Goal: Task Accomplishment & Management: Manage account settings

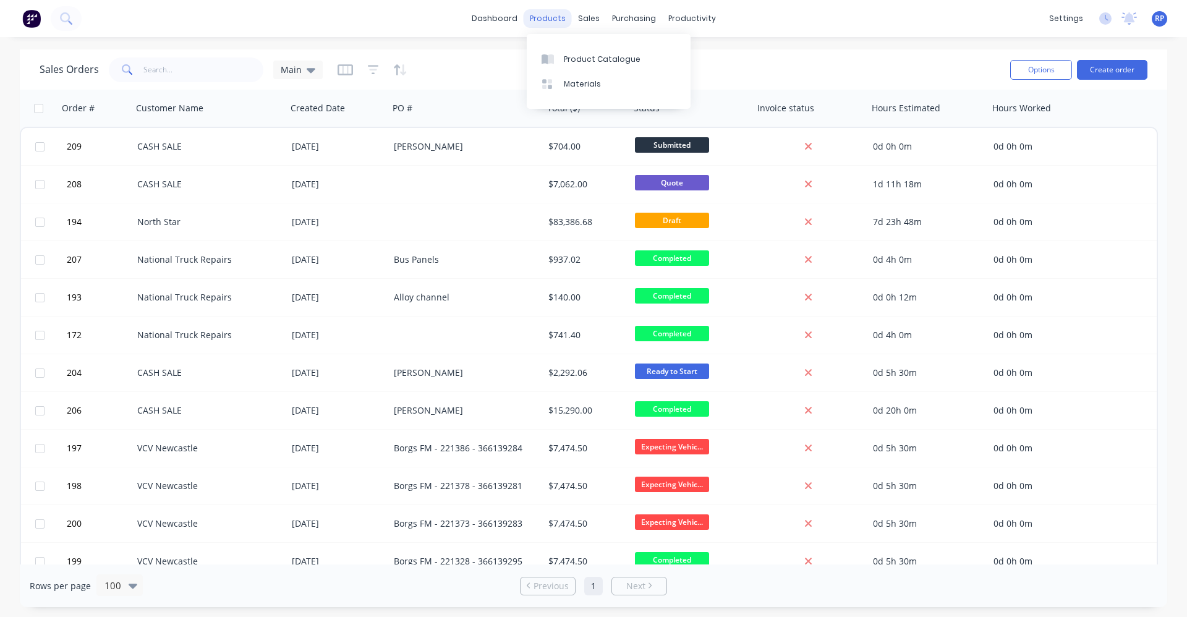
click at [562, 19] on div "products" at bounding box center [547, 18] width 48 height 19
click at [590, 20] on div "sales" at bounding box center [589, 18] width 34 height 19
click at [620, 58] on div "Sales Orders" at bounding box center [634, 59] width 51 height 11
click at [554, 22] on div "products" at bounding box center [547, 18] width 48 height 19
click at [579, 59] on div "Product Catalogue" at bounding box center [602, 59] width 77 height 11
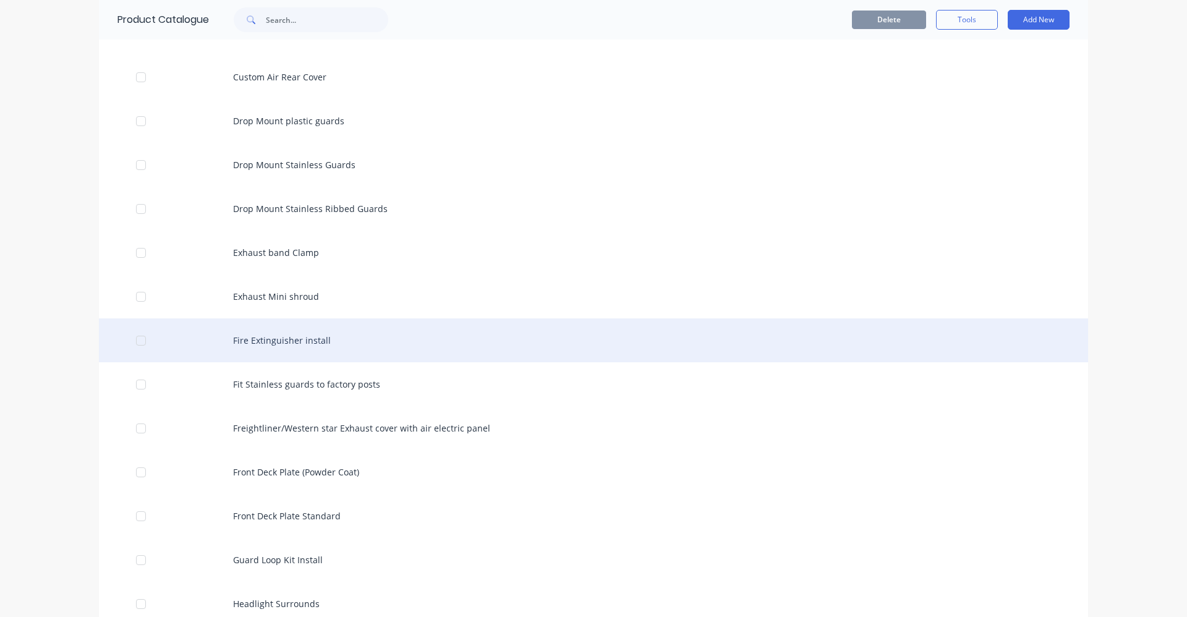
scroll to position [1112, 0]
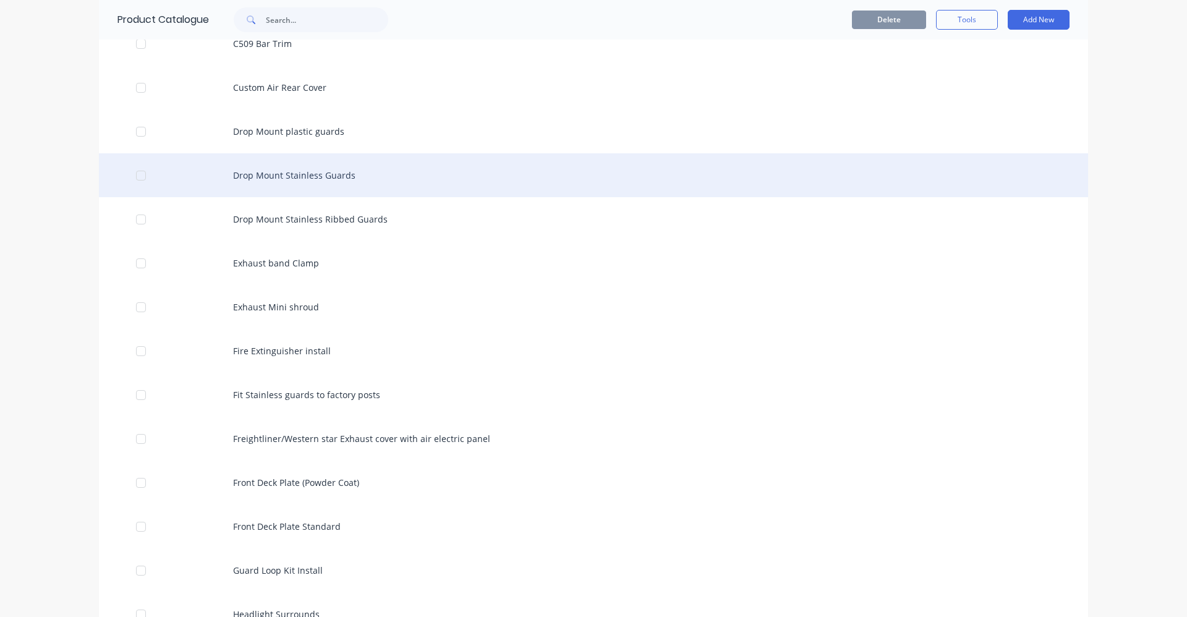
click at [284, 185] on div "Drop Mount Stainless Guards" at bounding box center [593, 175] width 989 height 44
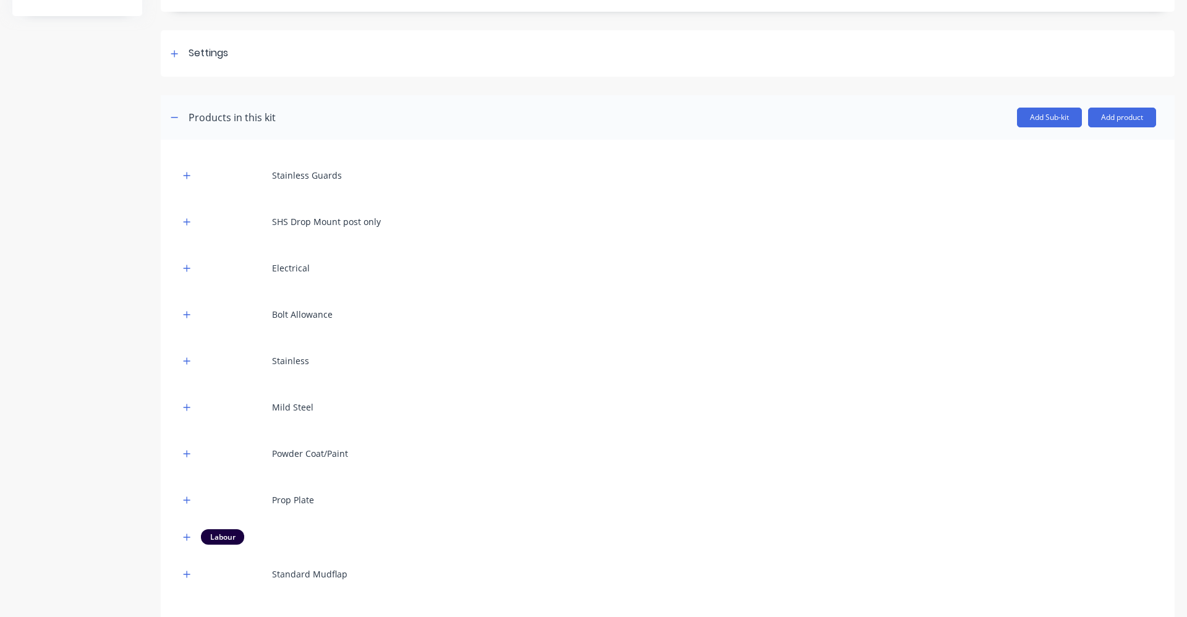
scroll to position [124, 0]
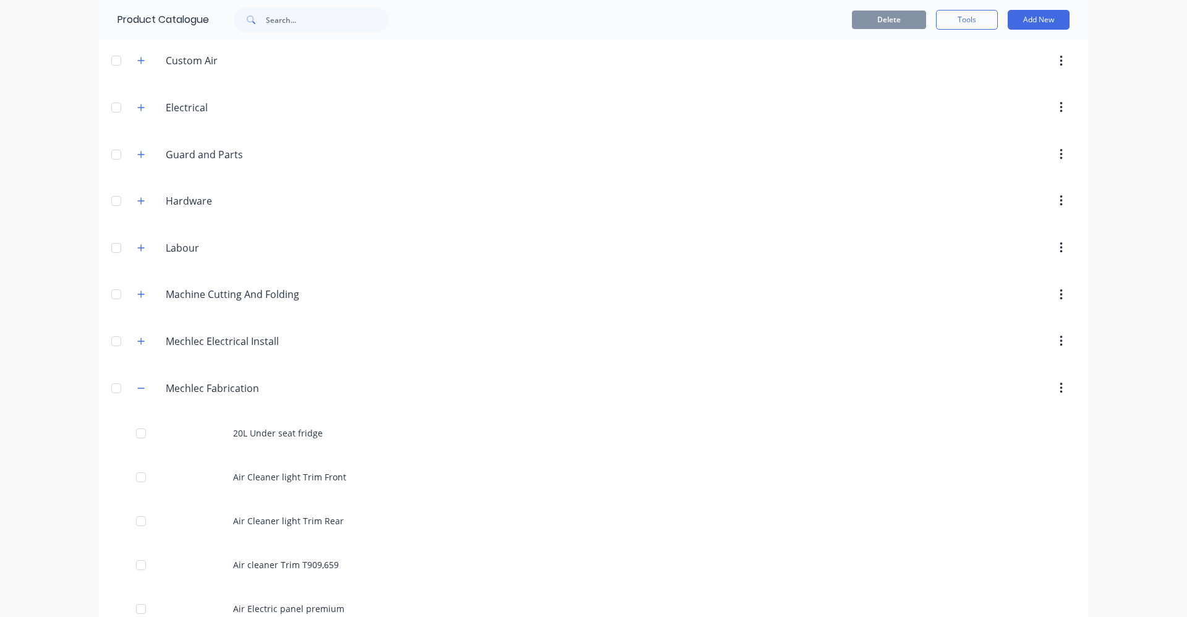
scroll to position [371, 0]
click at [1039, 10] on div "Delete Tools Add New" at bounding box center [753, 20] width 669 height 40
click at [1030, 22] on button "Add New" at bounding box center [1038, 20] width 62 height 20
click at [1015, 95] on div "Product Kit" at bounding box center [1010, 101] width 95 height 18
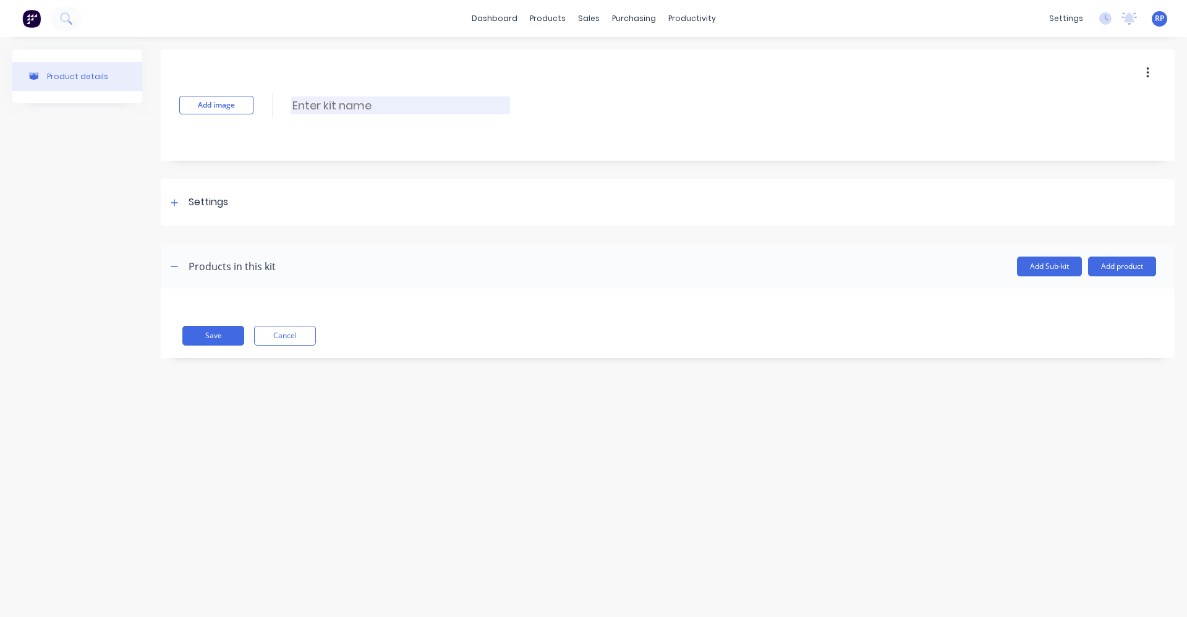
click at [349, 108] on input at bounding box center [400, 105] width 219 height 18
click at [358, 107] on input "Stainless Gurds" at bounding box center [400, 105] width 219 height 18
click at [395, 103] on input "Stainless Guards" at bounding box center [400, 105] width 219 height 18
click at [447, 196] on div "Settings" at bounding box center [667, 202] width 1013 height 46
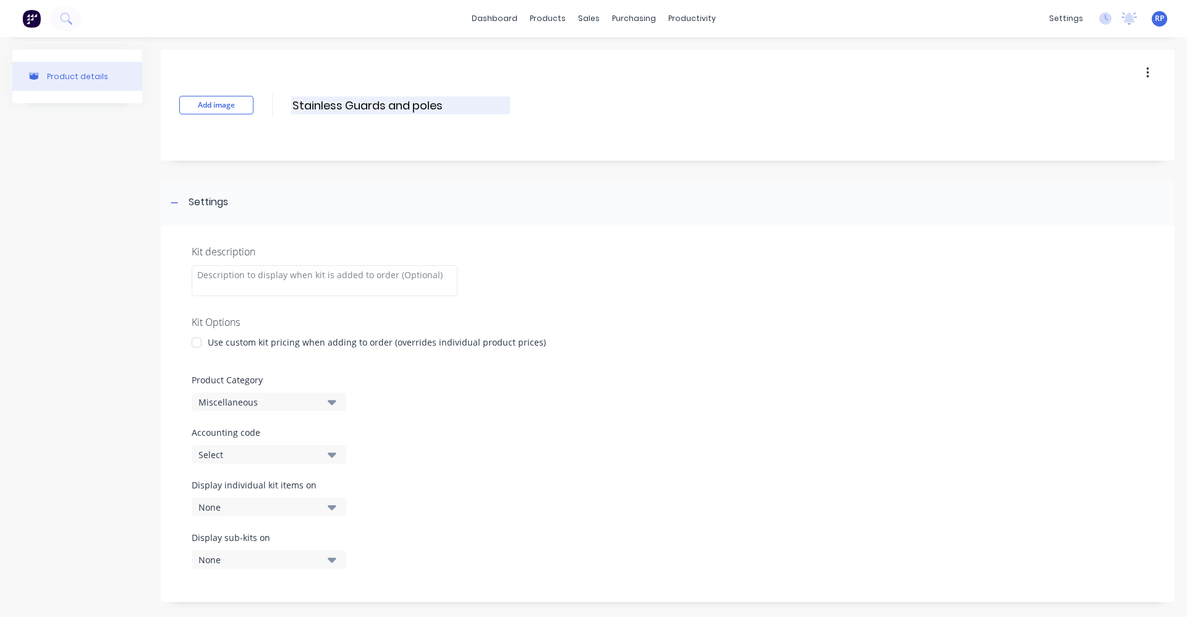
click at [294, 103] on input "Stainless Guards and poles" at bounding box center [400, 105] width 219 height 18
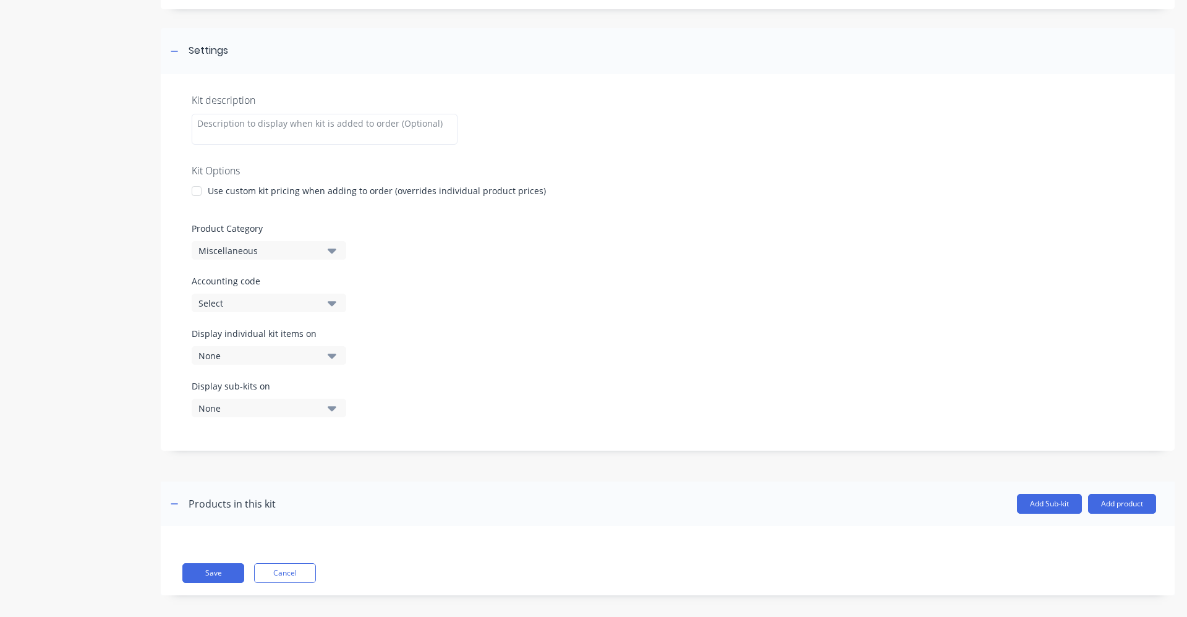
scroll to position [161, 0]
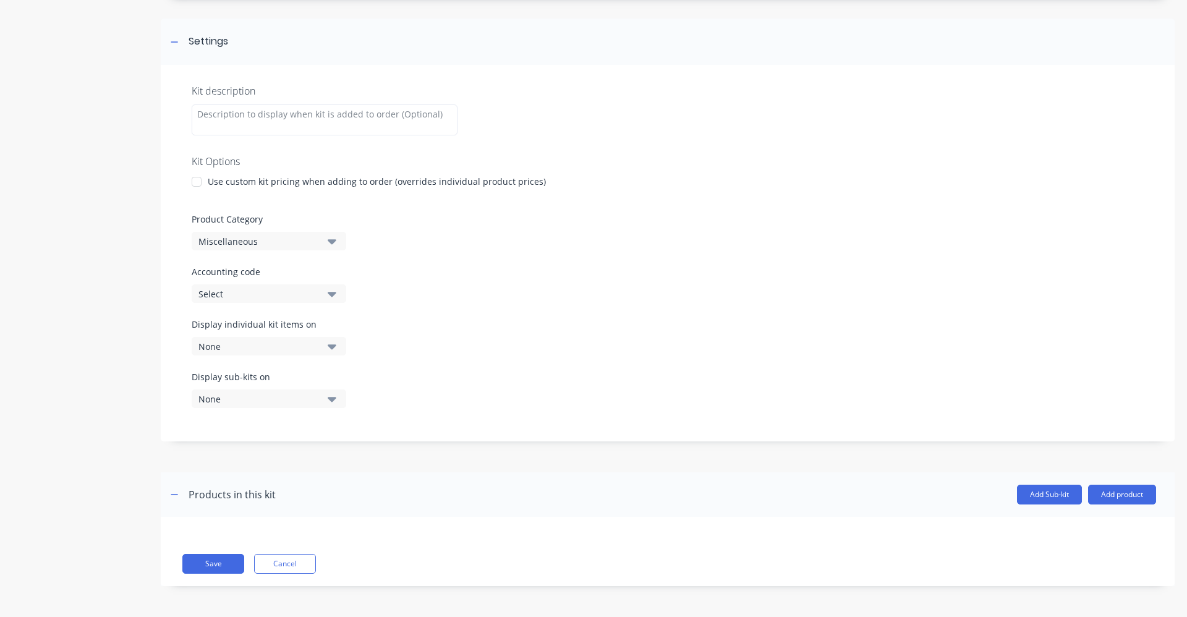
click at [200, 178] on div at bounding box center [196, 181] width 25 height 25
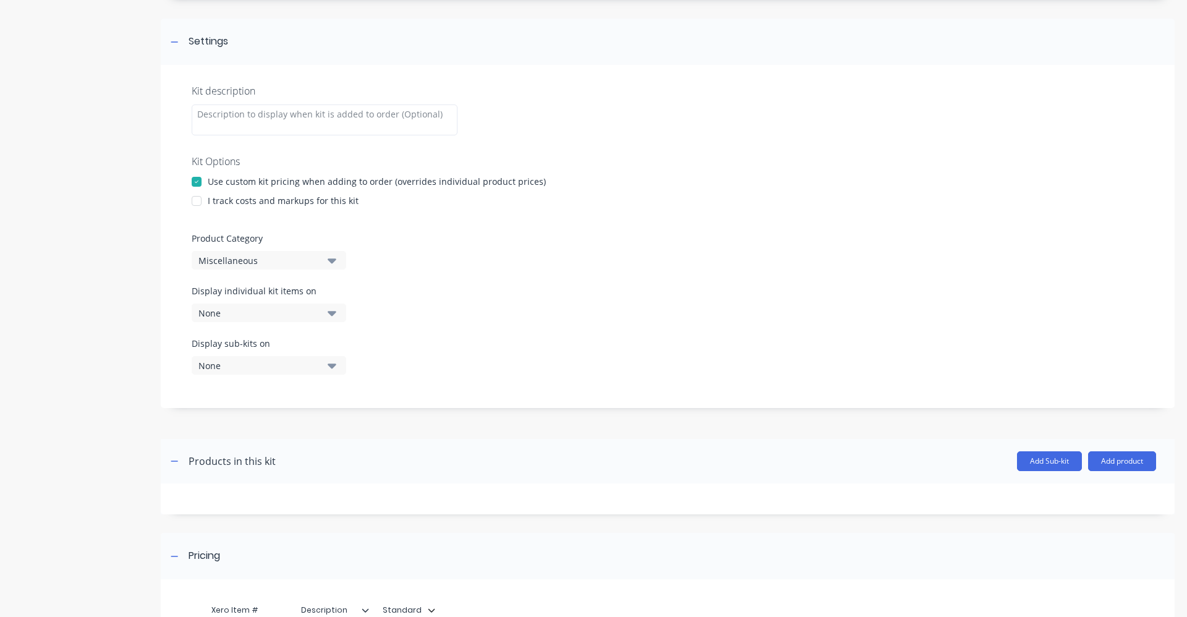
drag, startPoint x: 196, startPoint y: 202, endPoint x: 245, endPoint y: 263, distance: 77.8
click at [198, 204] on div at bounding box center [196, 200] width 25 height 25
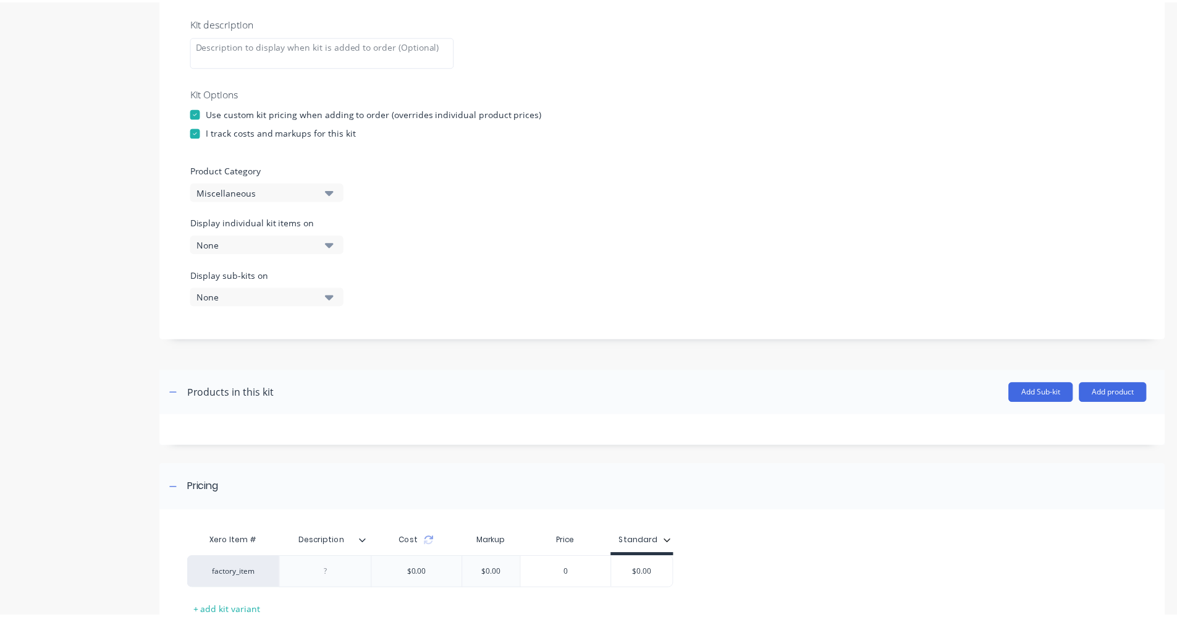
scroll to position [321, 0]
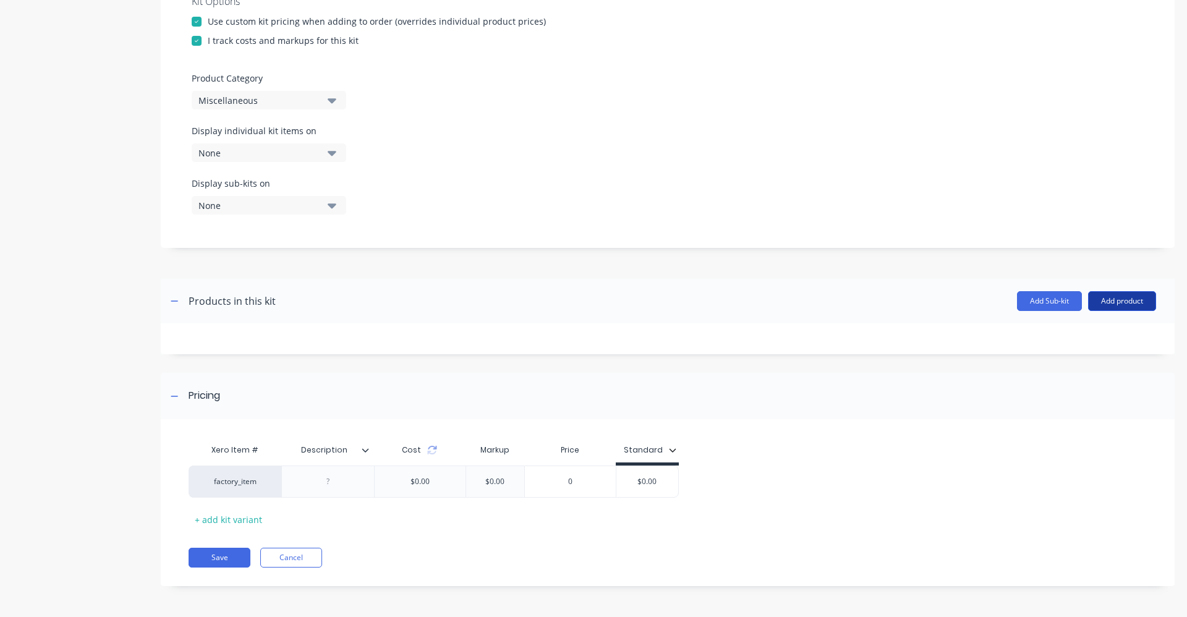
type input "Supply Fit Stainless Guards and poles"
click at [1120, 303] on button "Add product" at bounding box center [1122, 301] width 68 height 20
click at [1073, 333] on div "Product catalogue" at bounding box center [1096, 333] width 95 height 18
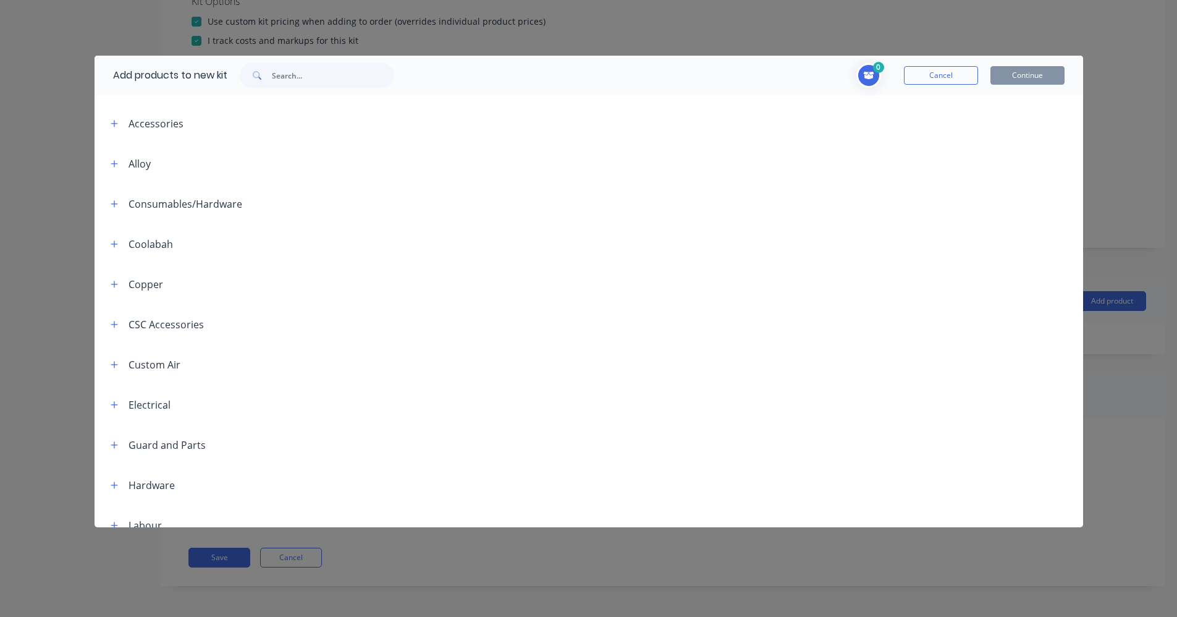
scroll to position [185, 0]
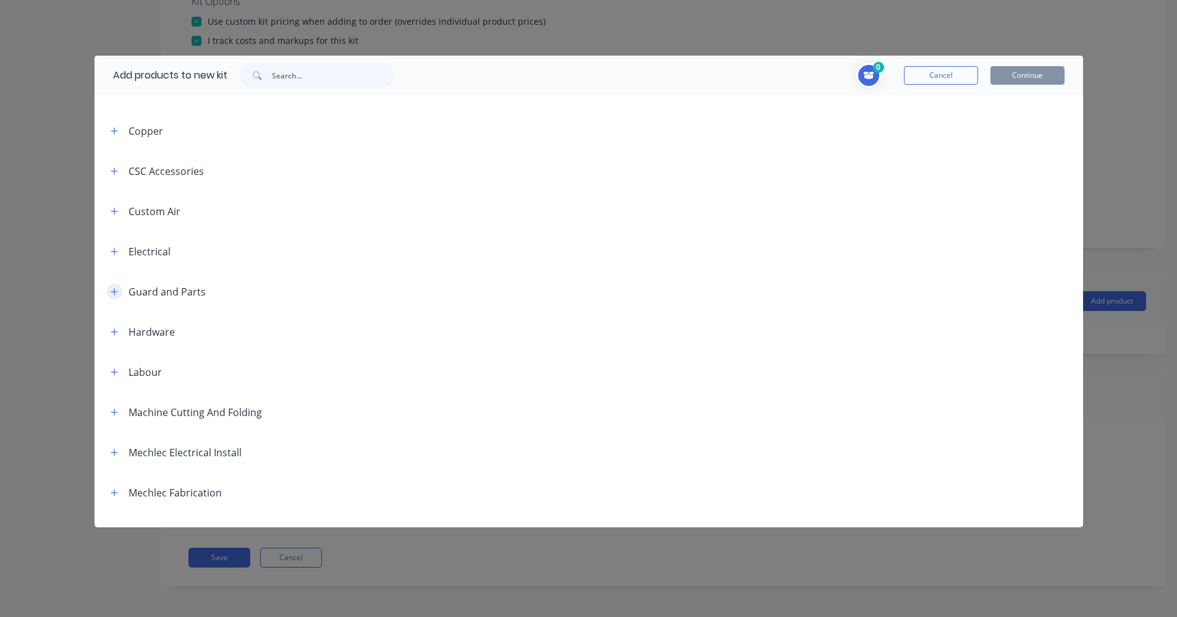
click at [116, 290] on icon "button" at bounding box center [114, 291] width 7 height 9
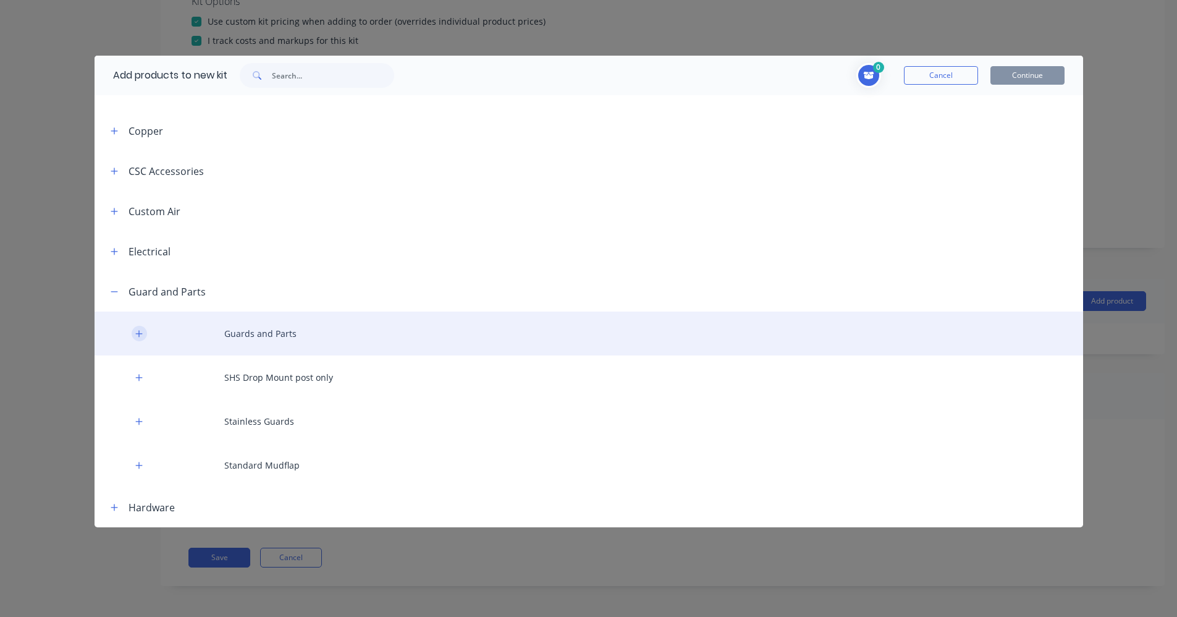
click at [135, 337] on icon "button" at bounding box center [138, 333] width 7 height 9
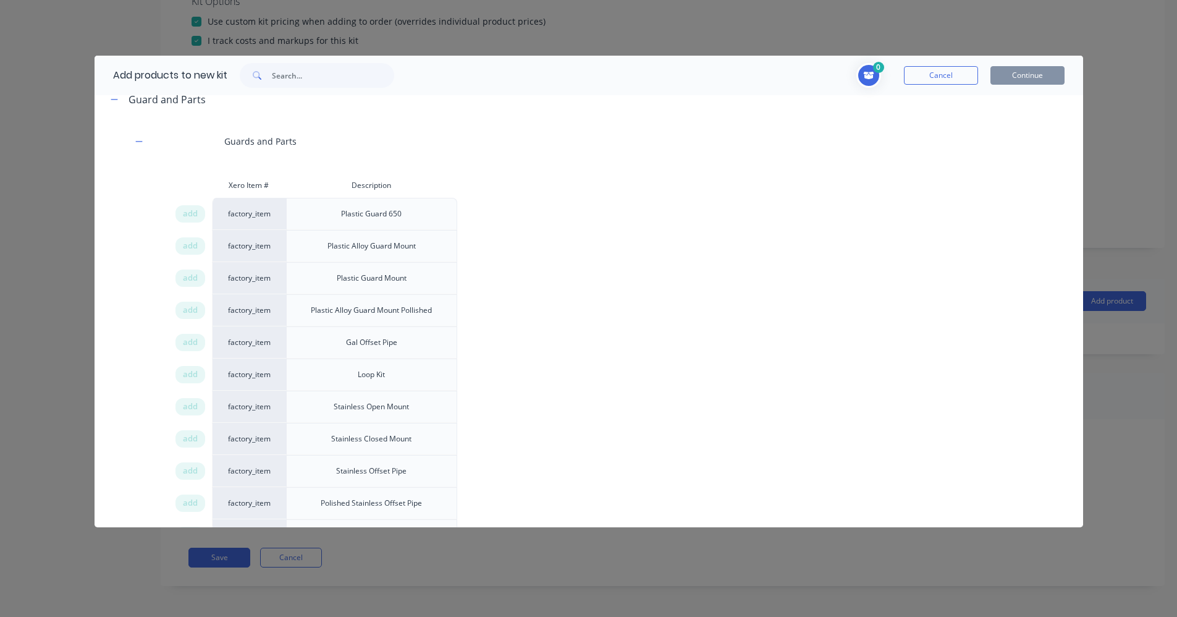
scroll to position [433, 0]
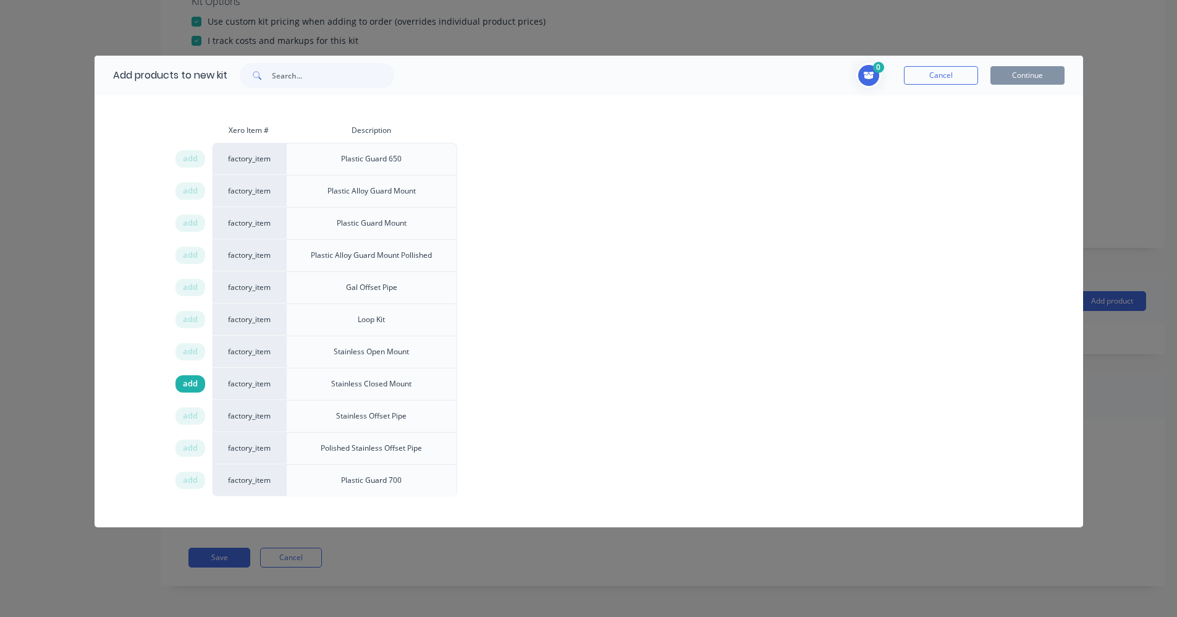
click at [184, 384] on span "add" at bounding box center [190, 384] width 15 height 12
click at [188, 355] on span "add" at bounding box center [190, 351] width 15 height 12
click at [190, 418] on span "add" at bounding box center [190, 416] width 15 height 12
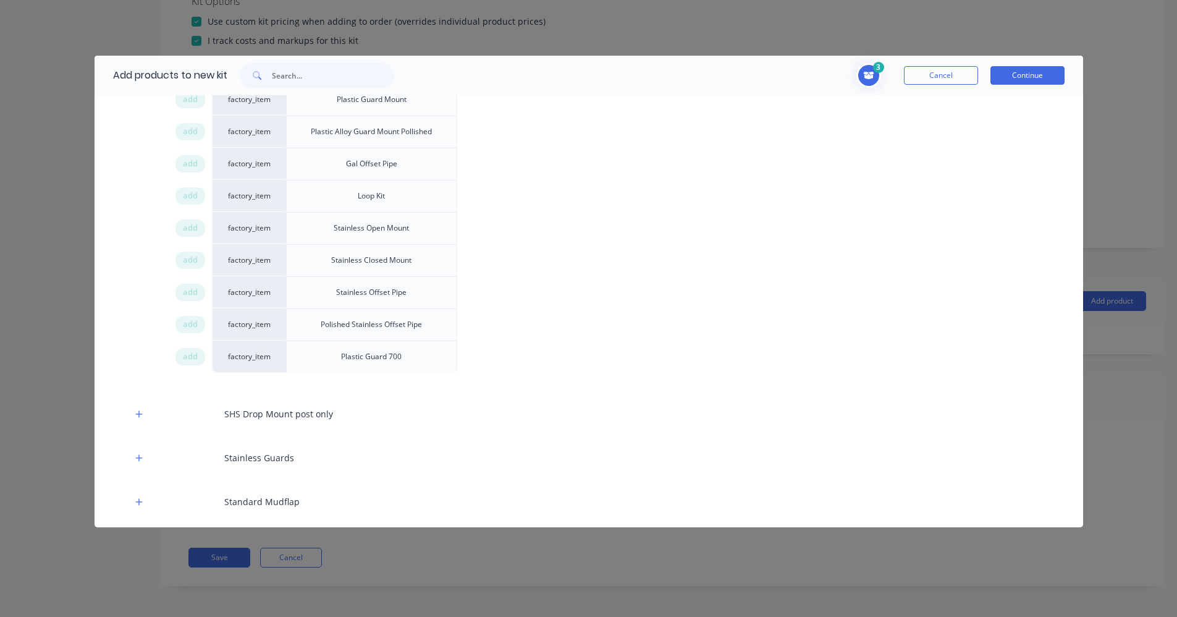
scroll to position [618, 0]
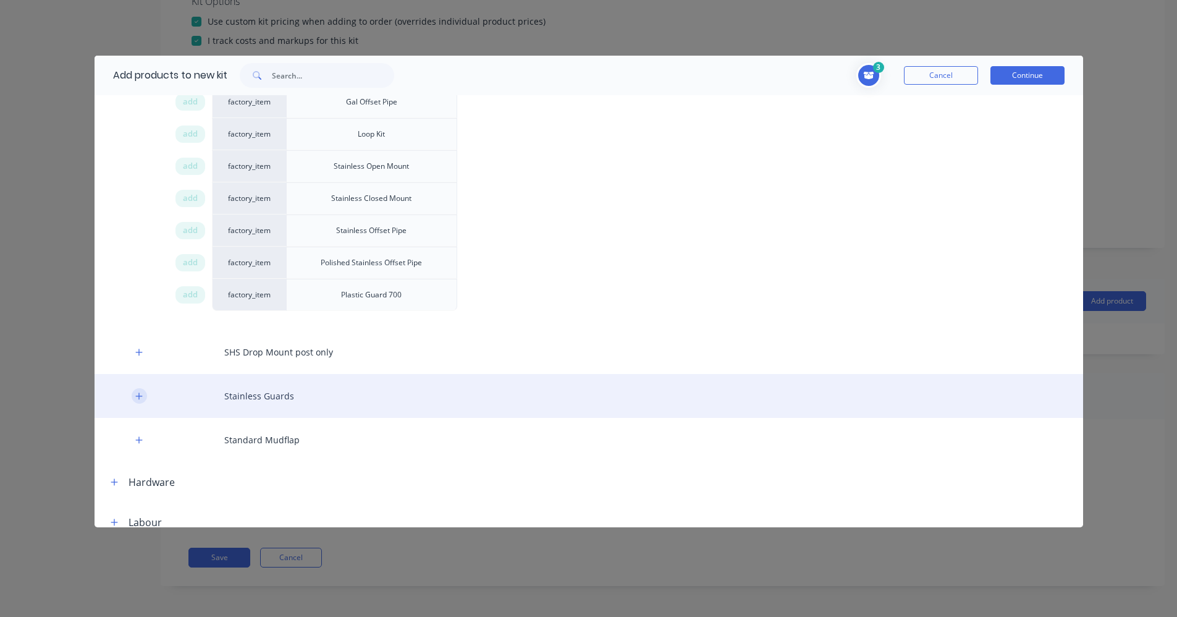
click at [143, 394] on button "button" at bounding box center [139, 395] width 15 height 15
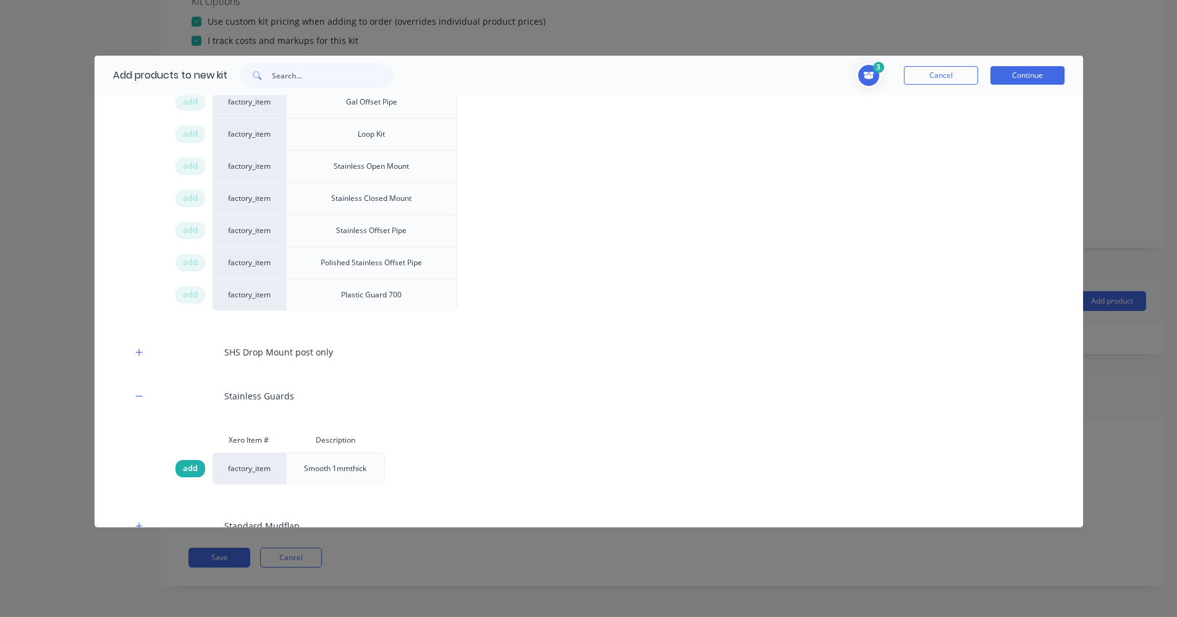
click at [190, 470] on span "add" at bounding box center [190, 468] width 15 height 12
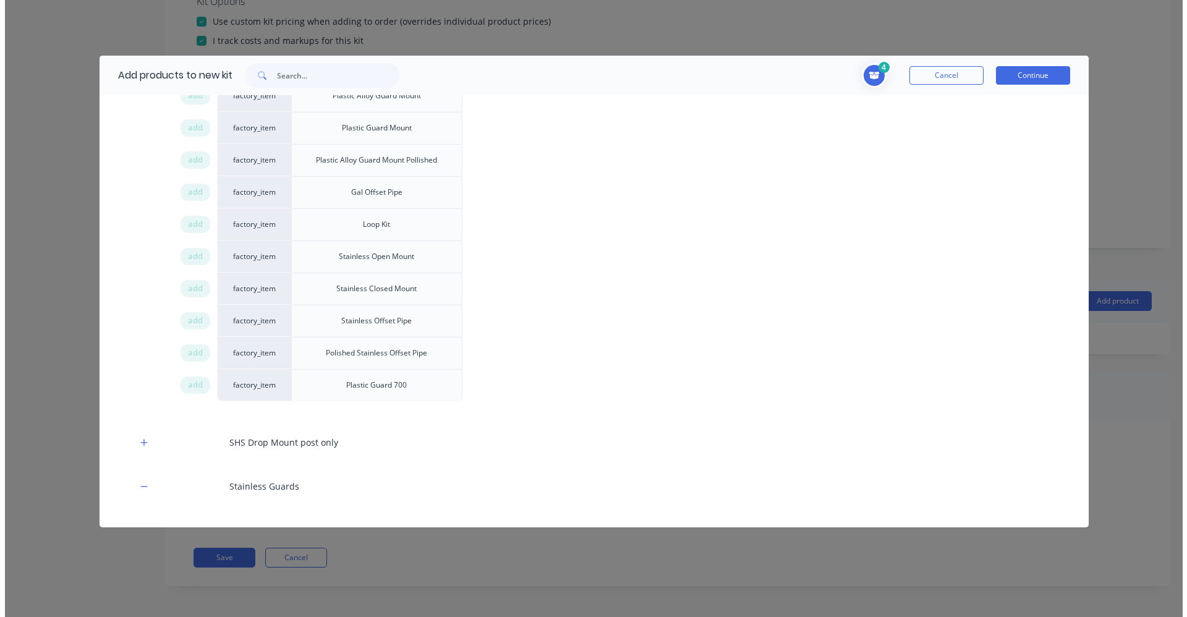
scroll to position [556, 0]
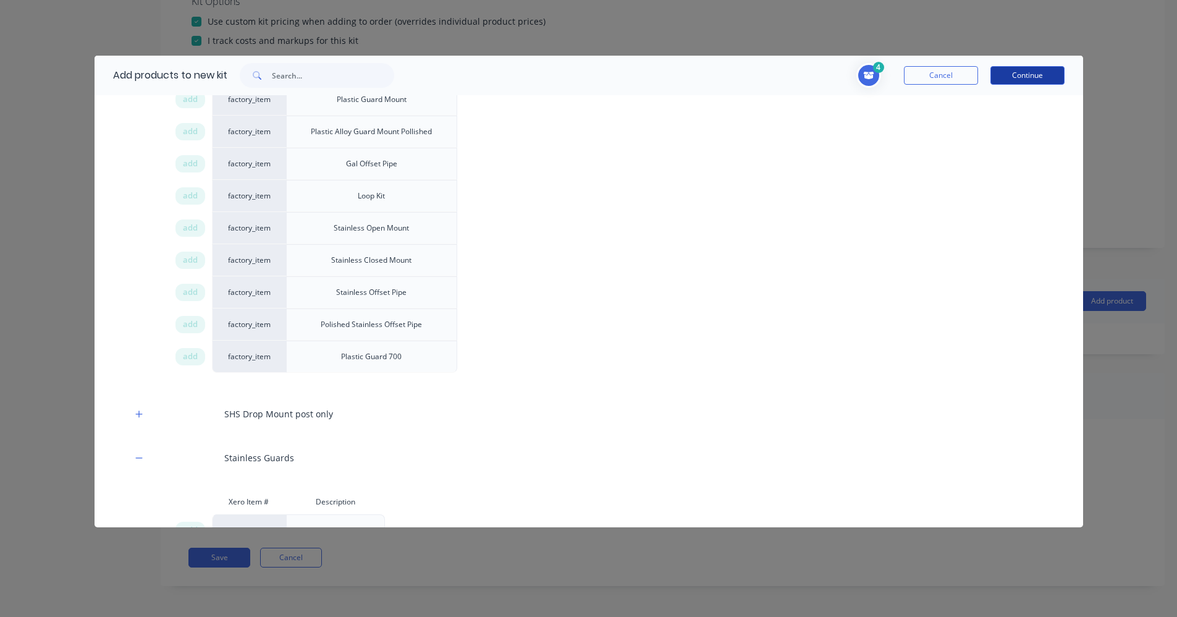
click at [1031, 68] on button "Continue" at bounding box center [1028, 75] width 74 height 19
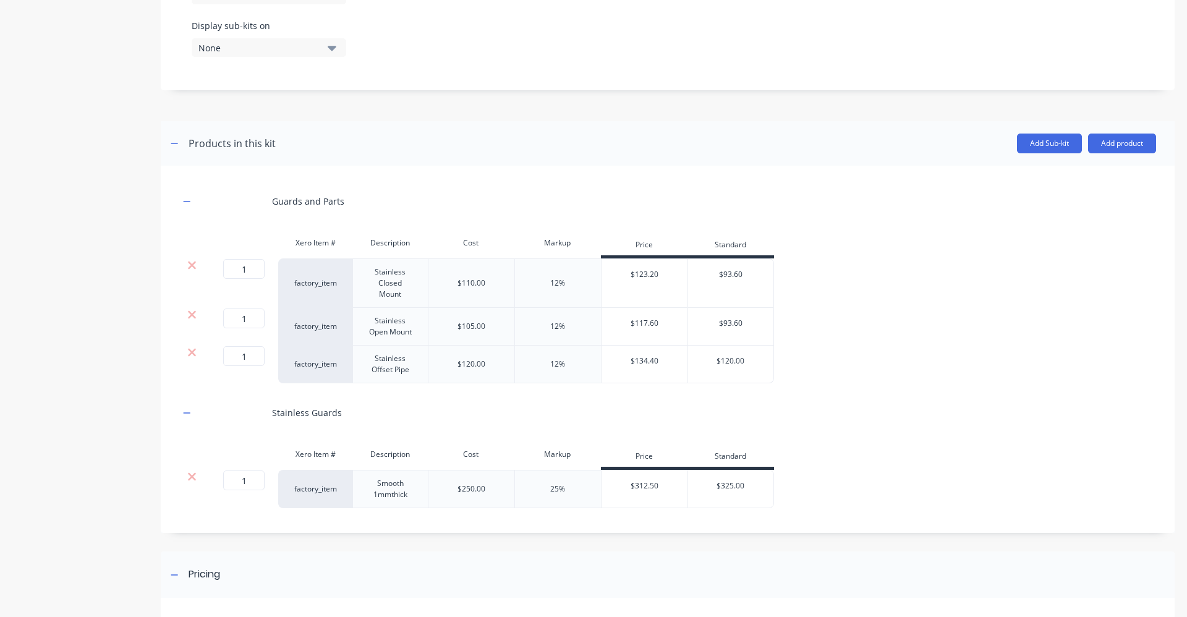
scroll to position [506, 0]
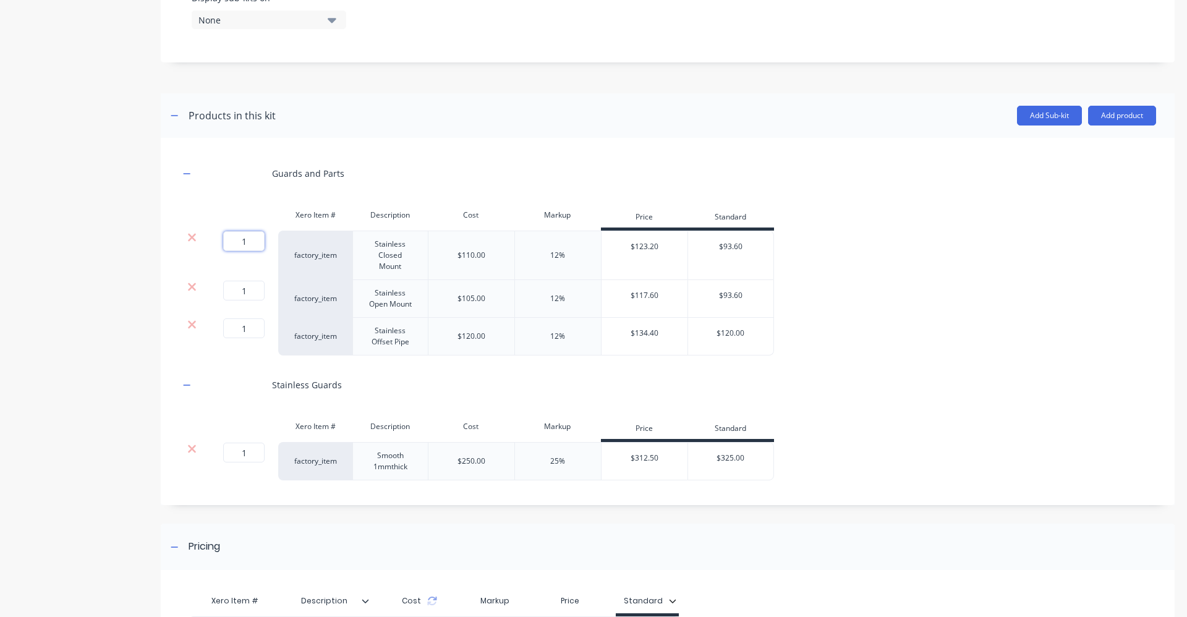
click at [249, 239] on input "1" at bounding box center [243, 241] width 41 height 20
type input "8"
click at [244, 286] on input "1" at bounding box center [243, 291] width 41 height 20
type input "8"
click at [258, 329] on input "1" at bounding box center [243, 328] width 41 height 20
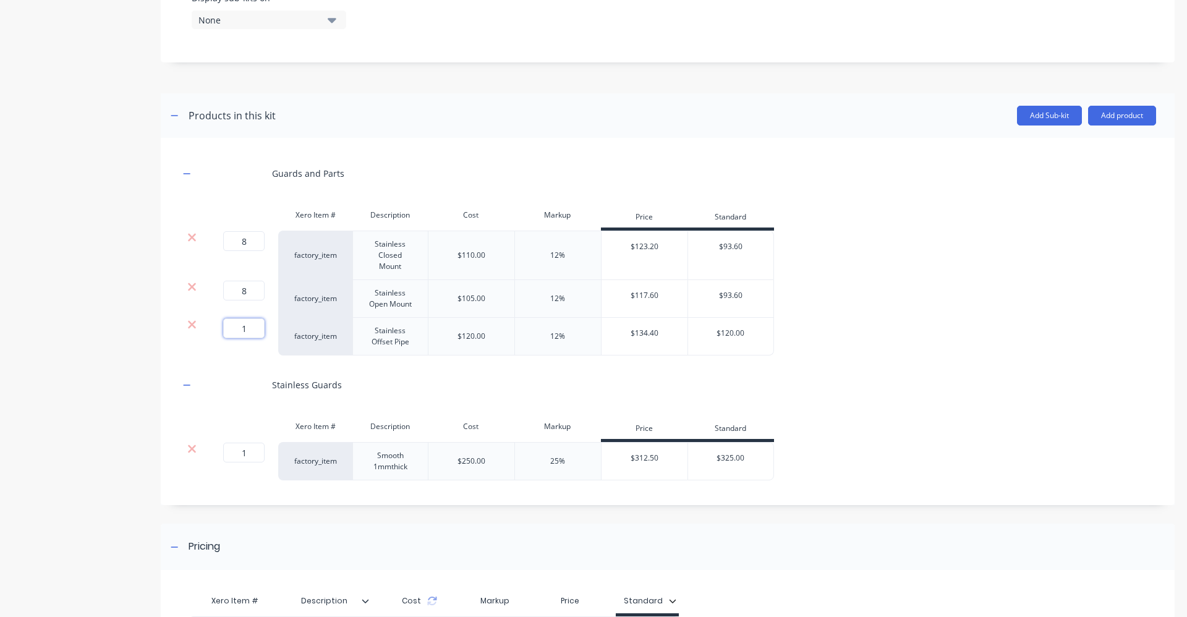
type input "8"
click at [419, 378] on div "Stainless Guards" at bounding box center [667, 385] width 976 height 34
drag, startPoint x: 881, startPoint y: 319, endPoint x: 873, endPoint y: 318, distance: 7.5
click at [880, 319] on div "8 8 ? factory_item Stainless Offset Pipe $120.00 12% $134.40 $120.00" at bounding box center [667, 337] width 976 height 38
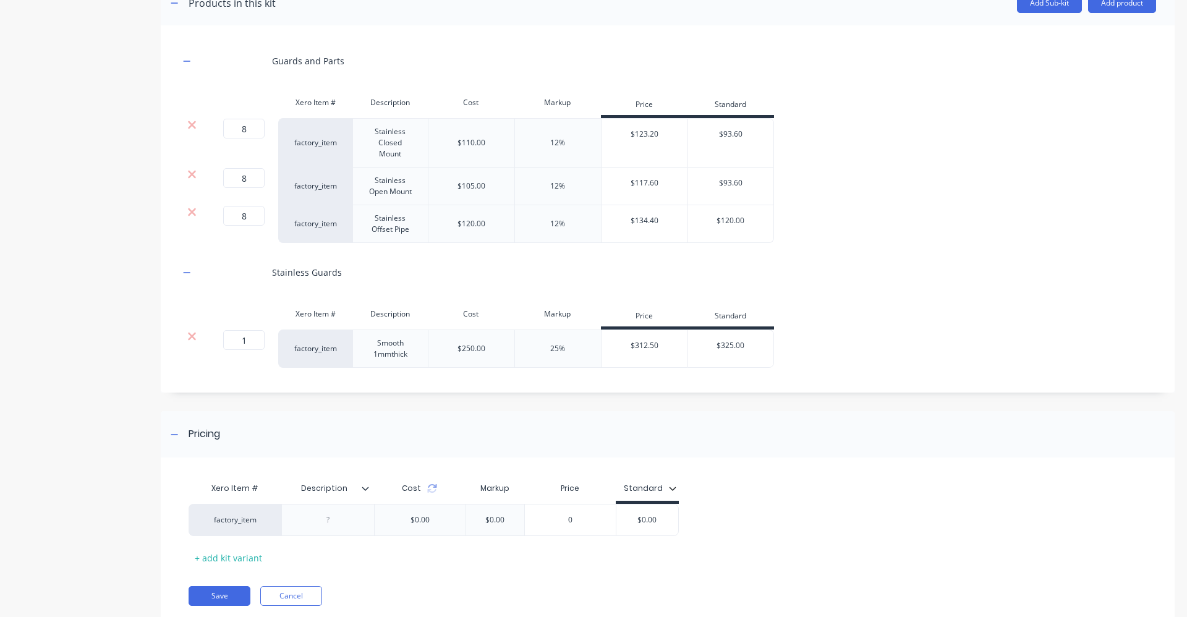
scroll to position [630, 0]
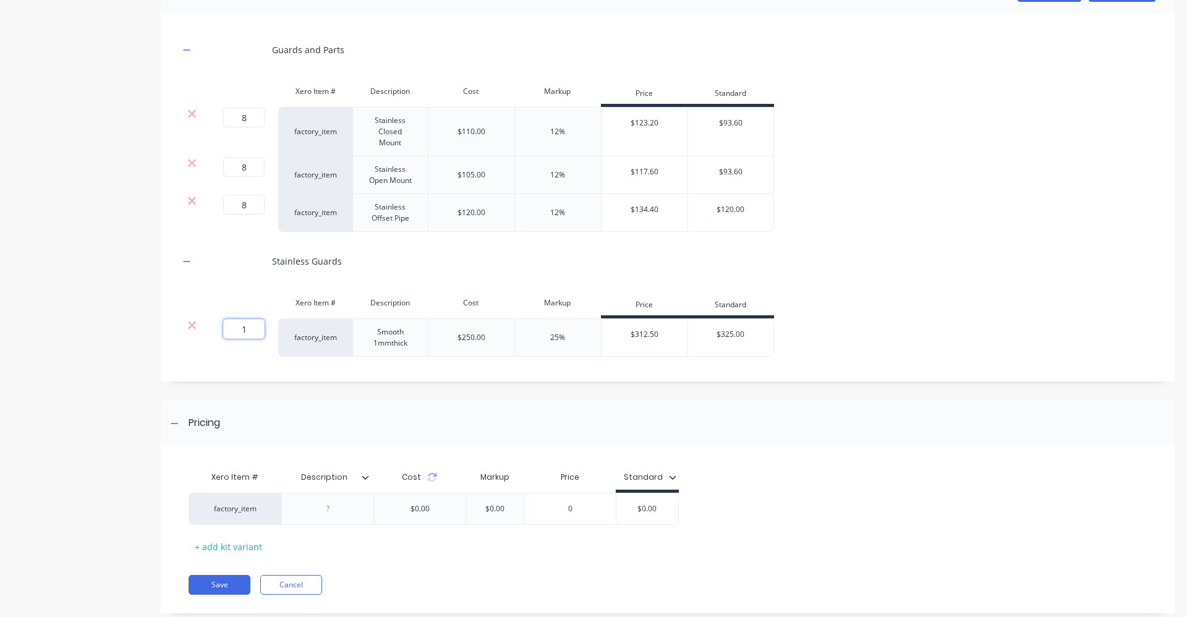
click at [251, 329] on input "1" at bounding box center [243, 329] width 41 height 20
type input "4"
click at [811, 262] on div "Stainless Guards" at bounding box center [667, 261] width 976 height 34
click at [431, 478] on icon at bounding box center [432, 477] width 10 height 10
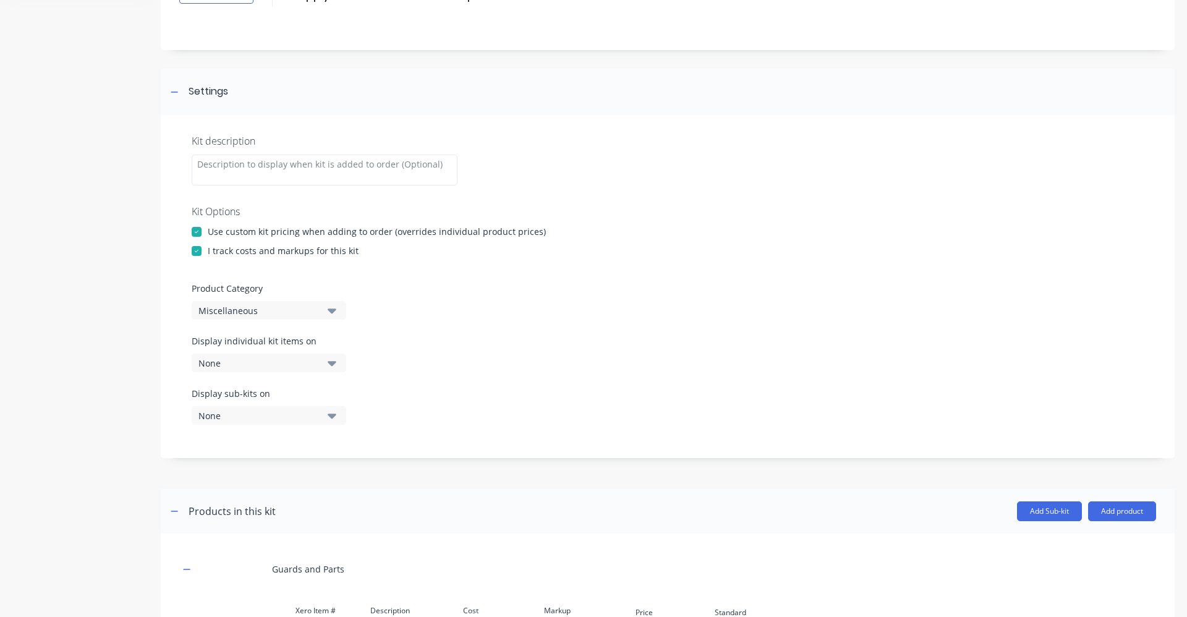
scroll to position [0, 0]
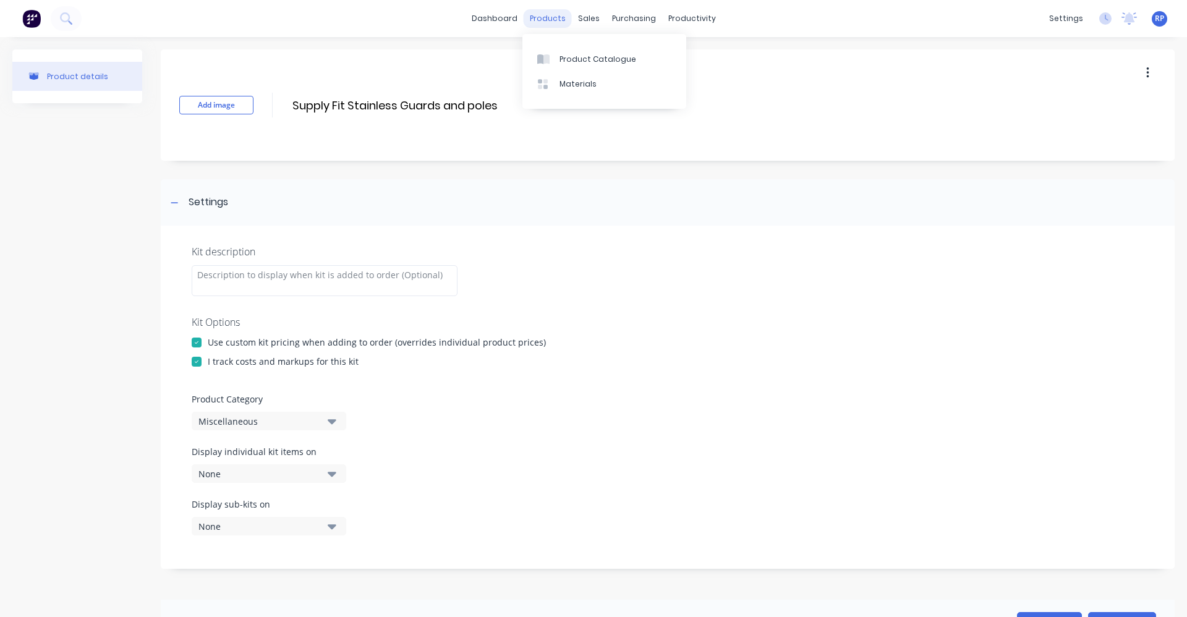
click at [547, 19] on div "products" at bounding box center [547, 18] width 48 height 19
click at [577, 62] on div "Product Catalogue" at bounding box center [597, 59] width 77 height 11
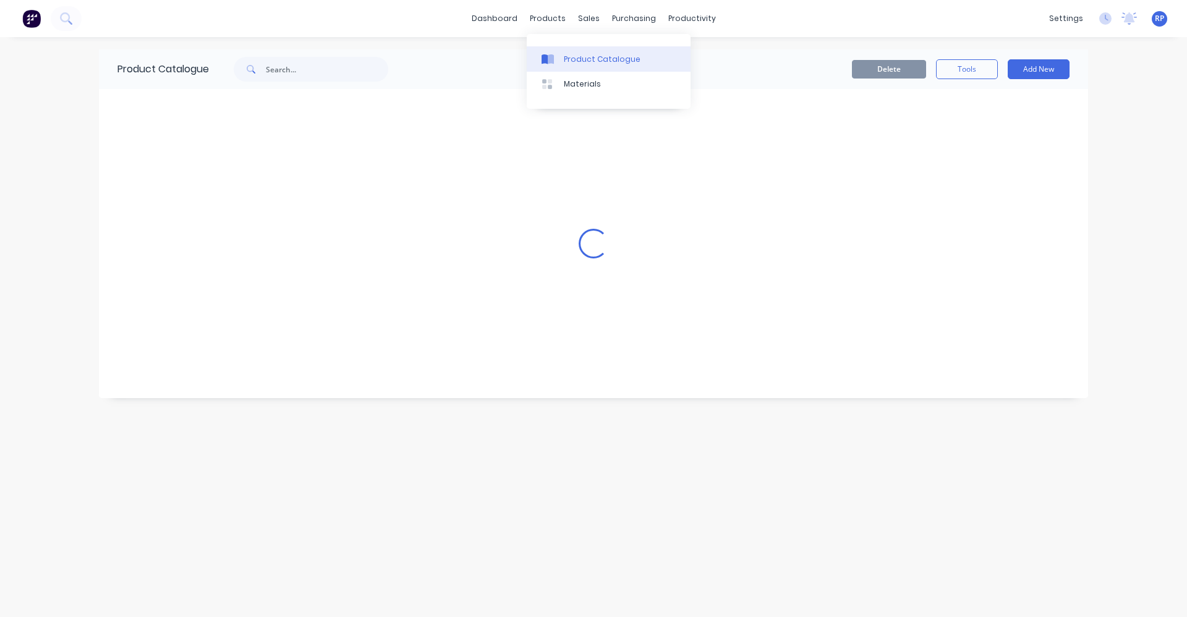
click at [576, 64] on div "Product Catalogue" at bounding box center [602, 59] width 77 height 11
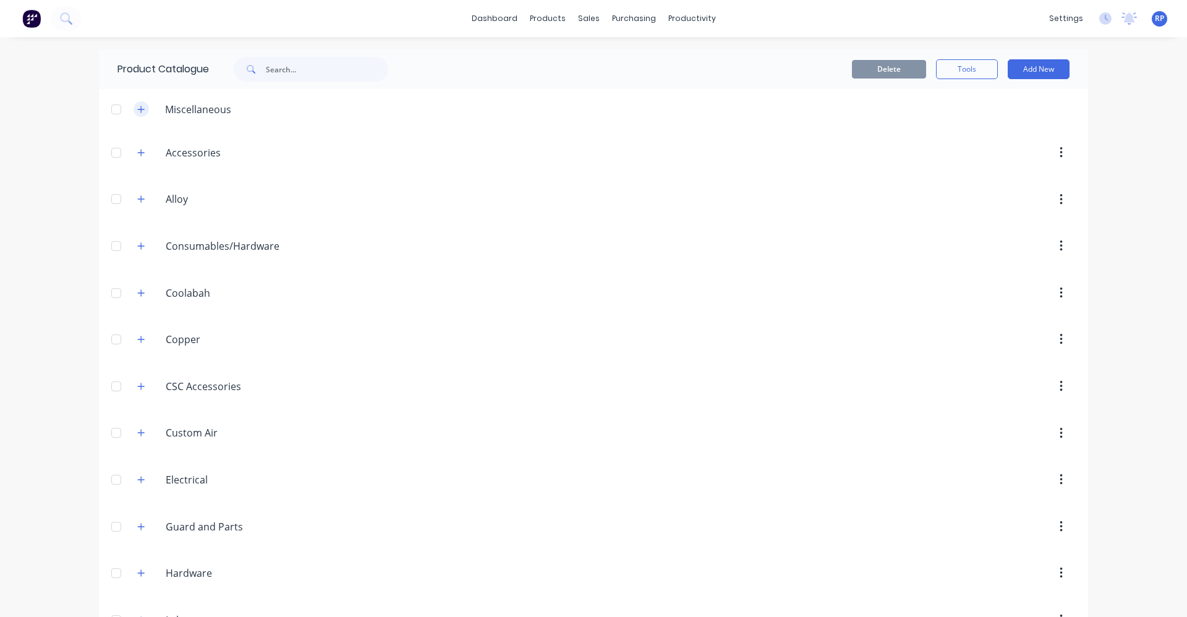
click at [138, 111] on icon "button" at bounding box center [141, 109] width 7 height 7
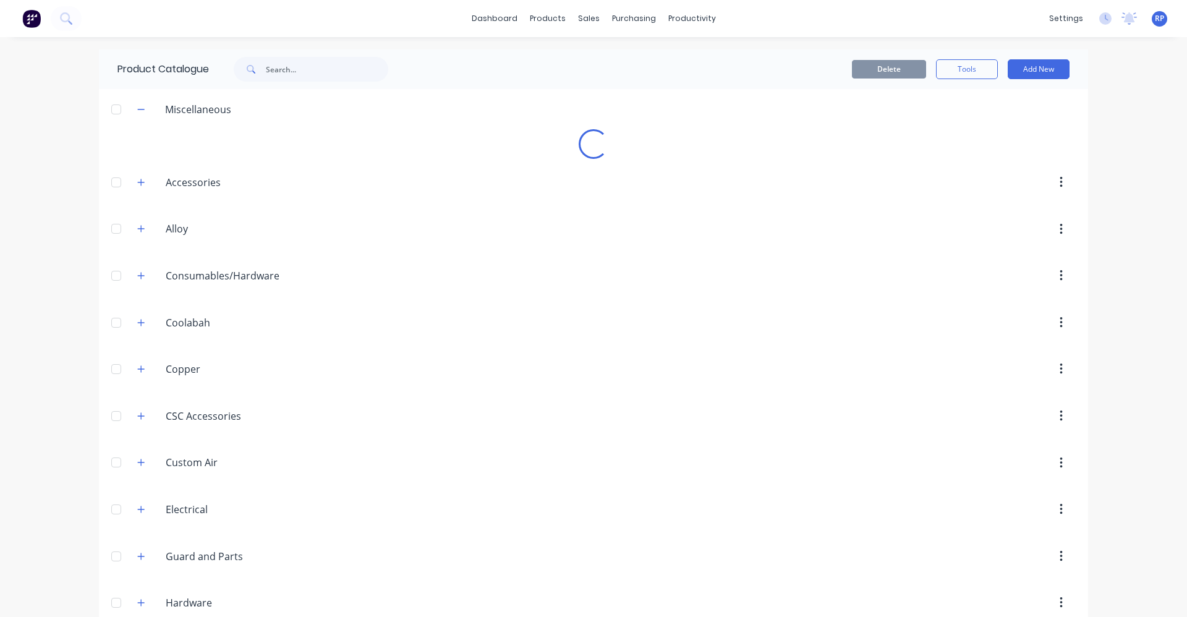
click at [53, 142] on div "dashboard products sales purchasing productivity dashboard products Product Cat…" at bounding box center [593, 308] width 1187 height 617
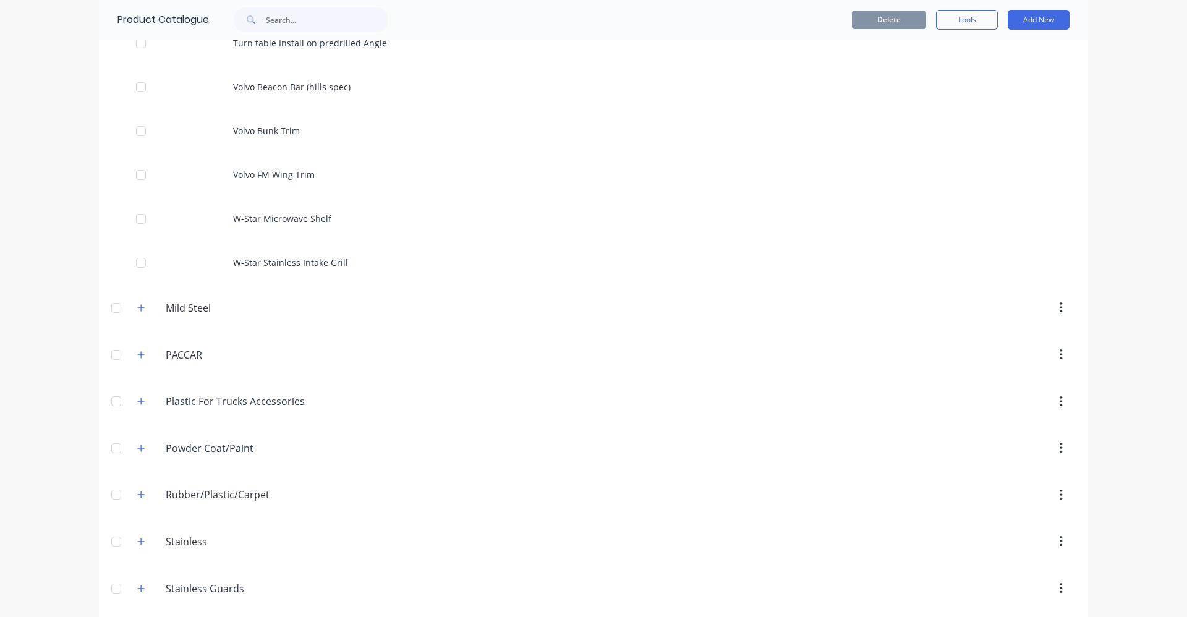
scroll to position [4812, 0]
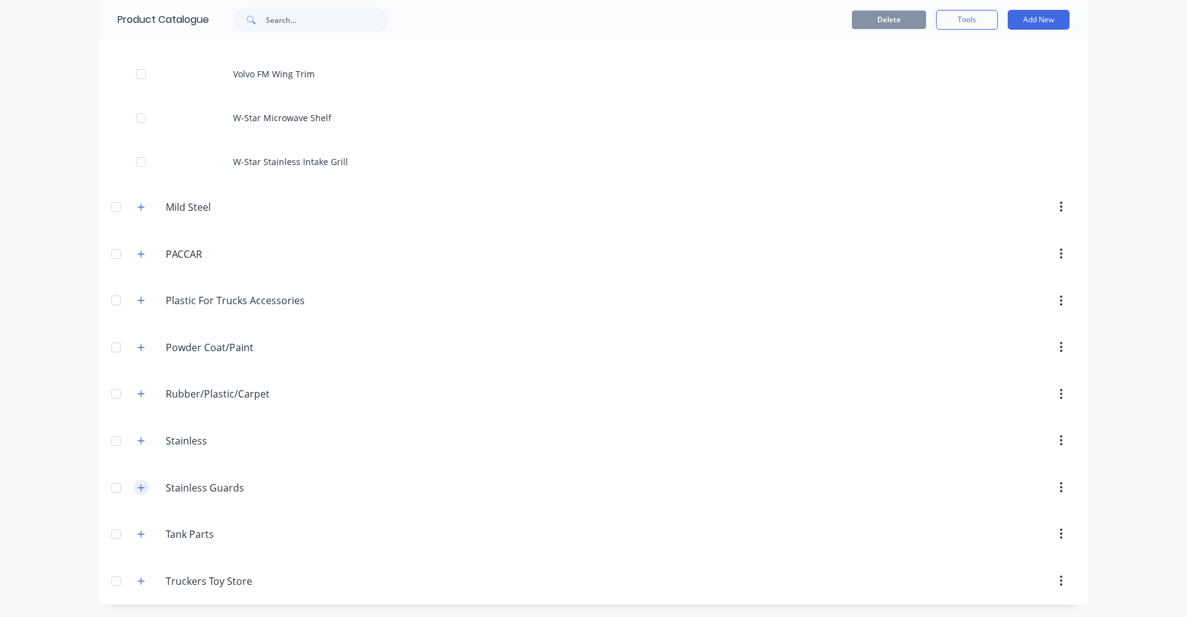
click at [141, 486] on button "button" at bounding box center [140, 487] width 15 height 15
click at [137, 489] on icon "button" at bounding box center [140, 487] width 7 height 9
click at [328, 473] on header "Stainless.Guards Stainless Guards" at bounding box center [593, 487] width 989 height 47
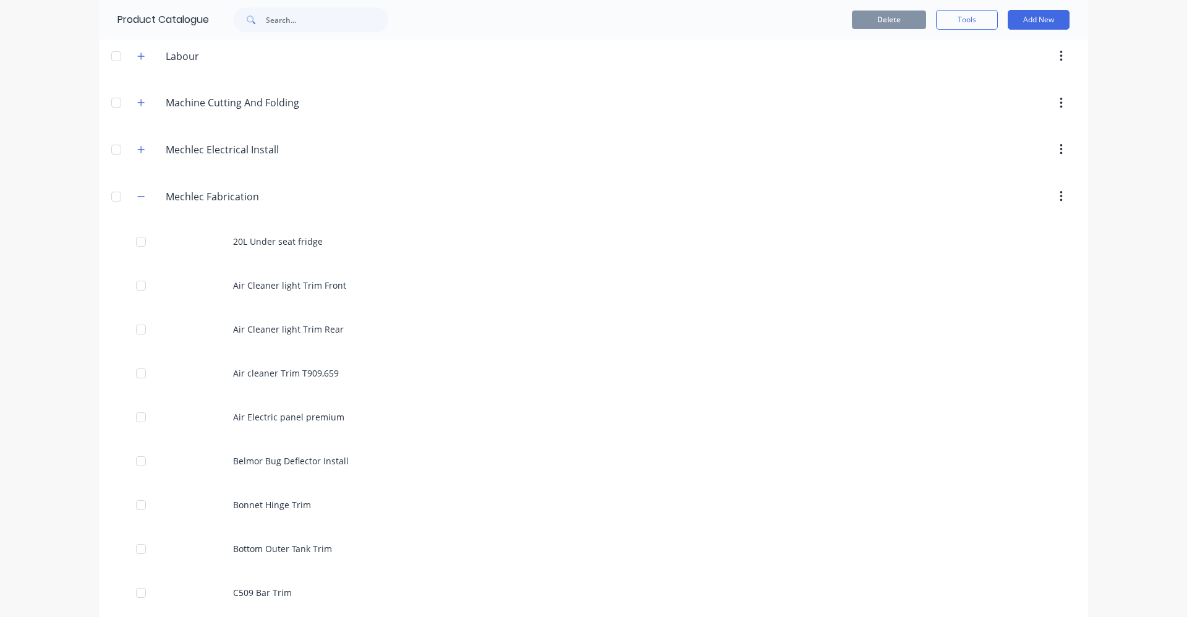
scroll to position [362, 0]
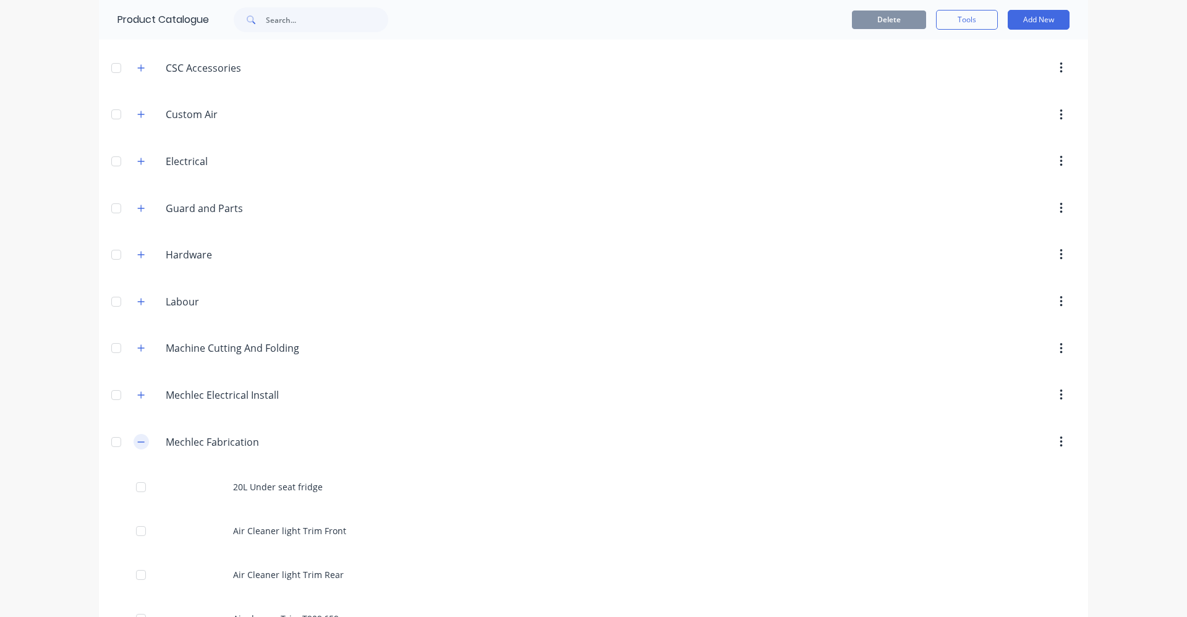
click at [137, 446] on icon "button" at bounding box center [140, 442] width 7 height 9
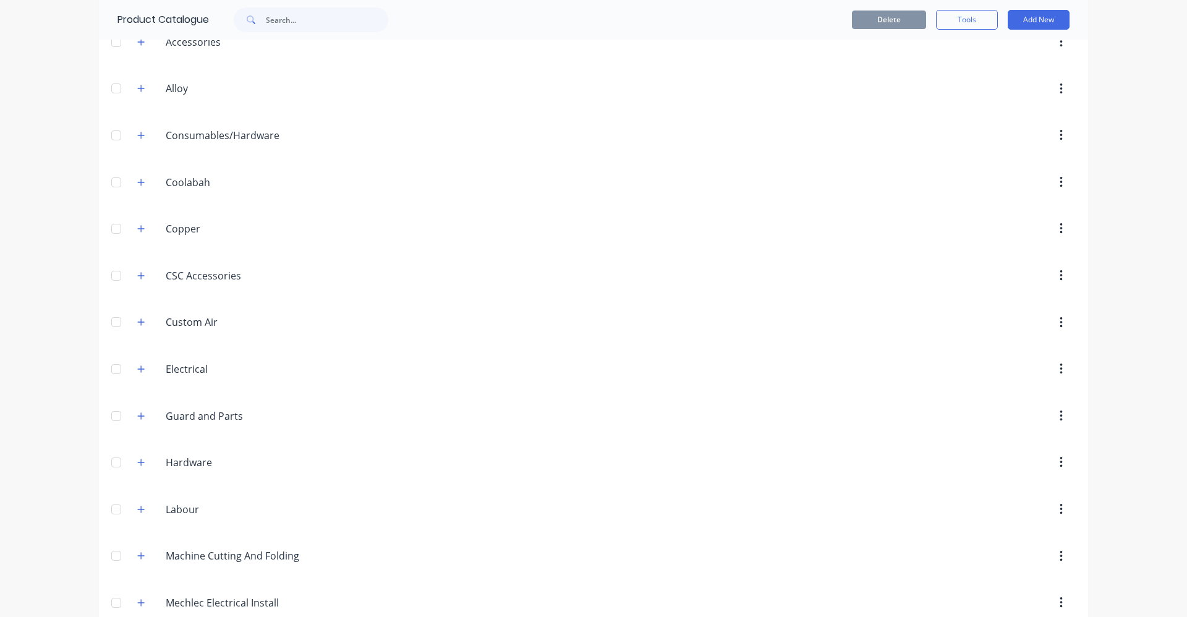
scroll to position [177, 0]
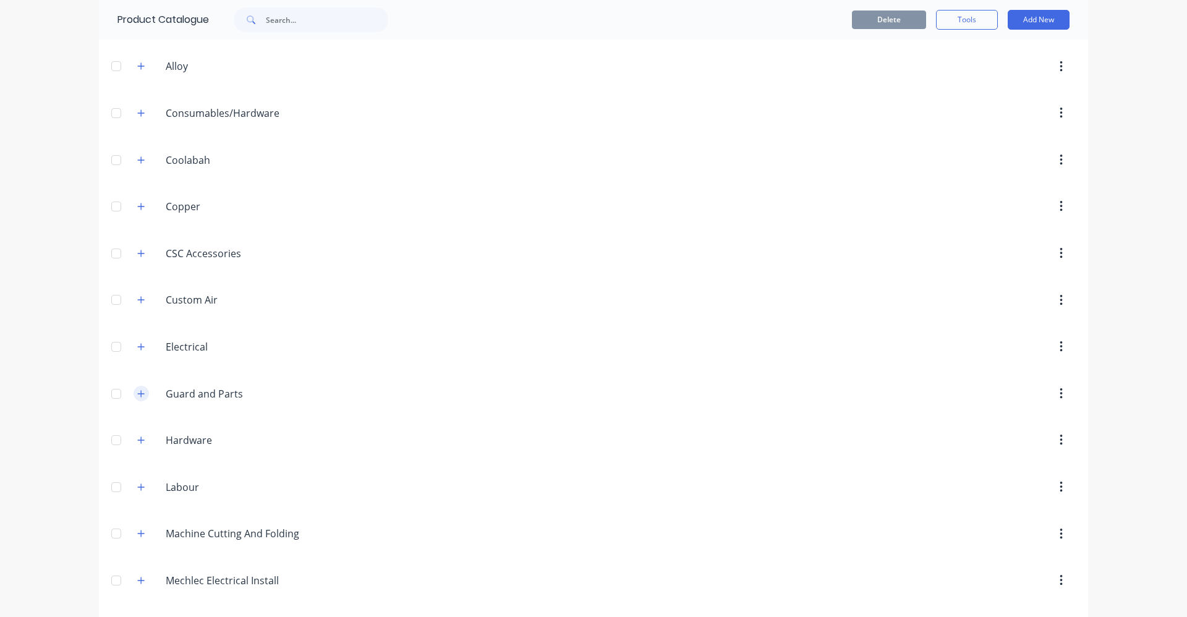
click at [140, 388] on button "button" at bounding box center [140, 393] width 15 height 15
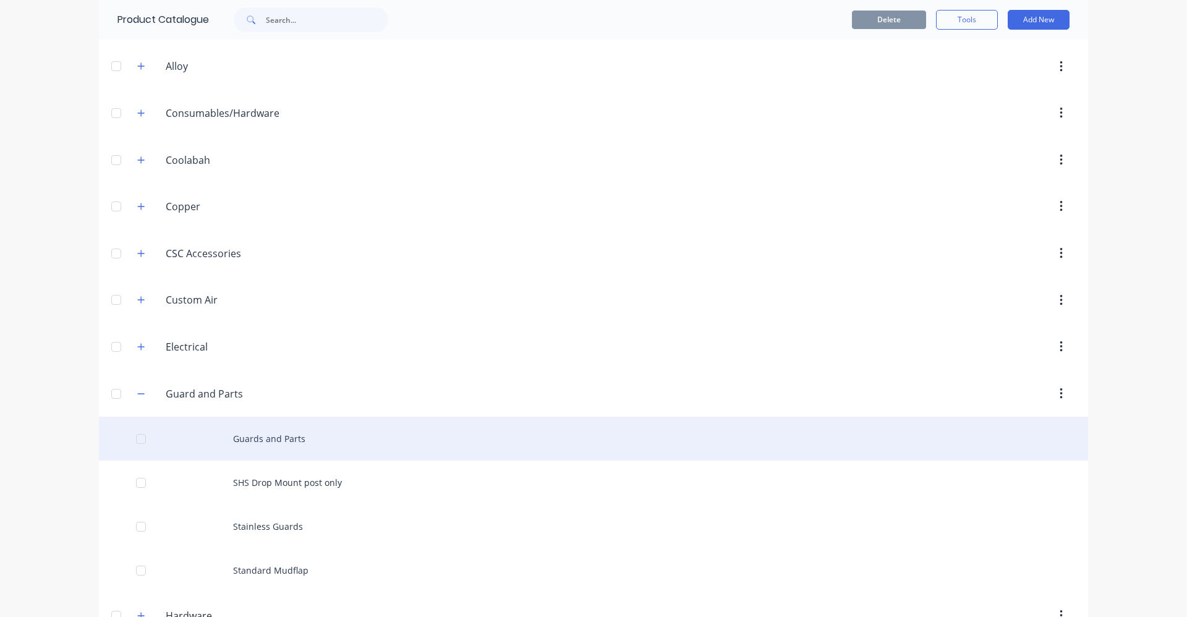
click at [282, 441] on div "Guards and Parts" at bounding box center [593, 439] width 989 height 44
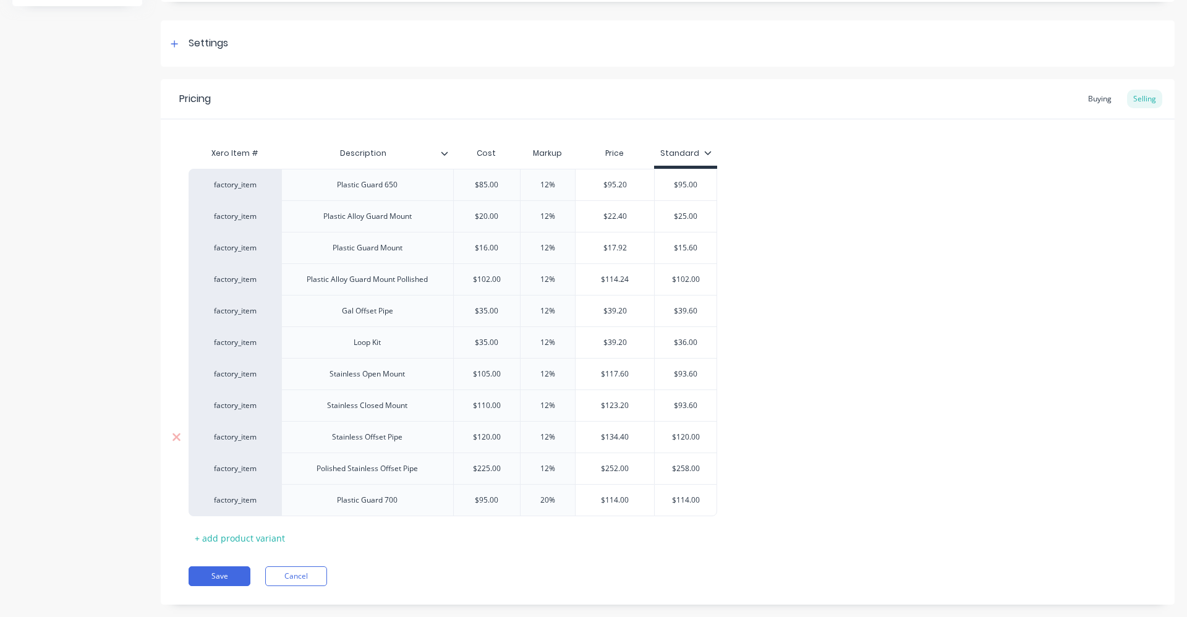
scroll to position [184, 0]
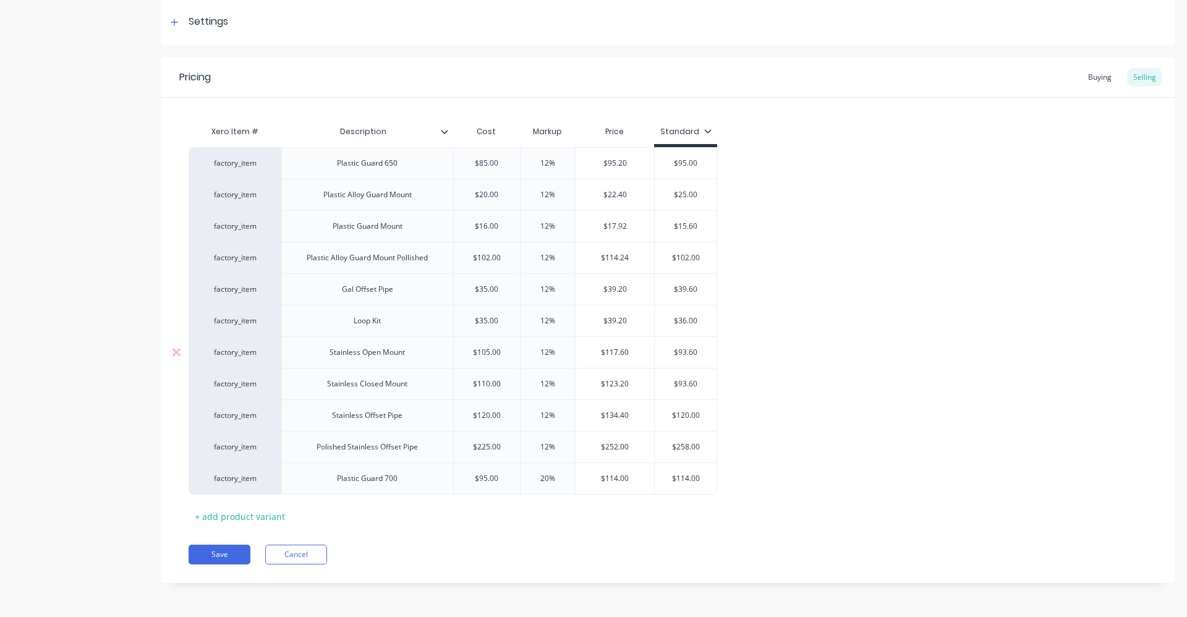
click at [398, 360] on div "Stainless Open Mount" at bounding box center [366, 352] width 95 height 16
click at [429, 356] on div "Stainless Open Mount" at bounding box center [367, 352] width 172 height 32
type textarea "x"
drag, startPoint x: 411, startPoint y: 389, endPoint x: 421, endPoint y: 392, distance: 10.8
click at [412, 389] on div "Stainless Closed Mount" at bounding box center [367, 384] width 100 height 16
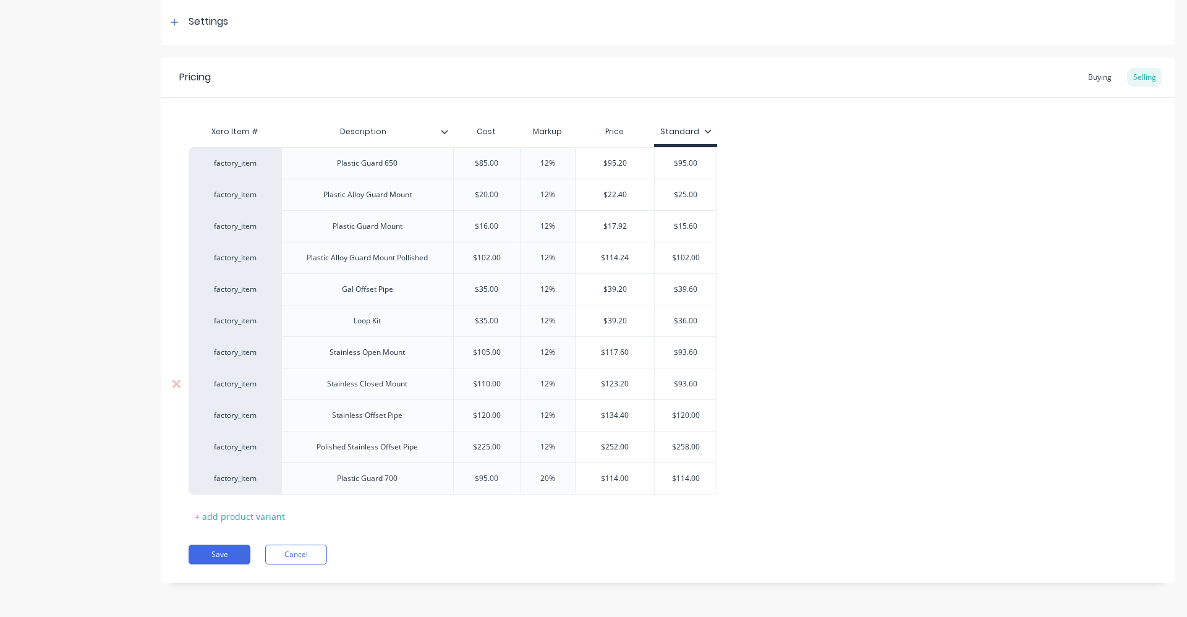
click at [418, 388] on div "Stainless Closed Mount" at bounding box center [367, 384] width 172 height 32
drag, startPoint x: 253, startPoint y: 386, endPoint x: 259, endPoint y: 383, distance: 6.4
click at [259, 383] on div "factory_item Plastic Guard 650 $85.00 12% $95.20 $95.00 factory_item Plastic Al…" at bounding box center [667, 321] width 958 height 347
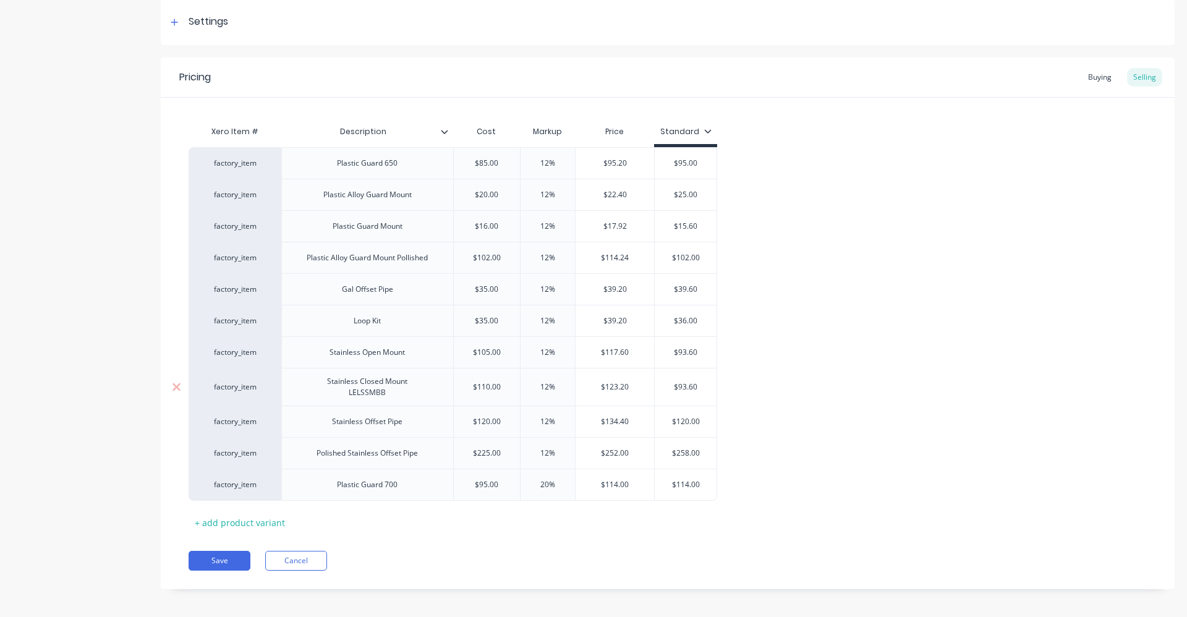
type textarea "x"
click at [501, 389] on input "$110.00" at bounding box center [487, 386] width 67 height 11
type input "$110"
type textarea "x"
type input "$"
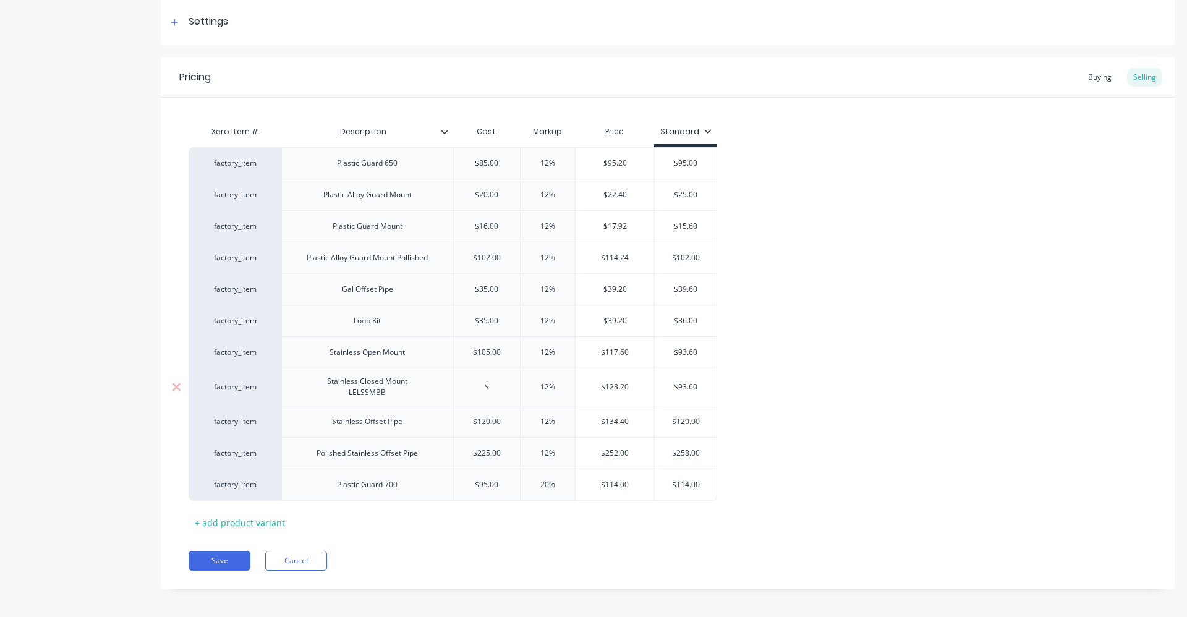
type textarea "x"
type input "1"
type textarea "x"
type input "11"
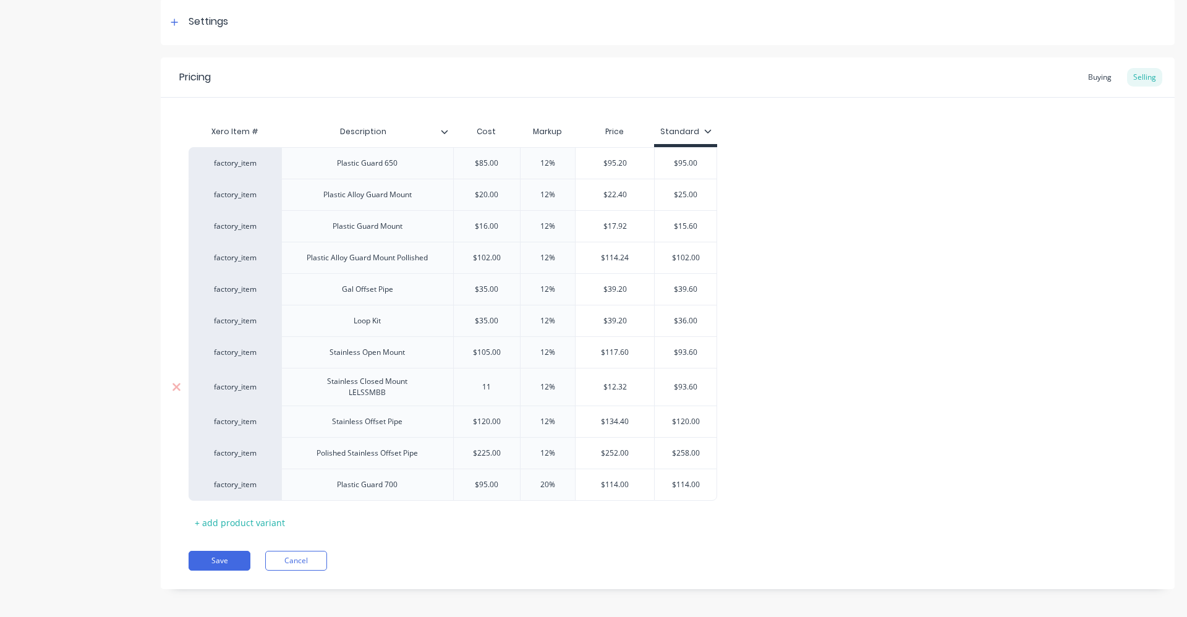
type textarea "x"
type input "115"
type input "12%"
click at [552, 384] on input "12%" at bounding box center [548, 386] width 62 height 11
click at [549, 387] on input "12%" at bounding box center [548, 386] width 62 height 11
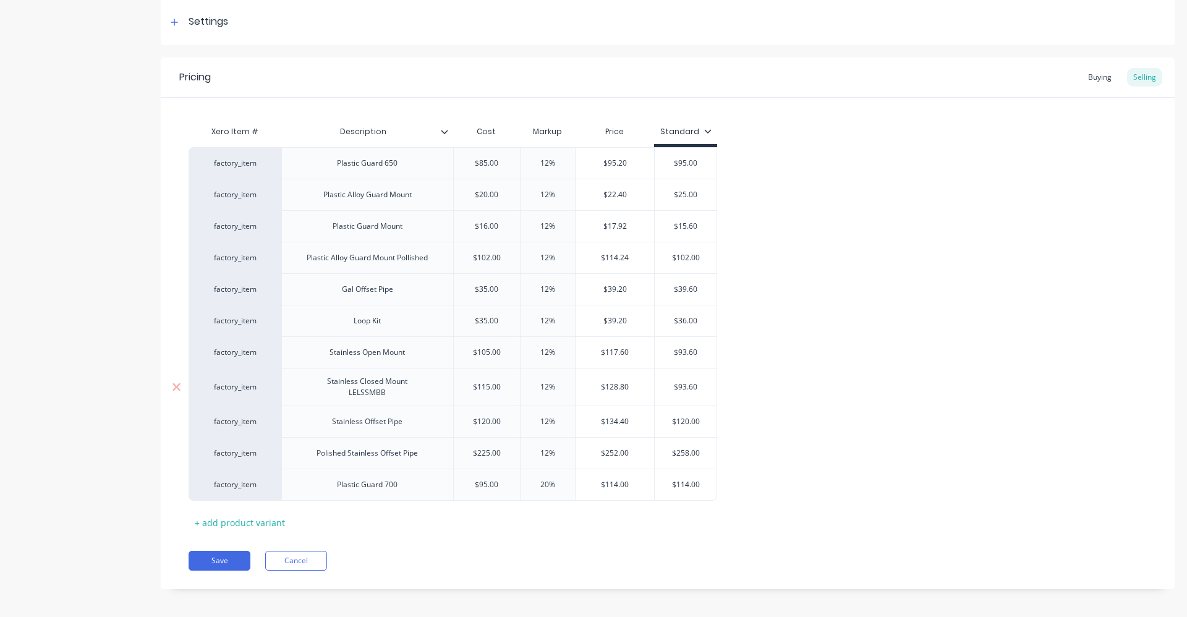
click at [549, 387] on input "12%" at bounding box center [548, 386] width 62 height 11
click at [546, 388] on input "12%" at bounding box center [548, 386] width 62 height 11
type textarea "x"
type input "2"
type textarea "x"
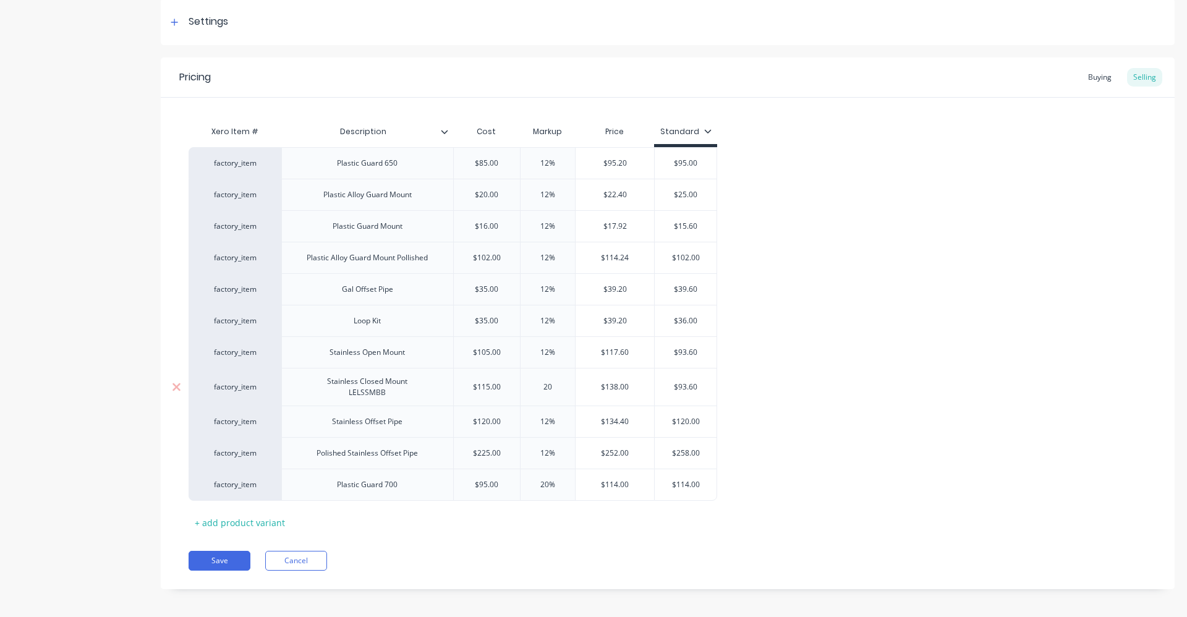
click at [554, 373] on div "20%" at bounding box center [548, 386] width 62 height 31
type input "20%"
click at [387, 365] on div "Stainless Open Mount" at bounding box center [367, 352] width 172 height 32
click at [410, 356] on div "Stainless Open Mount" at bounding box center [366, 352] width 95 height 16
click at [416, 357] on div "Stainless Open Mount" at bounding box center [367, 352] width 172 height 32
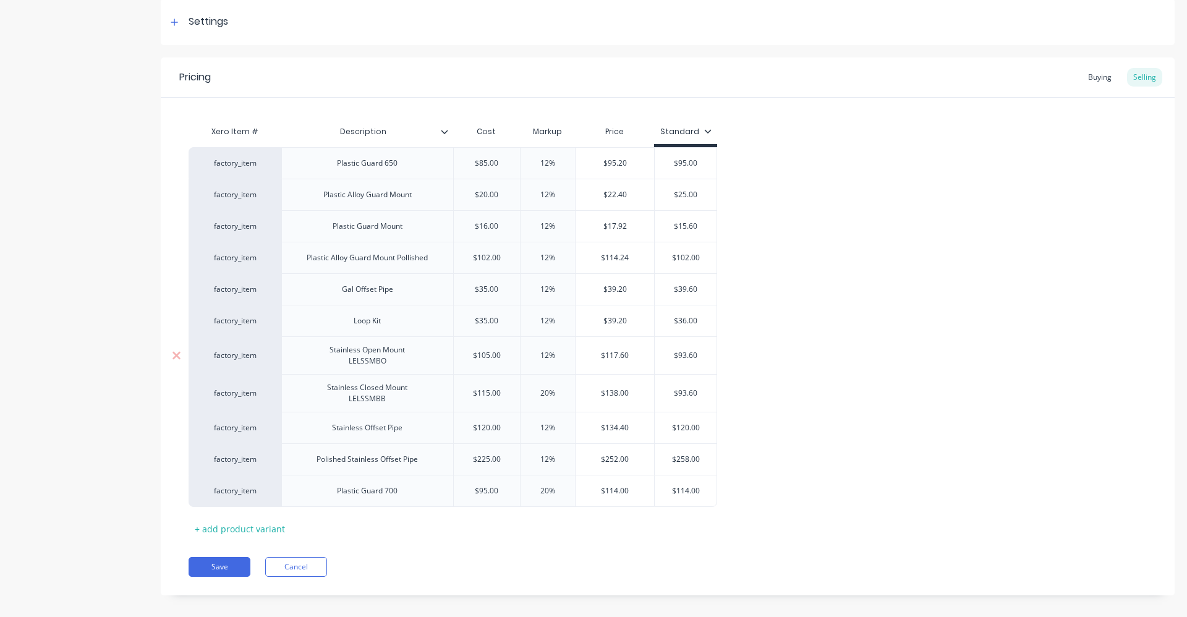
type textarea "x"
type input "$105.00"
click at [484, 356] on input "$105.00" at bounding box center [487, 355] width 67 height 11
type textarea "x"
type input "$15.00"
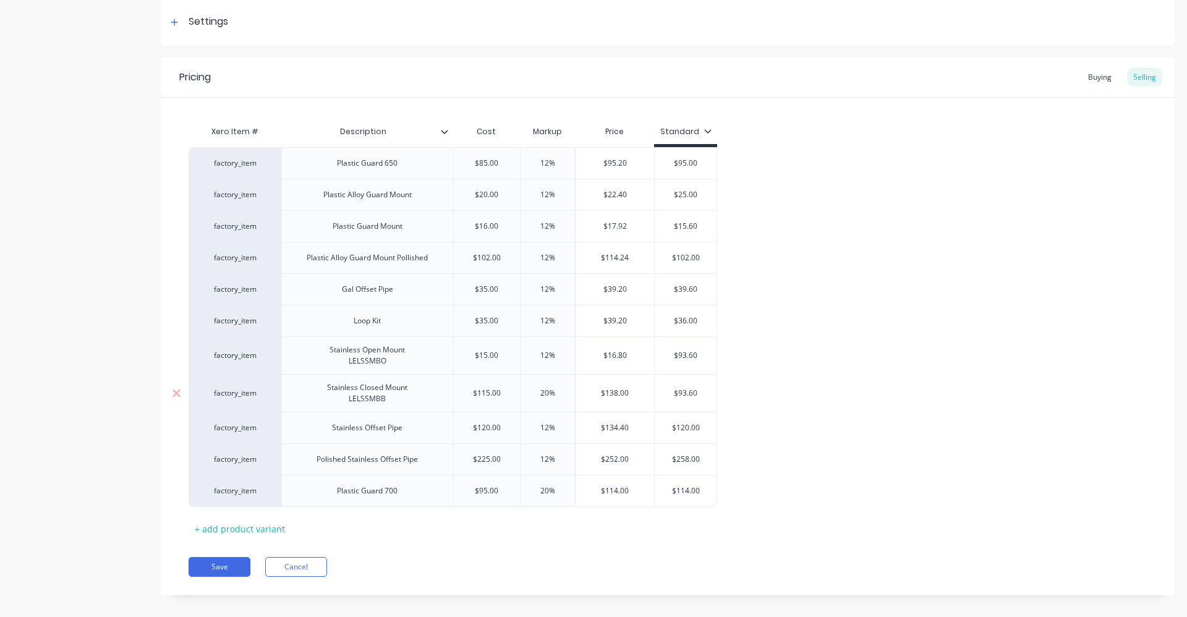
type textarea "x"
type input "$115.00"
type input "12%"
click at [551, 354] on input "12%" at bounding box center [548, 355] width 62 height 11
type textarea "x"
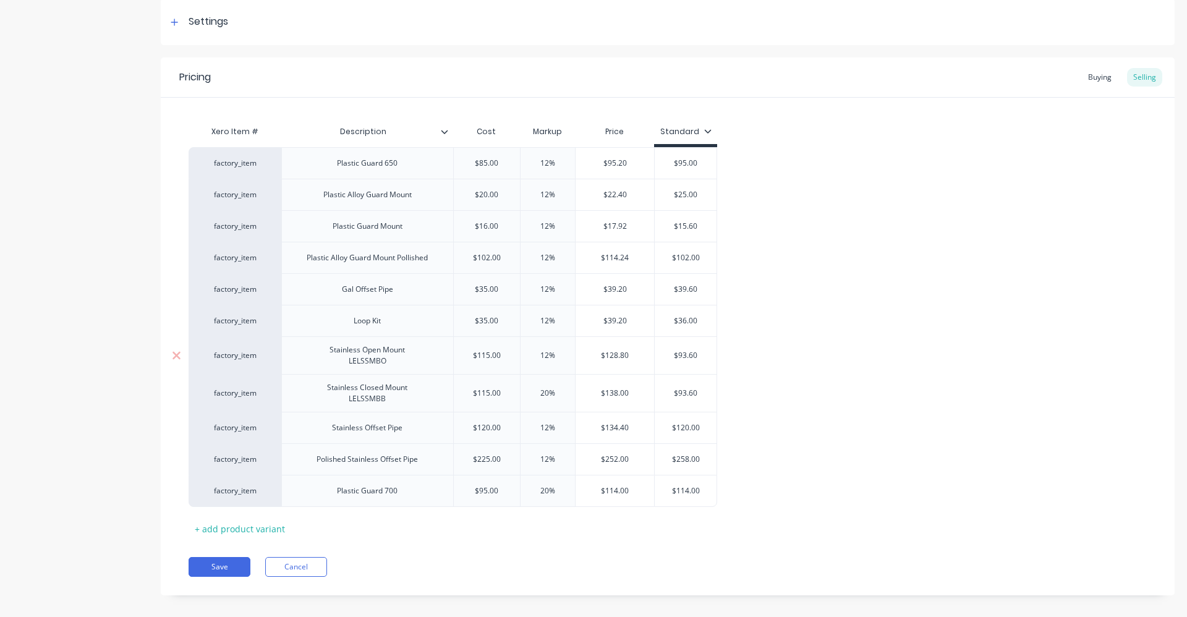
type input "1%"
type textarea "x"
type input "%"
type textarea "x"
type input "2%"
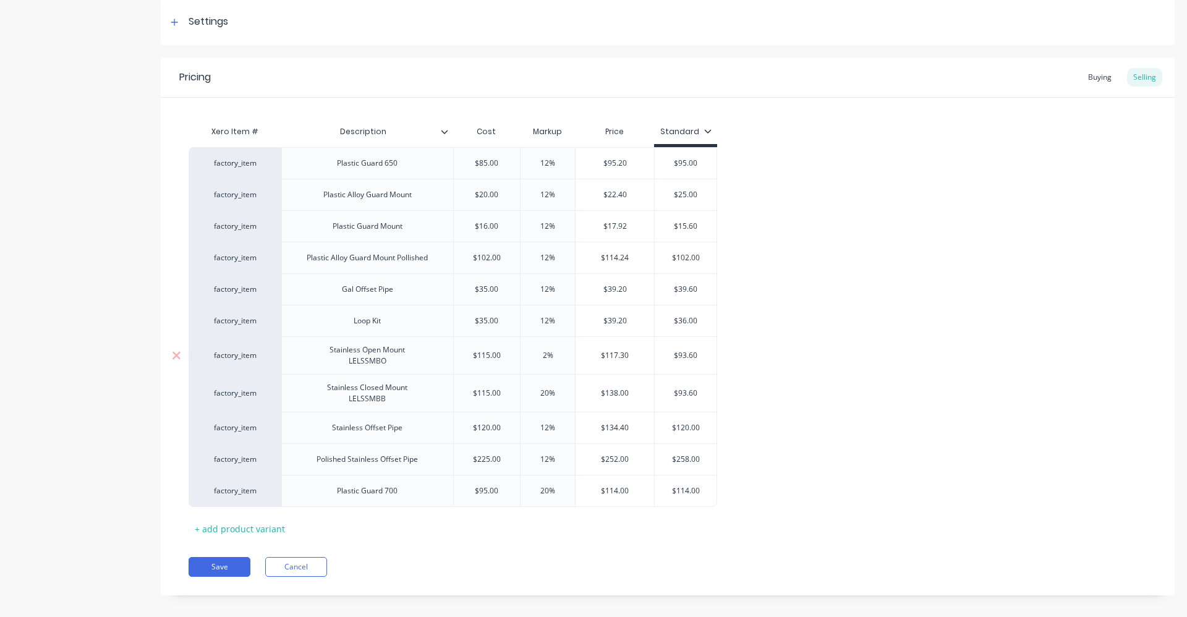
type textarea "x"
type input "20%"
click at [404, 432] on div "Stainless Offset Pipe" at bounding box center [367, 428] width 90 height 16
click at [492, 434] on div "$120.00" at bounding box center [487, 427] width 67 height 31
type textarea "x"
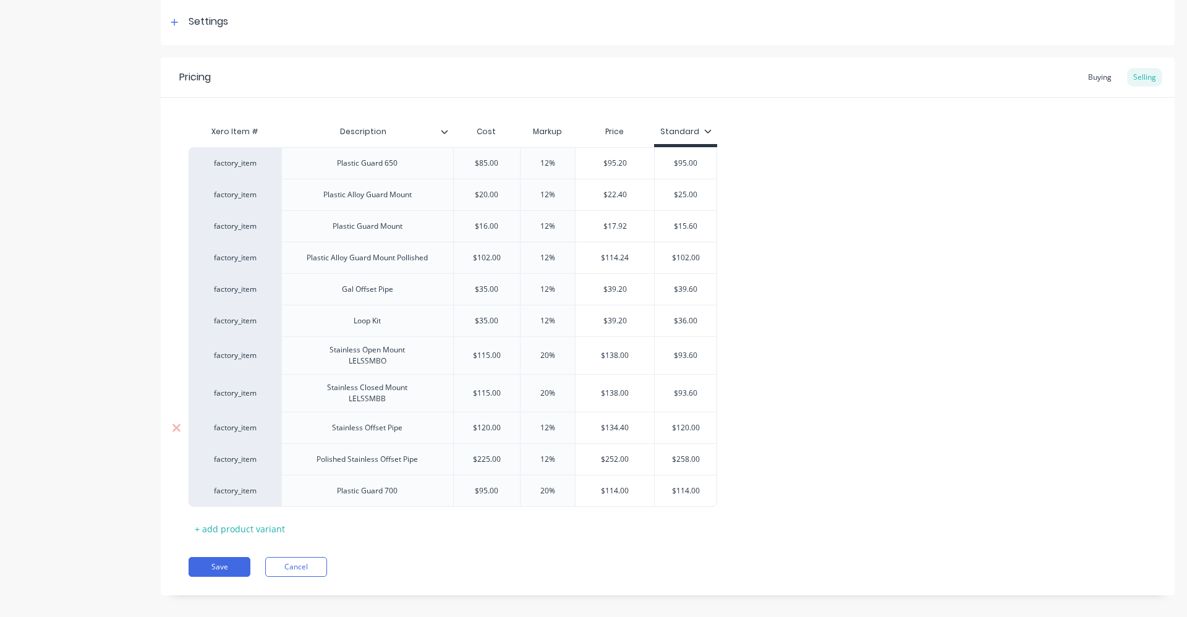
type input "$120.00"
click at [490, 428] on input "$120.00" at bounding box center [487, 427] width 67 height 11
type textarea "x"
type input "$12.00"
type textarea "x"
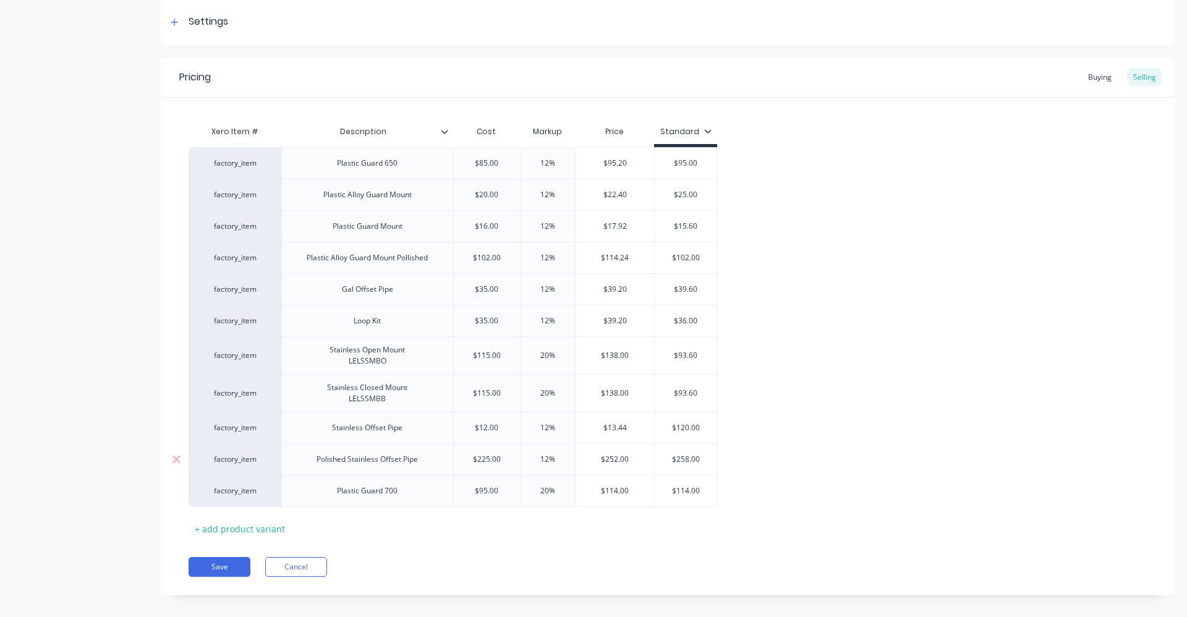
type input "$1.00"
type textarea "x"
type input "$15.00"
type textarea "x"
click at [504, 429] on input "$151.00" at bounding box center [487, 427] width 67 height 11
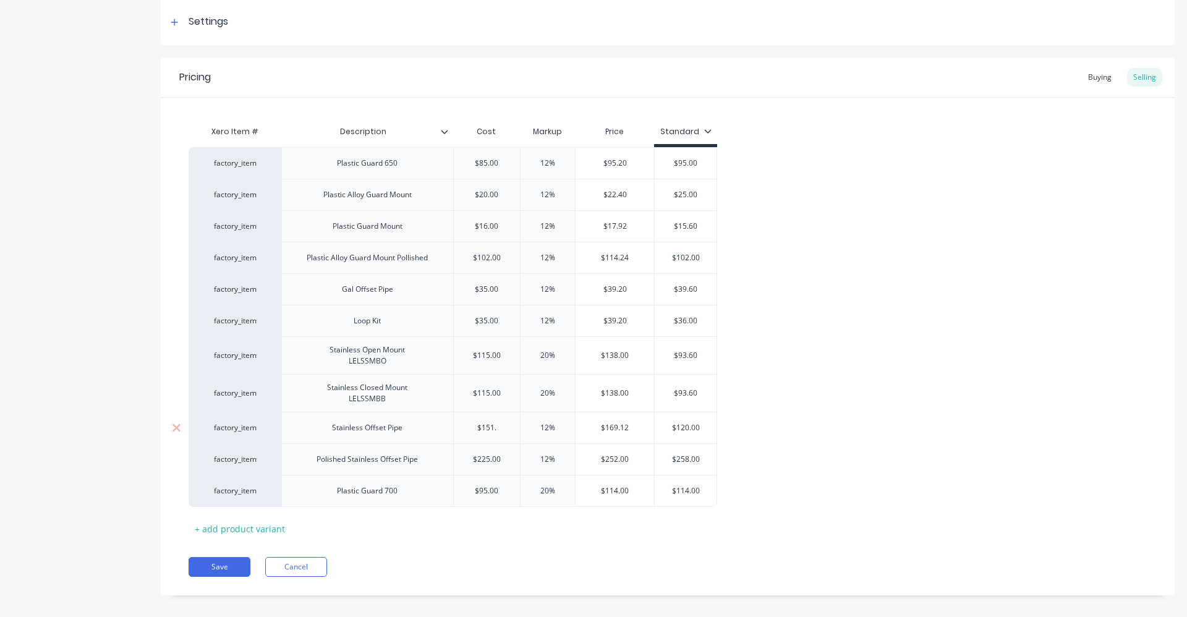
type input "$151"
type textarea "x"
type input "$15"
type textarea "x"
type input "$152"
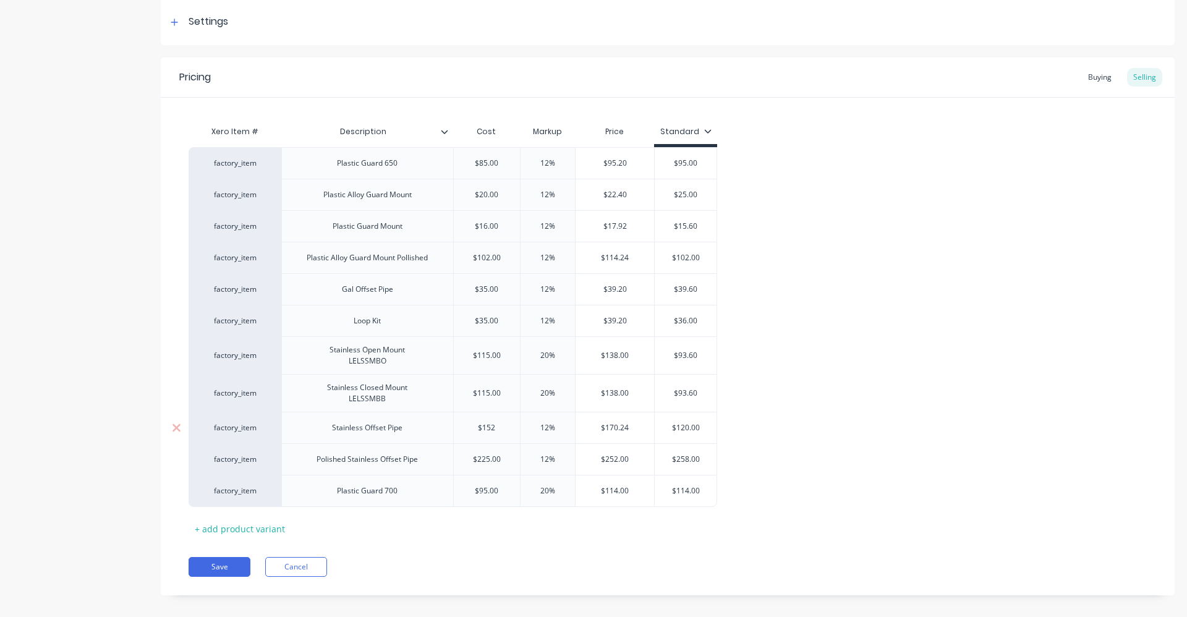
type input "12%"
click at [551, 427] on input "12%" at bounding box center [548, 427] width 62 height 11
click at [551, 430] on input "12%" at bounding box center [548, 427] width 62 height 11
click at [549, 426] on input "12%" at bounding box center [548, 427] width 62 height 11
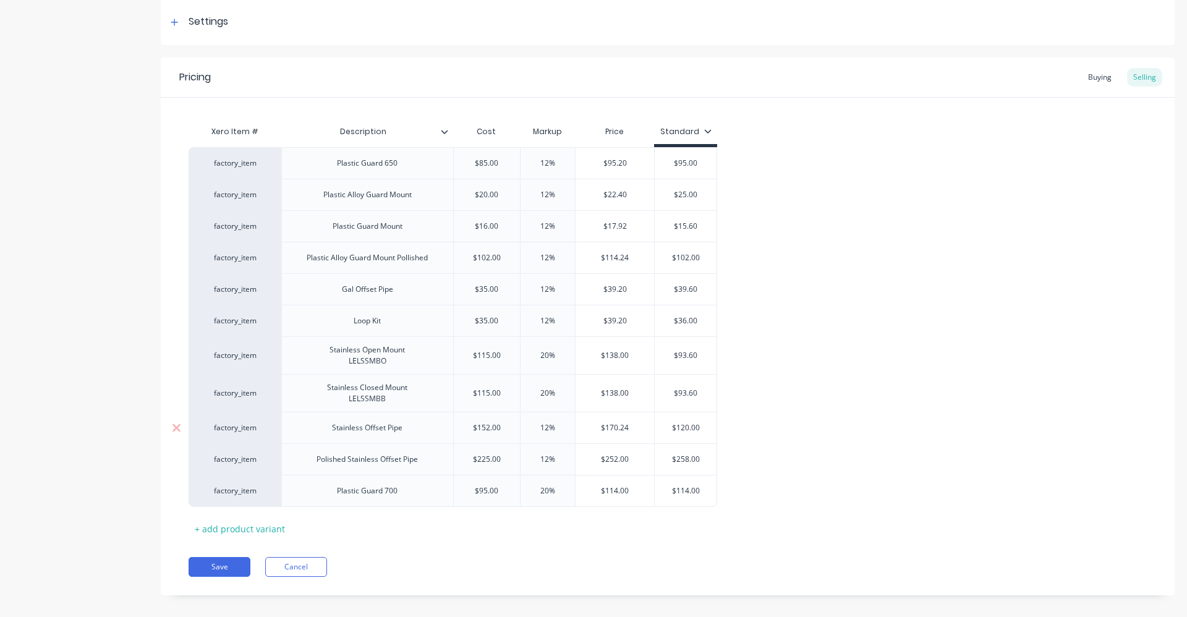
click at [546, 425] on input "12%" at bounding box center [548, 427] width 62 height 11
click at [547, 426] on input "12%" at bounding box center [548, 427] width 62 height 11
type textarea "x"
type input "2"
type textarea "x"
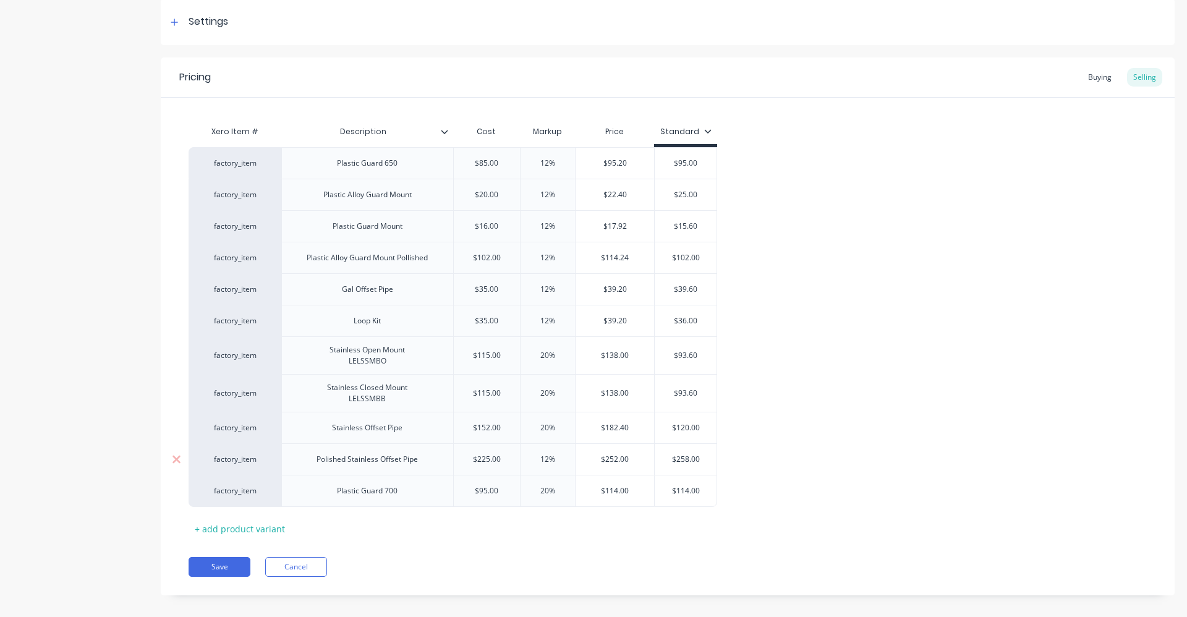
click at [562, 447] on div "12%" at bounding box center [548, 459] width 62 height 31
type input "20"
type input "12%"
click at [494, 462] on input "$225.00" at bounding box center [487, 459] width 67 height 11
click at [501, 460] on input "$225.00" at bounding box center [487, 459] width 67 height 11
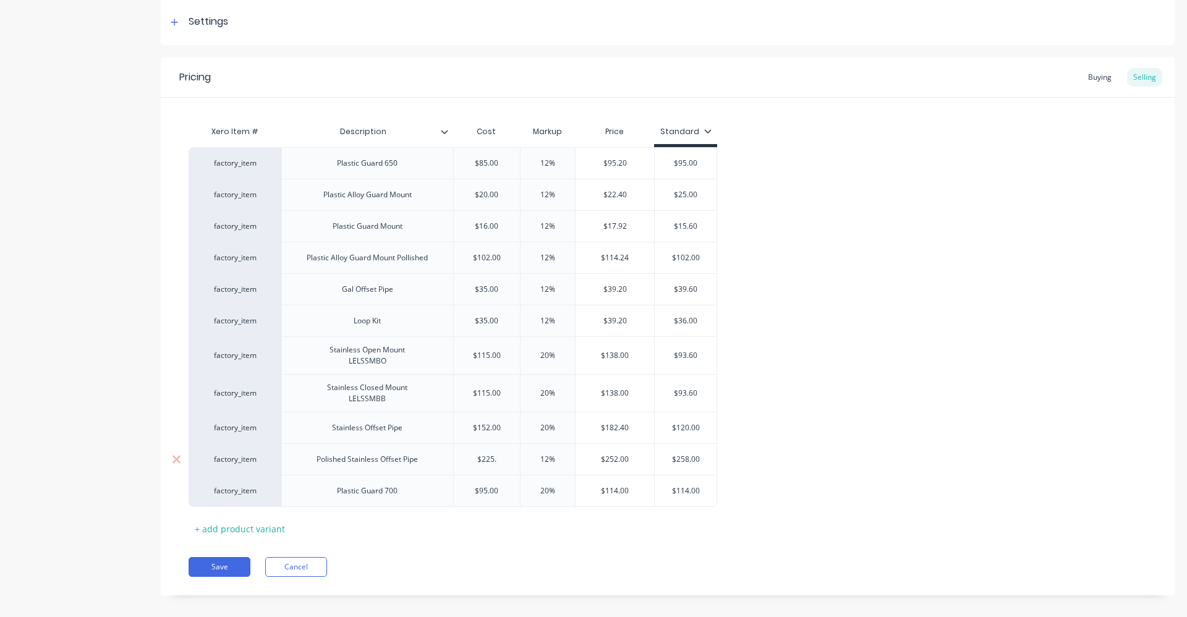
type input "$225"
type textarea "x"
type input "$22"
type textarea "x"
type input "$2"
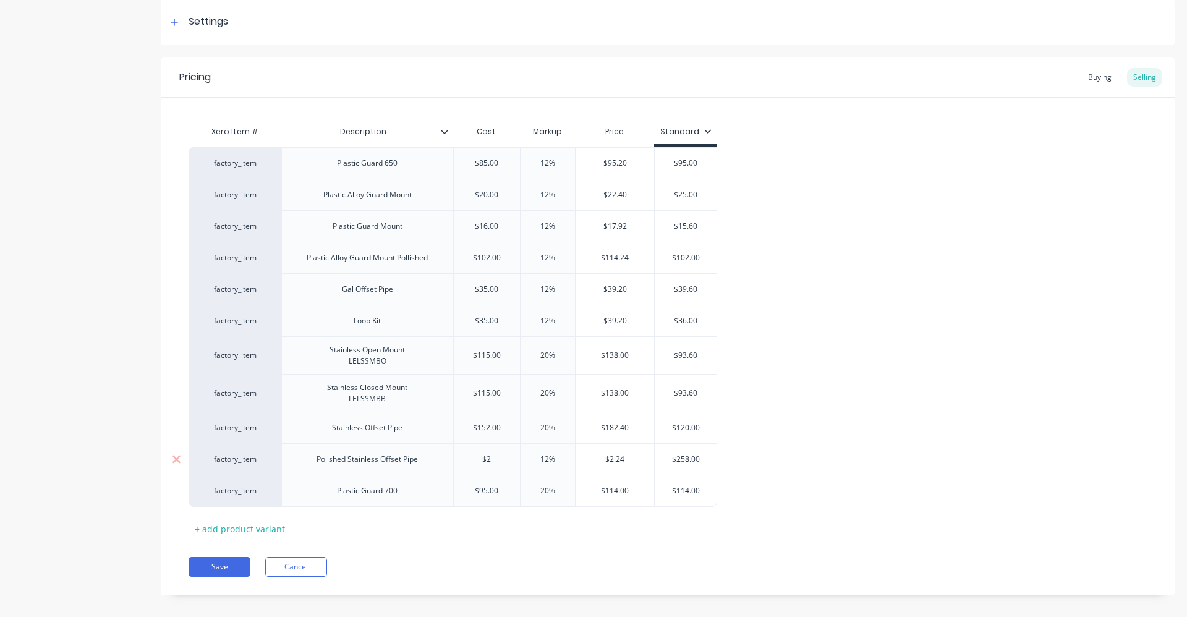
type textarea "x"
type input "$"
type textarea "x"
type input "$2"
type textarea "x"
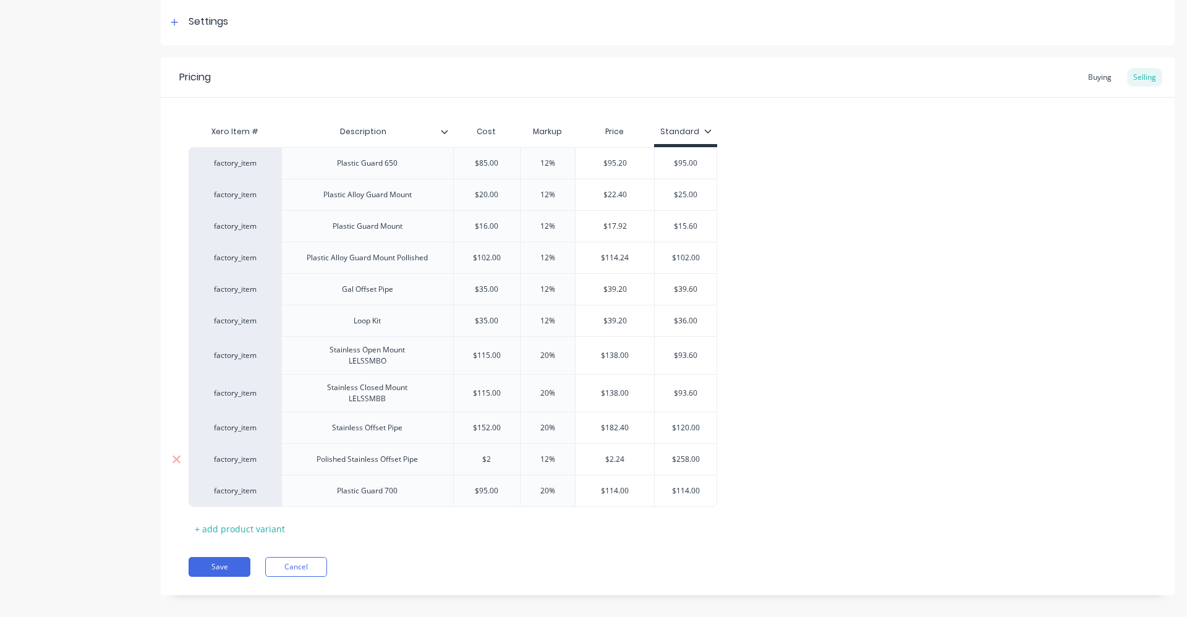
type input "$24"
type textarea "x"
type input "$245"
type textarea "x"
type input "$24"
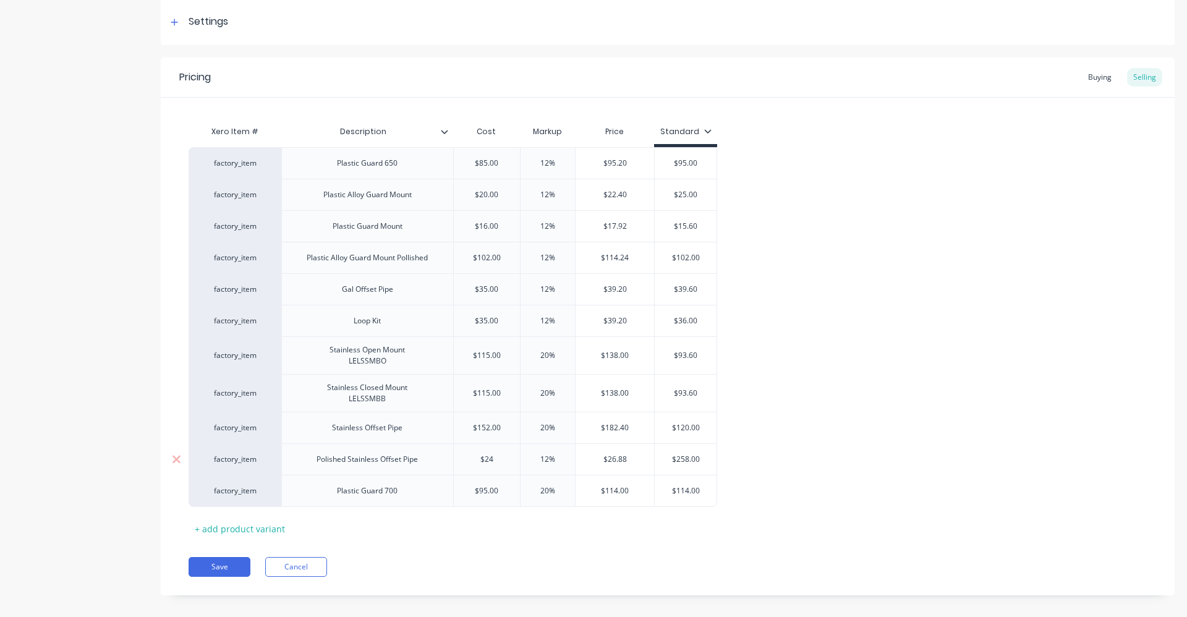
type textarea "x"
type input "$2"
type textarea "x"
type input "$21"
type textarea "x"
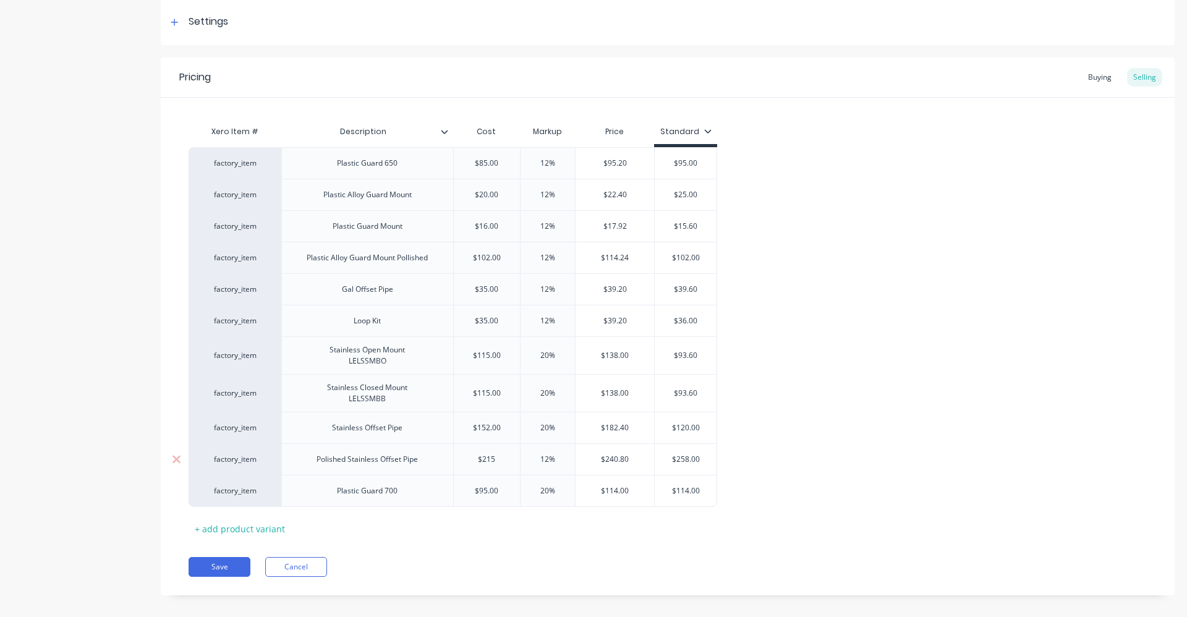
type input "$215"
click at [546, 463] on input "12%" at bounding box center [548, 459] width 62 height 11
type textarea "x"
type input "2%"
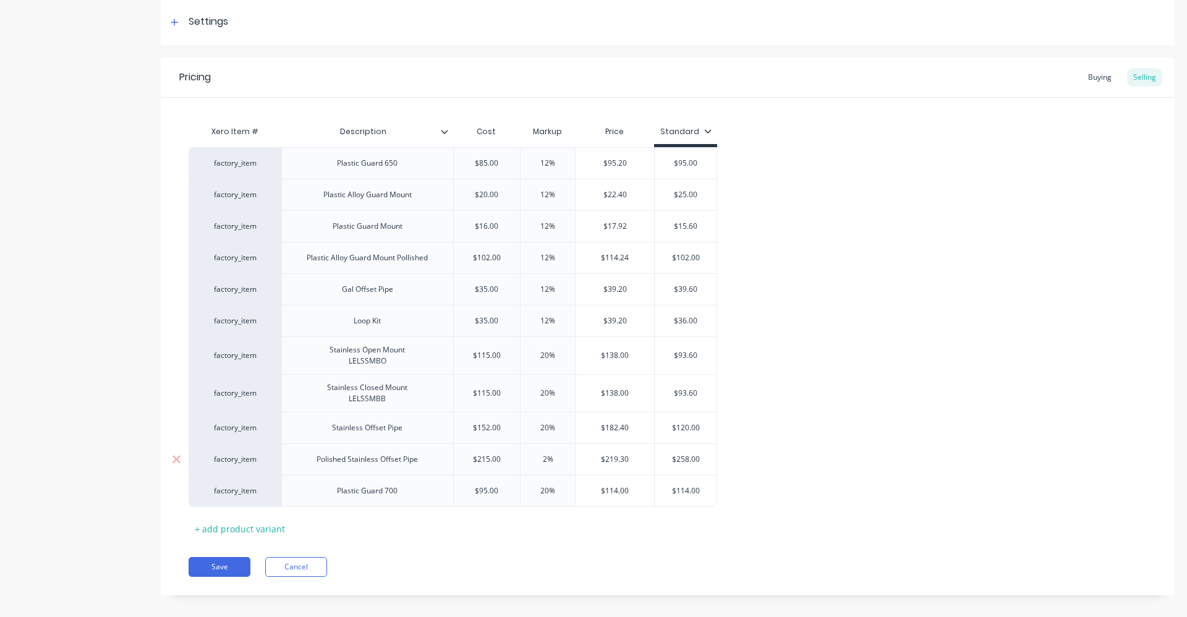
type textarea "x"
type input "20%"
click at [550, 428] on input "20%" at bounding box center [548, 427] width 62 height 11
click at [426, 461] on div "Polished Stainless Offset Pipe" at bounding box center [367, 459] width 121 height 16
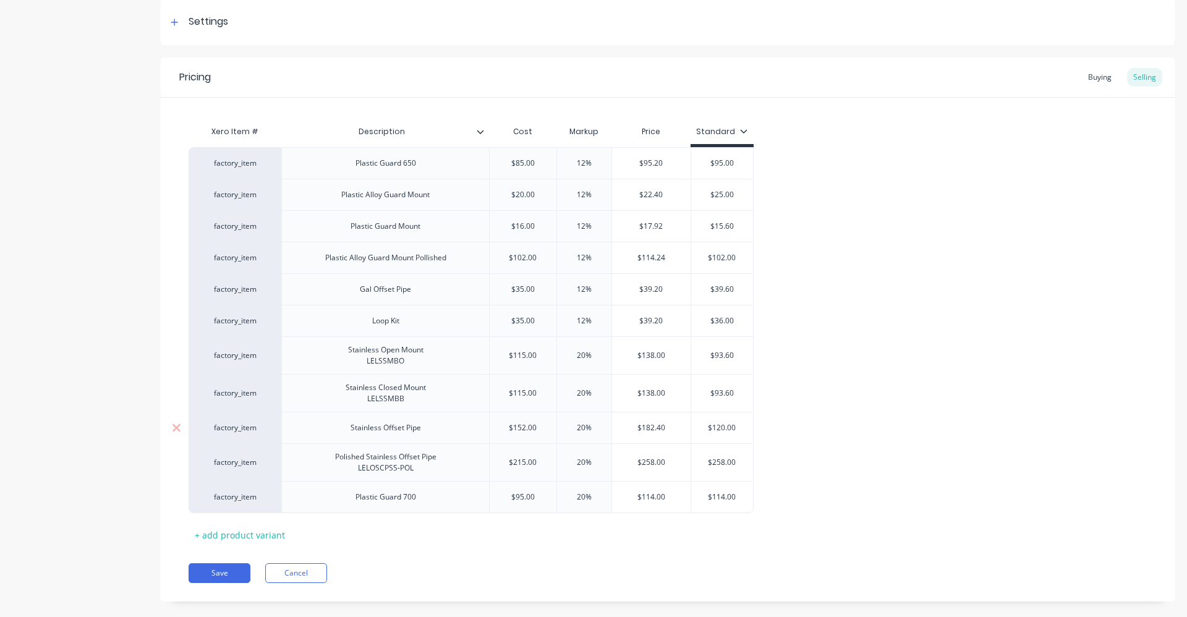
click at [405, 440] on div "Stainless Offset Pipe" at bounding box center [385, 428] width 208 height 32
click at [434, 433] on div "Stainless Offset Pipe" at bounding box center [385, 428] width 208 height 32
click at [431, 429] on div "Stainless Offset Pipe" at bounding box center [385, 428] width 208 height 32
type textarea "x"
click at [423, 429] on div "Stainless Offset Pipe" at bounding box center [386, 428] width 90 height 16
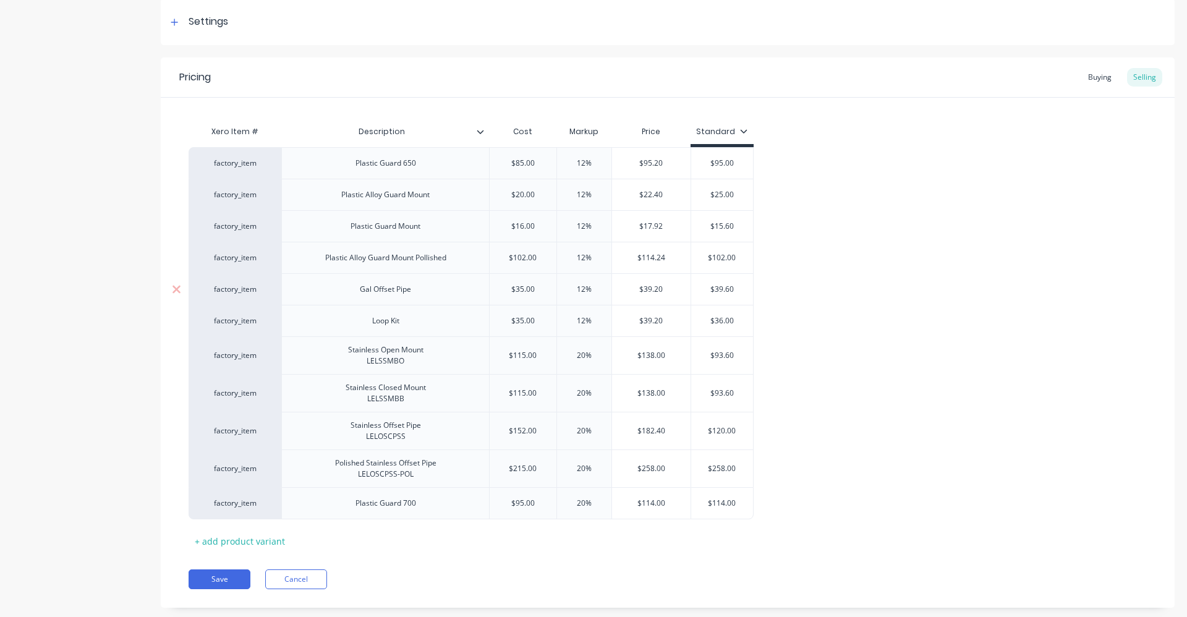
click at [400, 303] on div "Gal Offset Pipe" at bounding box center [385, 289] width 208 height 32
type textarea "x"
click at [415, 294] on div "Gal Offset Pipe" at bounding box center [385, 289] width 71 height 16
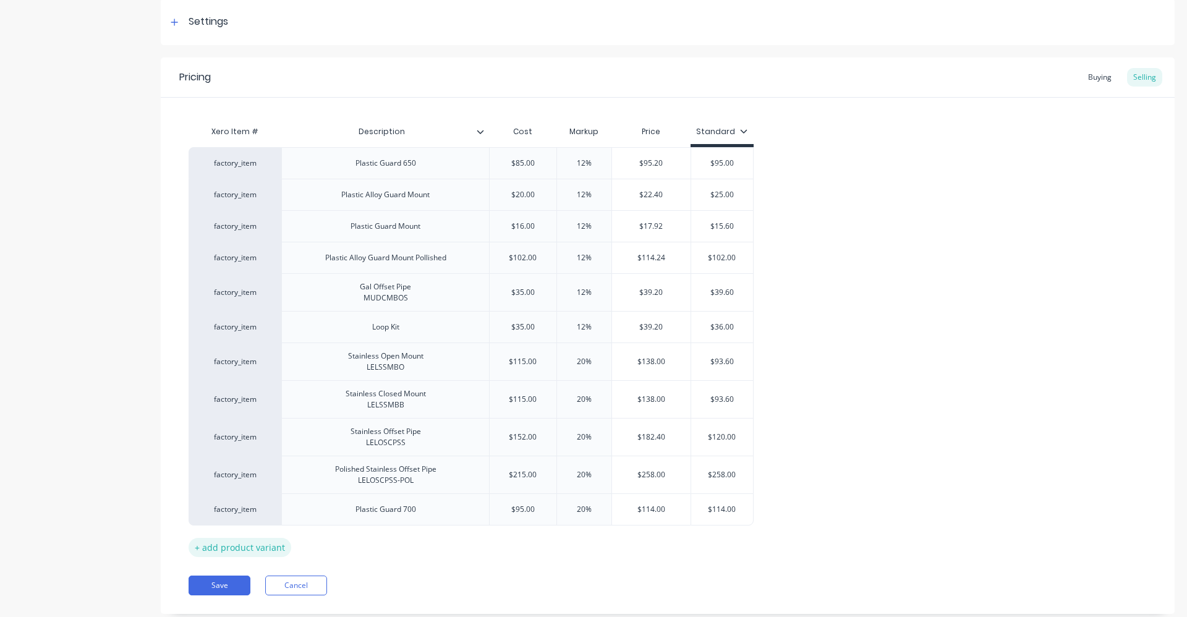
click at [203, 549] on div "+ add product variant" at bounding box center [239, 547] width 103 height 19
type textarea "x"
click at [350, 549] on div at bounding box center [385, 541] width 208 height 32
click at [392, 546] on div at bounding box center [386, 541] width 62 height 16
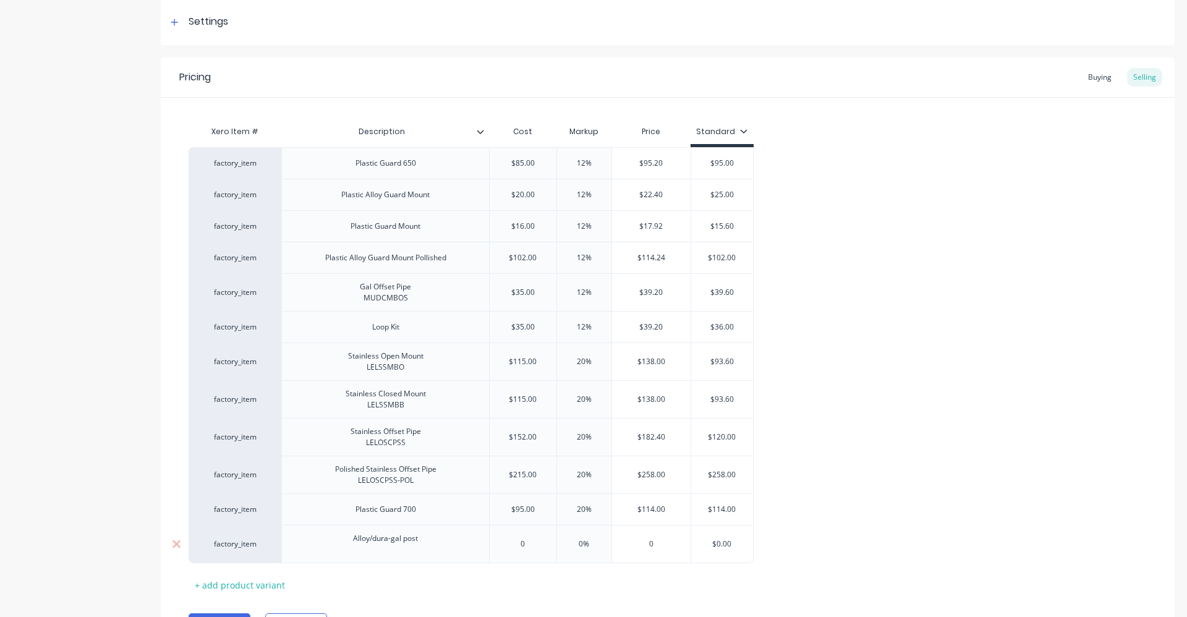
click at [393, 554] on div "Alloy/dura-gal post" at bounding box center [385, 543] width 85 height 27
click at [530, 549] on div "0" at bounding box center [522, 543] width 67 height 31
type textarea "x"
click at [530, 549] on input "0" at bounding box center [522, 543] width 67 height 11
type input "l"
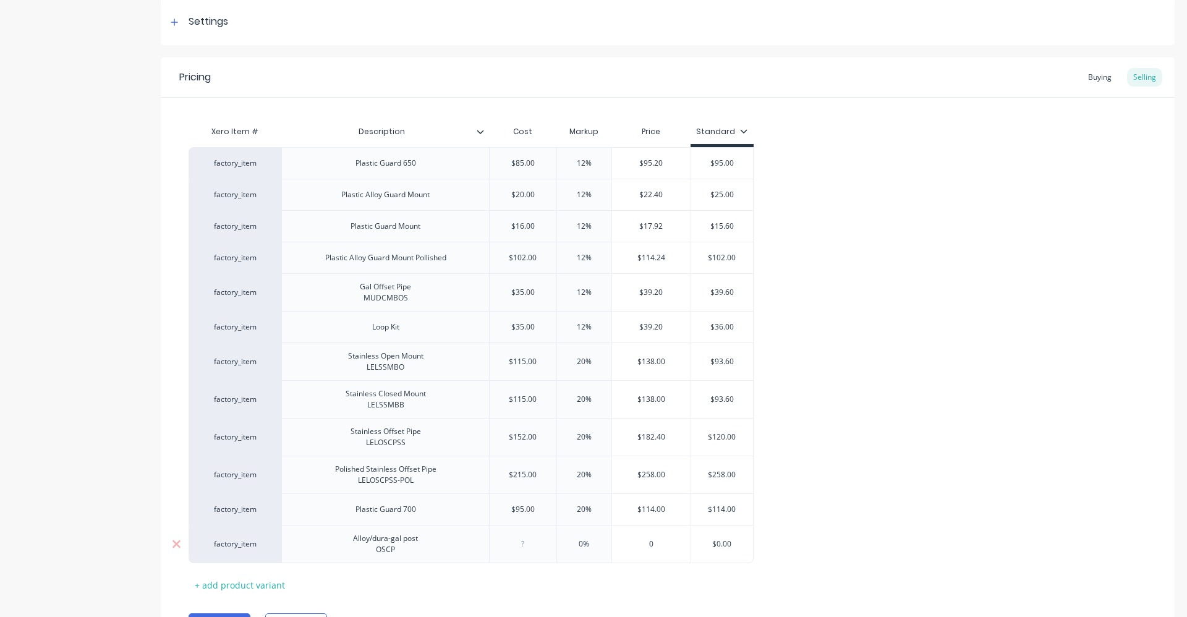
type textarea "x"
type input "1"
type textarea "x"
type input "10"
type textarea "x"
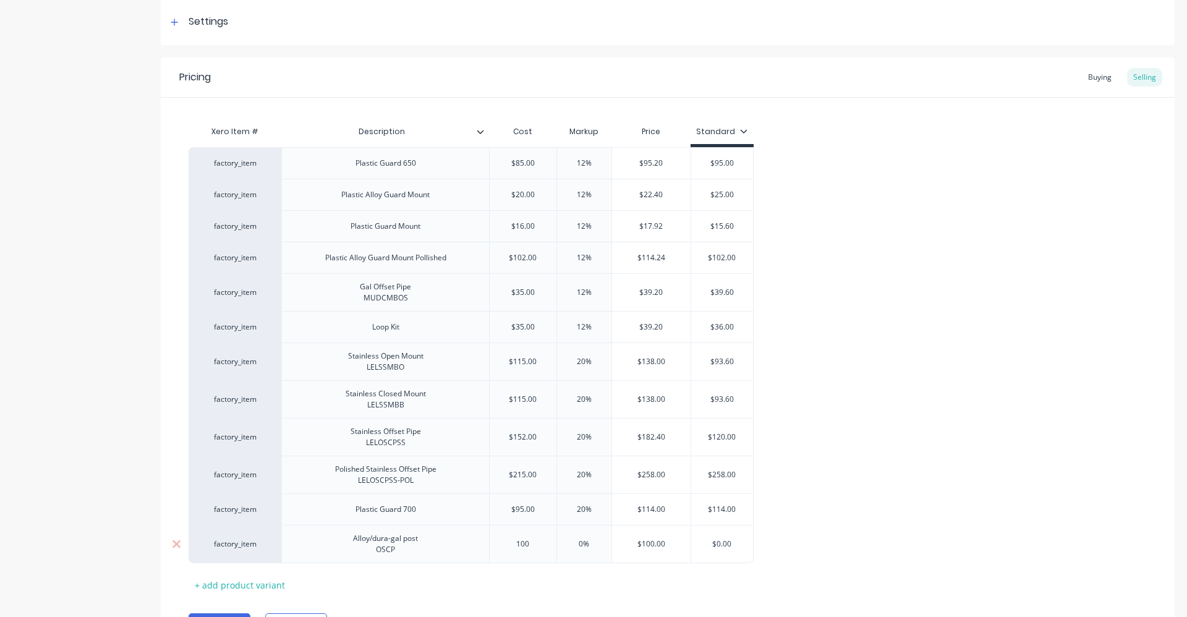
type input "100"
click at [586, 545] on input "0%" at bounding box center [584, 543] width 62 height 11
click at [583, 544] on input "0%" at bounding box center [584, 543] width 62 height 11
type input "%"
type textarea "x"
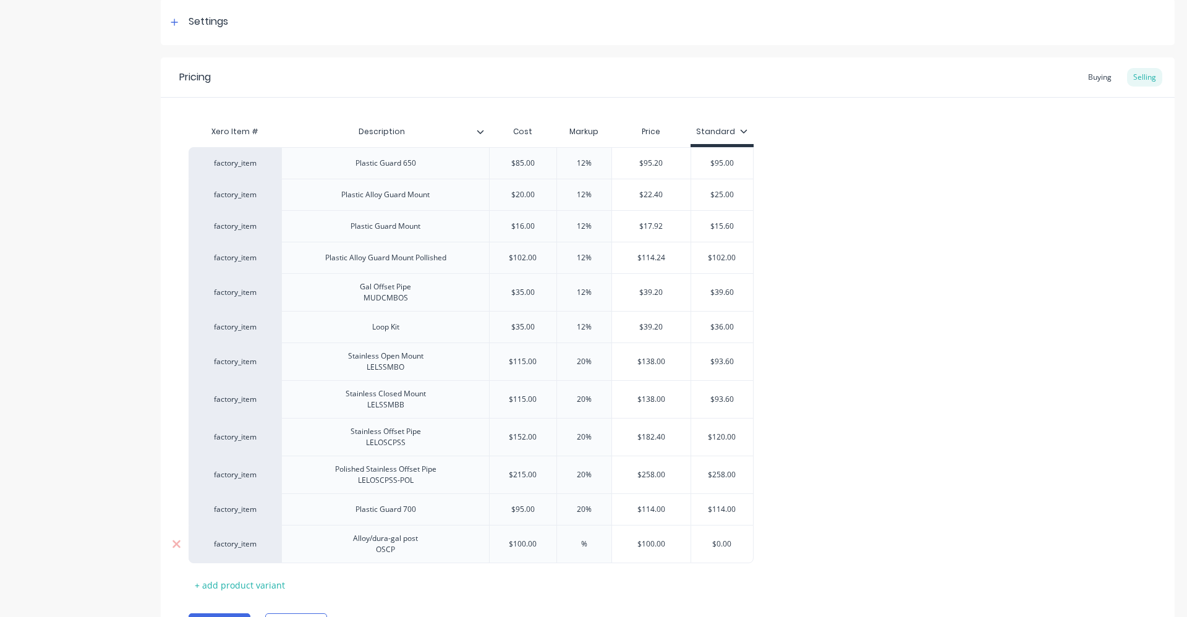
type input "2%"
type textarea "x"
type input "20%"
click at [591, 554] on div "20%" at bounding box center [584, 543] width 62 height 31
drag, startPoint x: 209, startPoint y: 549, endPoint x: 214, endPoint y: 428, distance: 120.6
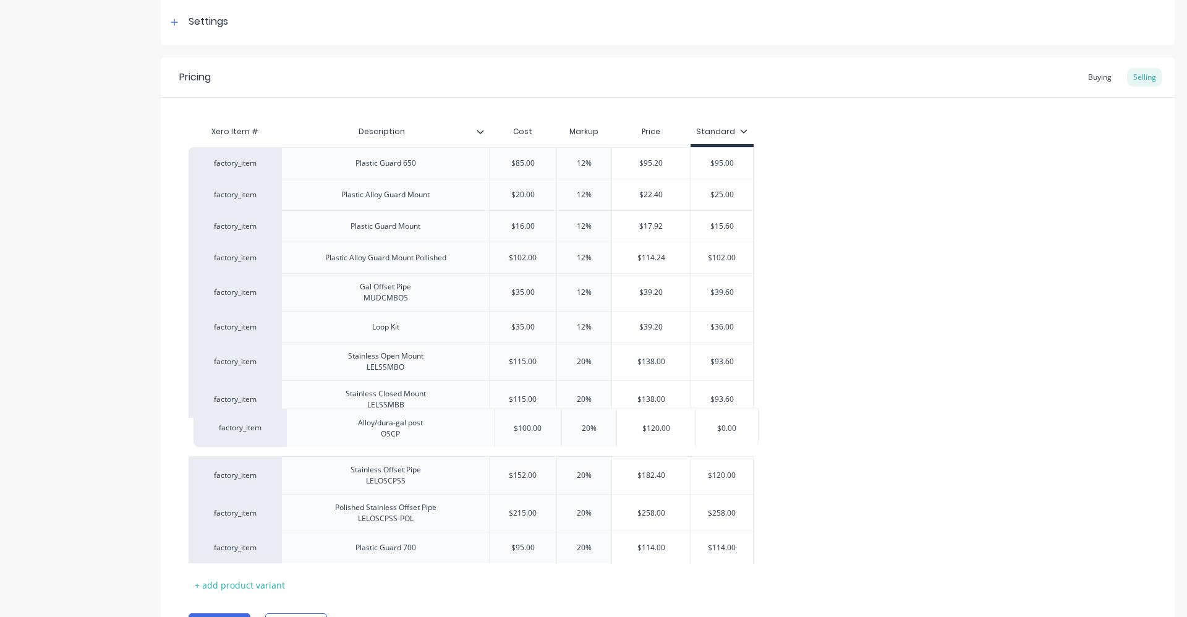
click at [214, 428] on div "factory_item Plastic Guard 650 $85.00 12% $95.20 $95.00 factory_item Plastic Al…" at bounding box center [667, 355] width 958 height 416
drag, startPoint x: 266, startPoint y: 297, endPoint x: 268, endPoint y: 405, distance: 107.5
click at [268, 405] on div "factory_item Plastic Guard 650 $85.00 12% $95.20 $95.00 factory_item Plastic Al…" at bounding box center [667, 354] width 958 height 415
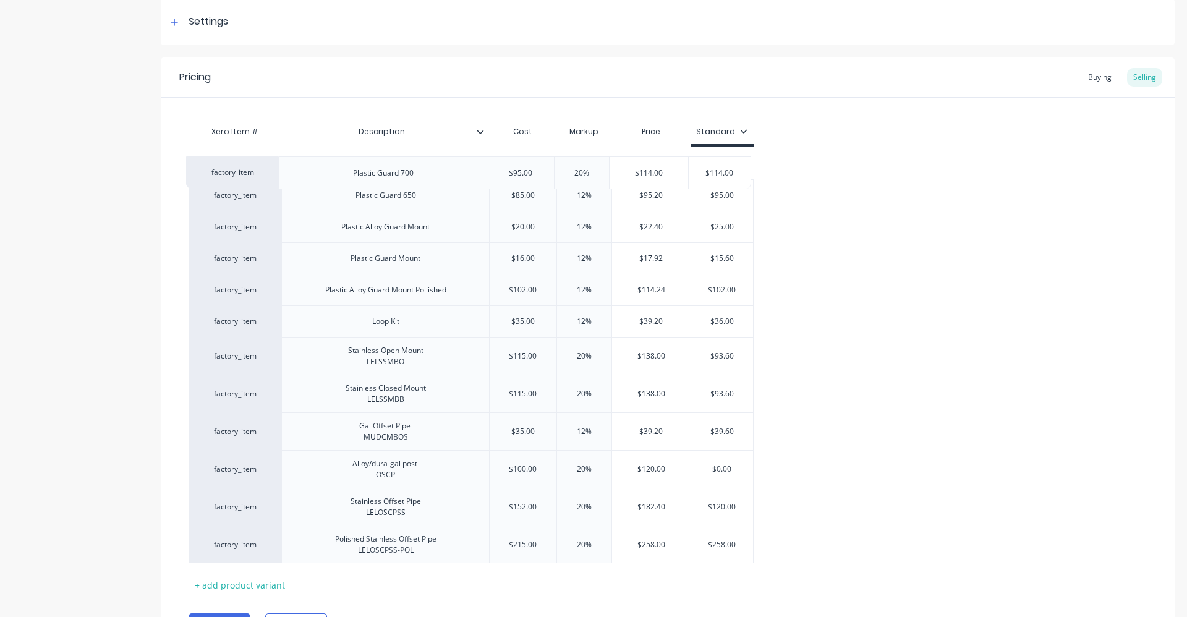
drag, startPoint x: 290, startPoint y: 556, endPoint x: 289, endPoint y: 170, distance: 385.6
click at [289, 170] on div "factory_item Plastic Guard 650 $85.00 12% $95.20 $95.00 factory_item Plastic Al…" at bounding box center [667, 355] width 958 height 416
drag, startPoint x: 287, startPoint y: 264, endPoint x: 286, endPoint y: 227, distance: 37.1
click at [286, 227] on div "factory_item Plastic Guard 700 $95.00 20% $114.00 $114.00 factory_item Plastic …" at bounding box center [667, 354] width 958 height 415
drag, startPoint x: 308, startPoint y: 294, endPoint x: 303, endPoint y: 261, distance: 33.7
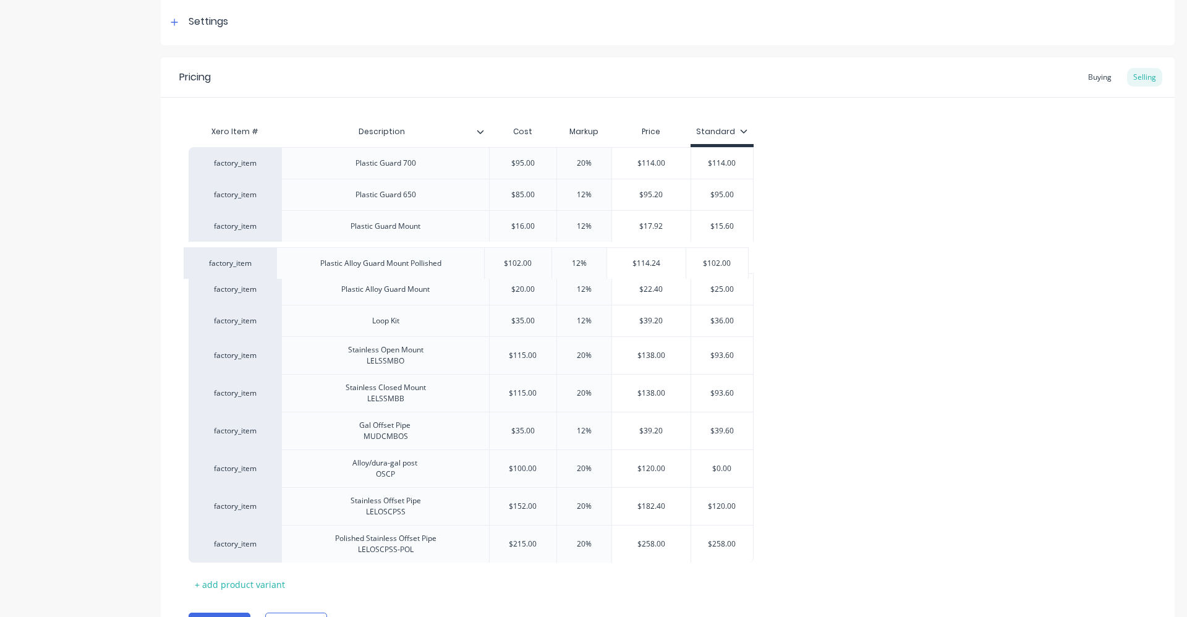
click at [303, 261] on div "factory_item Plastic Guard 700 $95.00 20% $114.00 $114.00 factory_item Plastic …" at bounding box center [667, 354] width 958 height 415
drag, startPoint x: 318, startPoint y: 295, endPoint x: 315, endPoint y: 263, distance: 32.3
click at [315, 263] on div "factory_item Plastic Guard 700 $95.00 20% $114.00 $114.00 factory_item Plastic …" at bounding box center [667, 354] width 958 height 415
type textarea "x"
type input "20%"
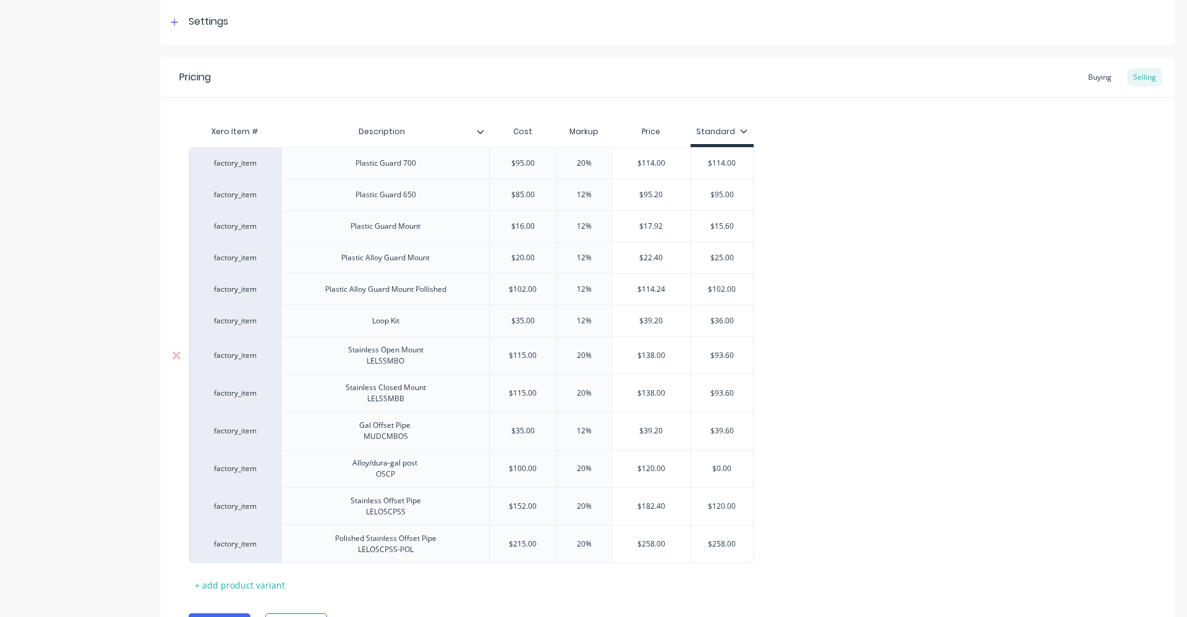
click at [379, 364] on div "Stainless Open Mount LELSSMBO" at bounding box center [385, 355] width 95 height 27
click at [381, 400] on div "Stainless Closed Mount LELSSMBB" at bounding box center [386, 392] width 100 height 27
type textarea "x"
click at [383, 512] on div "Stainless Offset Pipe LELOSCPSS" at bounding box center [386, 506] width 90 height 27
drag, startPoint x: 371, startPoint y: 552, endPoint x: 378, endPoint y: 564, distance: 13.6
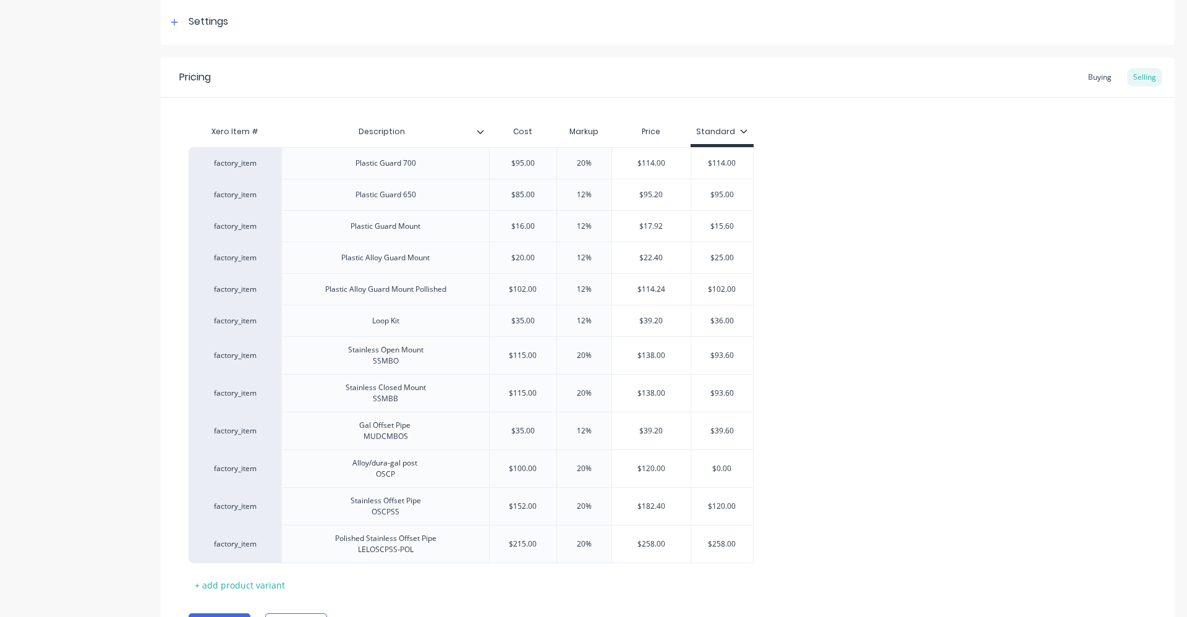
click at [373, 555] on div "Polished Stainless Offset Pipe LELOSCPSS-POL" at bounding box center [385, 543] width 121 height 27
click at [365, 548] on div "Polished Stainless Offset Pipe LELOSCPSS-POL" at bounding box center [385, 543] width 121 height 27
type textarea "x"
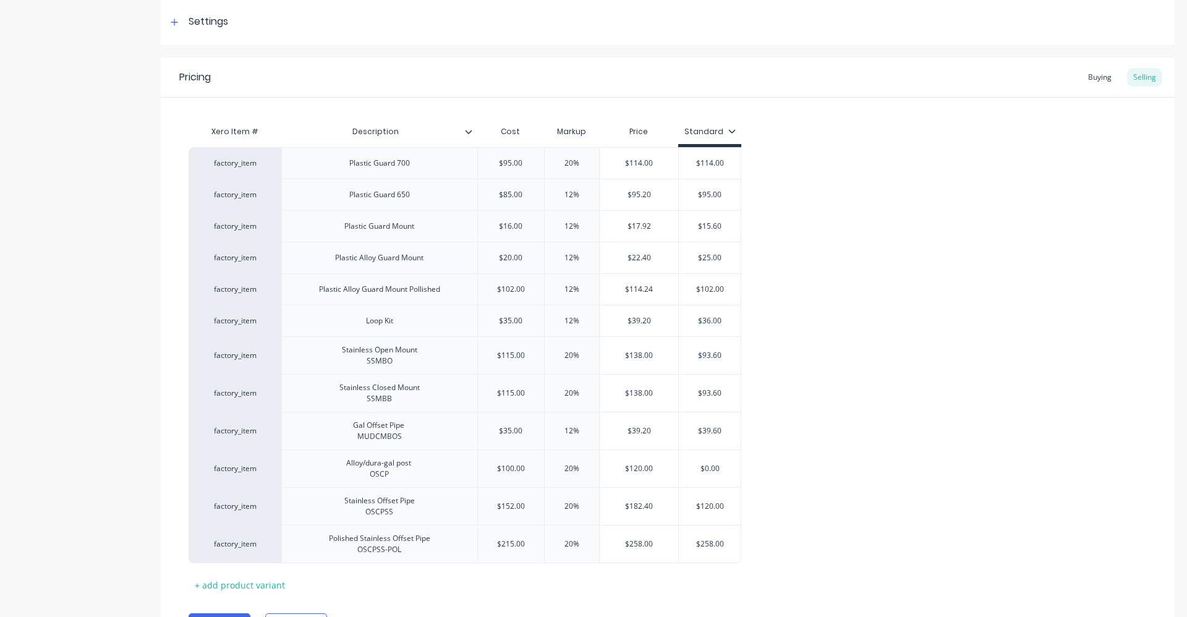
drag, startPoint x: 413, startPoint y: 582, endPoint x: 464, endPoint y: 594, distance: 52.2
click at [416, 584] on div "Xero Item # Description Cost Markup Price Standard factory_item Plastic Guard 7…" at bounding box center [667, 356] width 958 height 475
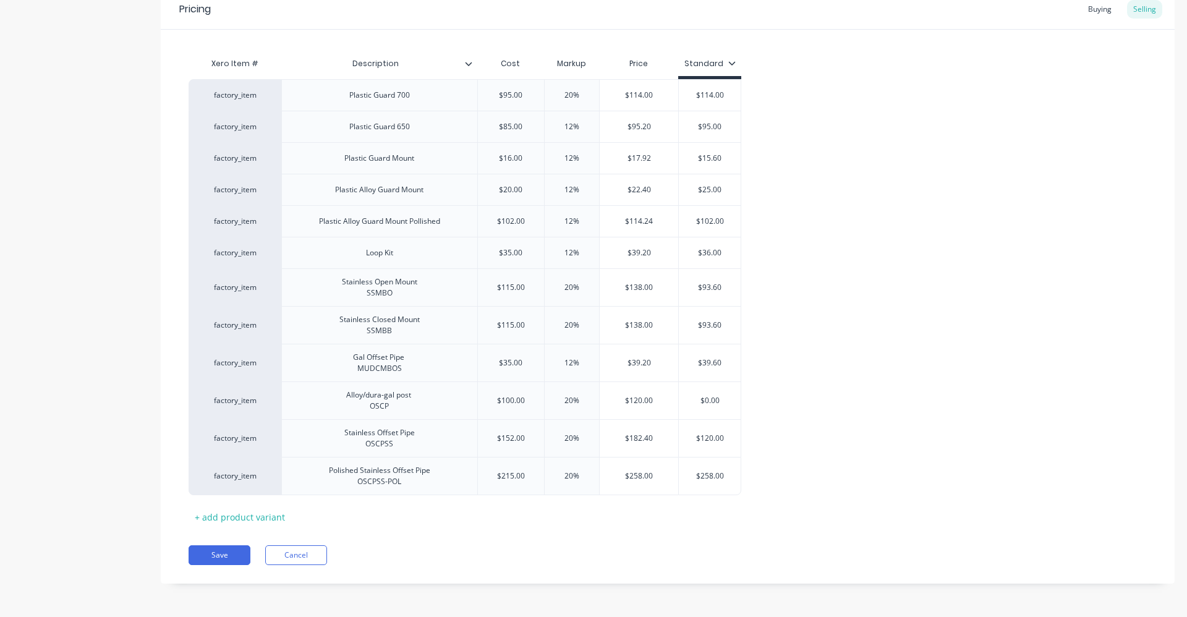
scroll to position [252, 0]
type input "$0.00"
click at [712, 400] on input "$0.00" at bounding box center [710, 399] width 62 height 11
click at [718, 400] on input "$0.00" at bounding box center [710, 399] width 62 height 11
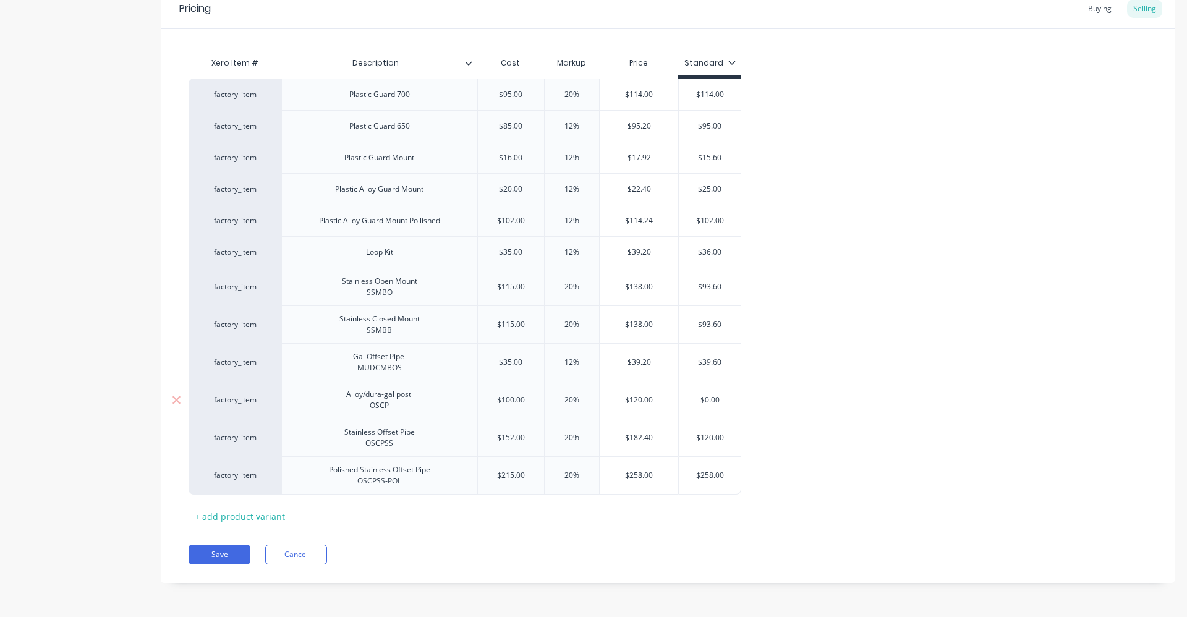
type textarea "x"
type input "$1"
type textarea "x"
type input "$12"
type textarea "x"
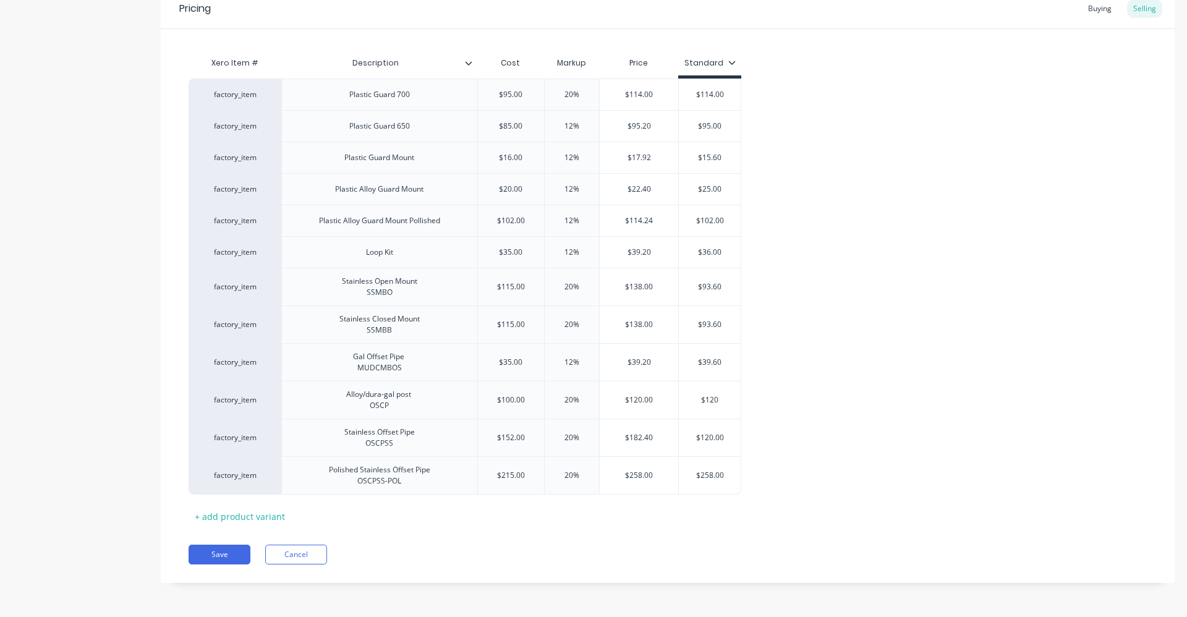
type input "$120"
click at [764, 378] on div "factory_item Plastic Guard 700 $95.00 20% $114.00 $114.00 factory_item Plastic …" at bounding box center [667, 286] width 958 height 416
click at [730, 330] on div "$93.60" at bounding box center [710, 324] width 62 height 31
type input "$93.60"
click at [730, 330] on div "$93.60" at bounding box center [710, 324] width 62 height 31
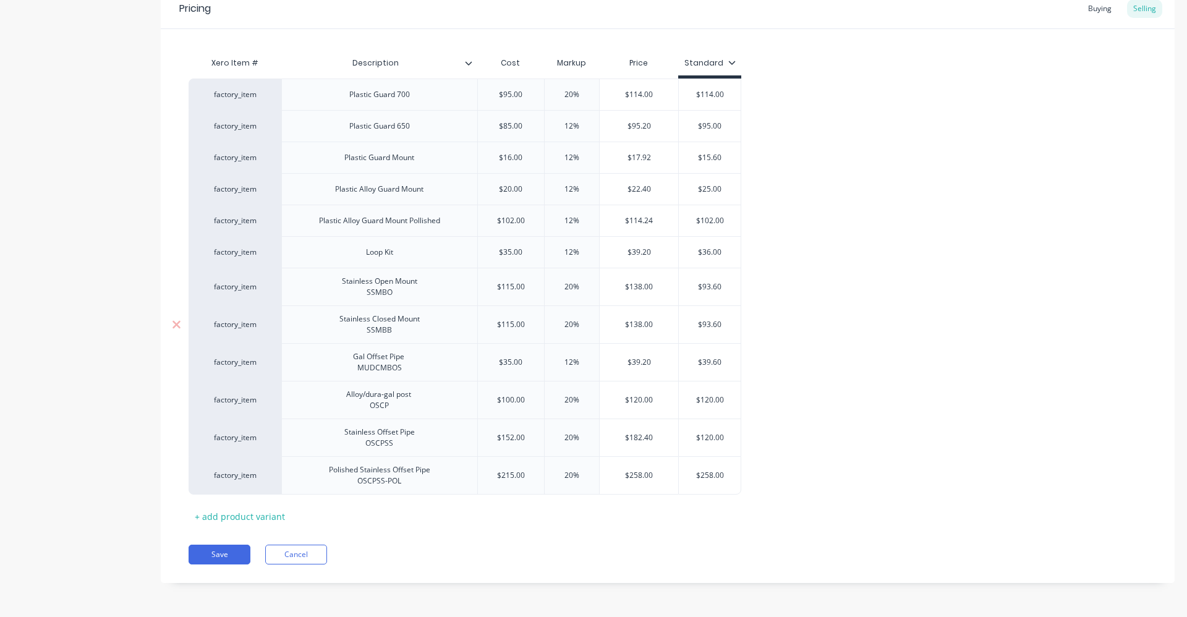
click at [730, 330] on div "$93.60" at bounding box center [710, 324] width 62 height 31
drag, startPoint x: 727, startPoint y: 324, endPoint x: 703, endPoint y: 326, distance: 24.8
click at [703, 326] on input "$93.60" at bounding box center [710, 324] width 62 height 11
click at [706, 324] on input "$93.60" at bounding box center [710, 324] width 62 height 11
click at [735, 319] on input "$93.60" at bounding box center [710, 324] width 62 height 11
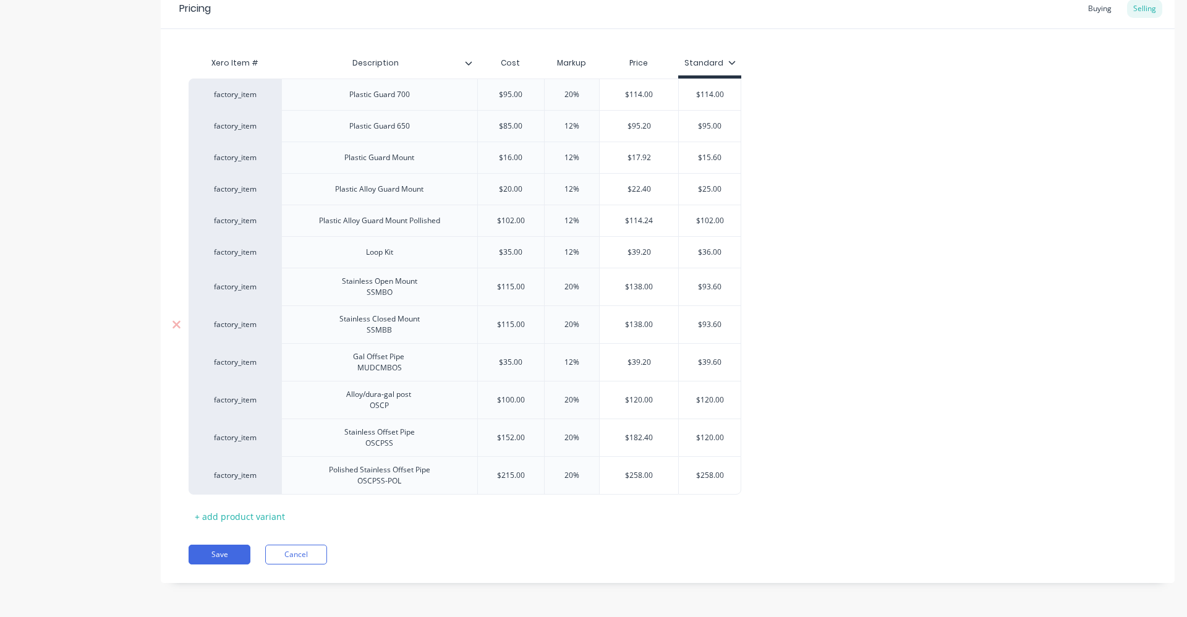
type textarea "x"
type input "$93.601"
type textarea "x"
type input "$93.60"
type textarea "x"
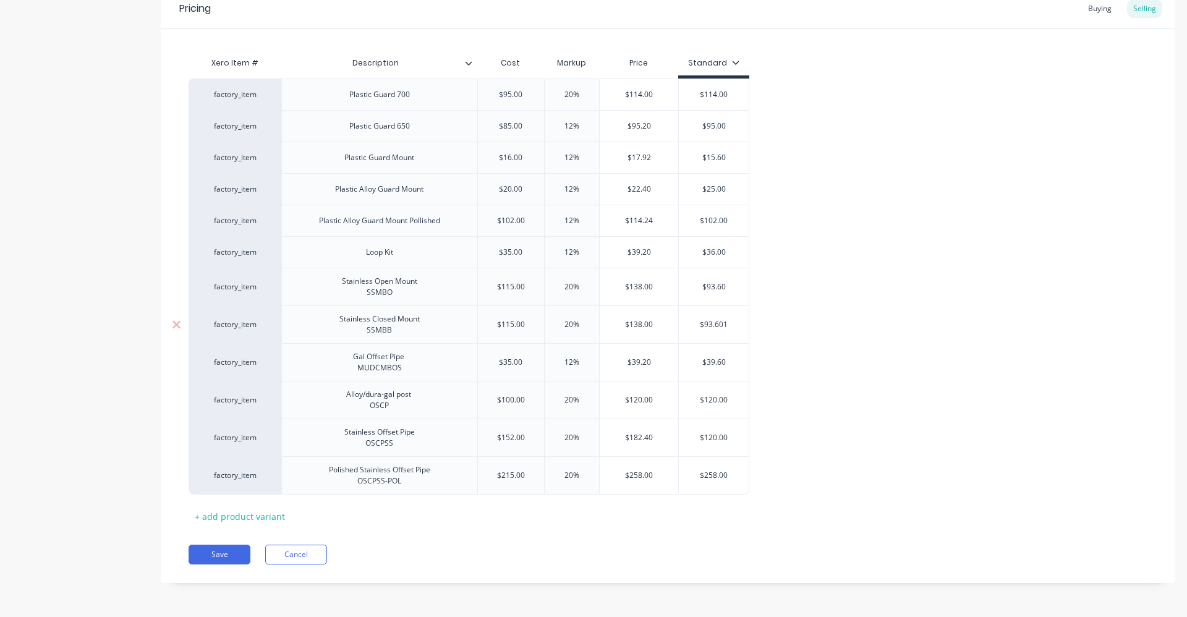
type input "$93.6"
type textarea "x"
type input "$93."
type textarea "x"
type input "$93"
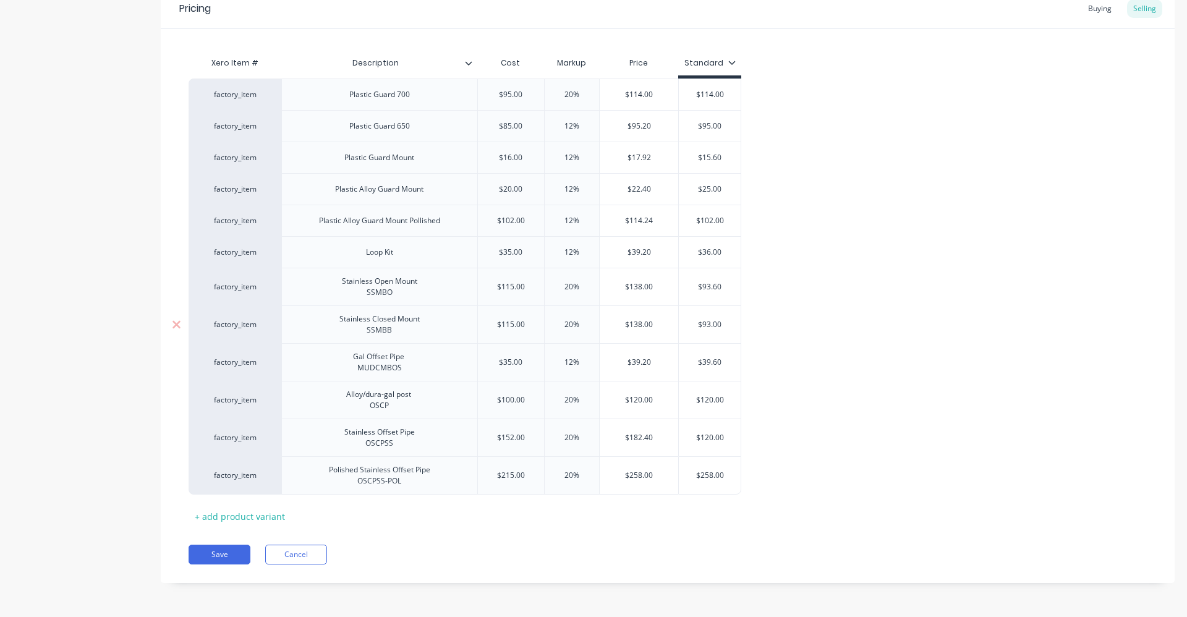
type textarea "x"
type input "$9"
type textarea "x"
type input "$"
type textarea "x"
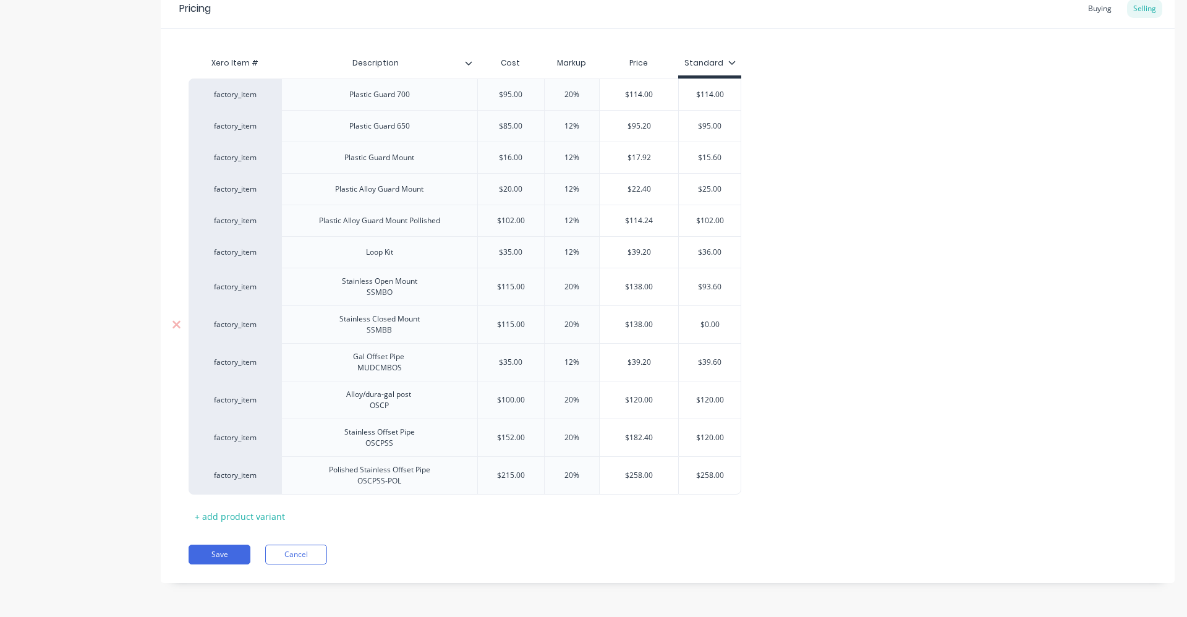
type textarea "x"
type input "1"
type textarea "x"
type input "13"
type textarea "x"
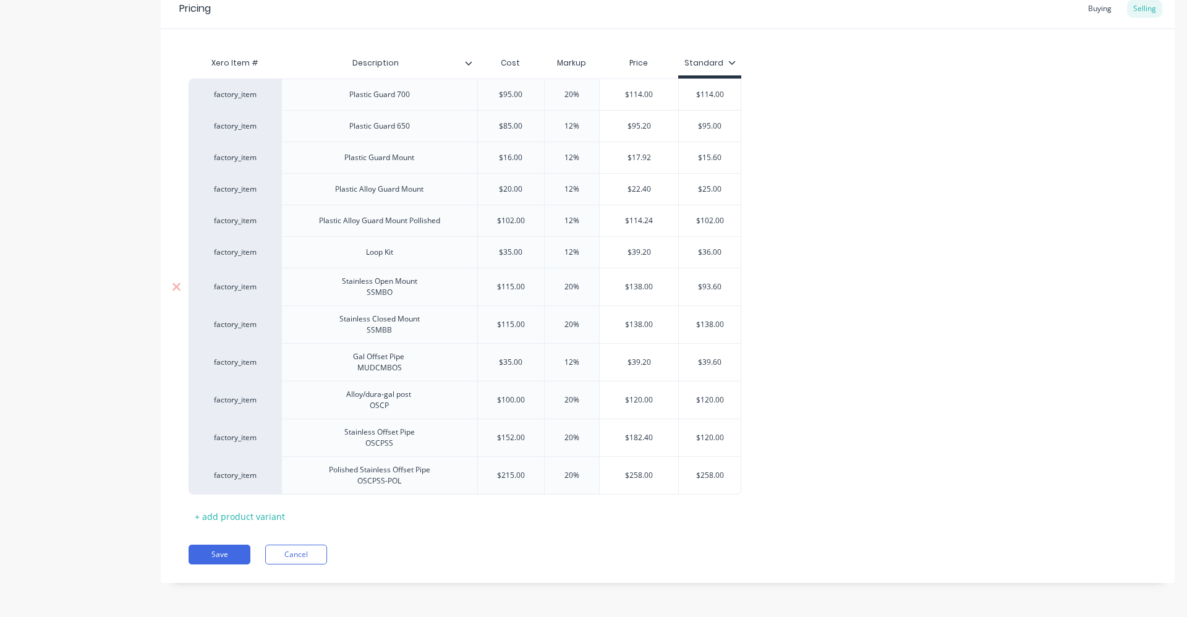
click at [722, 294] on div "$93.60" at bounding box center [710, 286] width 62 height 31
type input "138"
type input "$93.60"
type textarea "x"
type input "$93.6"
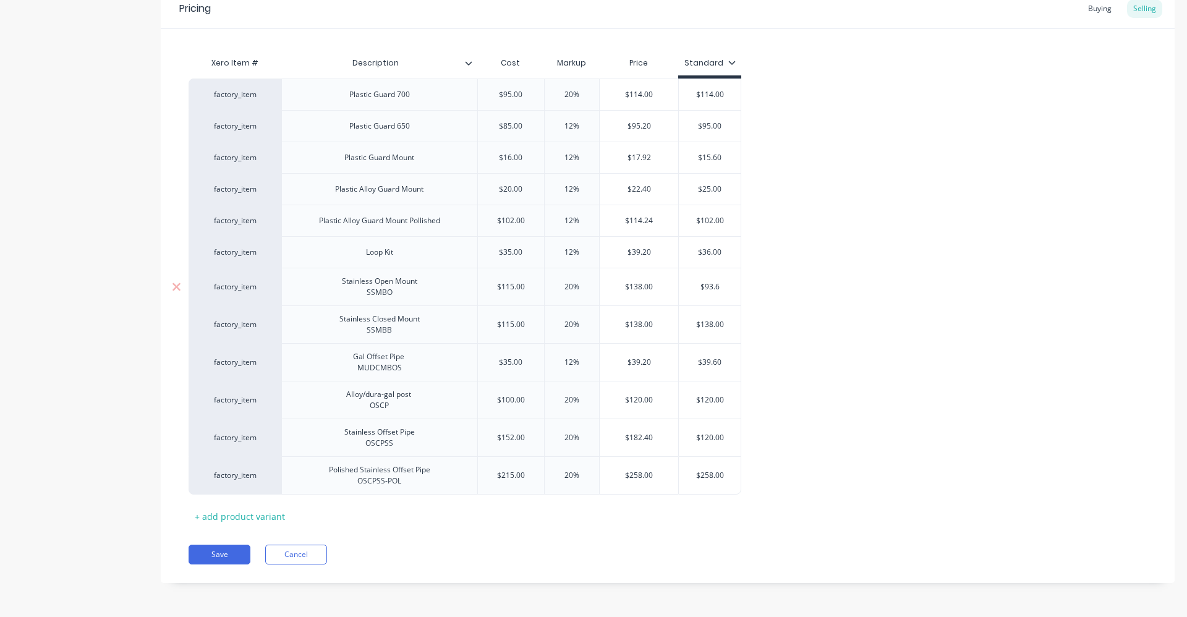
type textarea "x"
type input "$93."
type textarea "x"
type input "$93"
type textarea "x"
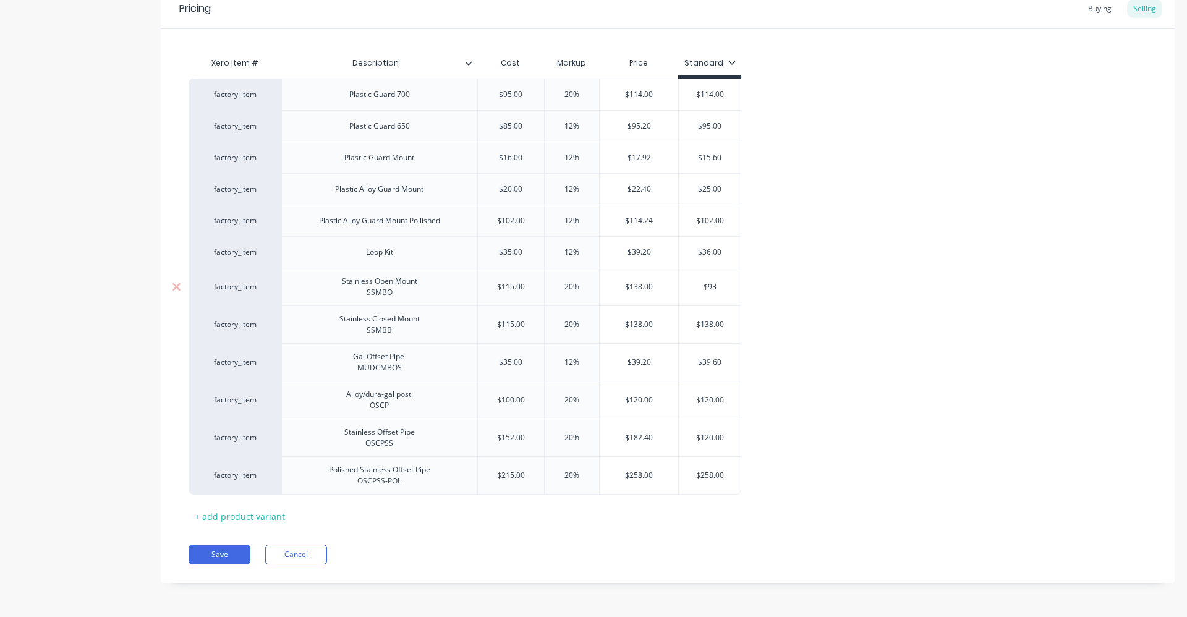
type input "$9"
type textarea "x"
type input "$"
type textarea "x"
type input "$1"
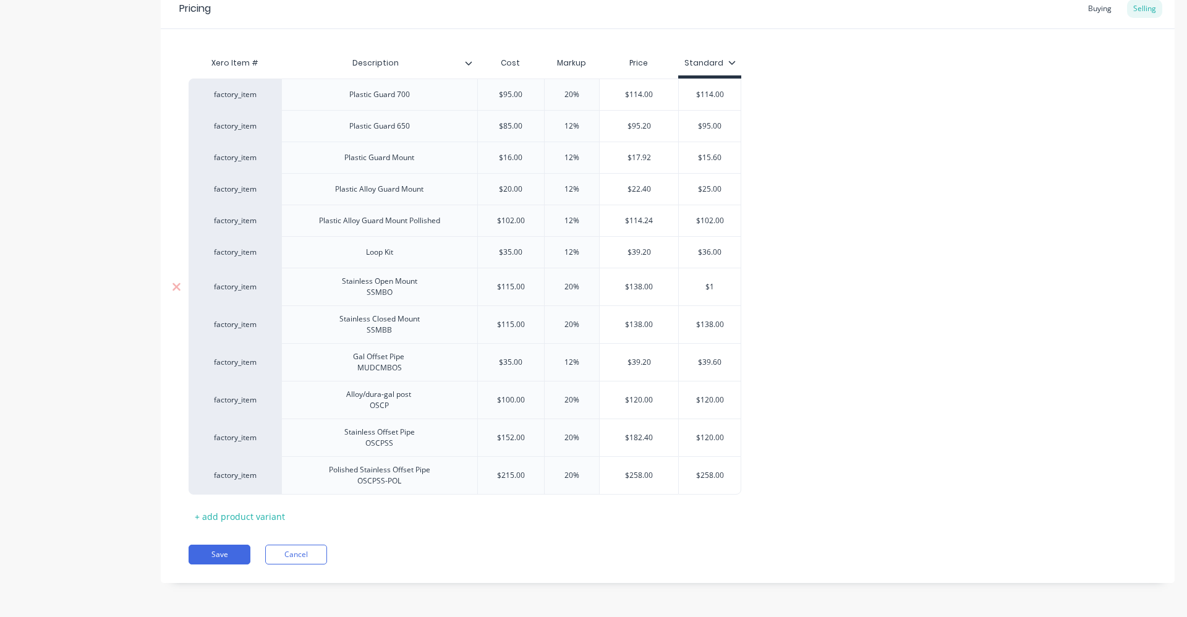
type textarea "x"
type input "$13"
type textarea "x"
type input "$138"
type input "$36.00"
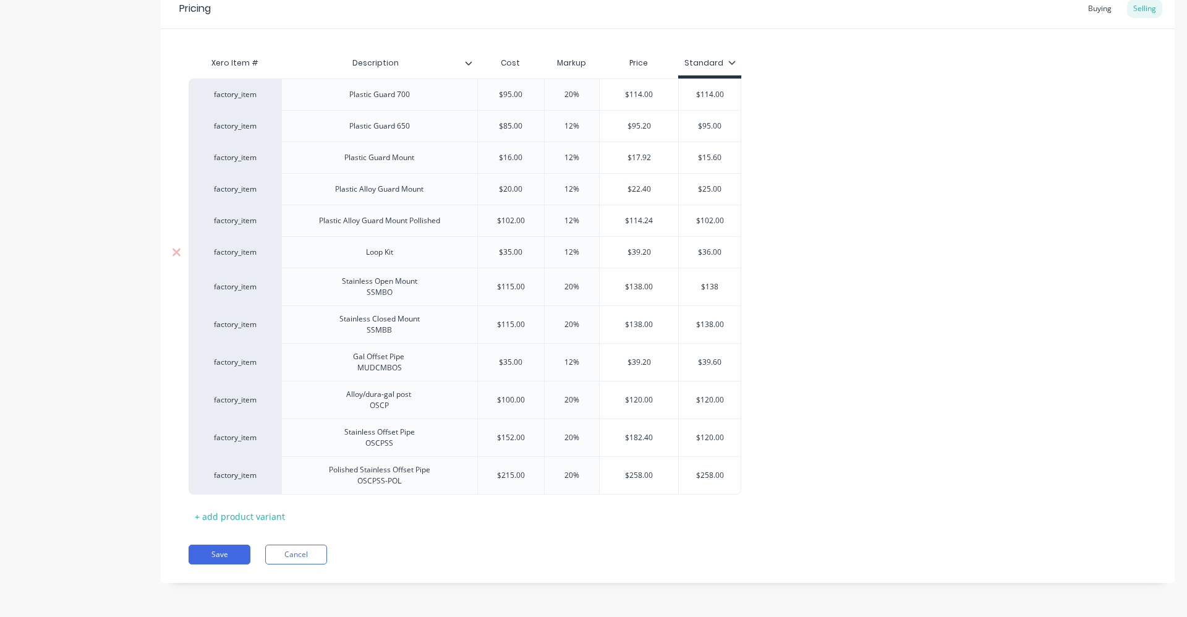
click at [722, 252] on input "$36.00" at bounding box center [710, 252] width 62 height 11
click at [723, 252] on input "$36.00" at bounding box center [710, 252] width 62 height 11
type textarea "x"
type input "$3"
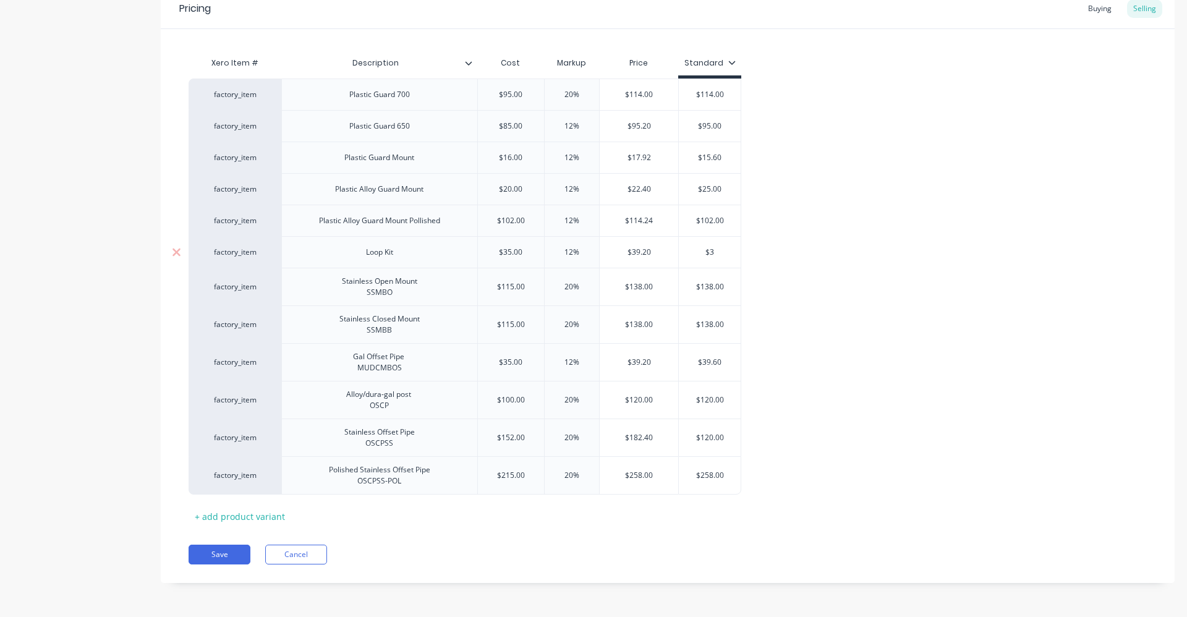
type textarea "x"
type input "$39"
click at [762, 233] on div "factory_item Plastic Guard 700 $95.00 20% $114.00 $114.00 factory_item Plastic …" at bounding box center [667, 286] width 958 height 416
type input "$102.00"
click at [722, 219] on input "$102.00" at bounding box center [710, 220] width 62 height 11
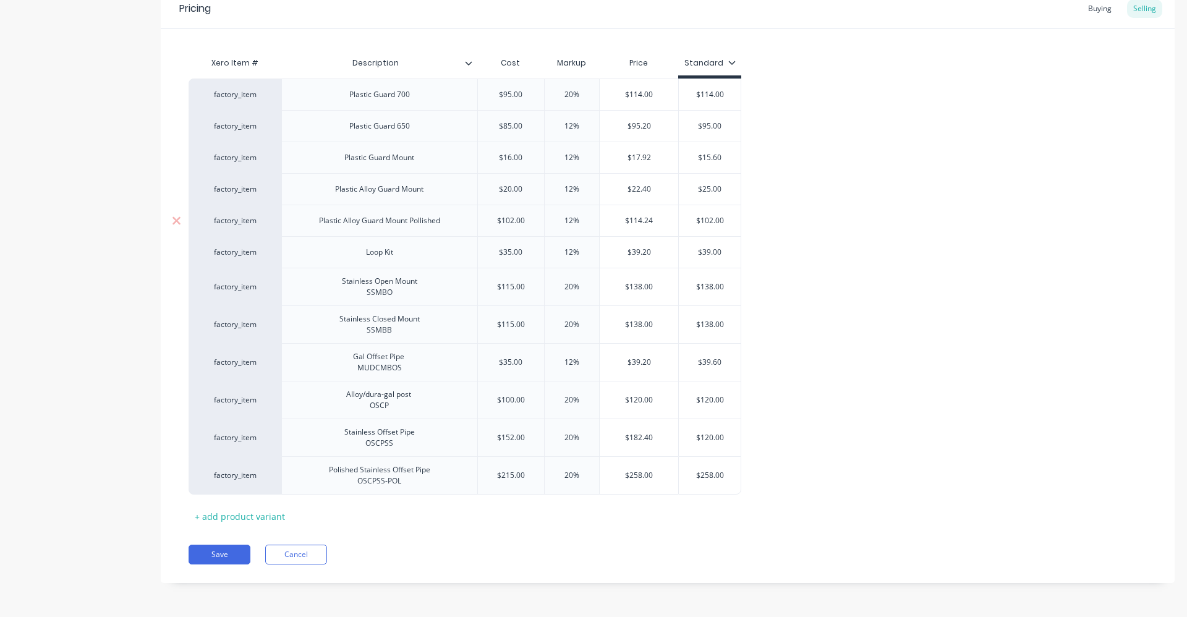
click at [722, 219] on input "$102.00" at bounding box center [710, 220] width 62 height 11
type textarea "x"
type input "$1"
type textarea "x"
type input "$11"
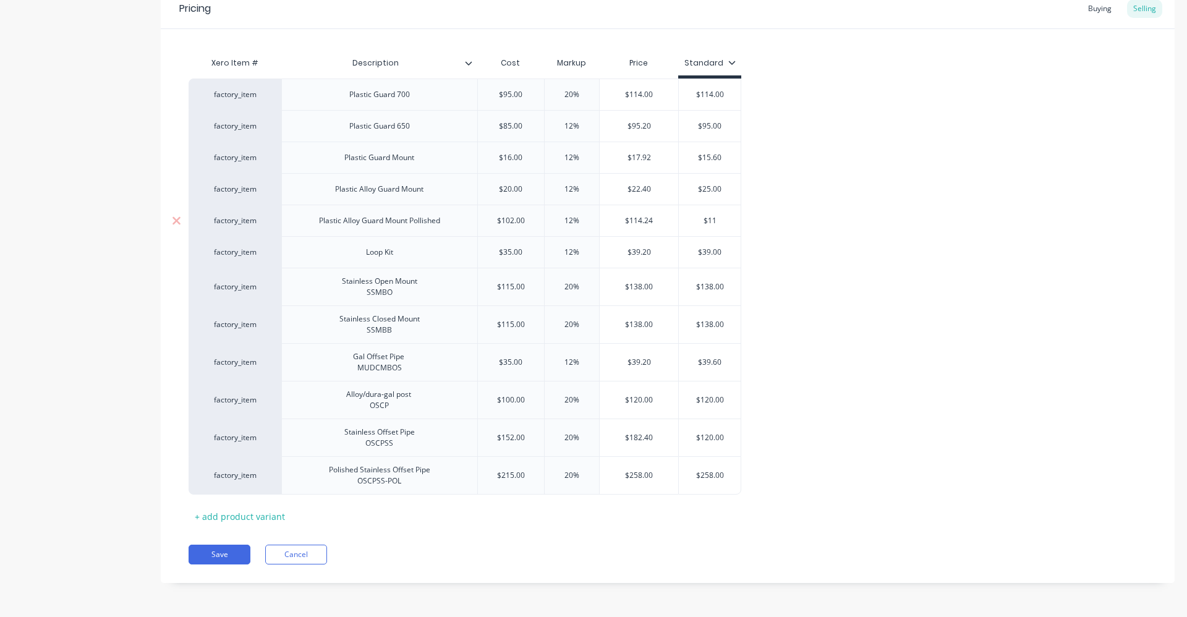
type textarea "x"
type input "$114"
type textarea "x"
type input "$114."
type textarea "x"
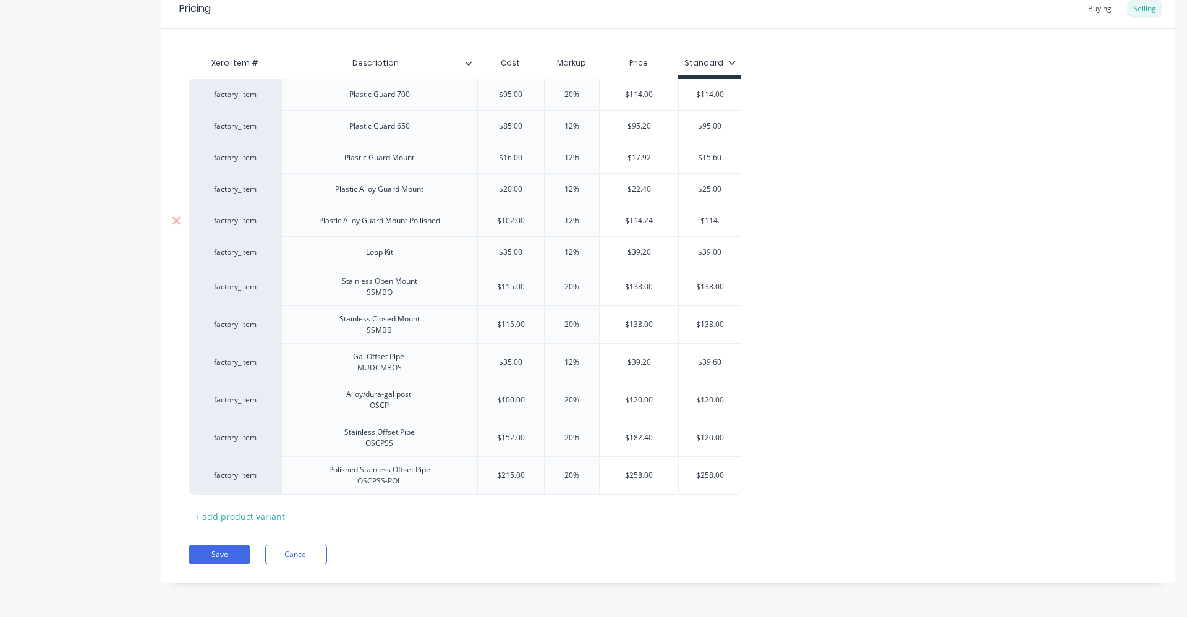
type input "$114.2"
type textarea "x"
type input "$114.24"
click at [776, 193] on div "factory_item Plastic Guard 700 $95.00 20% $114.00 $114.00 factory_item Plastic …" at bounding box center [667, 286] width 958 height 416
type input "$15.60"
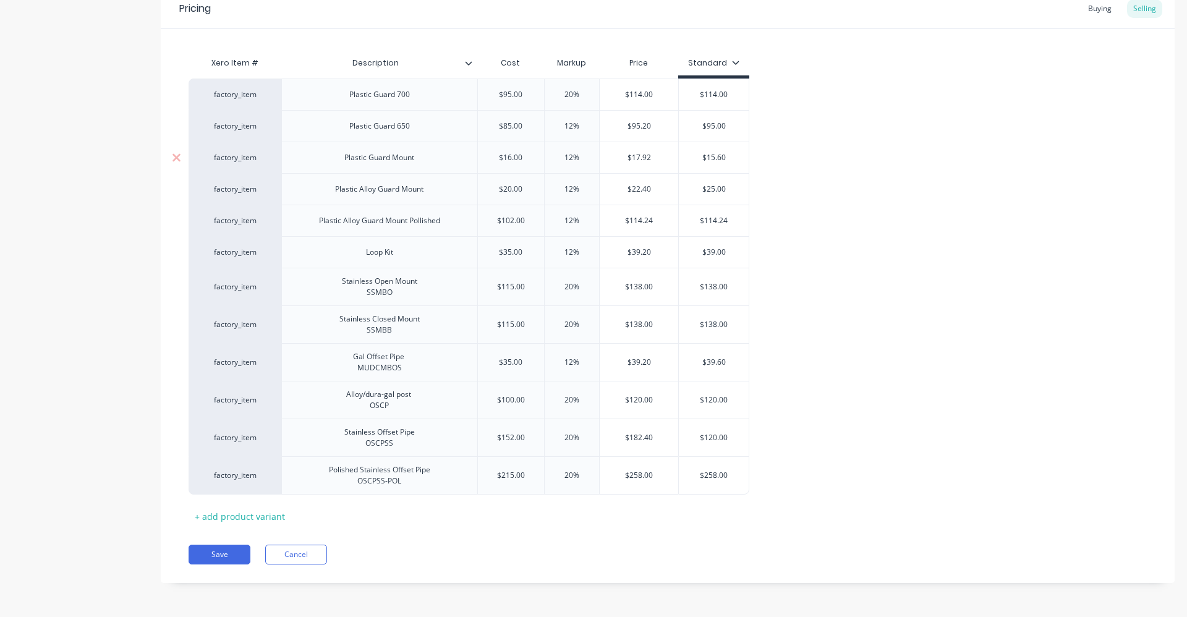
click at [729, 163] on input "$15.60" at bounding box center [714, 157] width 70 height 11
type textarea "x"
type input "$2"
type textarea "x"
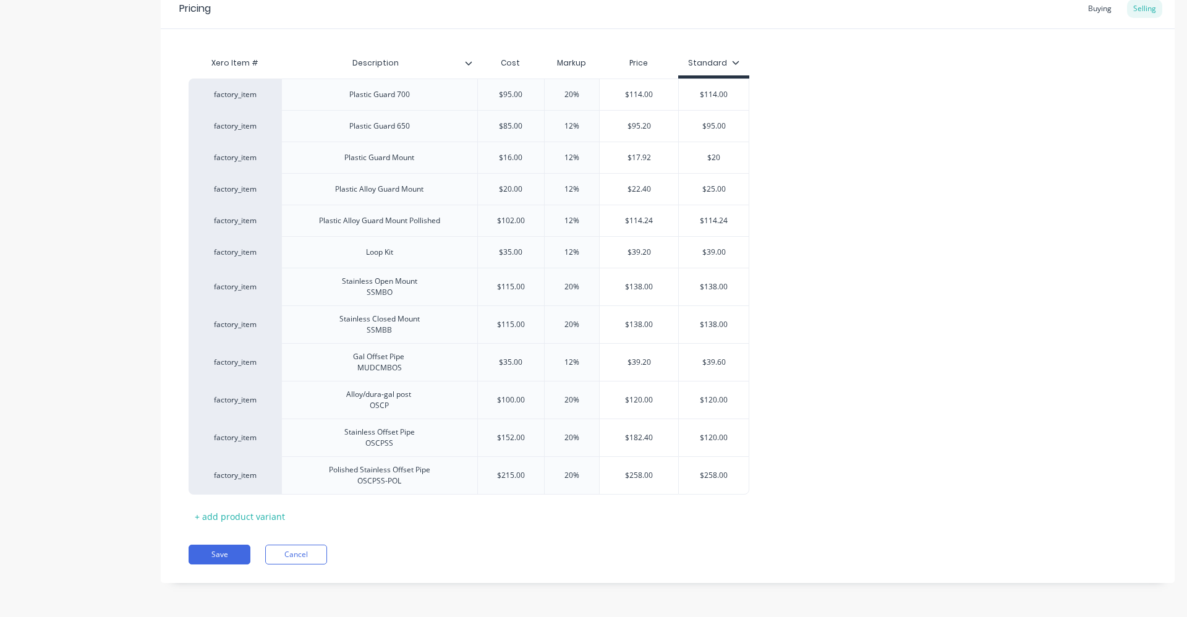
type input "$20"
click at [755, 146] on div "factory_item Plastic Guard 700 $95.00 20% $114.00 $114.00 factory_item Plastic …" at bounding box center [667, 286] width 958 height 416
type input "$120.00"
click at [729, 441] on input "$120.00" at bounding box center [714, 437] width 70 height 11
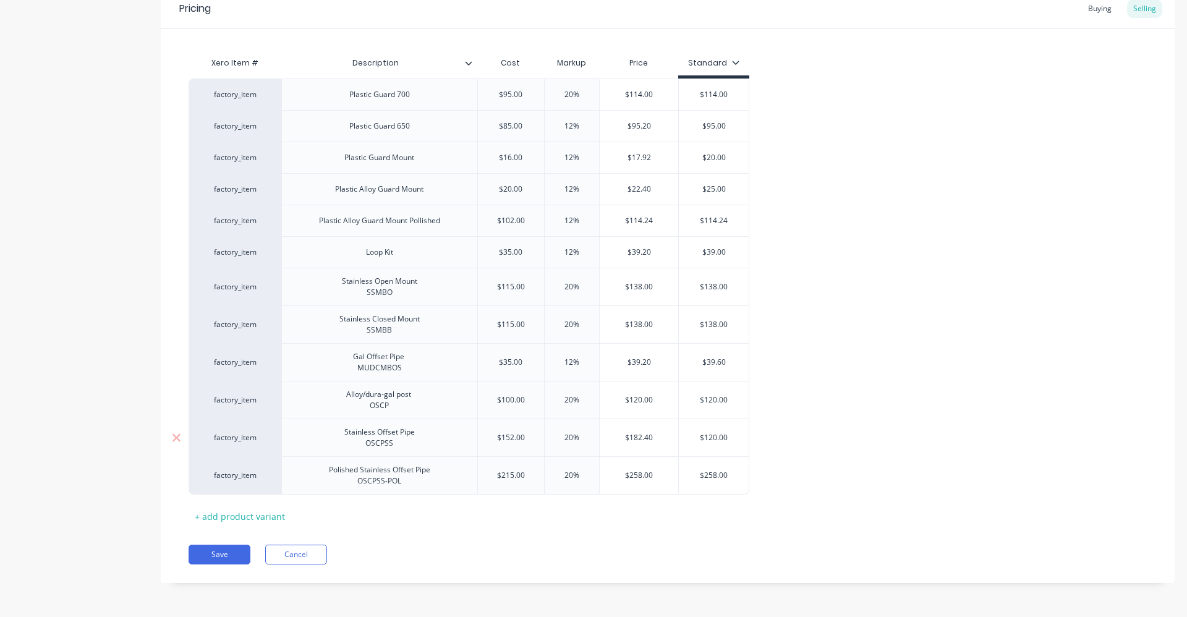
type textarea "x"
type input "$1"
type textarea "x"
type input "$18"
type textarea "x"
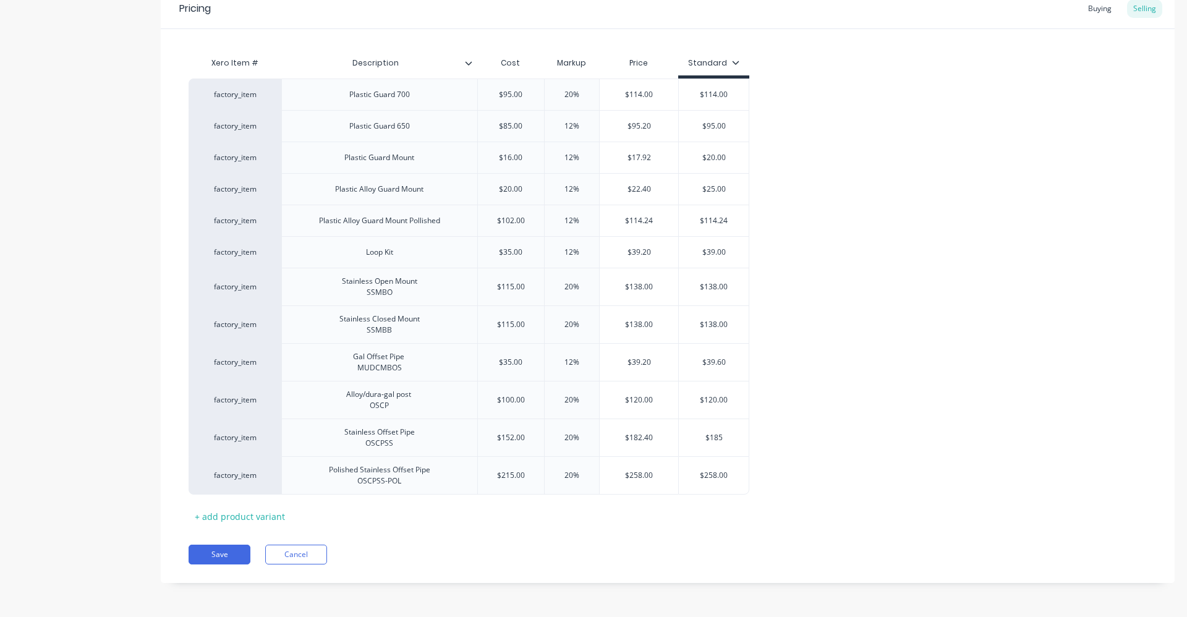
type input "$185"
click at [751, 417] on div "factory_item Plastic Guard 700 $95.00 20% $114.00 $114.00 factory_item Plastic …" at bounding box center [667, 286] width 958 height 416
click at [224, 554] on button "Save" at bounding box center [219, 554] width 62 height 20
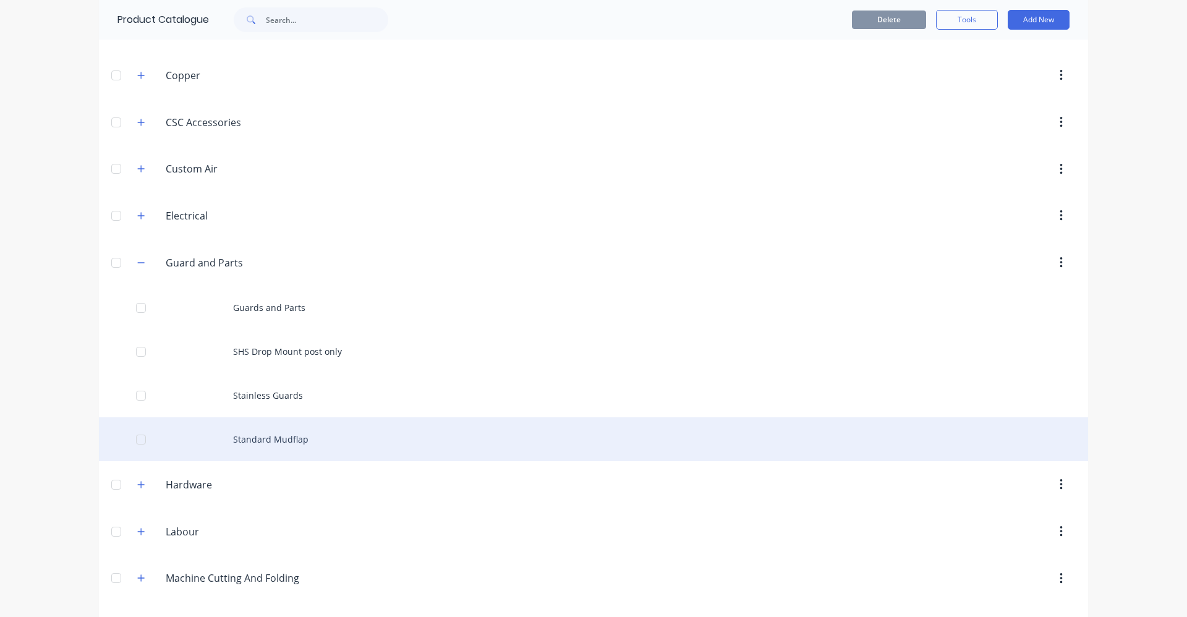
scroll to position [309, 0]
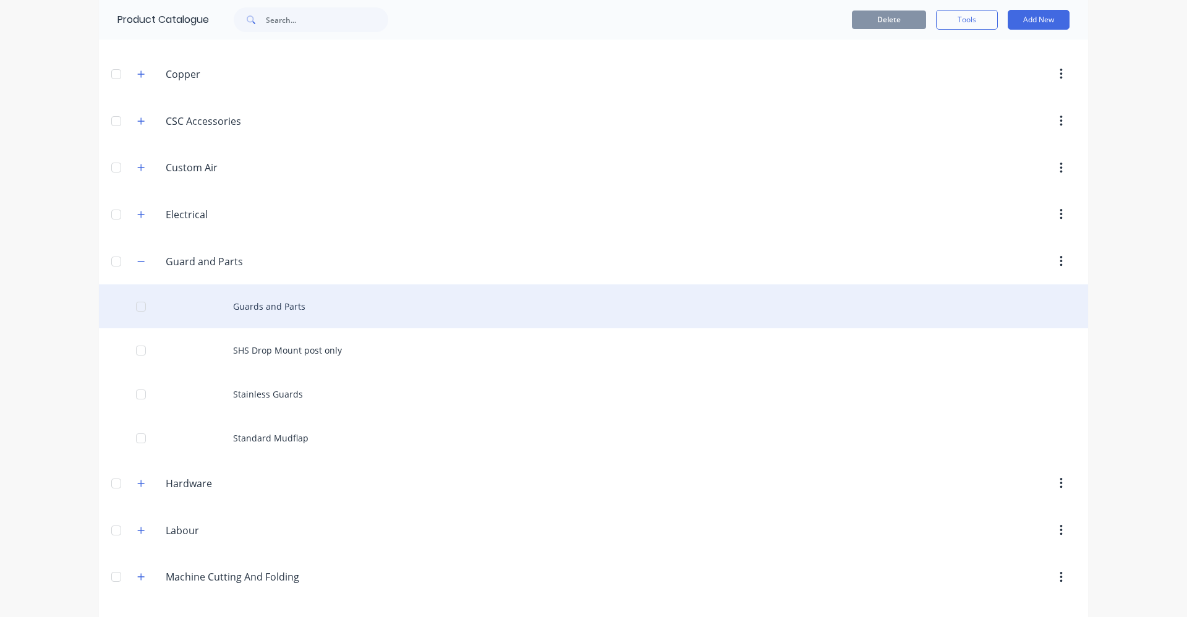
click at [255, 320] on div "Guards and Parts" at bounding box center [593, 306] width 989 height 44
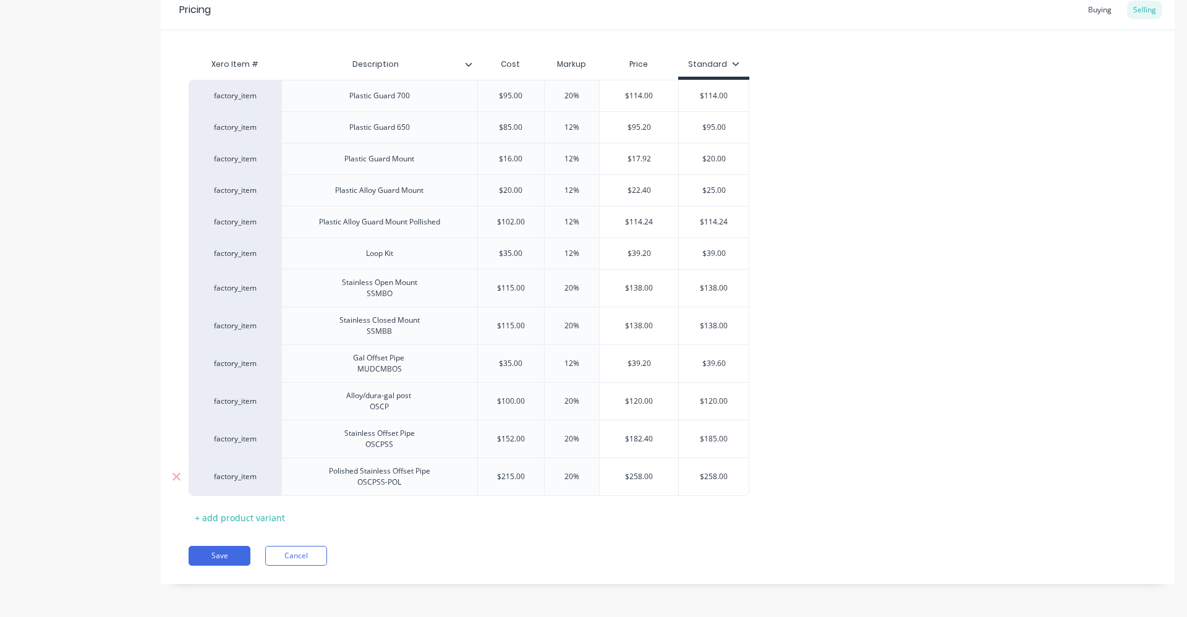
scroll to position [252, 0]
click at [246, 511] on div "+ add product variant" at bounding box center [239, 516] width 103 height 19
type textarea "x"
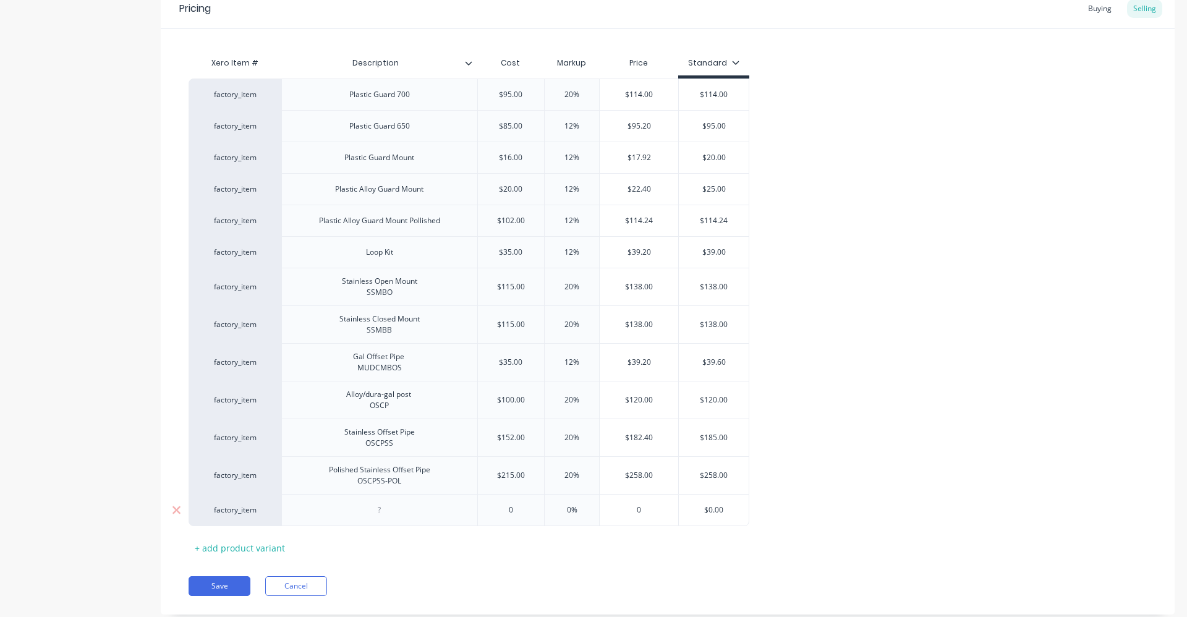
click at [391, 514] on div at bounding box center [380, 510] width 62 height 16
click at [535, 518] on div "0" at bounding box center [511, 512] width 67 height 31
type textarea "x"
type input "0"
click at [535, 518] on div "0" at bounding box center [511, 512] width 67 height 31
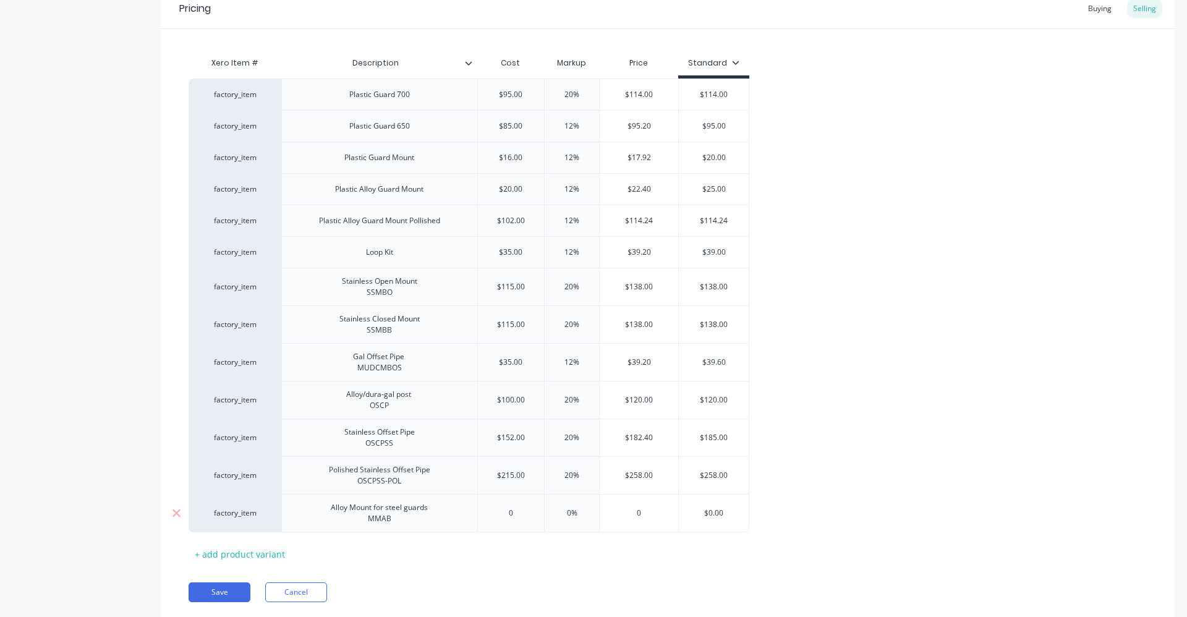
type textarea "x"
type input "37"
type textarea "x"
type input "37"
type input "0%"
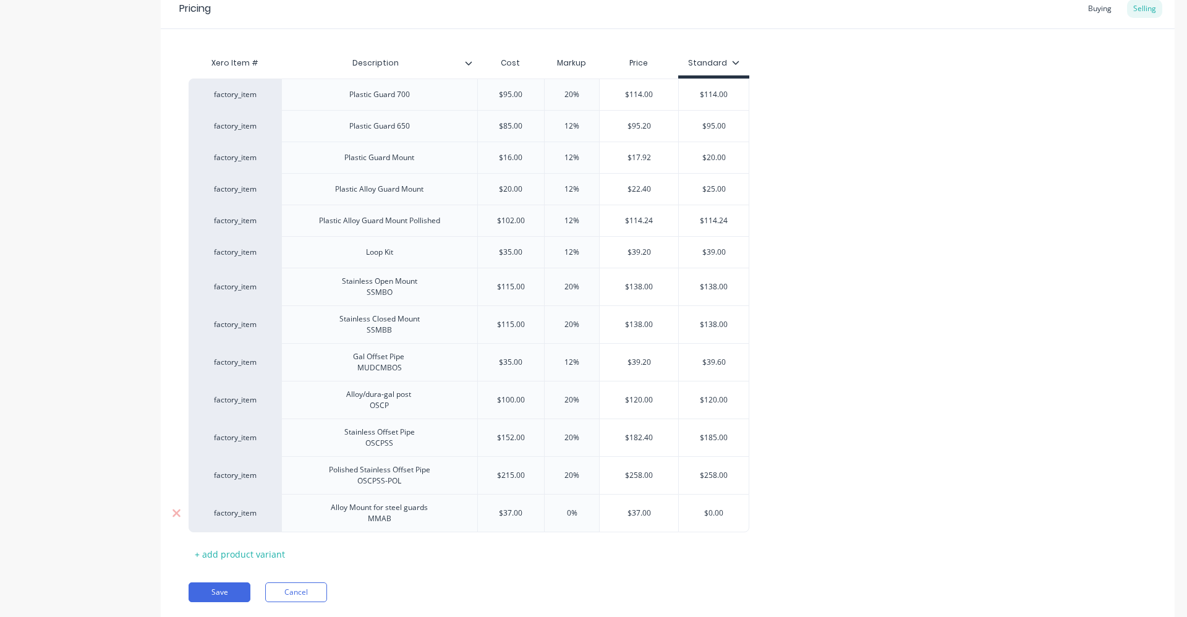
click at [573, 516] on input "0%" at bounding box center [572, 512] width 62 height 11
type textarea "x"
click at [631, 514] on input "$44.40" at bounding box center [638, 512] width 78 height 11
click at [706, 514] on input "$0.00" at bounding box center [714, 512] width 70 height 11
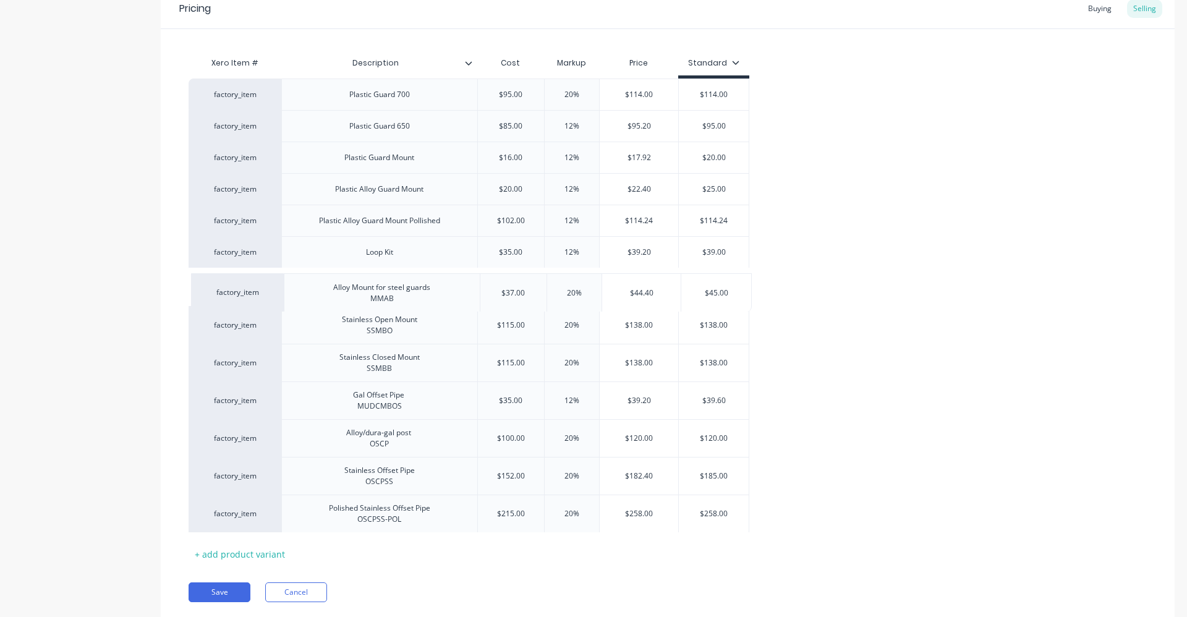
drag, startPoint x: 283, startPoint y: 512, endPoint x: 285, endPoint y: 286, distance: 226.8
click at [285, 286] on div "factory_item Plastic Guard 700 $95.00 20% $114.00 $114.00 factory_item Plastic …" at bounding box center [667, 305] width 958 height 454
click at [215, 593] on button "Save" at bounding box center [219, 592] width 62 height 20
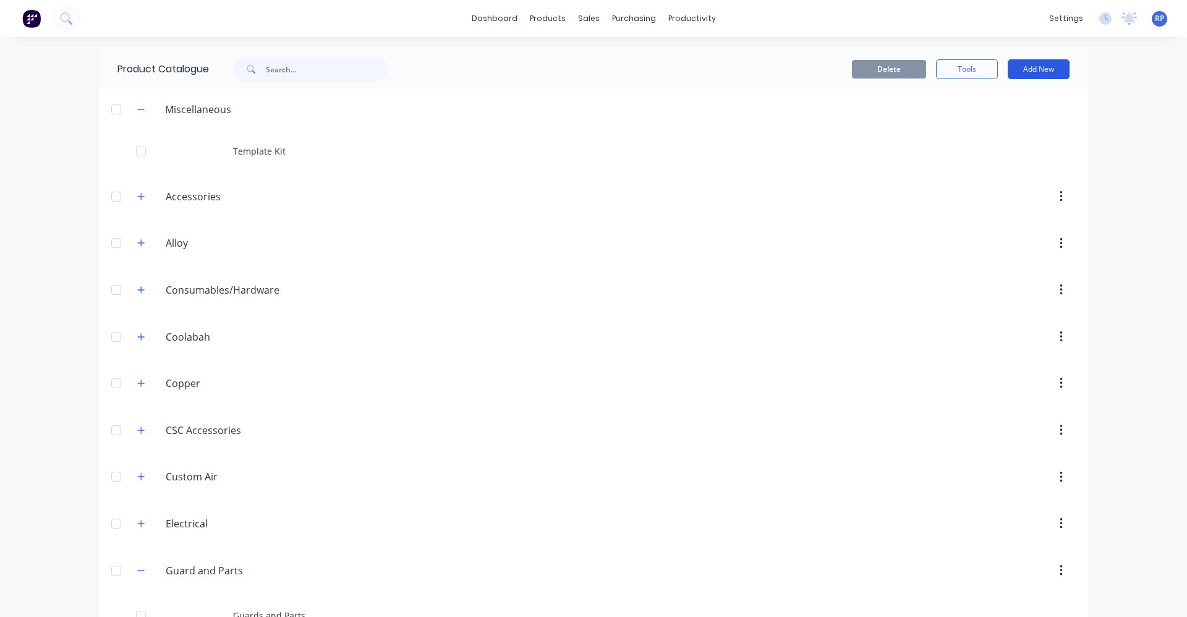
click at [1028, 70] on button "Add New" at bounding box center [1038, 69] width 62 height 20
click at [1018, 145] on div "Product Kit" at bounding box center [1010, 151] width 95 height 18
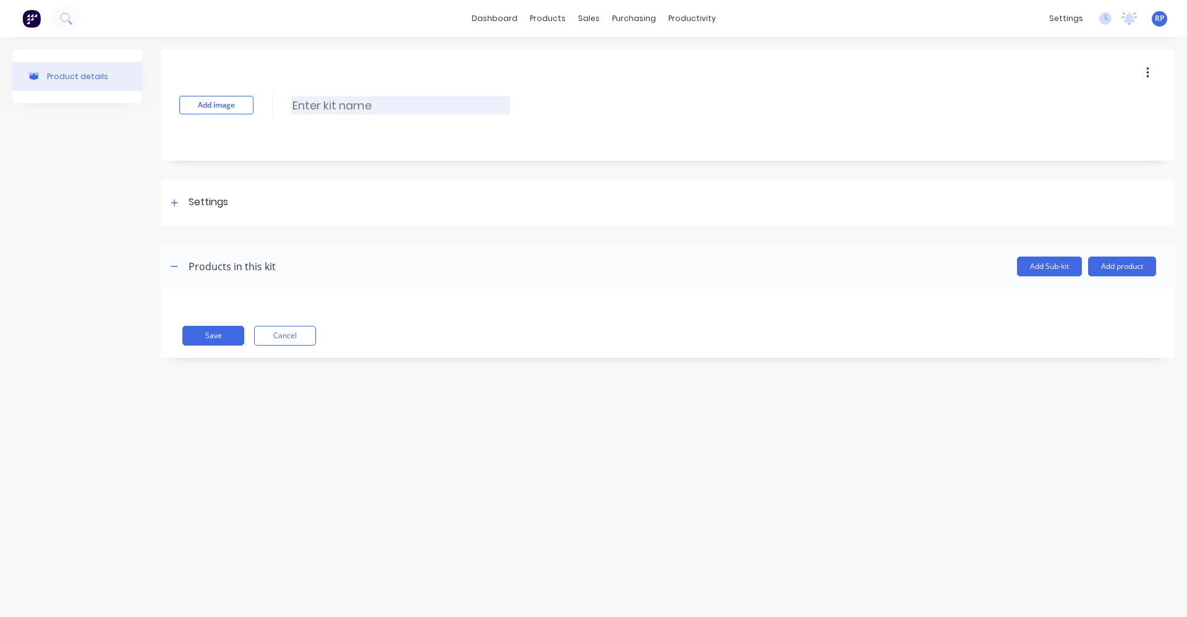
click at [355, 108] on input at bounding box center [400, 105] width 219 height 18
click at [177, 205] on icon at bounding box center [174, 202] width 7 height 9
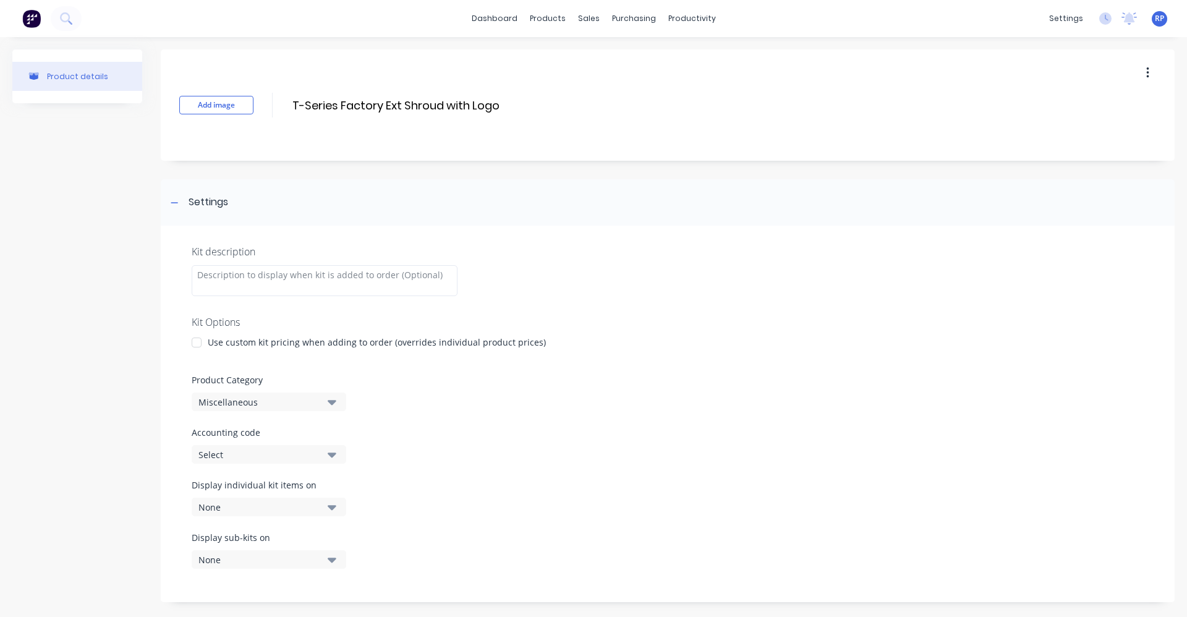
click at [201, 343] on div at bounding box center [196, 342] width 25 height 25
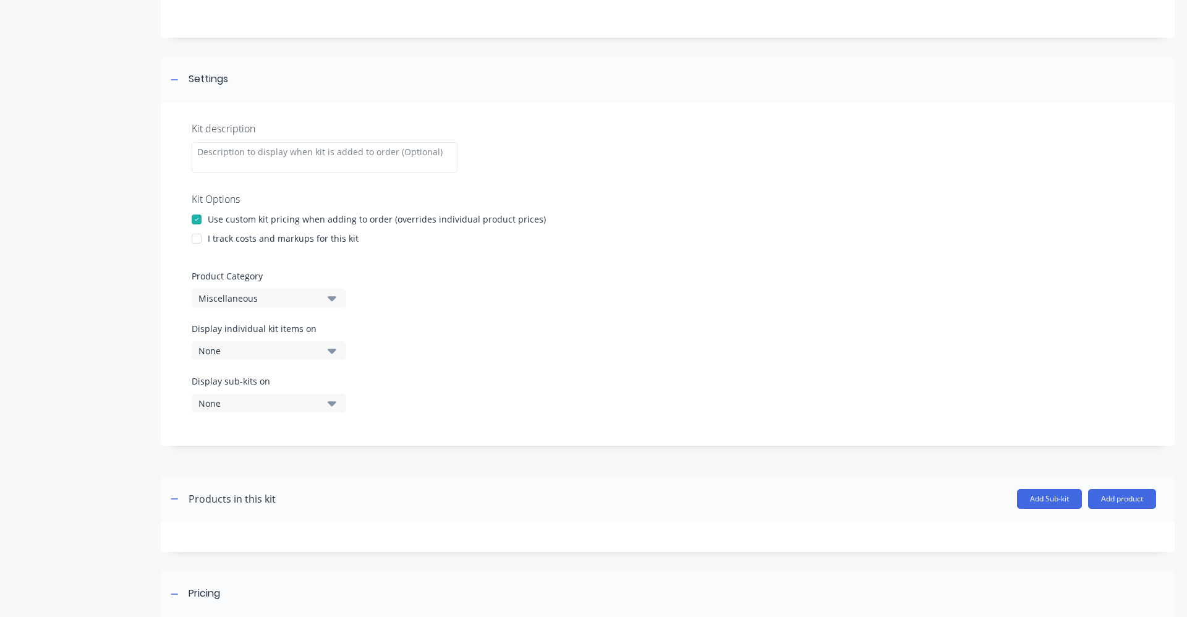
scroll to position [124, 0]
click at [201, 239] on div at bounding box center [196, 238] width 25 height 25
click at [331, 294] on icon "button" at bounding box center [332, 297] width 9 height 14
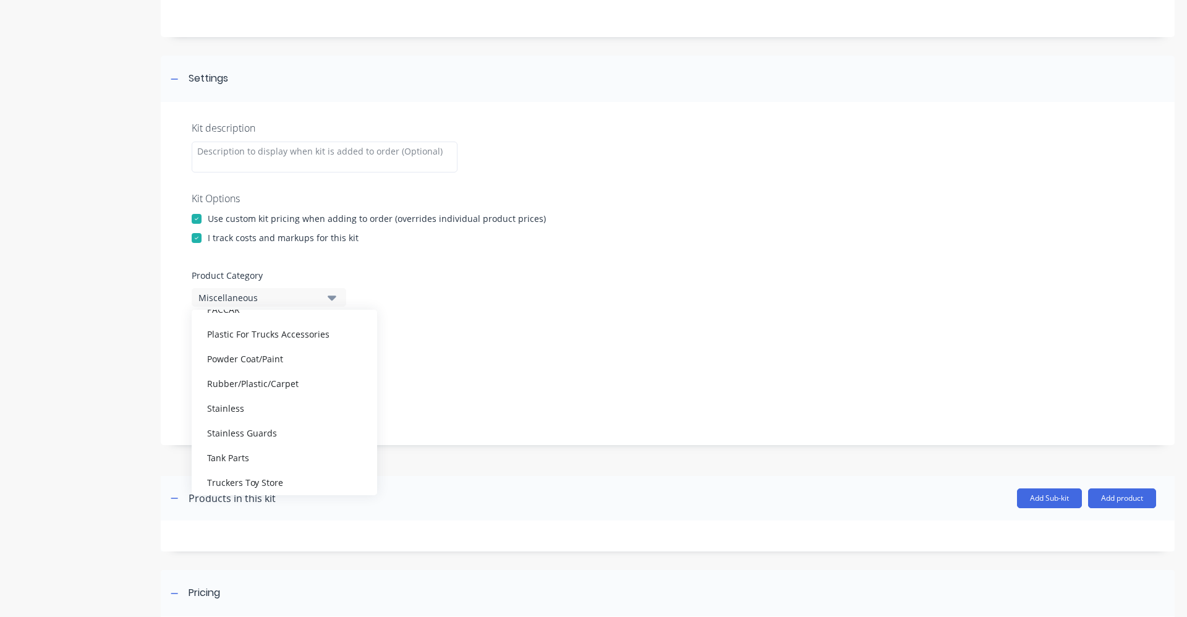
scroll to position [457, 0]
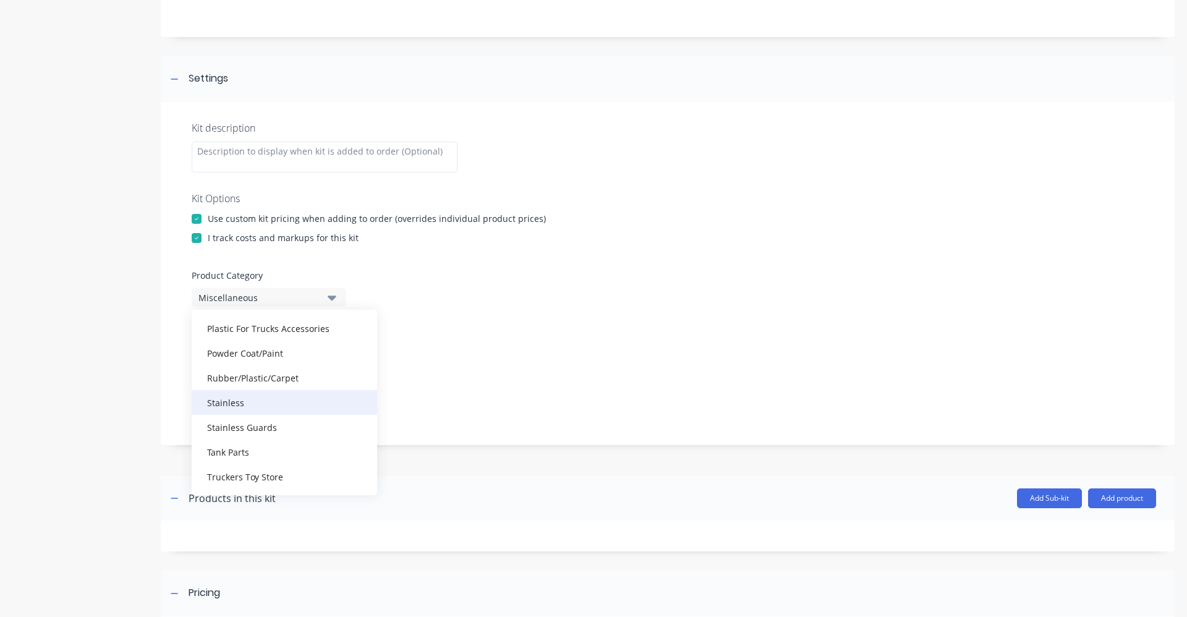
click at [264, 405] on div "Stainless" at bounding box center [284, 402] width 185 height 25
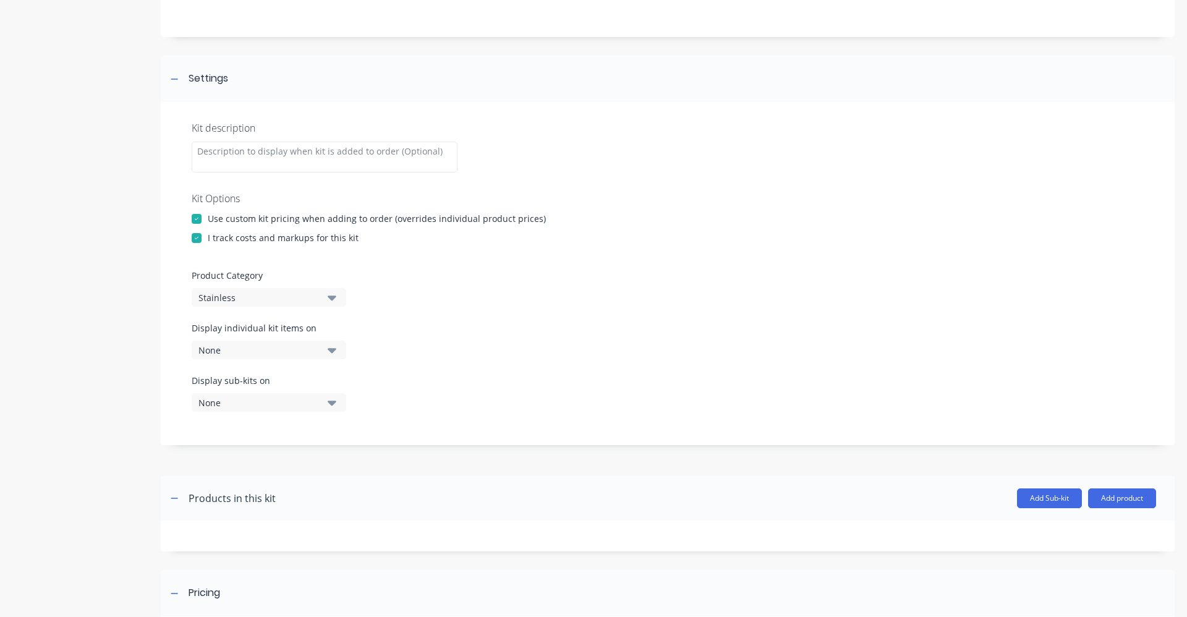
click at [331, 302] on icon "button" at bounding box center [332, 297] width 9 height 14
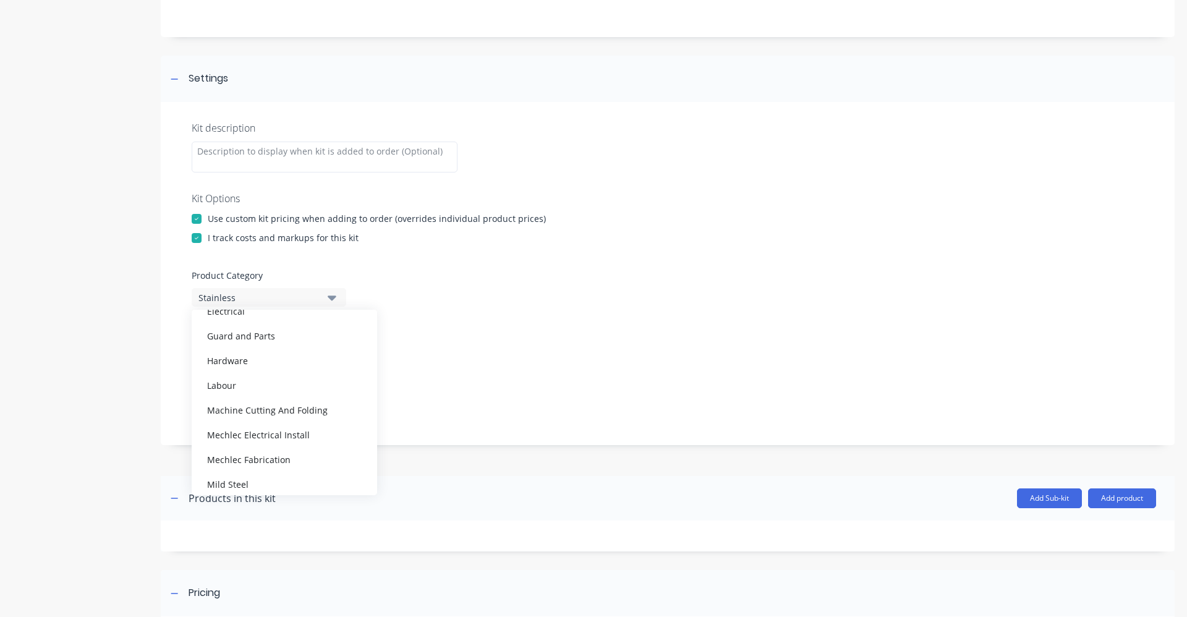
scroll to position [309, 0]
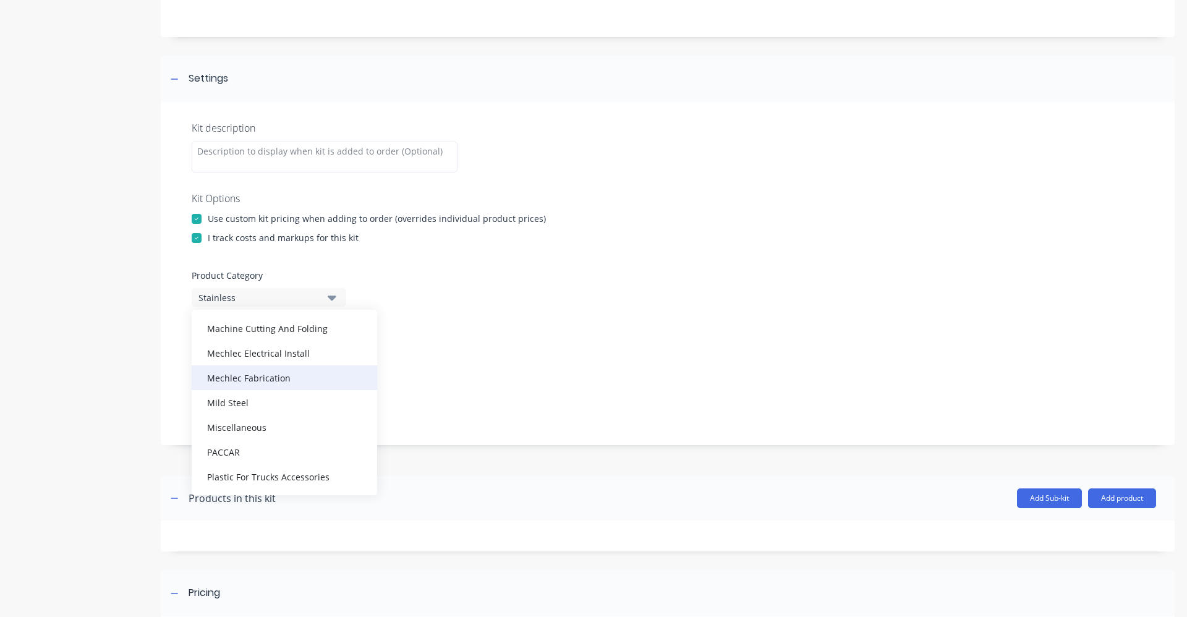
click at [261, 378] on div "Mechlec Fabrication" at bounding box center [284, 377] width 185 height 25
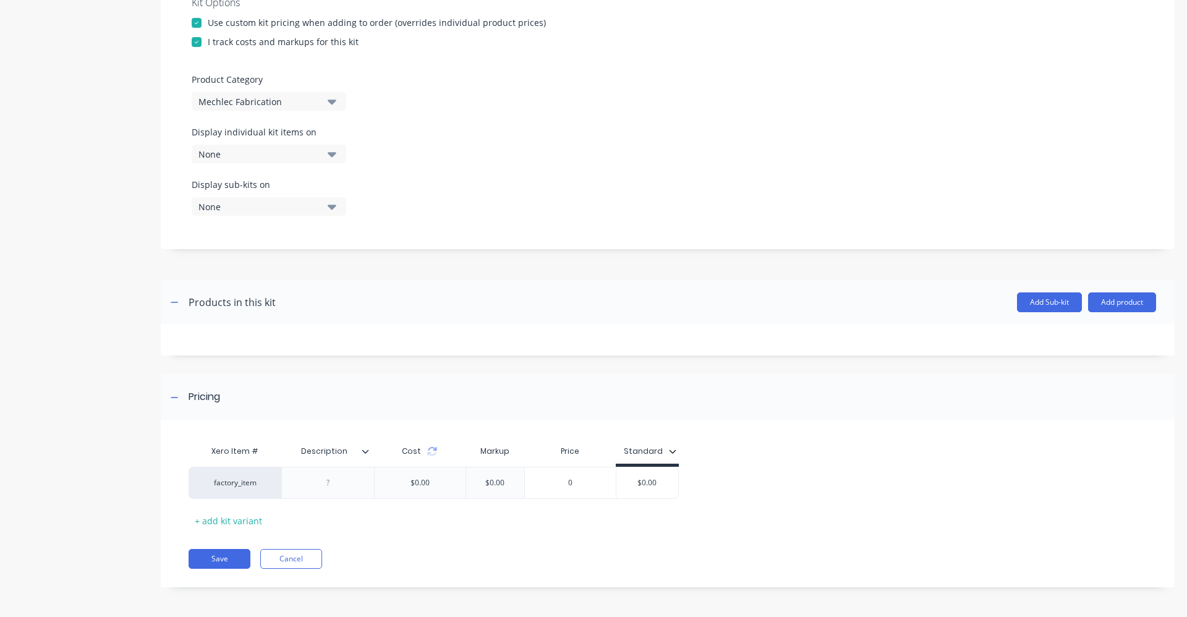
scroll to position [321, 0]
click at [1116, 303] on button "Add product" at bounding box center [1122, 301] width 68 height 20
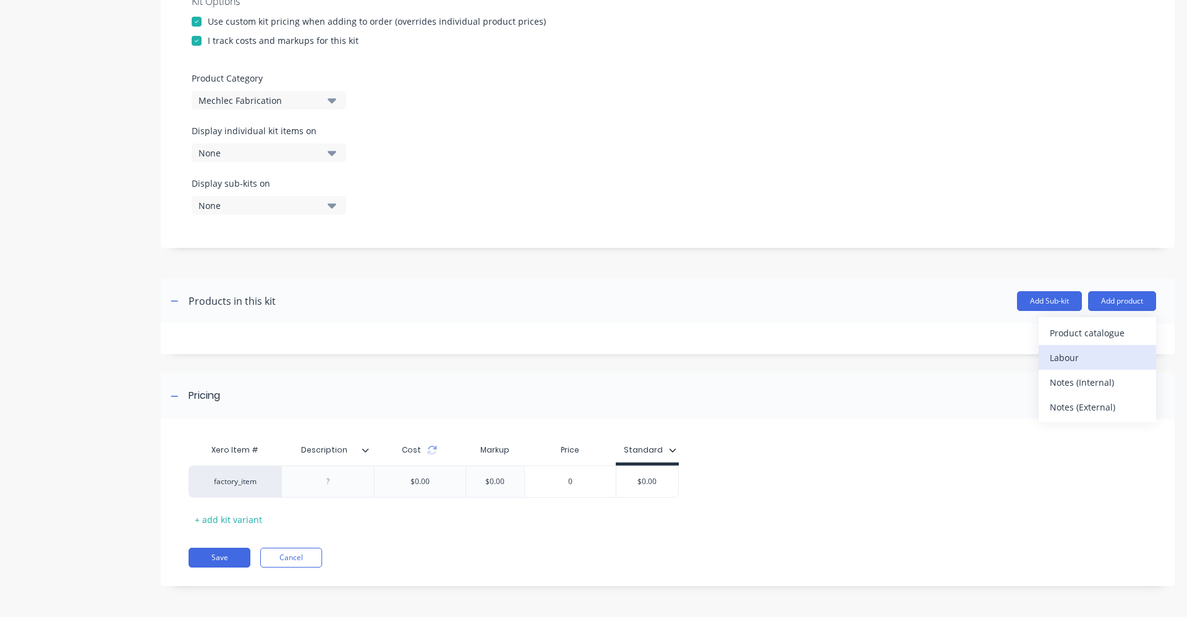
click at [1091, 354] on div "Labour" at bounding box center [1096, 358] width 95 height 18
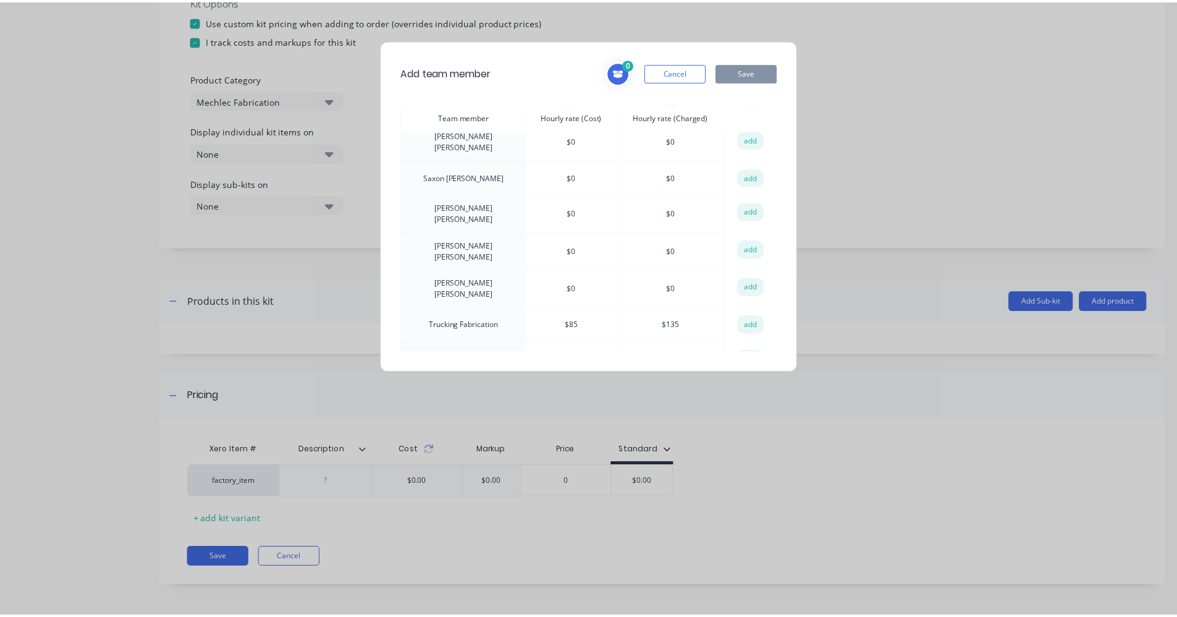
scroll to position [432, 0]
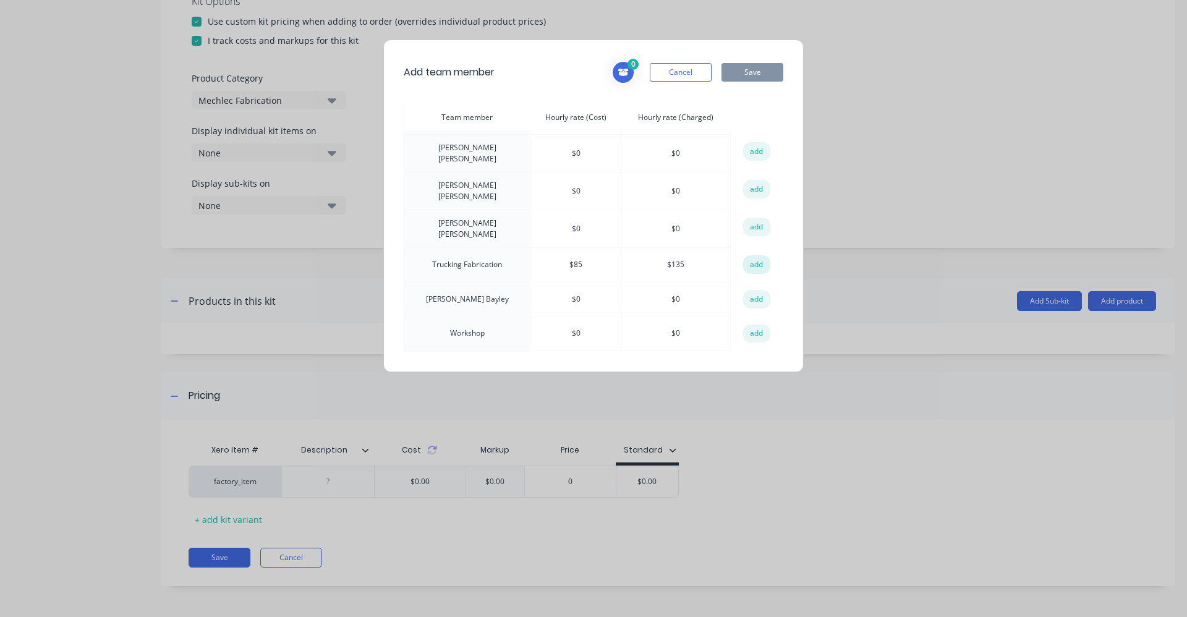
click at [756, 255] on button "add" at bounding box center [756, 264] width 27 height 19
click at [748, 69] on button "Save" at bounding box center [752, 72] width 62 height 19
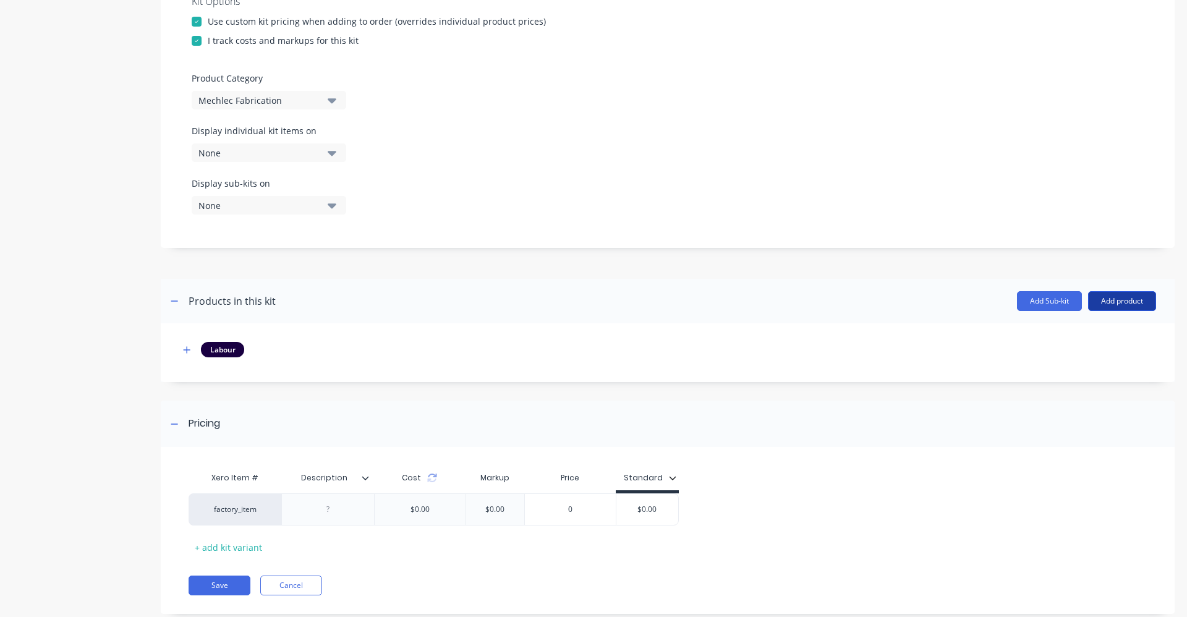
click at [1107, 306] on button "Add product" at bounding box center [1122, 301] width 68 height 20
click at [1103, 336] on div "Product catalogue" at bounding box center [1096, 333] width 95 height 18
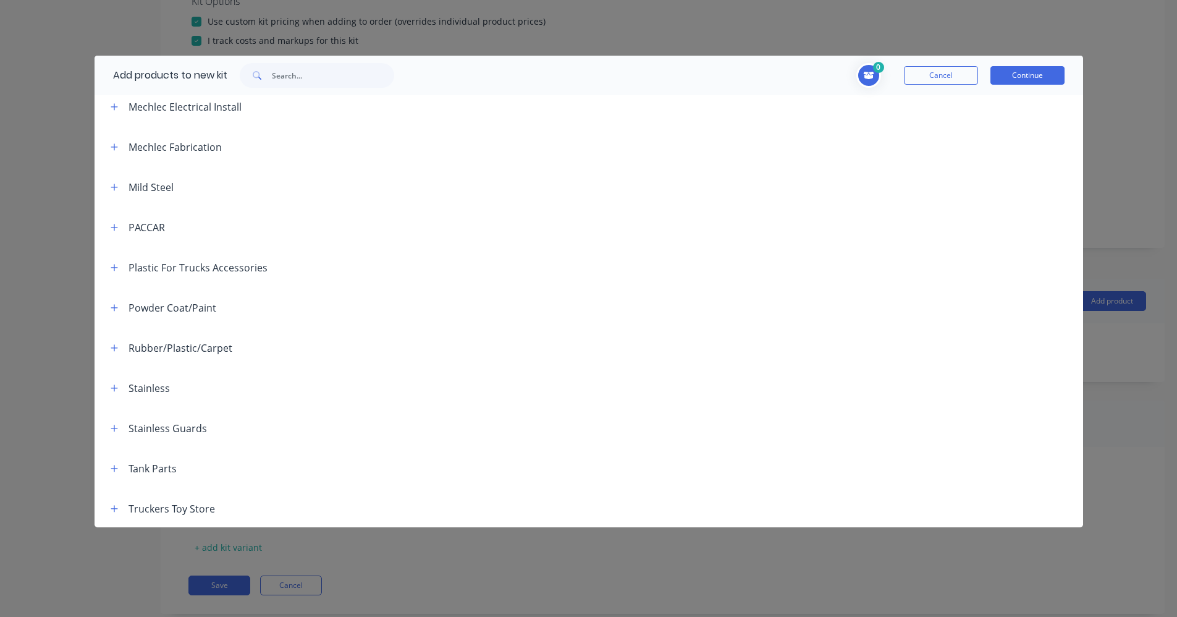
scroll to position [532, 0]
click at [119, 386] on button "button" at bounding box center [114, 386] width 15 height 15
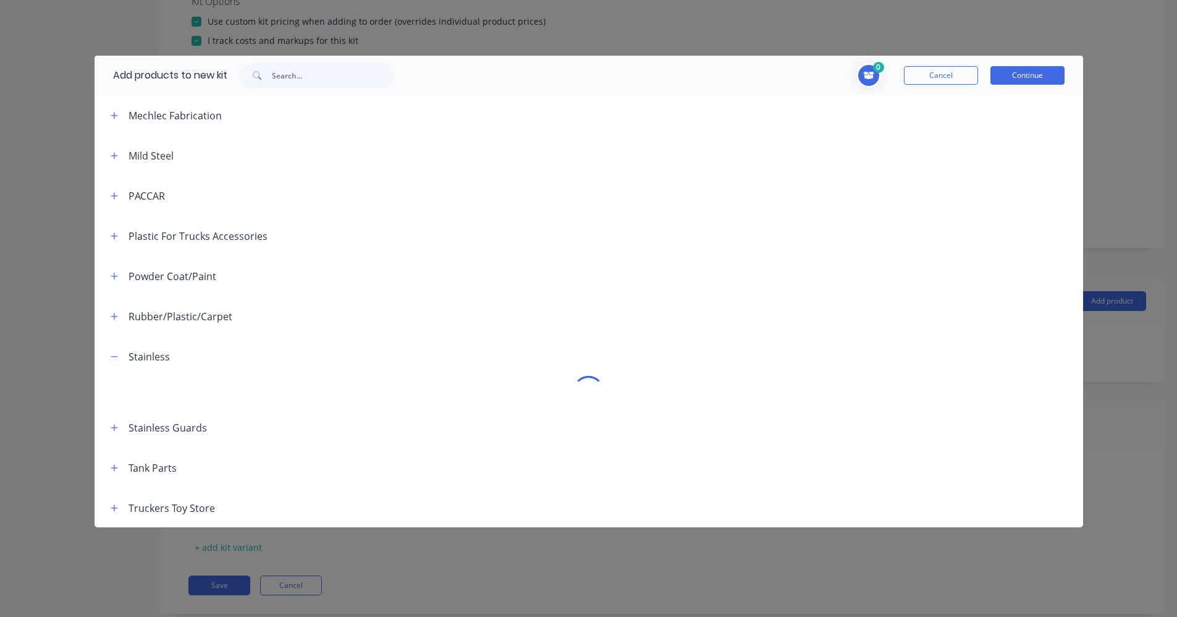
scroll to position [563, 0]
click at [111, 360] on icon "button" at bounding box center [114, 356] width 7 height 9
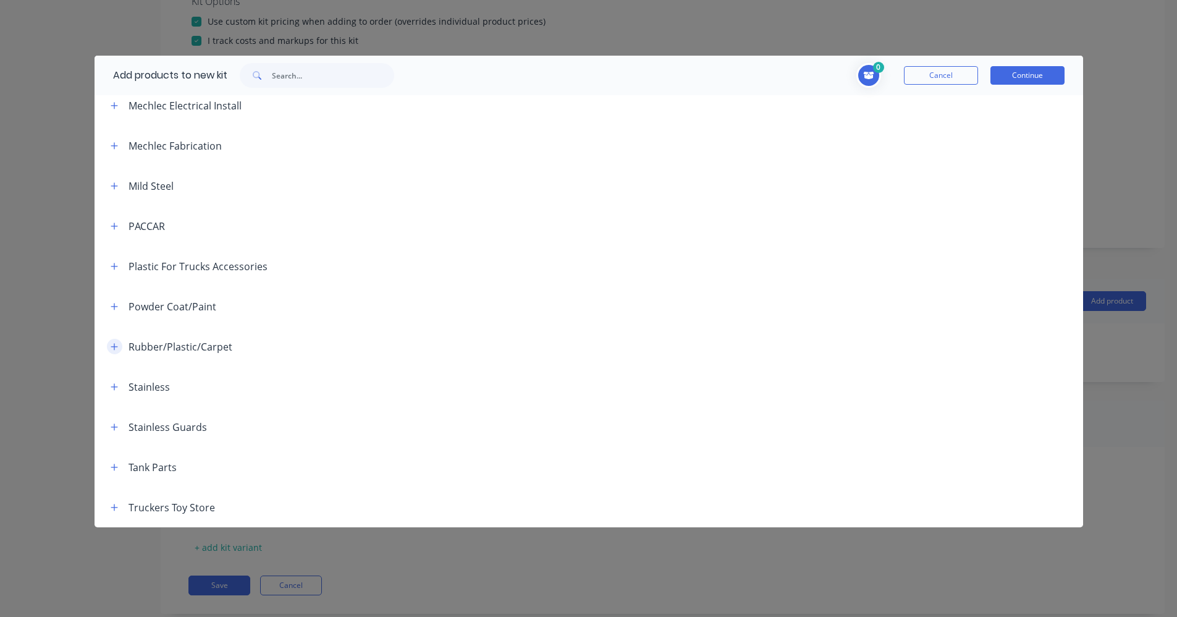
click at [114, 343] on icon "button" at bounding box center [114, 346] width 7 height 9
click at [118, 388] on div at bounding box center [589, 381] width 989 height 31
click at [122, 379] on div at bounding box center [589, 381] width 989 height 31
click at [116, 412] on button "button" at bounding box center [114, 417] width 15 height 15
click at [117, 495] on button "button" at bounding box center [114, 488] width 15 height 15
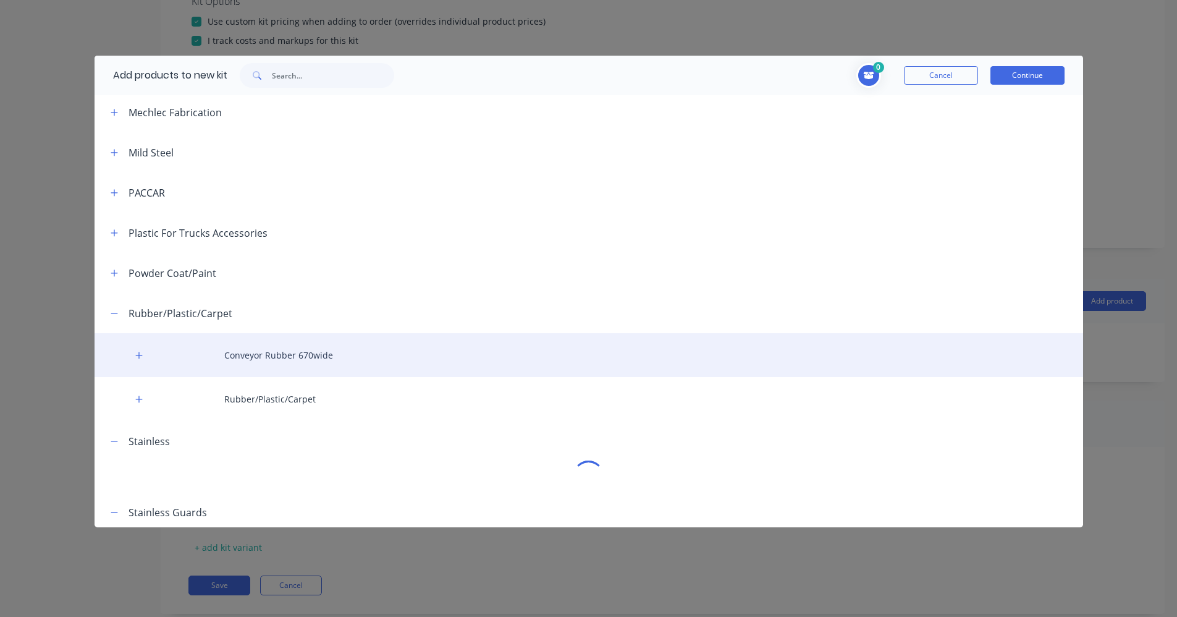
scroll to position [625, 0]
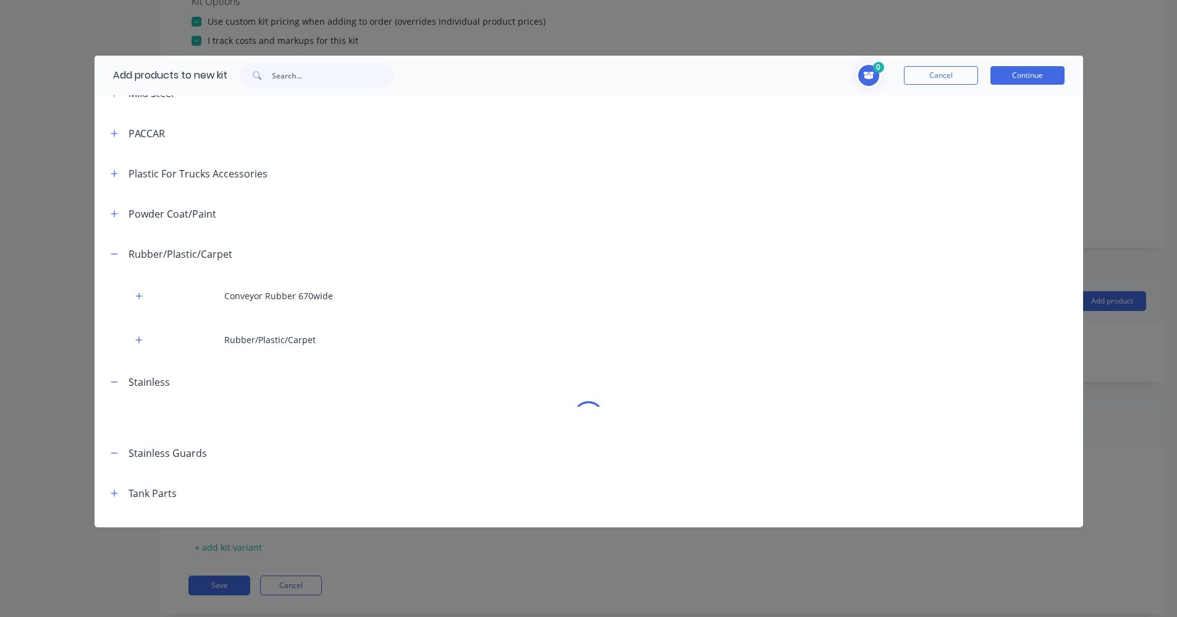
click at [948, 85] on div "0 Cancel Continue" at bounding box center [736, 75] width 658 height 25
click at [925, 80] on button "Cancel" at bounding box center [941, 75] width 74 height 19
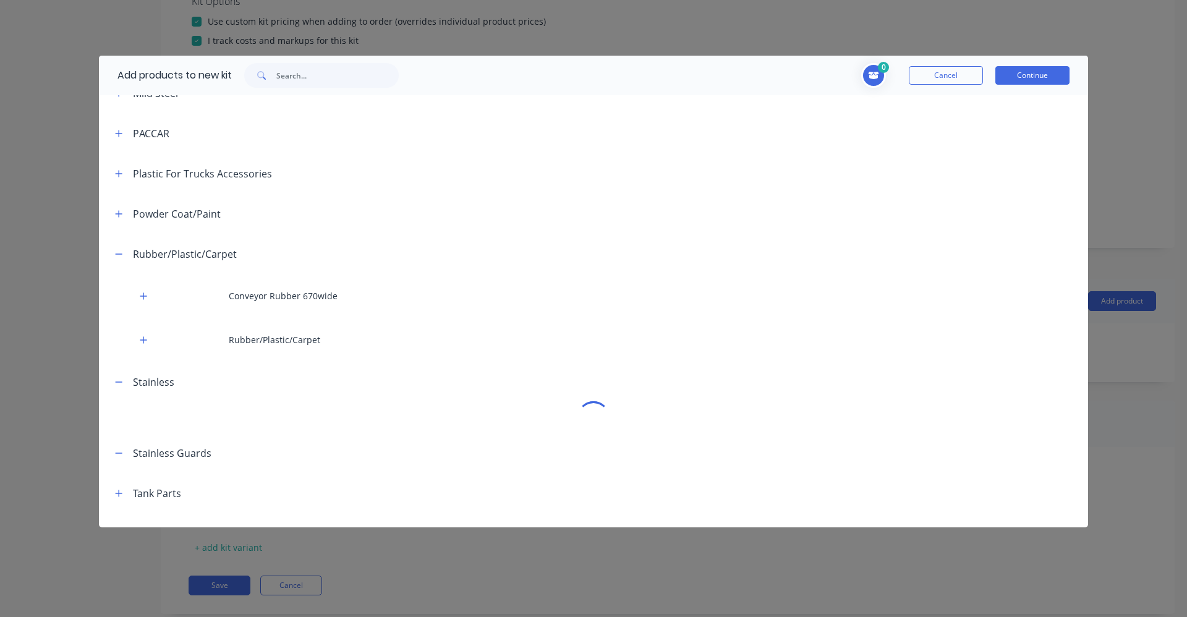
click at [925, 80] on label "Product Category" at bounding box center [668, 78] width 952 height 13
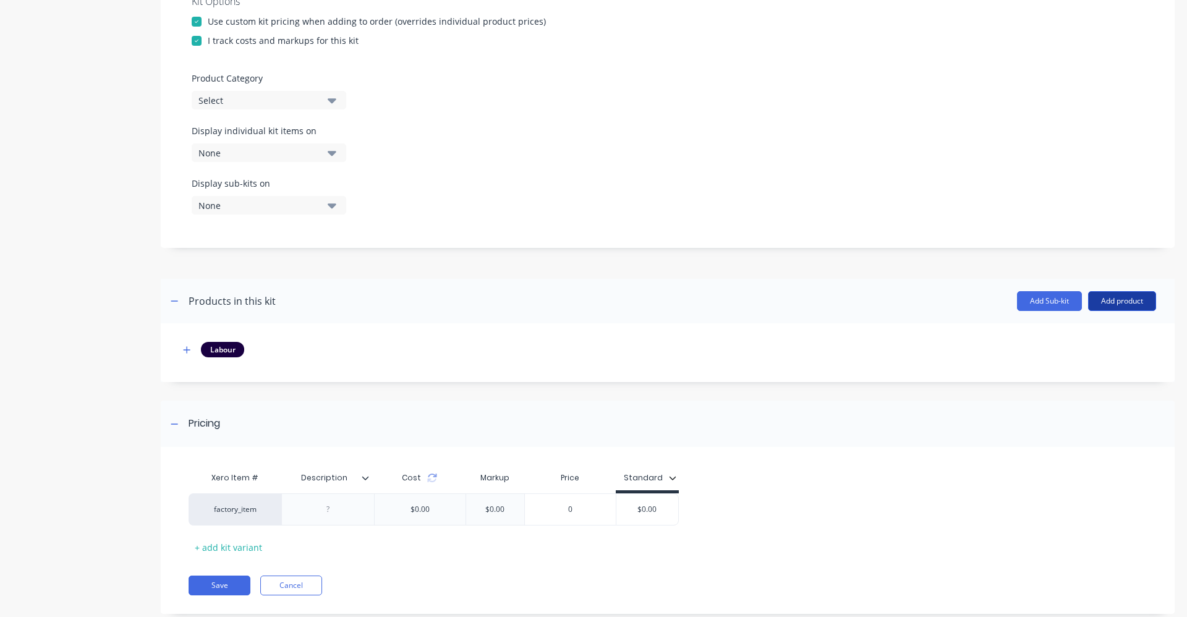
click at [1107, 298] on button "Add product" at bounding box center [1122, 301] width 68 height 20
click at [1088, 336] on div "Product catalogue" at bounding box center [1096, 333] width 95 height 18
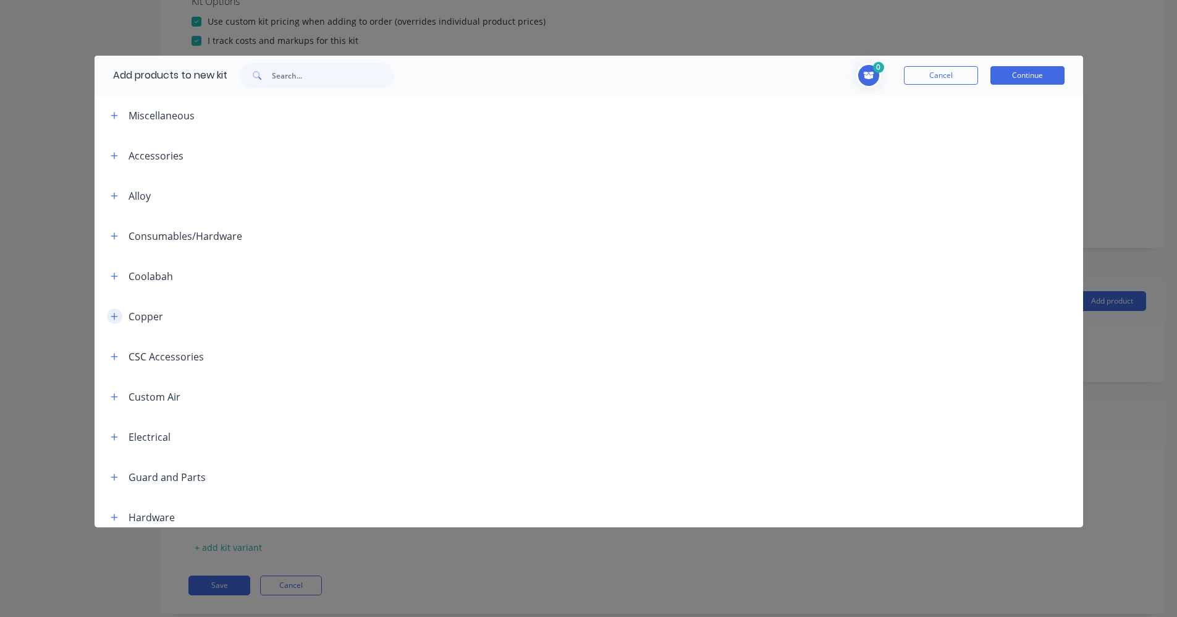
click at [118, 317] on icon "button" at bounding box center [114, 316] width 7 height 9
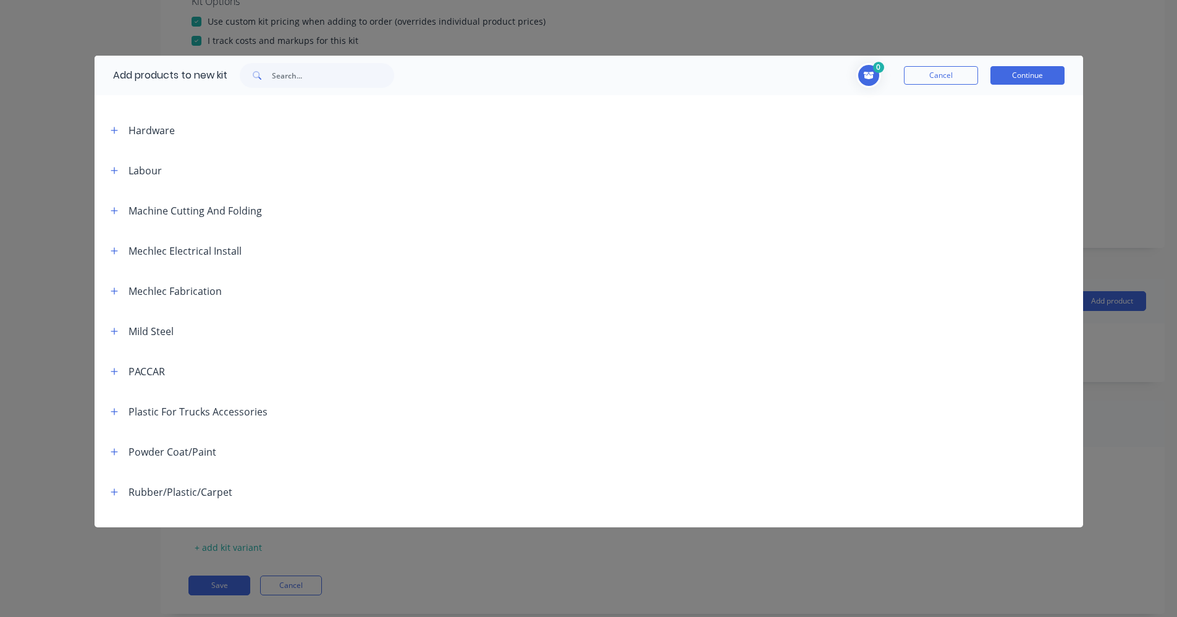
scroll to position [532, 0]
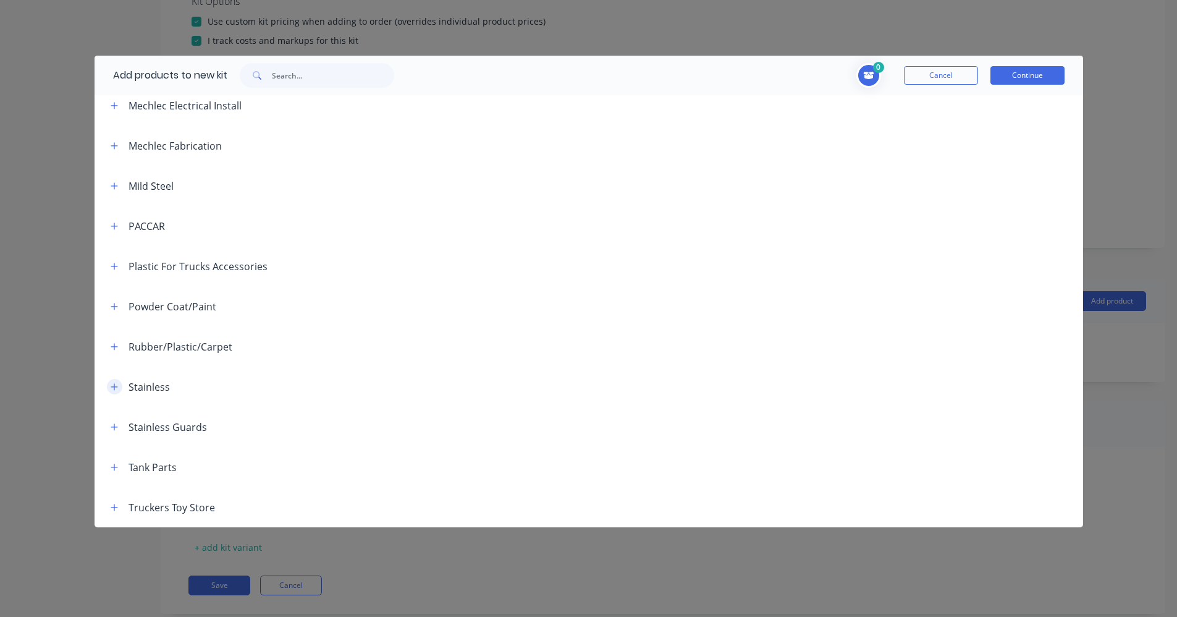
click at [117, 384] on icon "button" at bounding box center [114, 387] width 7 height 9
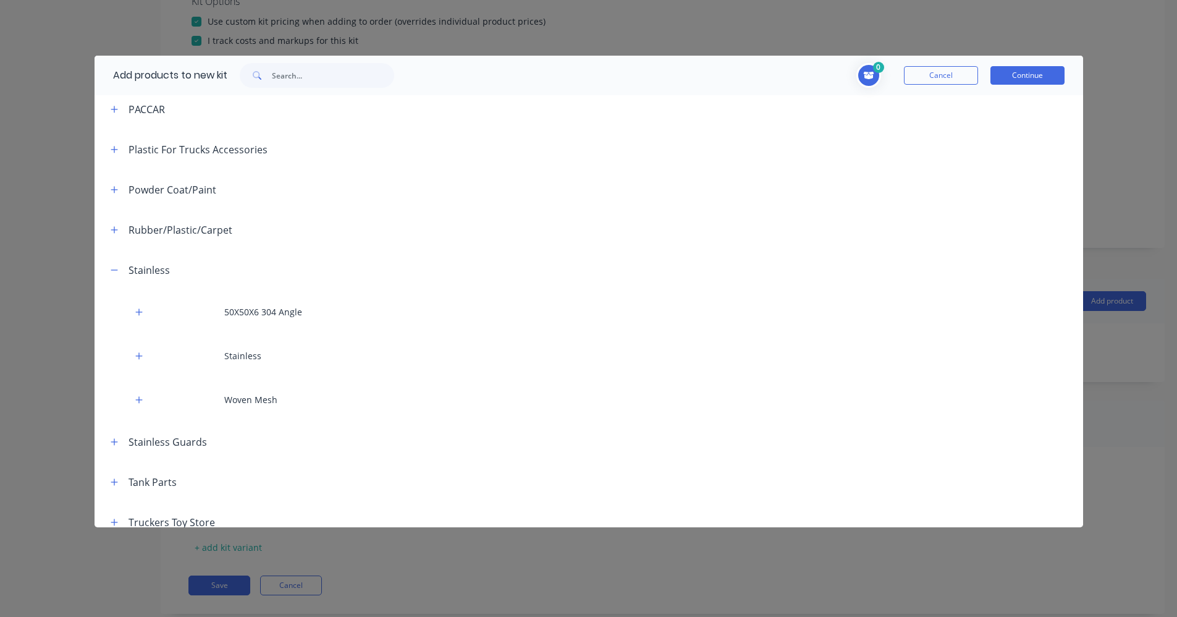
scroll to position [664, 0]
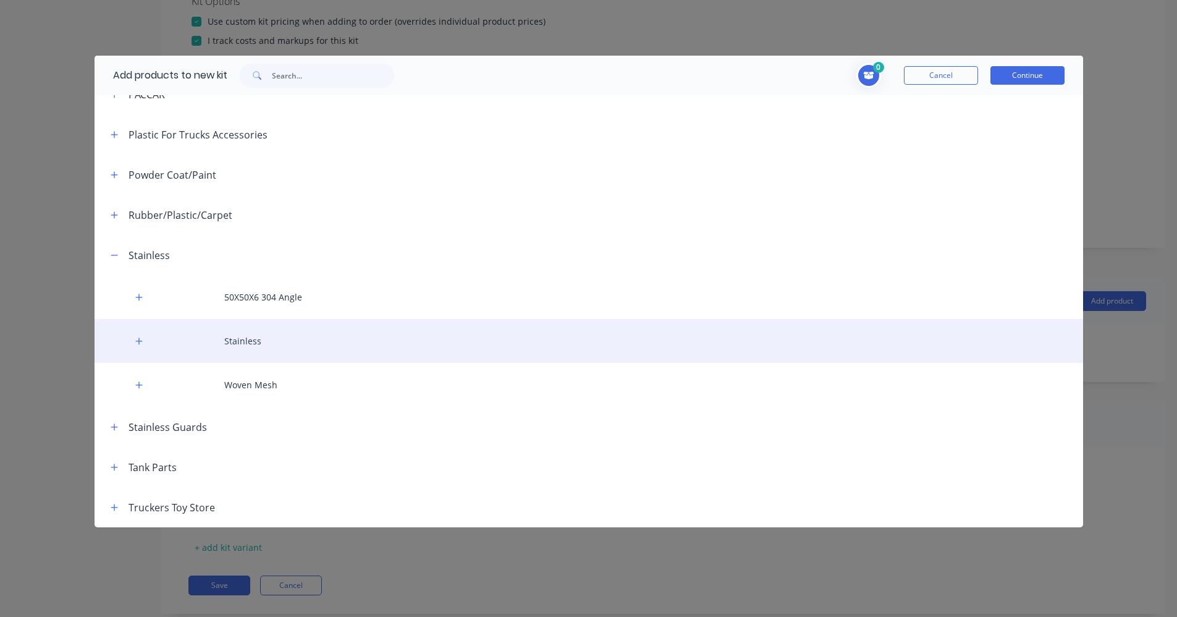
click at [155, 347] on div "Stainless" at bounding box center [589, 341] width 989 height 44
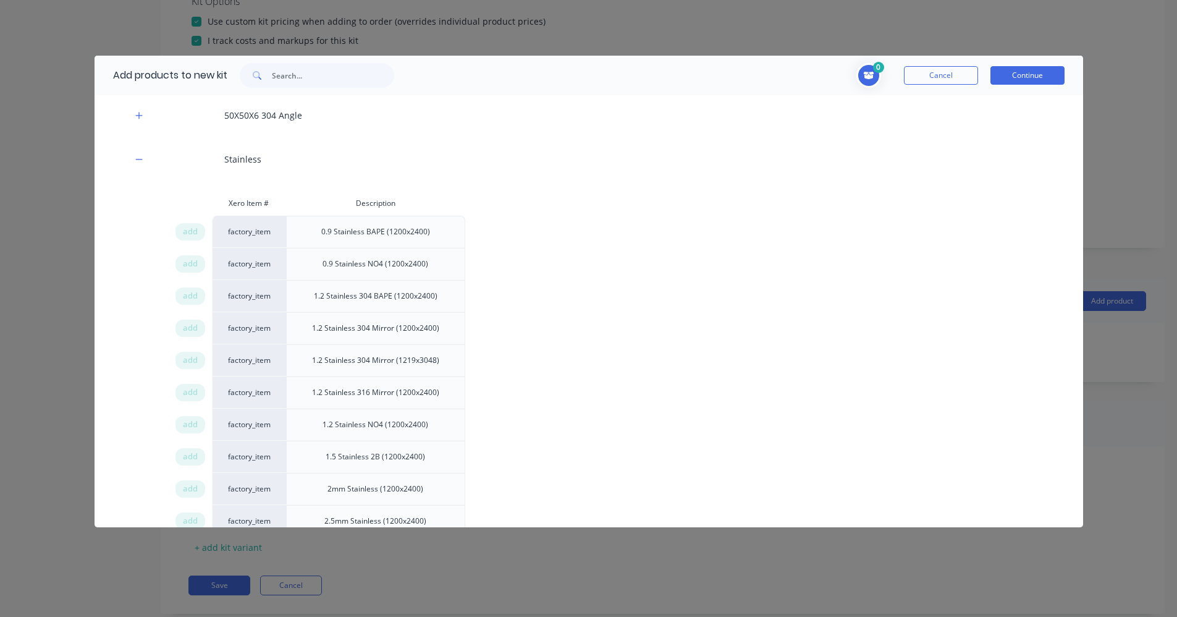
scroll to position [849, 0]
click at [194, 324] on span "add" at bounding box center [190, 324] width 15 height 12
click at [1008, 79] on button "Continue" at bounding box center [1028, 75] width 74 height 19
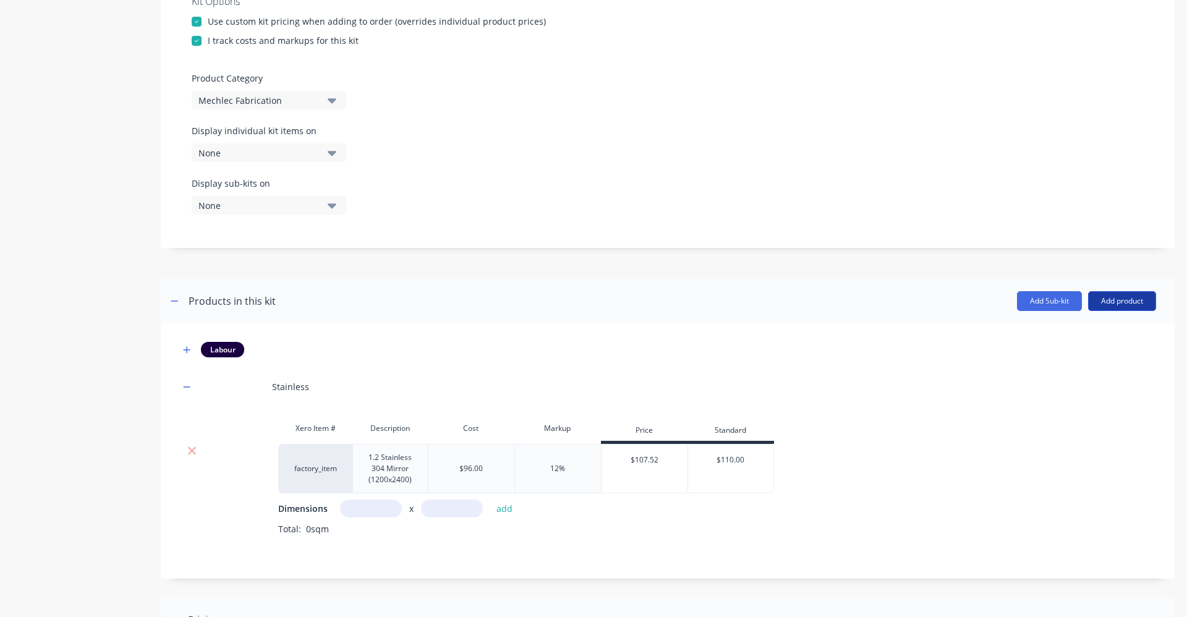
click at [1094, 303] on button "Add product" at bounding box center [1122, 301] width 68 height 20
click at [1094, 337] on div "Product catalogue" at bounding box center [1096, 333] width 95 height 18
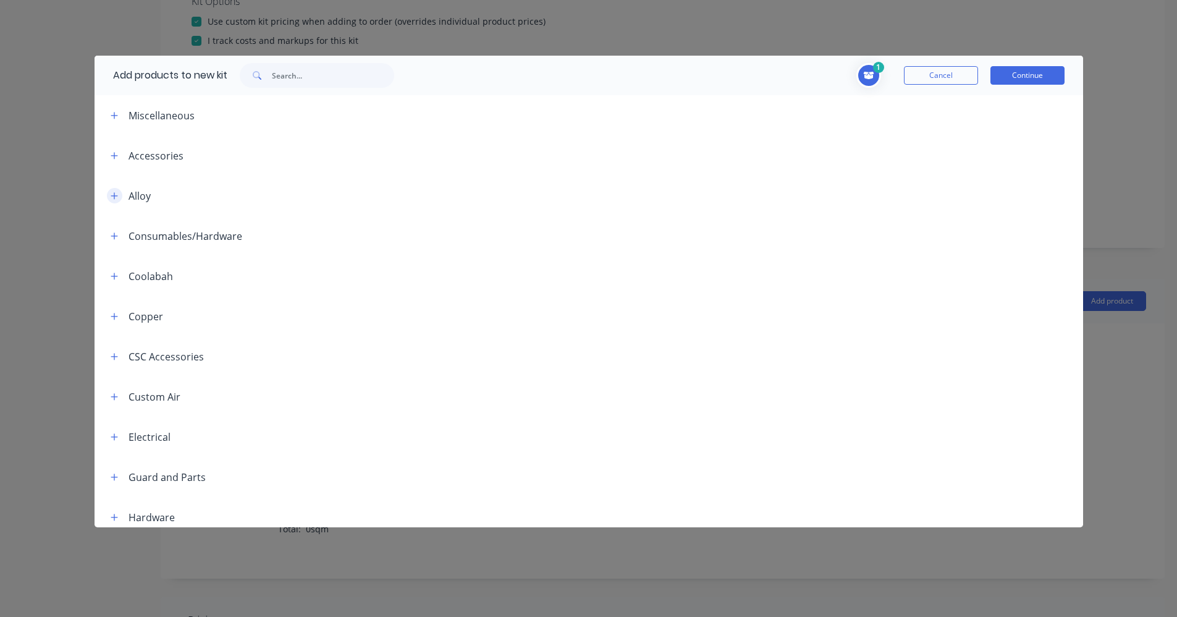
click at [112, 197] on icon "button" at bounding box center [114, 196] width 7 height 9
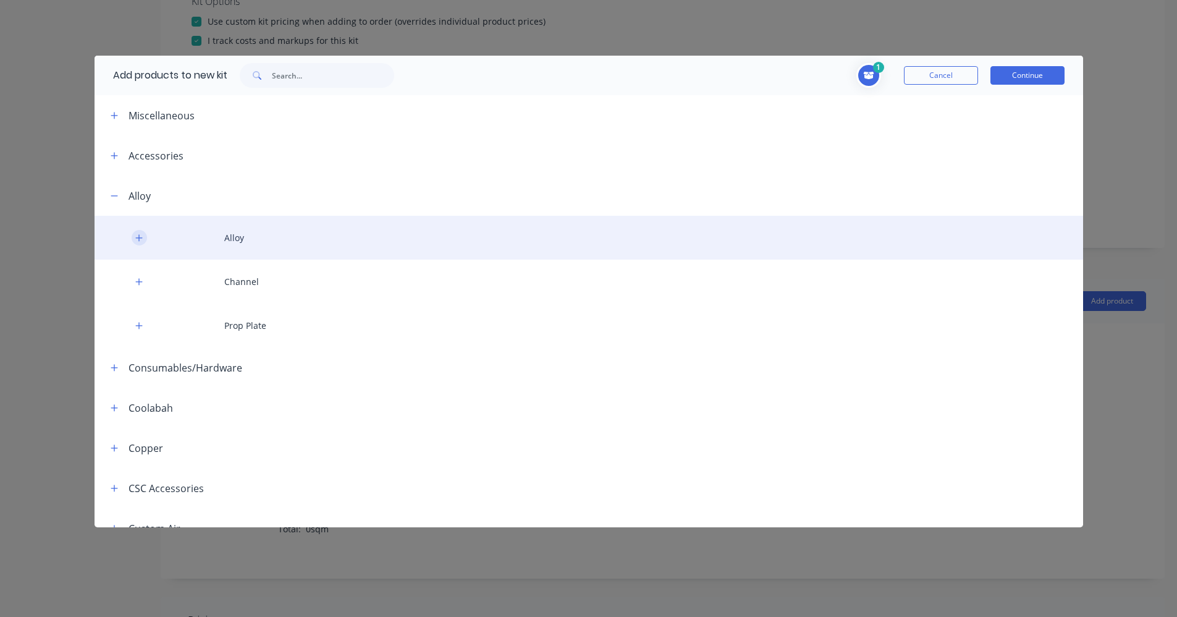
click at [145, 240] on button "button" at bounding box center [139, 237] width 15 height 15
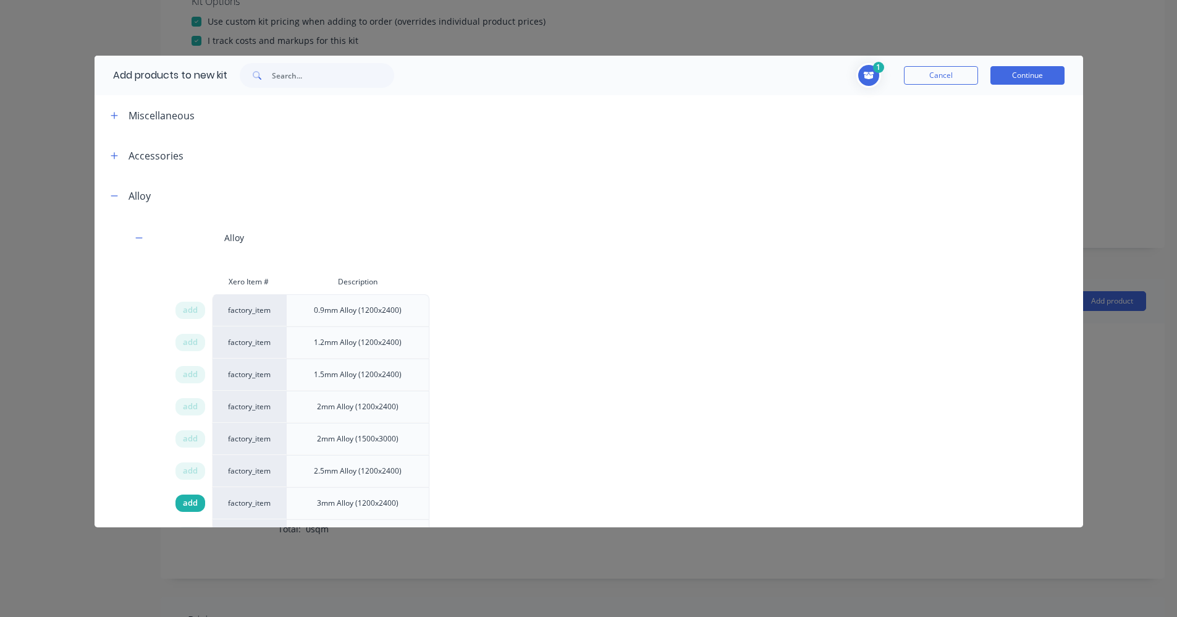
click at [187, 500] on span "add" at bounding box center [190, 503] width 15 height 12
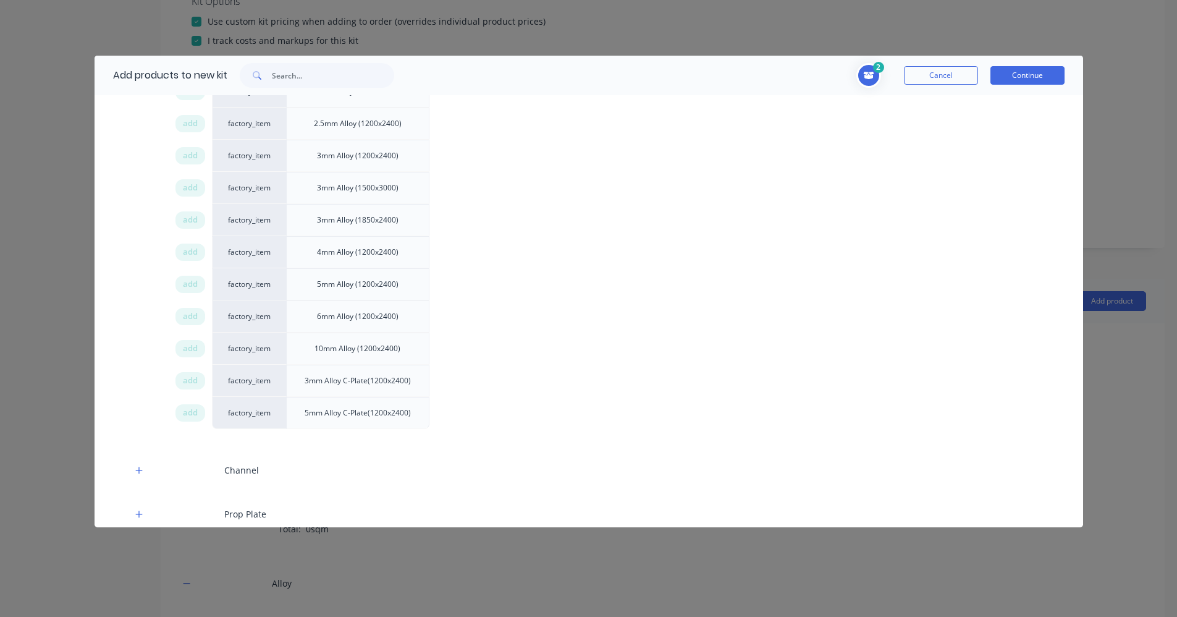
scroll to position [494, 0]
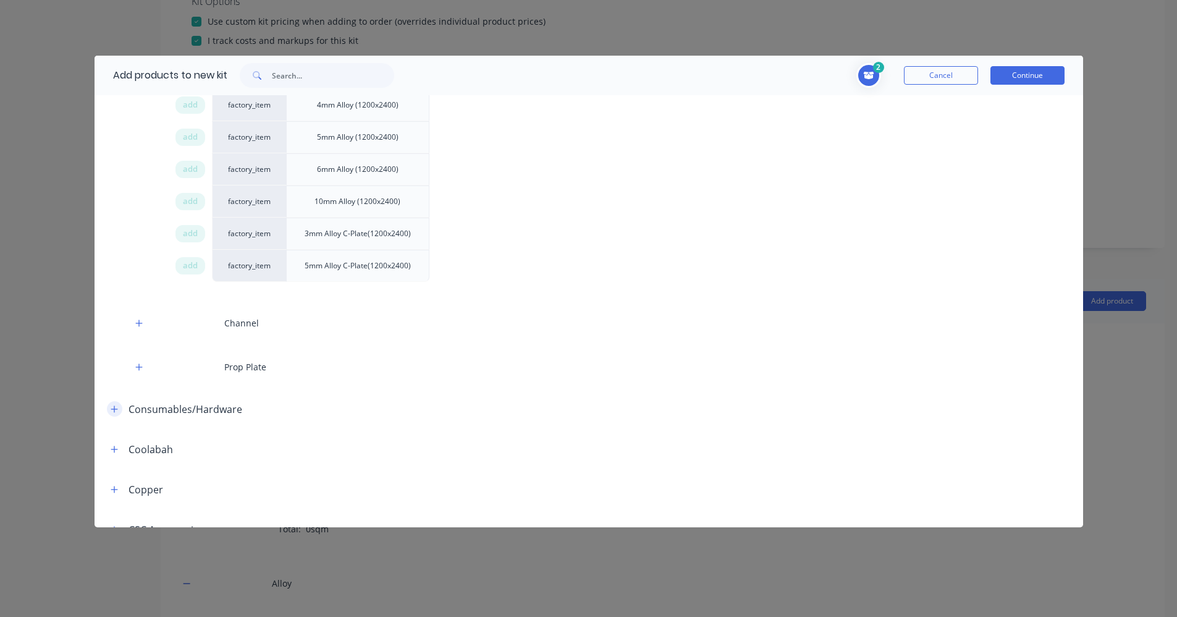
click at [114, 412] on icon "button" at bounding box center [114, 408] width 7 height 7
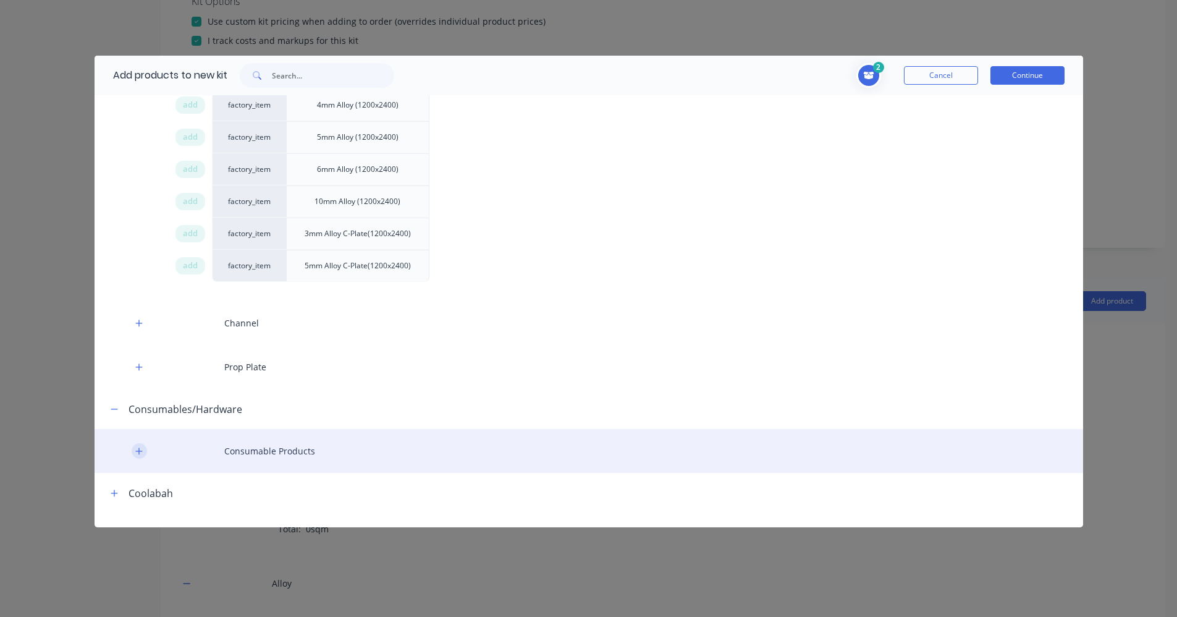
click at [145, 452] on button "button" at bounding box center [139, 450] width 15 height 15
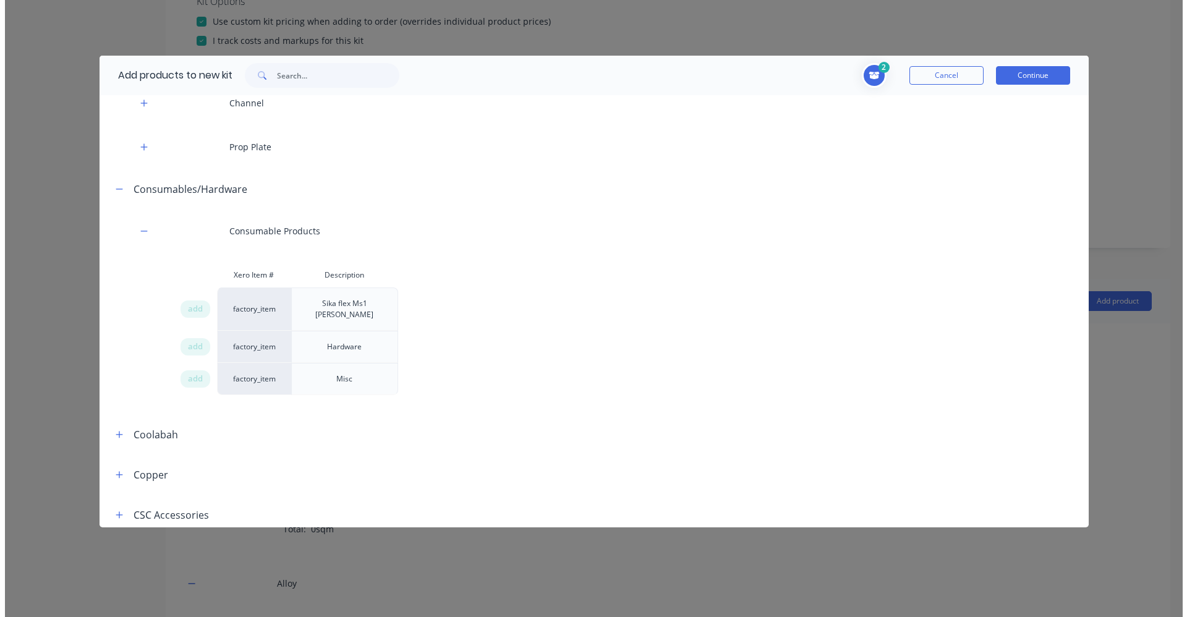
scroll to position [742, 0]
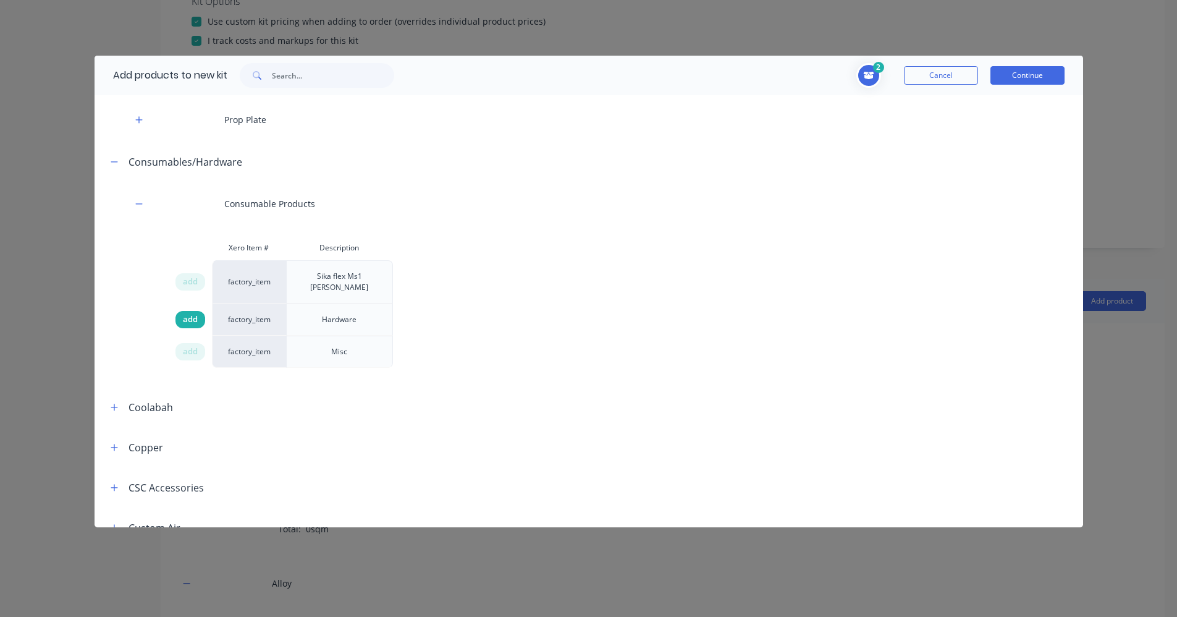
click at [192, 313] on span "add" at bounding box center [190, 319] width 15 height 12
click at [1022, 70] on button "Continue" at bounding box center [1028, 75] width 74 height 19
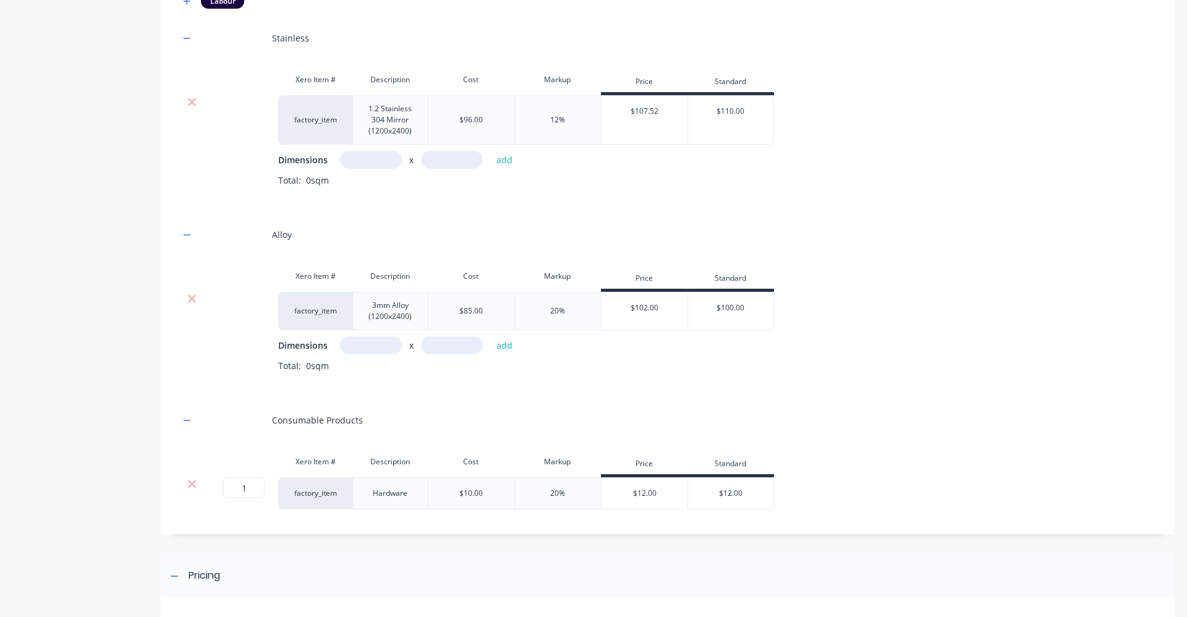
scroll to position [692, 0]
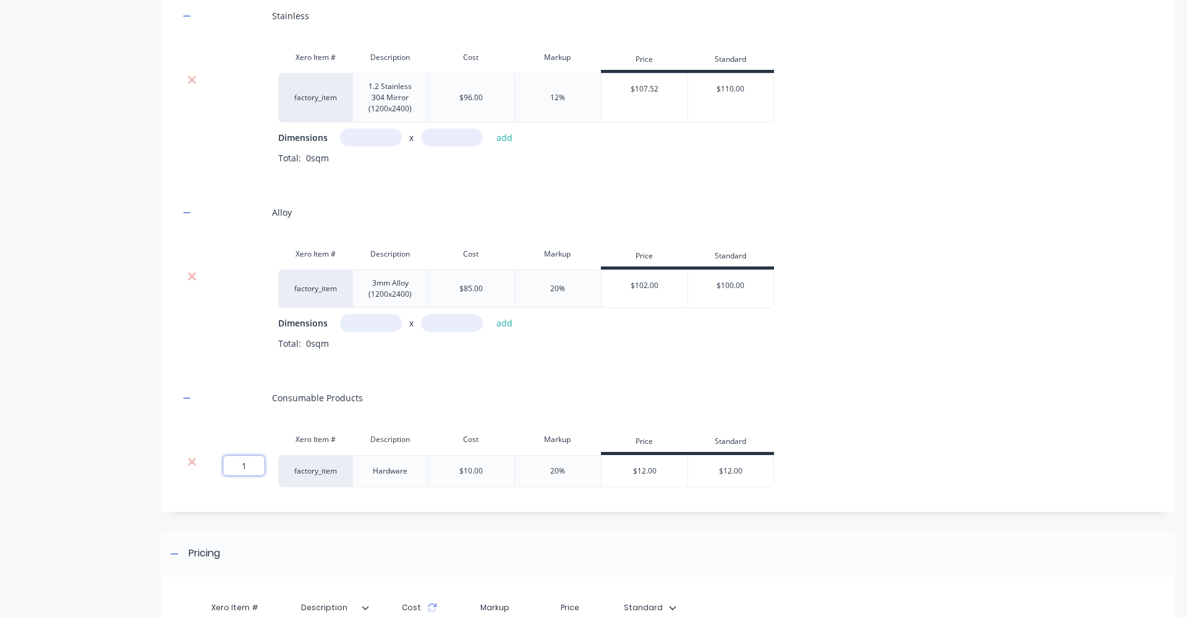
click at [253, 468] on input "1" at bounding box center [243, 465] width 41 height 20
click at [376, 322] on input "text" at bounding box center [371, 323] width 62 height 18
click at [454, 323] on input "text" at bounding box center [452, 323] width 62 height 18
click at [447, 323] on input "12m" at bounding box center [452, 323] width 62 height 18
click at [498, 321] on button "add" at bounding box center [504, 323] width 29 height 17
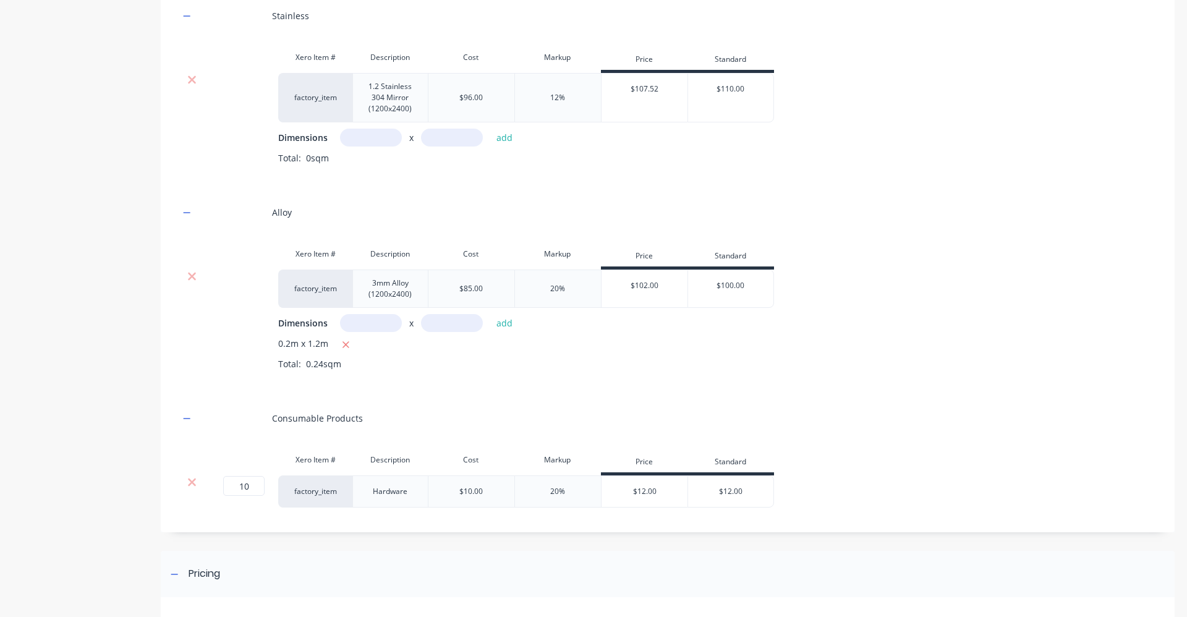
click at [365, 137] on input "text" at bounding box center [371, 138] width 62 height 18
click at [436, 140] on input "text" at bounding box center [452, 138] width 62 height 18
click at [501, 141] on button "add" at bounding box center [504, 137] width 29 height 17
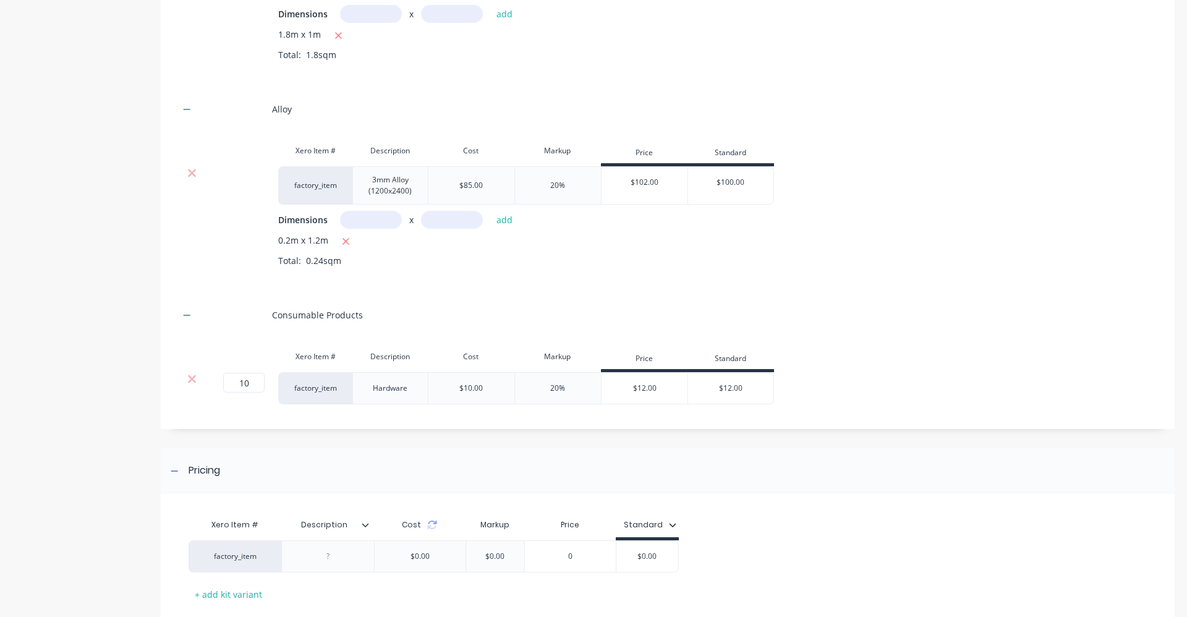
scroll to position [877, 0]
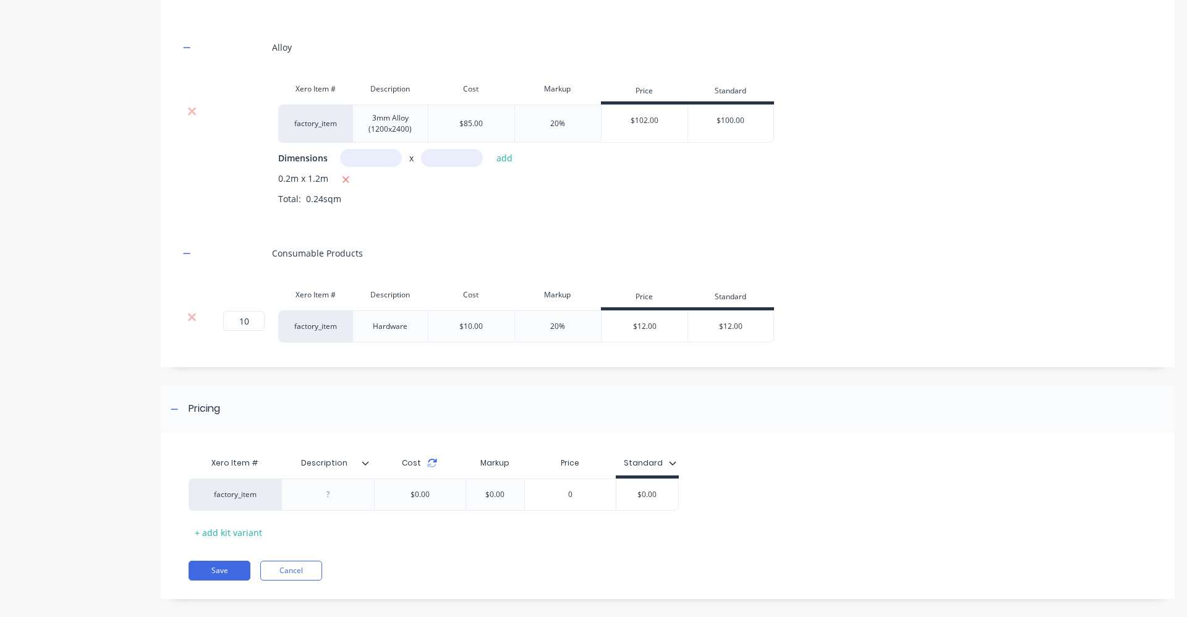
click at [432, 464] on icon at bounding box center [432, 463] width 10 height 10
click at [366, 470] on div "Description" at bounding box center [323, 462] width 85 height 31
click at [366, 463] on icon at bounding box center [365, 462] width 7 height 7
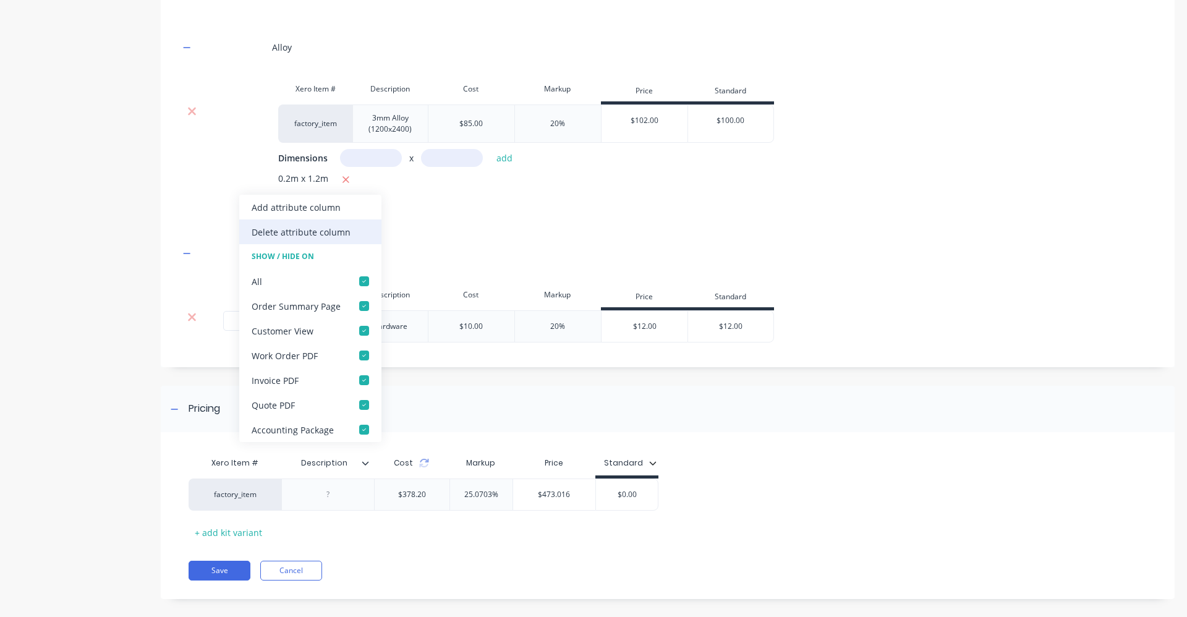
click at [311, 239] on div "Delete attribute column" at bounding box center [310, 231] width 142 height 25
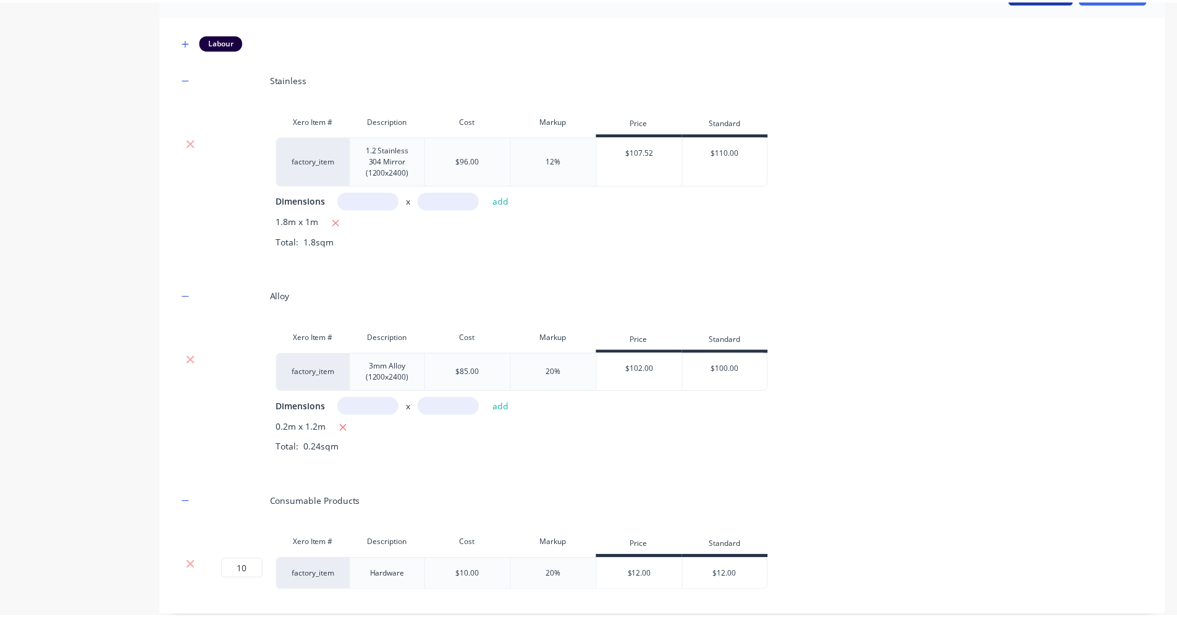
scroll to position [506, 0]
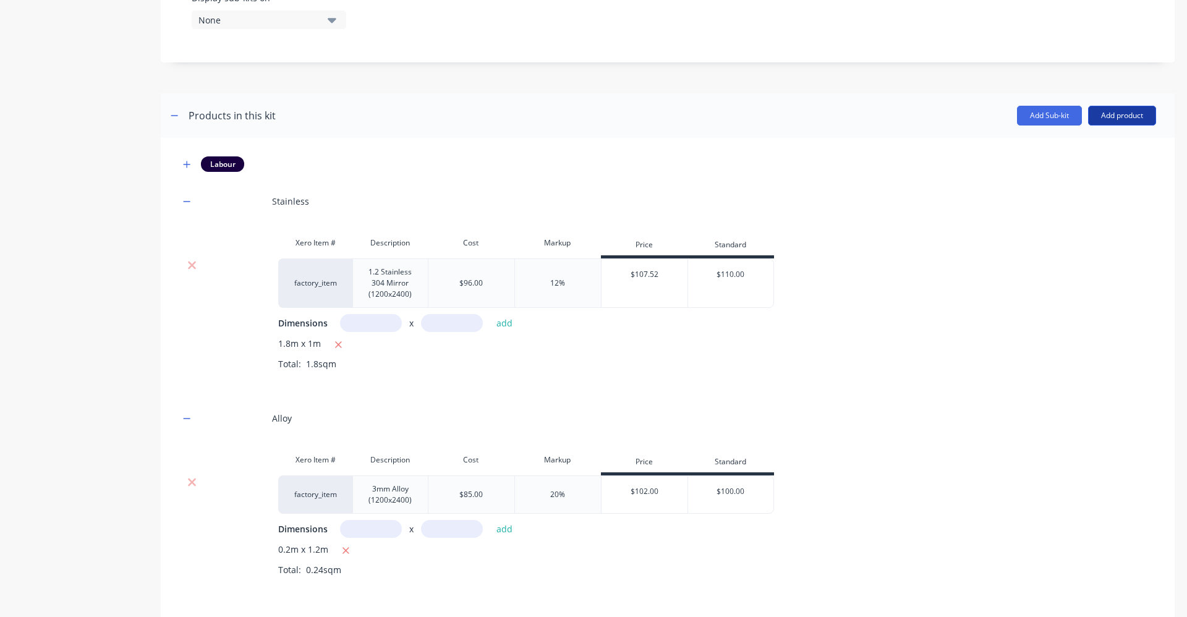
click at [1121, 115] on button "Add product" at bounding box center [1122, 116] width 68 height 20
click at [1060, 148] on div "Product catalogue" at bounding box center [1096, 147] width 95 height 18
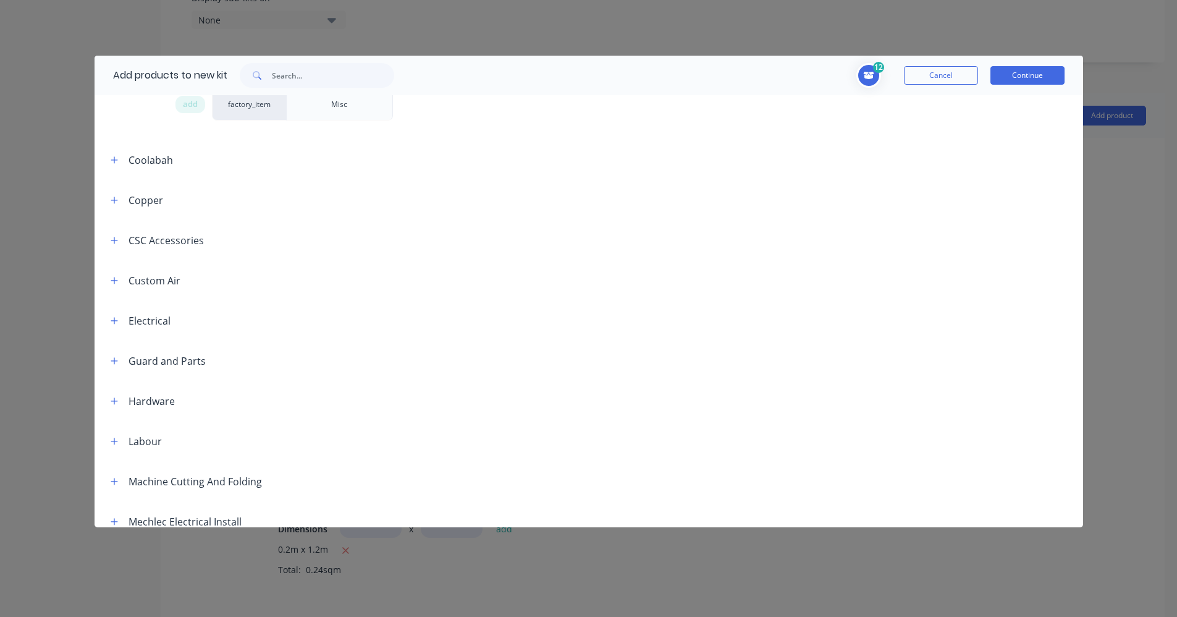
scroll to position [1051, 0]
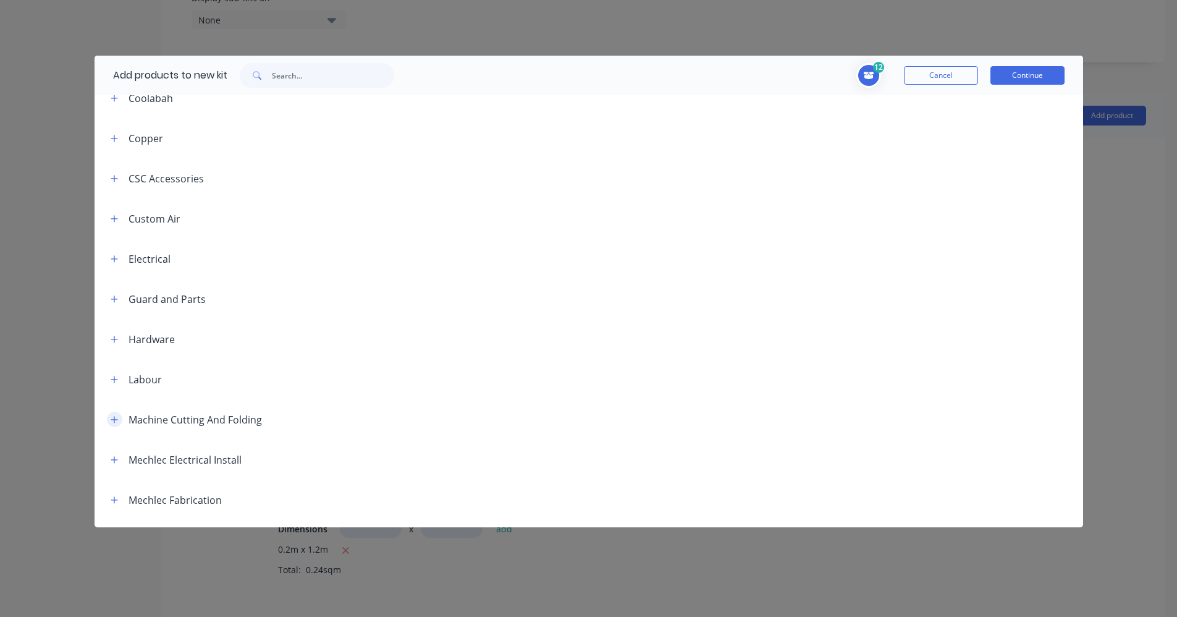
click at [117, 415] on icon "button" at bounding box center [114, 419] width 7 height 9
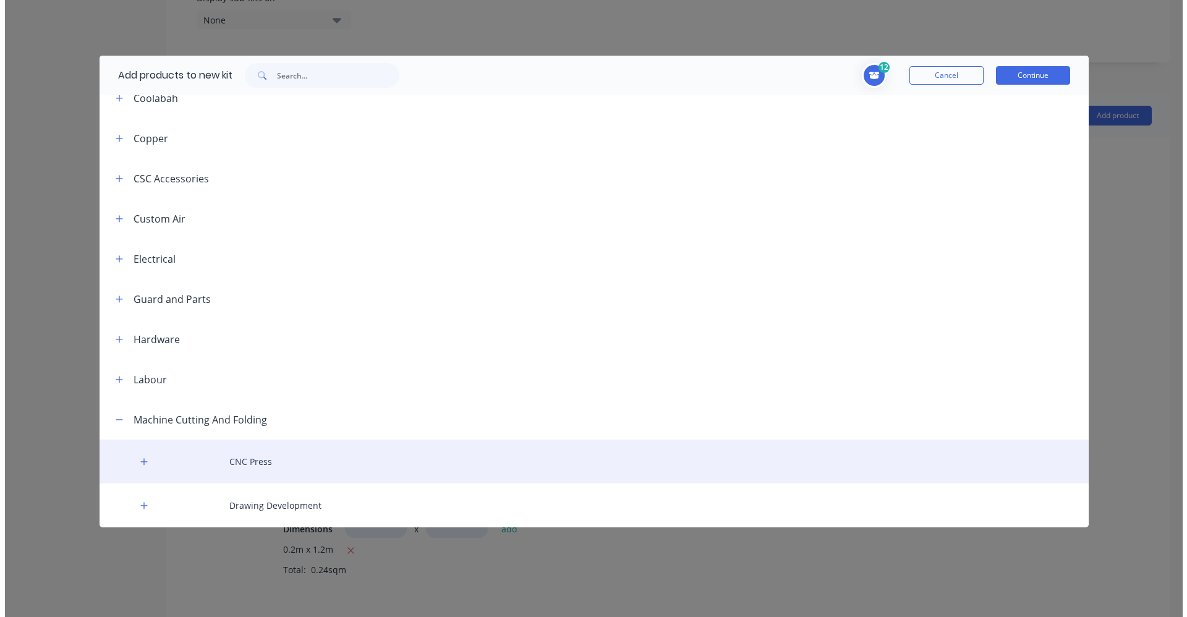
scroll to position [1174, 0]
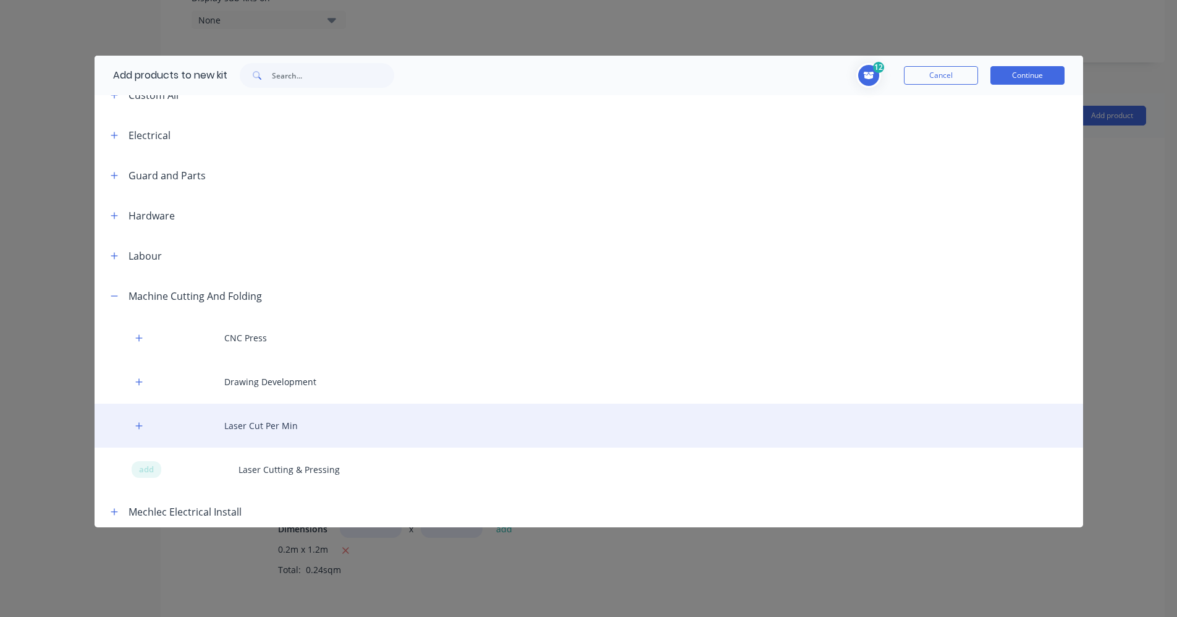
click at [129, 418] on div "Laser Cut Per Min" at bounding box center [589, 426] width 989 height 44
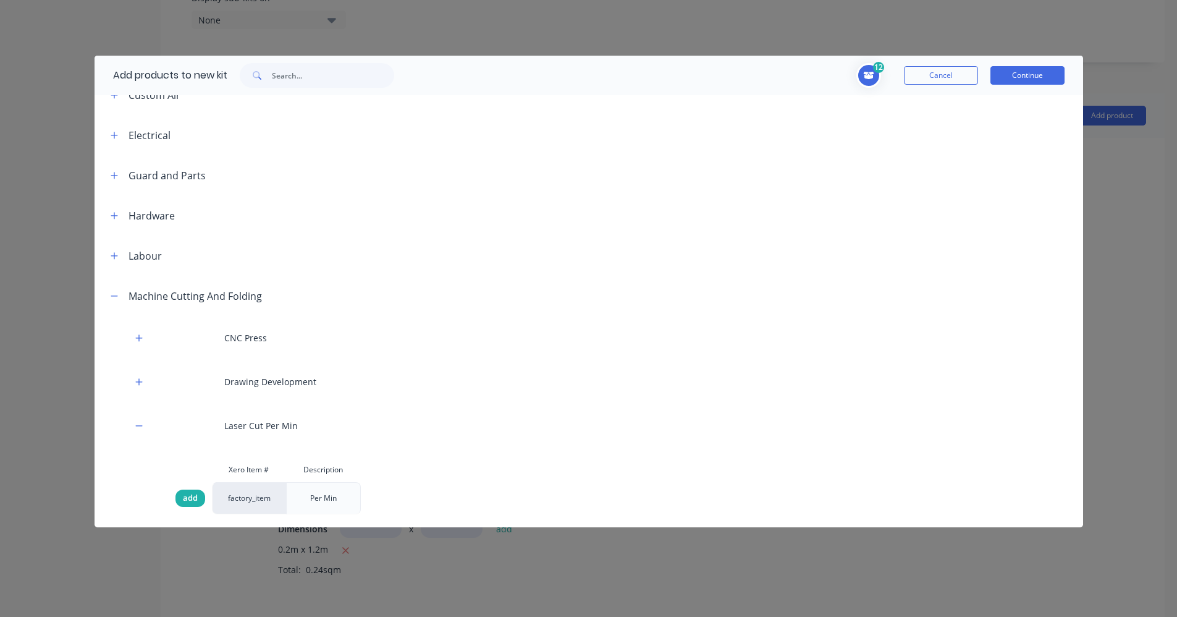
click at [192, 492] on span "add" at bounding box center [190, 498] width 15 height 12
click at [1047, 74] on button "Continue" at bounding box center [1028, 75] width 74 height 19
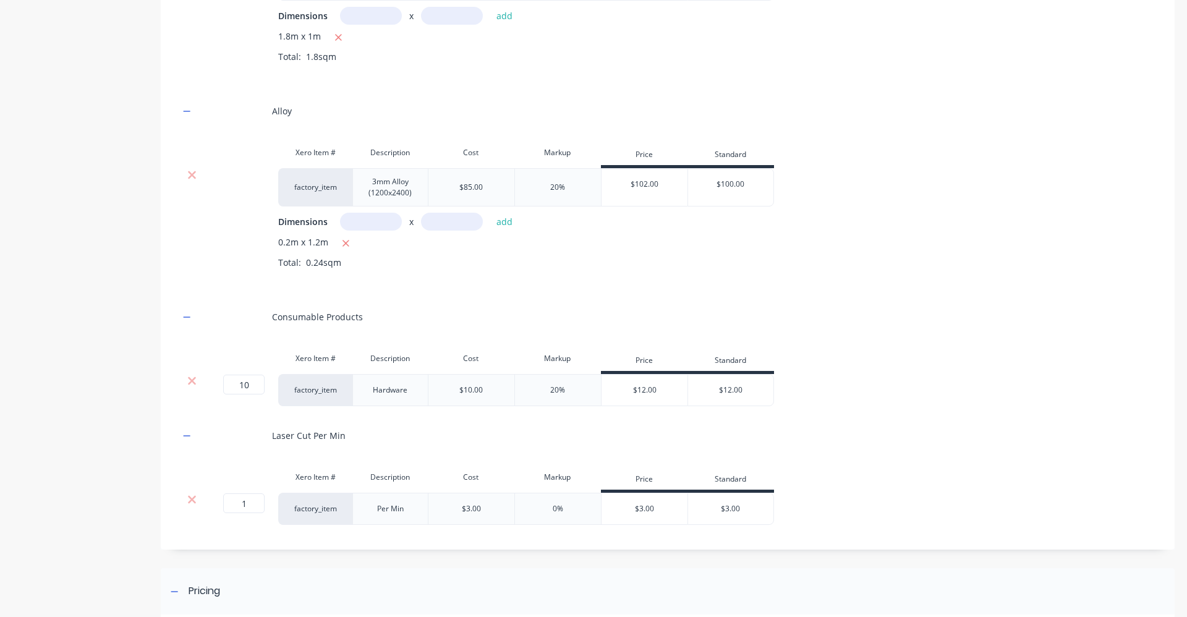
scroll to position [877, 0]
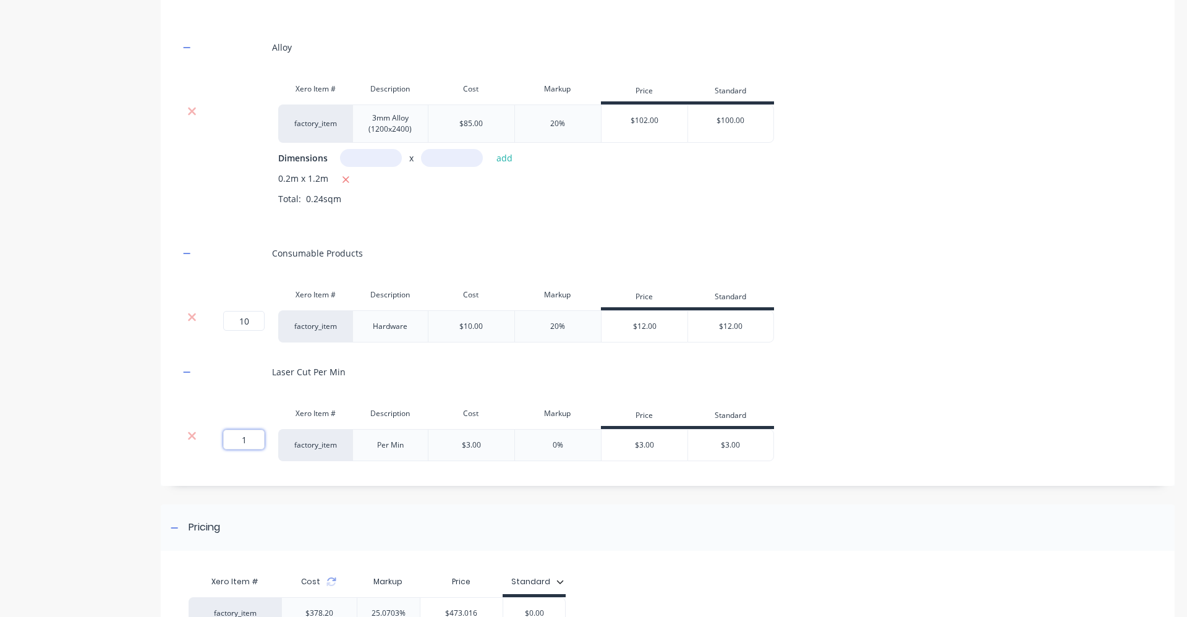
click at [253, 442] on input "1" at bounding box center [243, 439] width 41 height 20
click at [256, 397] on div "Labour Stainless Xero Item # Description Cost Markup Price Standard factory_ite…" at bounding box center [667, 123] width 976 height 675
click at [358, 562] on div "Pricing Xero Item # Cost Markup Price Standard factory_item $378.20 25.0703% $4…" at bounding box center [667, 610] width 1013 height 213
click at [328, 577] on icon at bounding box center [331, 582] width 10 height 10
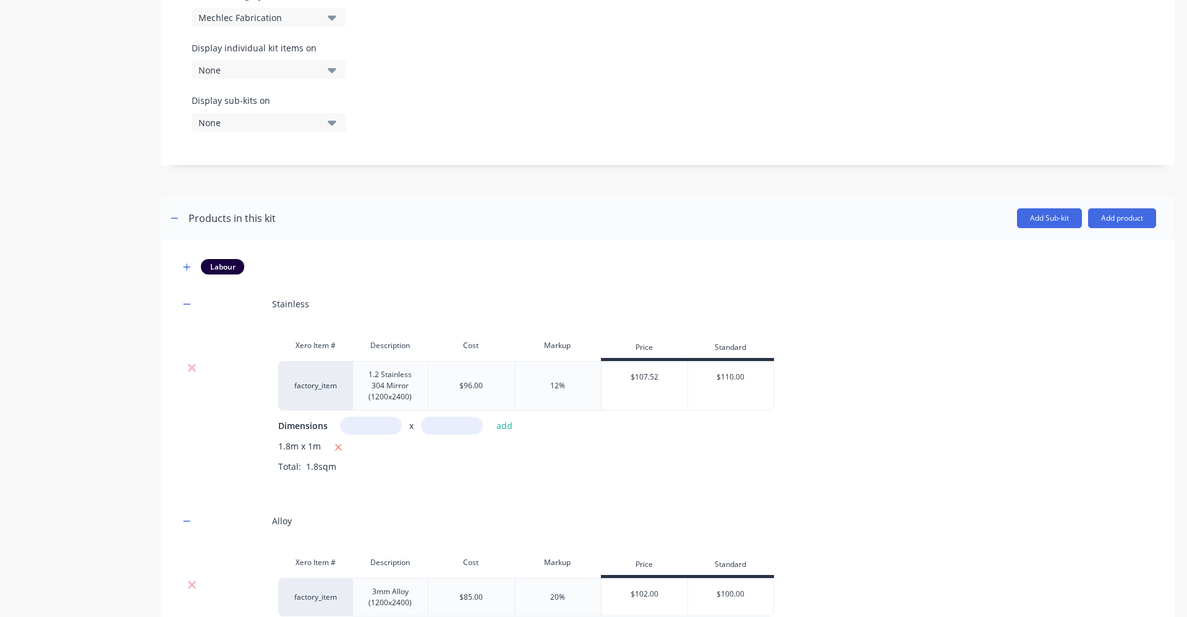
scroll to position [383, 0]
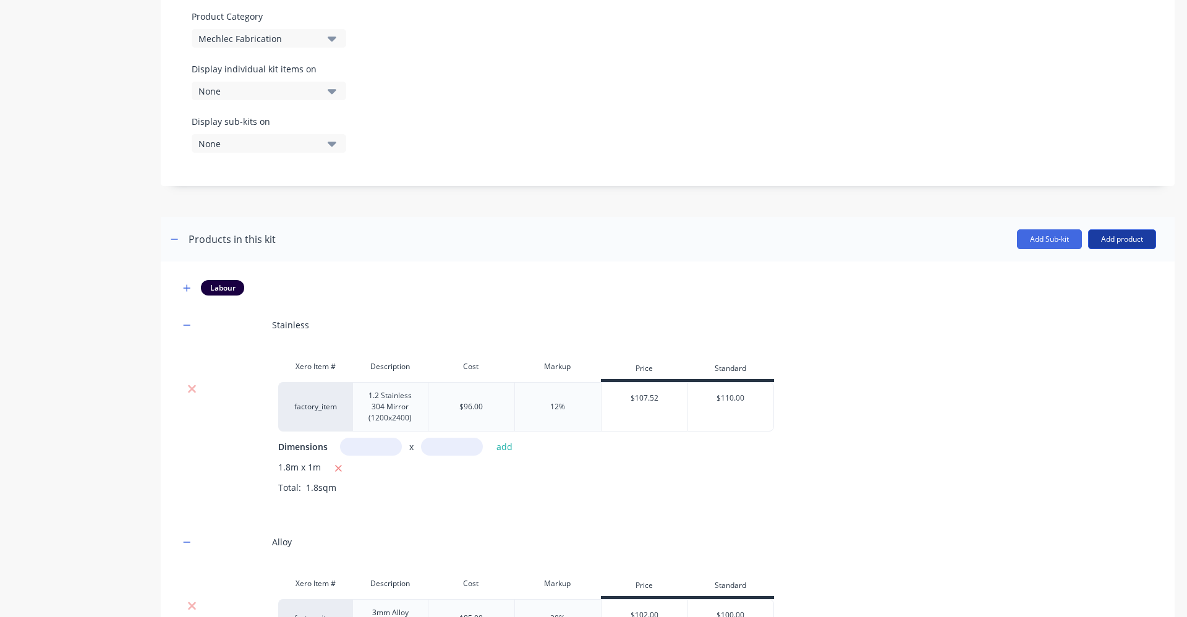
click at [1128, 237] on button "Add product" at bounding box center [1122, 239] width 68 height 20
click at [1088, 298] on div "Labour" at bounding box center [1096, 296] width 95 height 18
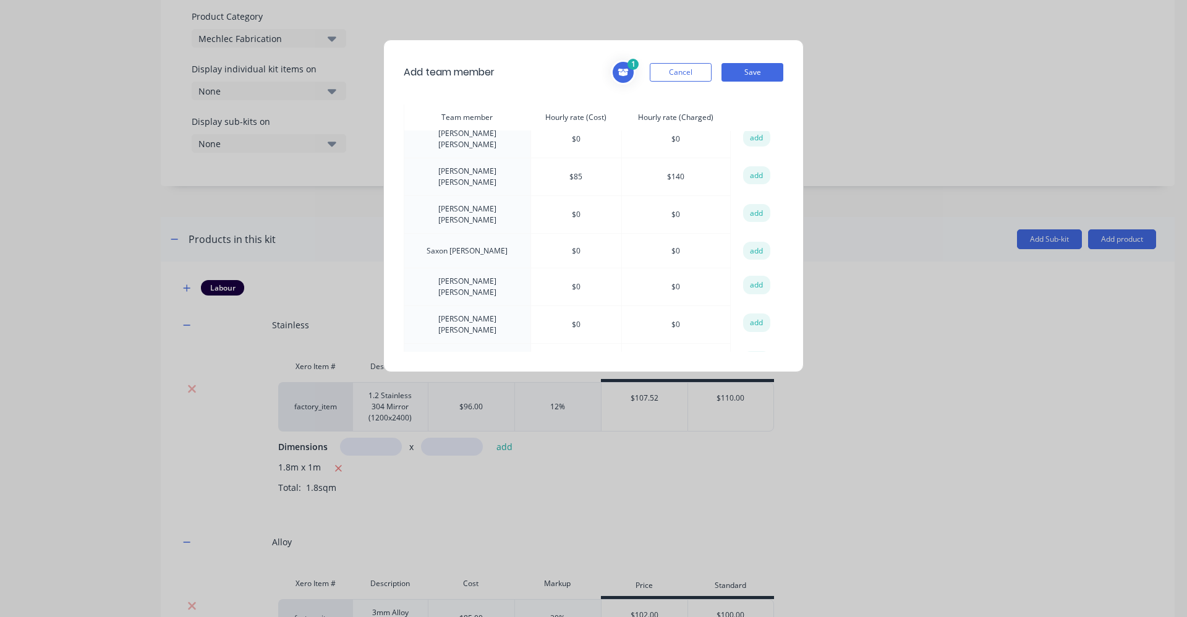
scroll to position [309, 0]
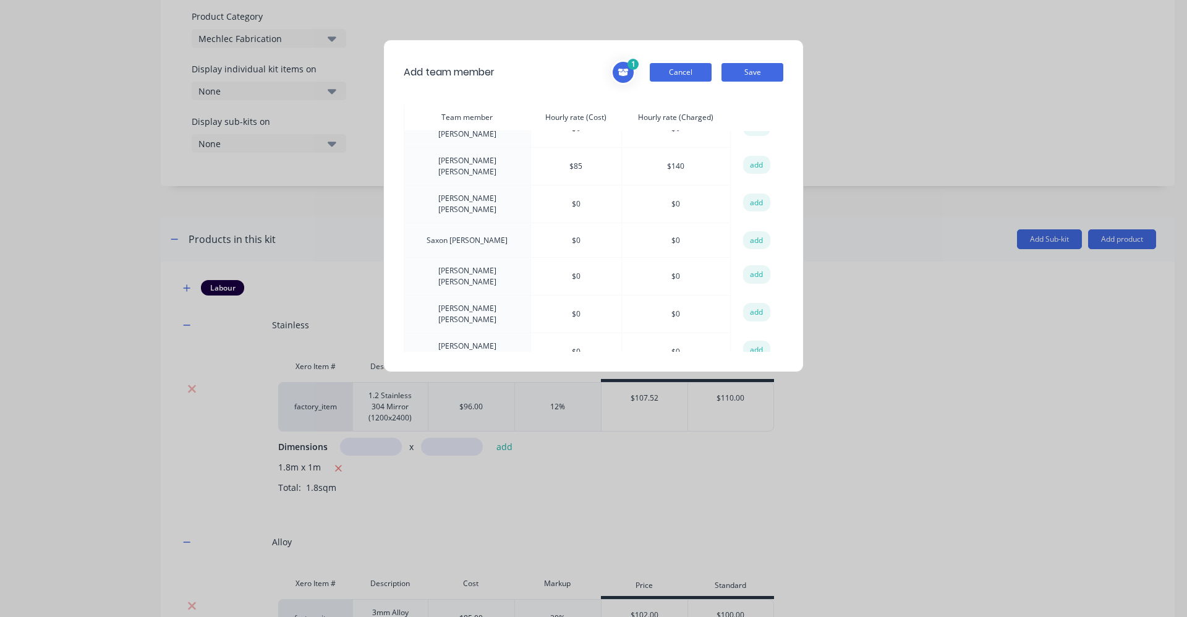
click at [678, 77] on button "Cancel" at bounding box center [680, 72] width 62 height 19
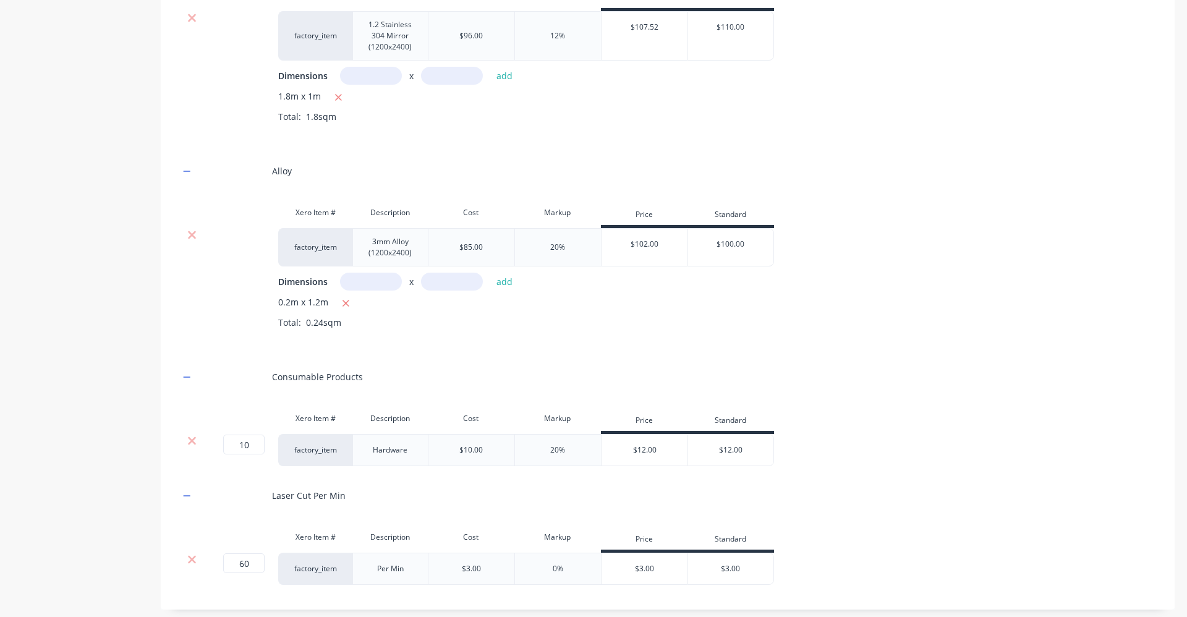
scroll to position [506, 0]
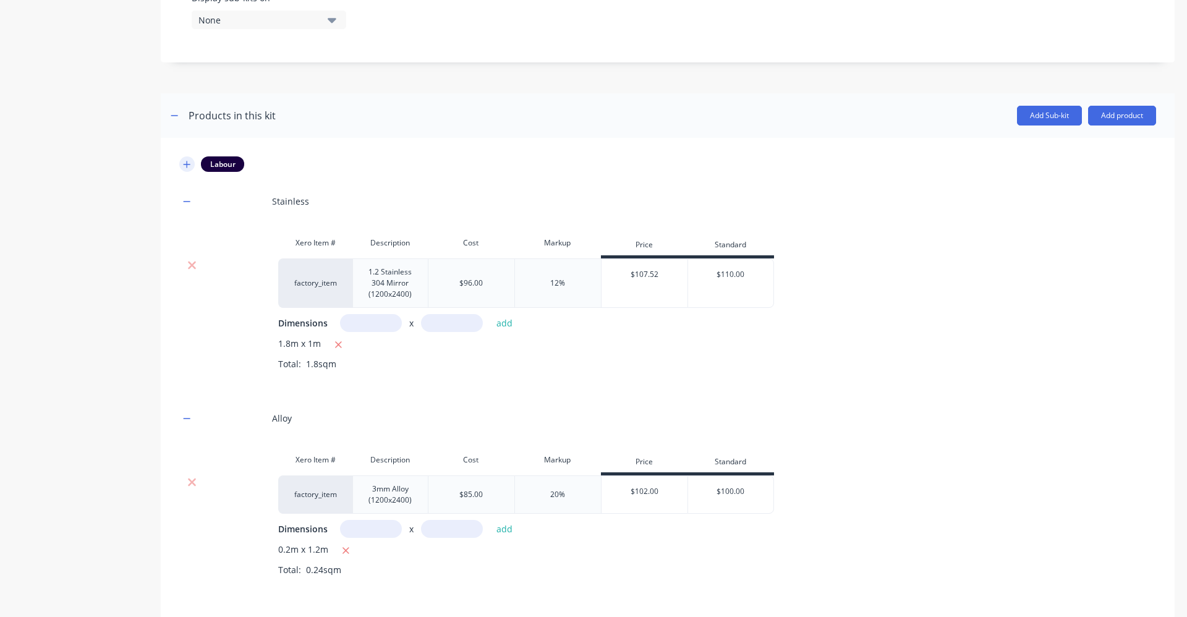
click at [185, 164] on icon "button" at bounding box center [187, 164] width 7 height 7
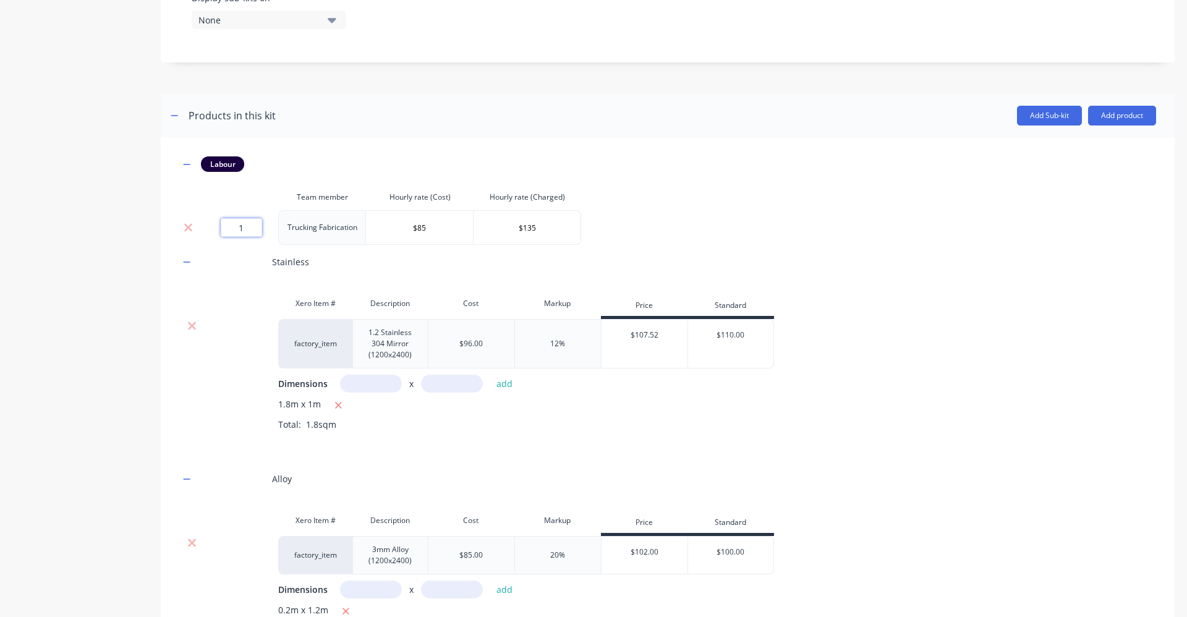
click at [247, 229] on input "1" at bounding box center [241, 227] width 41 height 19
click at [698, 229] on div "Labour Team member Hourly rate (Cost) Hourly rate (Charged) 4 Trucking Fabricat…" at bounding box center [667, 524] width 976 height 736
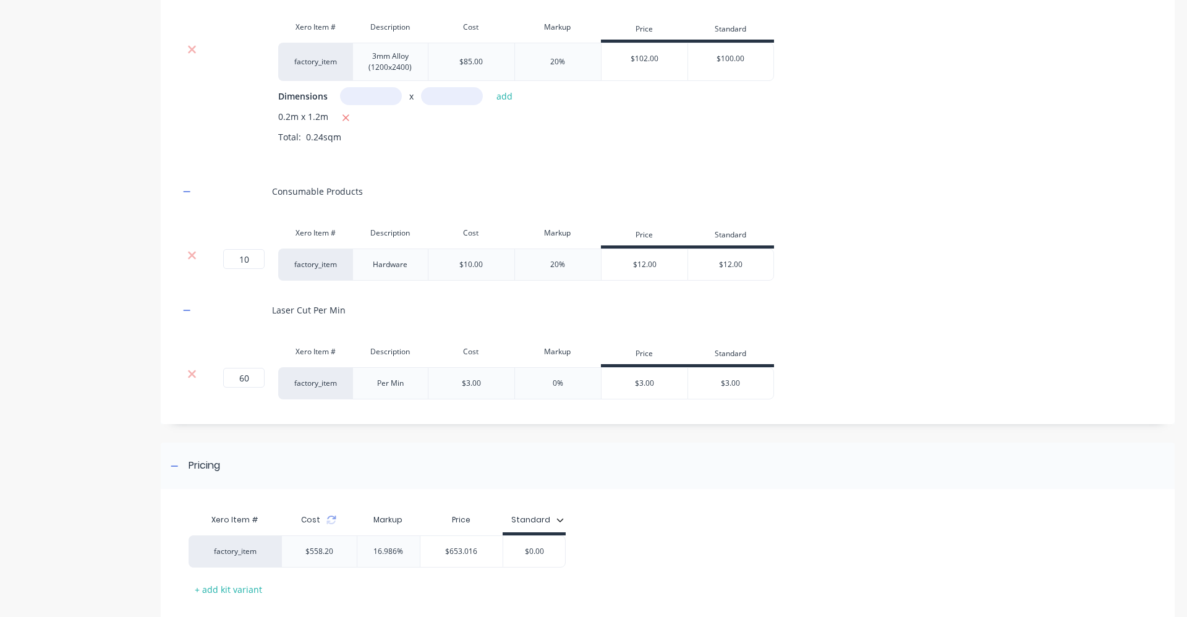
scroll to position [1000, 0]
click at [331, 520] on icon at bounding box center [331, 519] width 10 height 10
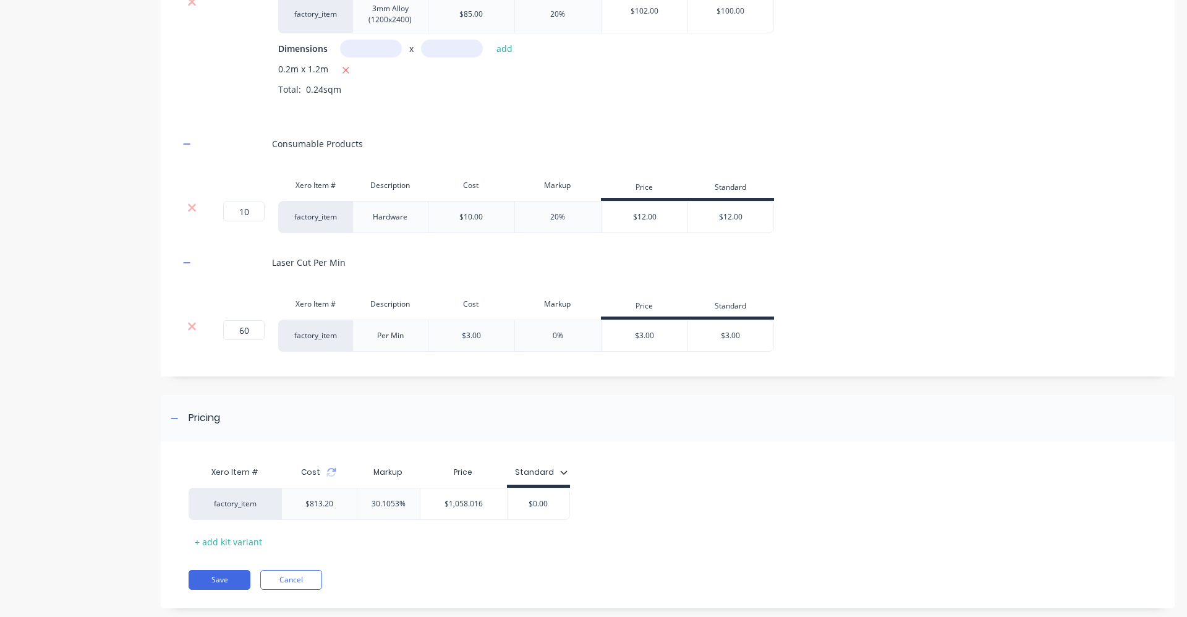
scroll to position [1069, 0]
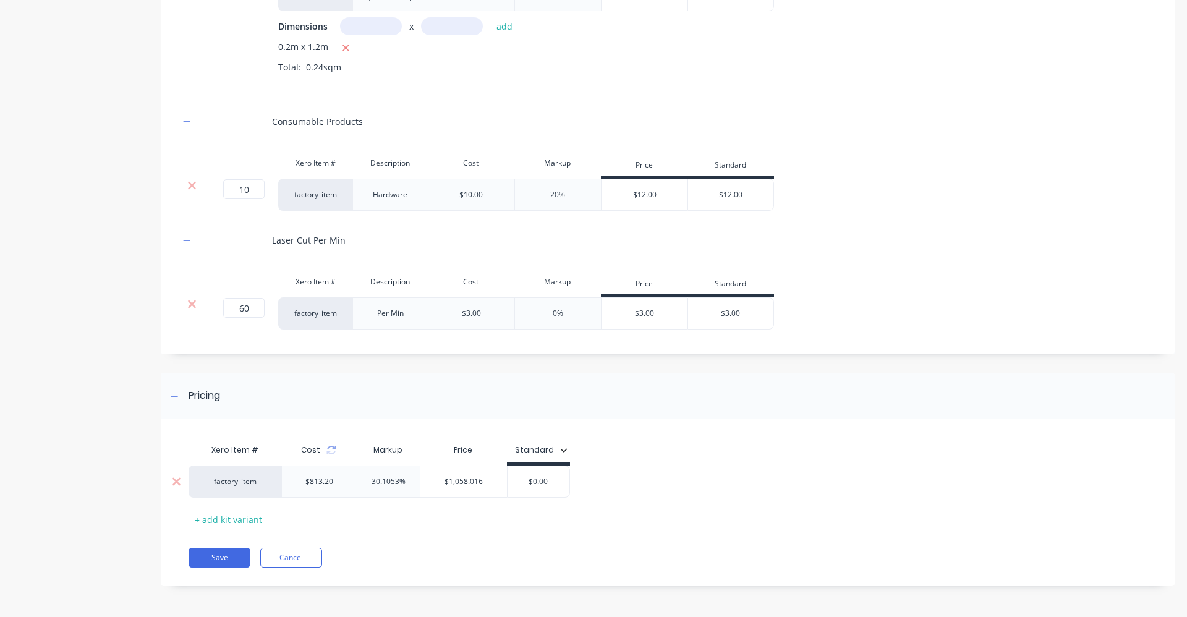
click at [549, 482] on input "$0.00" at bounding box center [538, 481] width 62 height 11
click at [551, 481] on input "$0.00" at bounding box center [538, 481] width 62 height 11
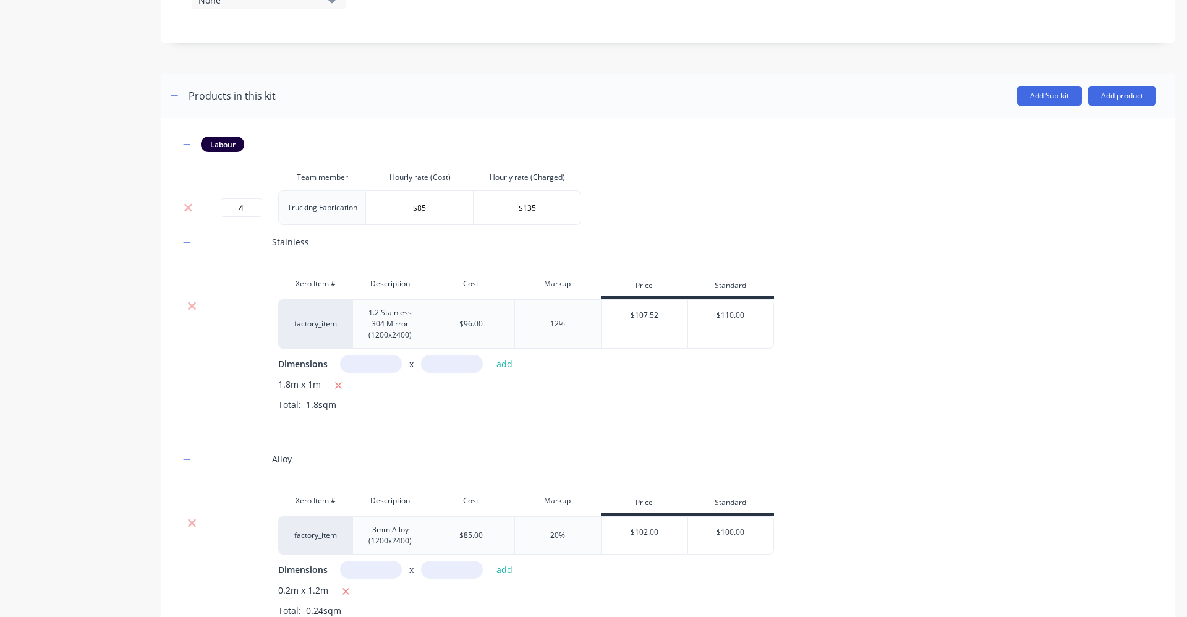
scroll to position [513, 0]
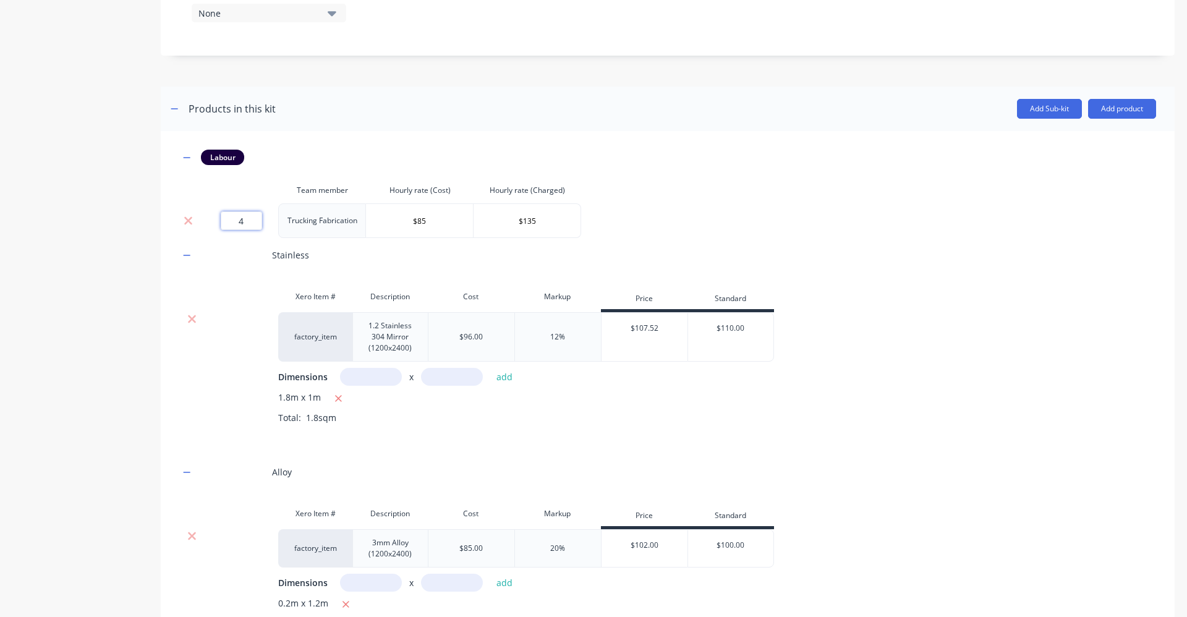
click at [261, 223] on input "4" at bounding box center [241, 220] width 41 height 19
click at [743, 219] on div "Labour Team member Hourly rate (Cost) Hourly rate (Charged) 4.5 Trucking Fabric…" at bounding box center [667, 518] width 976 height 736
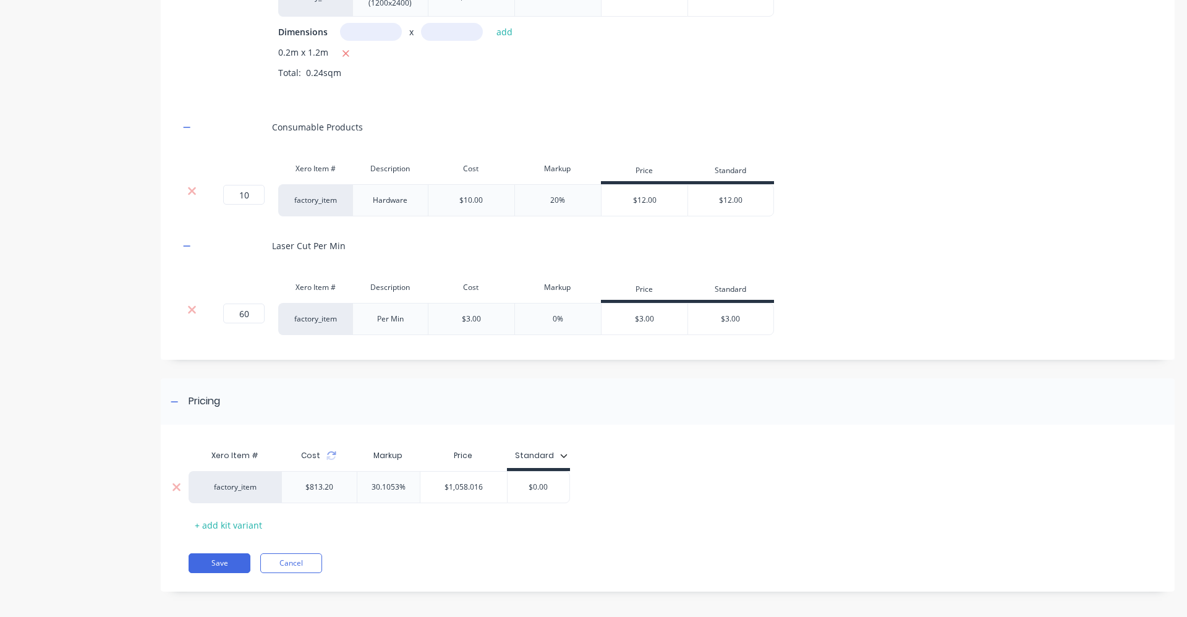
scroll to position [1069, 0]
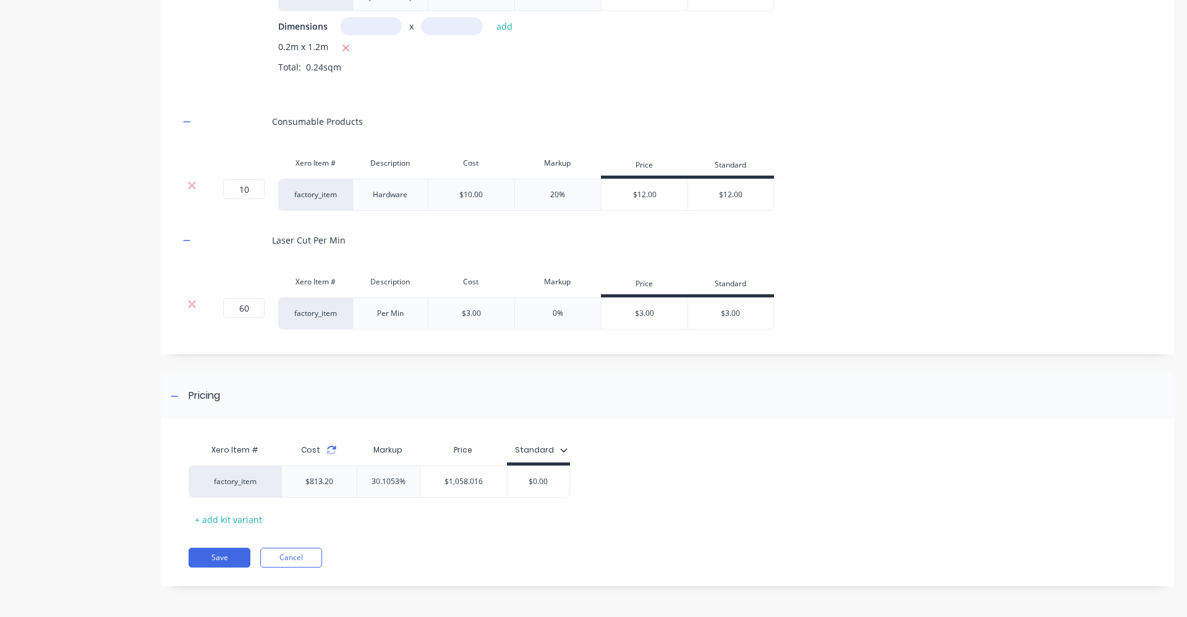
click at [329, 447] on icon at bounding box center [332, 448] width 9 height 4
click at [549, 478] on input "$0.00" at bounding box center [538, 481] width 62 height 11
click at [705, 460] on div "Xero Item # Cost Markup Price Standard factory_item $855.70 31.5316% $1,125.516…" at bounding box center [662, 483] width 948 height 91
click at [235, 549] on button "Save" at bounding box center [219, 558] width 62 height 20
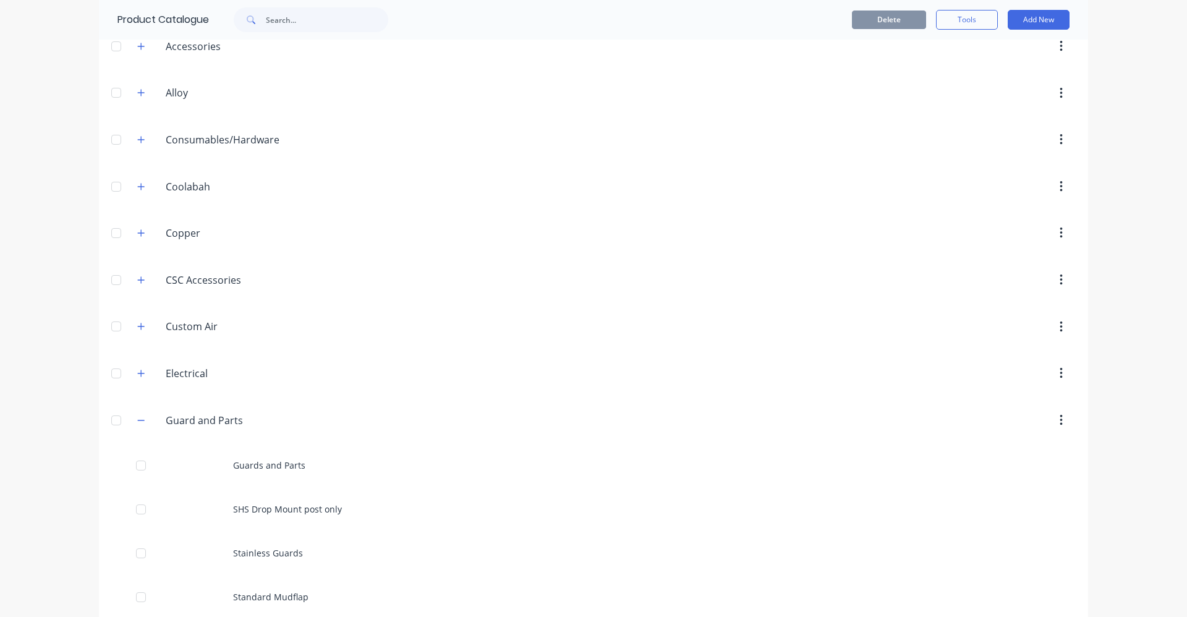
scroll to position [124, 0]
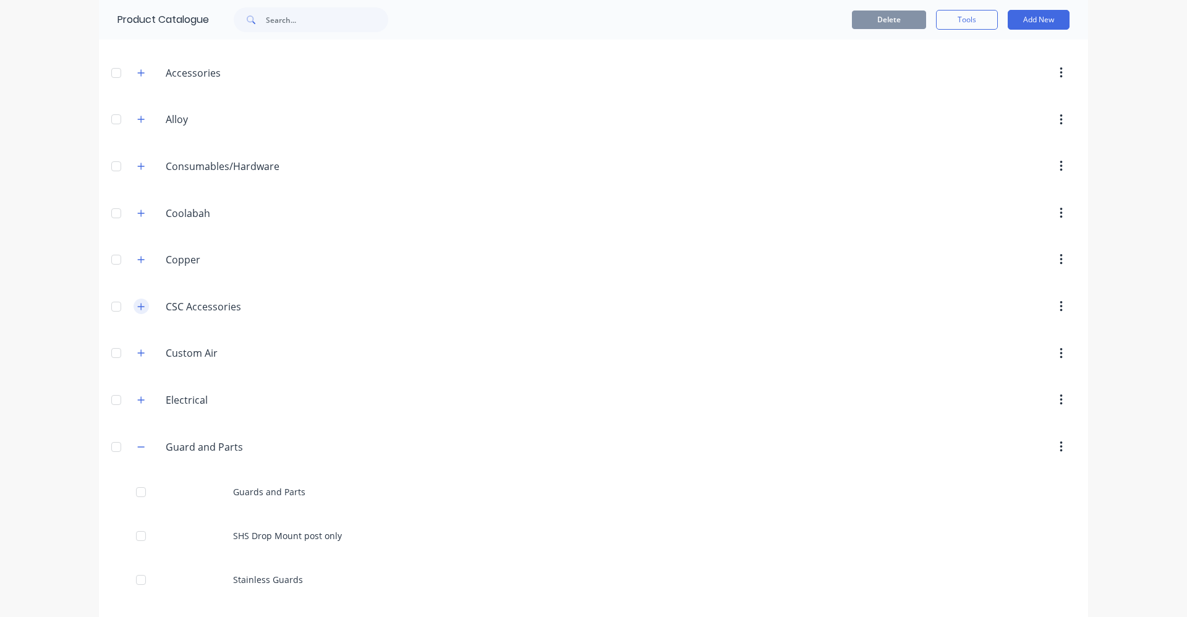
click at [143, 307] on button "button" at bounding box center [140, 305] width 15 height 15
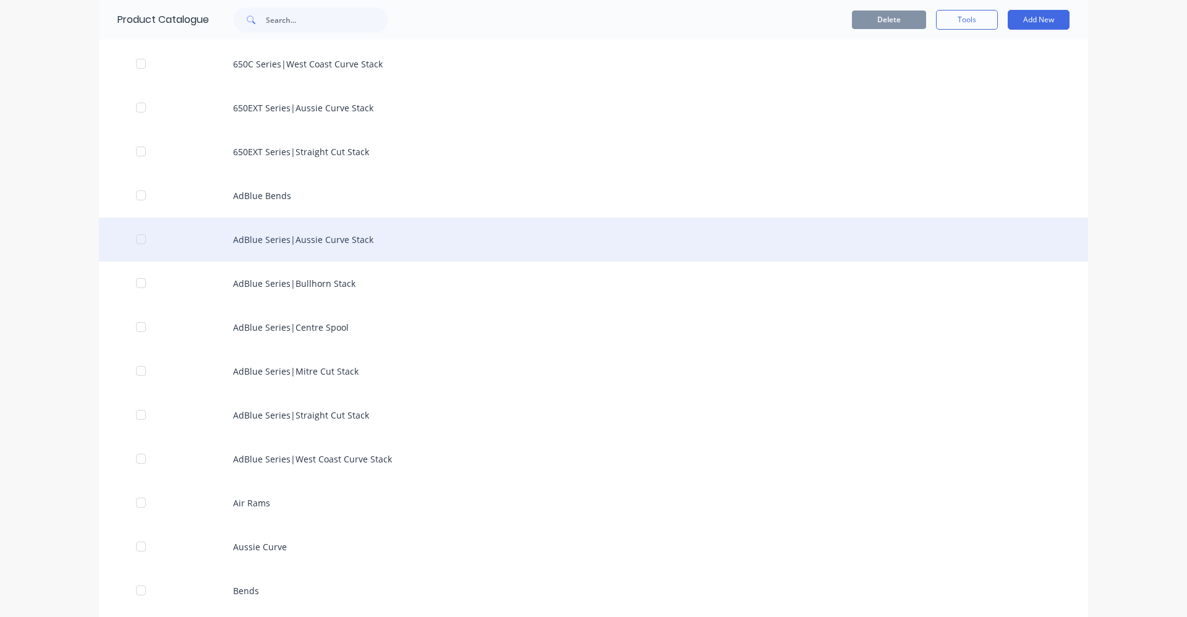
scroll to position [927, 0]
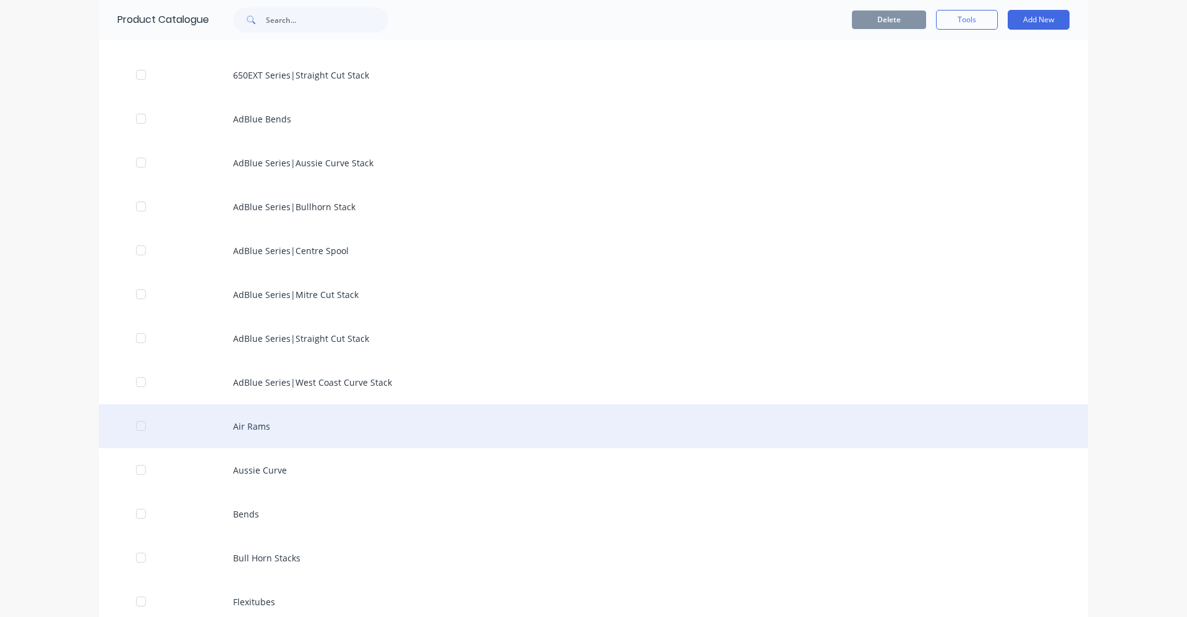
click at [315, 422] on div "Air Rams" at bounding box center [593, 426] width 989 height 44
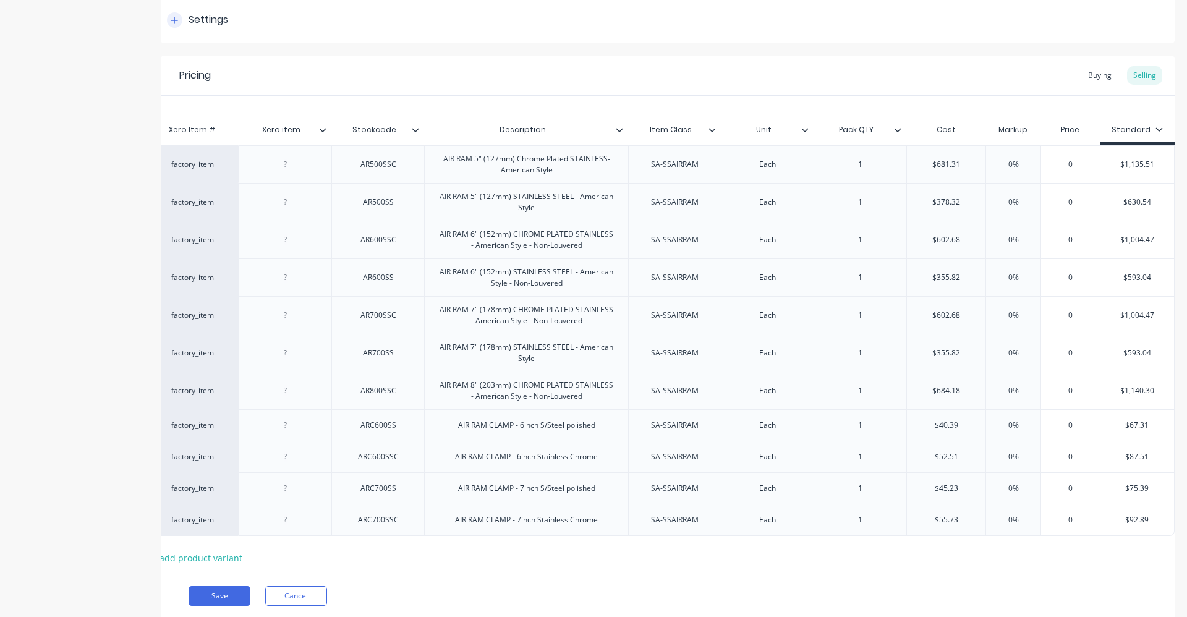
scroll to position [236, 0]
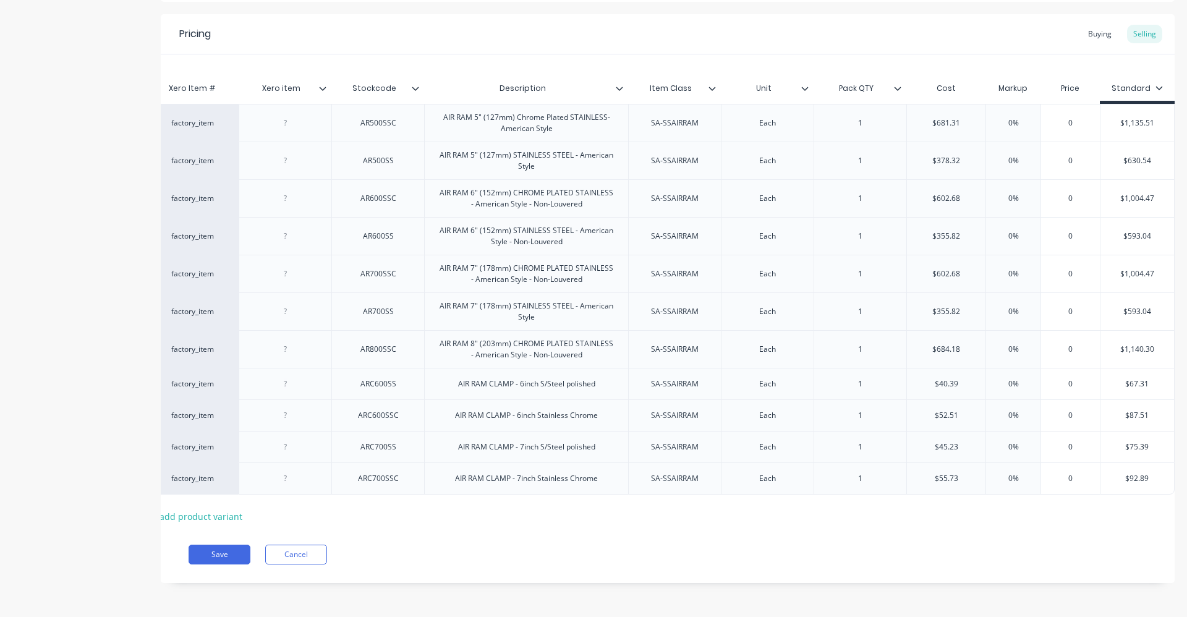
click at [1048, 121] on div "0" at bounding box center [1070, 123] width 62 height 31
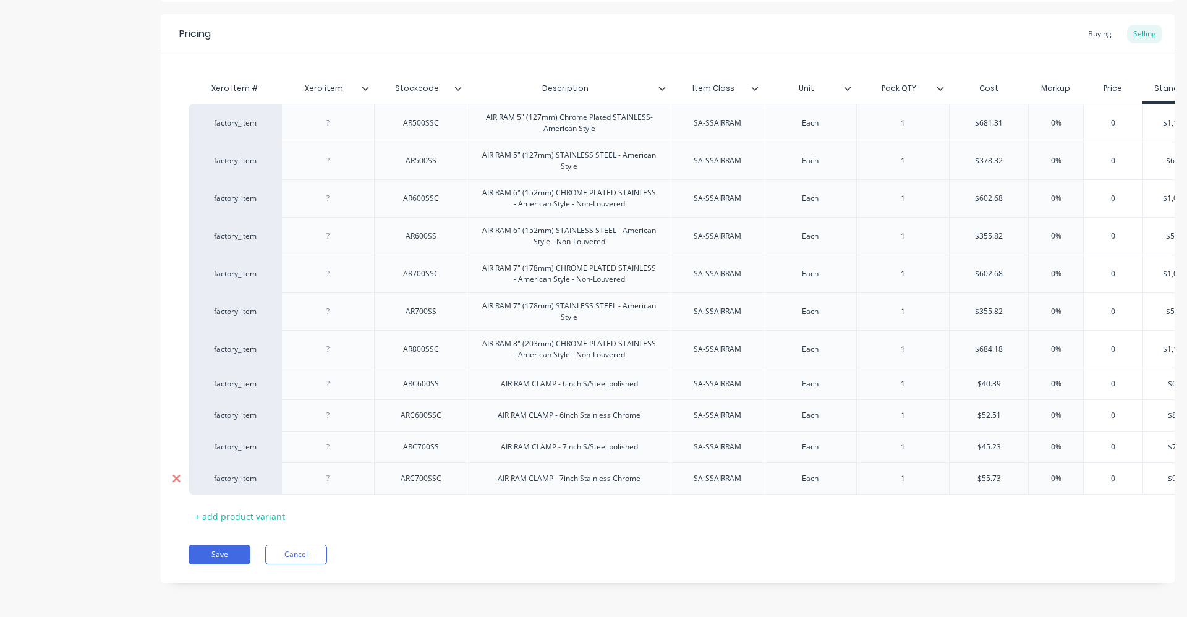
click at [178, 475] on icon at bounding box center [176, 479] width 8 height 8
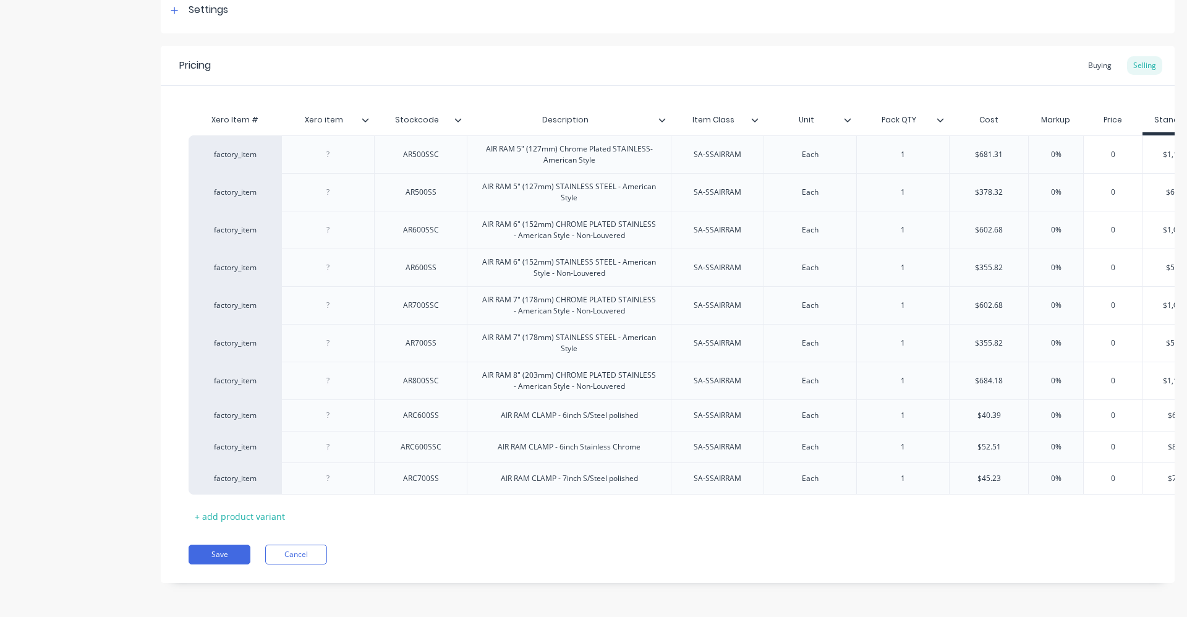
scroll to position [205, 0]
click at [176, 441] on icon at bounding box center [176, 447] width 9 height 12
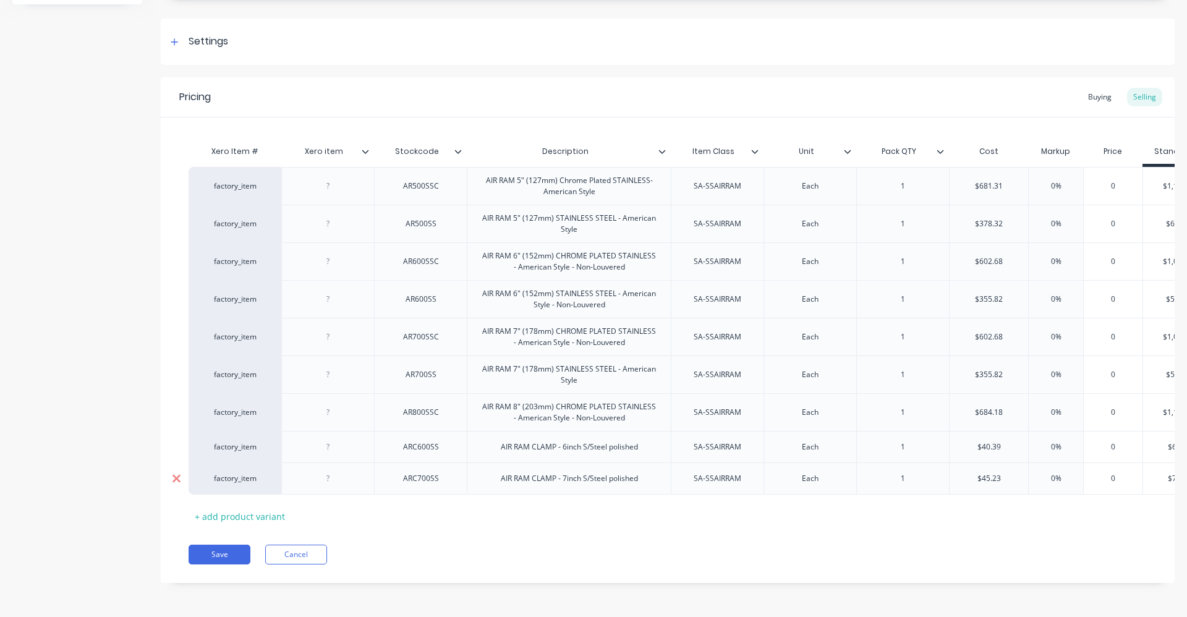
click at [177, 475] on icon at bounding box center [176, 479] width 8 height 8
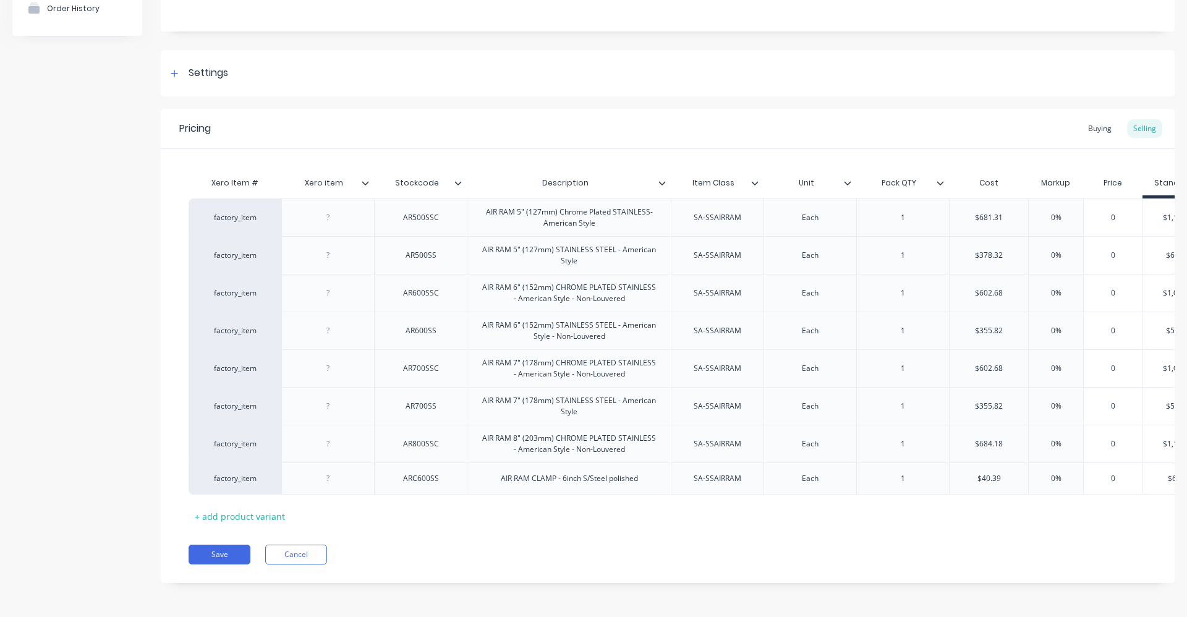
scroll to position [142, 0]
click at [178, 475] on icon at bounding box center [176, 479] width 8 height 8
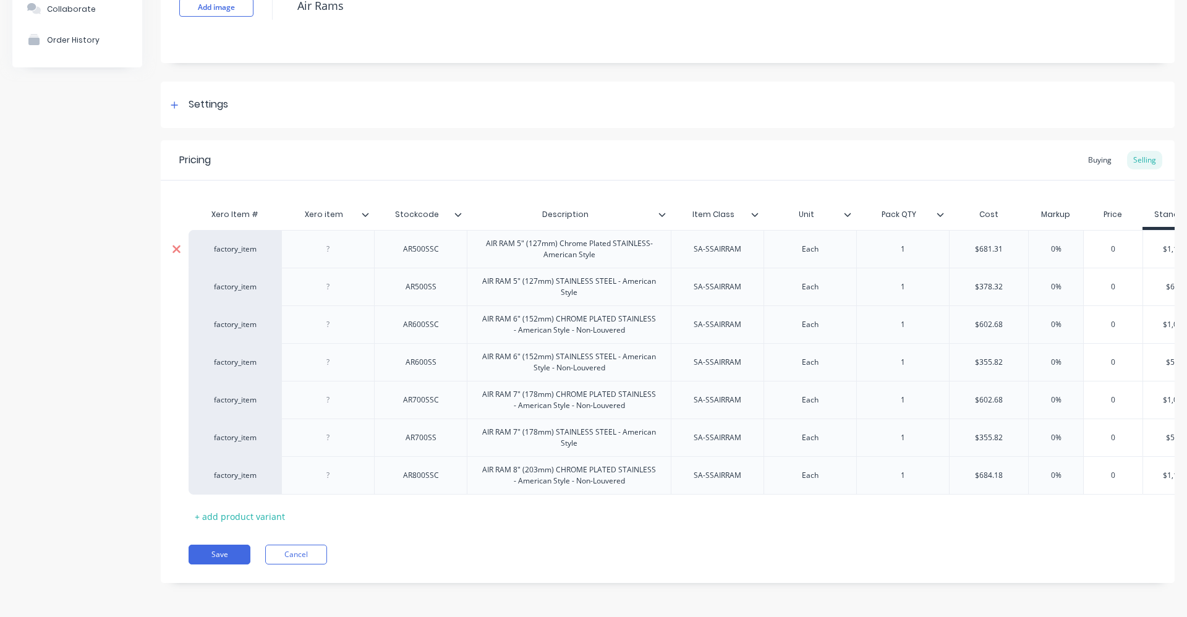
click at [176, 243] on icon at bounding box center [176, 249] width 9 height 12
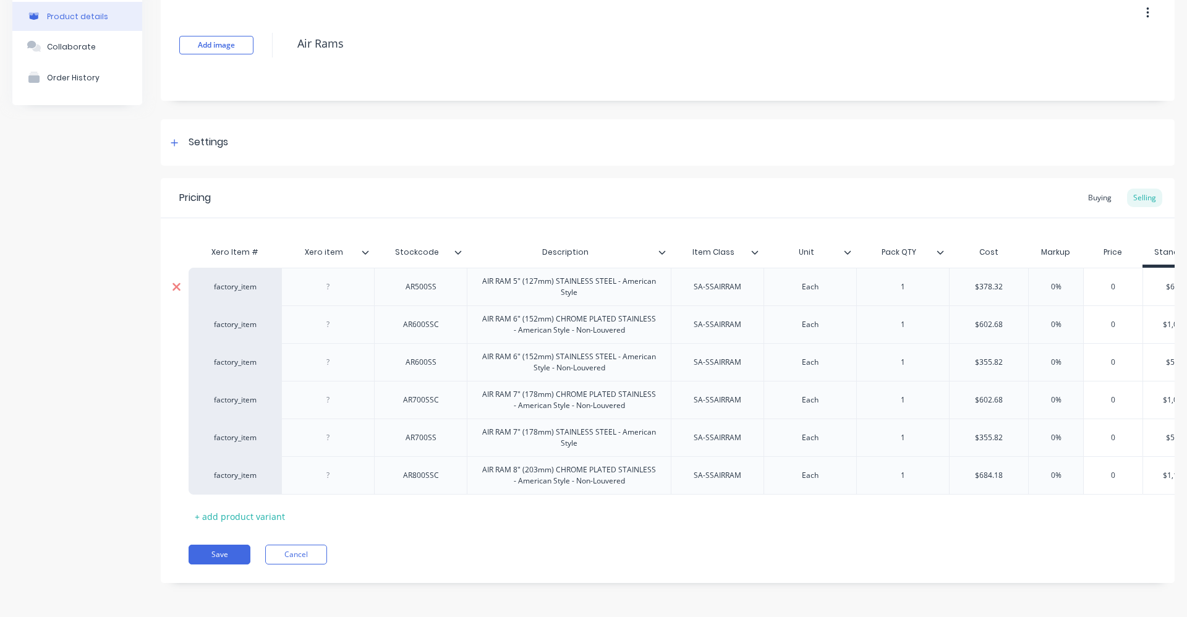
click at [177, 282] on icon at bounding box center [176, 286] width 8 height 8
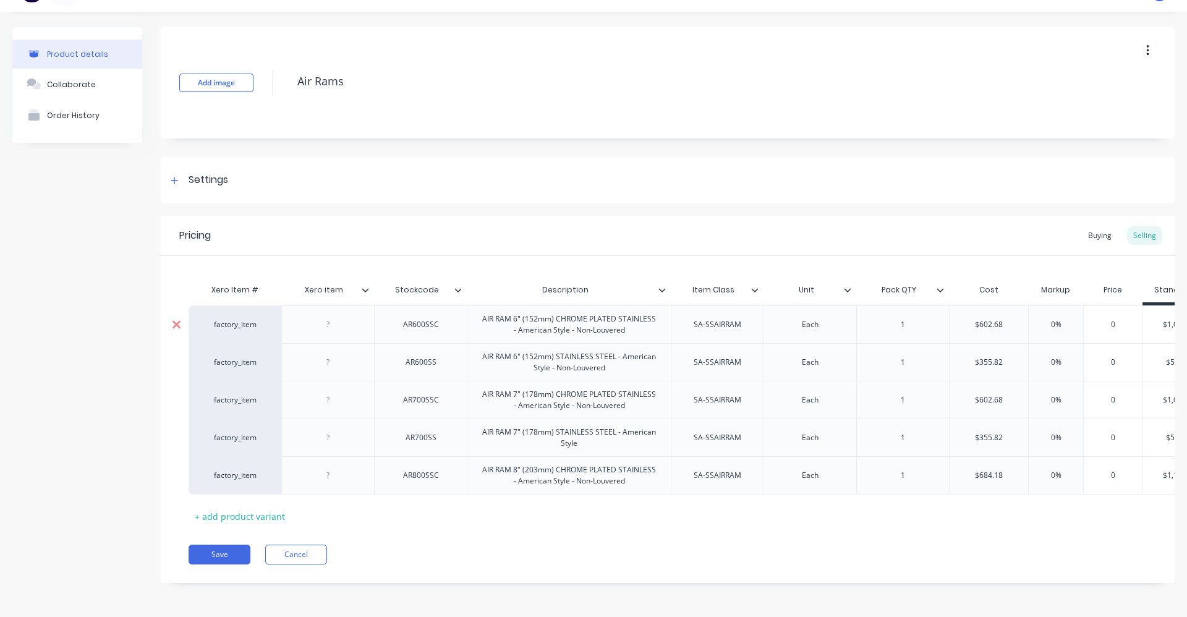
scroll to position [35, 0]
click at [238, 552] on button "Save" at bounding box center [219, 554] width 62 height 20
click at [228, 552] on button "Save" at bounding box center [219, 554] width 62 height 20
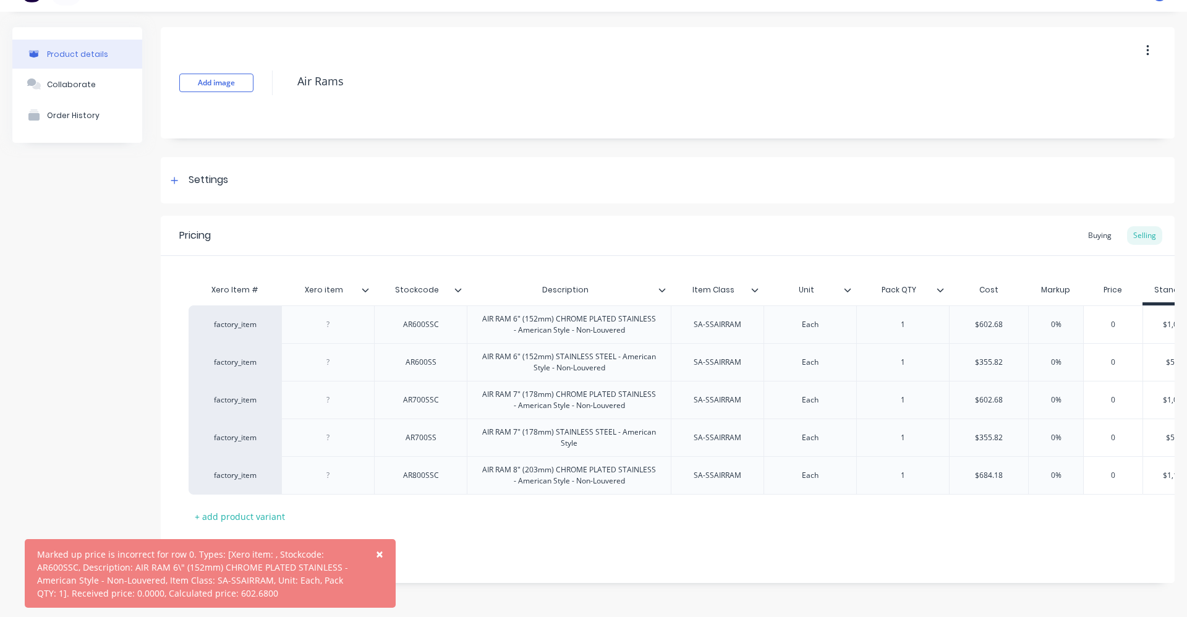
click at [378, 552] on span "×" at bounding box center [379, 553] width 7 height 17
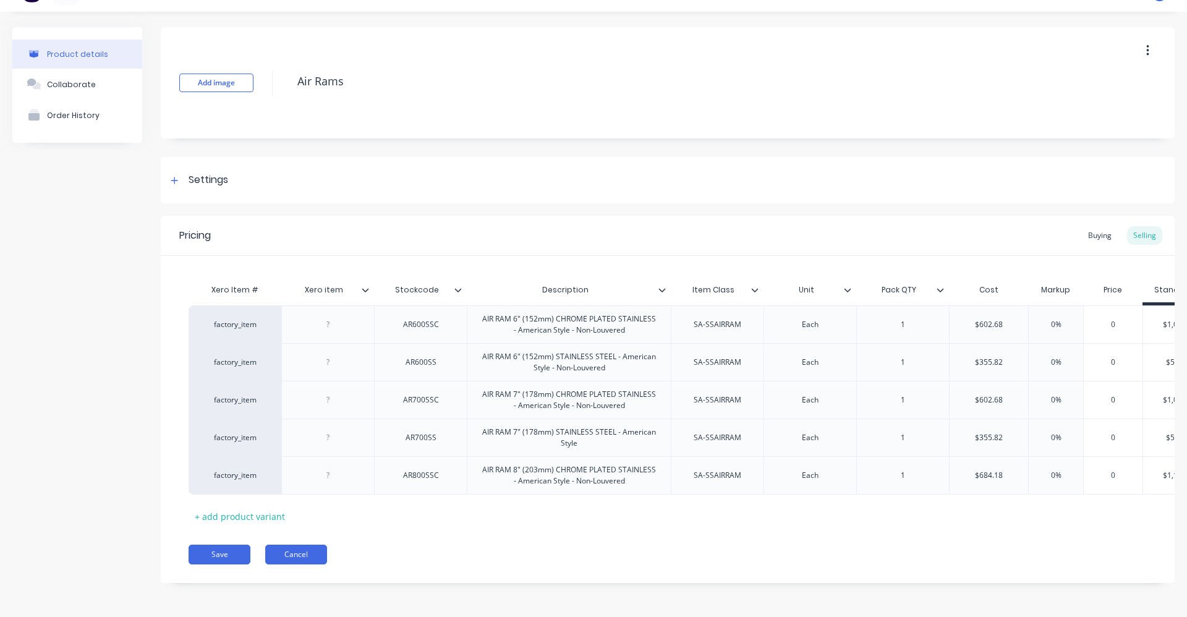
click at [284, 553] on button "Cancel" at bounding box center [296, 554] width 62 height 20
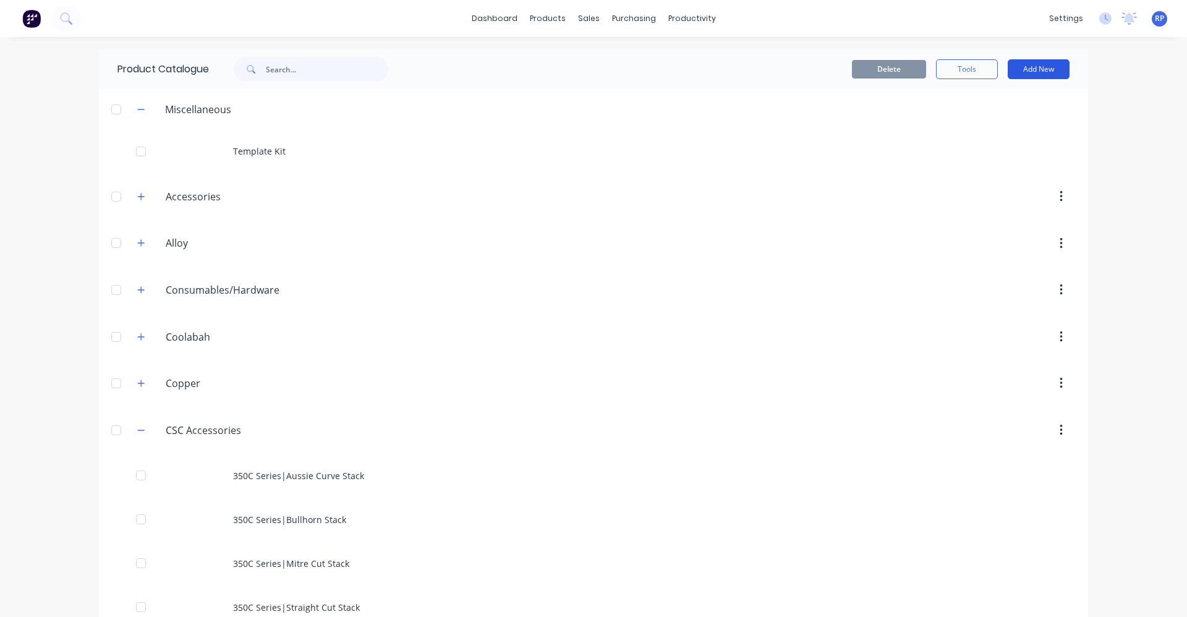
click at [1047, 70] on button "Add New" at bounding box center [1038, 69] width 62 height 20
click at [1033, 147] on div "Product Kit" at bounding box center [1010, 151] width 95 height 18
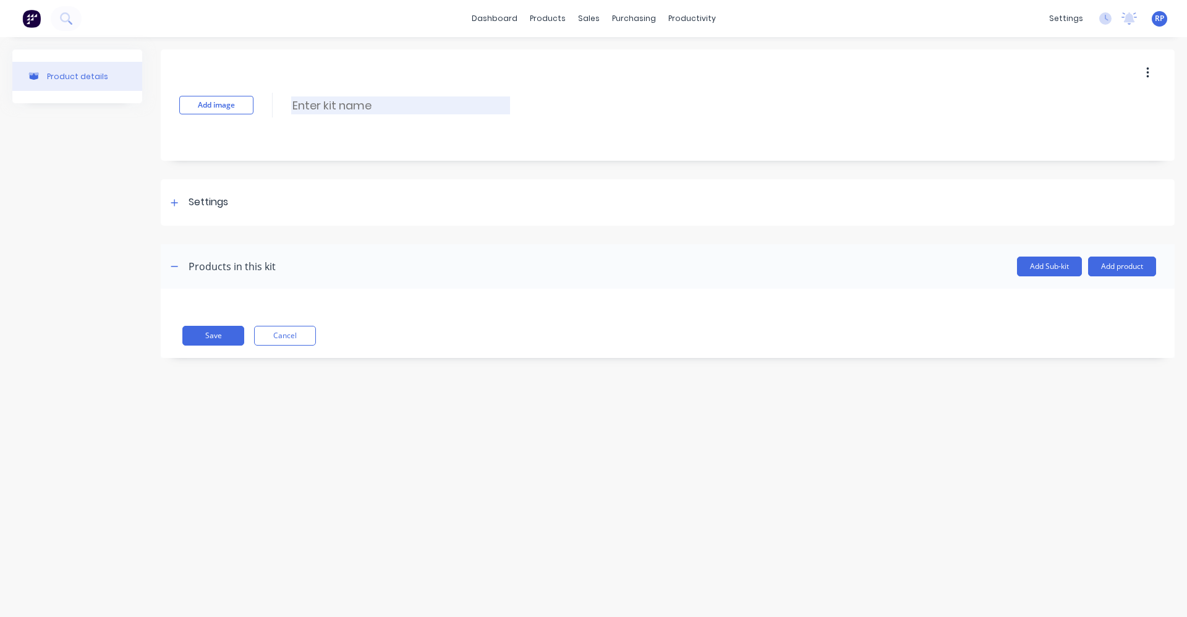
click at [363, 111] on input at bounding box center [400, 105] width 219 height 18
click at [615, 125] on div "Add image Supply Fit Air Ram Supply Fit Air Ram Enter kit name" at bounding box center [667, 104] width 1013 height 111
click at [178, 200] on icon at bounding box center [174, 202] width 7 height 9
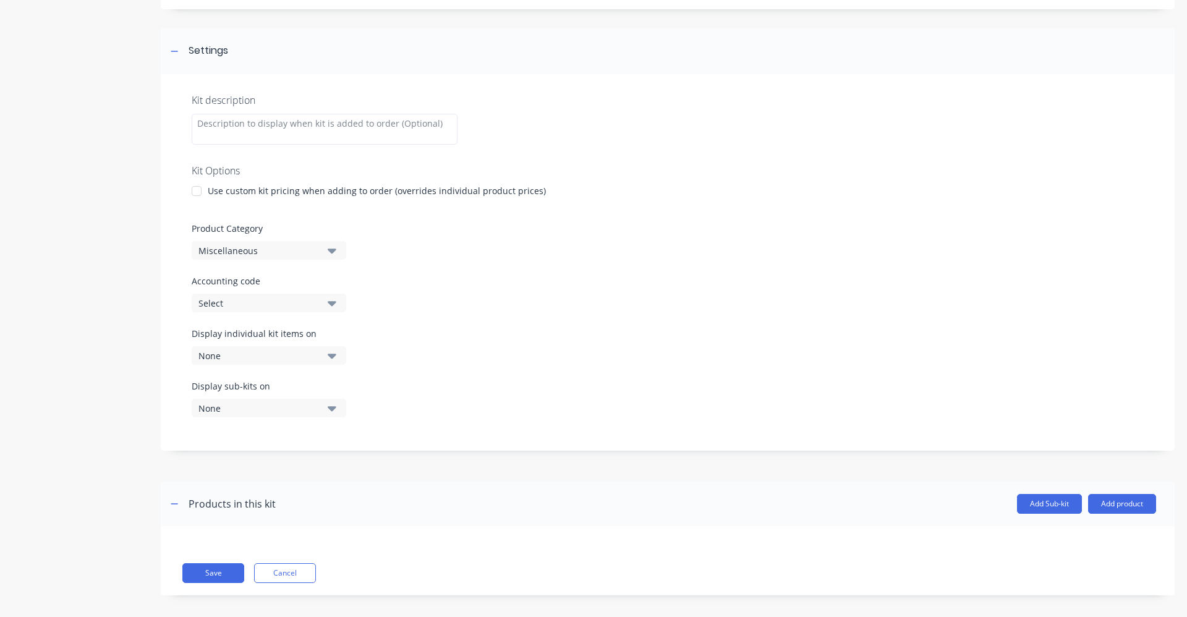
scroll to position [161, 0]
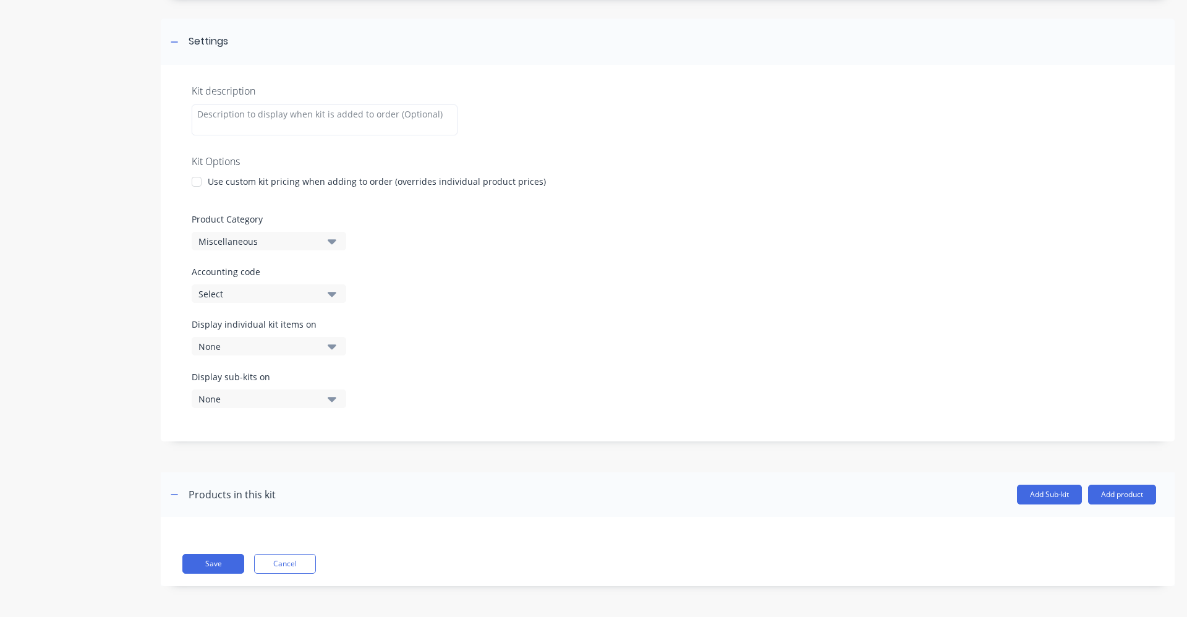
click at [331, 242] on icon "button" at bounding box center [332, 241] width 9 height 5
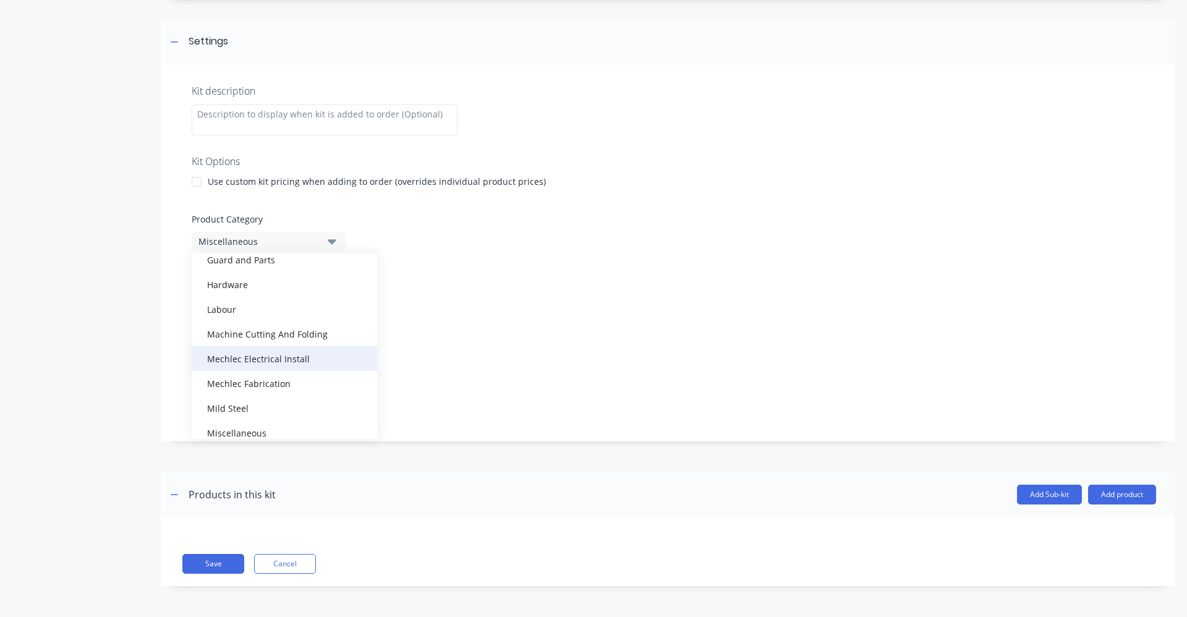
click at [294, 366] on div "Mechlec Electrical Install" at bounding box center [284, 358] width 185 height 25
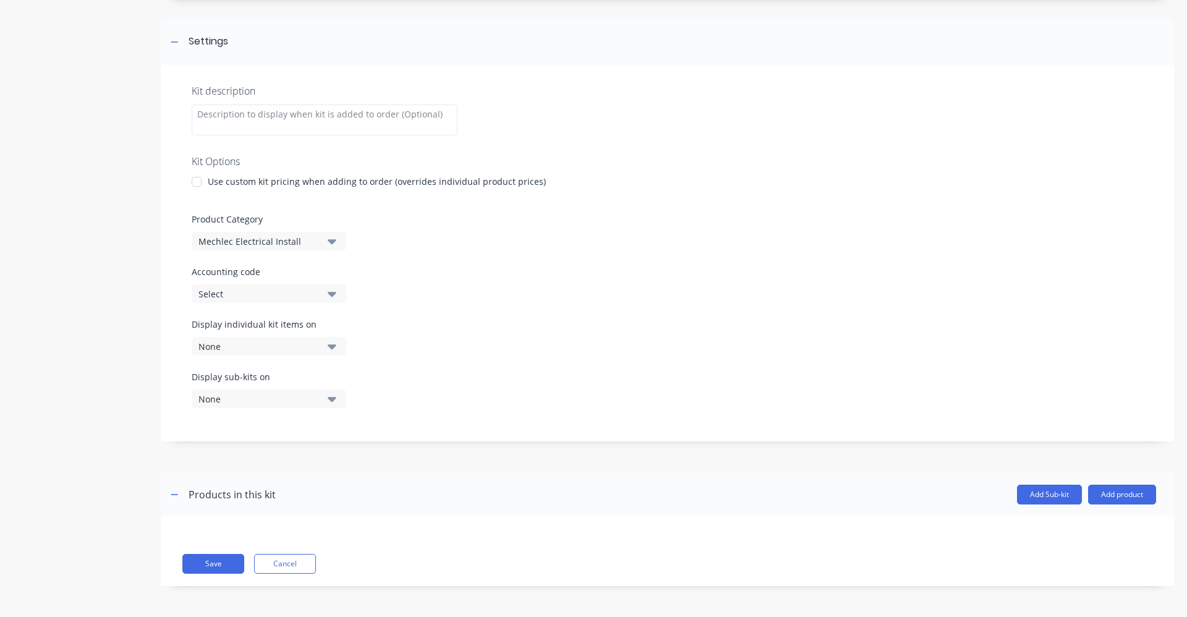
click at [337, 240] on button "Mechlec Electrical Install" at bounding box center [269, 241] width 154 height 19
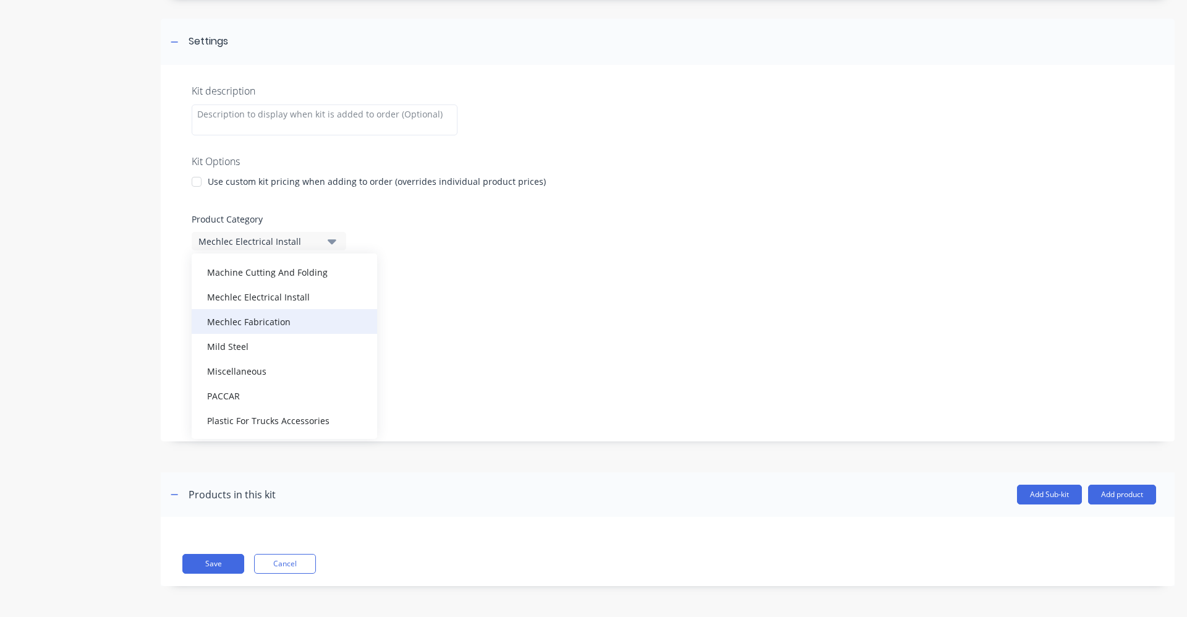
click at [267, 327] on div "Mechlec Fabrication" at bounding box center [284, 321] width 185 height 25
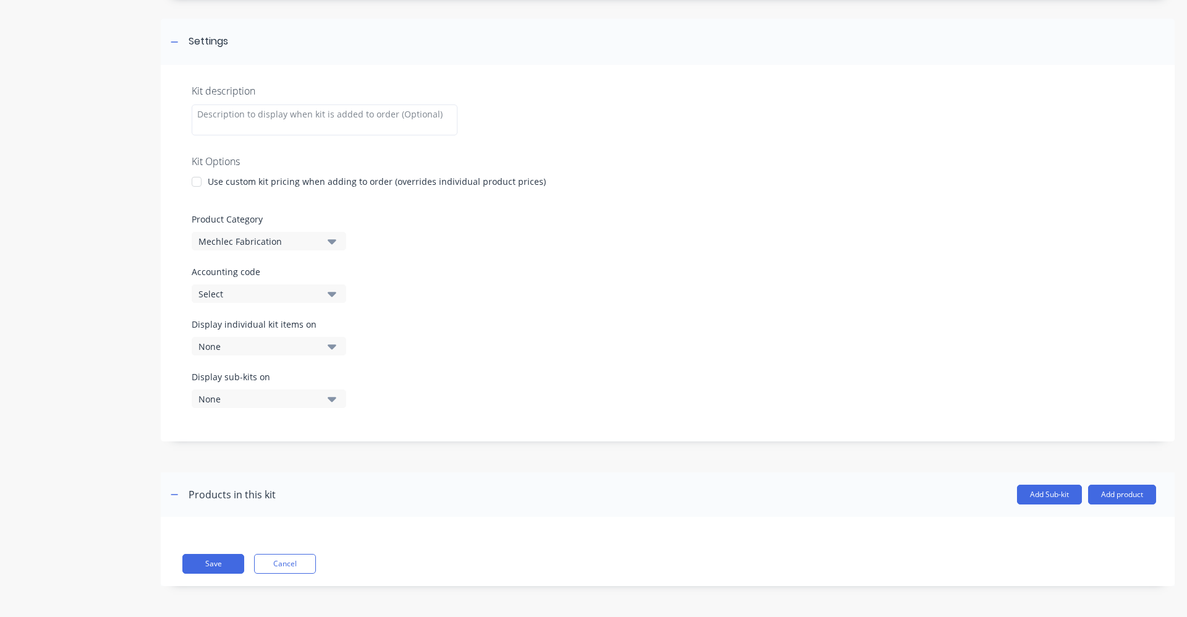
click at [196, 180] on div at bounding box center [196, 181] width 25 height 25
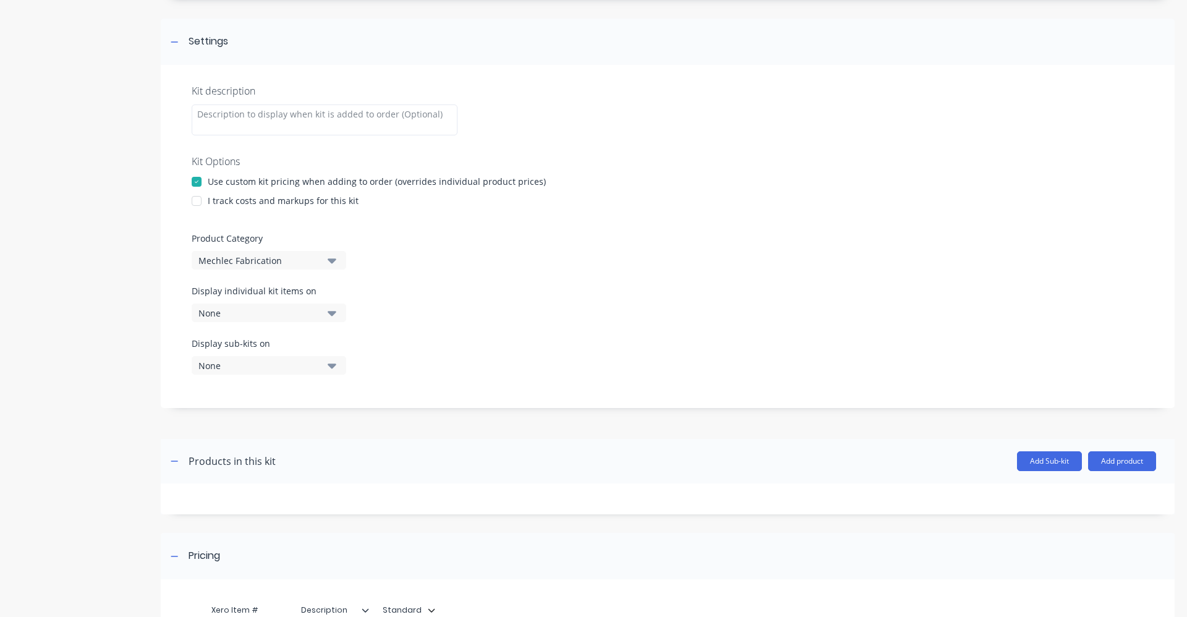
click at [197, 198] on div at bounding box center [196, 200] width 25 height 25
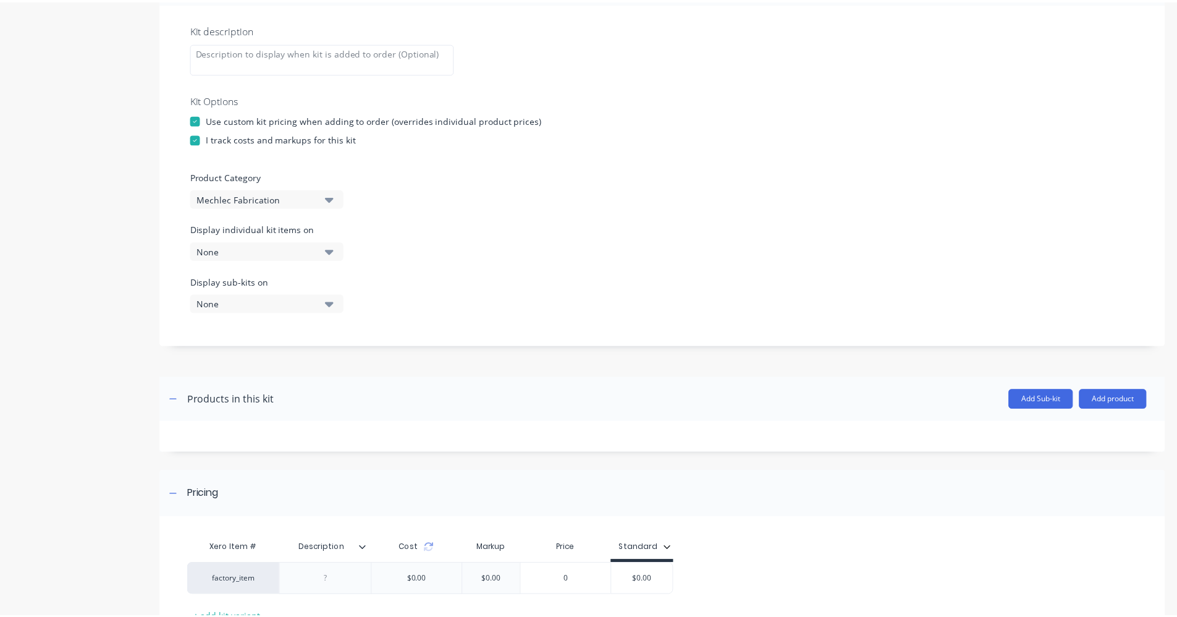
scroll to position [321, 0]
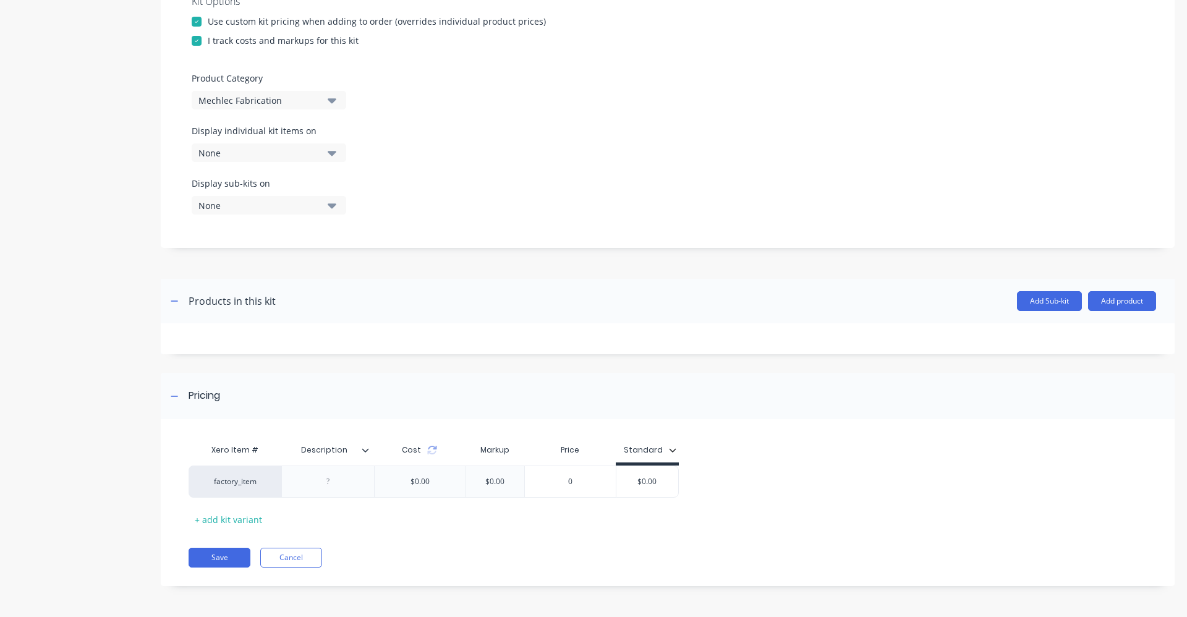
click at [365, 449] on icon at bounding box center [365, 449] width 7 height 7
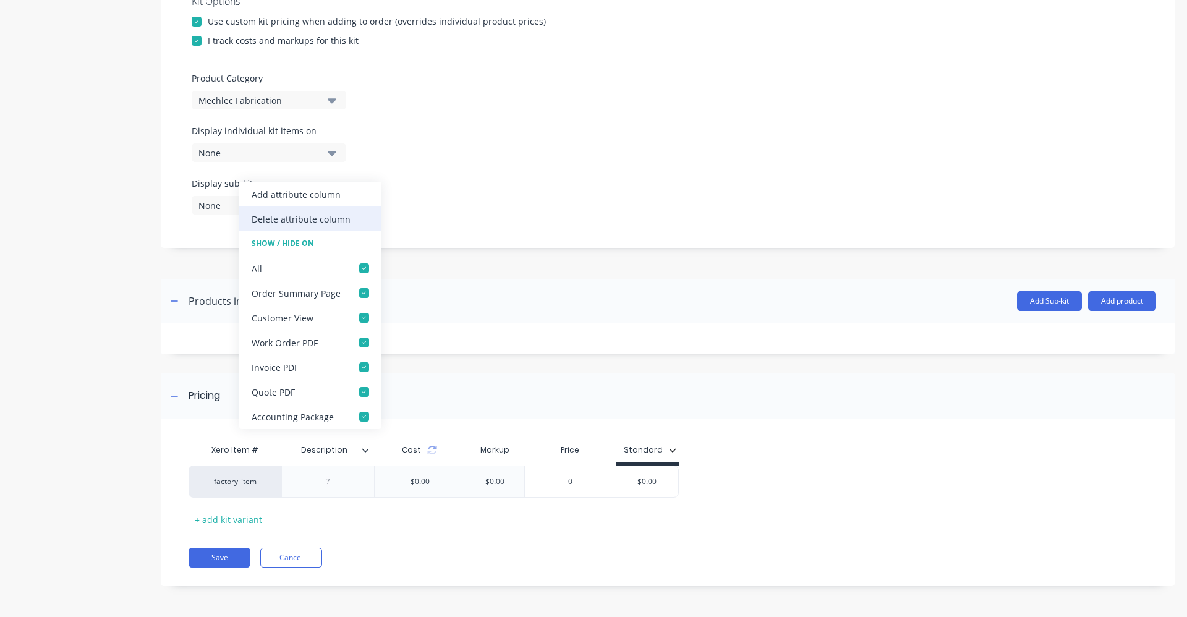
click at [321, 219] on div "Delete attribute column" at bounding box center [301, 219] width 99 height 13
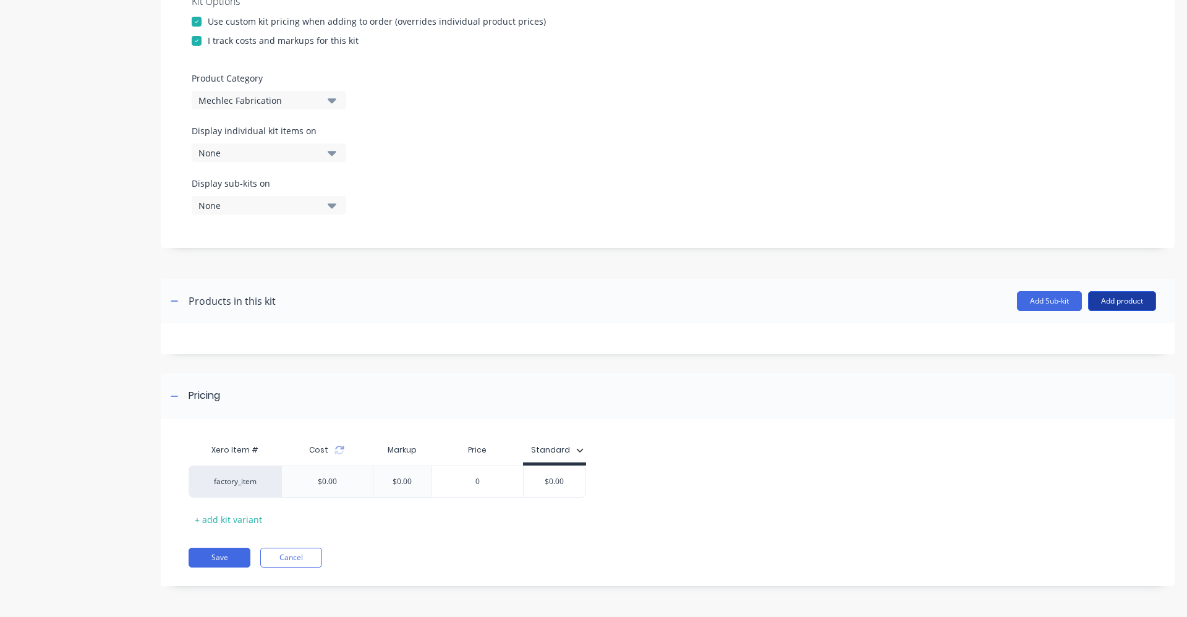
click at [1115, 306] on button "Add product" at bounding box center [1122, 301] width 68 height 20
click at [1112, 328] on div "Product catalogue" at bounding box center [1096, 333] width 95 height 18
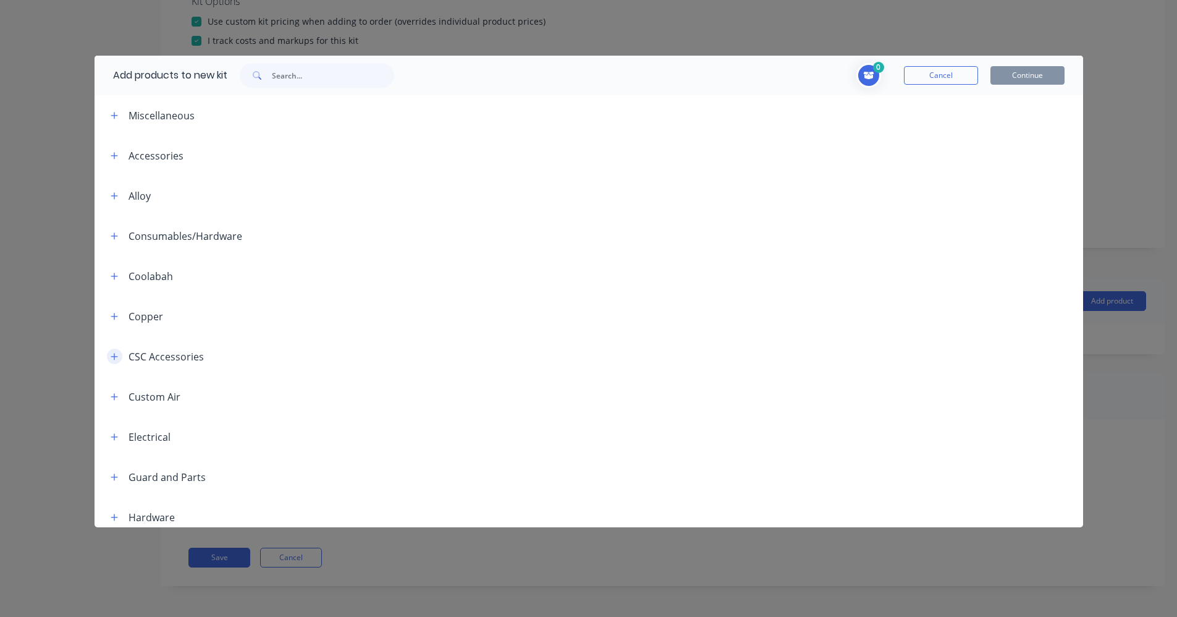
click at [113, 352] on icon "button" at bounding box center [114, 356] width 7 height 9
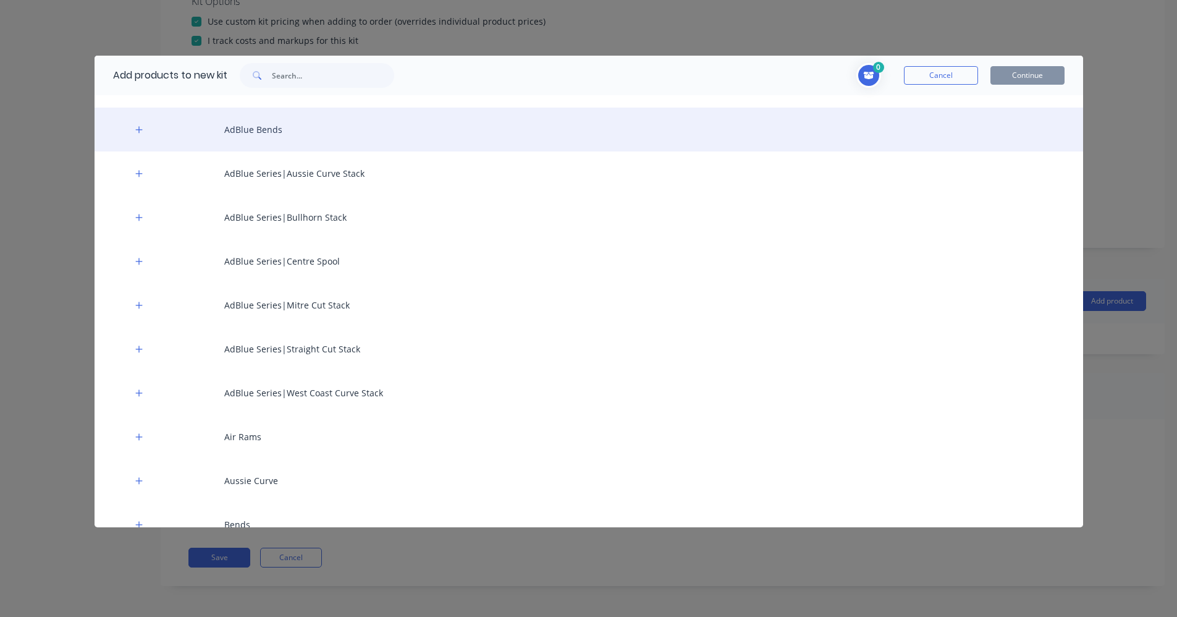
scroll to position [865, 0]
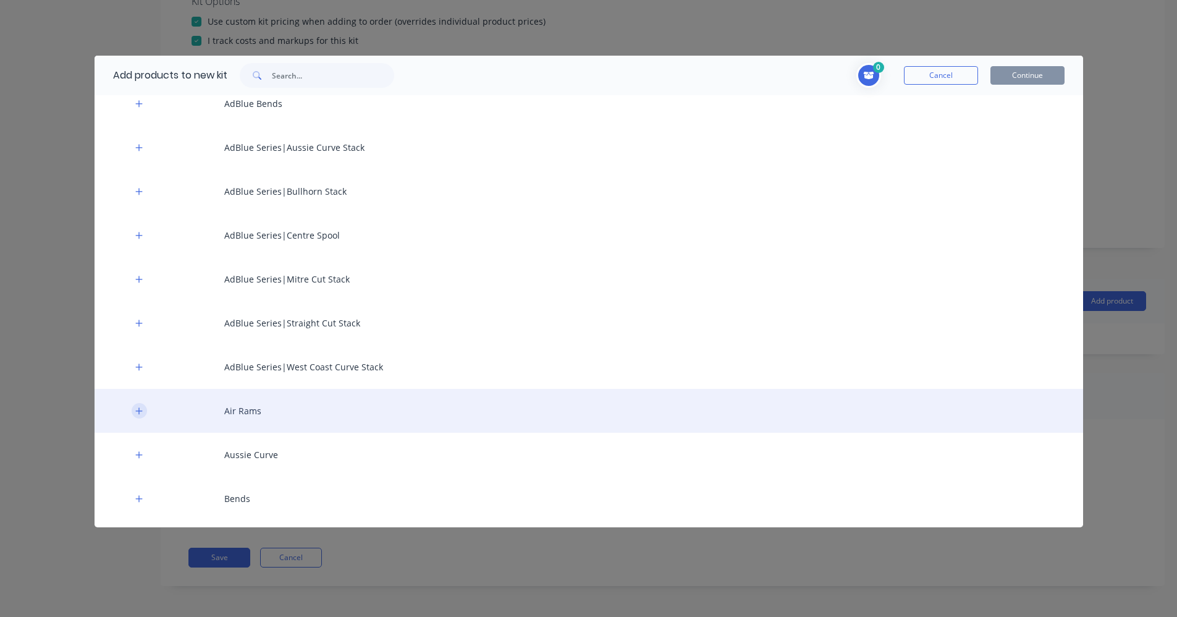
click at [141, 414] on icon "button" at bounding box center [138, 411] width 7 height 9
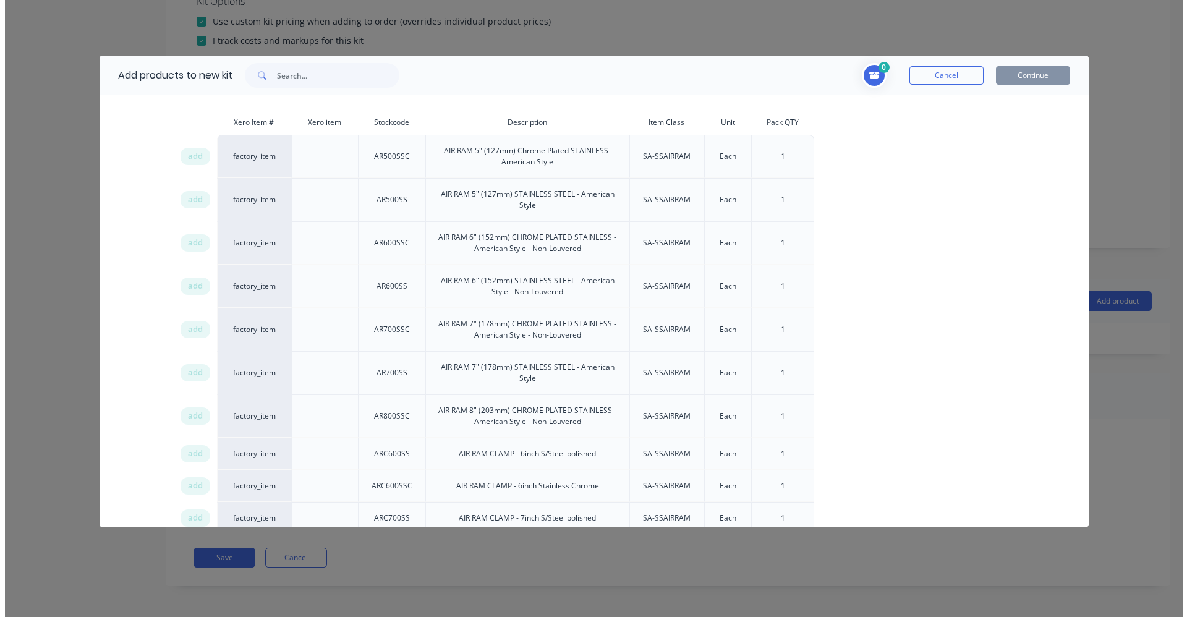
scroll to position [1174, 0]
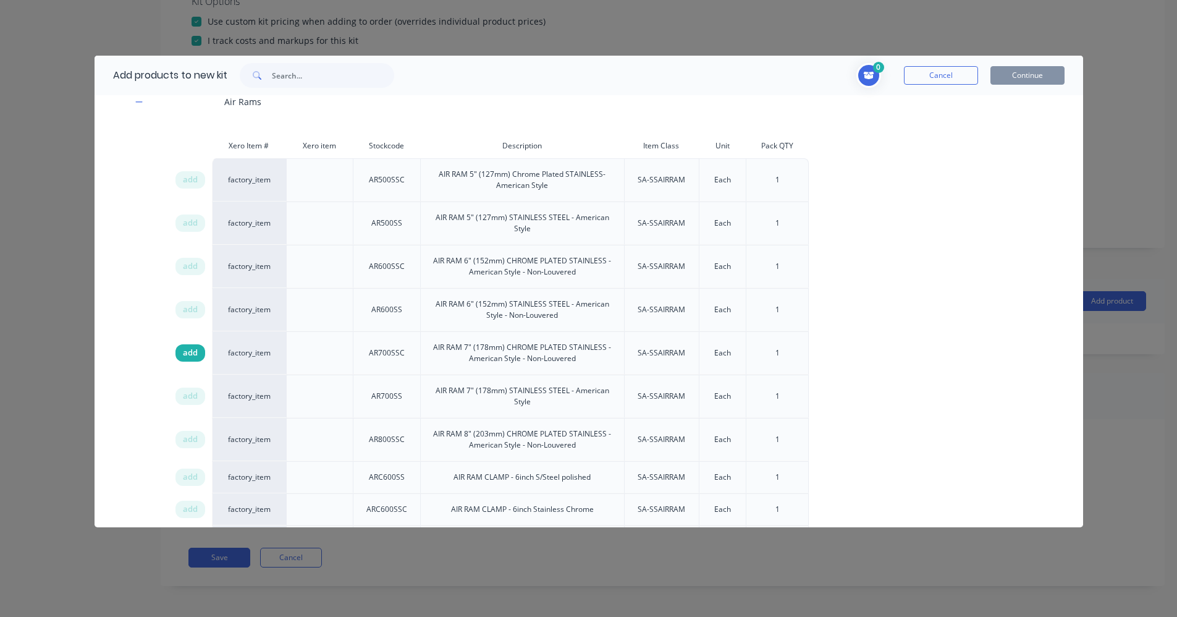
click at [196, 356] on span "add" at bounding box center [190, 353] width 15 height 12
click at [1052, 75] on button "Continue" at bounding box center [1028, 75] width 74 height 19
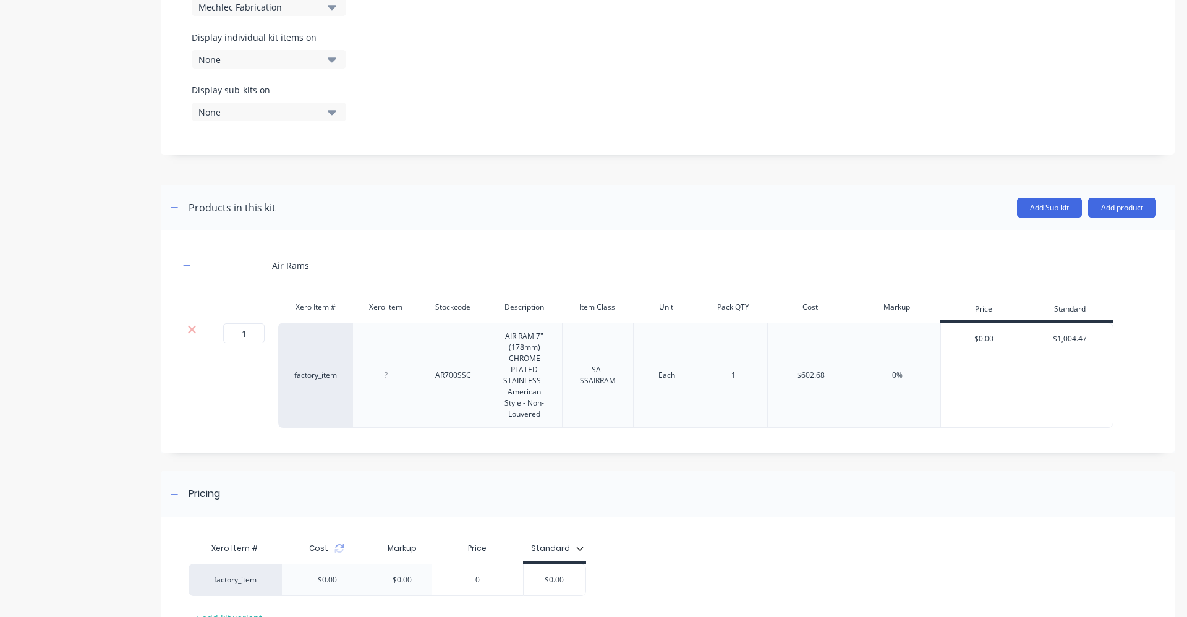
scroll to position [444, 0]
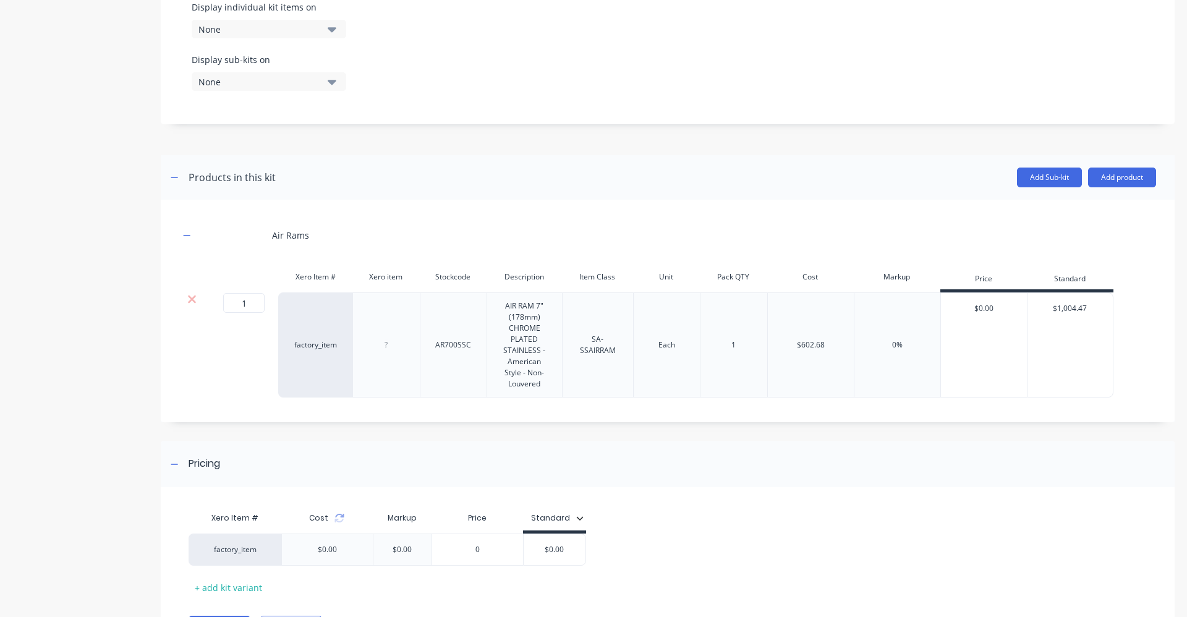
click at [993, 329] on div "$0.00" at bounding box center [983, 344] width 87 height 105
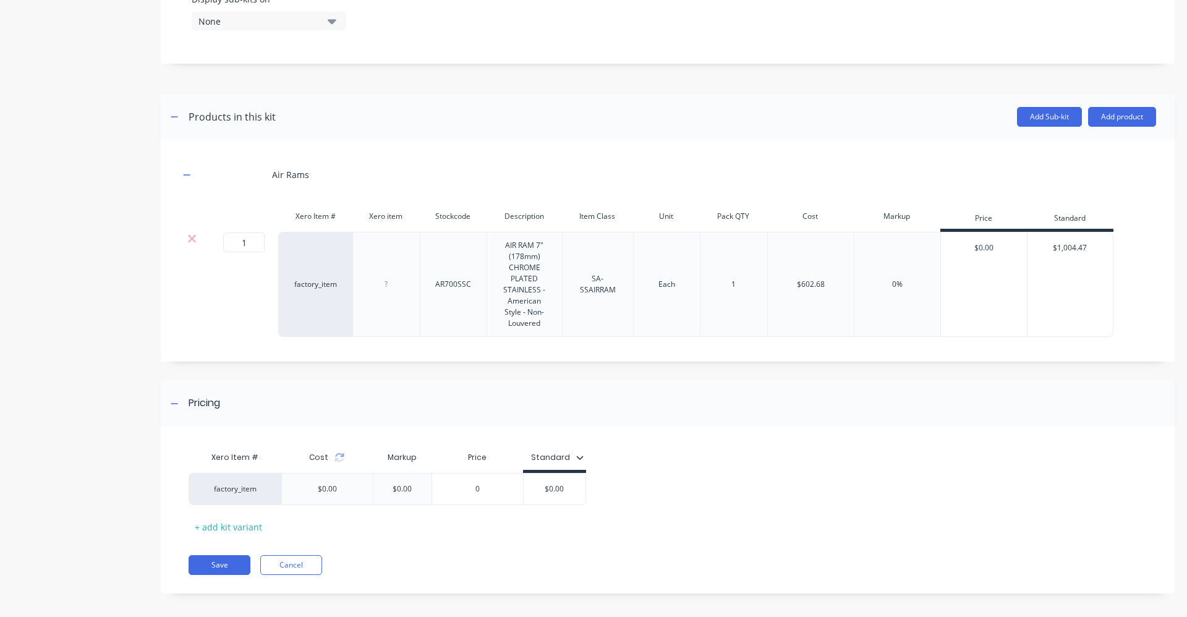
scroll to position [506, 0]
click at [192, 235] on icon at bounding box center [191, 237] width 9 height 12
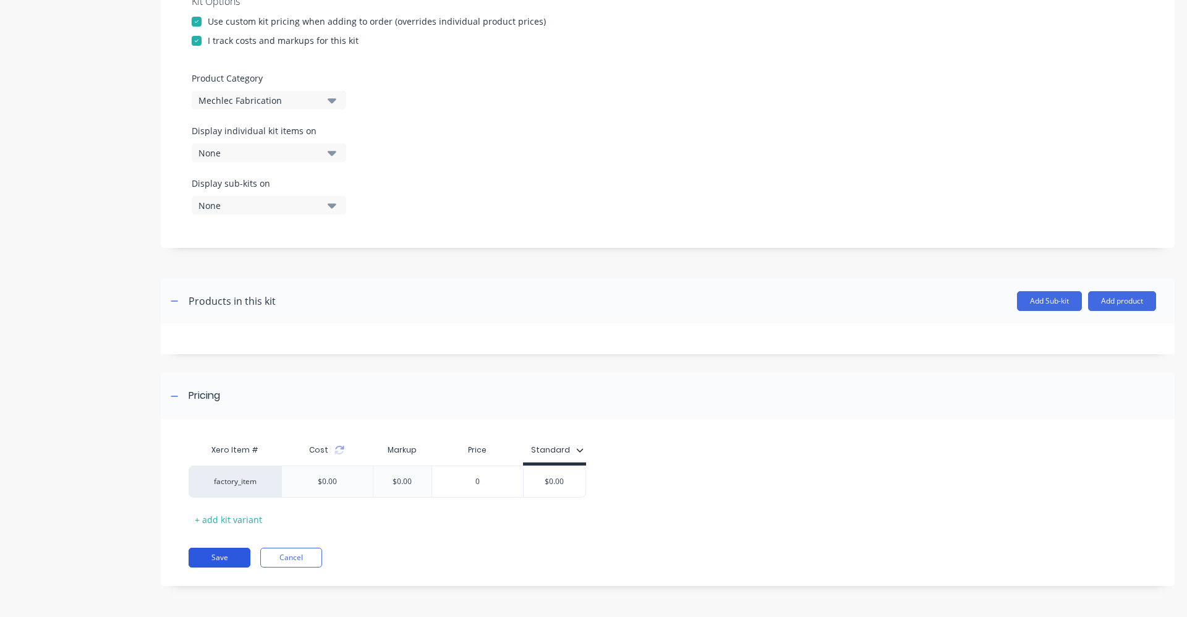
click at [224, 563] on button "Save" at bounding box center [219, 558] width 62 height 20
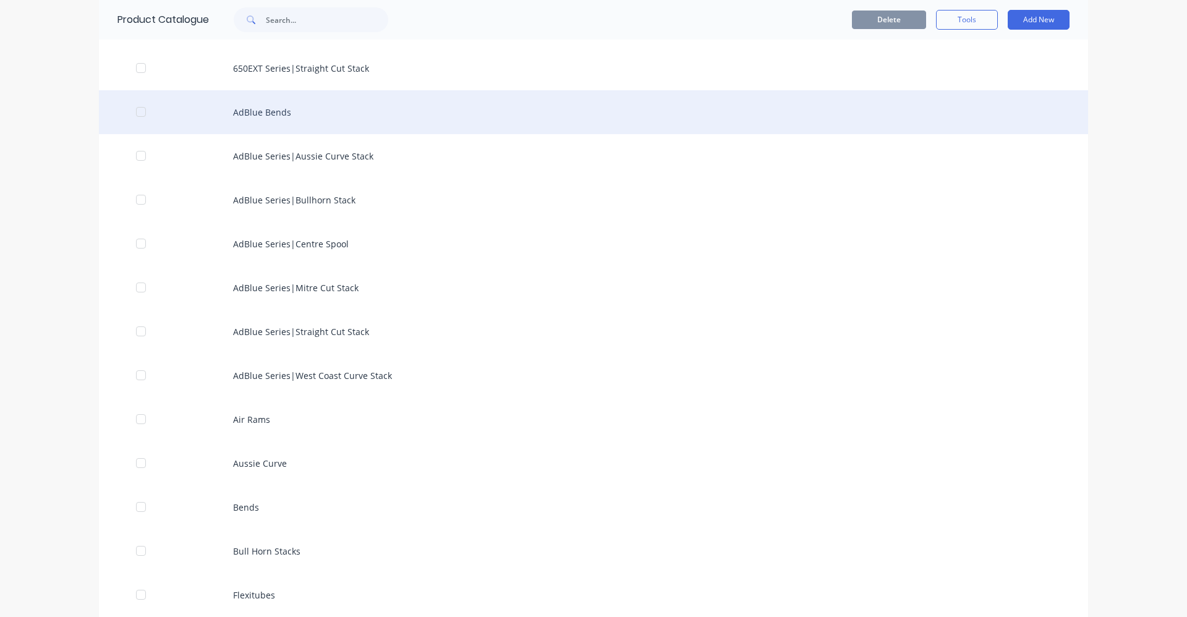
scroll to position [989, 0]
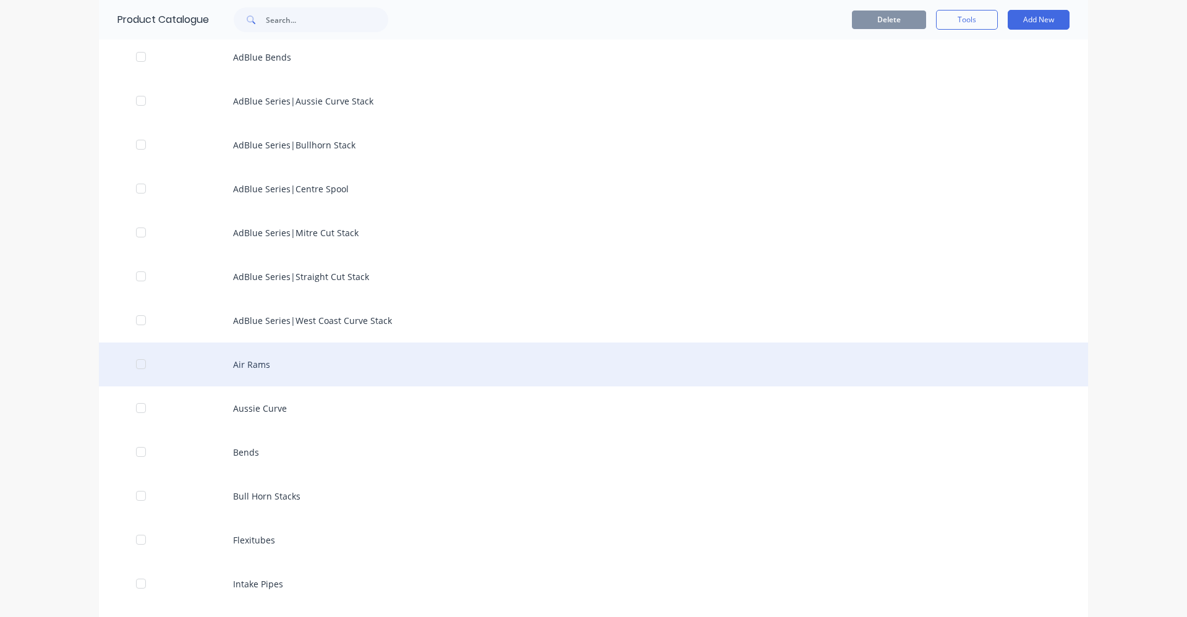
click at [204, 367] on div "Air Rams" at bounding box center [593, 364] width 989 height 44
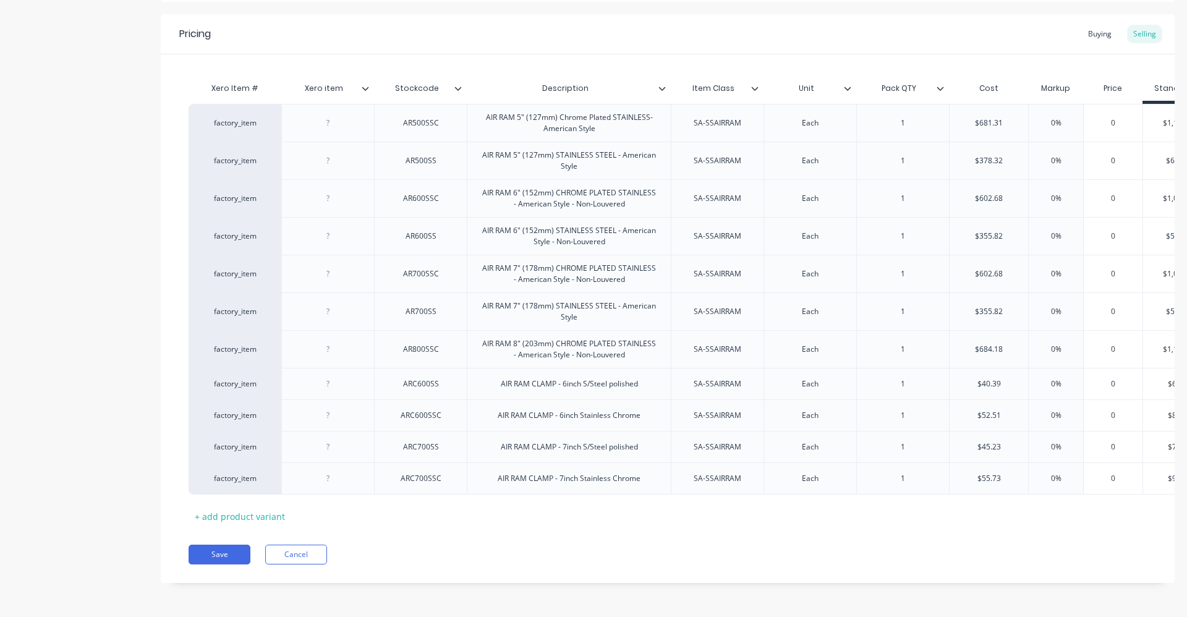
scroll to position [0, 52]
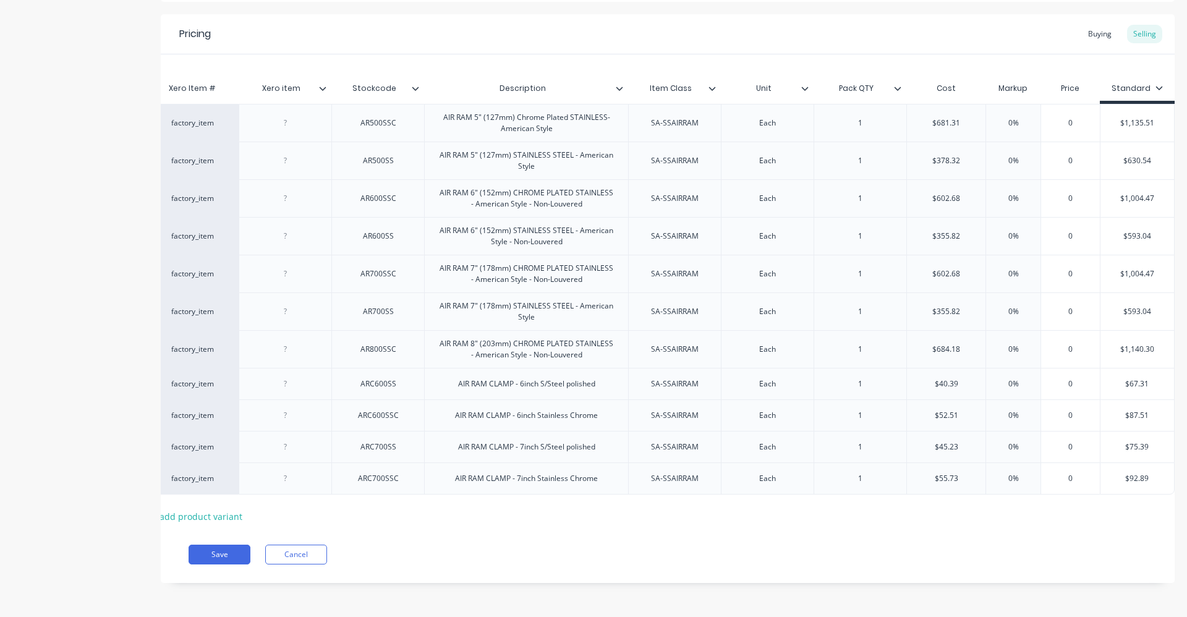
click at [1000, 117] on input "0%" at bounding box center [1013, 122] width 62 height 11
click at [1068, 117] on input "0" at bounding box center [1070, 122] width 62 height 11
click at [1000, 117] on input "0%" at bounding box center [1013, 122] width 62 height 11
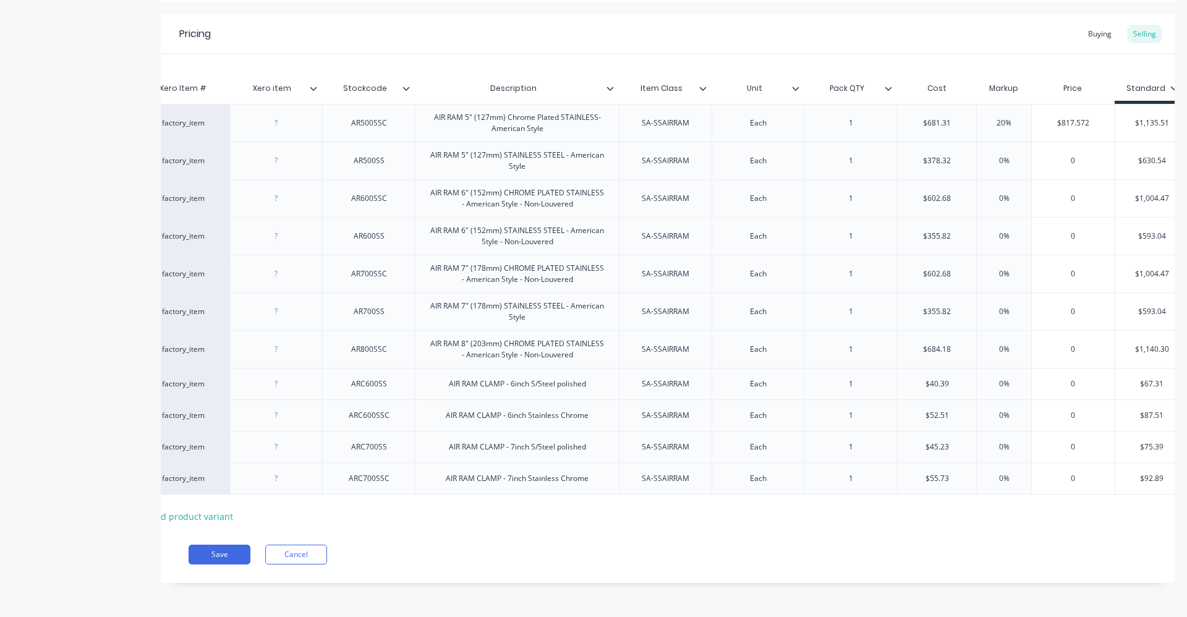
scroll to position [0, 76]
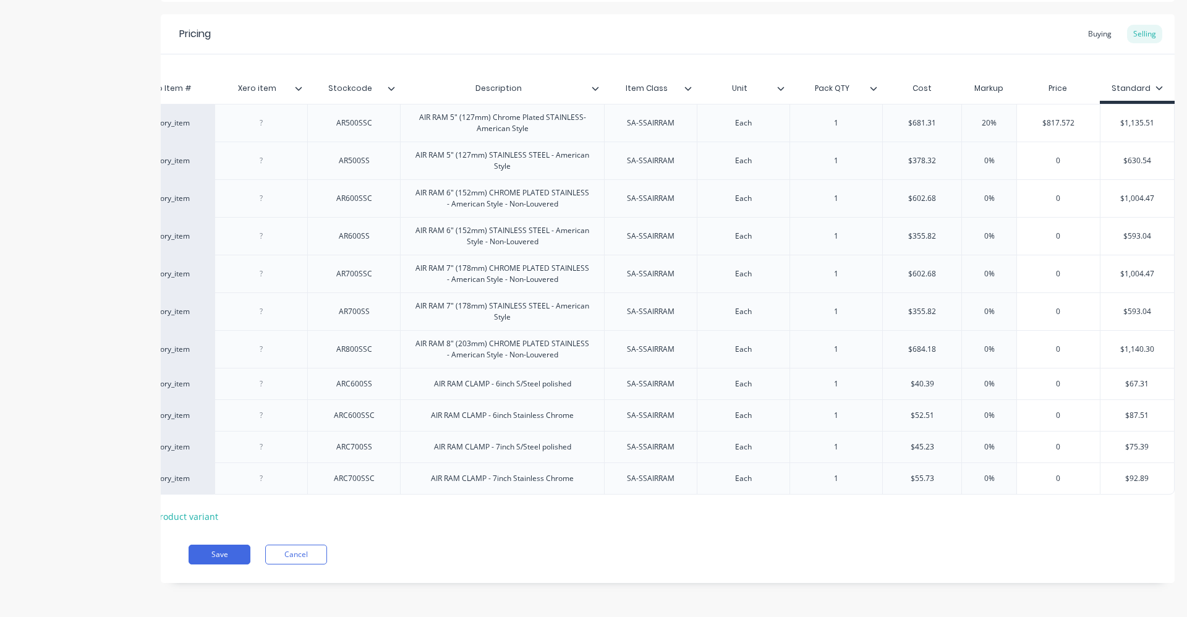
click at [978, 155] on input "0%" at bounding box center [989, 160] width 62 height 11
click at [1155, 84] on icon at bounding box center [1158, 87] width 7 height 7
click at [1080, 142] on div at bounding box center [1083, 139] width 25 height 25
click at [1081, 138] on div at bounding box center [1083, 139] width 25 height 25
click at [1079, 117] on div at bounding box center [1083, 114] width 25 height 25
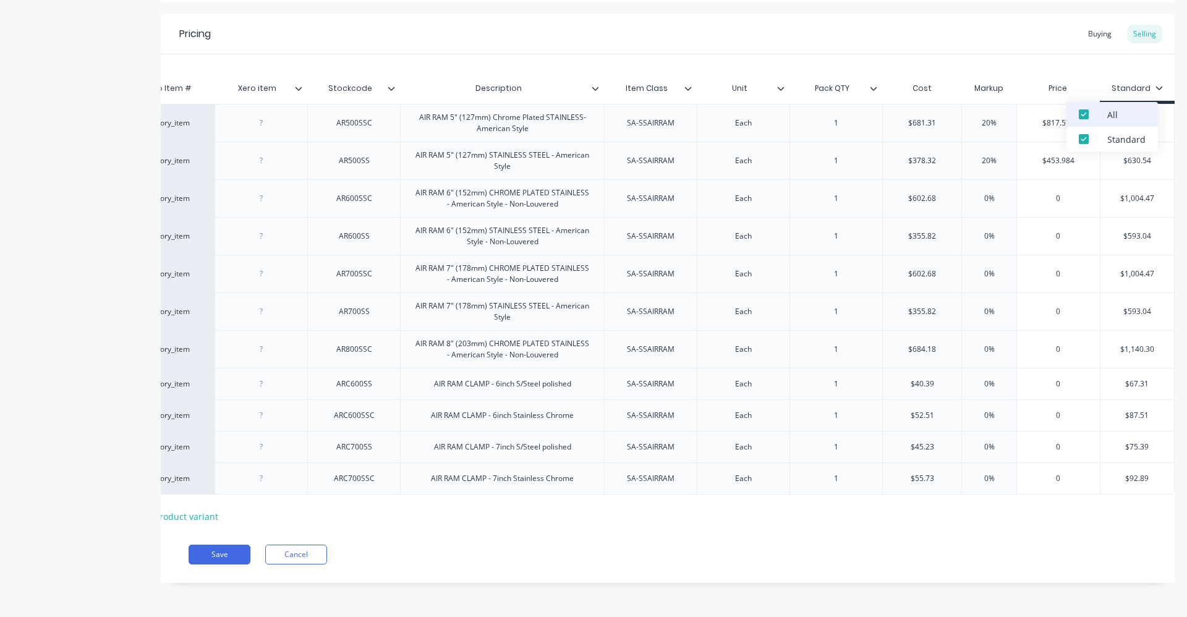
click at [1083, 114] on div at bounding box center [1083, 114] width 25 height 25
click at [1083, 76] on div "Price" at bounding box center [1057, 88] width 83 height 25
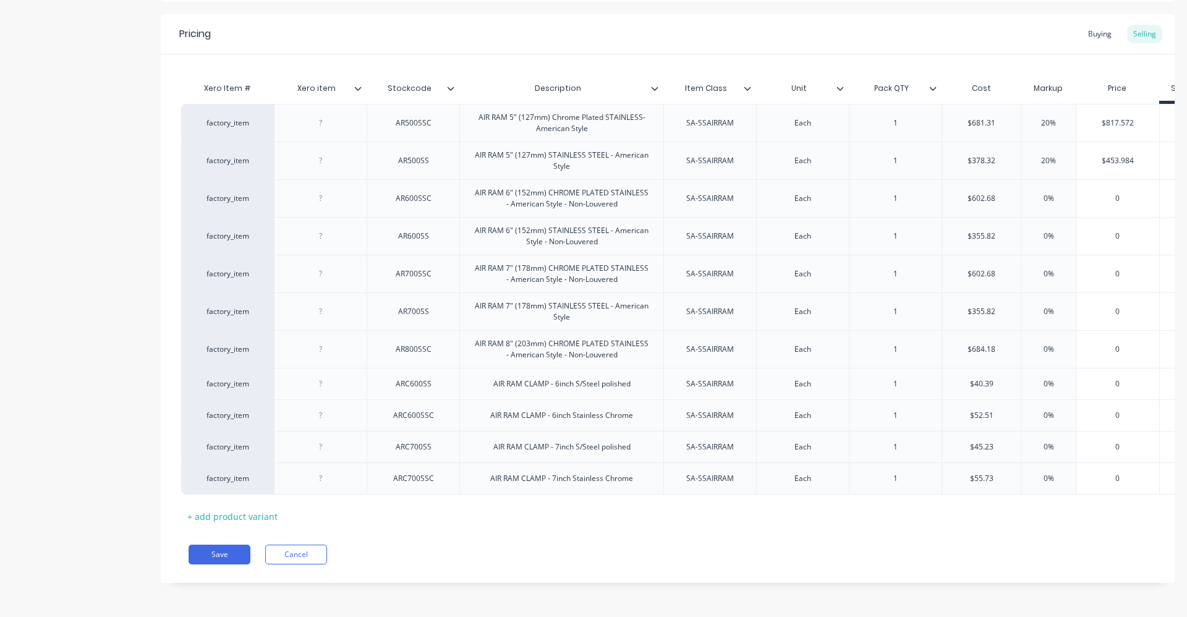
scroll to position [0, 0]
click at [177, 475] on icon at bounding box center [176, 479] width 8 height 8
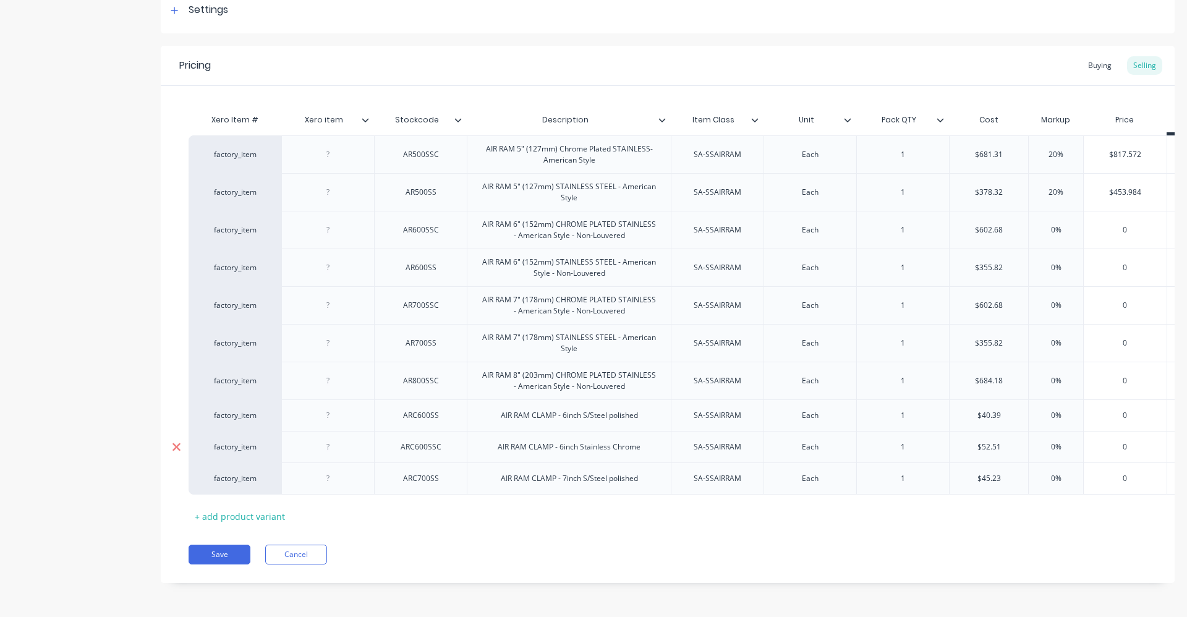
click at [180, 441] on icon at bounding box center [176, 447] width 9 height 12
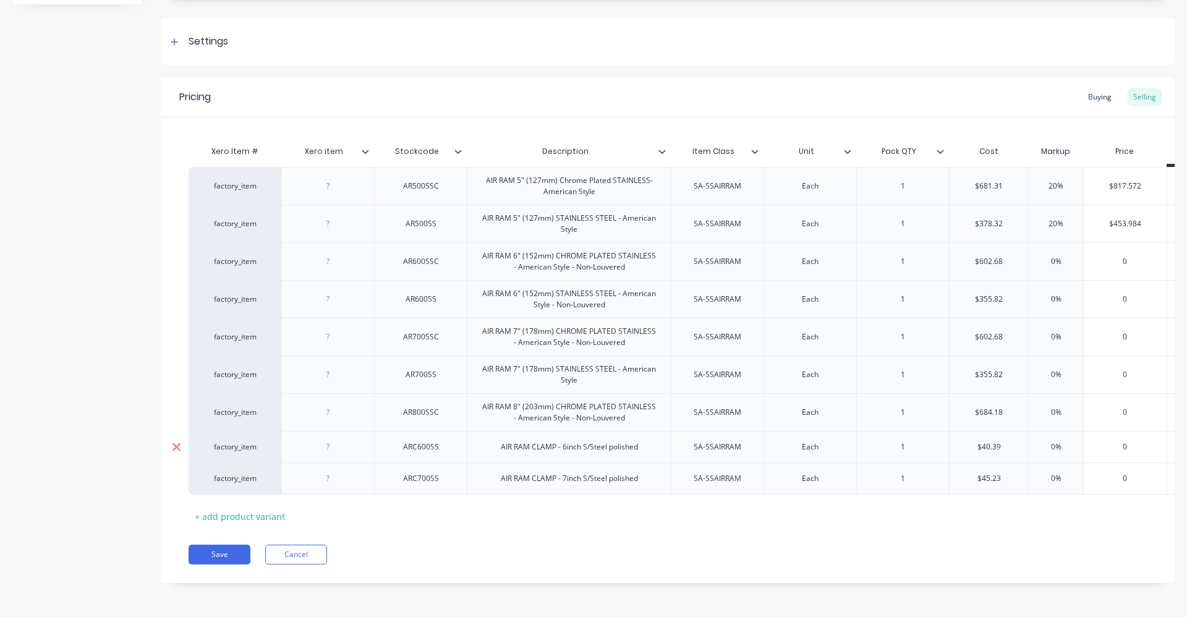
click at [179, 446] on div at bounding box center [176, 446] width 31 height 31
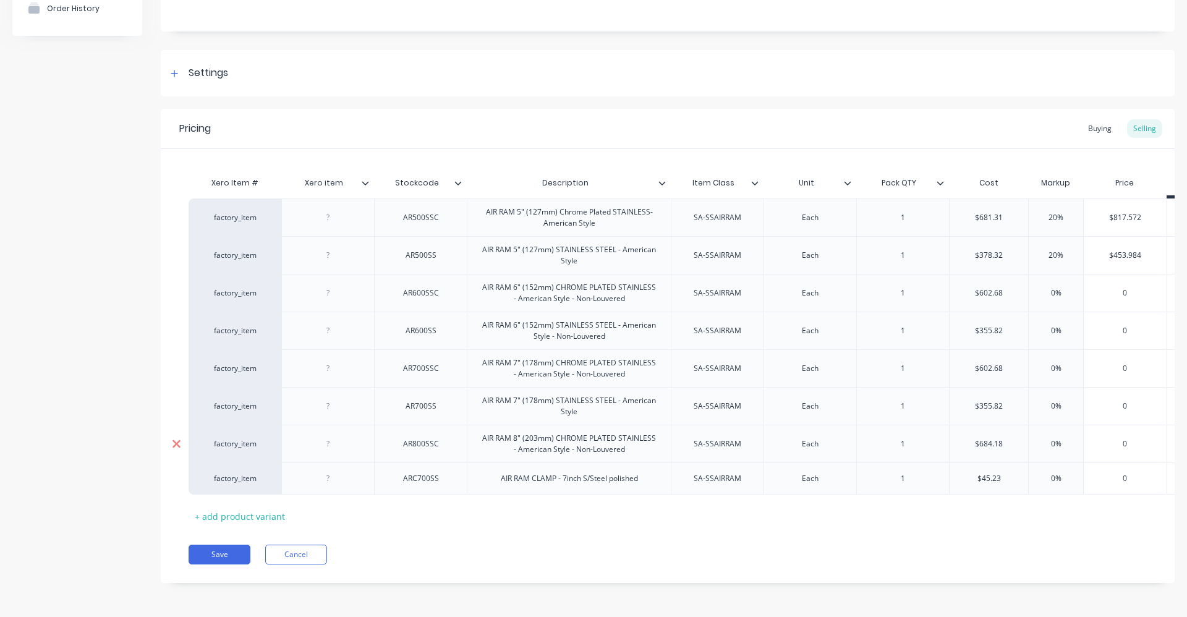
click at [179, 438] on icon at bounding box center [176, 444] width 9 height 12
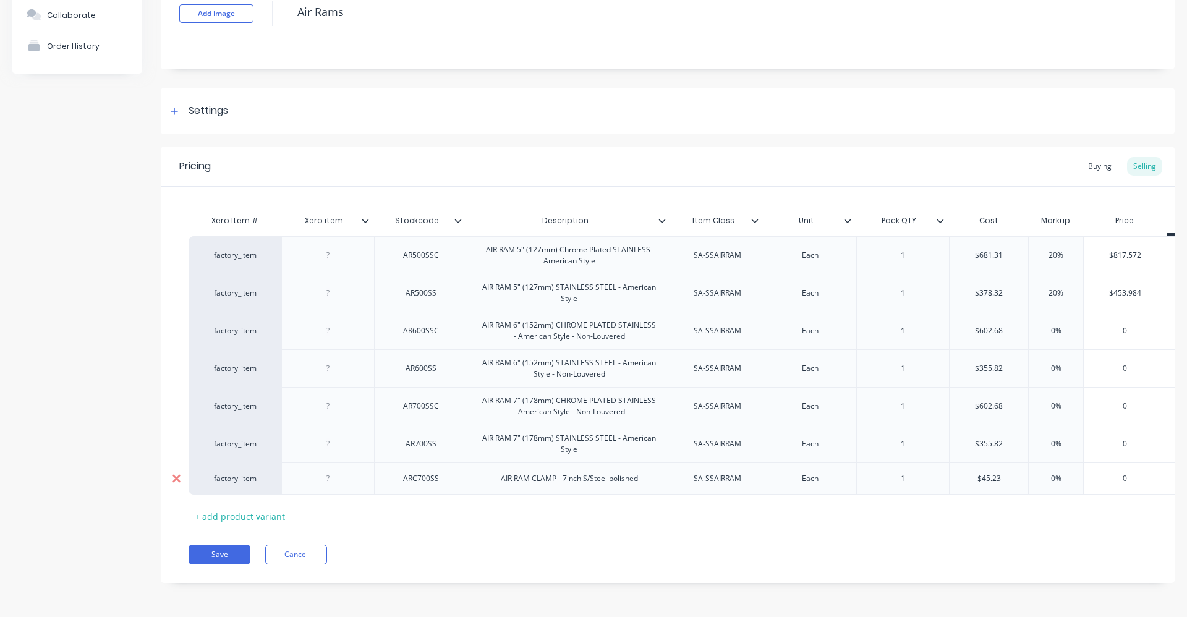
click at [179, 438] on icon at bounding box center [176, 444] width 9 height 12
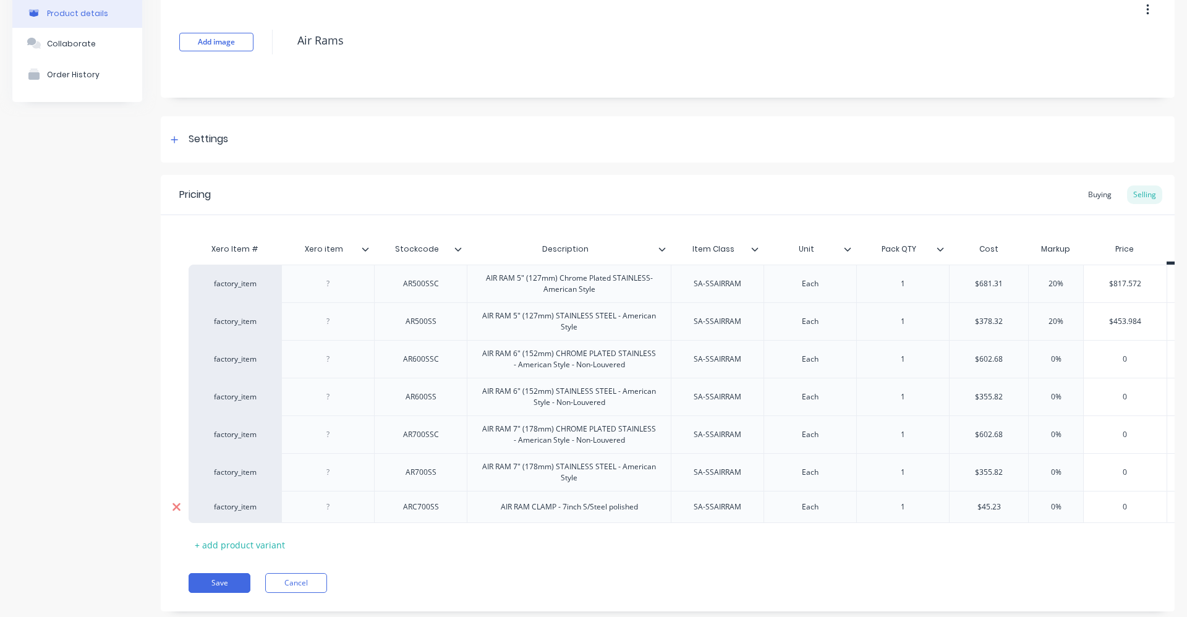
click at [179, 438] on icon at bounding box center [176, 434] width 9 height 12
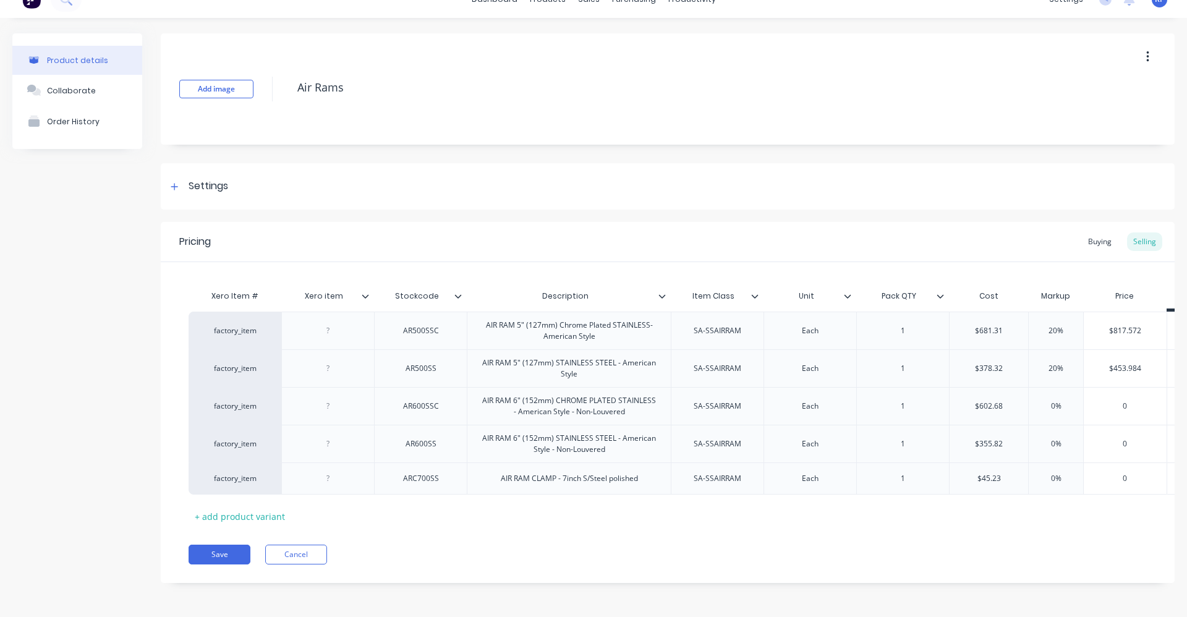
scroll to position [28, 0]
click at [179, 438] on icon at bounding box center [176, 444] width 9 height 12
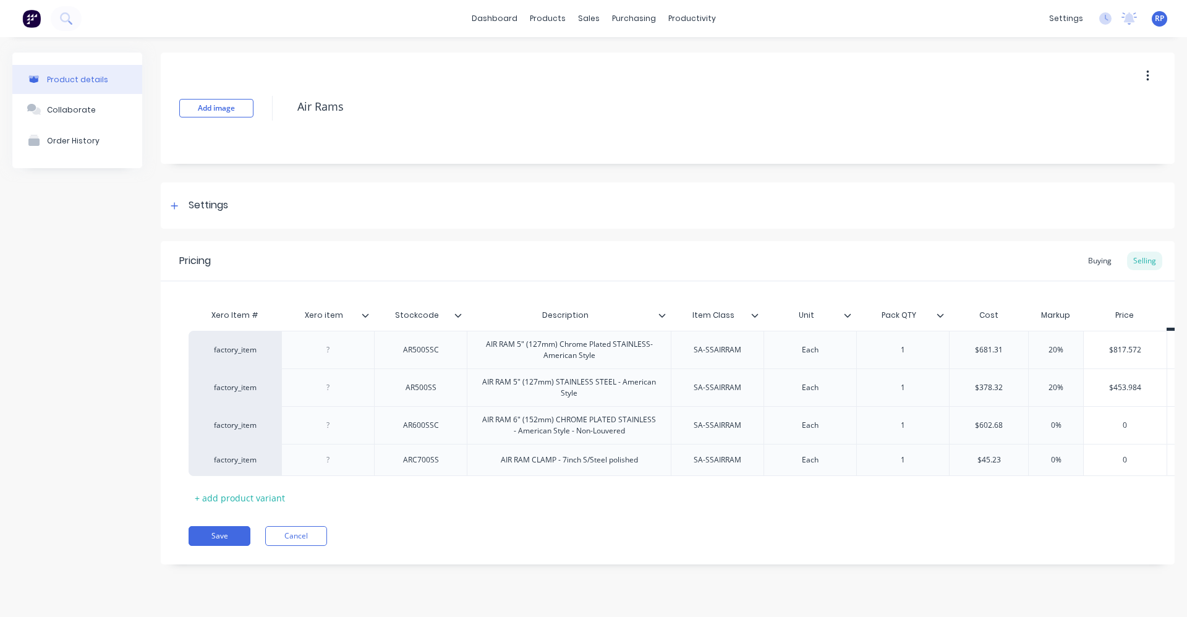
scroll to position [0, 0]
click at [179, 438] on div at bounding box center [176, 425] width 31 height 31
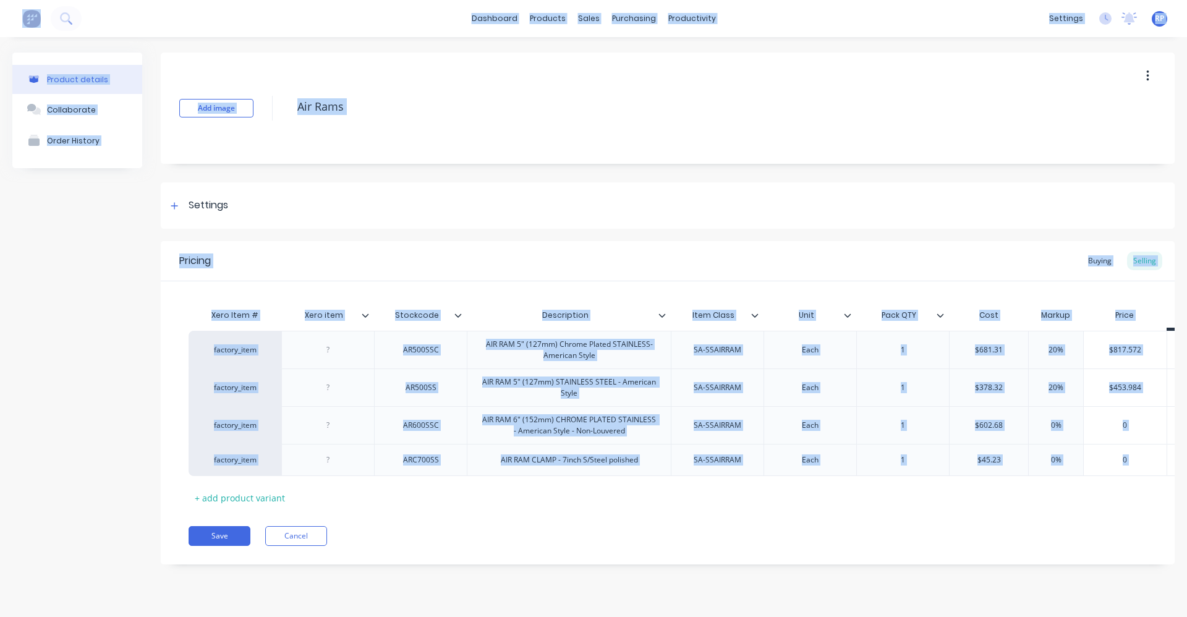
click at [179, 438] on div "Xero Item # Xero item Stockcode Description Item Class Unit Pack QTY Cost Marku…" at bounding box center [667, 394] width 1013 height 226
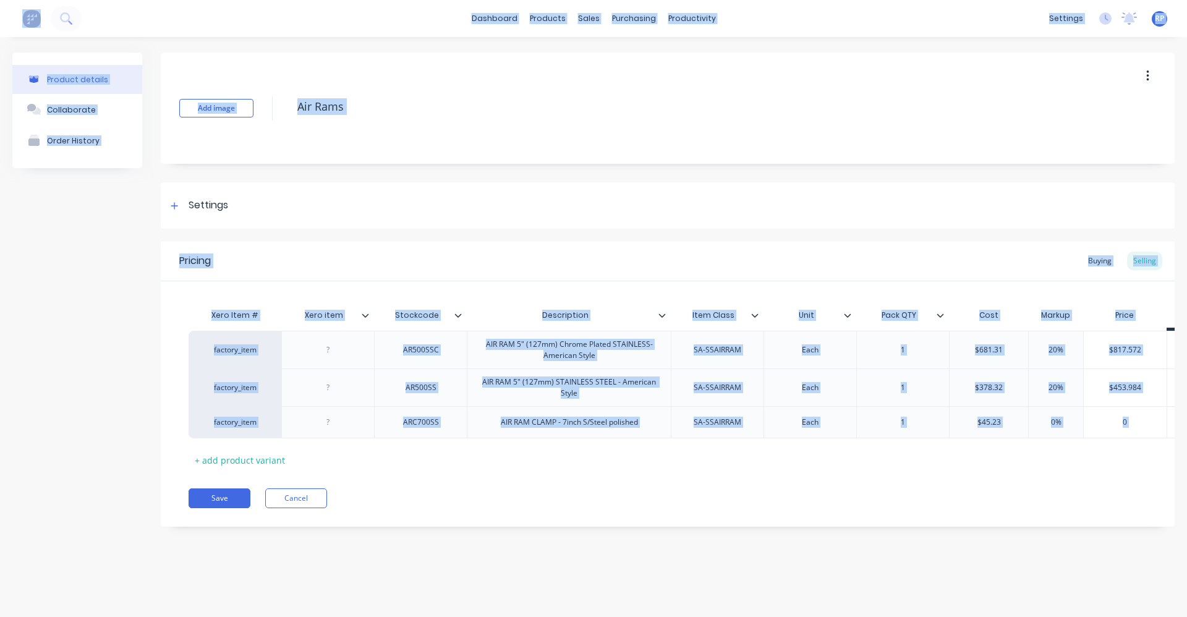
click at [179, 438] on div "Xero Item # Xero item Stockcode Description Item Class Unit Pack QTY Cost Marku…" at bounding box center [667, 375] width 1013 height 188
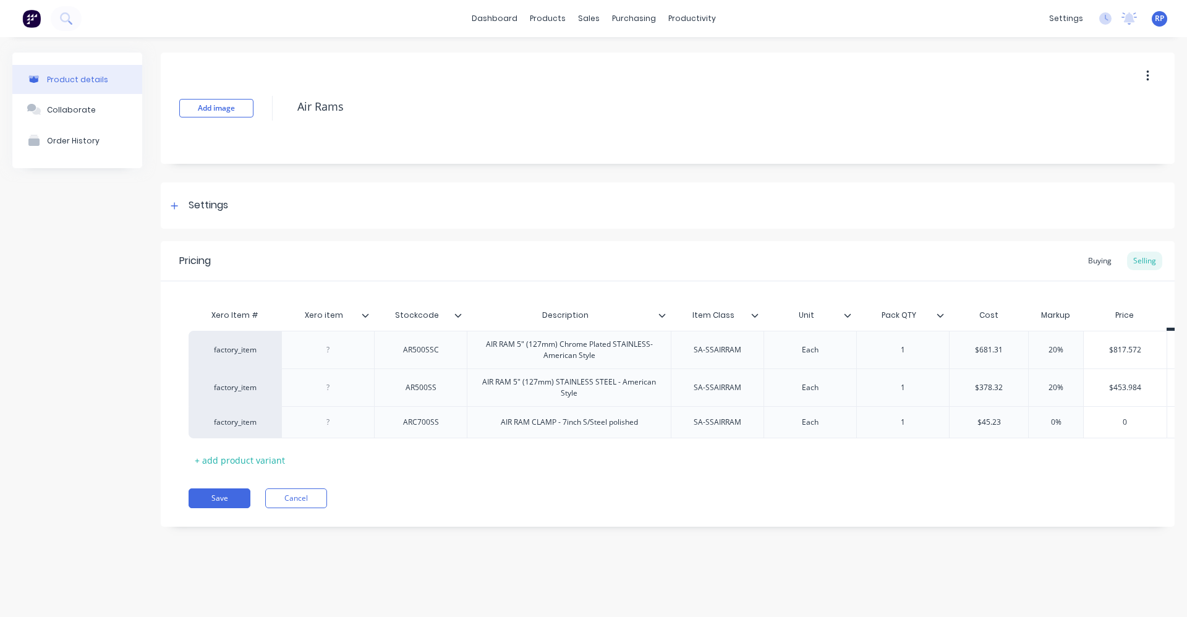
drag, startPoint x: 179, startPoint y: 438, endPoint x: 188, endPoint y: 290, distance: 148.6
click at [188, 305] on div "Xero Item #" at bounding box center [234, 315] width 93 height 25
click at [176, 387] on icon at bounding box center [176, 387] width 8 height 8
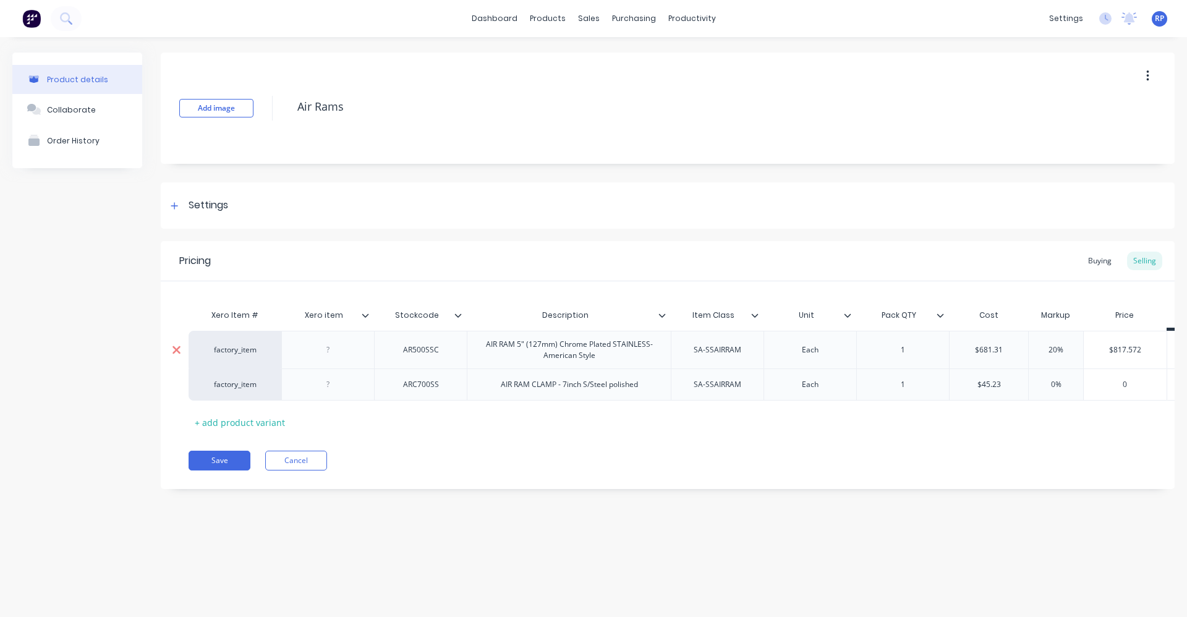
click at [176, 350] on icon at bounding box center [176, 349] width 8 height 8
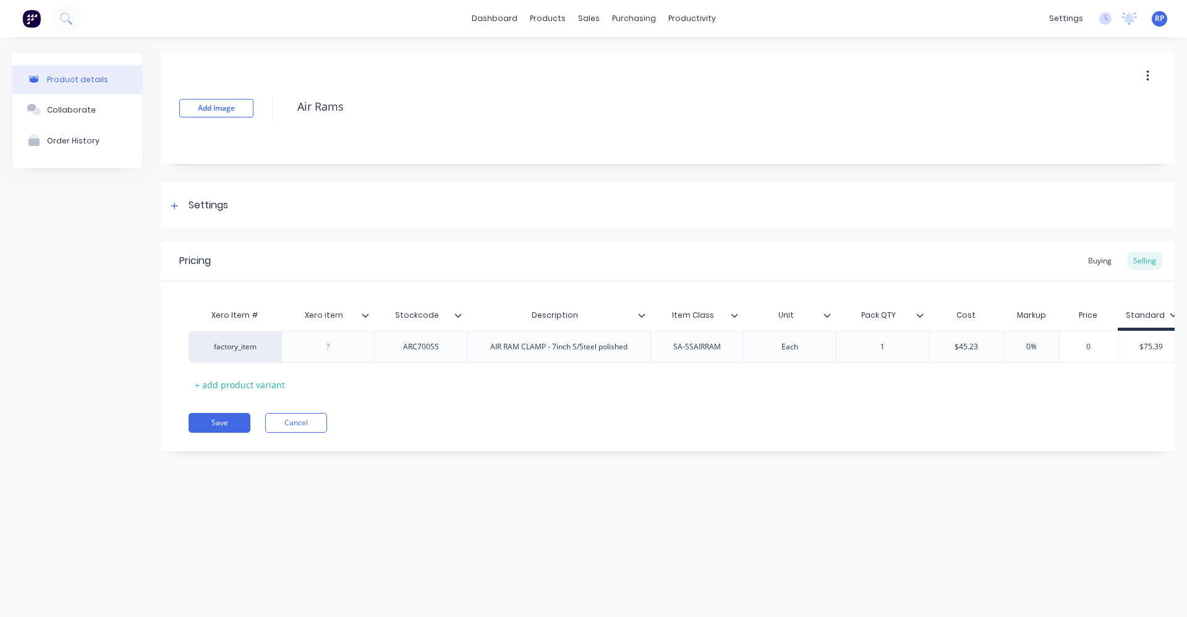
click at [371, 315] on div at bounding box center [369, 315] width 7 height 11
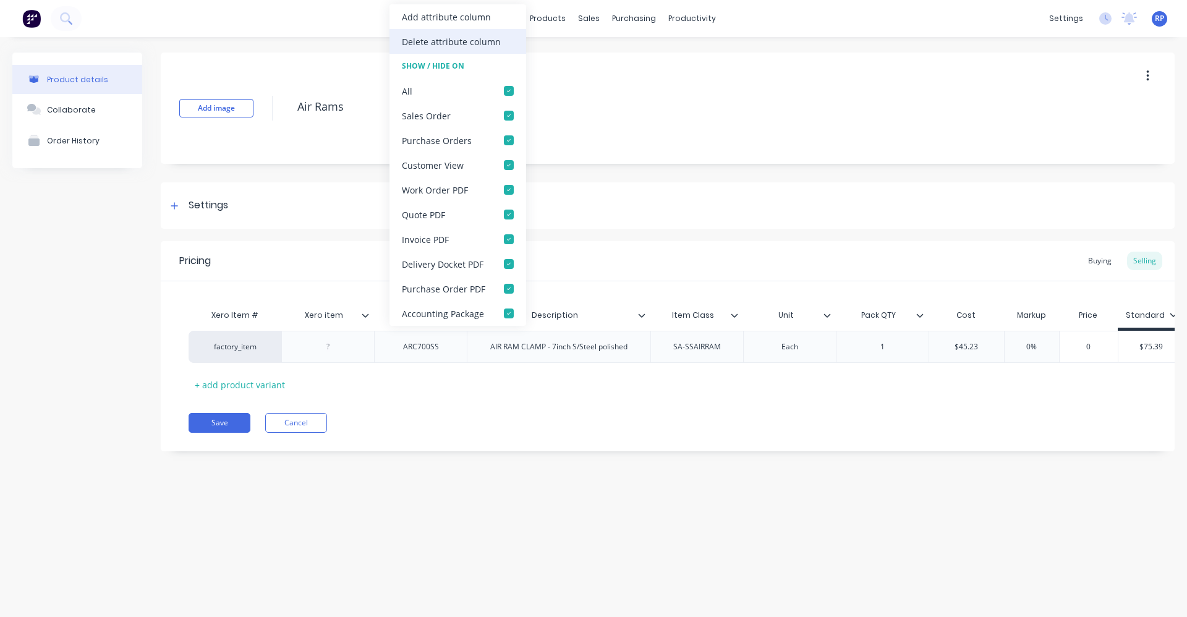
click at [461, 47] on div "Delete attribute column" at bounding box center [451, 41] width 99 height 13
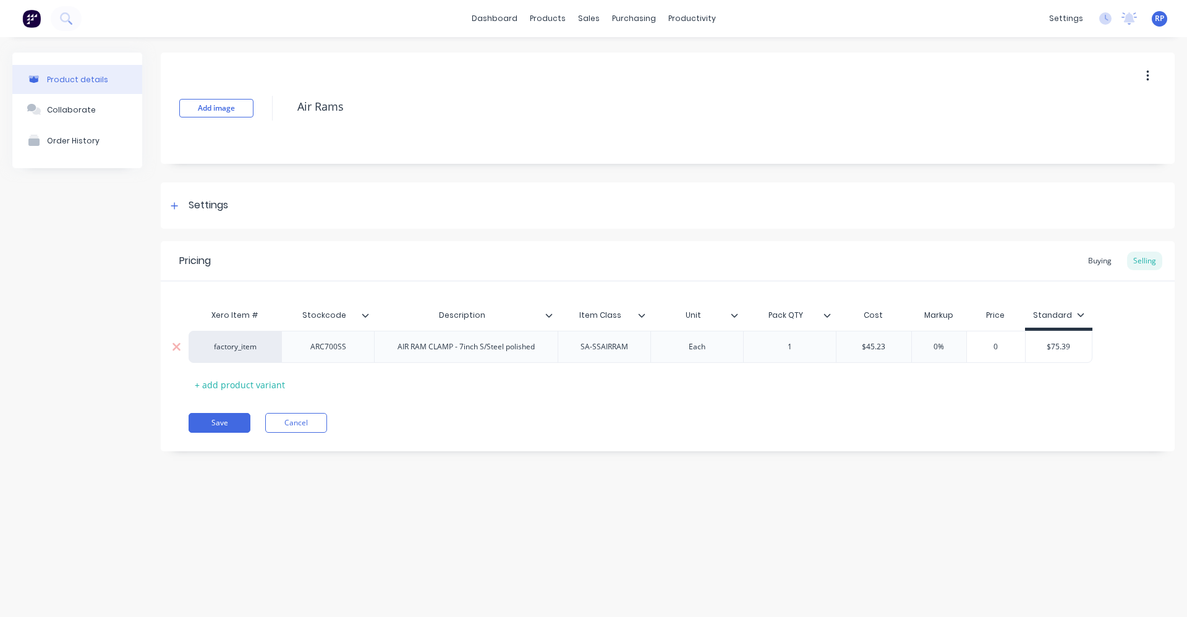
click at [452, 350] on div "AIR RAM CLAMP - 7inch S/Steel polished" at bounding box center [465, 347] width 157 height 16
click at [341, 350] on div "ARC700SS" at bounding box center [328, 347] width 62 height 16
drag, startPoint x: 326, startPoint y: 347, endPoint x: 328, endPoint y: 355, distance: 8.4
click at [326, 348] on div "ARC700SS" at bounding box center [328, 347] width 62 height 16
click at [916, 345] on input "0%" at bounding box center [918, 346] width 62 height 11
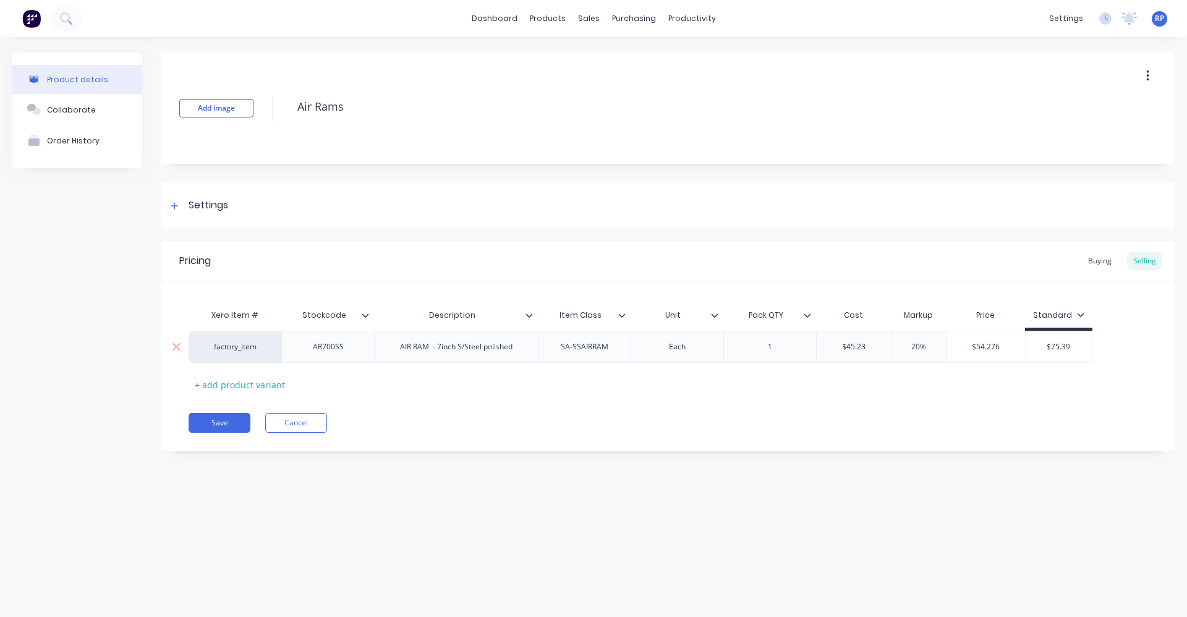
click at [857, 345] on input "$45.23" at bounding box center [853, 346] width 75 height 11
click at [858, 345] on input "$45.23" at bounding box center [853, 346] width 75 height 11
click at [901, 379] on div "Xero Item # Stockcode Description Item Class Unit Pack QTY Cost Markup Price St…" at bounding box center [667, 348] width 958 height 91
click at [1066, 347] on input "$75.39" at bounding box center [1046, 346] width 66 height 11
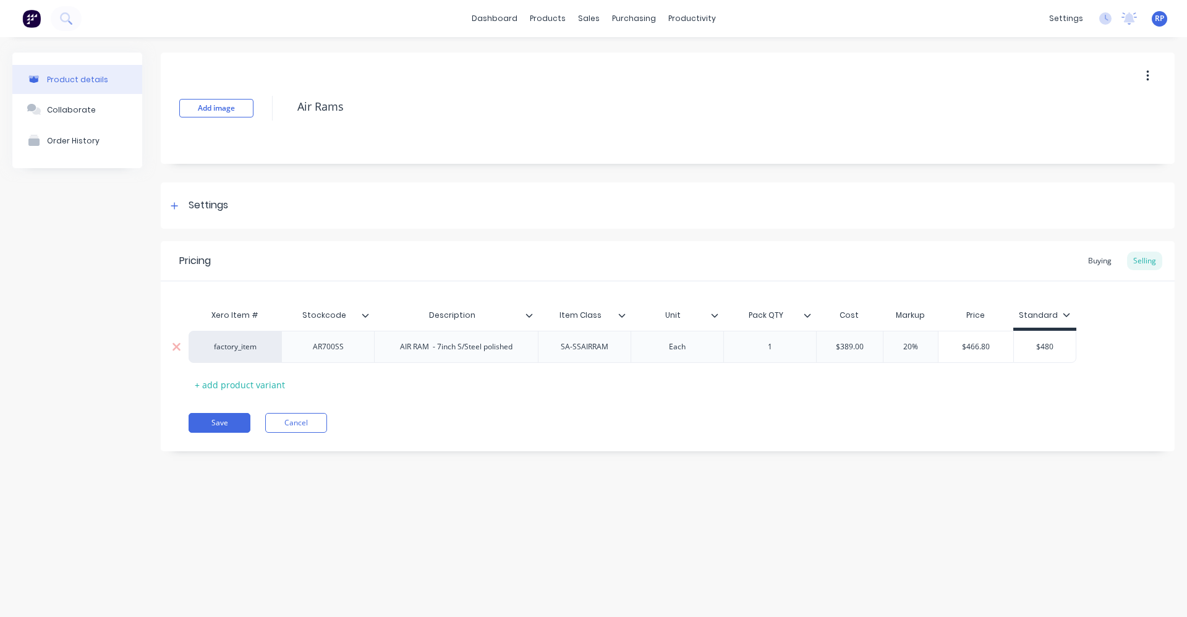
click at [912, 345] on input "20%" at bounding box center [910, 346] width 62 height 11
click at [1007, 379] on div "Xero Item # Stockcode Description Item Class Unit Pack QTY Cost Markup Price St…" at bounding box center [667, 348] width 958 height 91
click at [1054, 346] on input "$480.00" at bounding box center [1048, 346] width 62 height 11
drag, startPoint x: 1071, startPoint y: 353, endPoint x: 1066, endPoint y: 349, distance: 6.6
click at [1068, 352] on div "factory_item AR700SS AIR RAM - 7inch S/Steel polished SA-SSAIRRAM Each 1 $389.0…" at bounding box center [667, 347] width 958 height 32
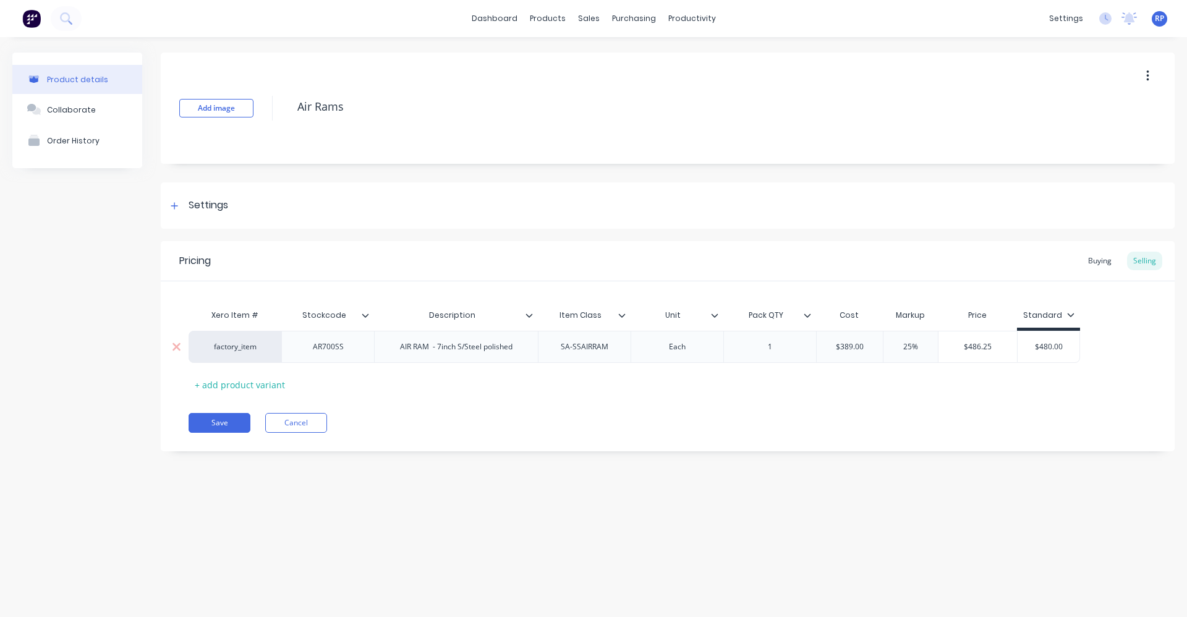
click at [1065, 349] on input "$480.00" at bounding box center [1048, 346] width 62 height 11
click at [1090, 362] on div "$480.0049" at bounding box center [1056, 346] width 78 height 31
click at [1060, 347] on input "$480.00490" at bounding box center [1056, 346] width 78 height 11
click at [1057, 345] on input "$480.00490" at bounding box center [1056, 346] width 78 height 11
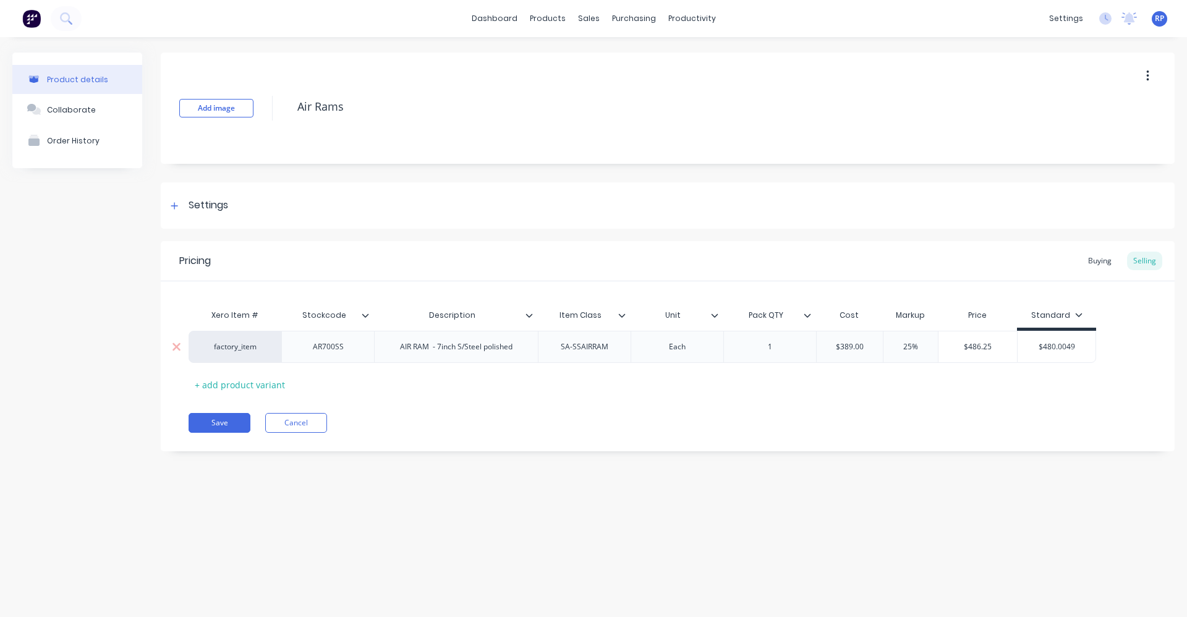
click at [1057, 345] on input "$480.00490" at bounding box center [1056, 346] width 78 height 11
click at [1075, 348] on input "$480.00490" at bounding box center [1056, 346] width 78 height 11
drag, startPoint x: 1075, startPoint y: 348, endPoint x: 1006, endPoint y: 347, distance: 68.6
click at [1007, 347] on div "factory_item AR700SS AIR RAM - 7inch S/Steel polished SA-SSAIRRAM Each 1 $389.0…" at bounding box center [641, 347] width 907 height 32
click at [1059, 384] on div "Xero Item # Stockcode Description Item Class Unit Pack QTY Cost Markup Price St…" at bounding box center [667, 348] width 958 height 91
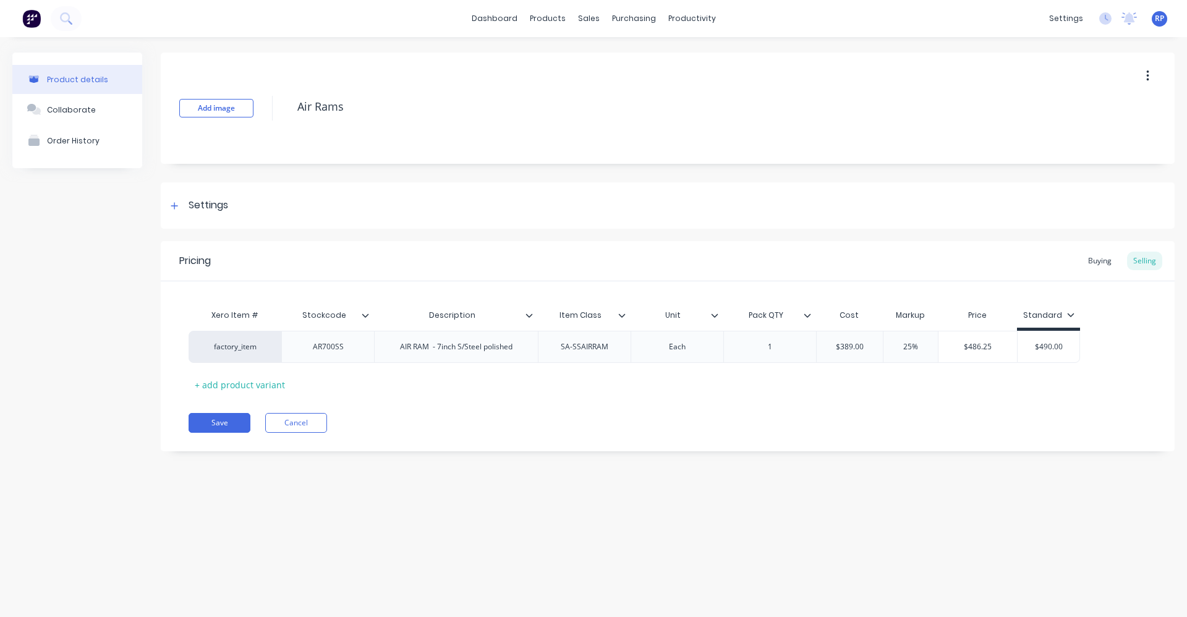
click at [624, 313] on icon at bounding box center [621, 314] width 7 height 7
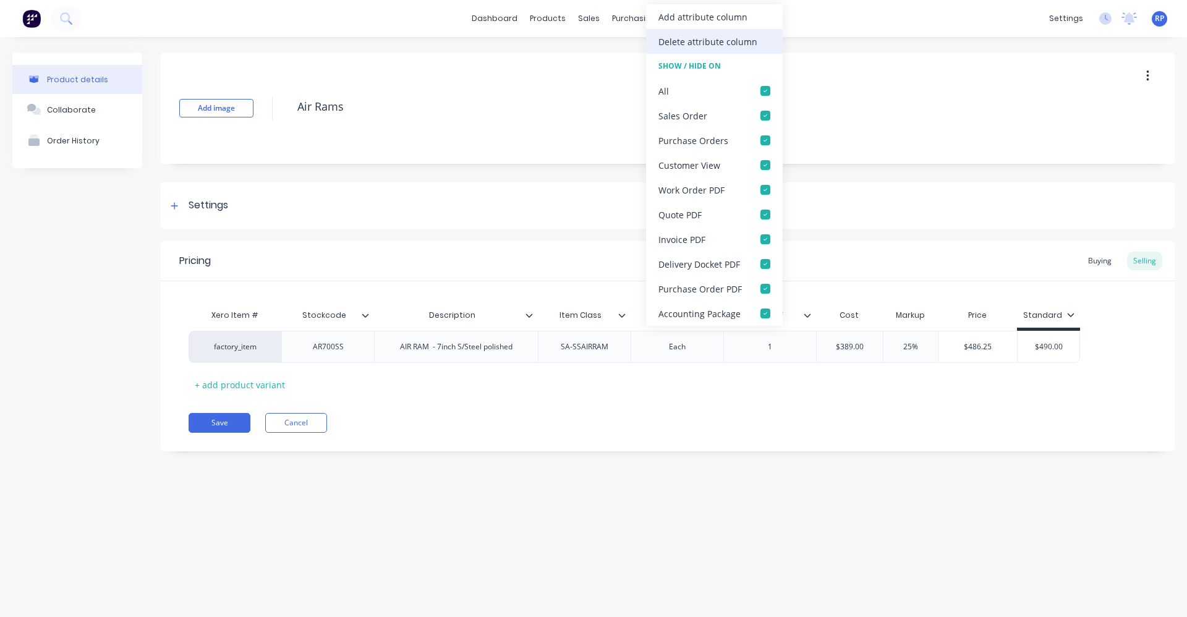
click at [732, 36] on div "Delete attribute column" at bounding box center [707, 41] width 99 height 13
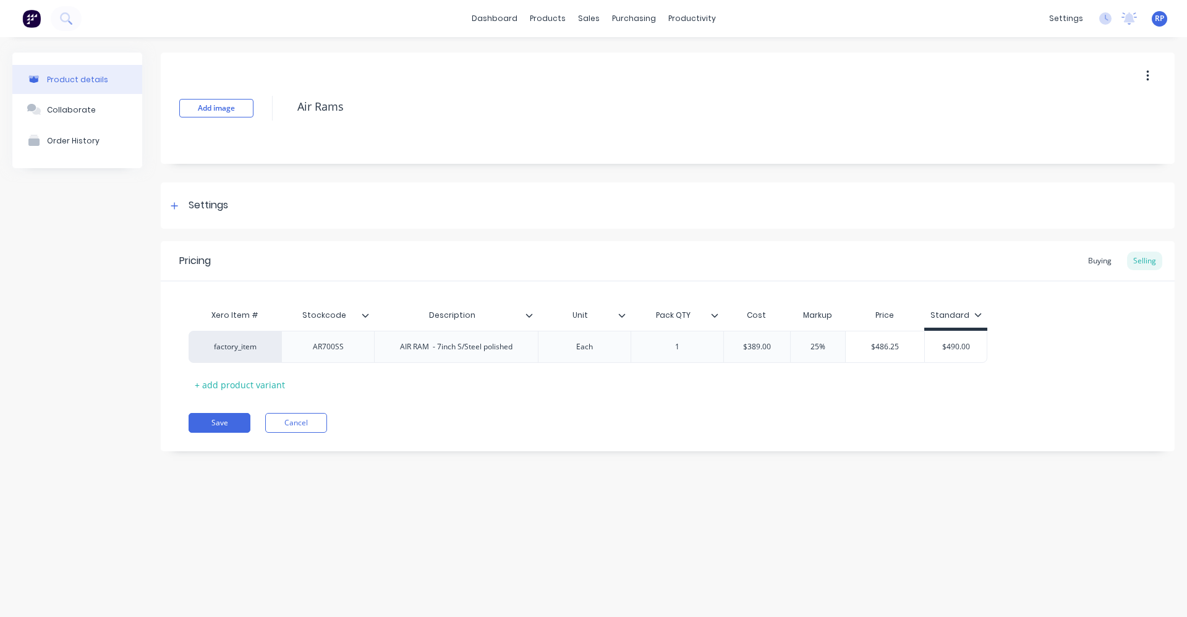
click at [714, 317] on icon at bounding box center [714, 314] width 7 height 7
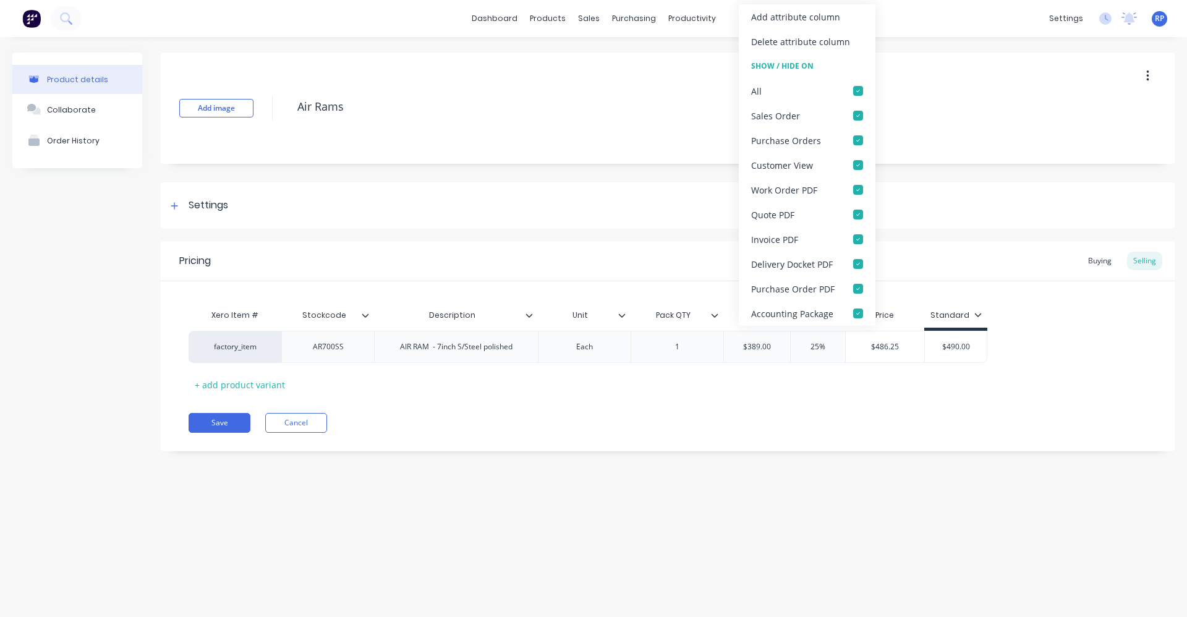
click at [800, 43] on div "Delete attribute column" at bounding box center [800, 41] width 99 height 13
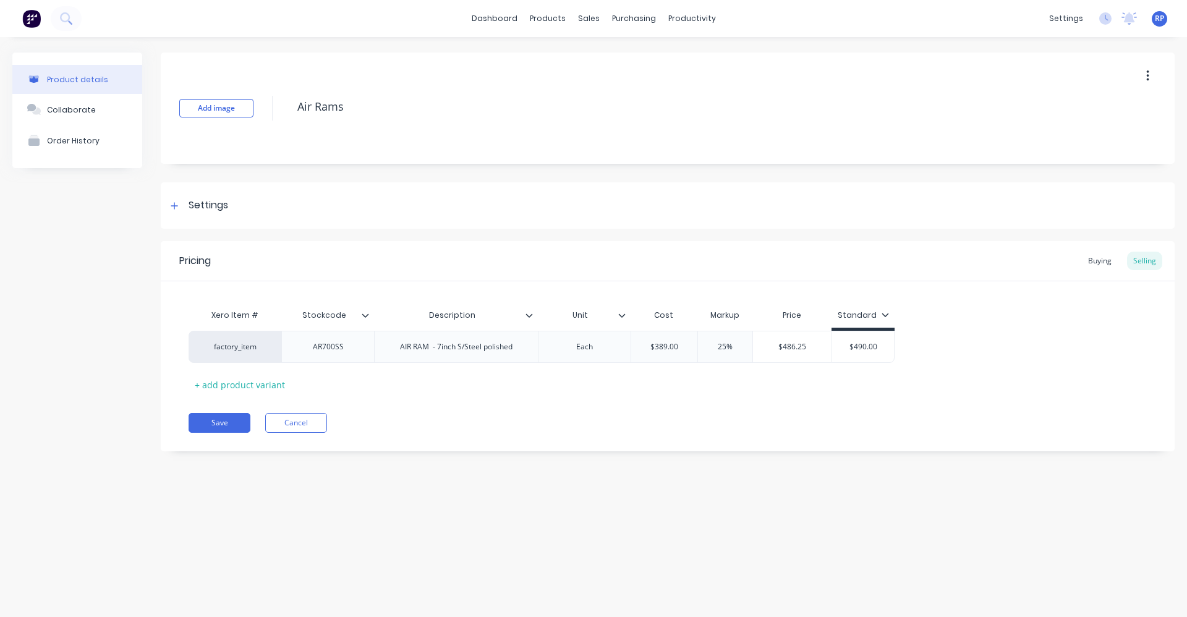
click at [884, 313] on icon at bounding box center [884, 314] width 7 height 7
click at [885, 313] on icon at bounding box center [884, 315] width 7 height 4
click at [235, 424] on button "Save" at bounding box center [219, 423] width 62 height 20
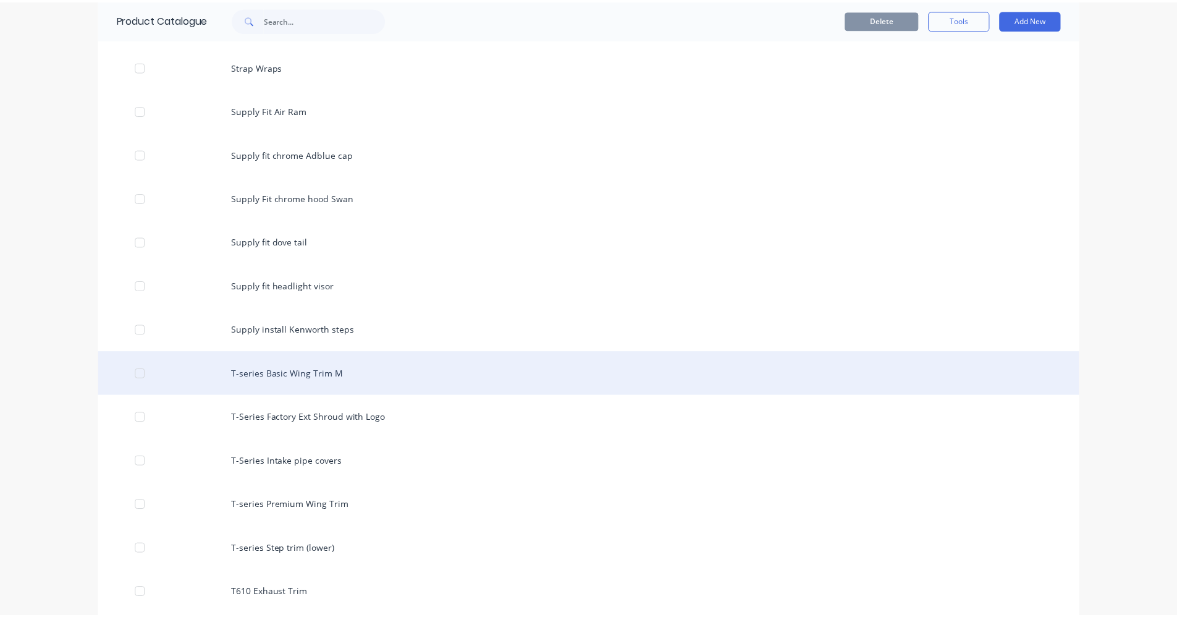
scroll to position [5624, 0]
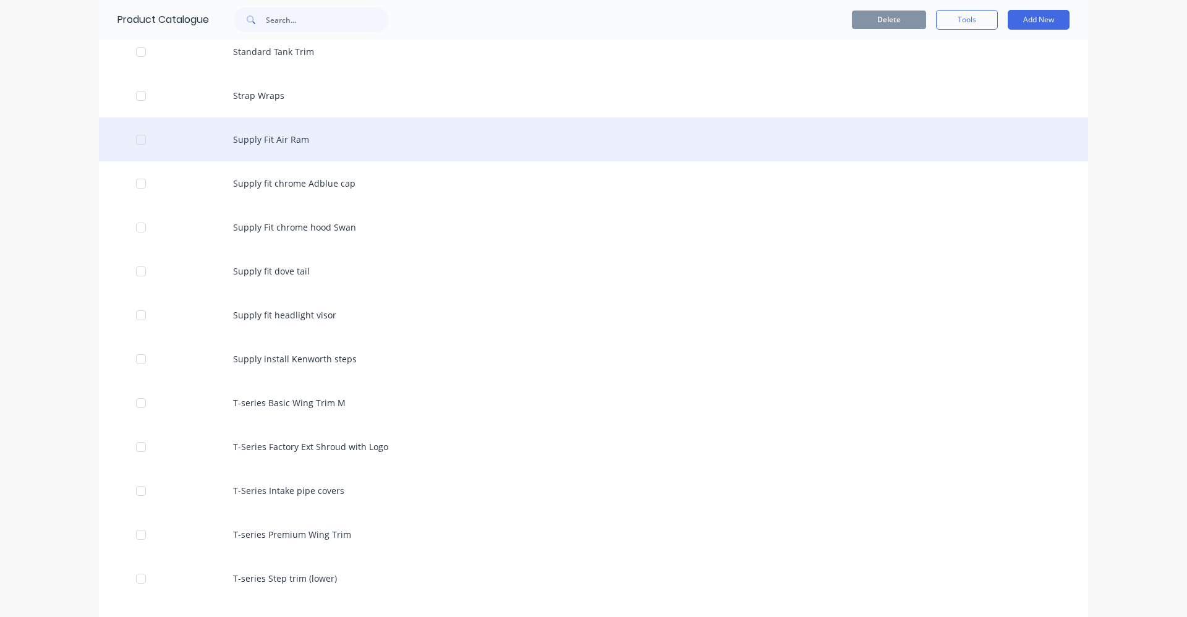
click at [351, 143] on div "Supply Fit Air Ram" at bounding box center [593, 139] width 989 height 44
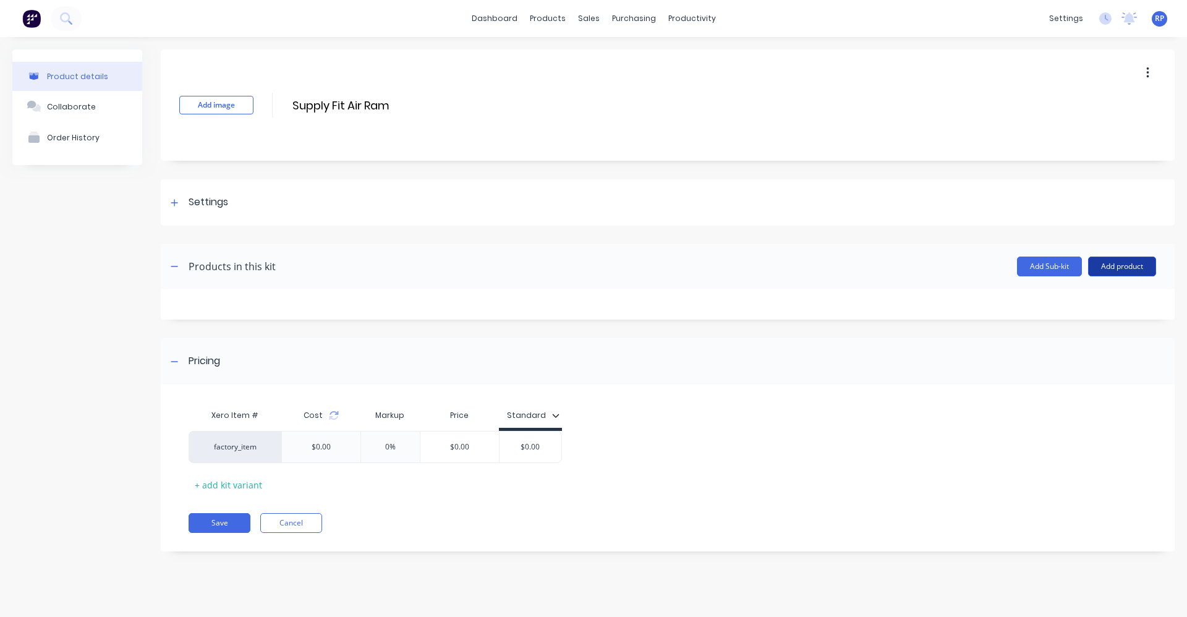
click at [1105, 264] on button "Add product" at bounding box center [1122, 266] width 68 height 20
click at [1103, 307] on button "Product catalogue" at bounding box center [1096, 298] width 117 height 25
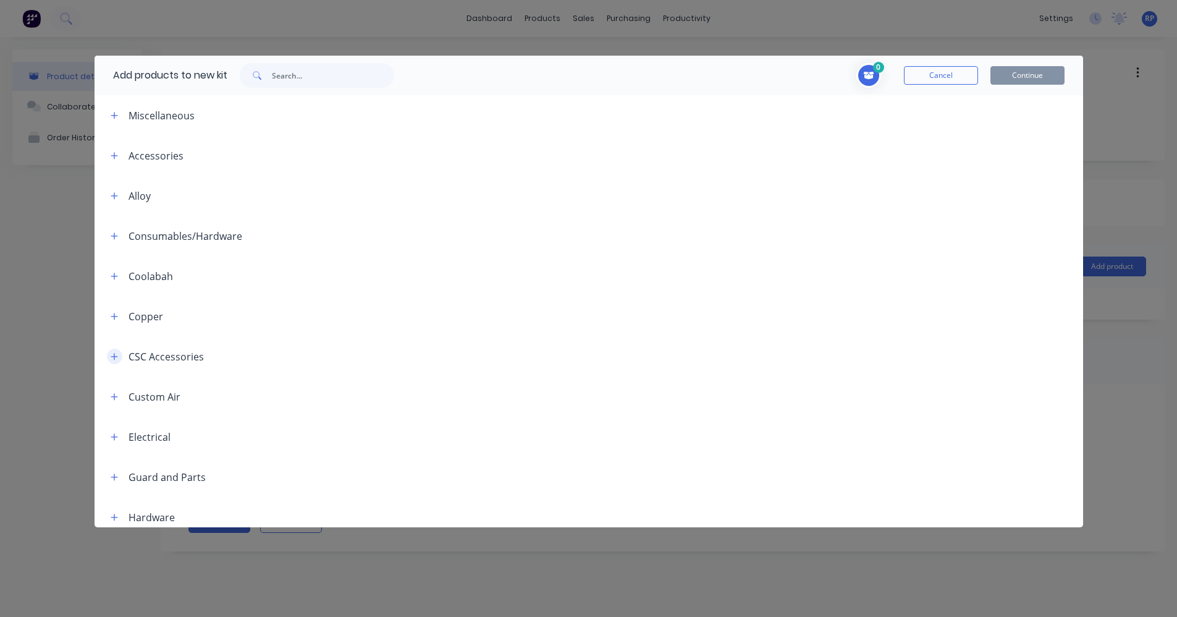
click at [116, 353] on icon "button" at bounding box center [114, 356] width 7 height 9
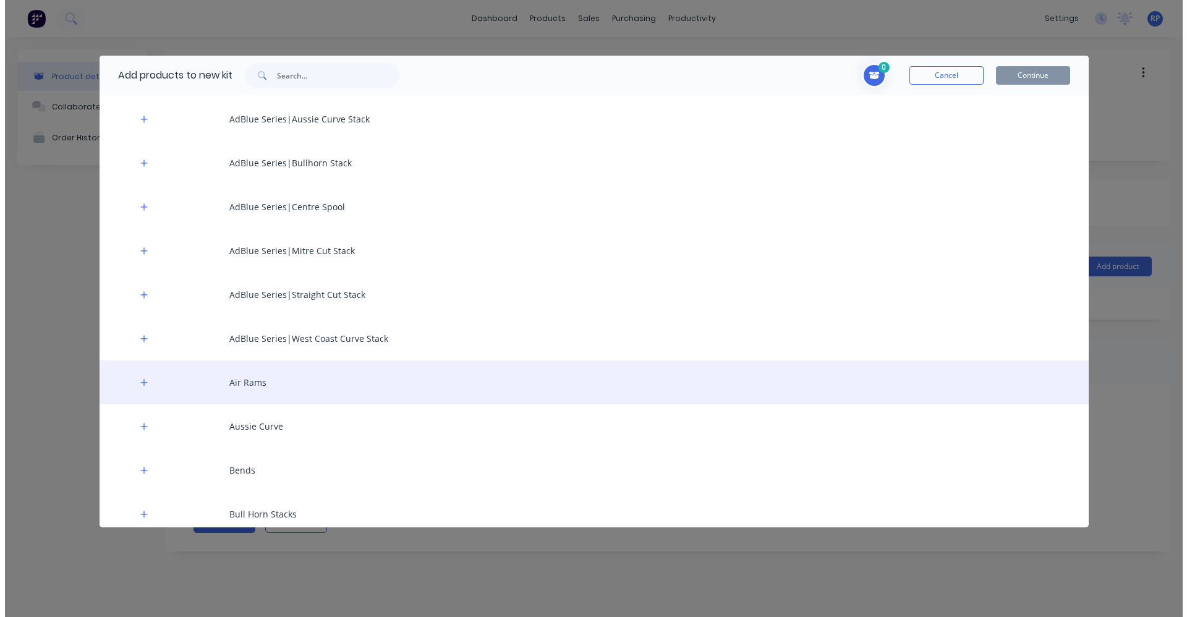
scroll to position [865, 0]
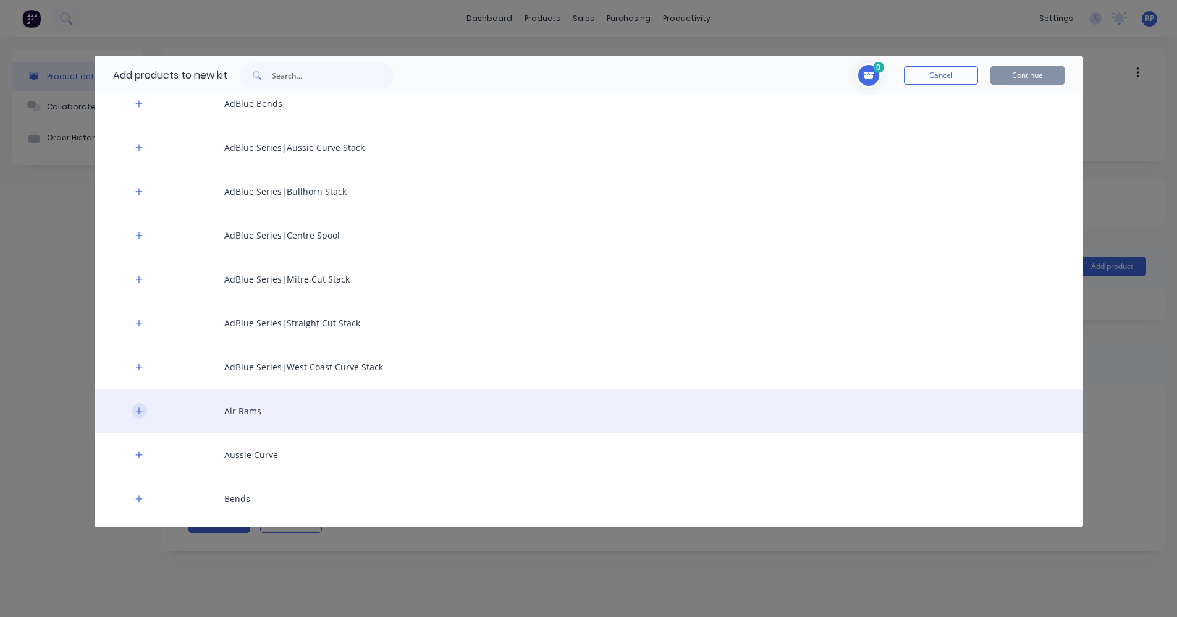
click at [137, 415] on button "button" at bounding box center [139, 410] width 15 height 15
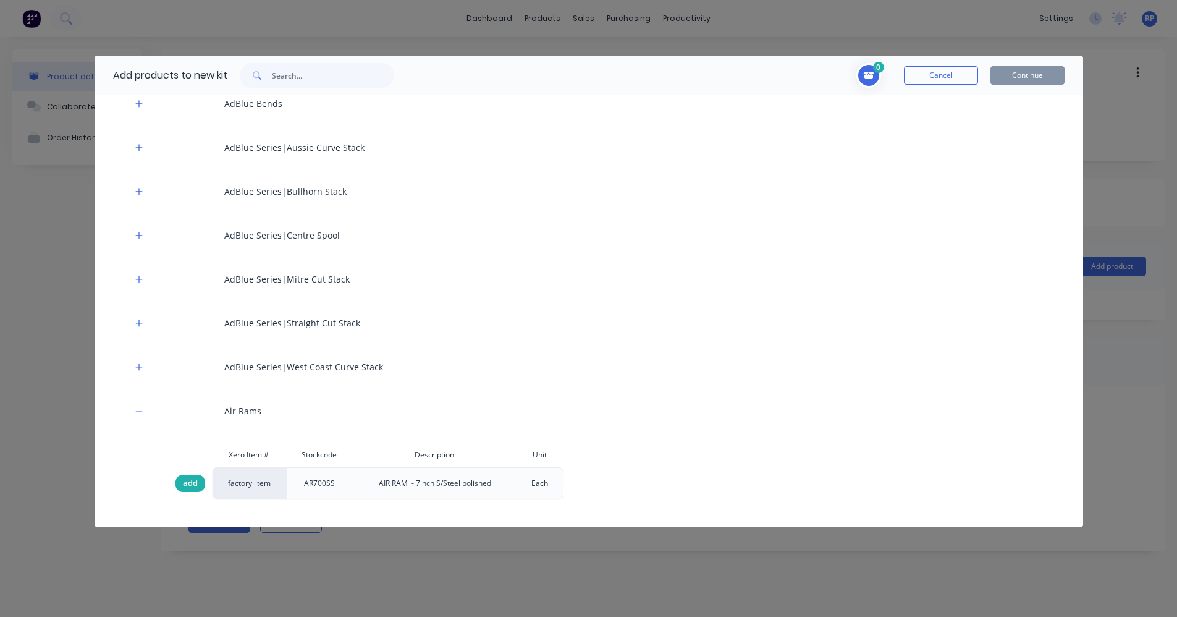
click at [188, 482] on span "add" at bounding box center [190, 483] width 15 height 12
click at [1016, 80] on button "Continue" at bounding box center [1028, 75] width 74 height 19
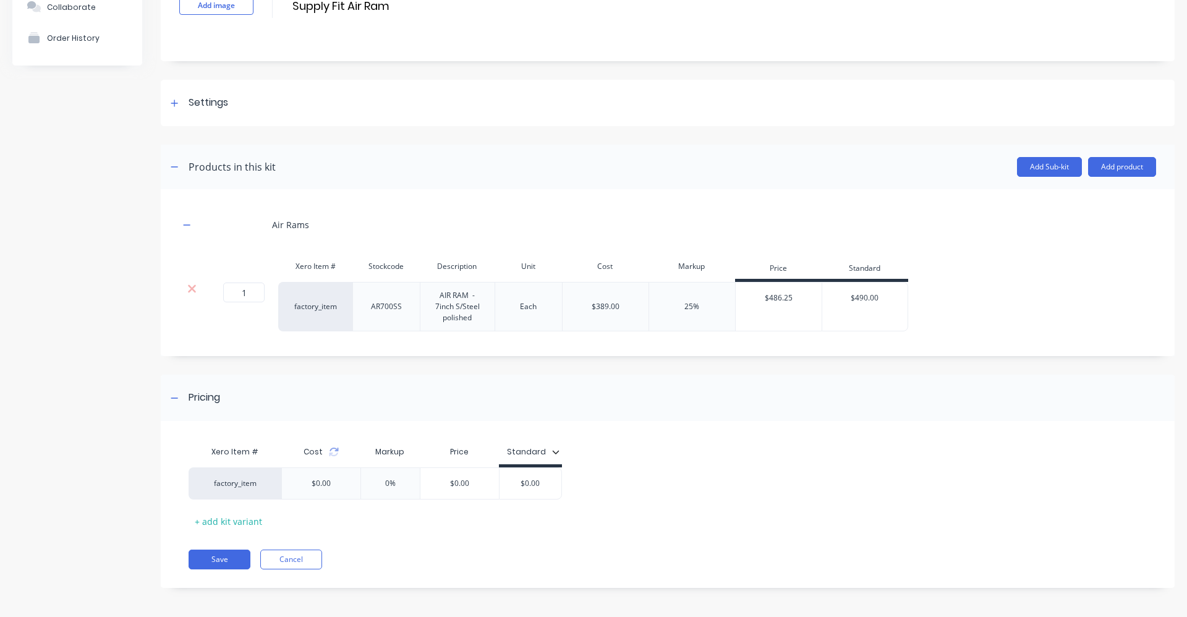
scroll to position [101, 0]
click at [1115, 161] on button "Add product" at bounding box center [1122, 165] width 68 height 20
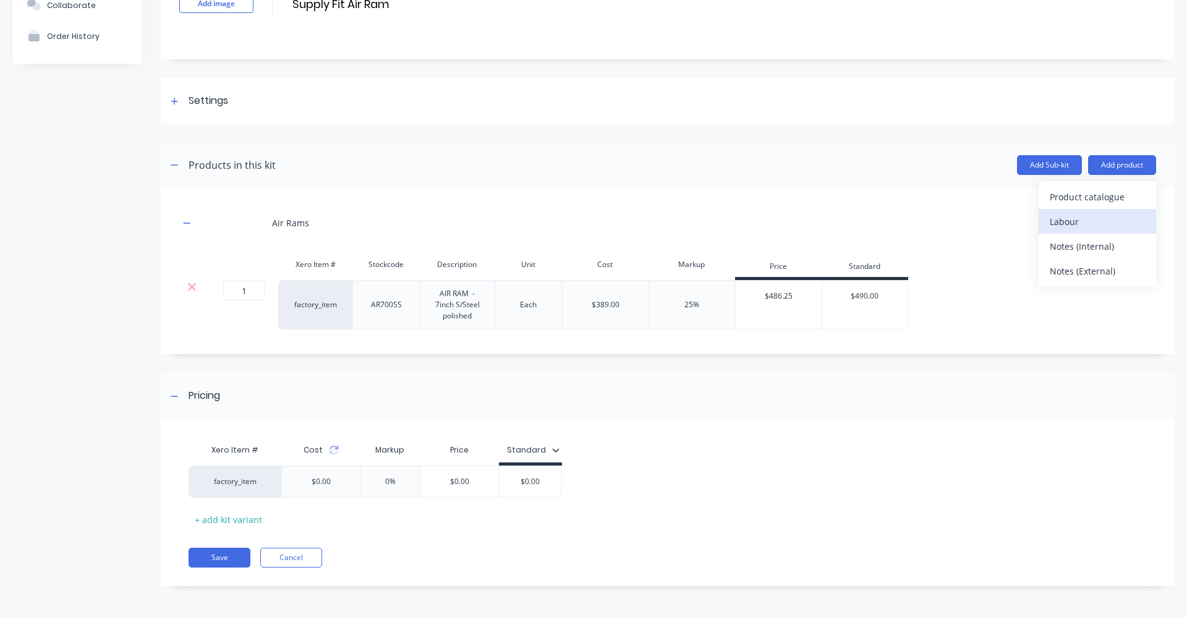
click at [1099, 219] on div "Labour" at bounding box center [1096, 222] width 95 height 18
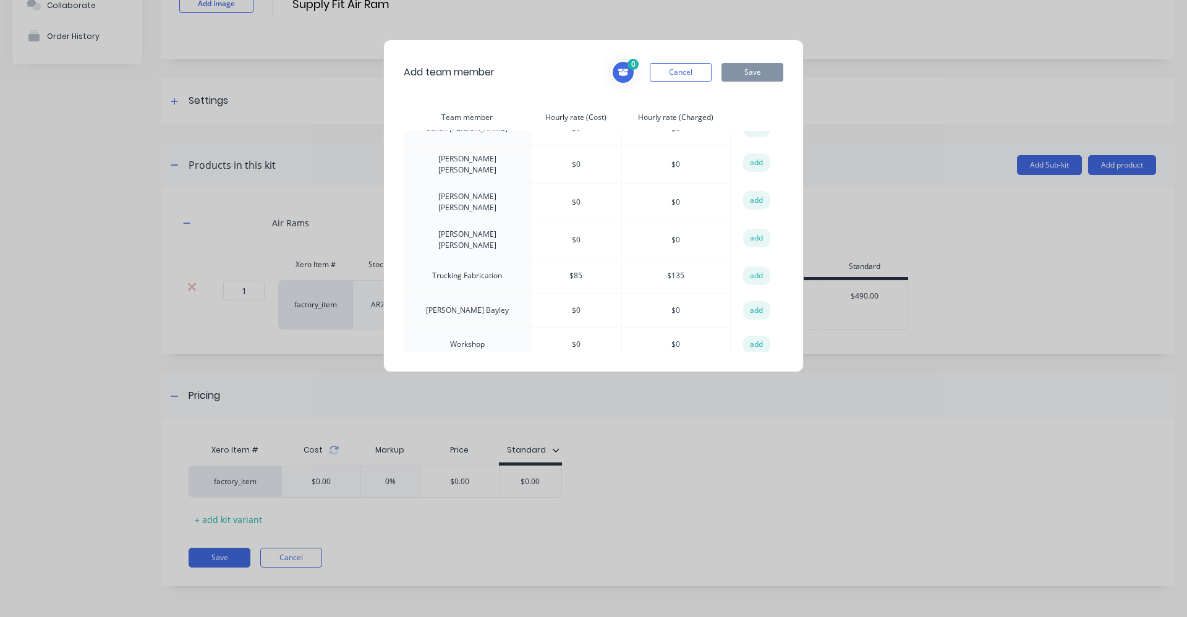
scroll to position [432, 0]
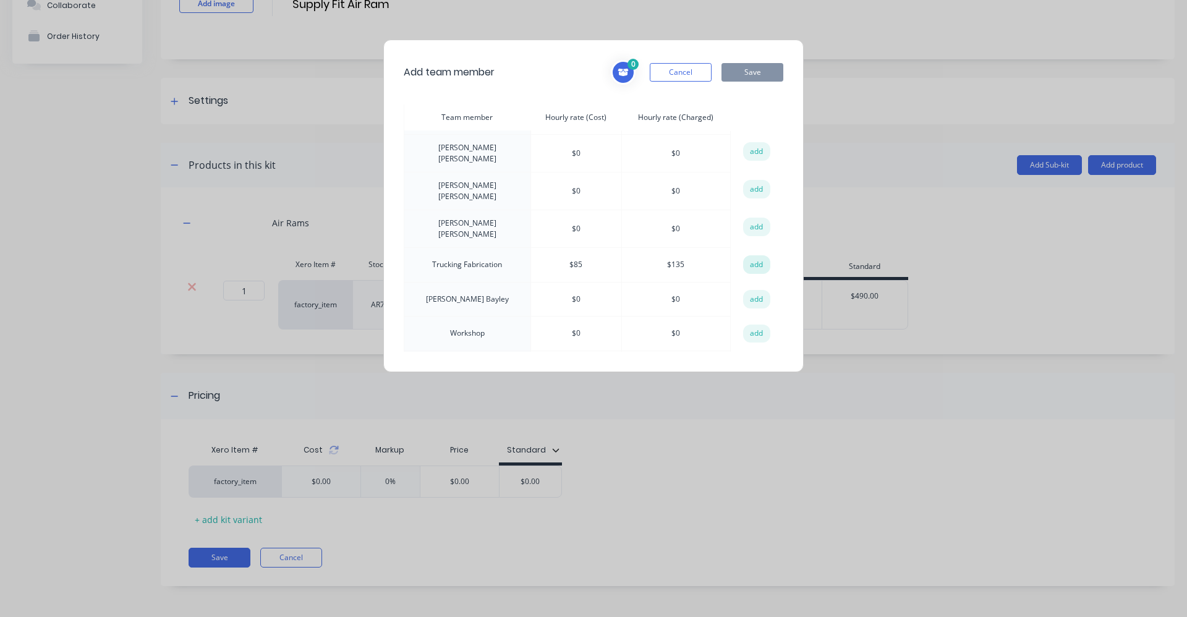
click at [743, 255] on button "add" at bounding box center [756, 264] width 27 height 19
click at [755, 68] on button "Save" at bounding box center [752, 72] width 62 height 19
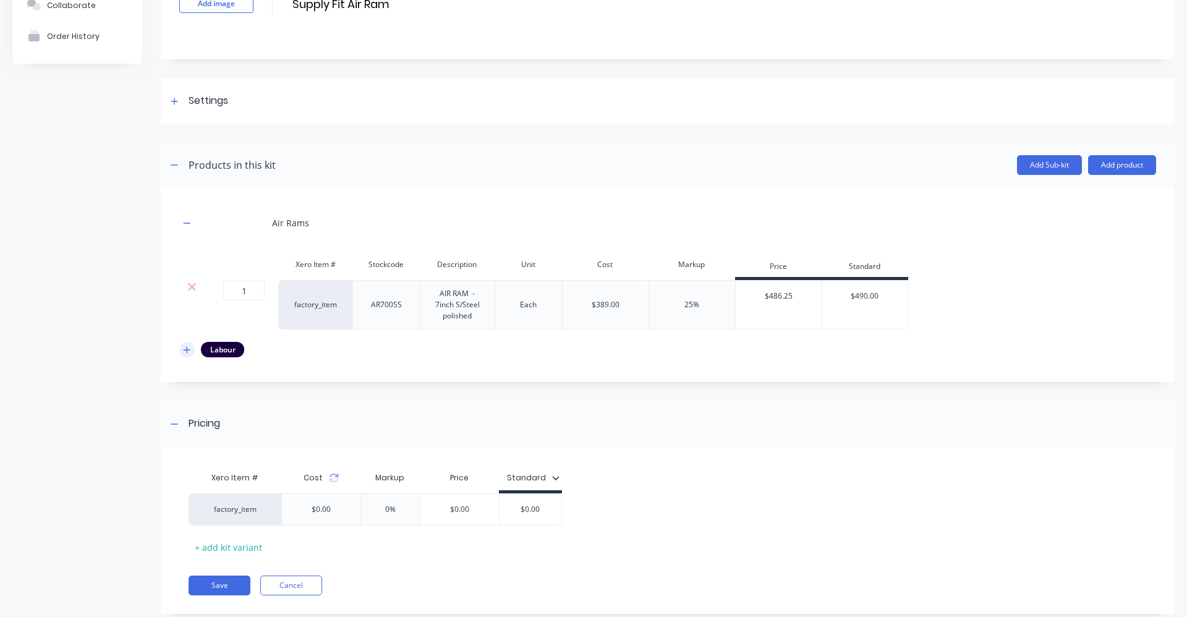
click at [187, 347] on icon "button" at bounding box center [187, 349] width 7 height 7
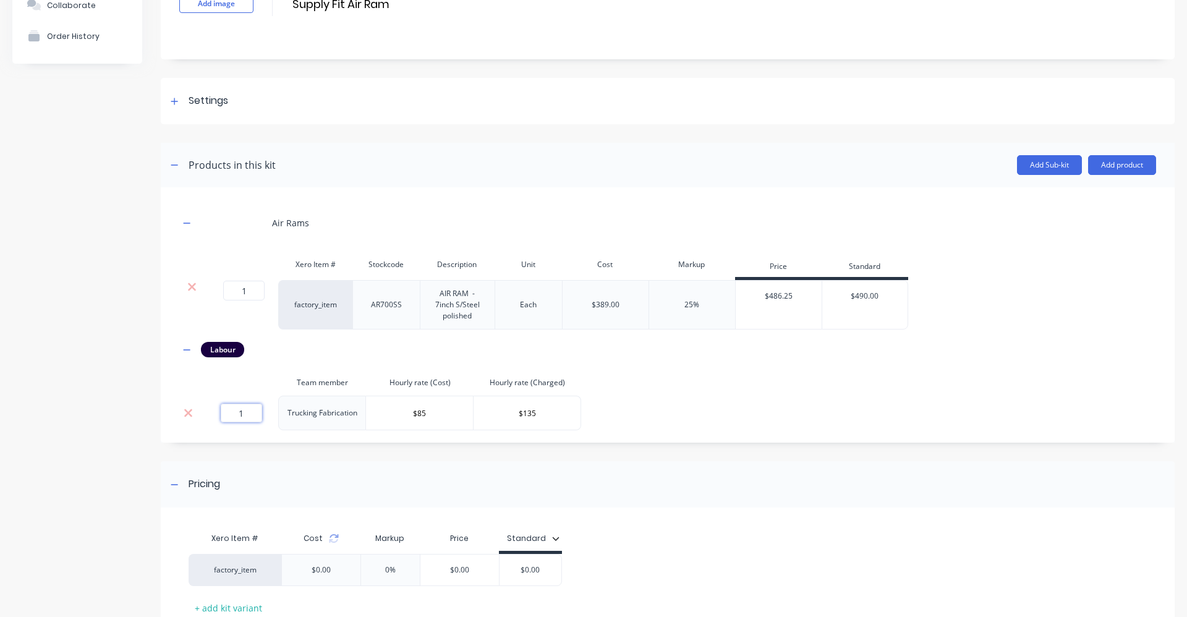
click at [247, 417] on input "1" at bounding box center [241, 413] width 41 height 19
click at [740, 362] on div "Air Rams Xero Item # Stockcode Description Unit Cost Markup Price Standard 1 1 …" at bounding box center [667, 318] width 976 height 224
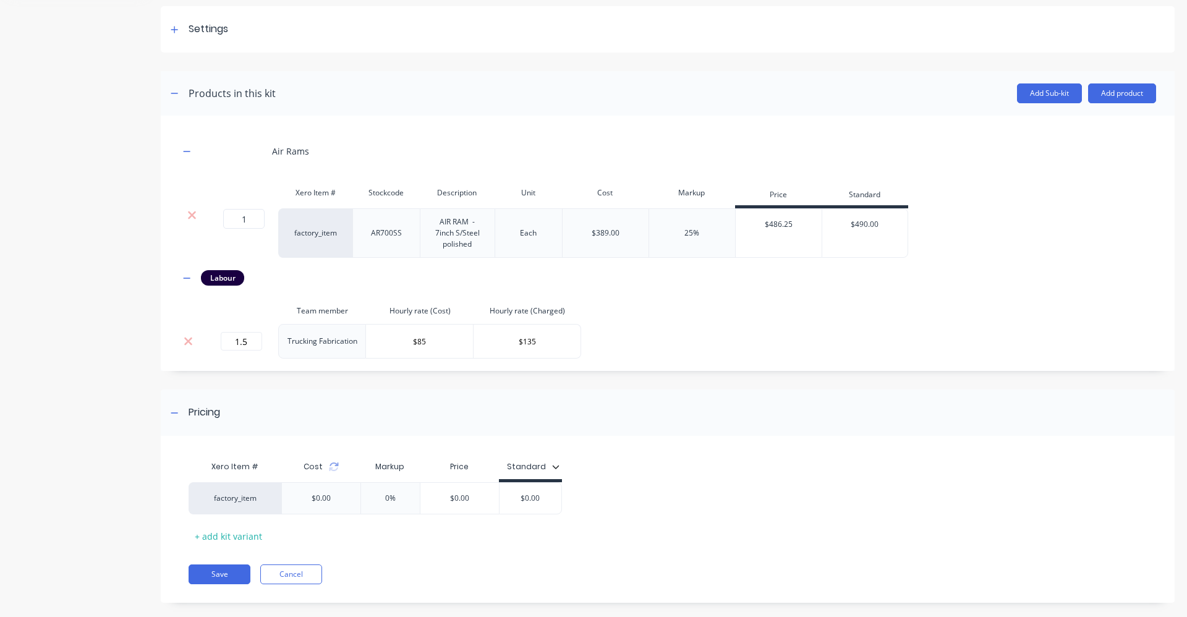
scroll to position [190, 0]
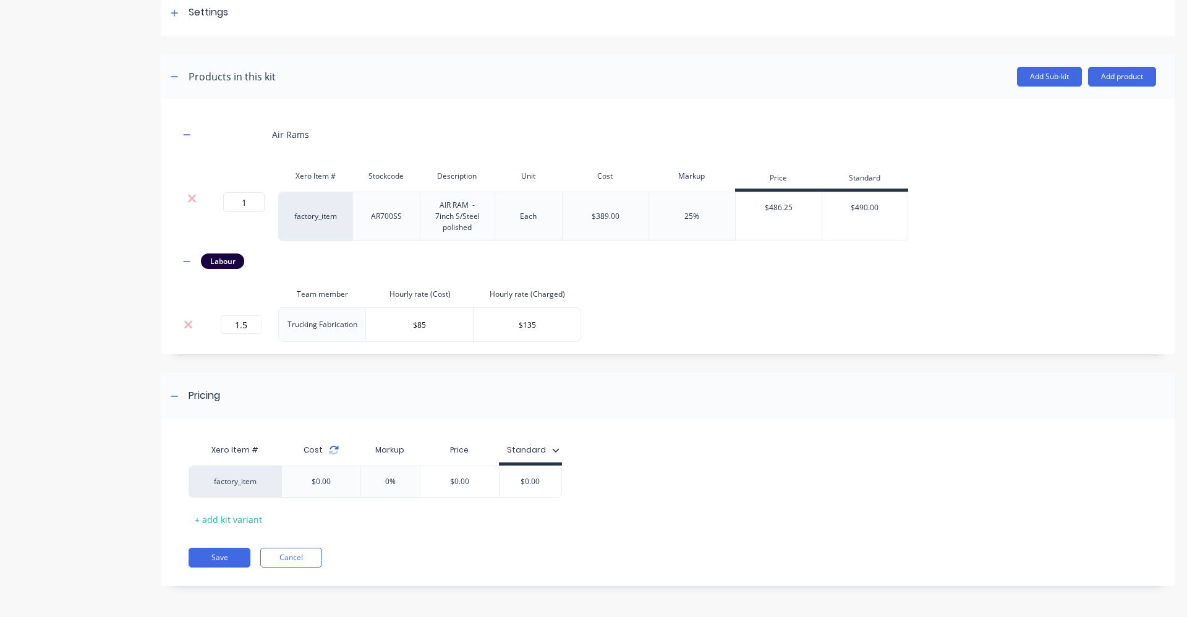
click at [333, 454] on icon at bounding box center [334, 450] width 10 height 10
click at [552, 449] on icon "button" at bounding box center [555, 449] width 7 height 7
click at [563, 434] on div "Xero Item # Cost Markup Price Standard All Standard All factory_item $516.50 33…" at bounding box center [663, 480] width 1004 height 98
click at [867, 203] on input "$490.00" at bounding box center [864, 207] width 85 height 11
click at [553, 447] on icon "button" at bounding box center [555, 449] width 7 height 7
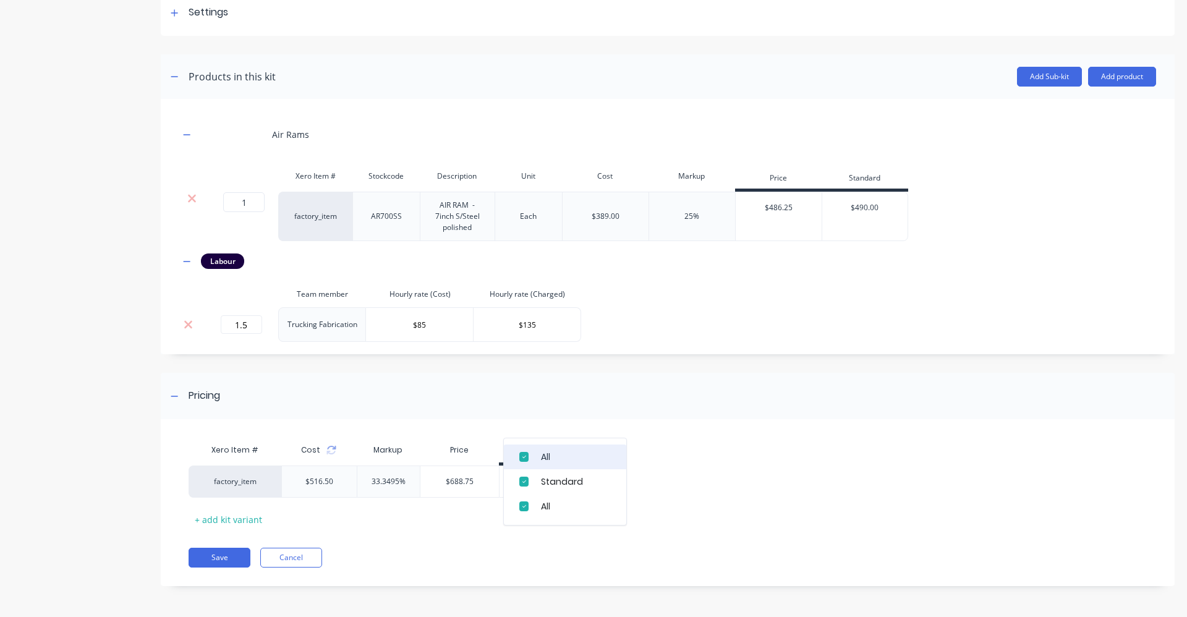
click at [572, 452] on div "All" at bounding box center [576, 456] width 70 height 13
click at [569, 413] on div "Pricing" at bounding box center [667, 396] width 1013 height 46
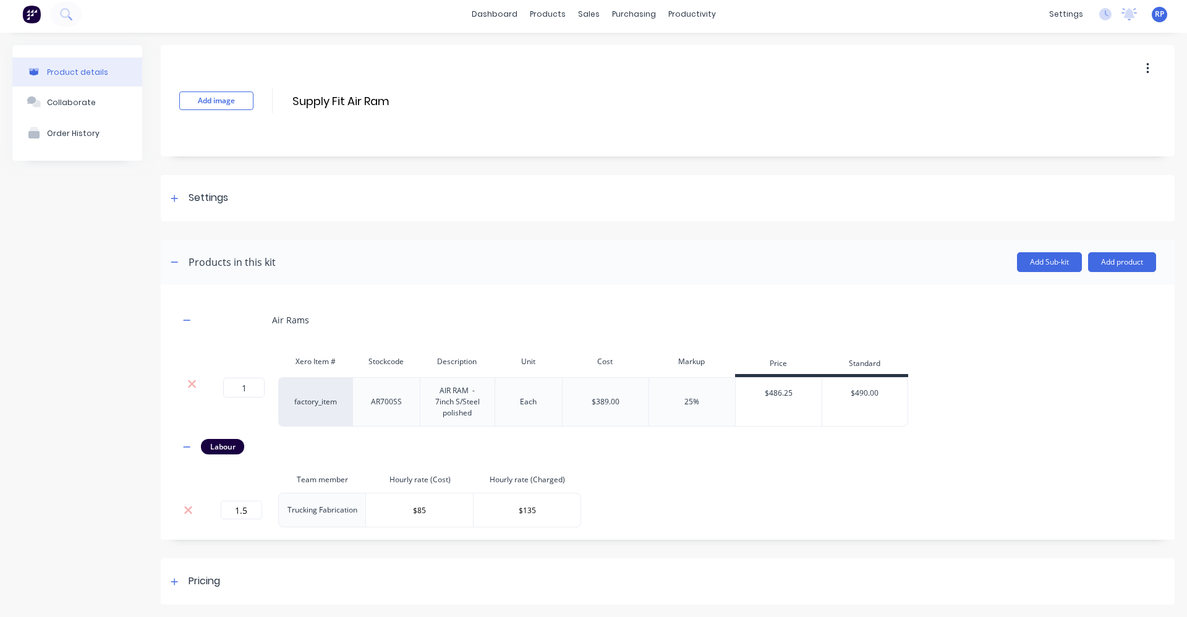
scroll to position [4, 0]
click at [686, 538] on div "Air Rams Xero Item # Stockcode Description Unit Cost Markup Price Standard 1 1 …" at bounding box center [667, 411] width 1013 height 255
click at [182, 585] on div "Pricing" at bounding box center [193, 580] width 53 height 15
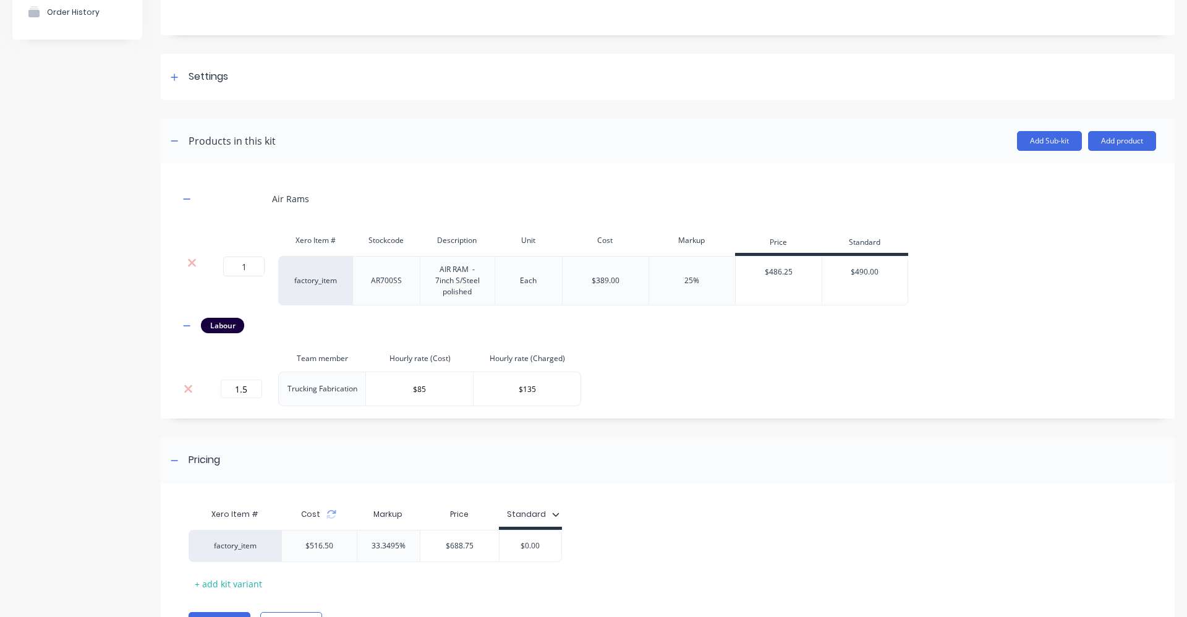
scroll to position [190, 0]
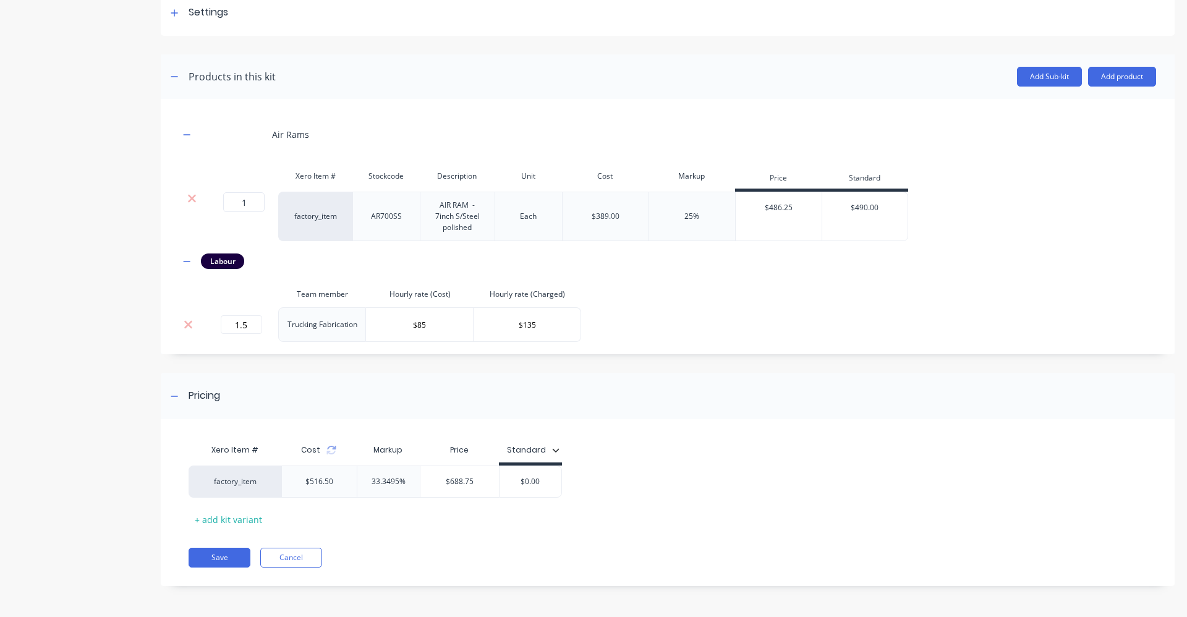
click at [753, 514] on div "Xero Item # Cost Markup Price Standard factory_item $516.50 33.3495% $688.75 $0…" at bounding box center [662, 483] width 948 height 91
click at [545, 476] on input "$0.00" at bounding box center [530, 481] width 62 height 11
click at [629, 462] on div "Xero Item # Cost Markup Price Standard factory_item $516.50 33.3495% $688.75 $6…" at bounding box center [662, 483] width 948 height 91
click at [231, 557] on button "Save" at bounding box center [219, 558] width 62 height 20
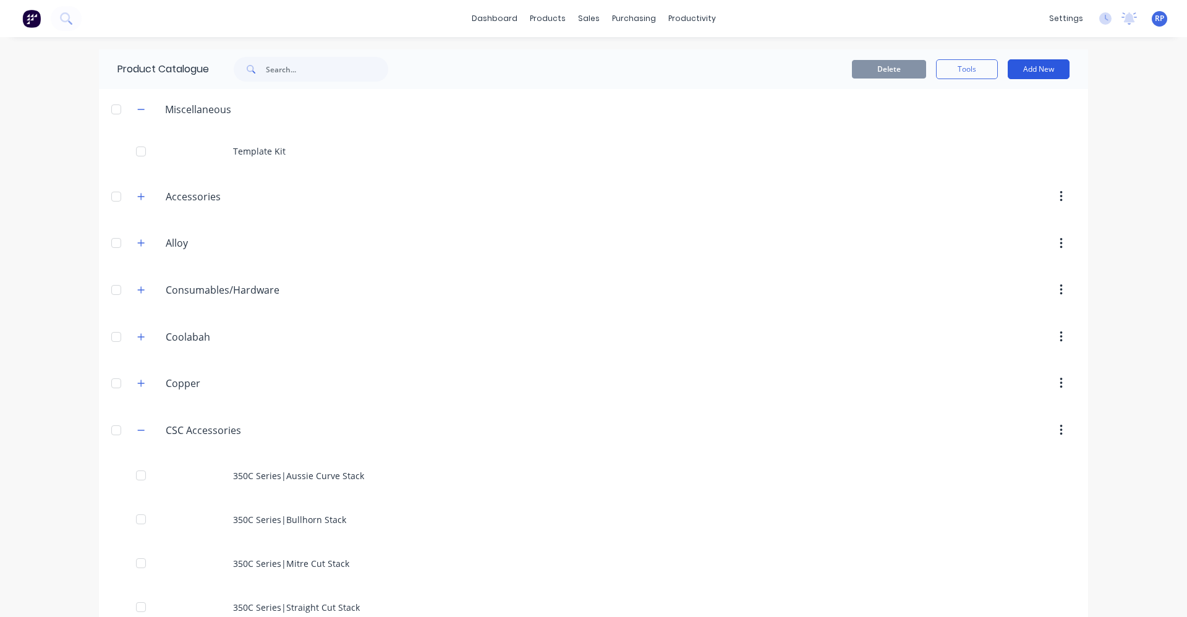
click at [1026, 71] on button "Add New" at bounding box center [1038, 69] width 62 height 20
click at [1025, 151] on div "Product Kit" at bounding box center [1010, 151] width 95 height 18
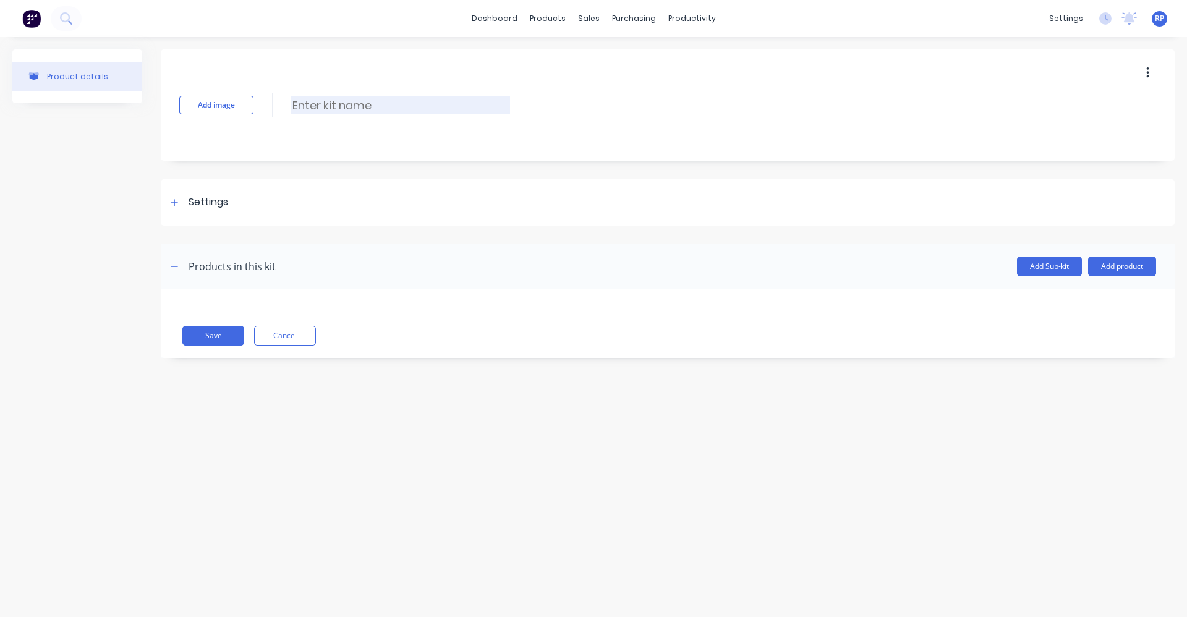
click at [379, 111] on input at bounding box center [400, 105] width 219 height 18
click at [504, 114] on div "Add image T-Series Vanity Cover T-Series Vanity Cover Enter kit name" at bounding box center [667, 104] width 1013 height 111
click at [378, 105] on input "T-Series Vanity Cover" at bounding box center [400, 105] width 219 height 18
click at [174, 200] on icon at bounding box center [174, 202] width 7 height 7
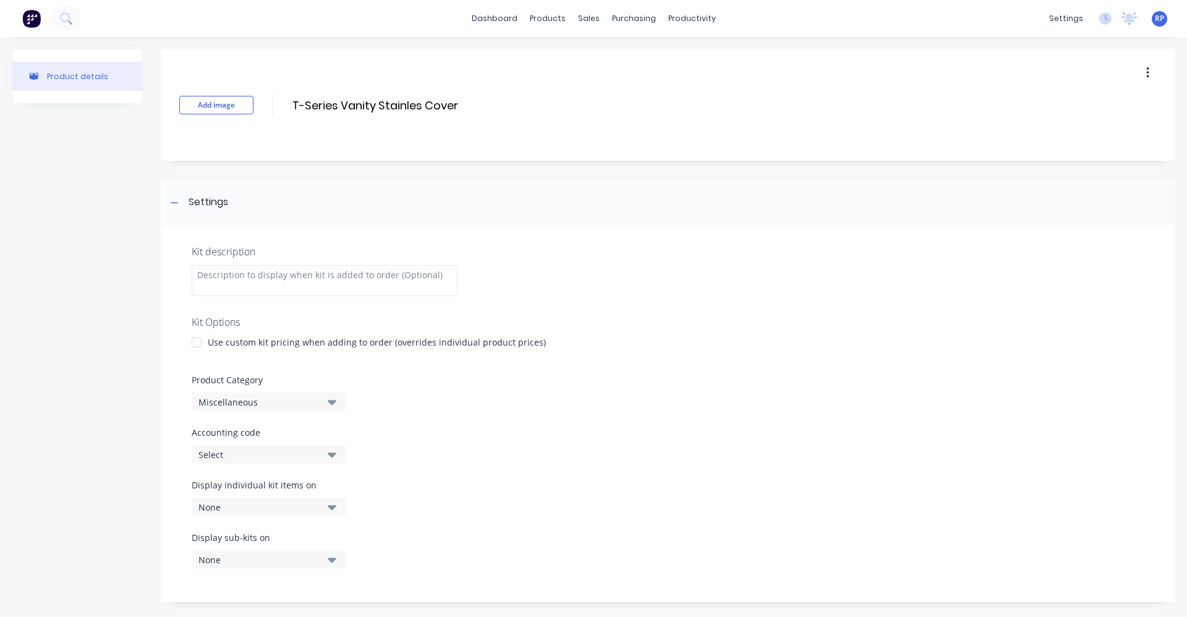
click at [197, 342] on div at bounding box center [196, 342] width 25 height 25
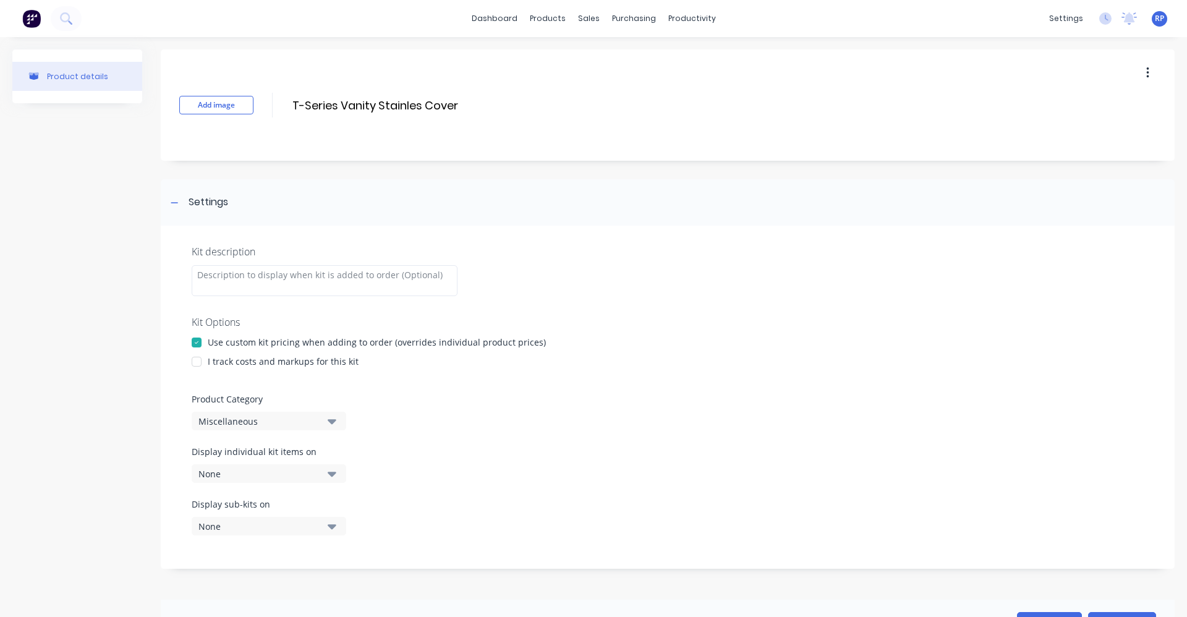
click at [197, 362] on div at bounding box center [196, 361] width 25 height 25
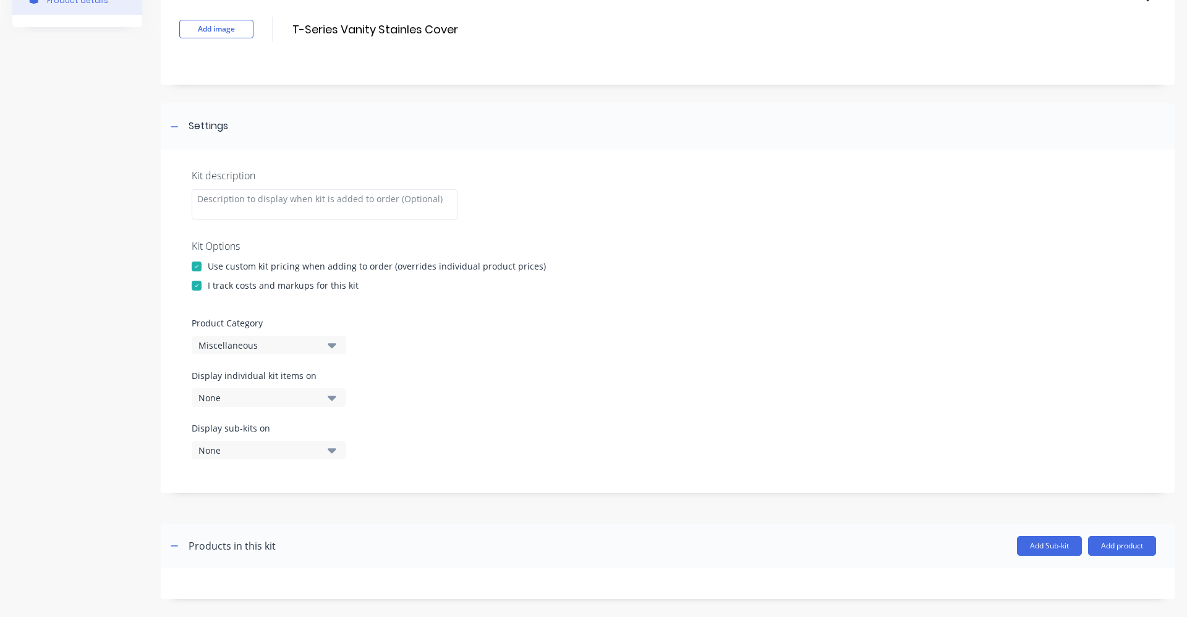
scroll to position [185, 0]
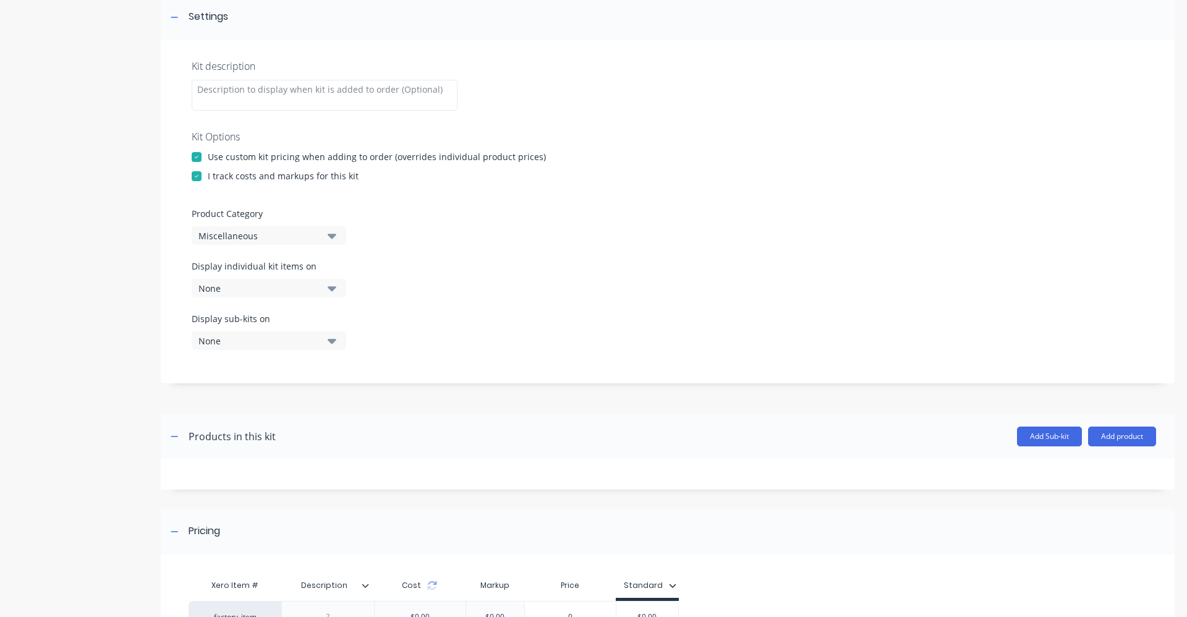
click at [335, 239] on icon "button" at bounding box center [332, 236] width 9 height 14
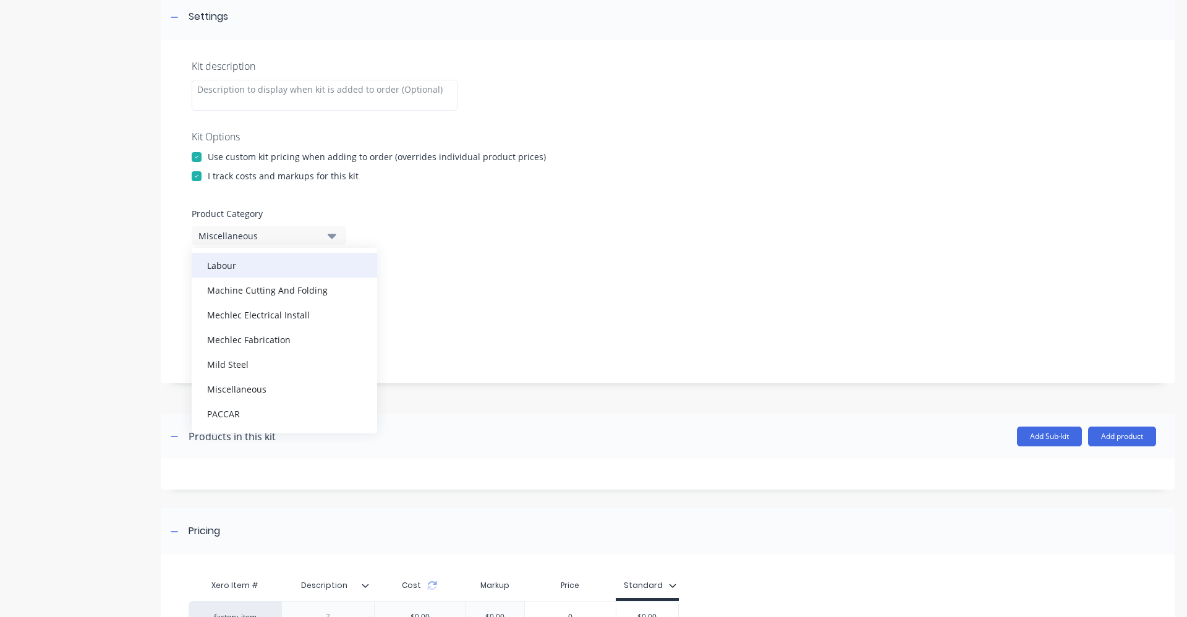
scroll to position [309, 0]
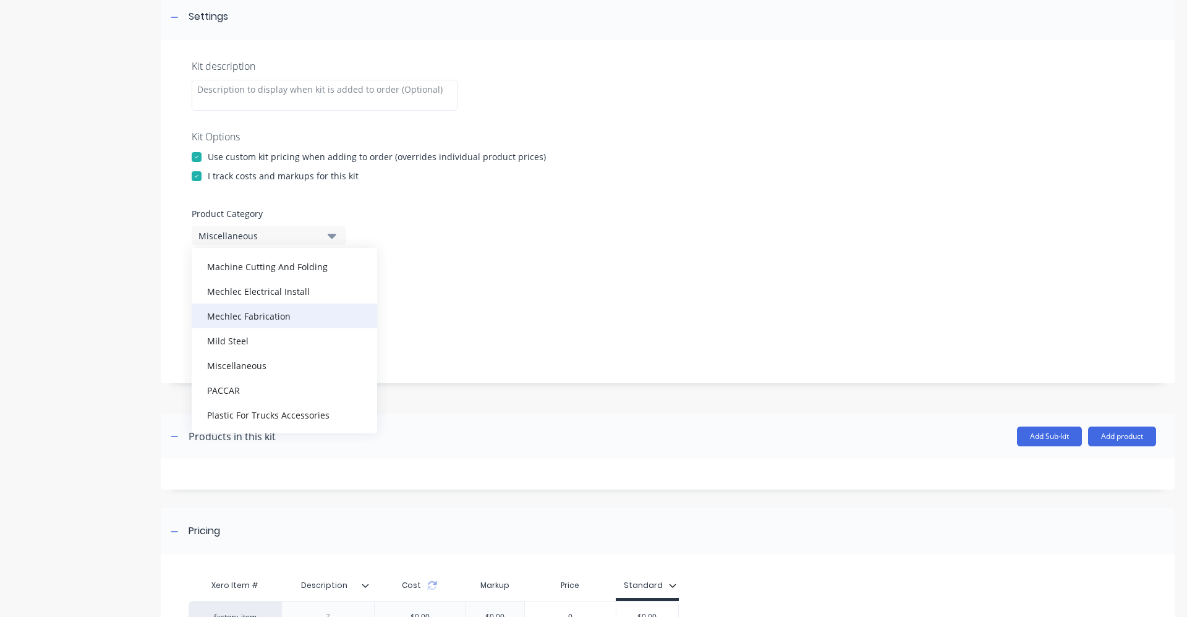
click at [292, 322] on div "Mechlec Fabrication" at bounding box center [284, 315] width 185 height 25
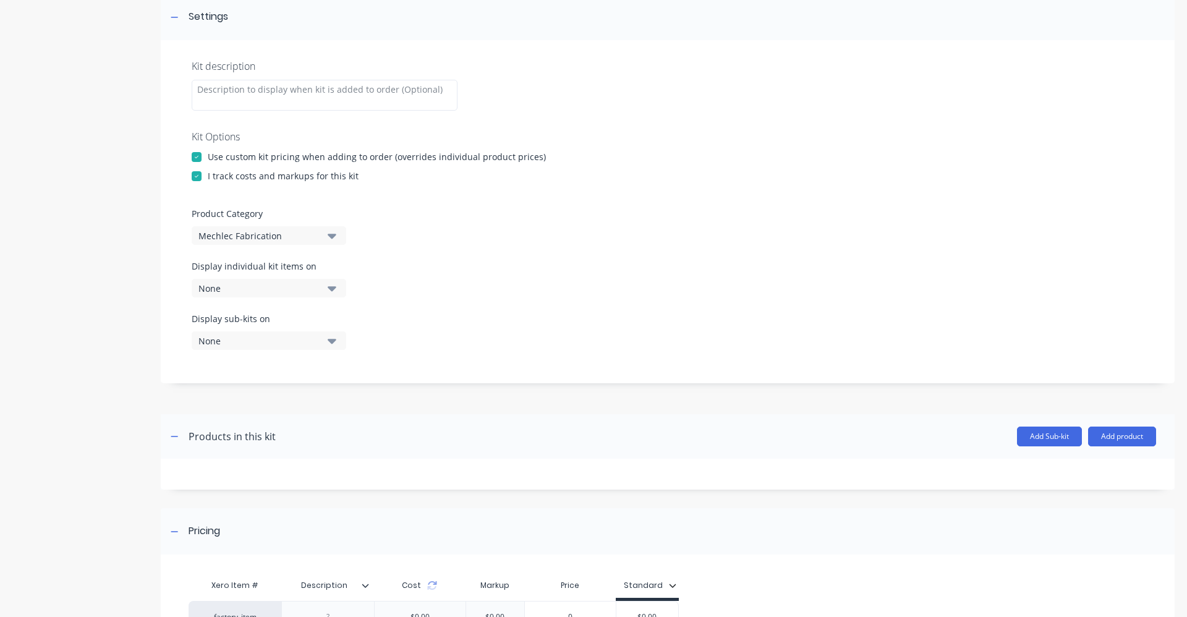
click at [439, 294] on div "Display individual kit items on None" at bounding box center [668, 286] width 952 height 53
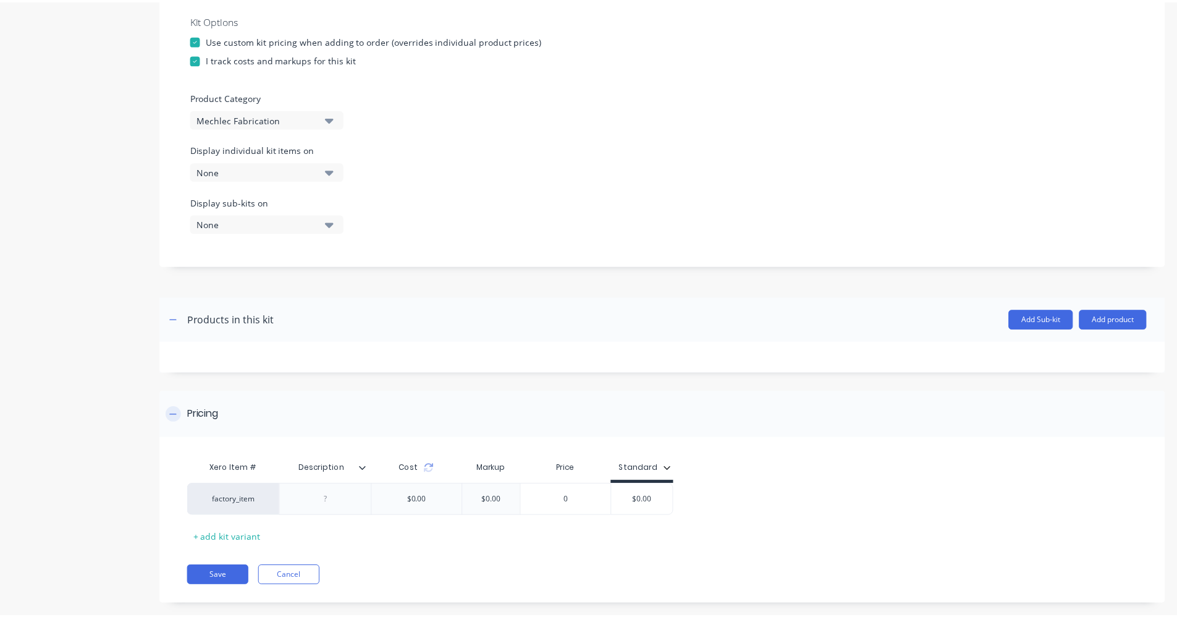
scroll to position [321, 0]
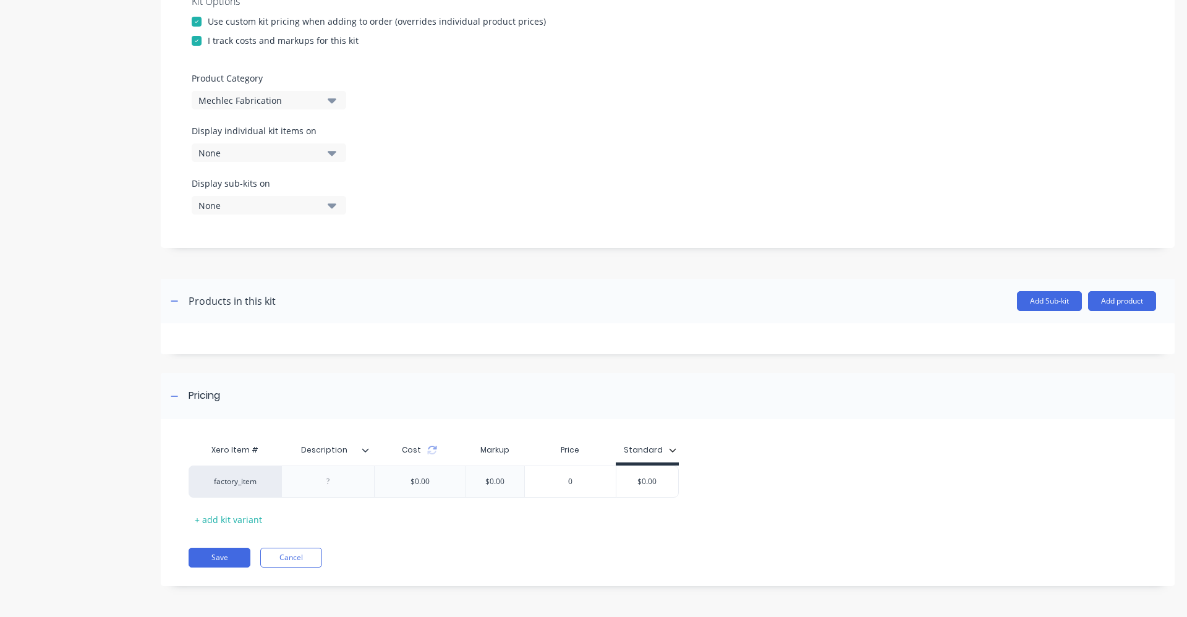
click at [362, 448] on icon at bounding box center [365, 449] width 7 height 7
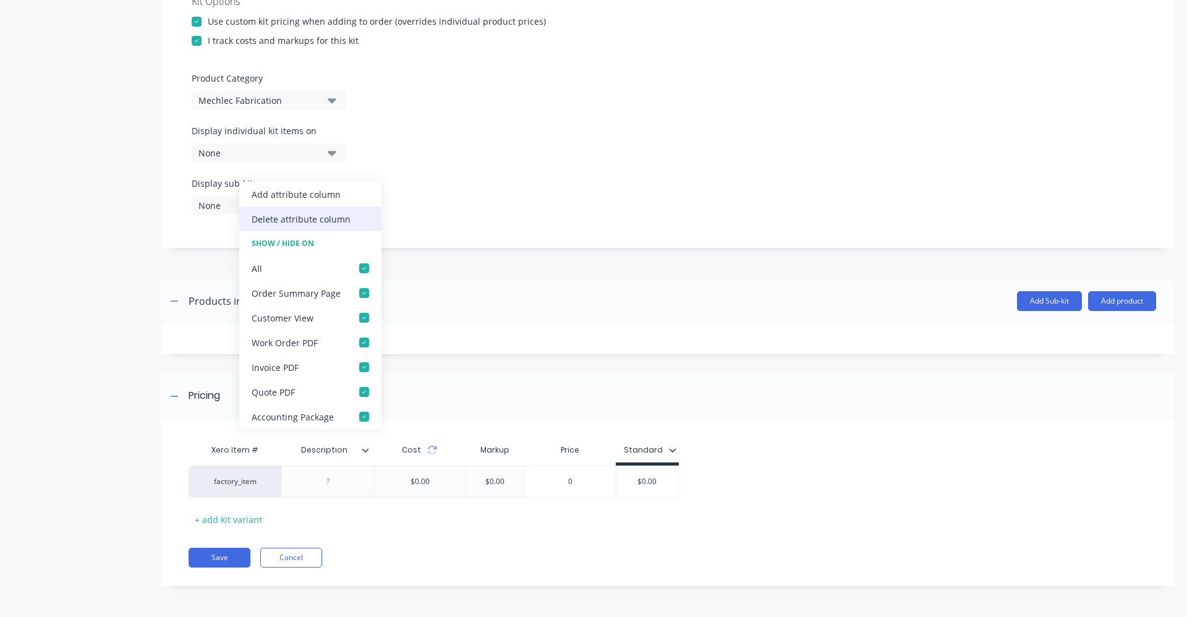
click at [337, 222] on div "Delete attribute column" at bounding box center [301, 219] width 99 height 13
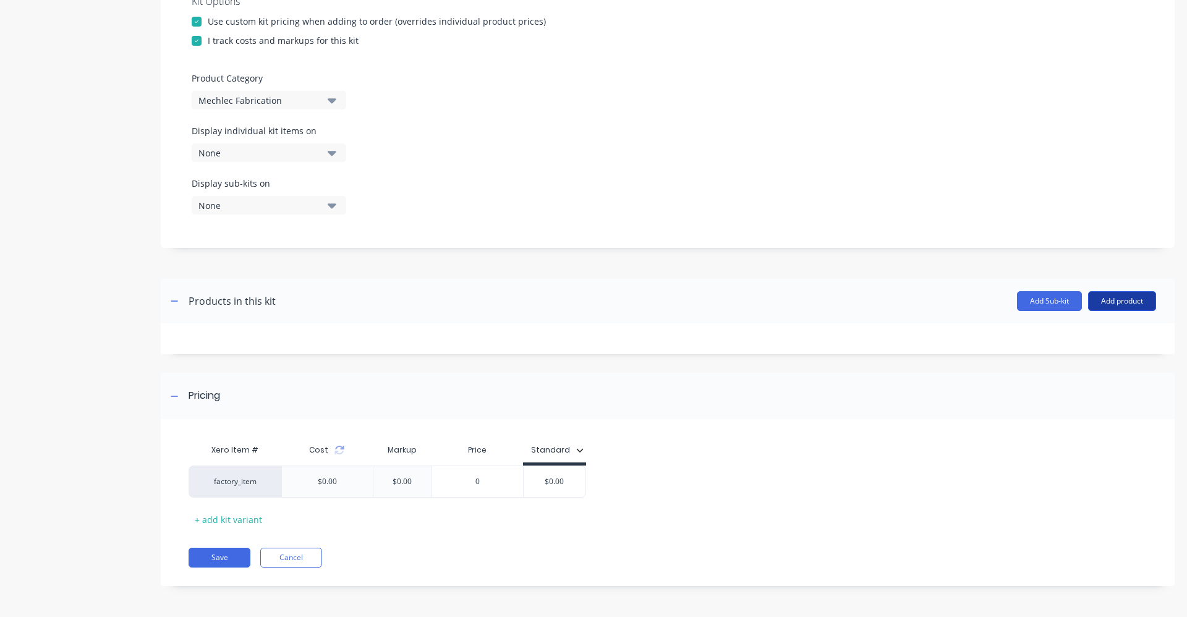
click at [1092, 300] on button "Add product" at bounding box center [1122, 301] width 68 height 20
click at [1094, 328] on div "Product catalogue" at bounding box center [1096, 333] width 95 height 18
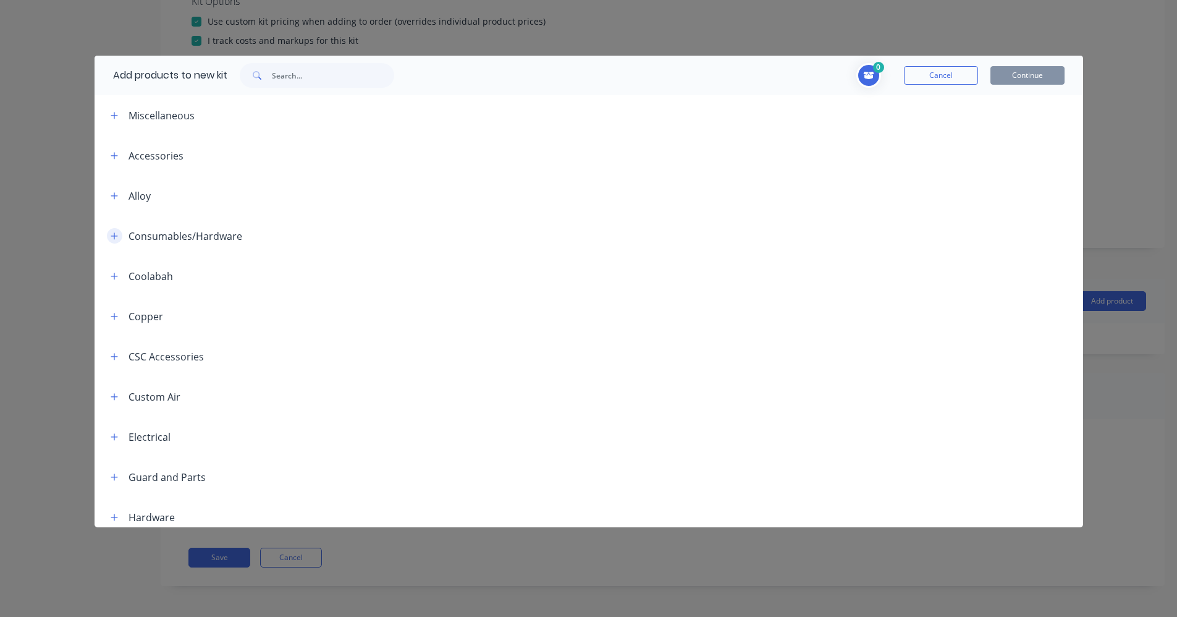
click at [116, 239] on icon "button" at bounding box center [114, 236] width 7 height 9
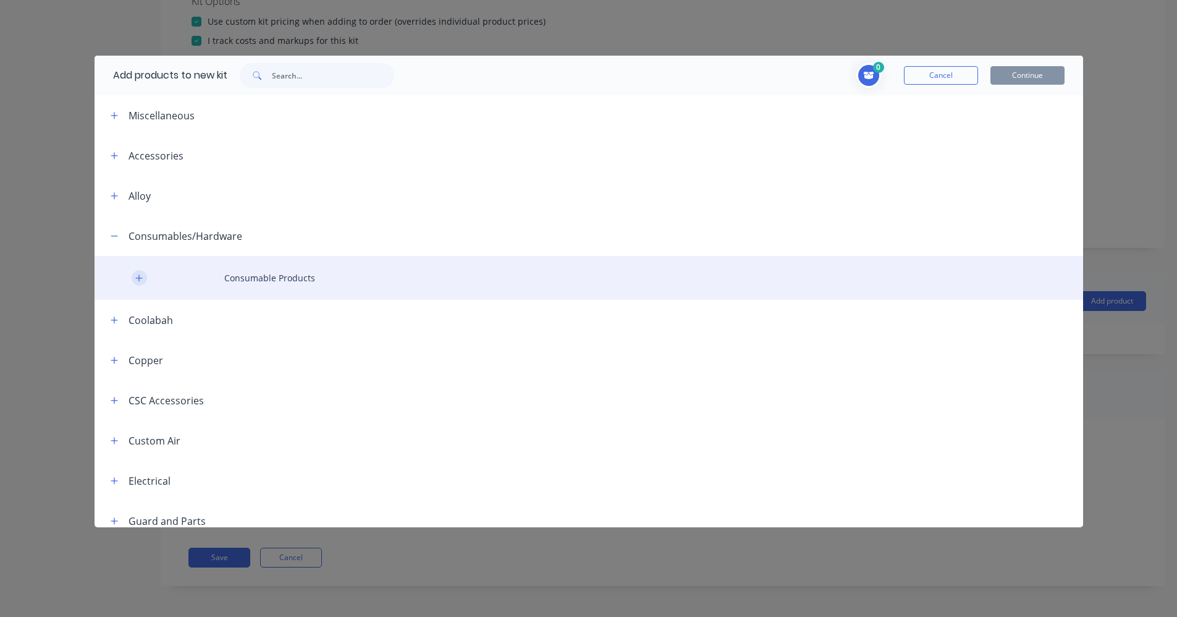
click at [135, 283] on button "button" at bounding box center [139, 277] width 15 height 15
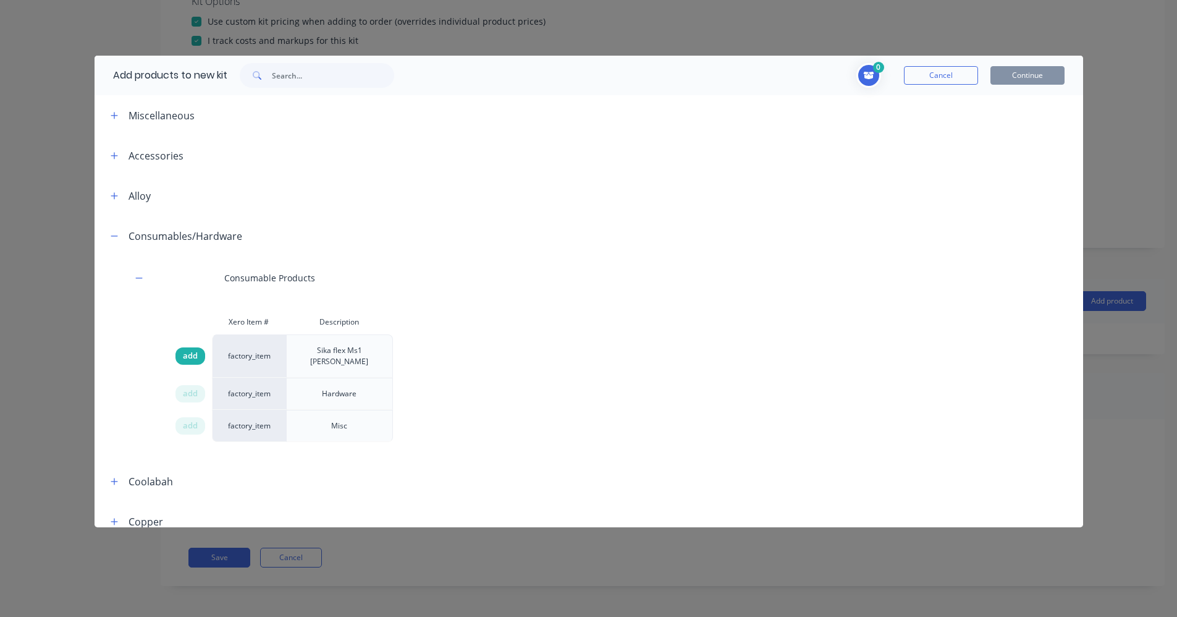
drag, startPoint x: 193, startPoint y: 353, endPoint x: 199, endPoint y: 381, distance: 28.4
click at [193, 353] on span "add" at bounding box center [190, 356] width 15 height 12
click at [195, 387] on span "add" at bounding box center [190, 393] width 15 height 12
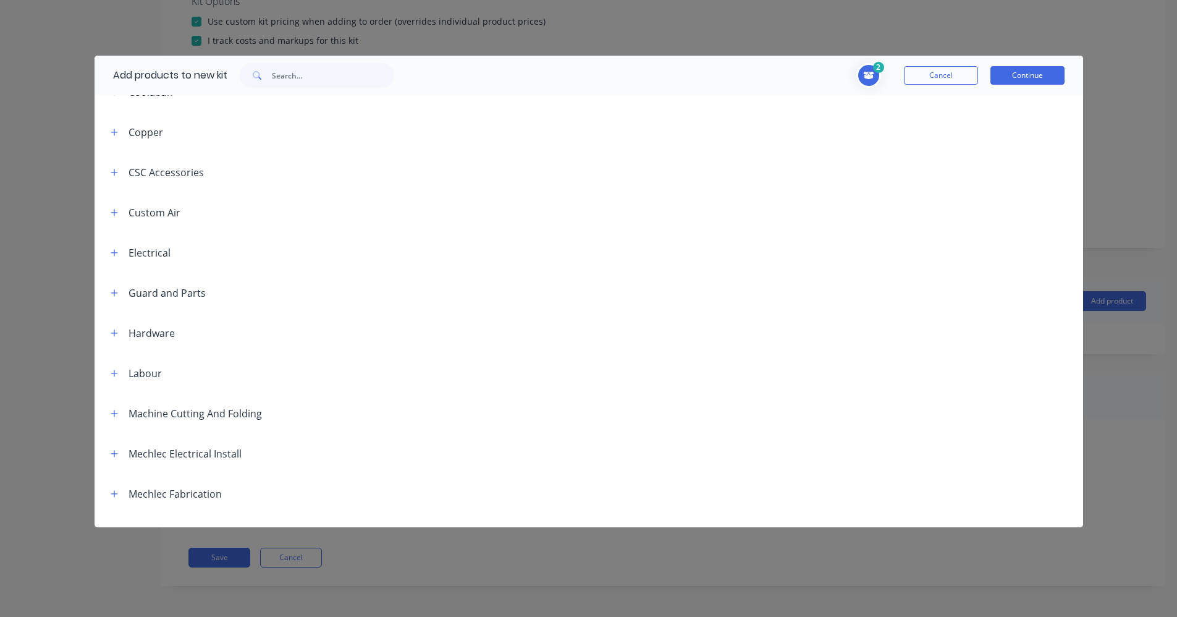
scroll to position [726, 0]
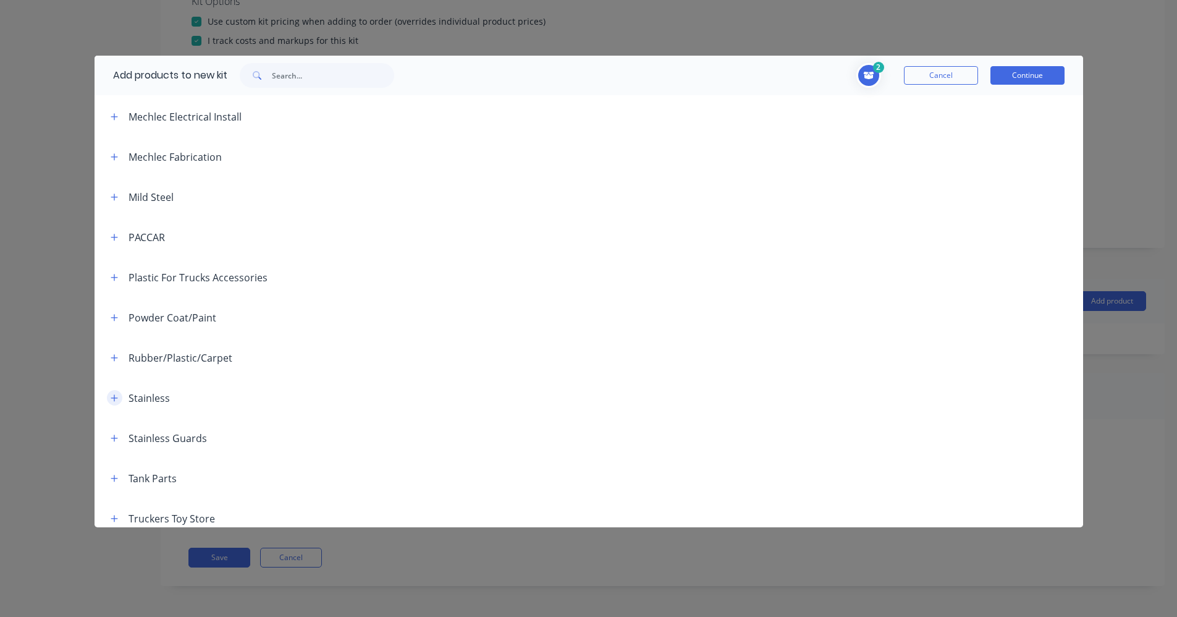
click at [112, 394] on icon "button" at bounding box center [114, 398] width 7 height 9
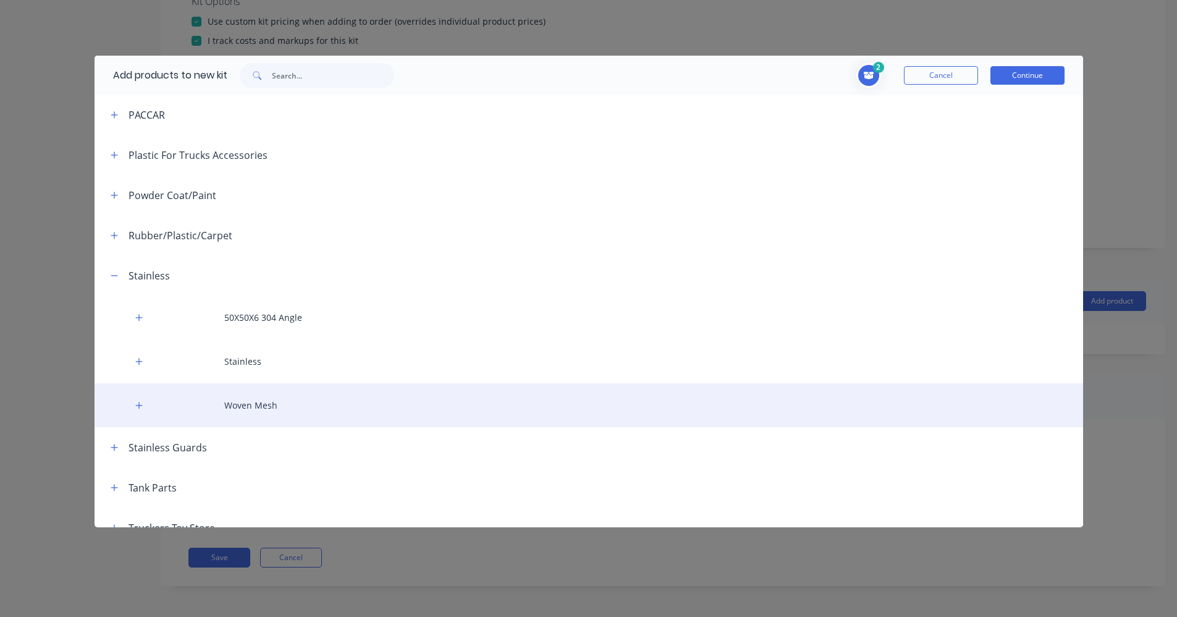
scroll to position [858, 0]
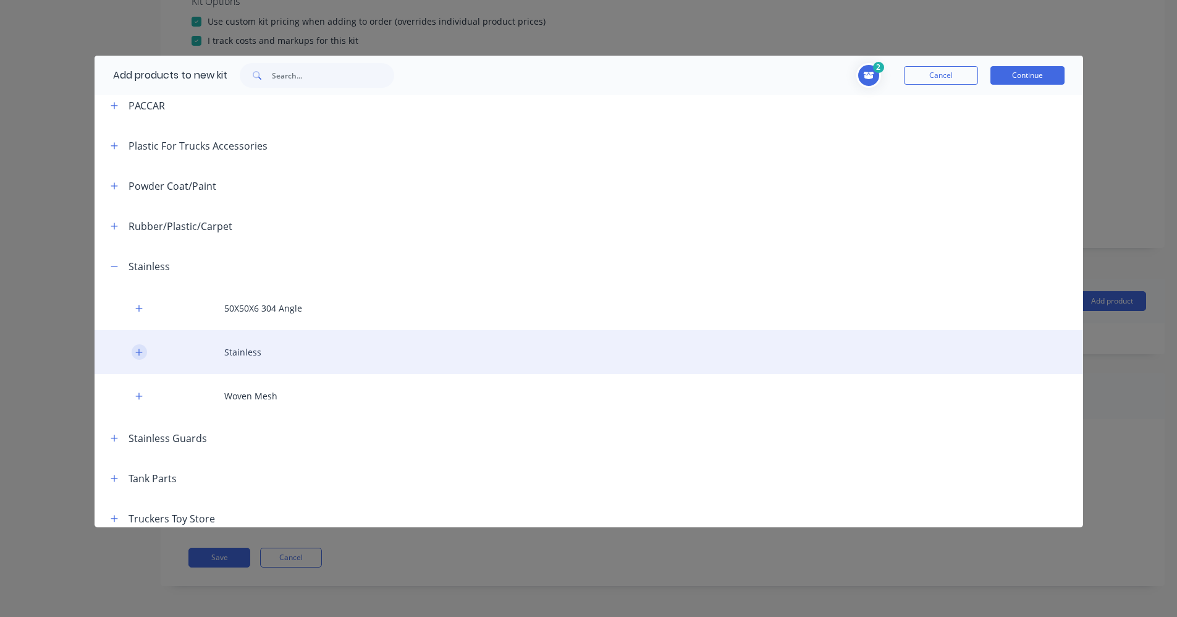
click at [145, 344] on button "button" at bounding box center [139, 351] width 15 height 15
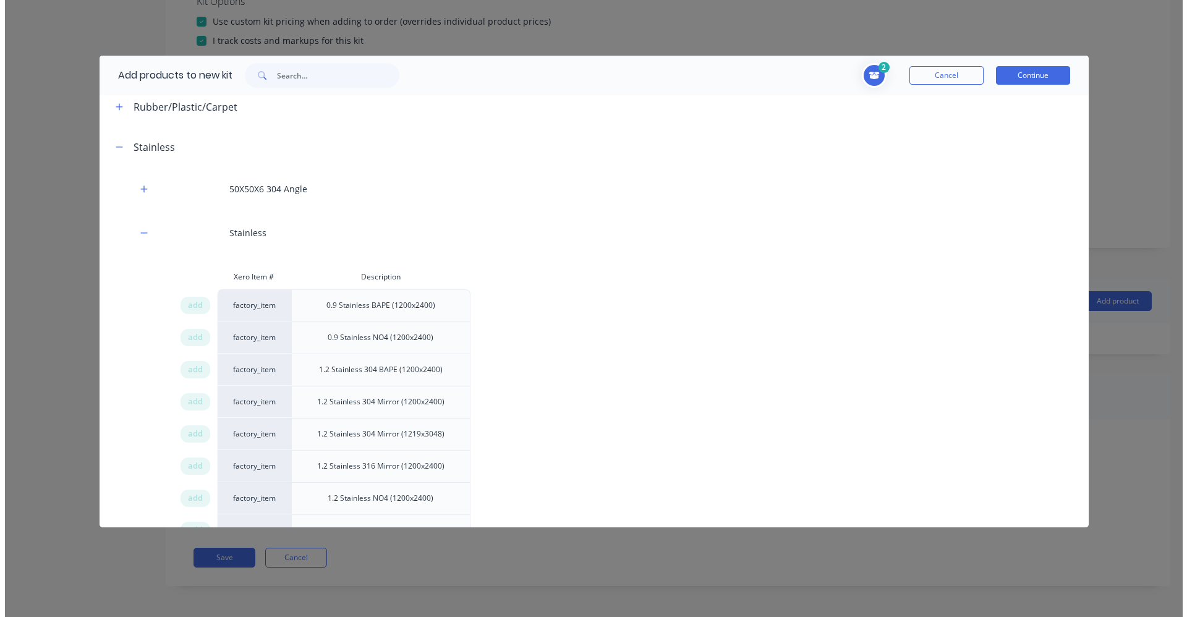
scroll to position [981, 0]
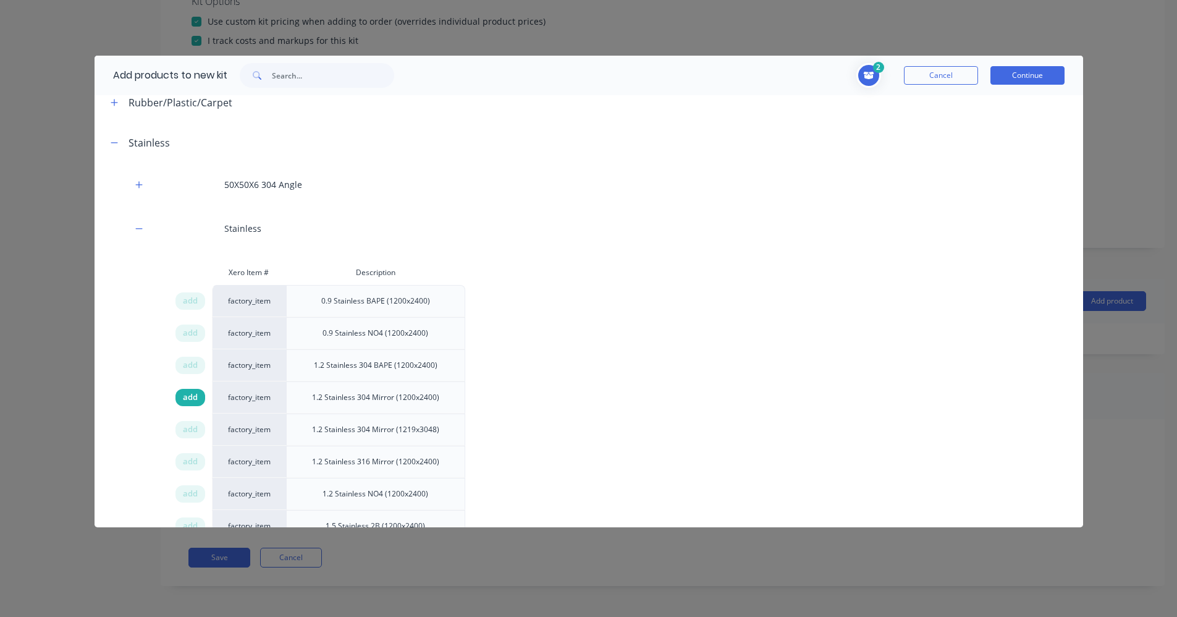
click at [192, 391] on span "add" at bounding box center [190, 397] width 15 height 12
click at [1000, 79] on button "Continue" at bounding box center [1028, 75] width 74 height 19
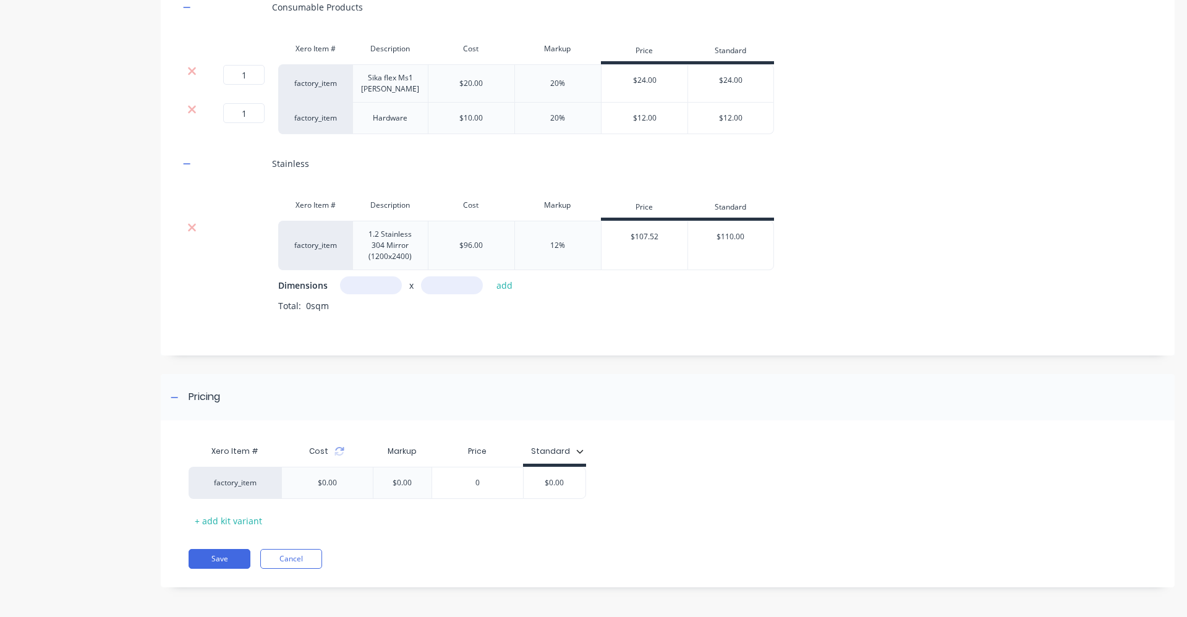
scroll to position [674, 0]
click at [374, 281] on input "text" at bounding box center [371, 284] width 62 height 18
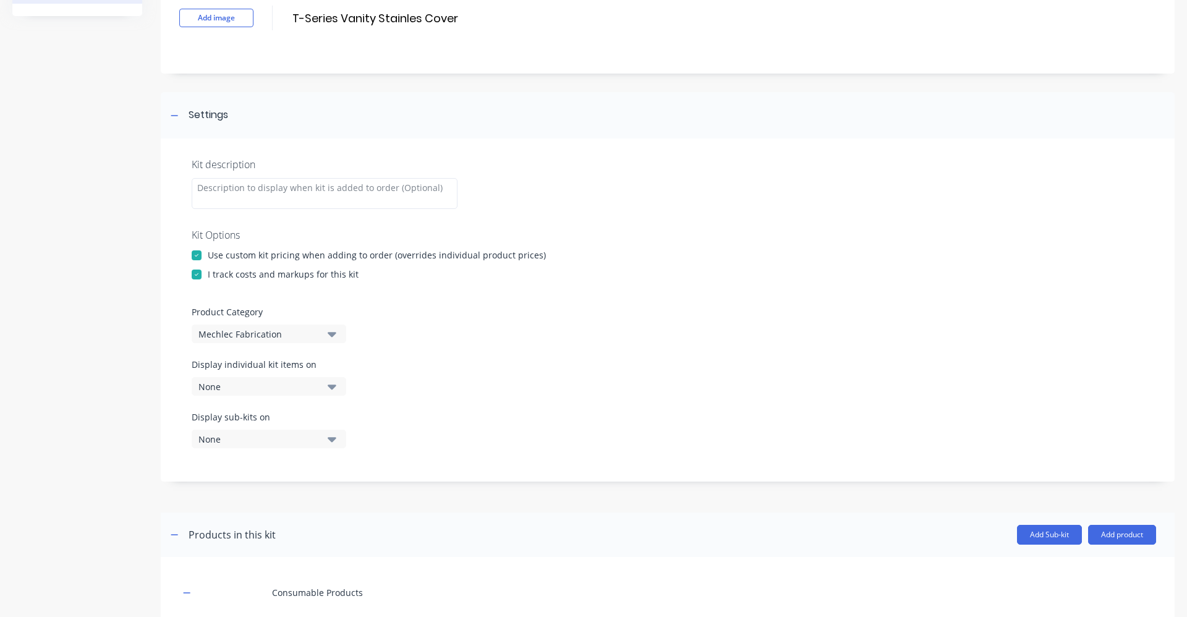
scroll to position [56, 0]
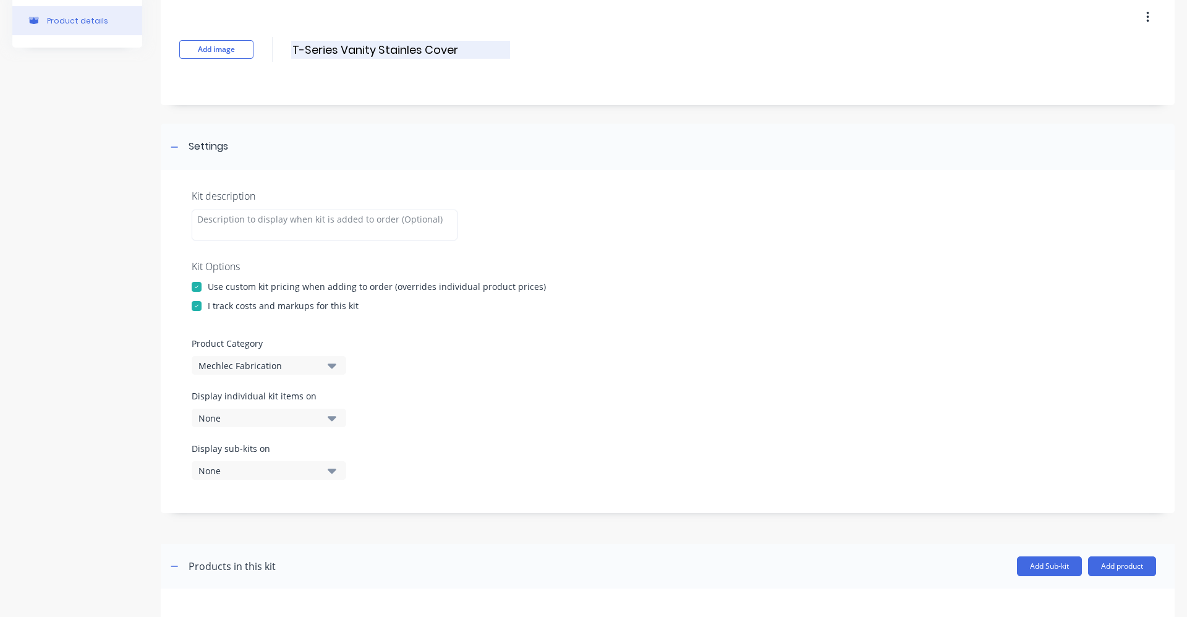
click at [419, 53] on input "T-Series Vanity Stainles Cover" at bounding box center [400, 50] width 219 height 18
click at [358, 80] on div "Add image T-Series Vanity Stainless Cover T-Series Vanity Stainless Cover Enter…" at bounding box center [667, 49] width 1013 height 111
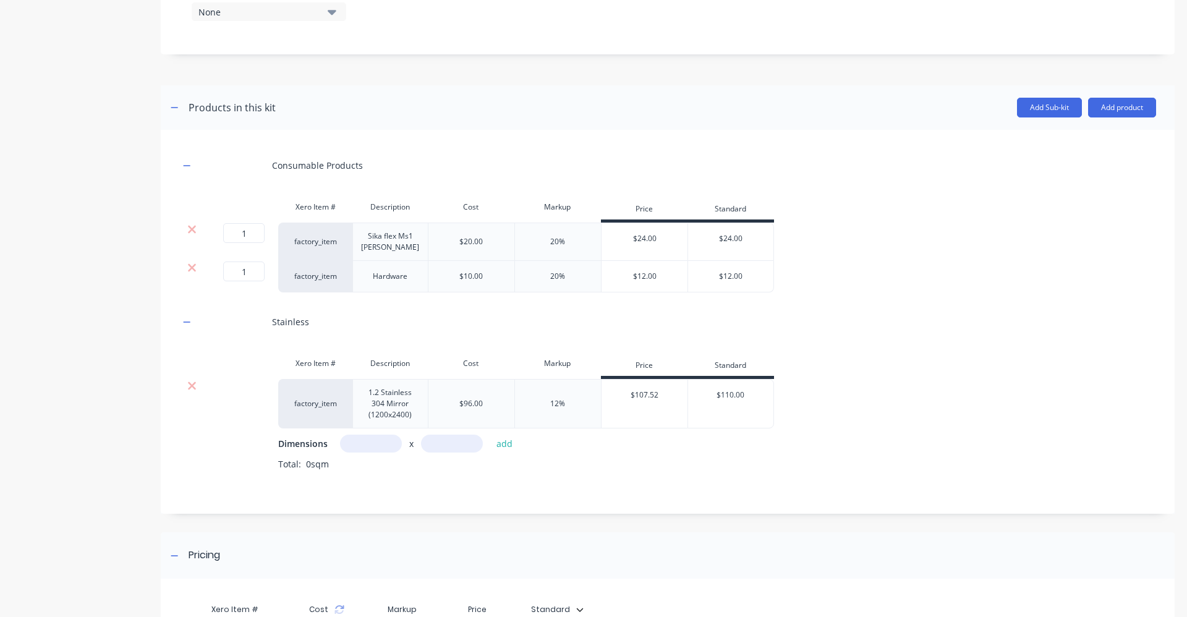
scroll to position [550, 0]
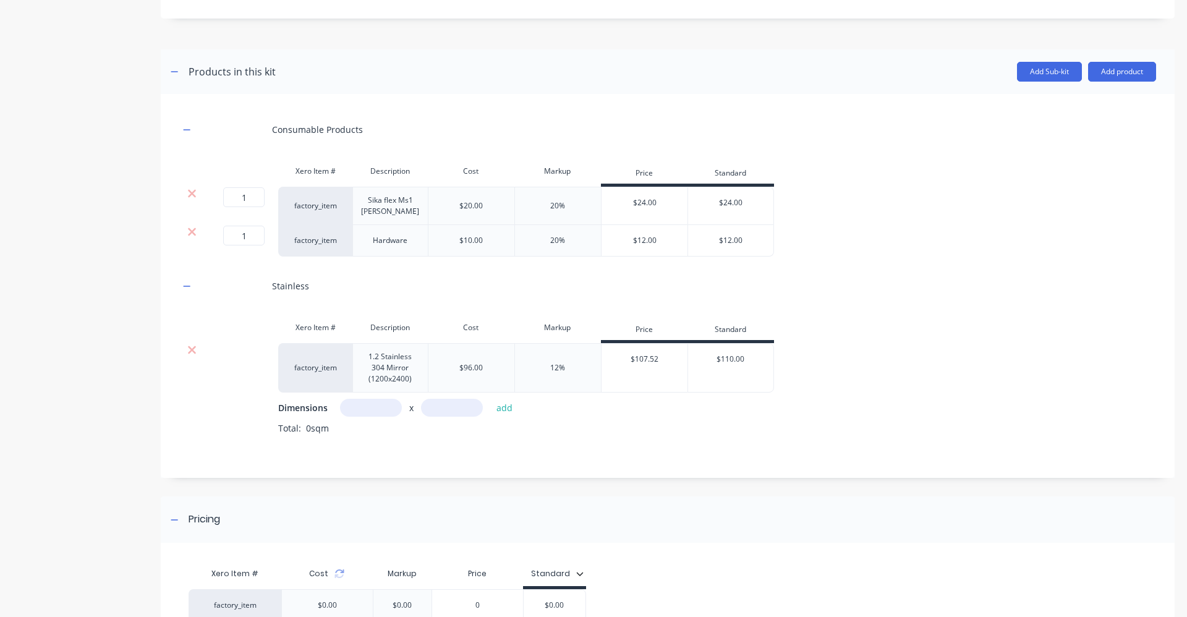
click at [392, 402] on input "text" at bounding box center [371, 408] width 62 height 18
click at [438, 407] on input "text" at bounding box center [452, 408] width 62 height 18
click at [456, 406] on input "11m" at bounding box center [452, 408] width 62 height 18
click at [452, 407] on input "1m" at bounding box center [452, 408] width 62 height 18
click at [514, 410] on button "add" at bounding box center [504, 407] width 29 height 17
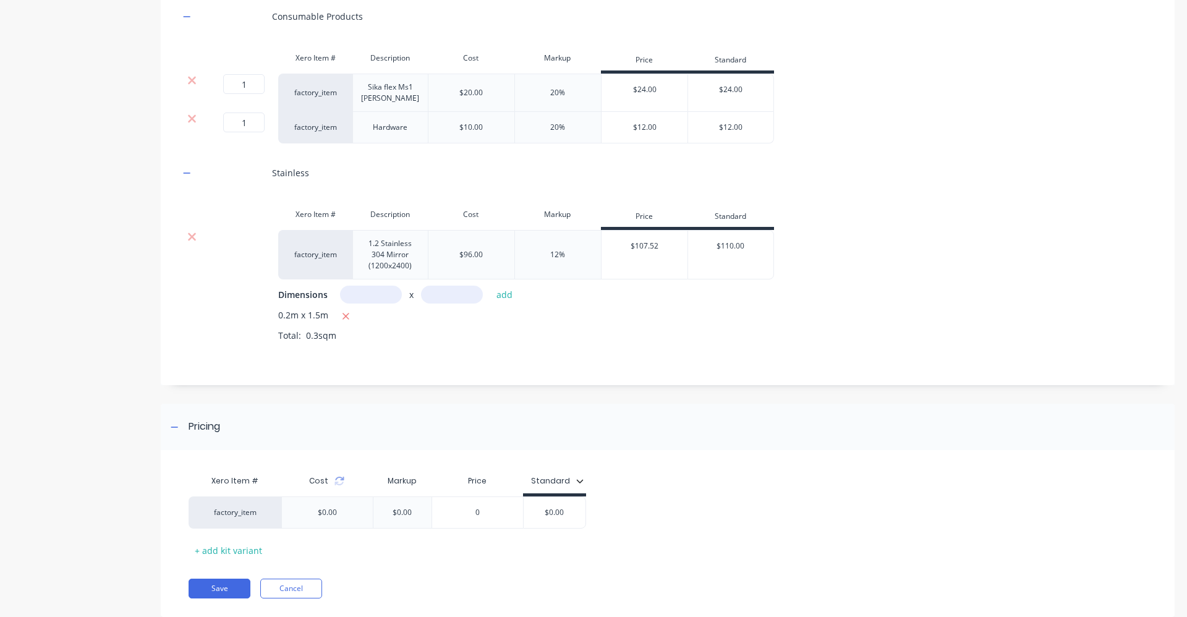
scroll to position [674, 0]
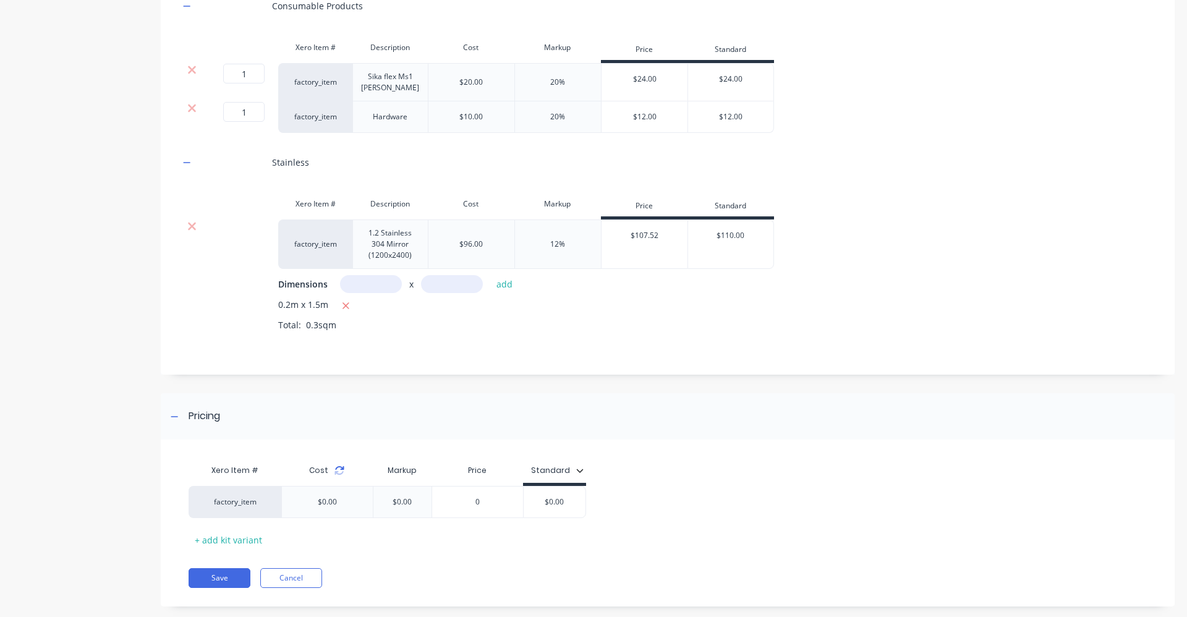
click at [337, 468] on icon at bounding box center [339, 470] width 10 height 10
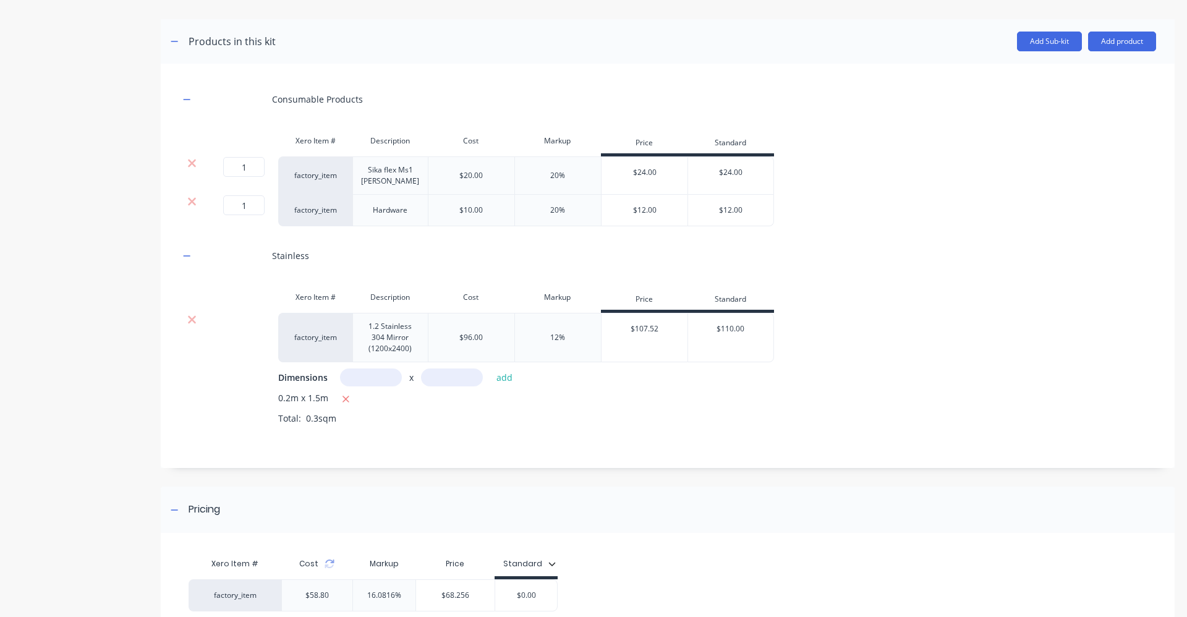
scroll to position [550, 0]
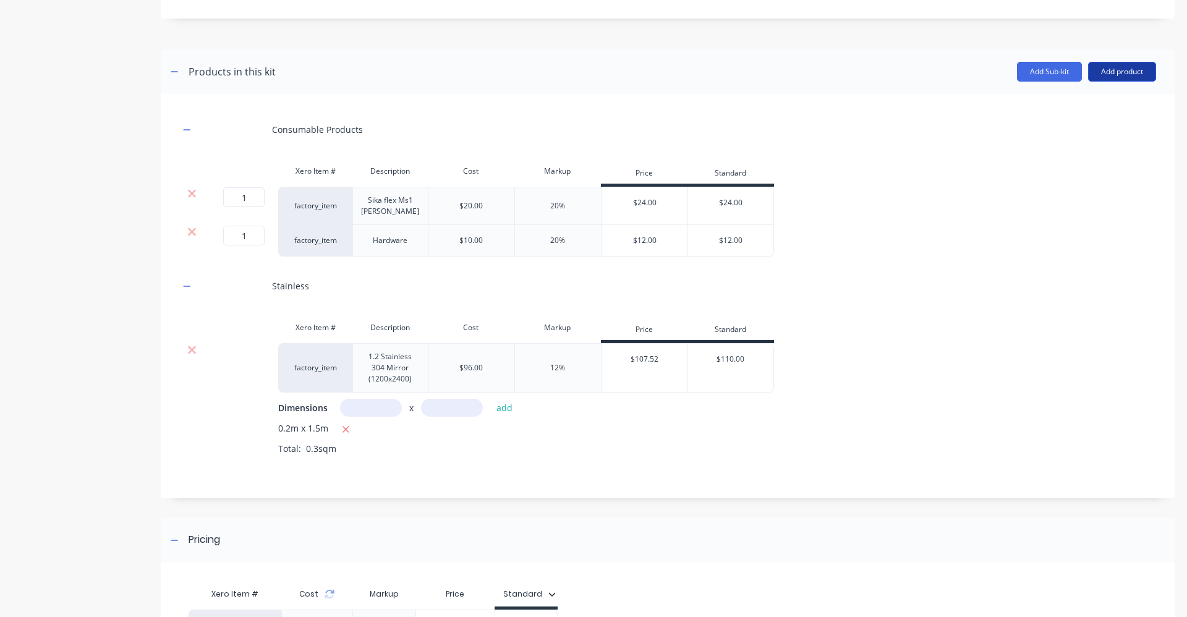
click at [1099, 74] on button "Add product" at bounding box center [1122, 72] width 68 height 20
click at [1083, 131] on div "Labour" at bounding box center [1096, 128] width 95 height 18
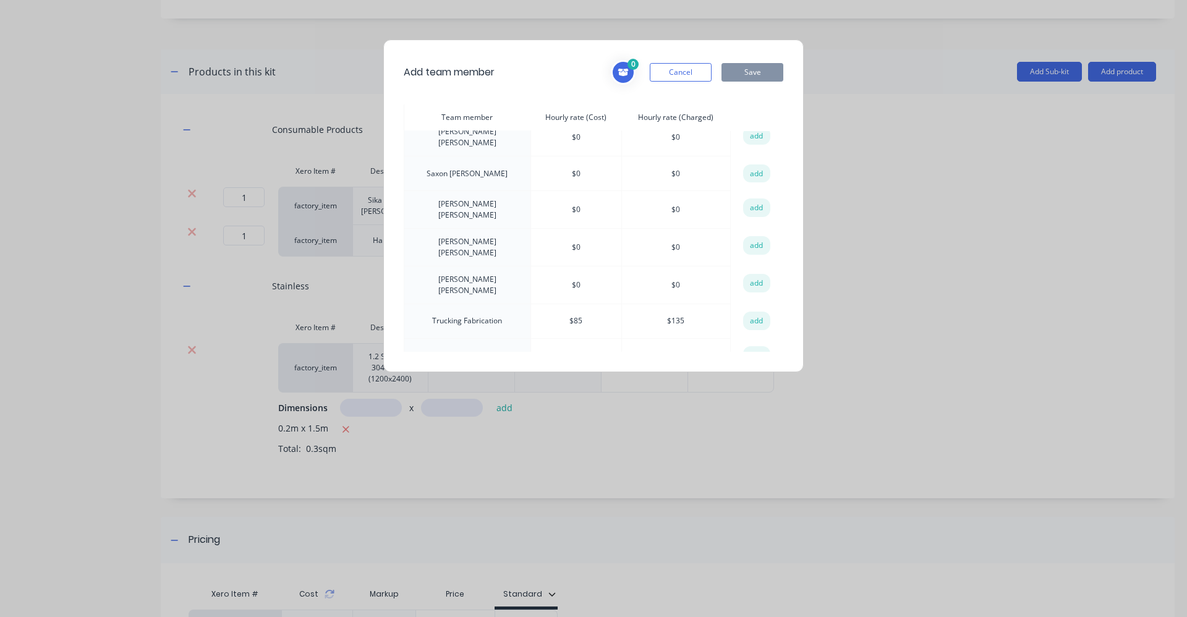
scroll to position [432, 0]
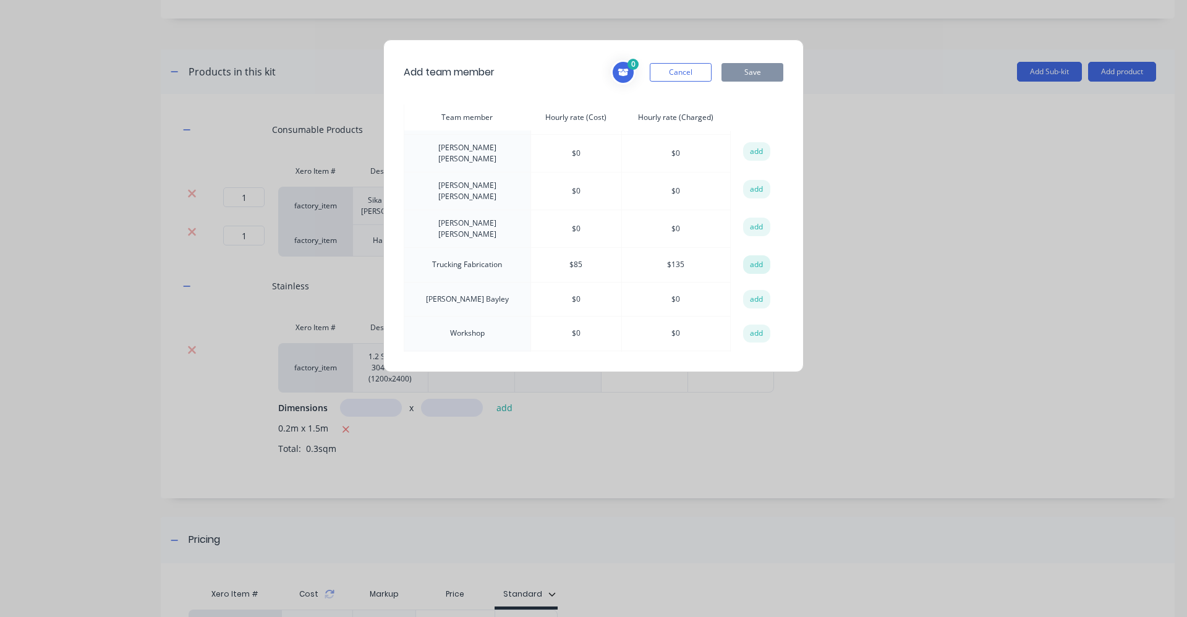
click at [750, 255] on button "add" at bounding box center [756, 264] width 27 height 19
click at [763, 74] on button "Save" at bounding box center [752, 72] width 62 height 19
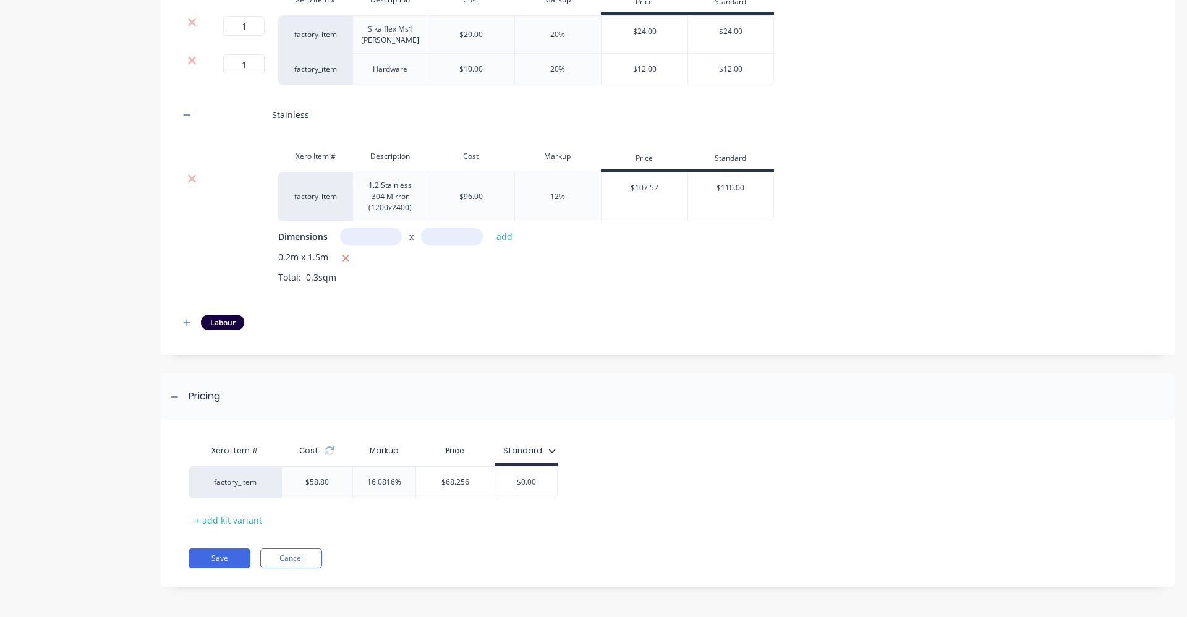
scroll to position [722, 0]
click at [181, 323] on button "button" at bounding box center [186, 321] width 15 height 15
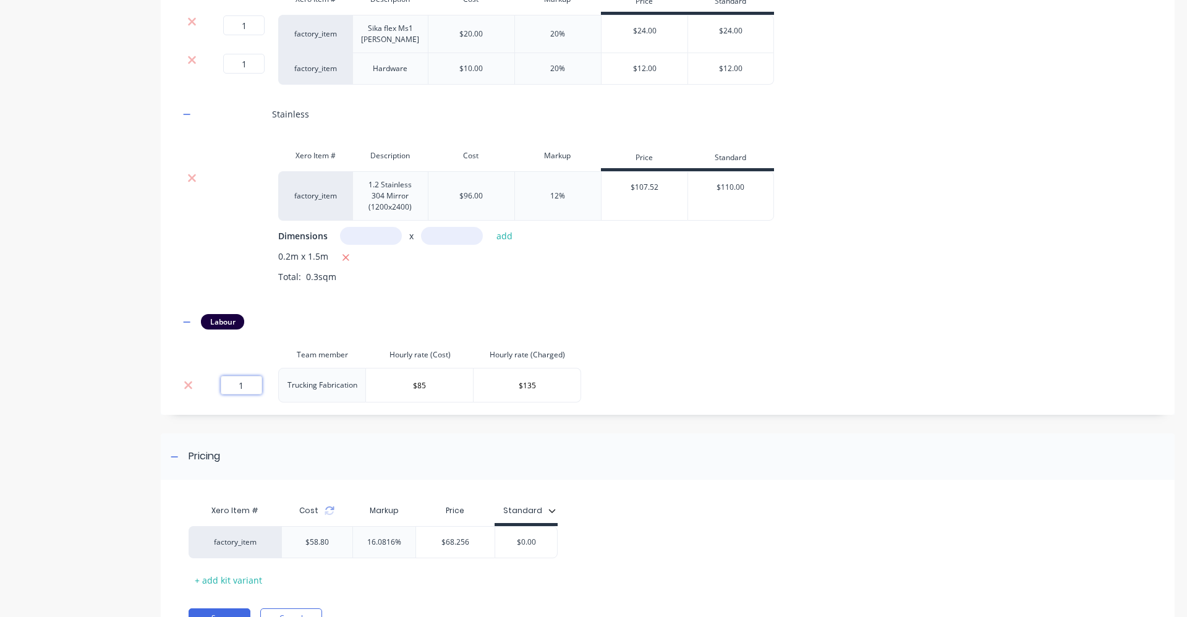
click at [259, 389] on input "1" at bounding box center [241, 385] width 41 height 19
drag, startPoint x: 707, startPoint y: 301, endPoint x: 863, endPoint y: 266, distance: 159.5
click at [723, 299] on div "0.2m x 1.5m Total: 0.3sqm" at bounding box center [717, 276] width 878 height 52
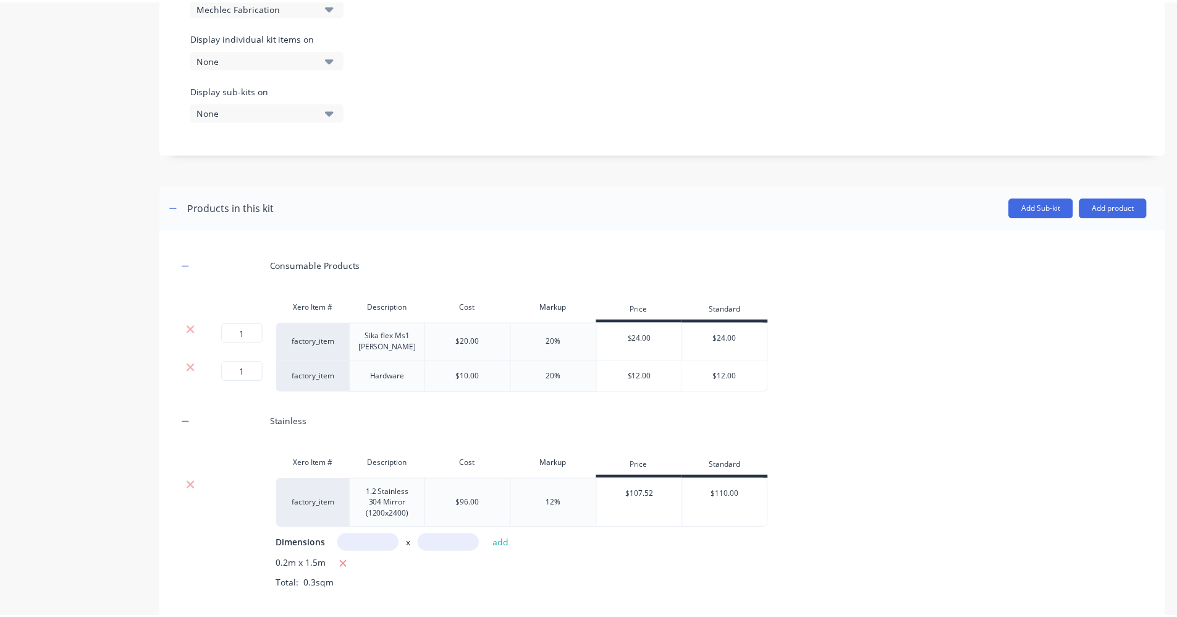
scroll to position [413, 0]
click at [1095, 211] on button "Add product" at bounding box center [1122, 209] width 68 height 20
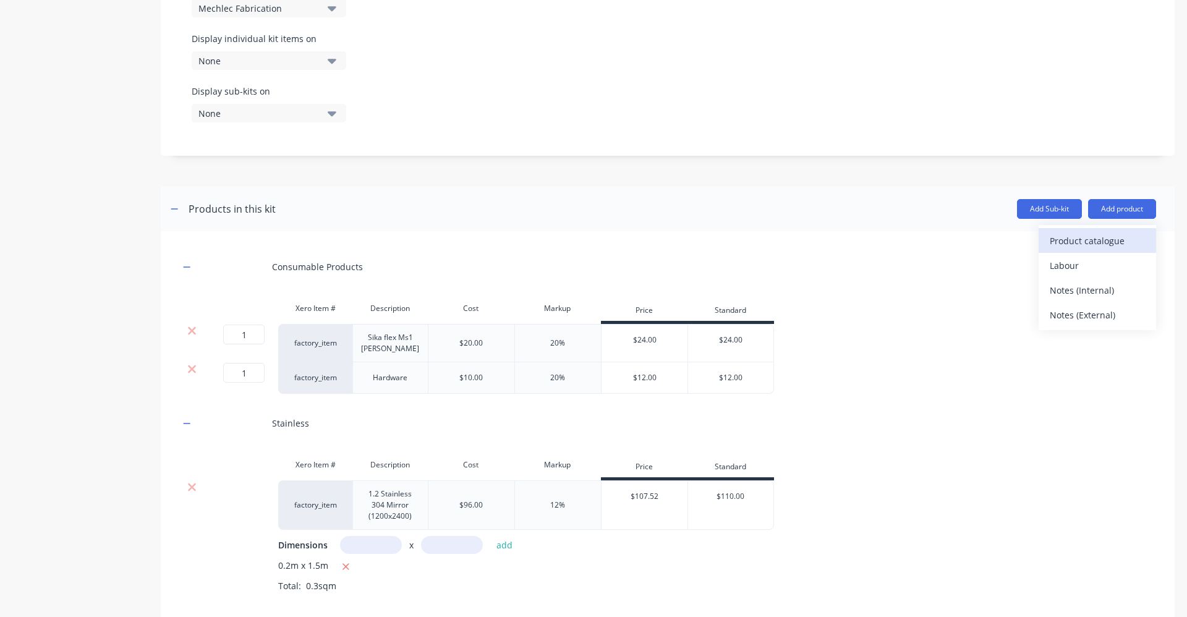
click at [1085, 245] on div "Product catalogue" at bounding box center [1096, 241] width 95 height 18
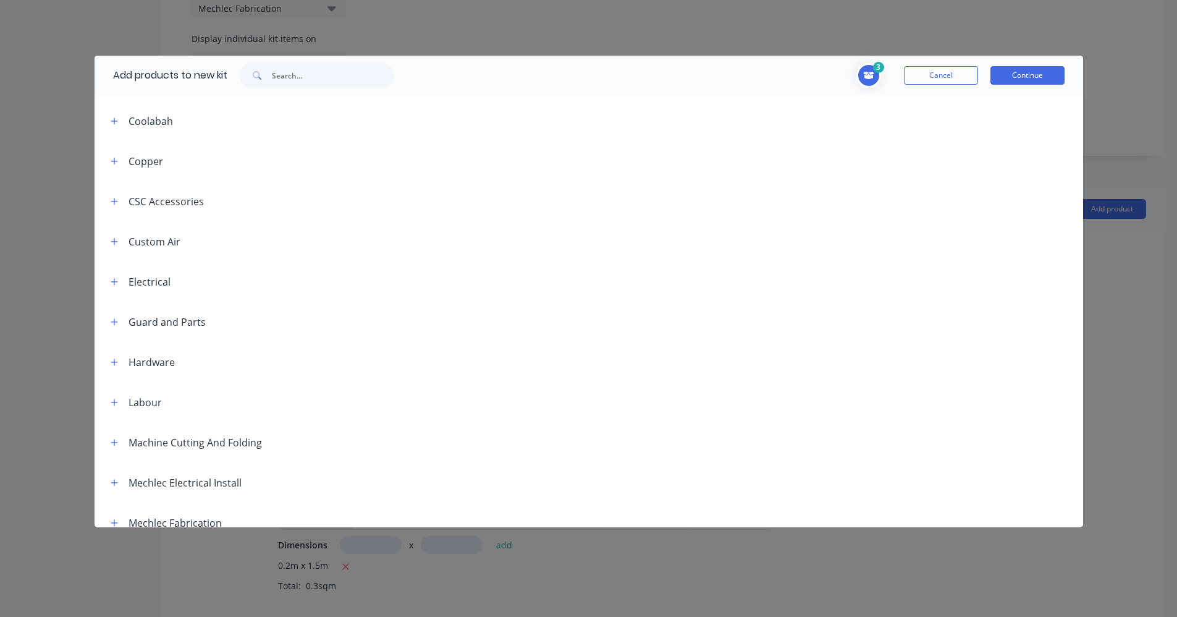
scroll to position [371, 0]
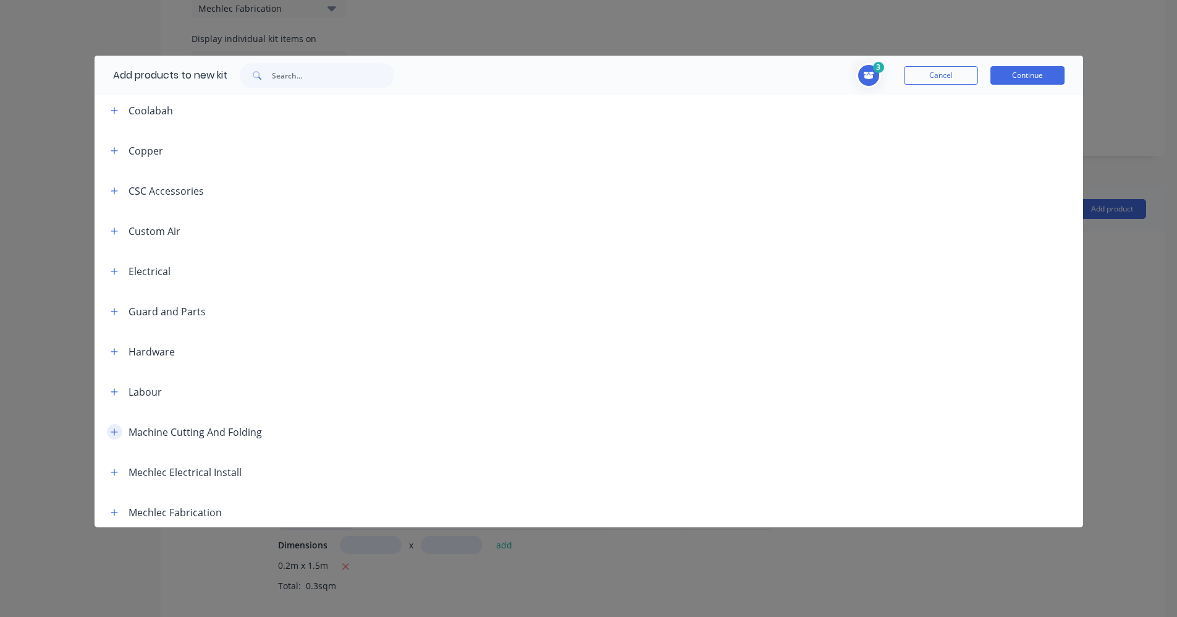
click at [114, 428] on icon "button" at bounding box center [114, 431] width 7 height 7
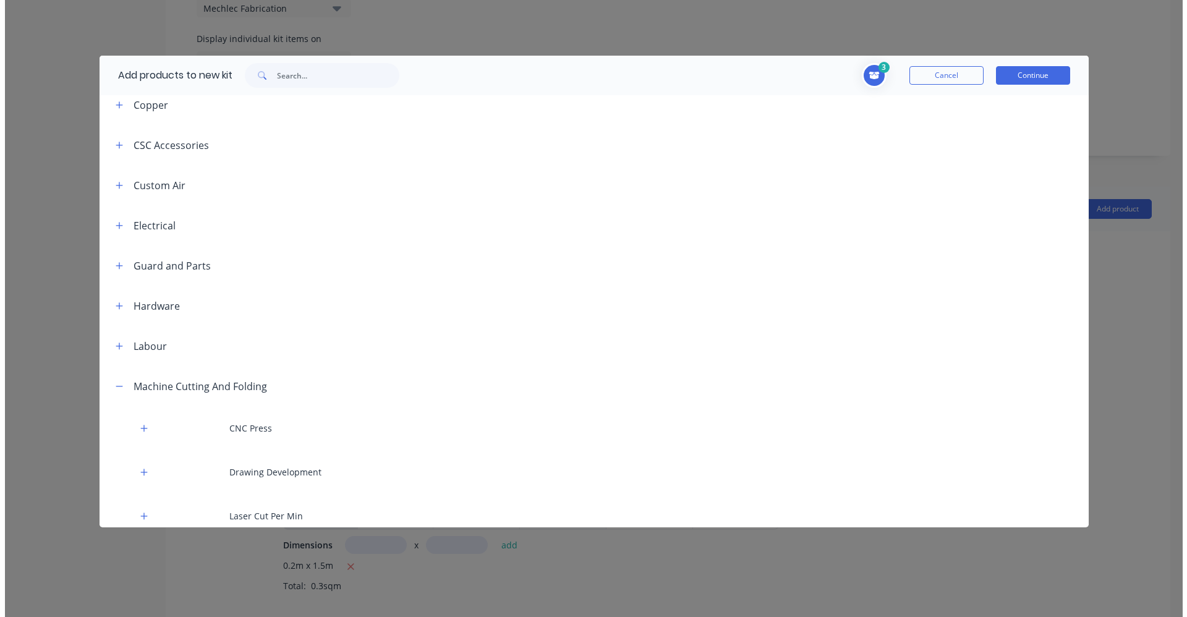
scroll to position [618, 0]
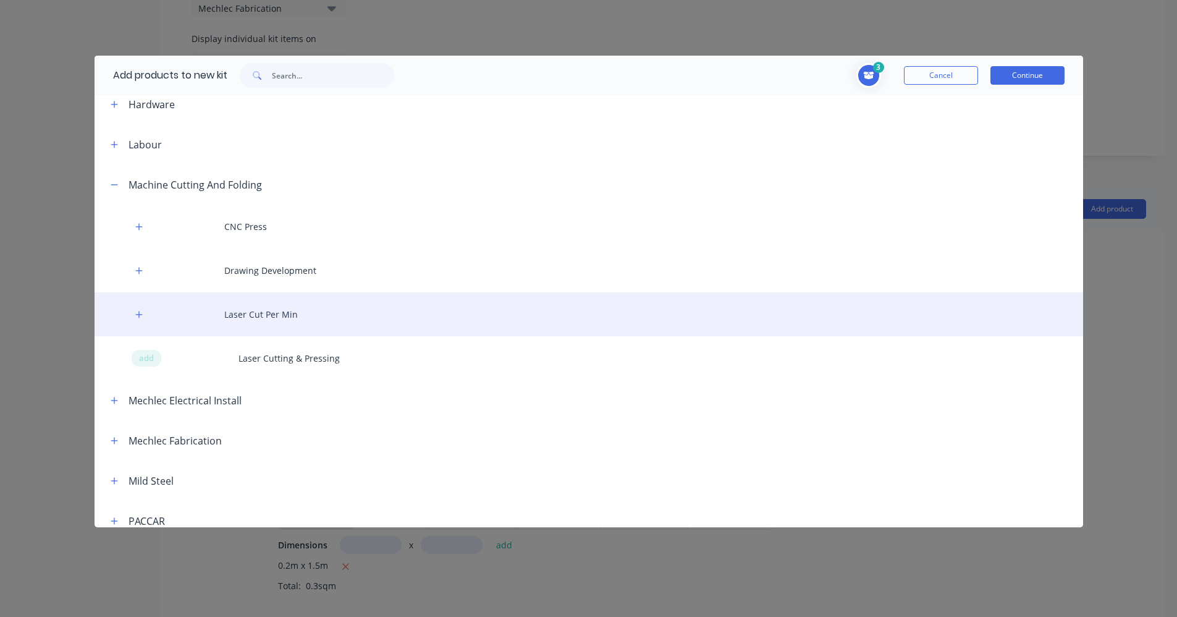
click at [147, 306] on div "Laser Cut Per Min" at bounding box center [589, 314] width 989 height 44
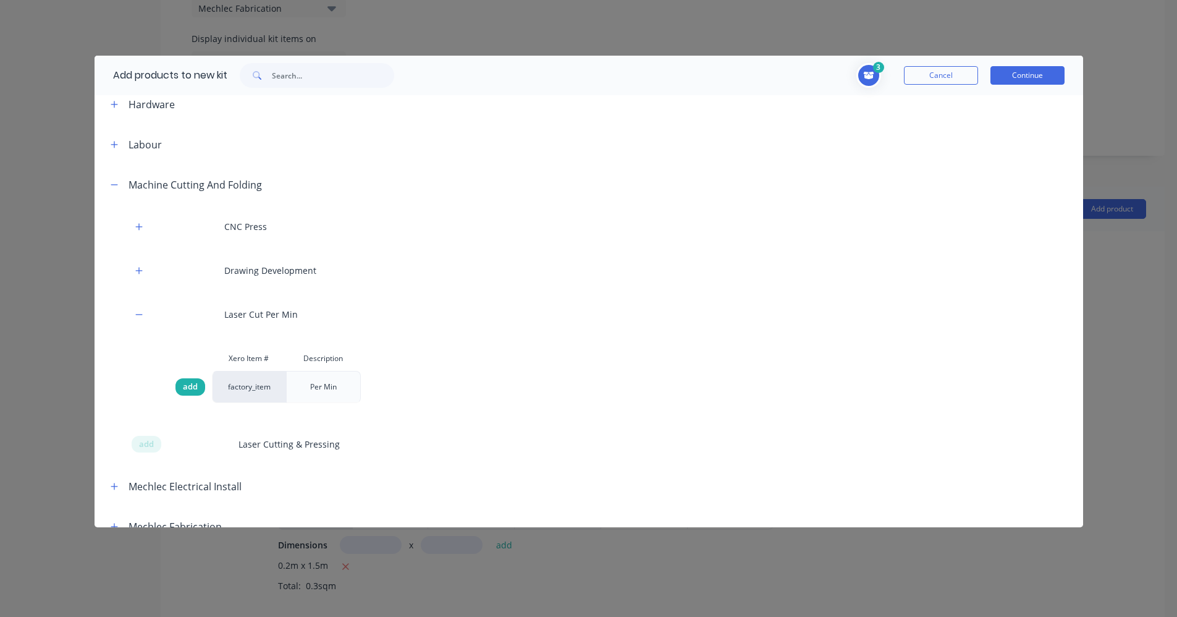
click at [180, 378] on div "add" at bounding box center [191, 386] width 30 height 17
click at [1015, 77] on button "Continue" at bounding box center [1028, 75] width 74 height 19
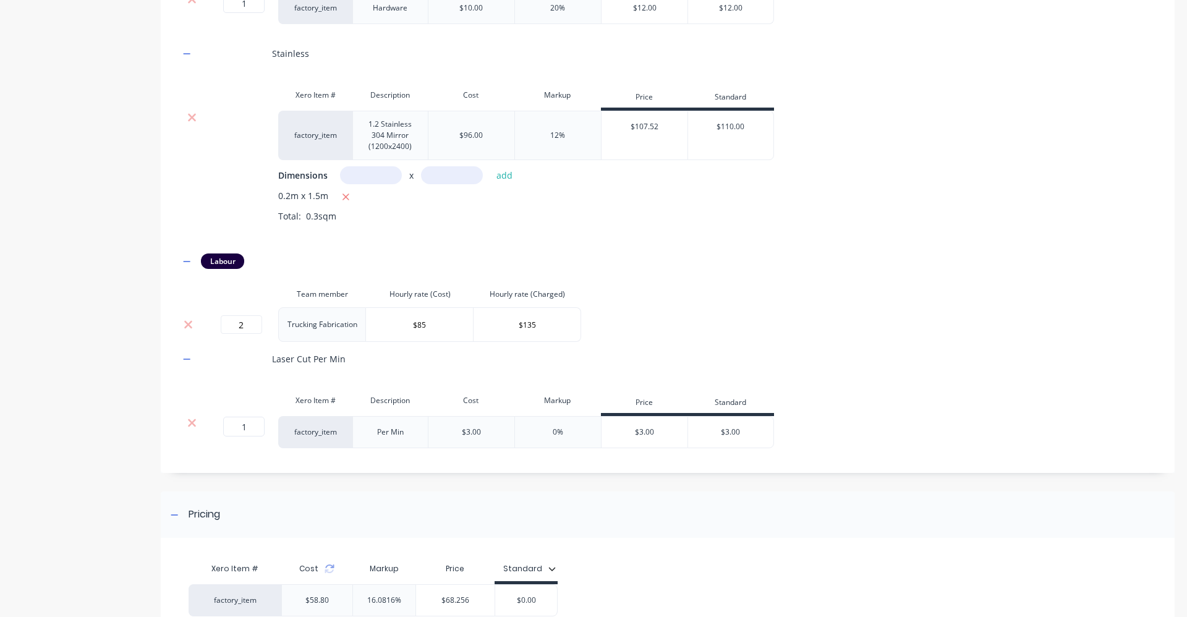
scroll to position [784, 0]
click at [252, 428] on input "1" at bounding box center [243, 425] width 41 height 20
click at [432, 377] on div "Consumable Products Xero Item # Description Cost Markup Price Standard 1 1 ? fa…" at bounding box center [667, 163] width 976 height 568
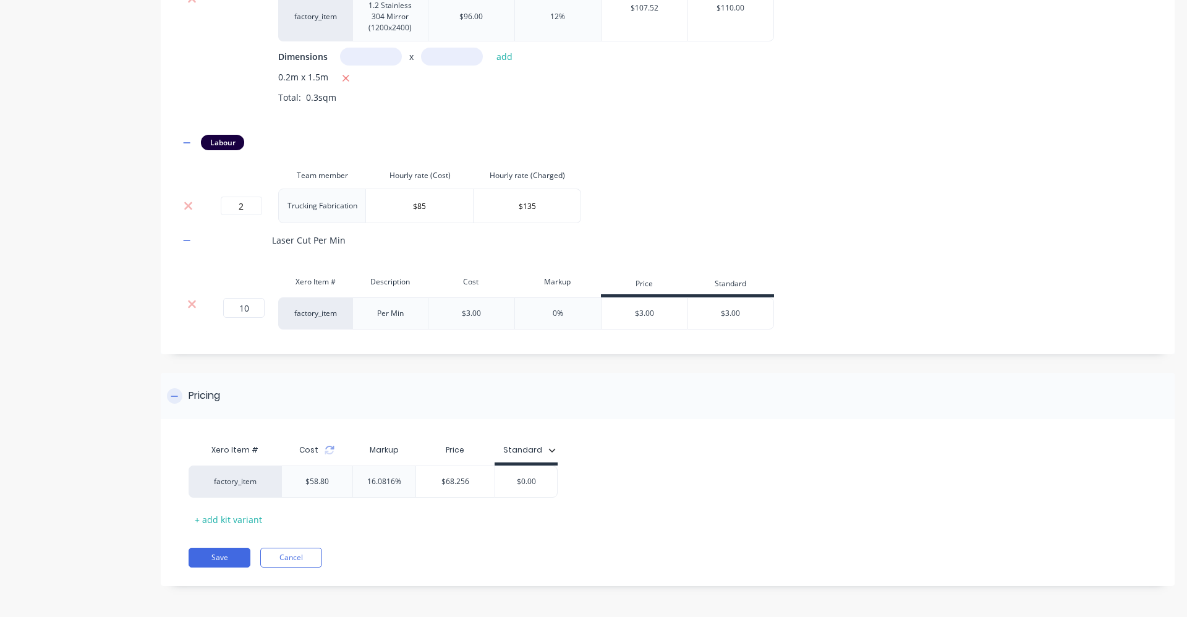
click at [714, 377] on div "Pricing" at bounding box center [667, 396] width 1013 height 46
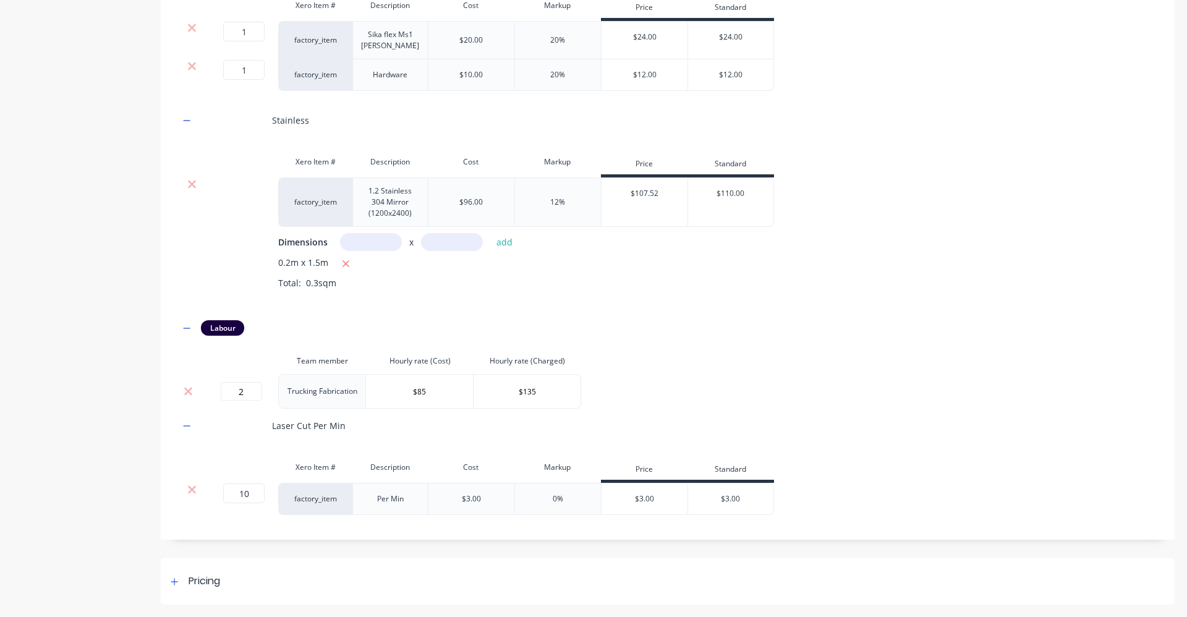
scroll to position [716, 0]
click at [173, 584] on icon at bounding box center [174, 581] width 7 height 9
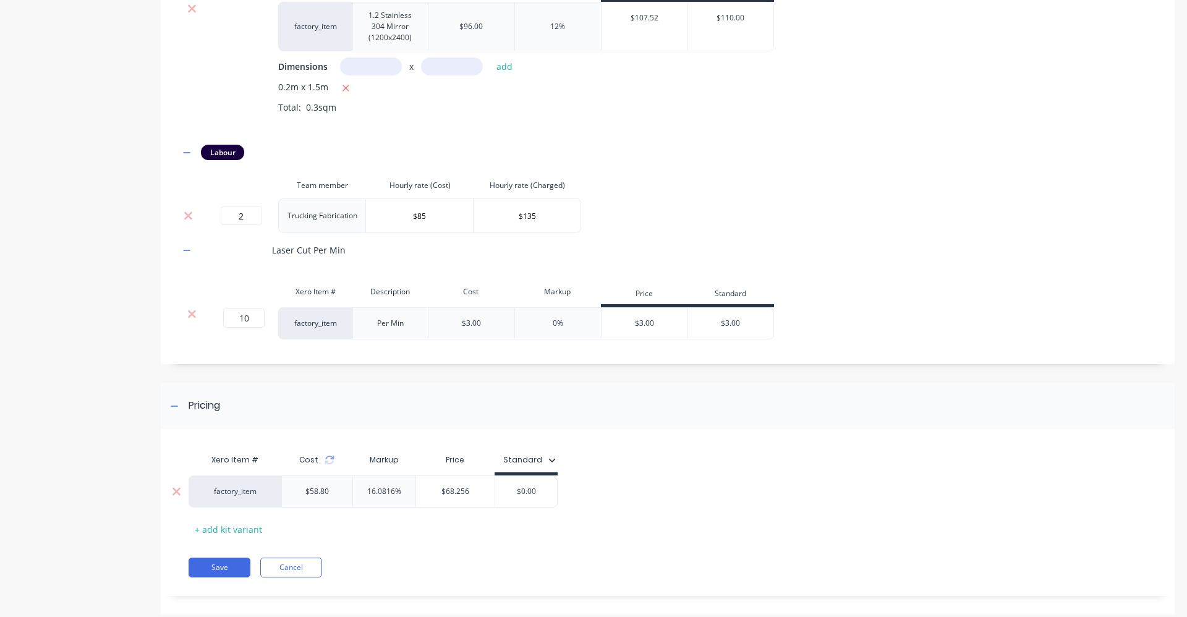
scroll to position [901, 0]
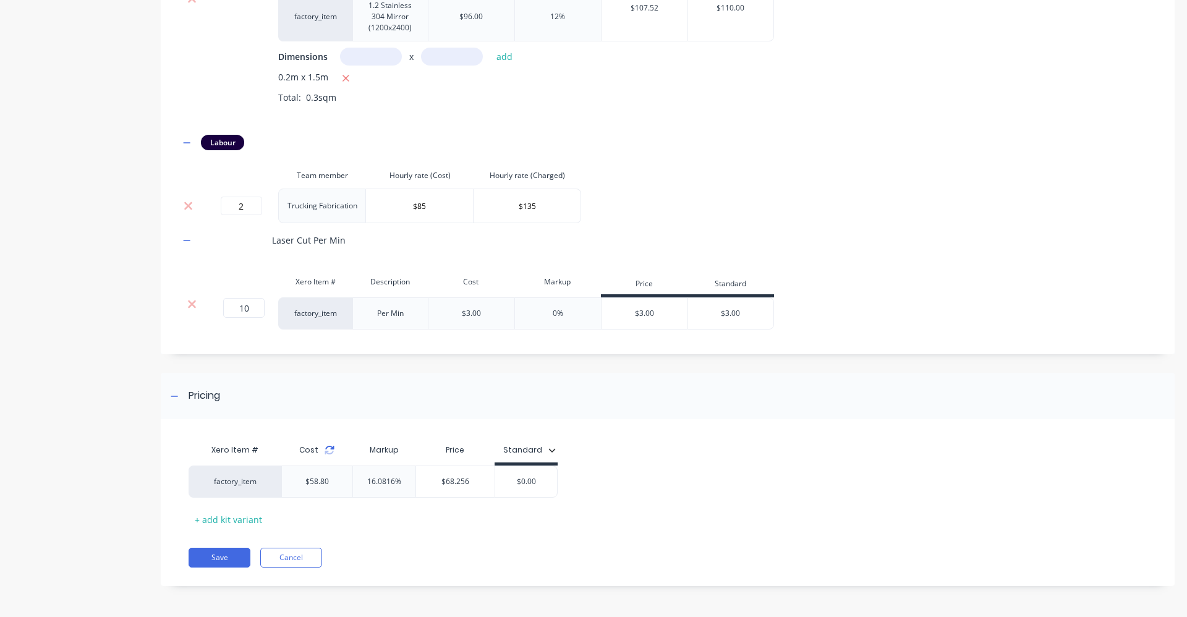
click at [330, 452] on icon at bounding box center [329, 450] width 10 height 10
click at [544, 480] on input "$0.00" at bounding box center [534, 481] width 62 height 11
click at [545, 479] on input "$0.00" at bounding box center [534, 481] width 62 height 11
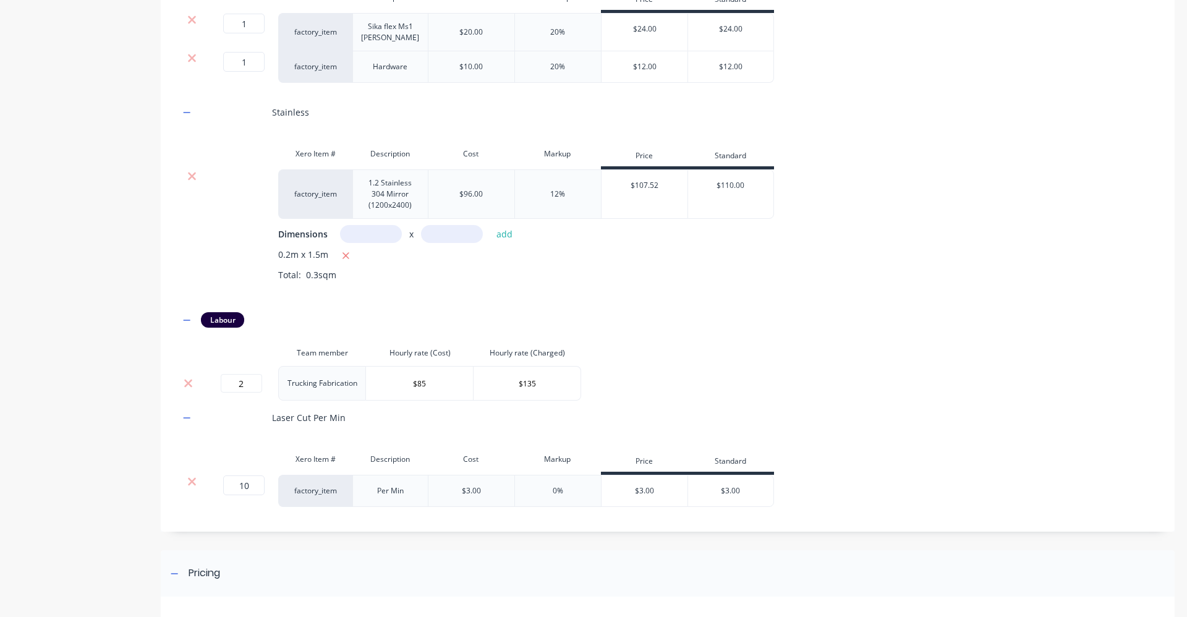
scroll to position [716, 0]
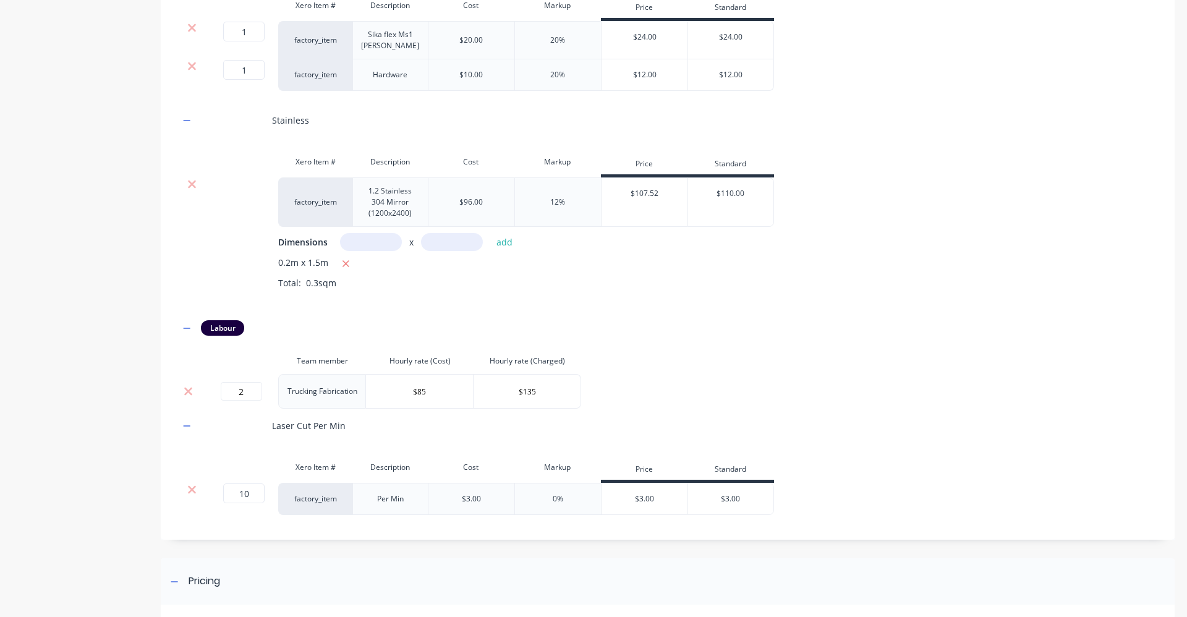
click at [381, 245] on input "text" at bounding box center [371, 242] width 62 height 18
click at [438, 242] on input "text" at bounding box center [452, 242] width 62 height 18
click at [453, 243] on input "3m" at bounding box center [452, 242] width 62 height 18
click at [497, 242] on button "add" at bounding box center [504, 242] width 29 height 17
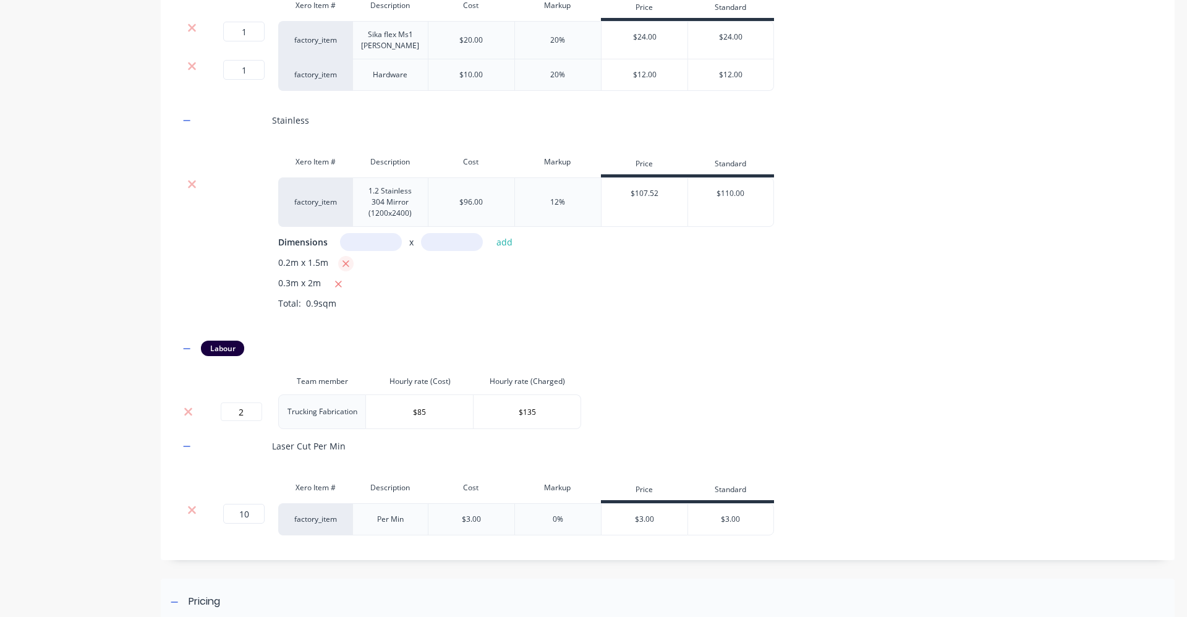
click at [344, 263] on icon "button" at bounding box center [345, 263] width 7 height 7
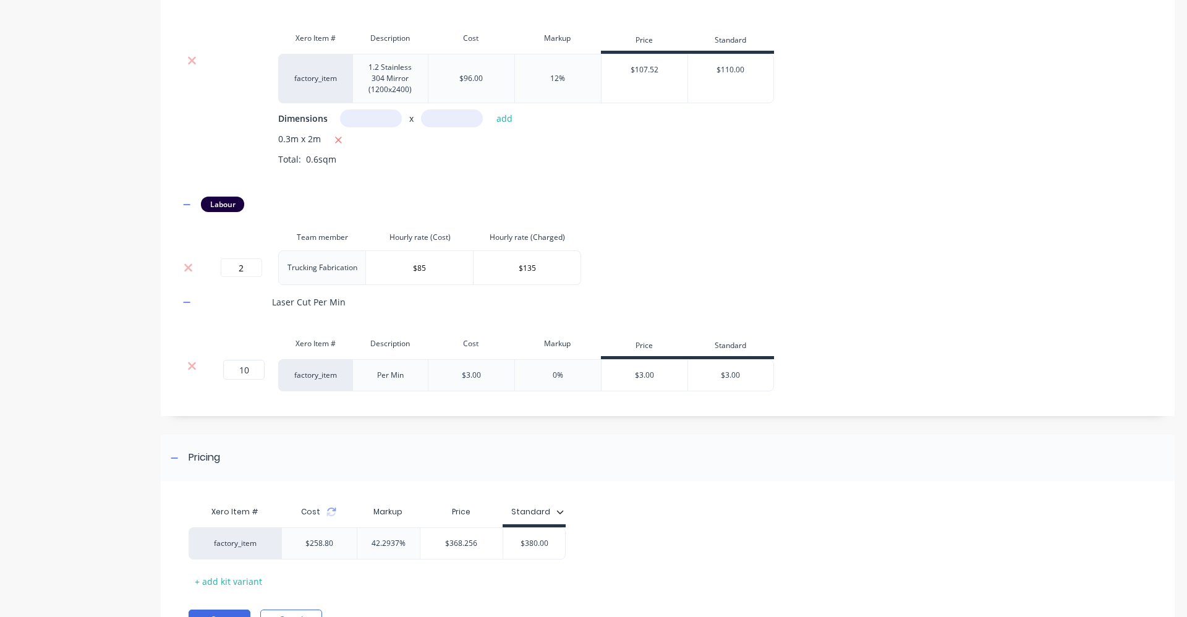
scroll to position [901, 0]
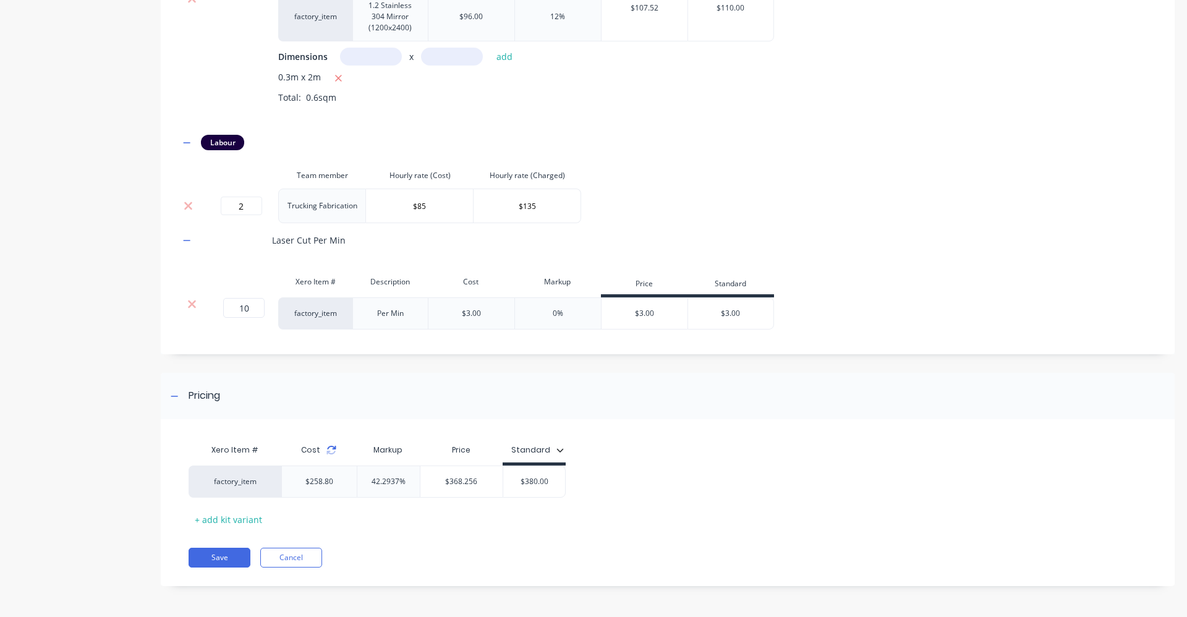
click at [331, 449] on icon at bounding box center [331, 450] width 10 height 10
click at [546, 481] on input "$380.00" at bounding box center [534, 481] width 62 height 11
click at [610, 480] on div "factory_item $287.60 39.2601% $400.512 $410.00 $410" at bounding box center [662, 481] width 948 height 32
click at [236, 553] on button "Save" at bounding box center [219, 558] width 62 height 20
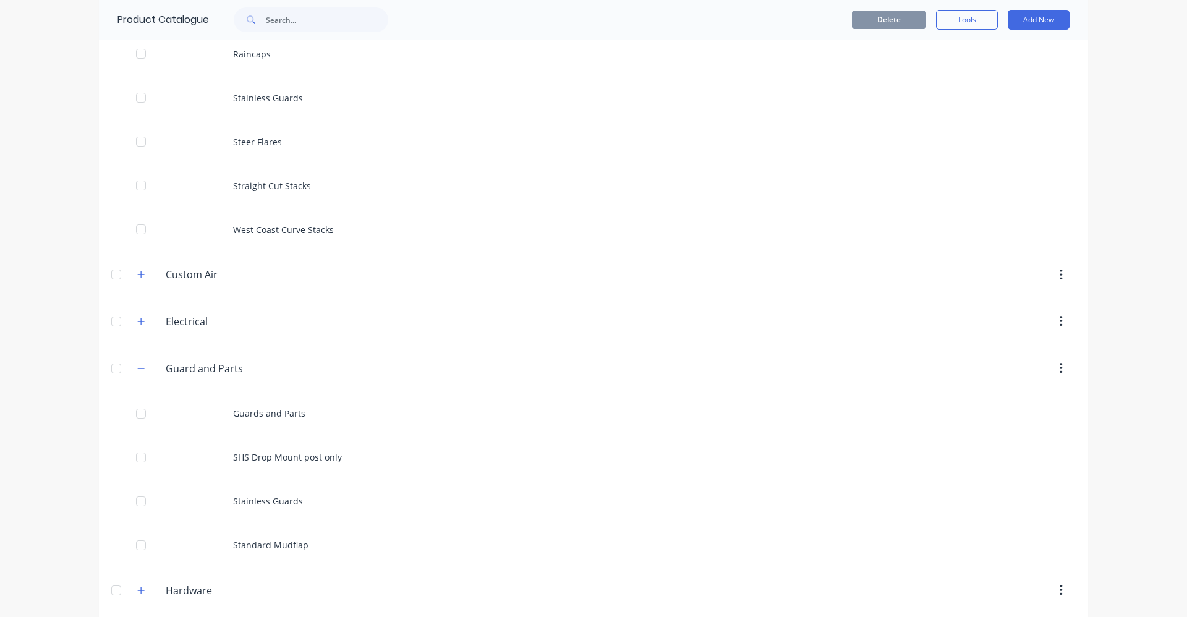
scroll to position [1607, 0]
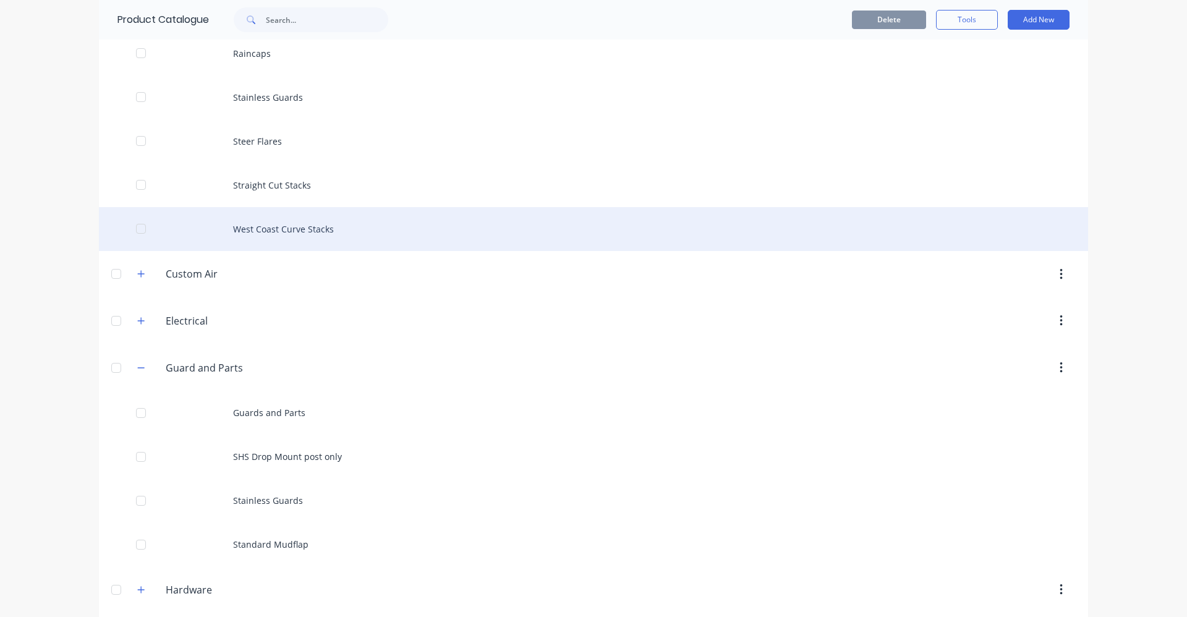
click at [297, 228] on div "West Coast Curve Stacks" at bounding box center [593, 229] width 989 height 44
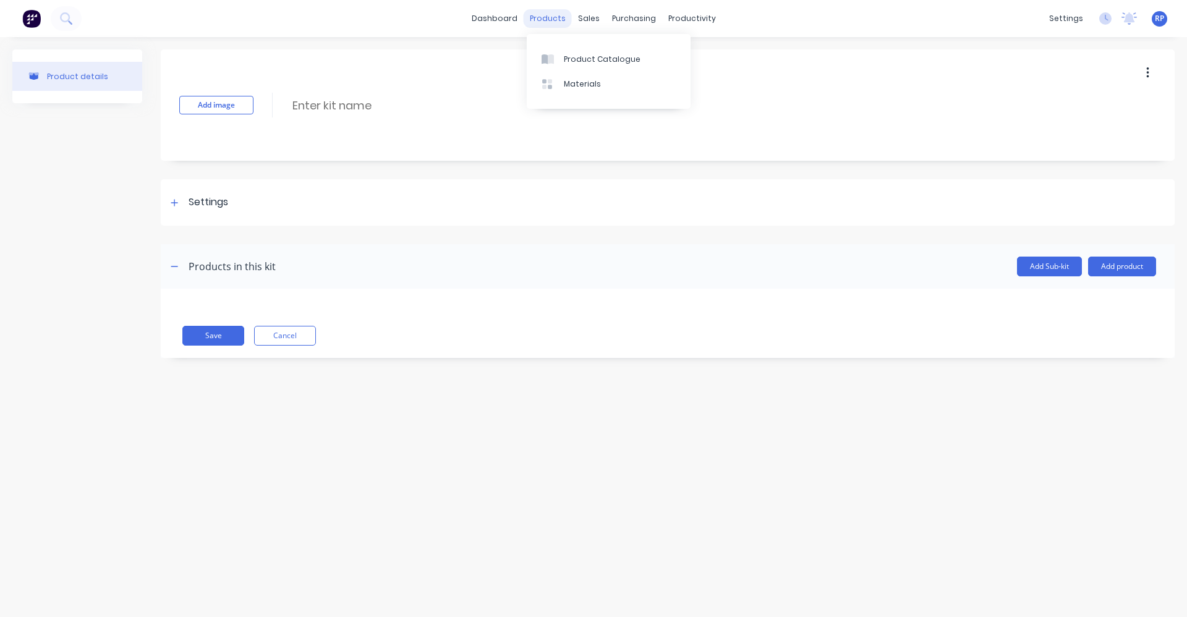
click at [546, 15] on div "products" at bounding box center [547, 18] width 48 height 19
click at [569, 57] on div "Product Catalogue" at bounding box center [602, 59] width 77 height 11
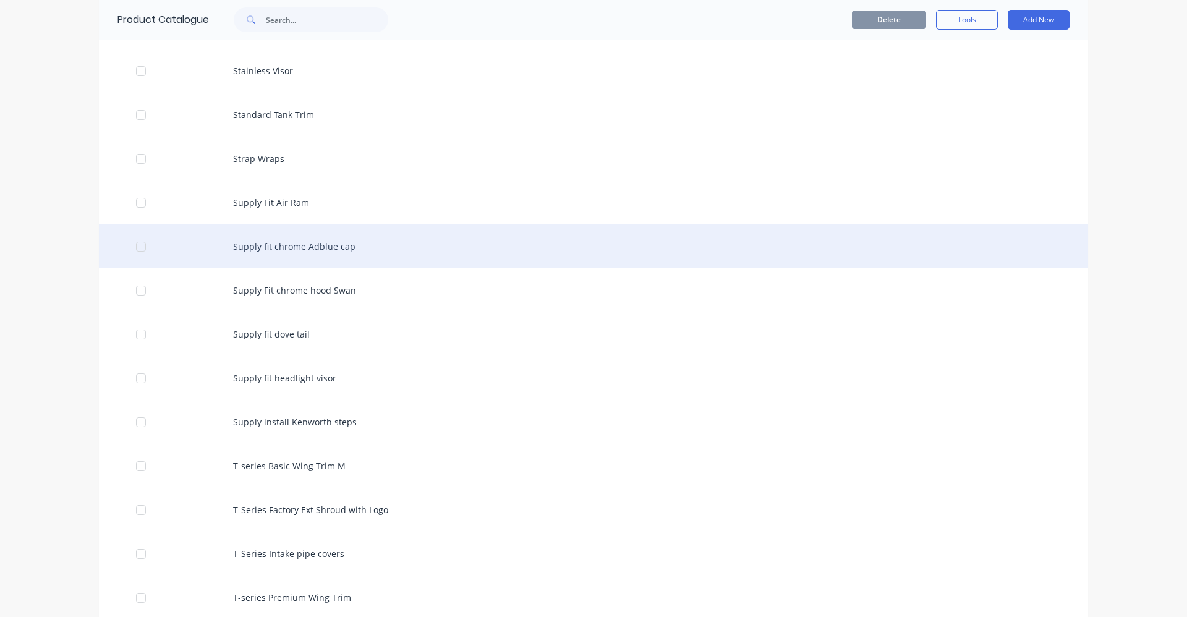
scroll to position [5562, 0]
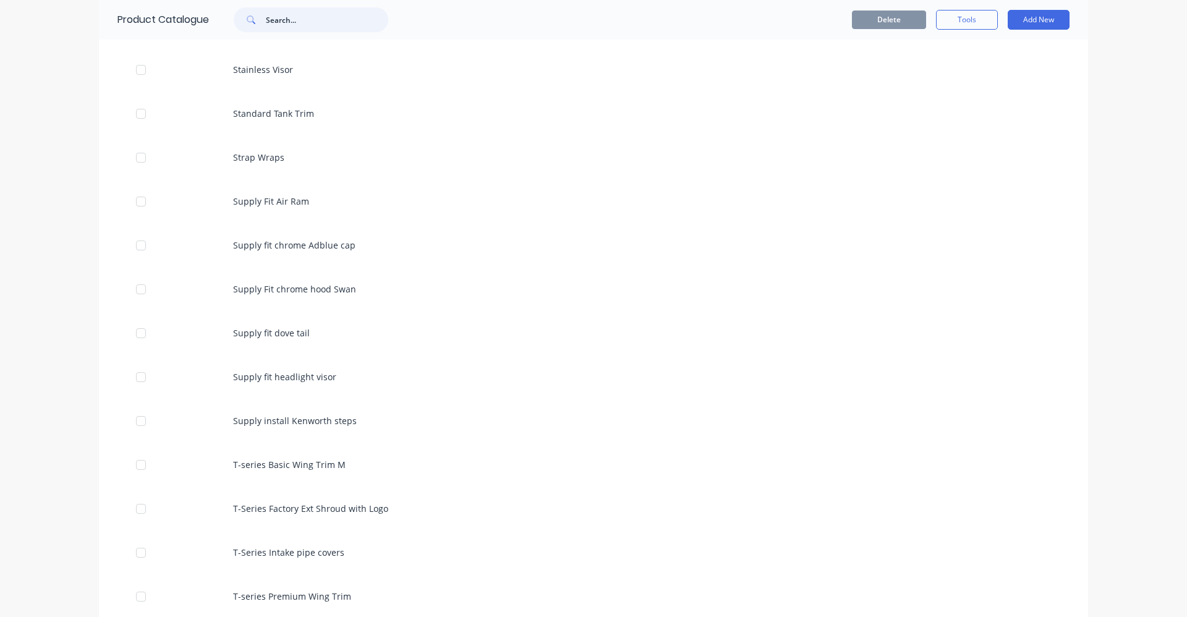
click at [282, 16] on input "text" at bounding box center [327, 19] width 122 height 25
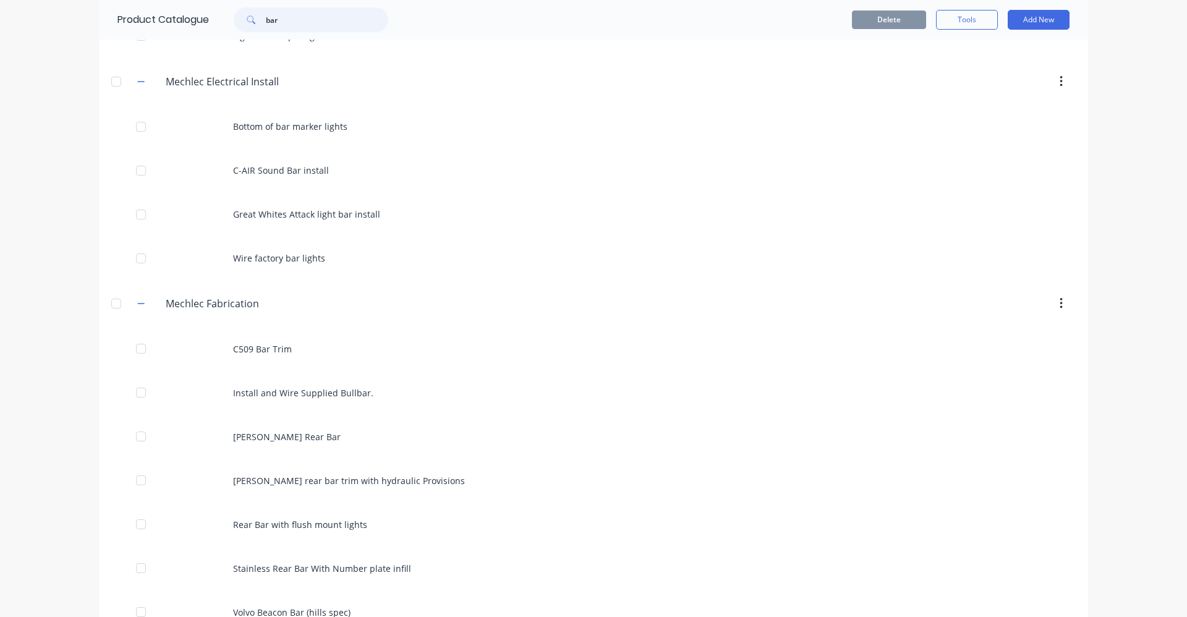
scroll to position [376, 0]
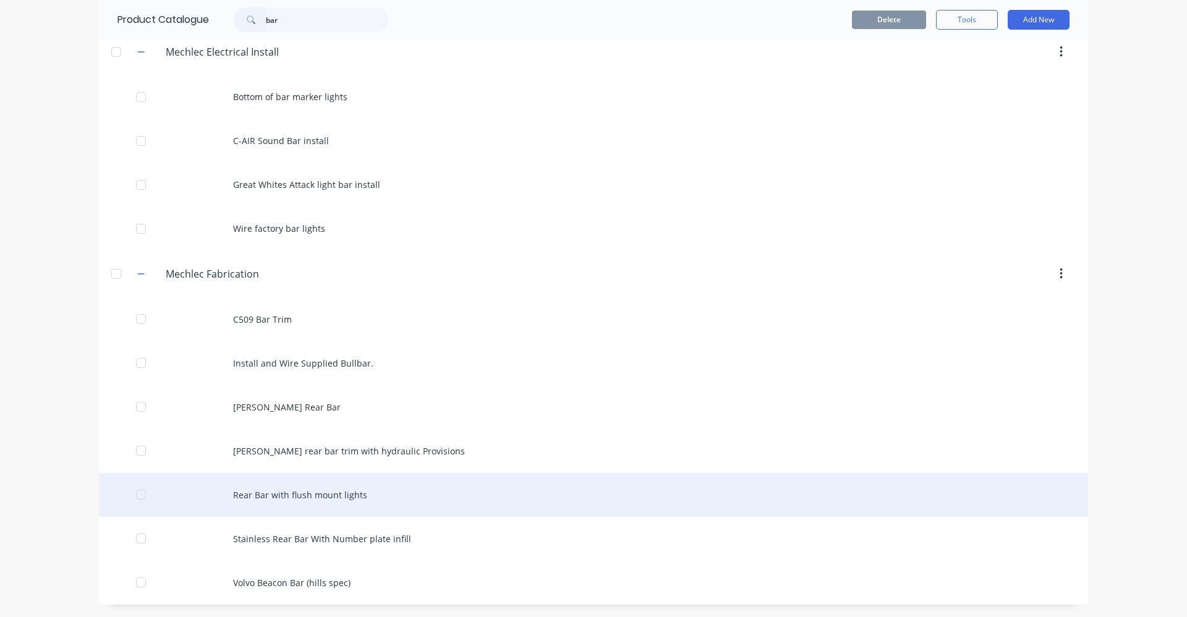
click at [360, 497] on div "Rear Bar with flush mount lights" at bounding box center [593, 495] width 989 height 44
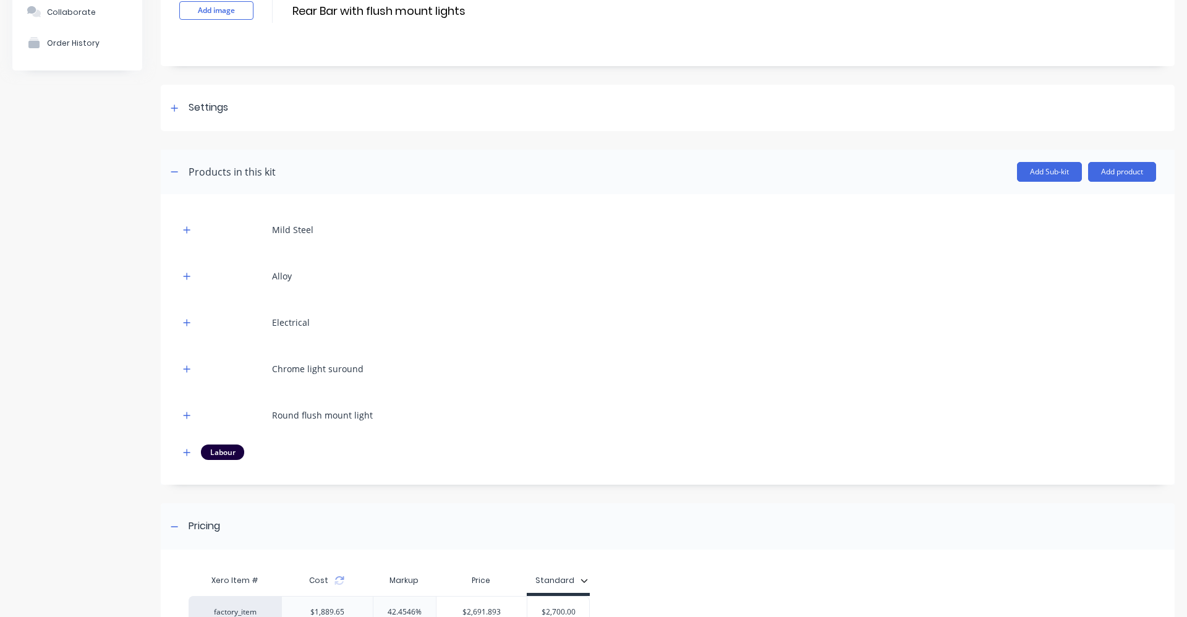
scroll to position [124, 0]
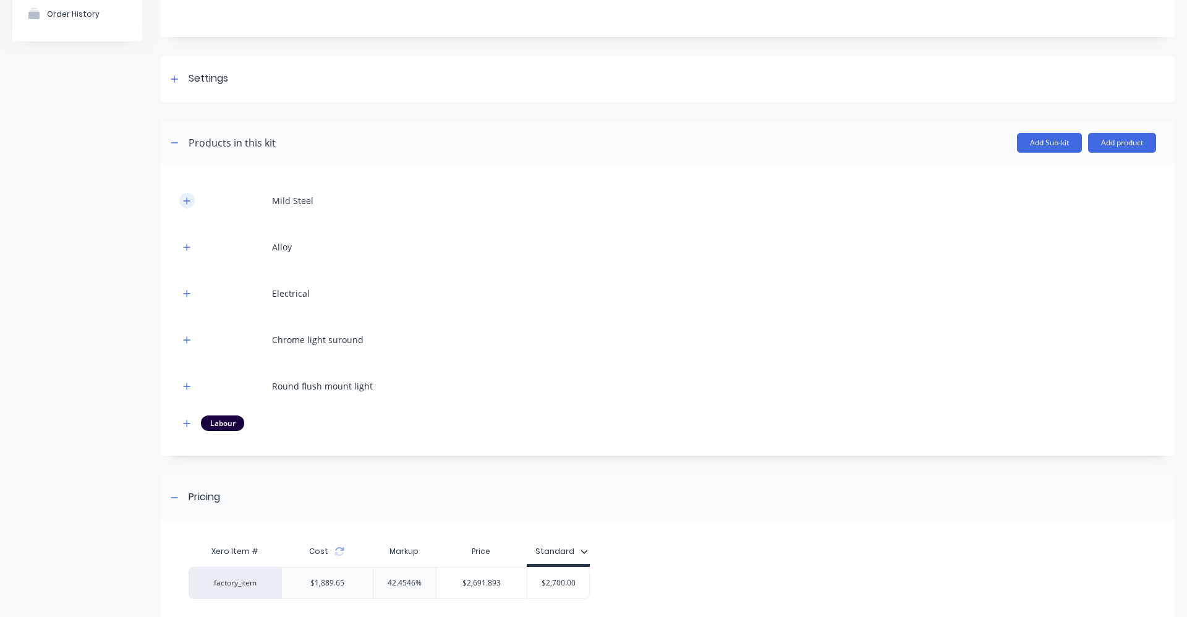
click at [188, 200] on icon "button" at bounding box center [187, 200] width 7 height 7
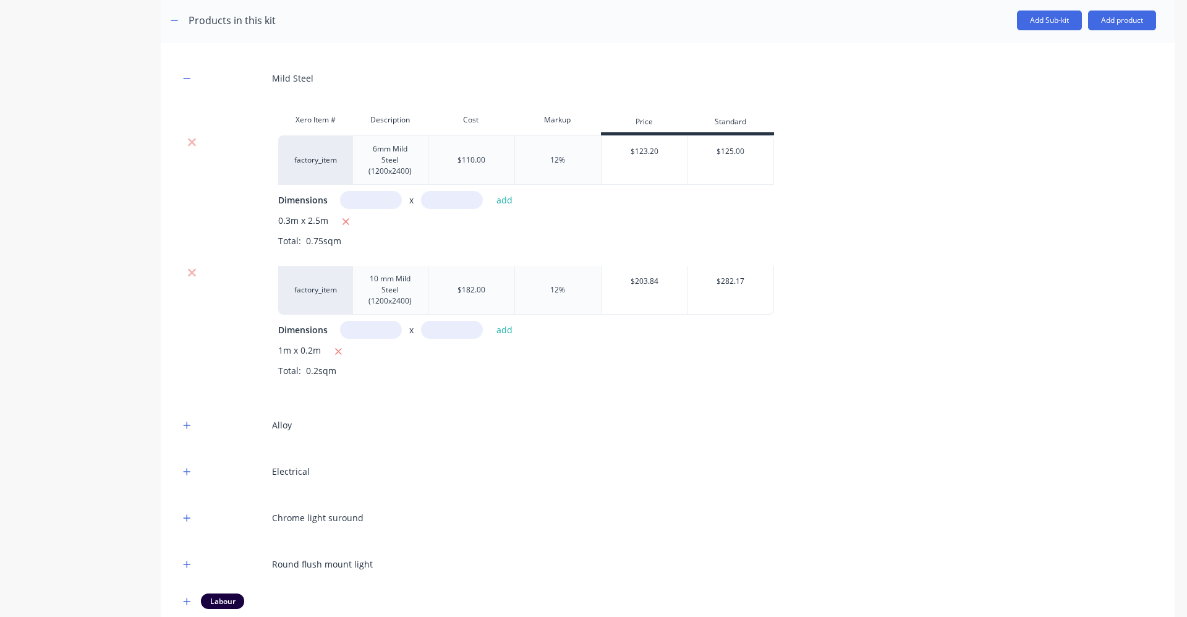
scroll to position [247, 0]
click at [189, 425] on icon "button" at bounding box center [186, 424] width 7 height 9
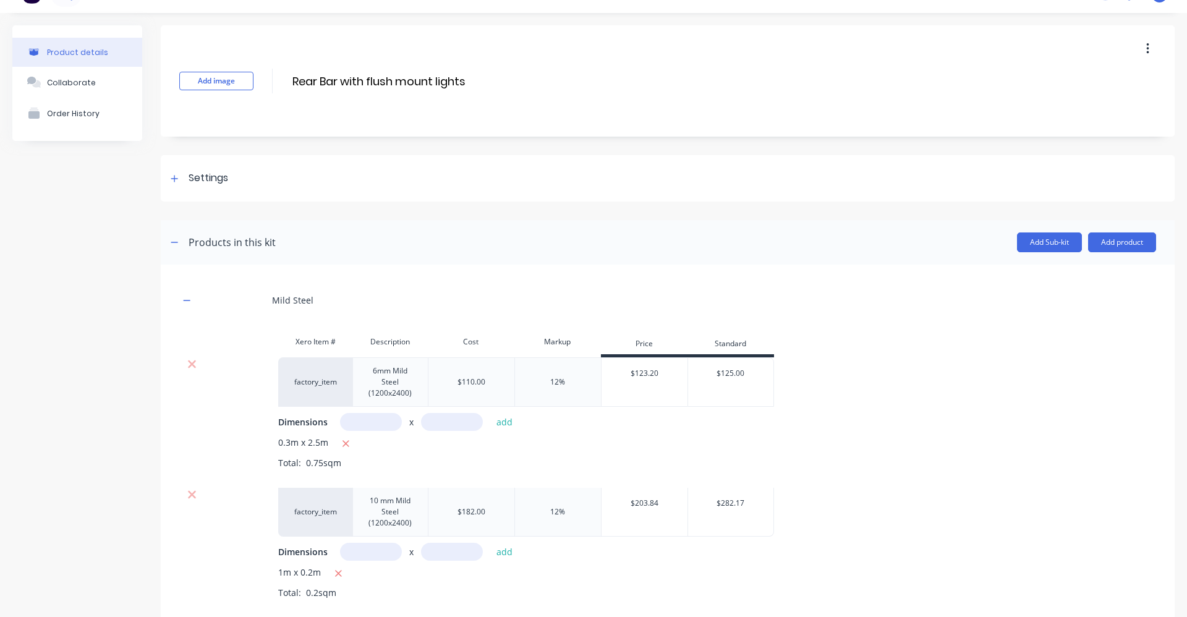
scroll to position [0, 0]
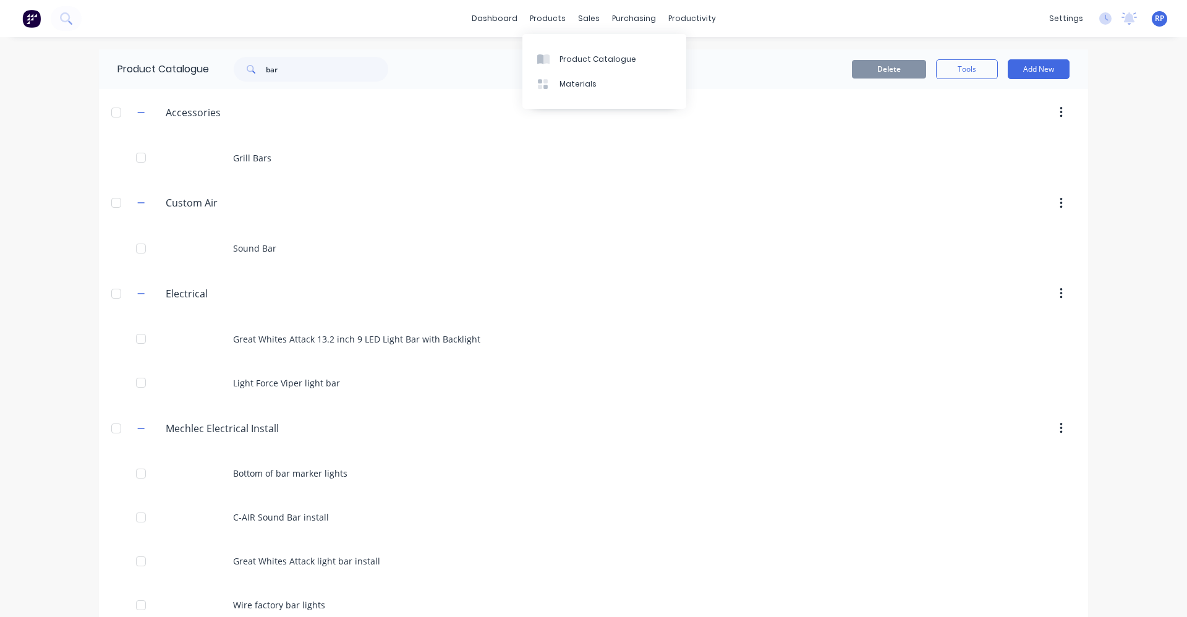
click at [543, 14] on div "products" at bounding box center [547, 18] width 48 height 19
click at [581, 55] on div "Product Catalogue" at bounding box center [597, 59] width 77 height 11
click at [1018, 65] on button "Add New" at bounding box center [1038, 69] width 62 height 20
click at [1019, 148] on div "Product Kit" at bounding box center [1010, 151] width 95 height 18
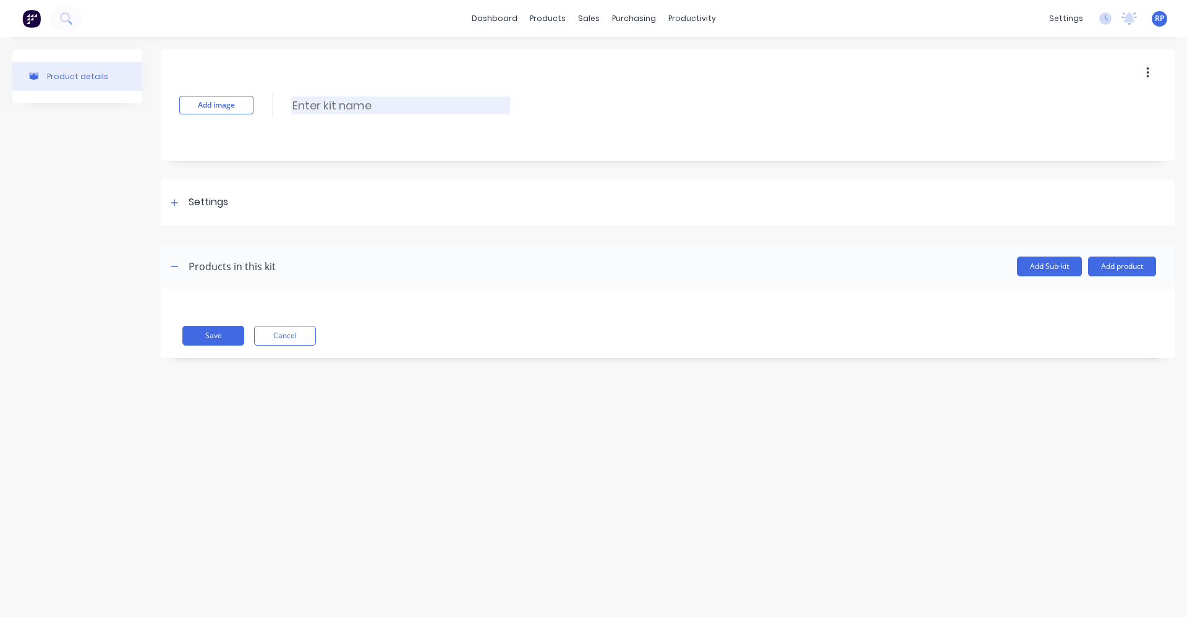
click at [346, 109] on input at bounding box center [400, 105] width 219 height 18
click at [294, 107] on input "Stainless Bar" at bounding box center [400, 105] width 219 height 18
click at [1118, 266] on button "Add product" at bounding box center [1122, 266] width 68 height 20
click at [1086, 314] on div "Labour" at bounding box center [1096, 323] width 95 height 18
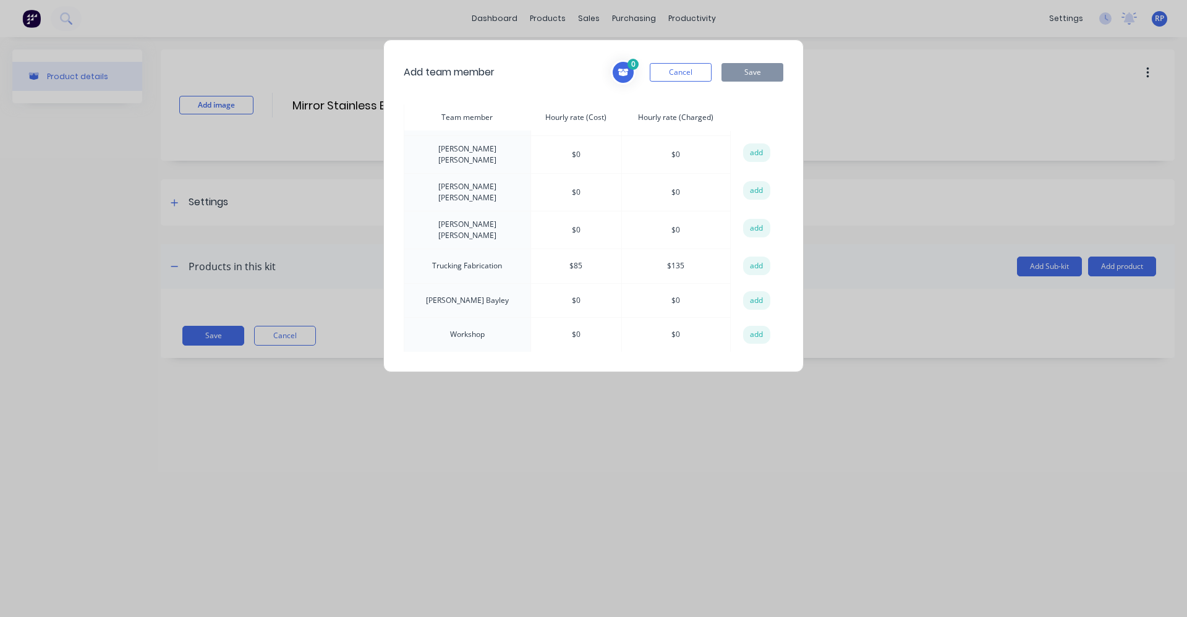
scroll to position [432, 0]
click at [743, 255] on button "add" at bounding box center [756, 264] width 27 height 19
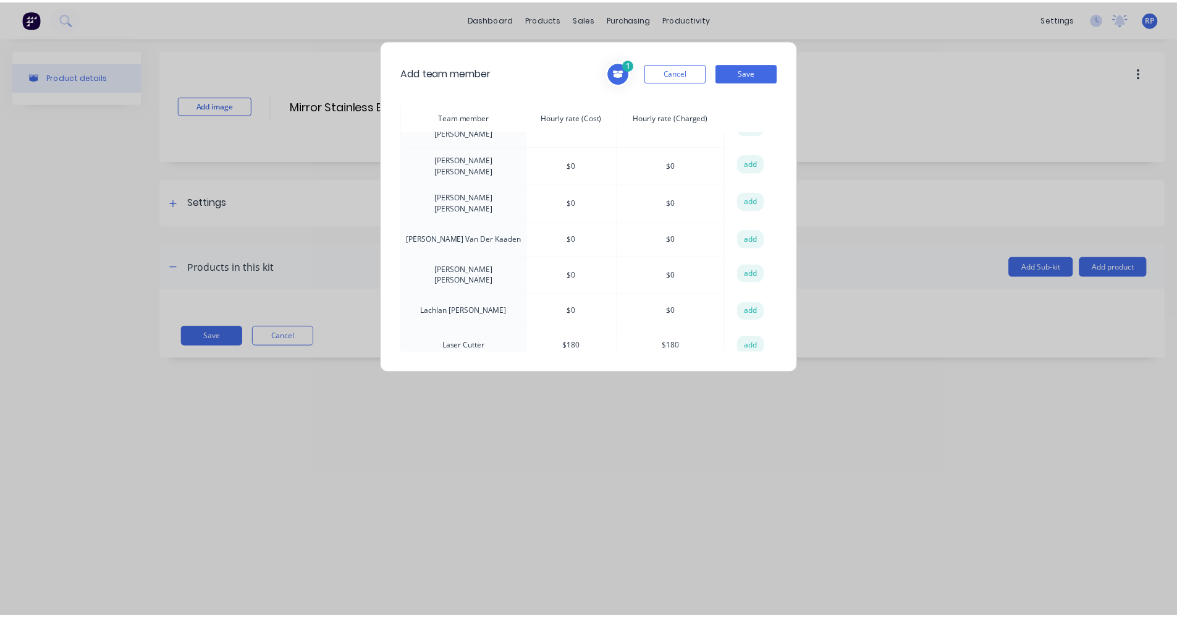
scroll to position [0, 0]
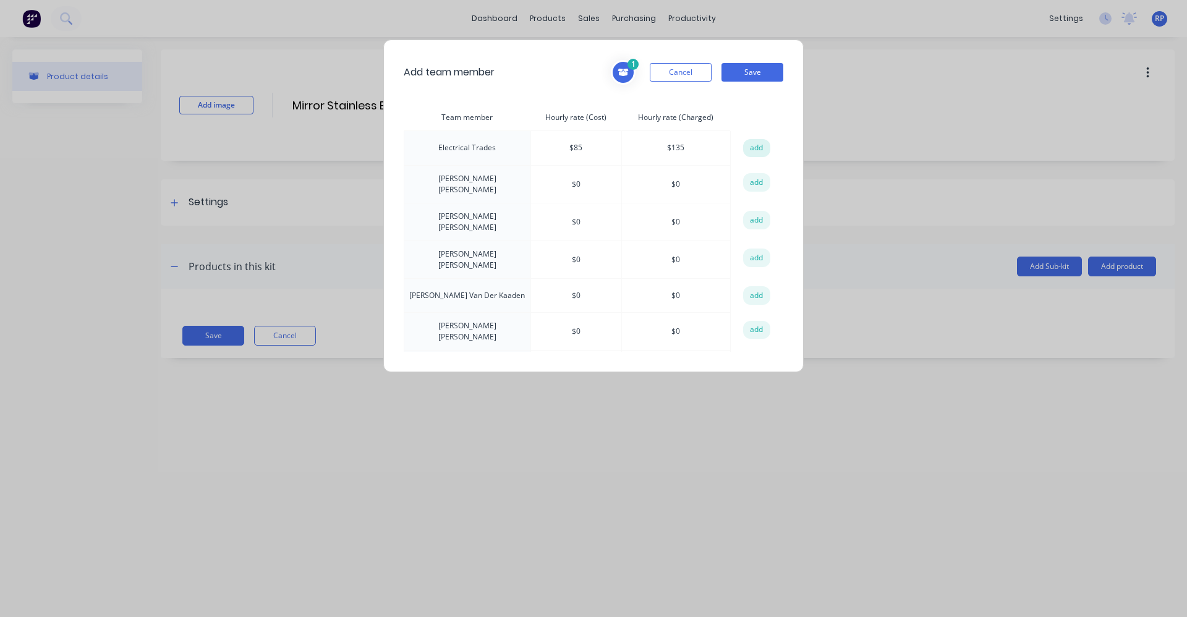
click at [754, 145] on button "add" at bounding box center [756, 148] width 27 height 19
drag, startPoint x: 763, startPoint y: 69, endPoint x: 769, endPoint y: 66, distance: 7.7
click at [763, 69] on button "Save" at bounding box center [752, 72] width 62 height 19
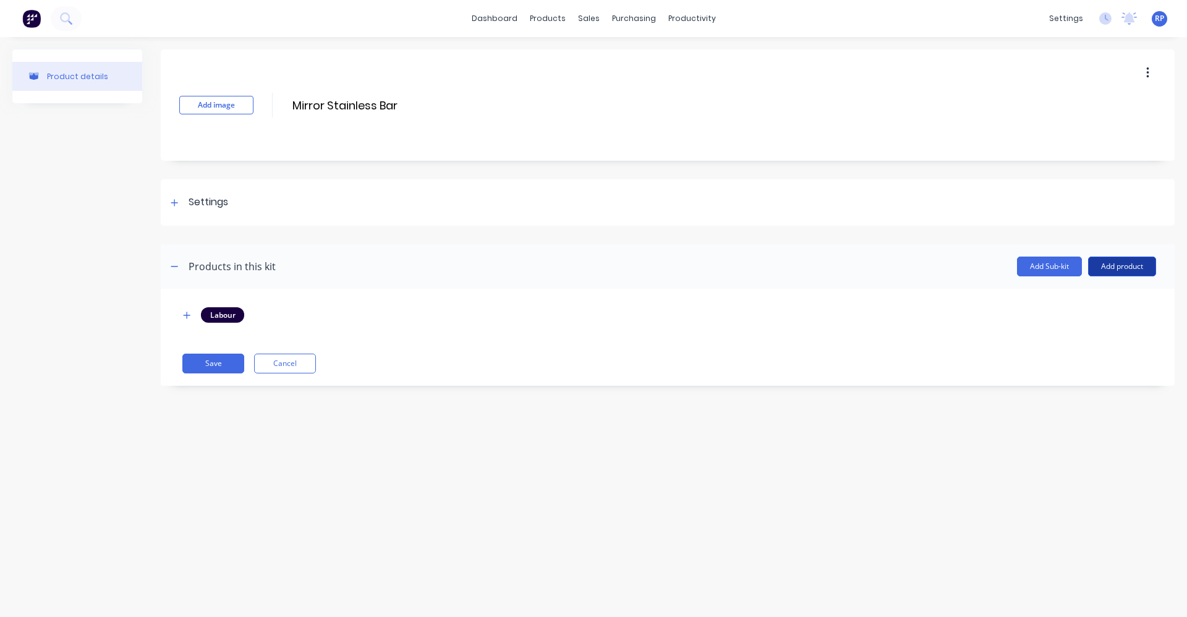
click at [1125, 263] on button "Add product" at bounding box center [1122, 266] width 68 height 20
click at [1114, 294] on div "Product catalogue" at bounding box center [1096, 298] width 95 height 18
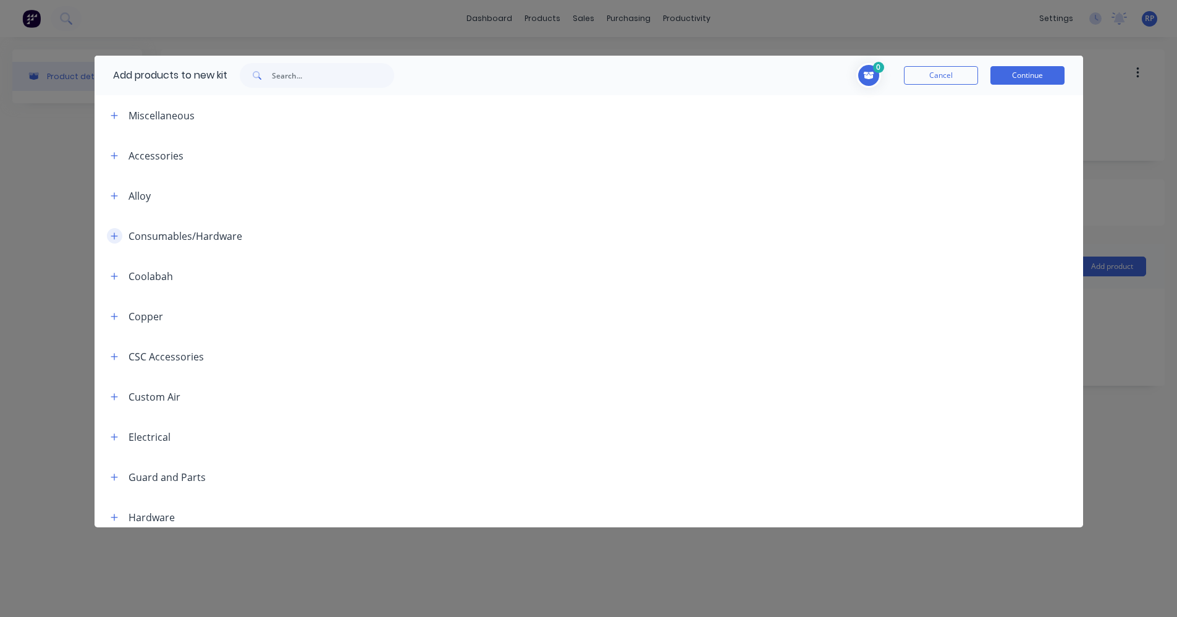
click at [117, 234] on icon "button" at bounding box center [114, 236] width 7 height 9
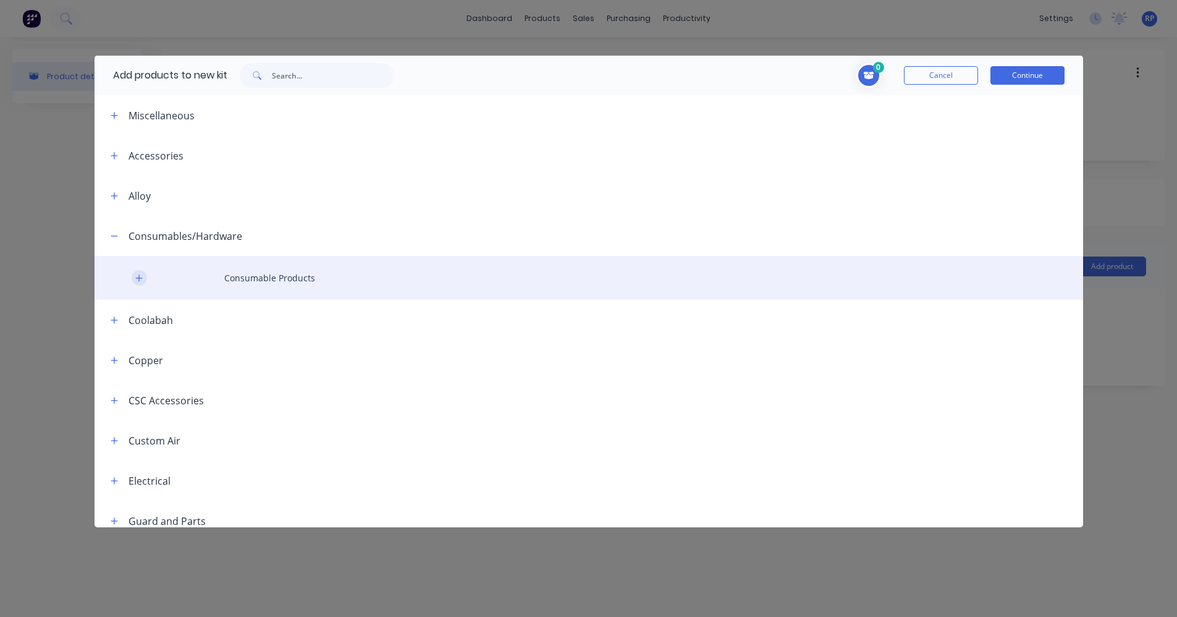
click at [138, 280] on icon "button" at bounding box center [138, 278] width 7 height 9
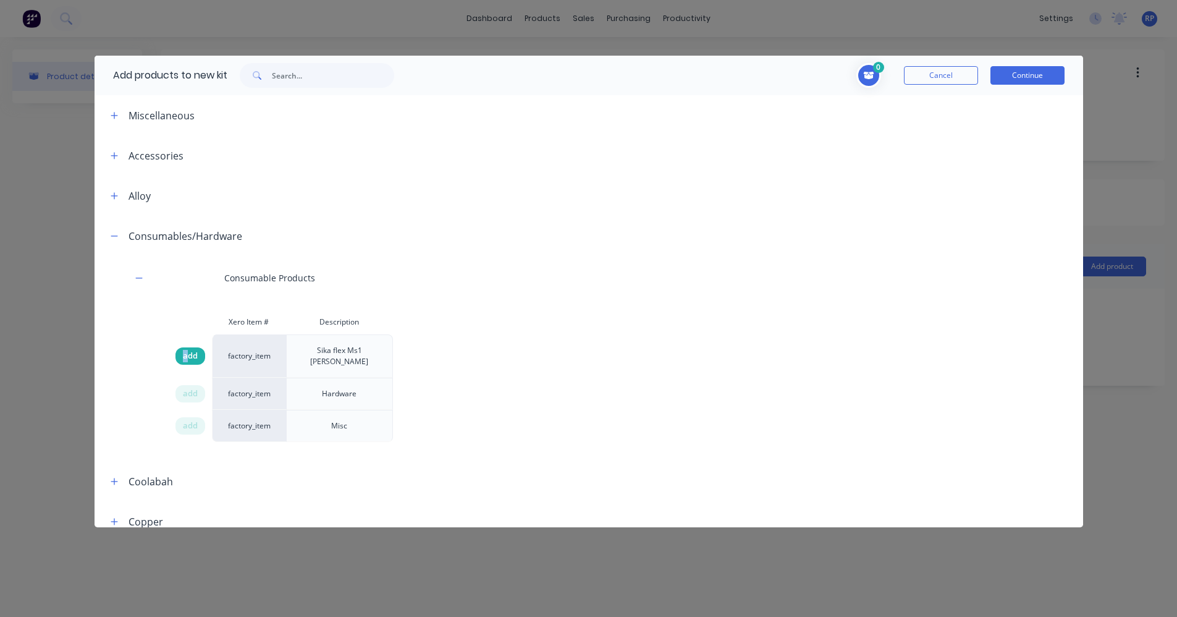
click at [185, 350] on span "add" at bounding box center [190, 356] width 15 height 12
drag, startPoint x: 186, startPoint y: 349, endPoint x: 190, endPoint y: 384, distance: 34.9
click at [190, 387] on span "add" at bounding box center [190, 393] width 15 height 12
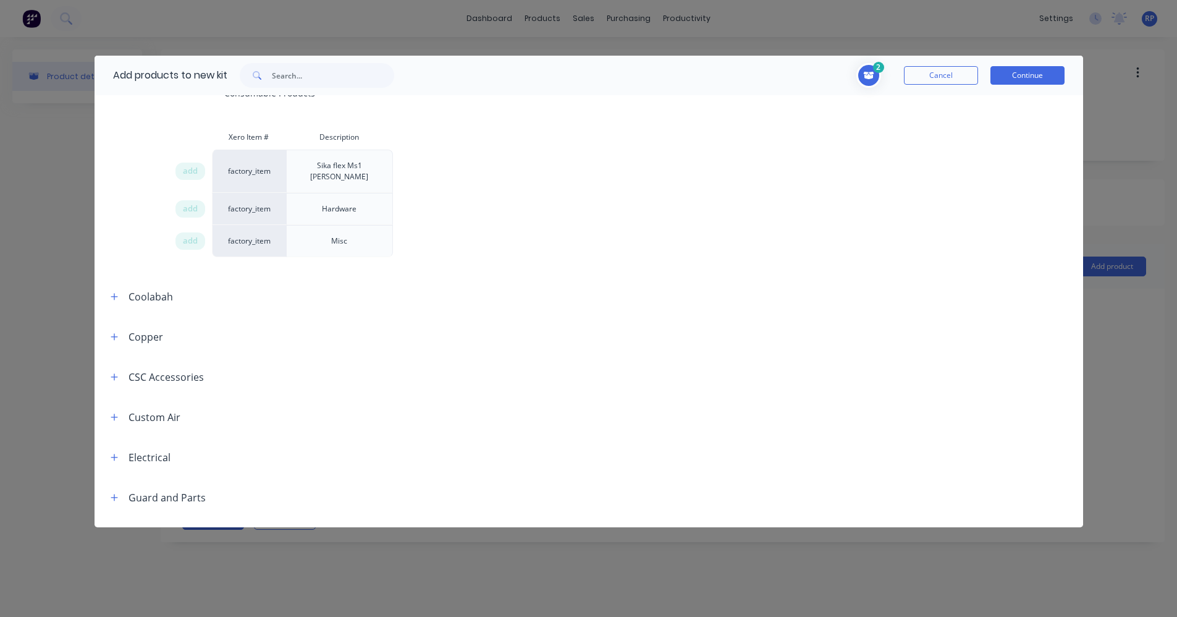
scroll to position [185, 0]
click at [119, 449] on button "button" at bounding box center [114, 456] width 15 height 15
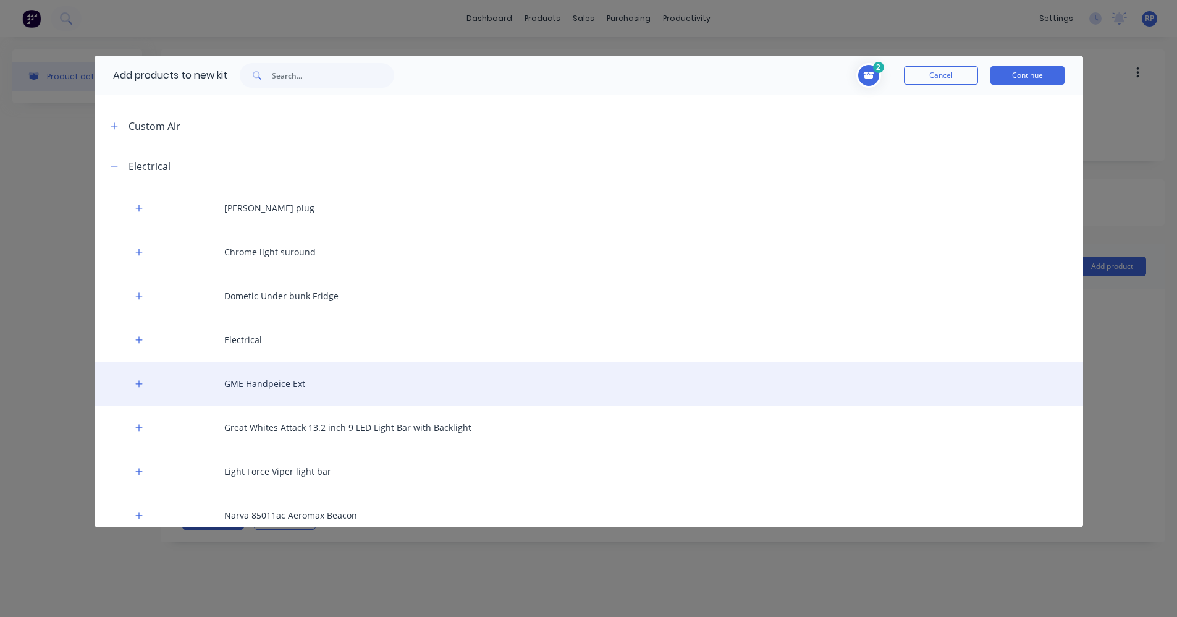
scroll to position [494, 0]
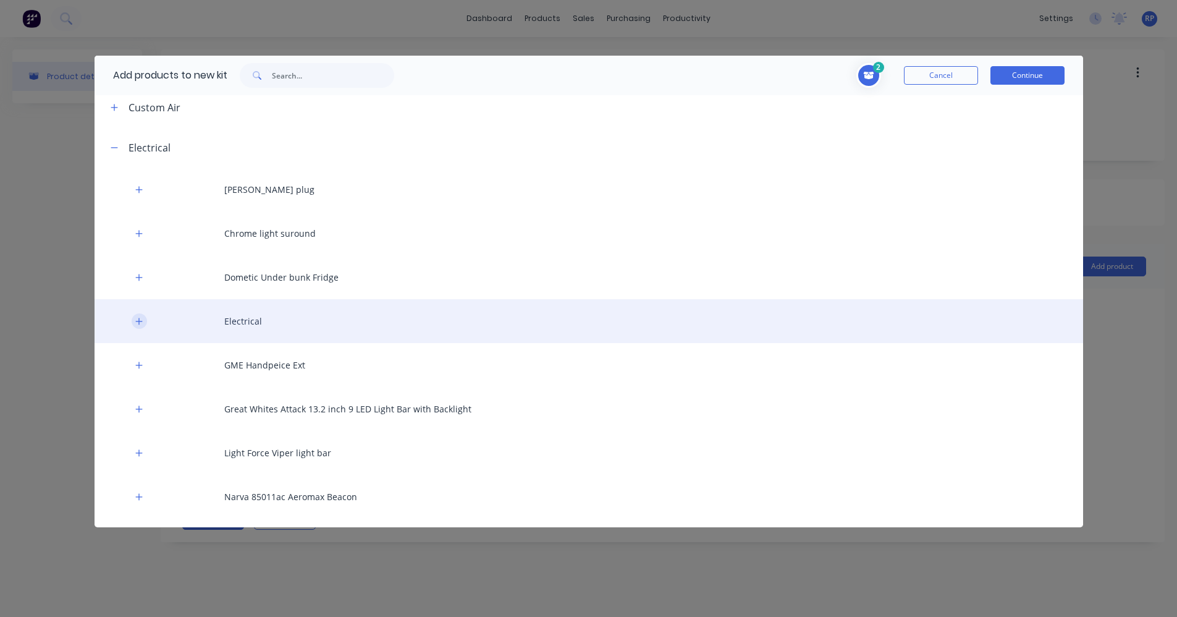
click at [135, 315] on button "button" at bounding box center [139, 320] width 15 height 15
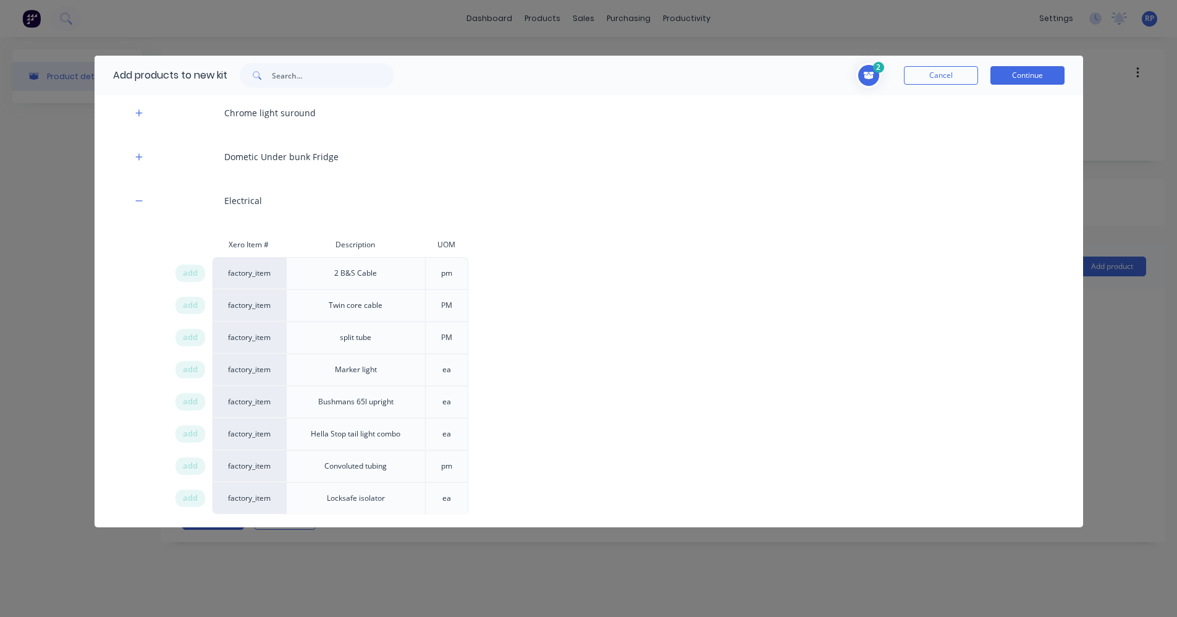
scroll to position [618, 0]
click at [193, 264] on span "add" at bounding box center [190, 270] width 15 height 12
click at [190, 296] on span "add" at bounding box center [190, 302] width 15 height 12
drag, startPoint x: 190, startPoint y: 291, endPoint x: 190, endPoint y: 324, distance: 33.4
click at [190, 328] on span "add" at bounding box center [190, 334] width 15 height 12
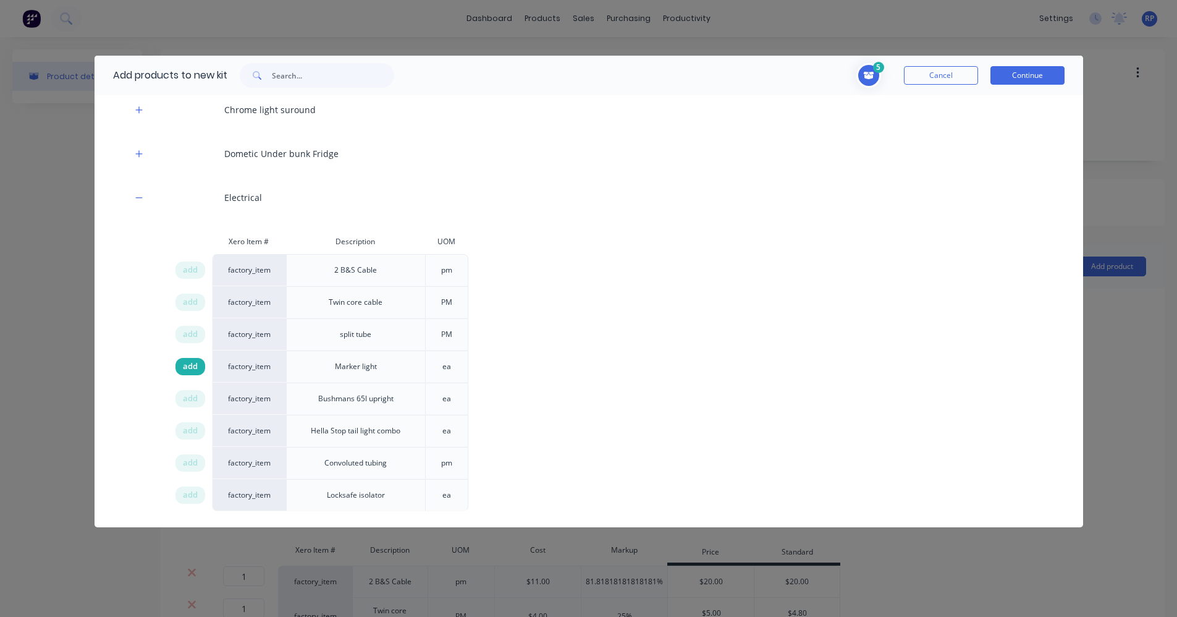
click at [186, 360] on span "add" at bounding box center [190, 366] width 15 height 12
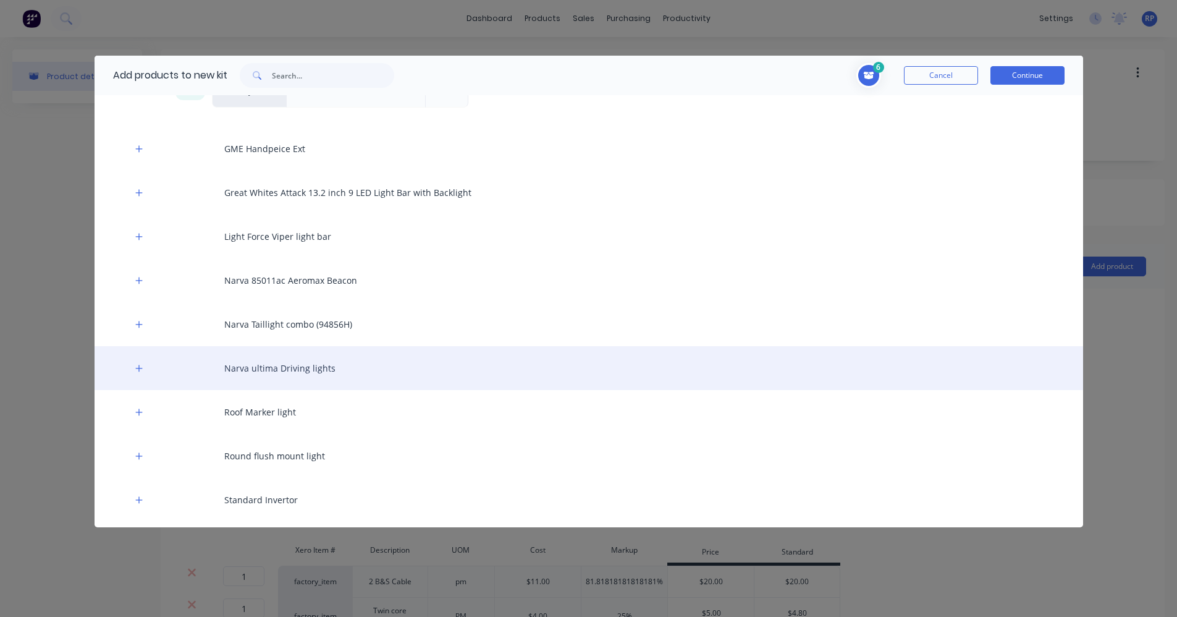
scroll to position [1051, 0]
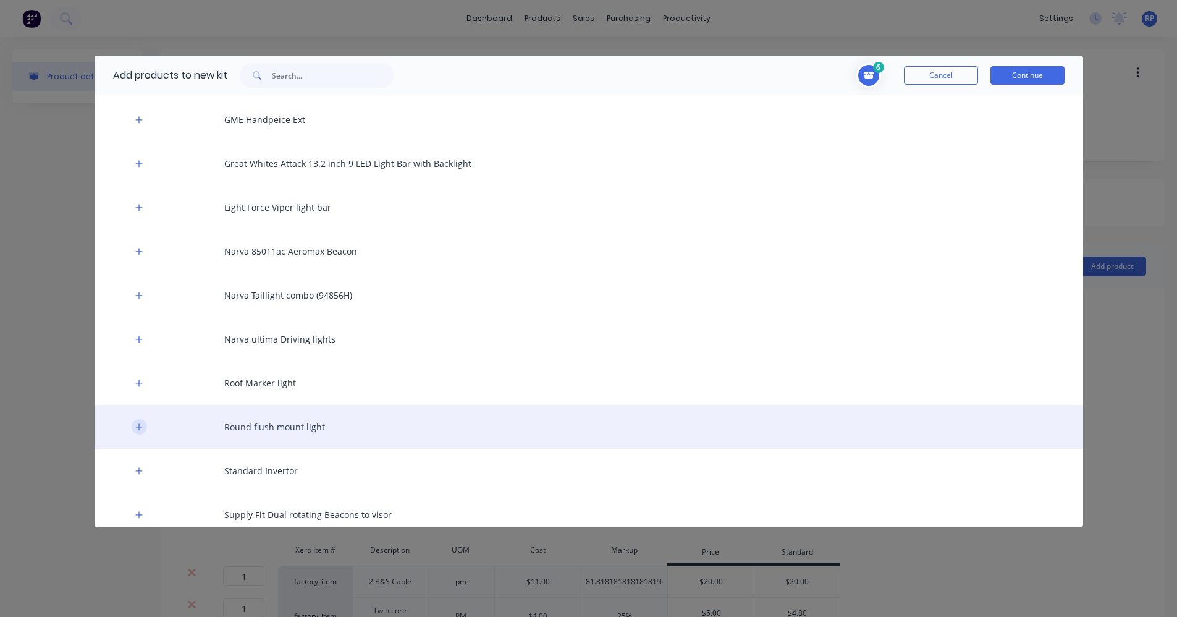
click at [143, 419] on button "button" at bounding box center [139, 426] width 15 height 15
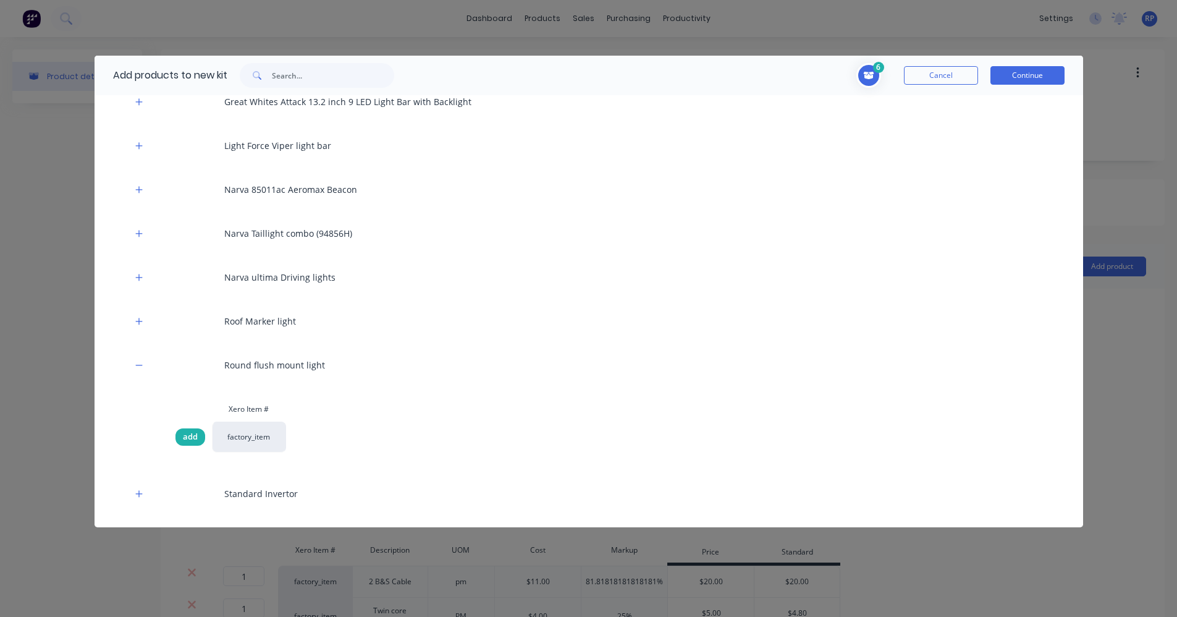
click at [191, 431] on span "add" at bounding box center [190, 437] width 15 height 12
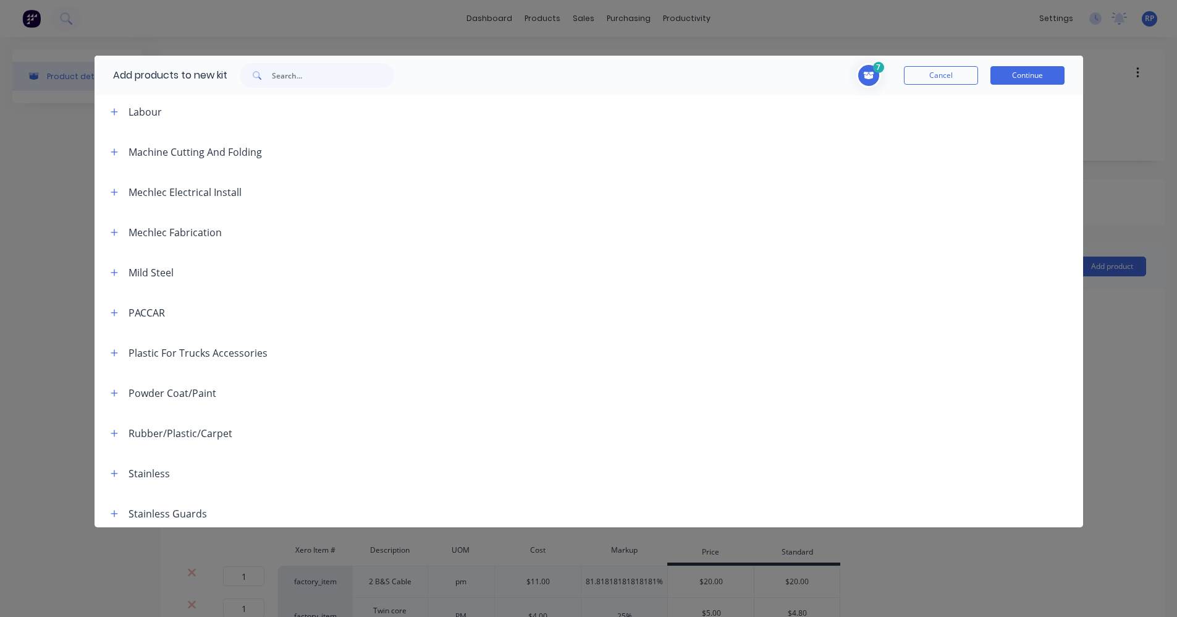
scroll to position [1854, 0]
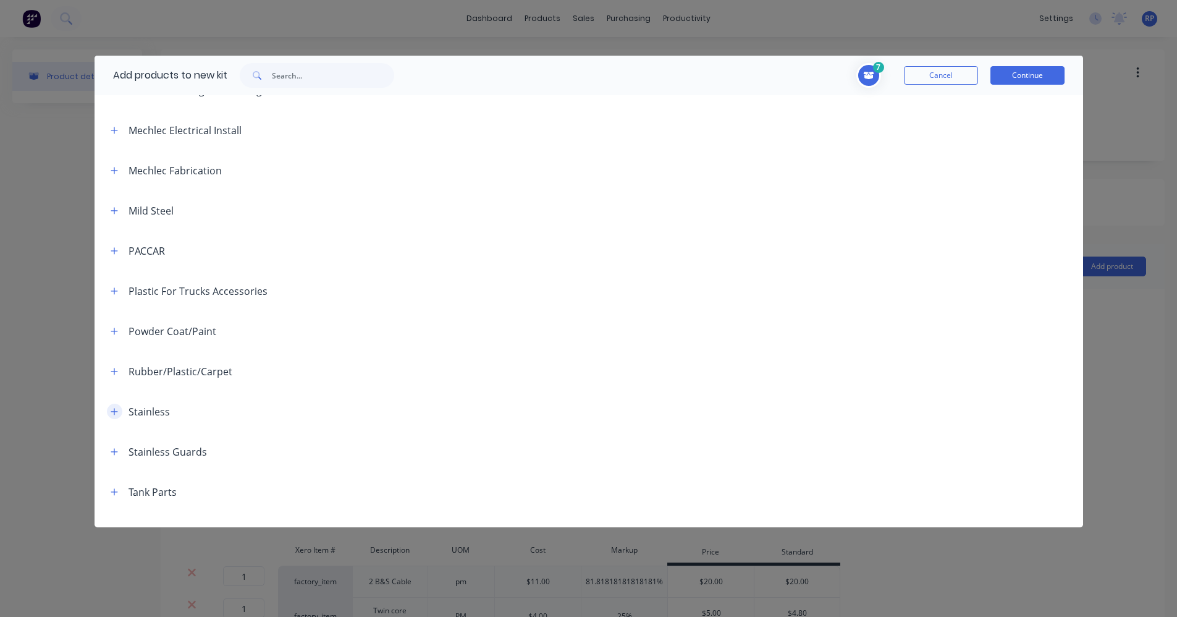
click at [113, 407] on icon "button" at bounding box center [114, 411] width 7 height 9
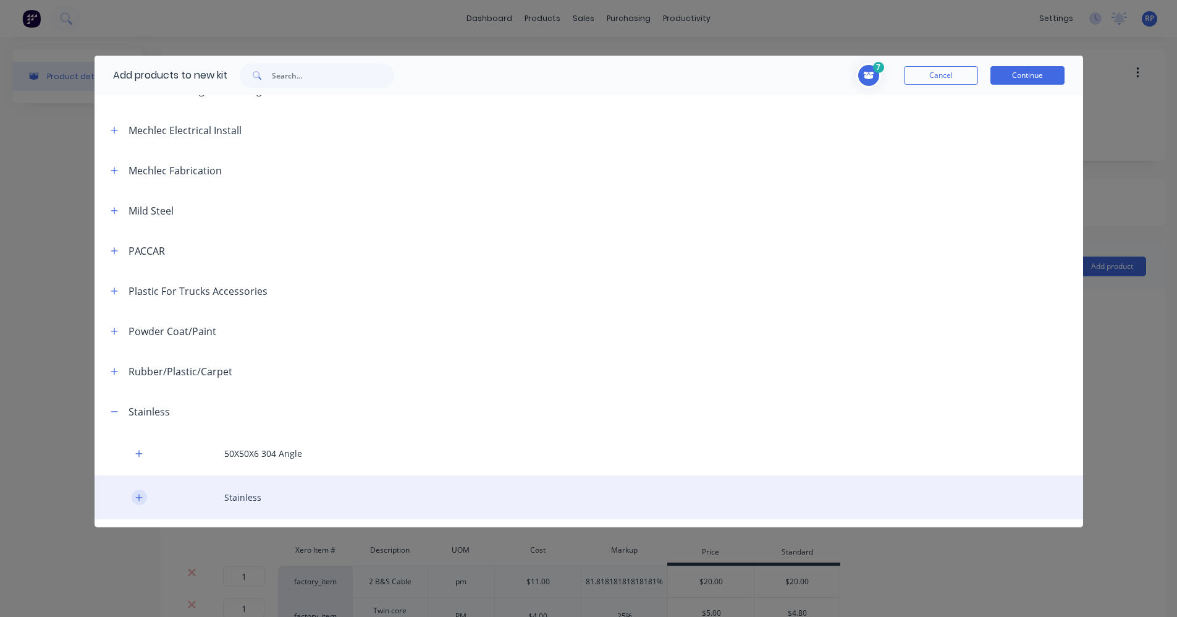
click at [143, 489] on button "button" at bounding box center [139, 496] width 15 height 15
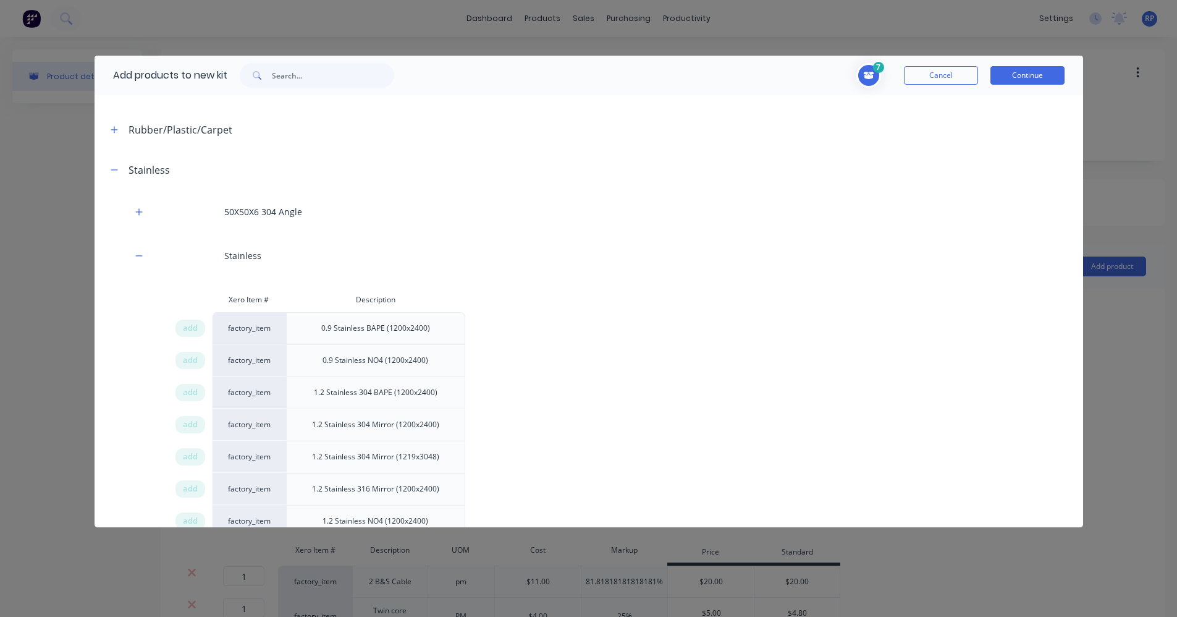
scroll to position [2163, 0]
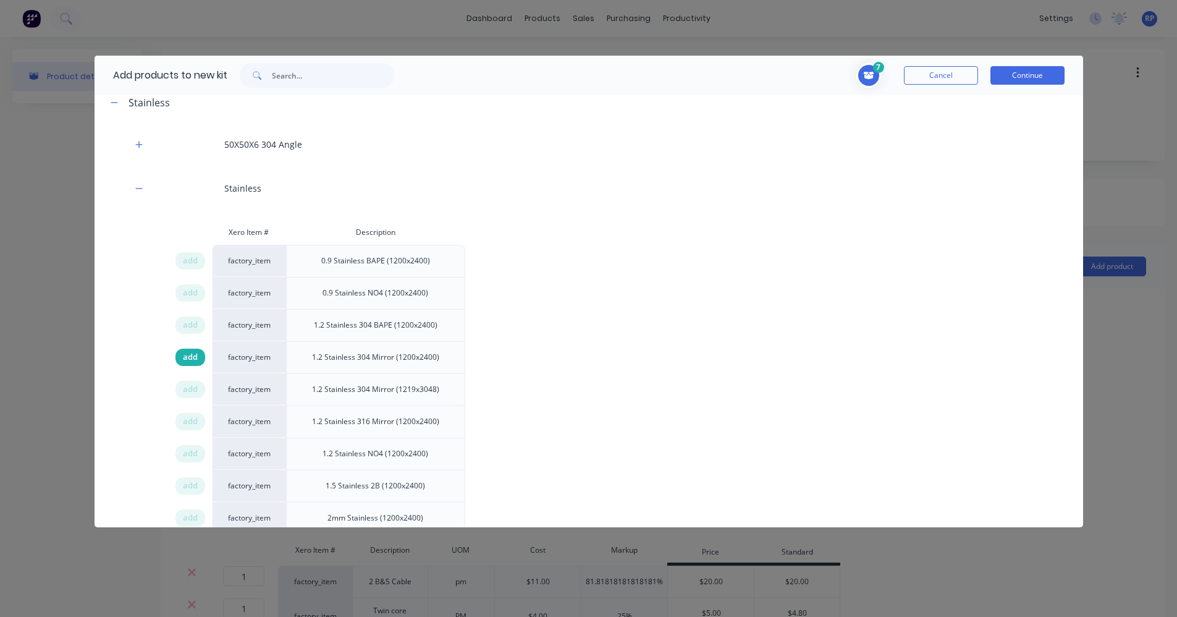
click at [185, 352] on div "add" at bounding box center [191, 357] width 30 height 17
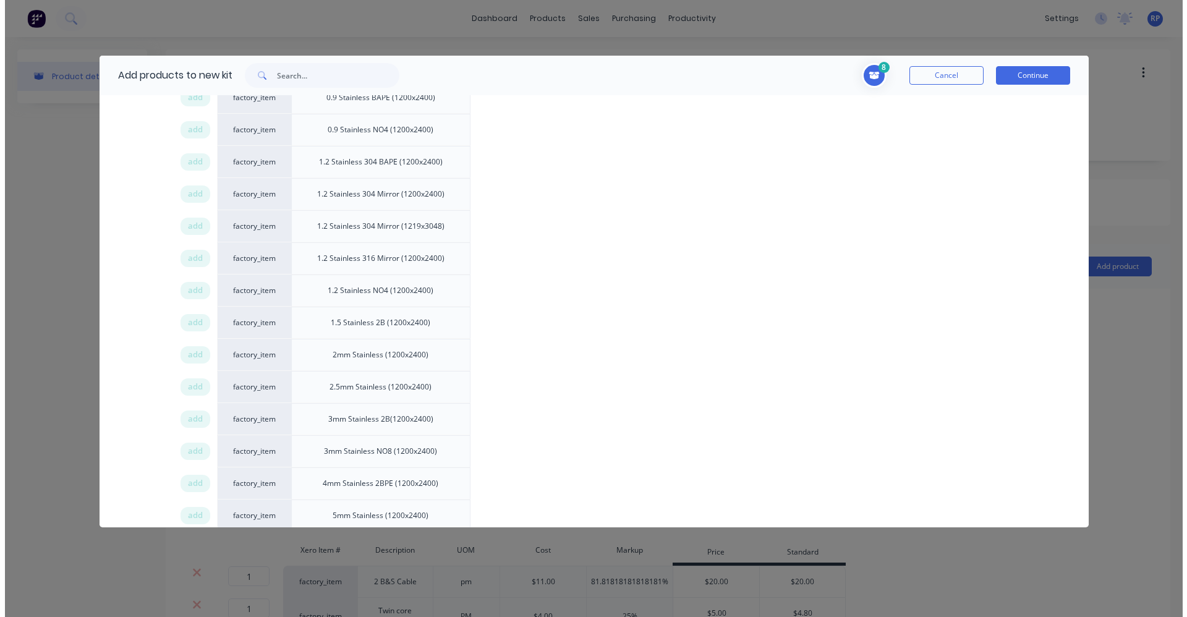
scroll to position [2348, 0]
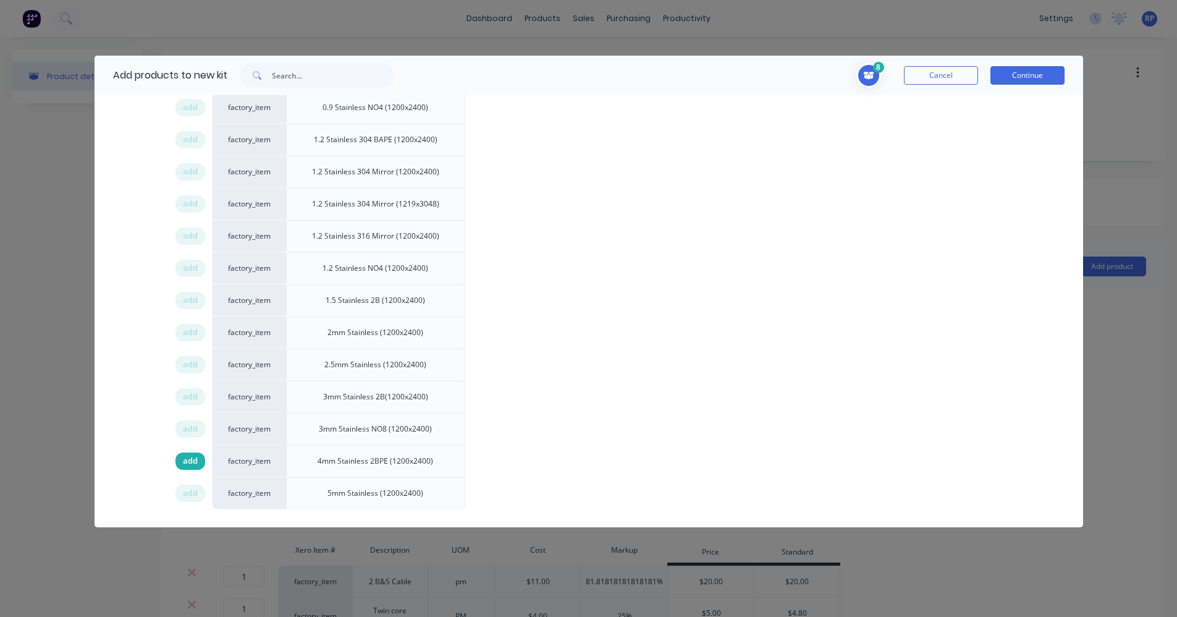
click at [192, 455] on span "add" at bounding box center [190, 461] width 15 height 12
click at [1028, 78] on button "Continue" at bounding box center [1028, 75] width 74 height 19
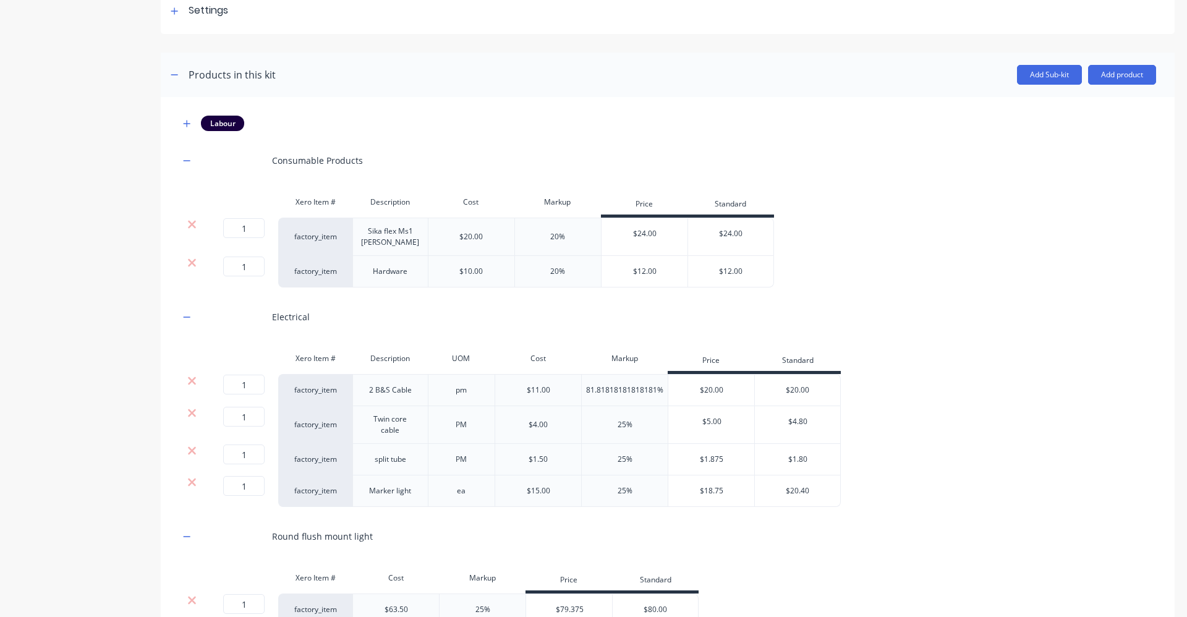
scroll to position [309, 0]
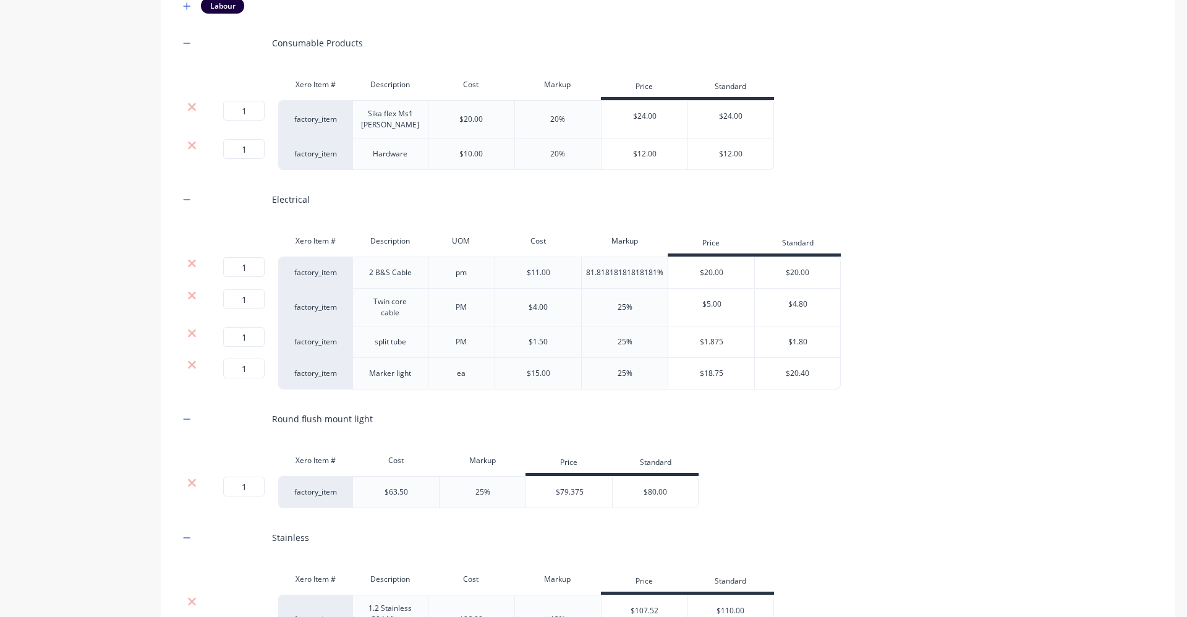
click at [630, 267] on div "81.81818181818181%" at bounding box center [624, 272] width 77 height 11
click at [652, 277] on div "81.81818181818181%" at bounding box center [624, 272] width 77 height 11
click at [648, 274] on div "81.81818181818181%" at bounding box center [624, 272] width 77 height 11
drag, startPoint x: 615, startPoint y: 274, endPoint x: 608, endPoint y: 275, distance: 7.5
click at [608, 275] on div "81.81818181818181%" at bounding box center [624, 272] width 77 height 11
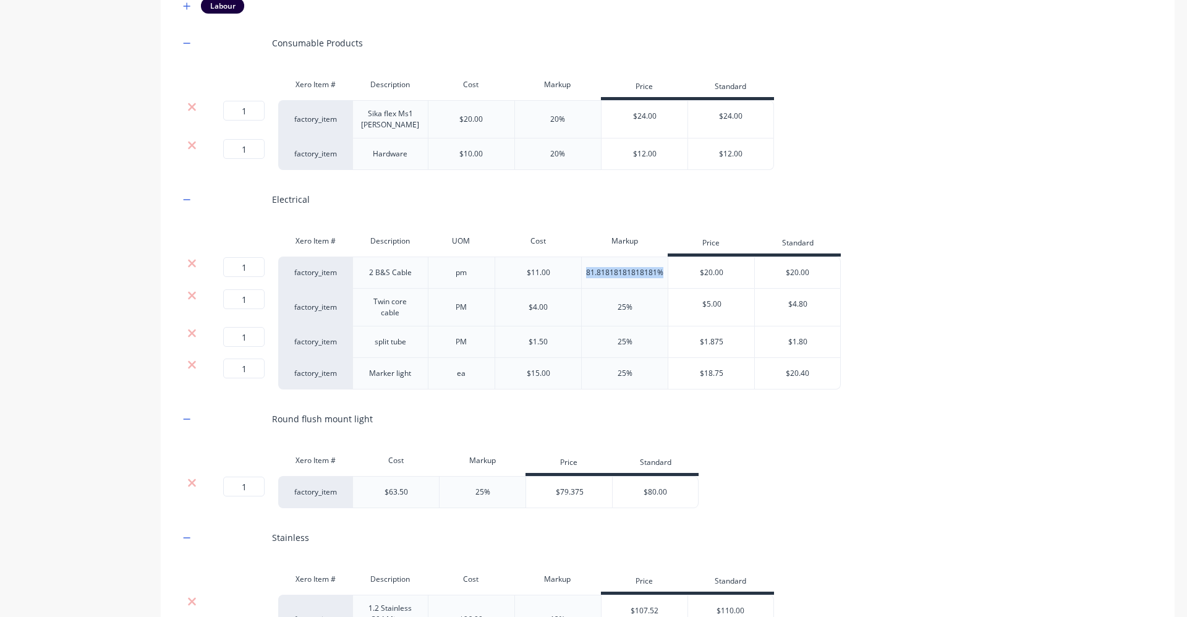
drag, startPoint x: 608, startPoint y: 275, endPoint x: 548, endPoint y: 269, distance: 60.9
click at [548, 269] on div "1 1 ? factory_item 2 B&S Cable pm $11.00 81.81818181818181% $20.00 $20.00" at bounding box center [509, 272] width 661 height 32
click at [844, 232] on div "Xero Item # Description UOM Cost Markup Price Standard 1 1 ? factory_item 2 B&S…" at bounding box center [667, 309] width 976 height 161
click at [193, 264] on icon at bounding box center [192, 264] width 8 height 8
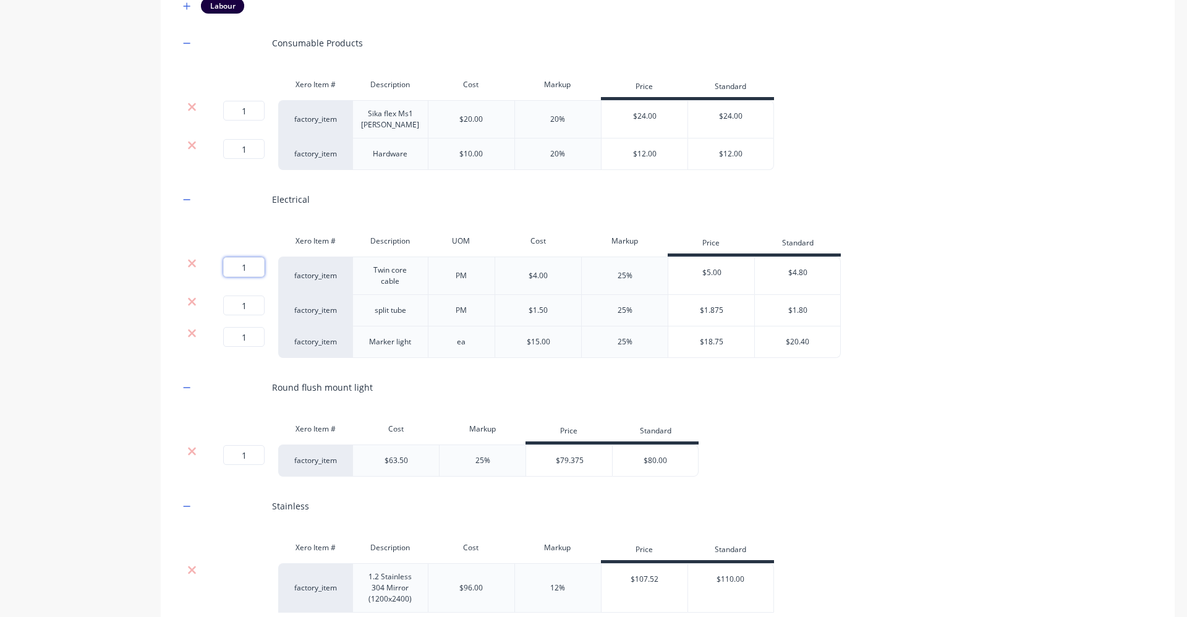
click at [255, 268] on input "1" at bounding box center [243, 267] width 41 height 20
click at [250, 310] on input "1" at bounding box center [243, 305] width 41 height 20
click at [144, 349] on div "Product details Add image Mirror Stainless Bar Mirror Stainless Bar Enter kit n…" at bounding box center [593, 307] width 1162 height 1135
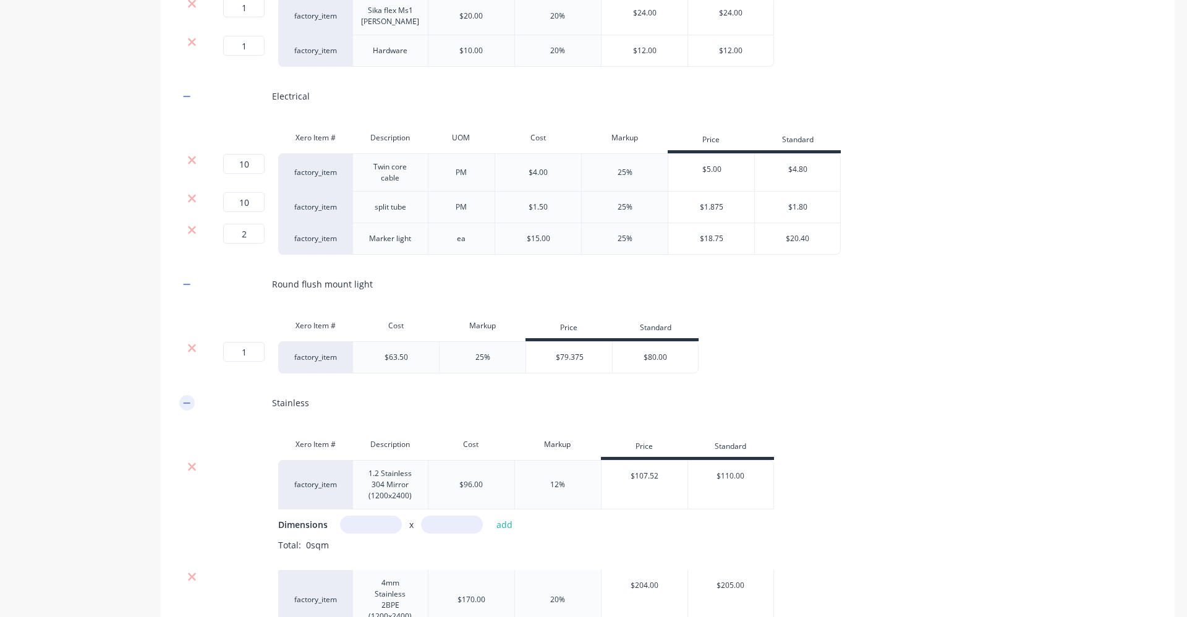
scroll to position [433, 0]
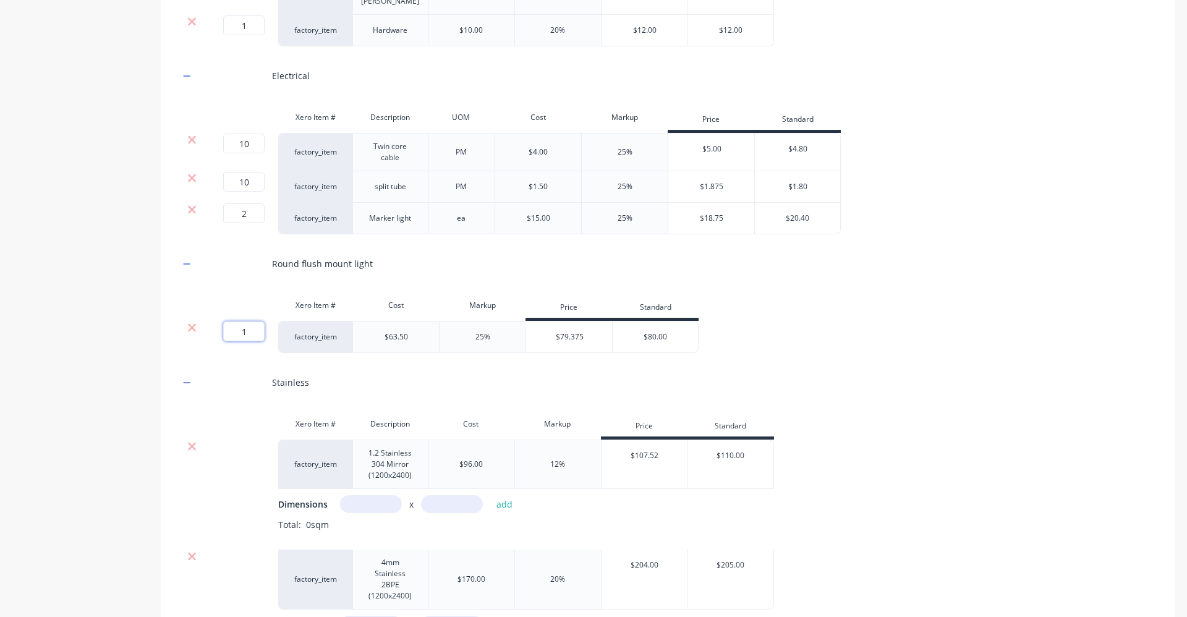
click at [253, 332] on input "1" at bounding box center [243, 331] width 41 height 20
click at [129, 281] on div "Product details" at bounding box center [77, 184] width 130 height 1135
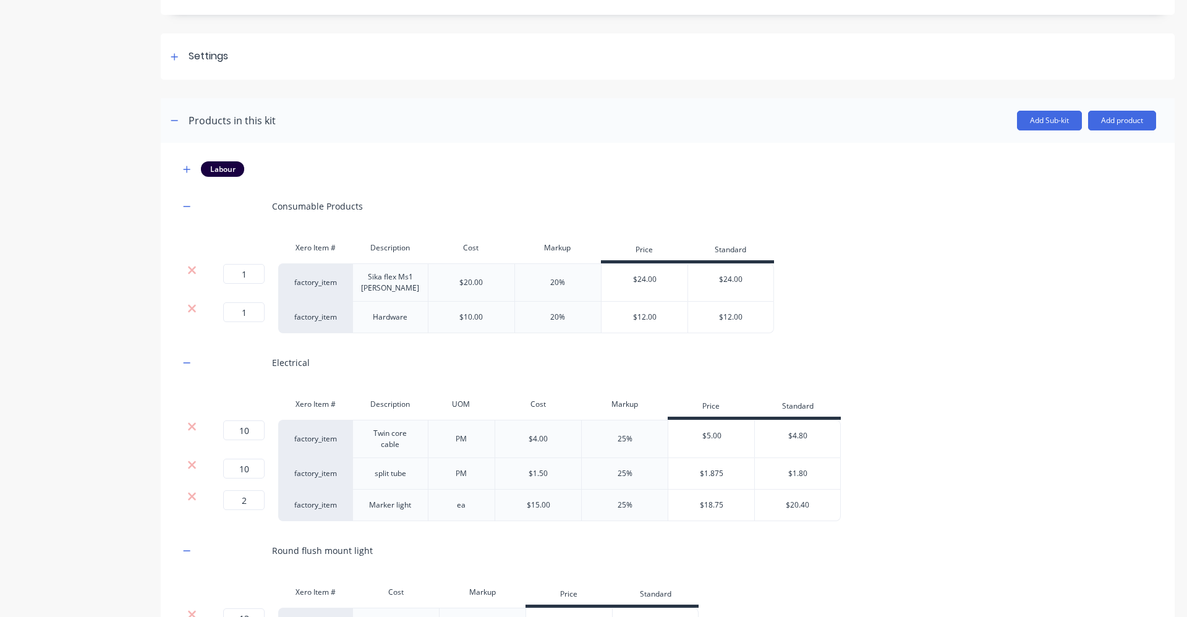
scroll to position [0, 0]
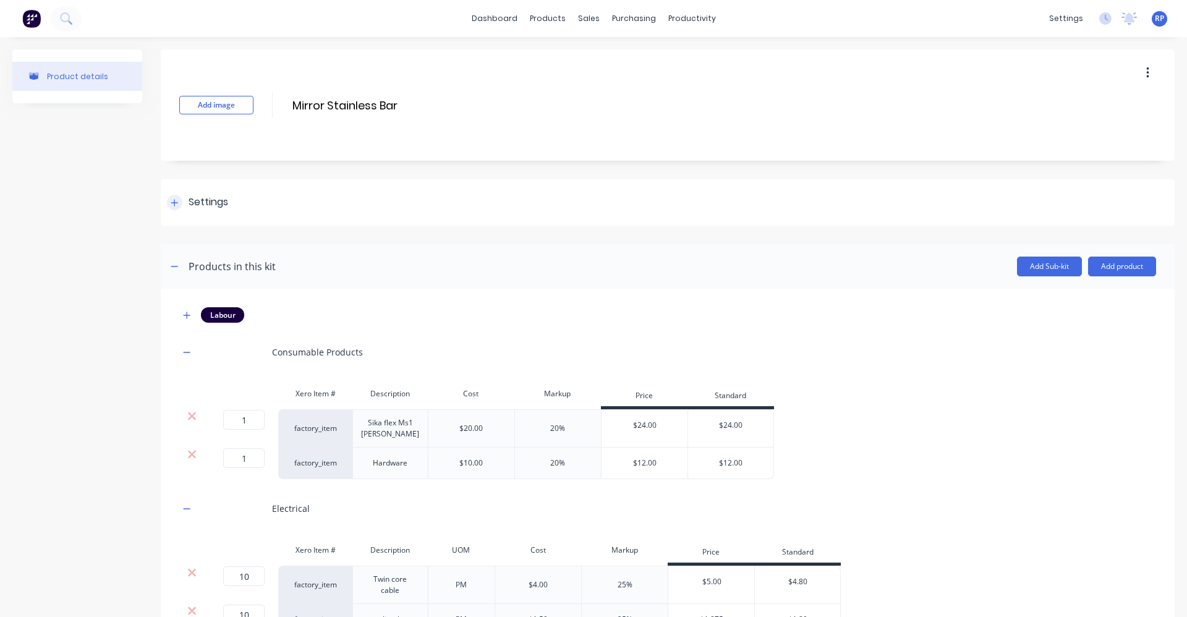
click at [174, 203] on icon at bounding box center [174, 202] width 7 height 9
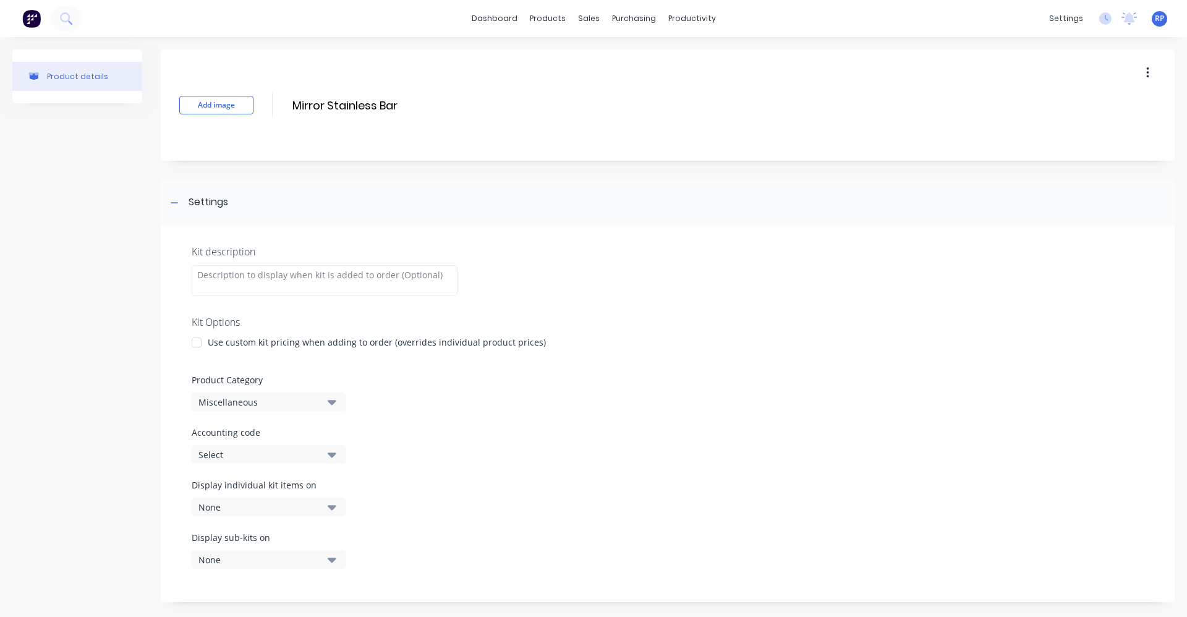
click at [197, 342] on div at bounding box center [196, 342] width 25 height 25
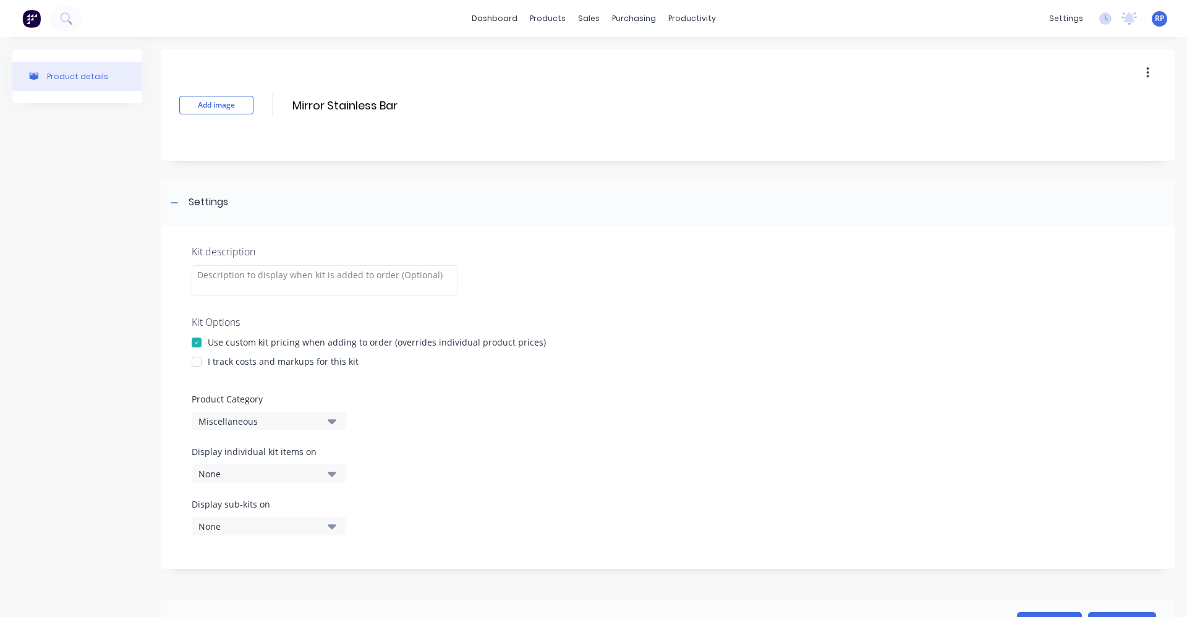
click at [198, 362] on div at bounding box center [196, 361] width 25 height 25
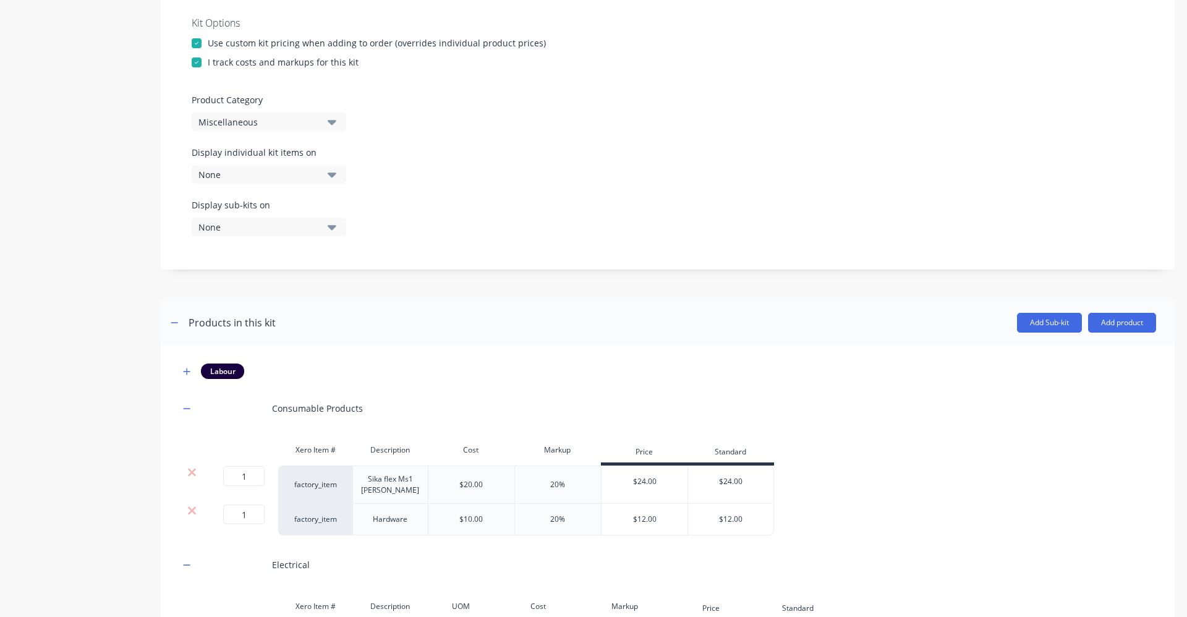
scroll to position [371, 0]
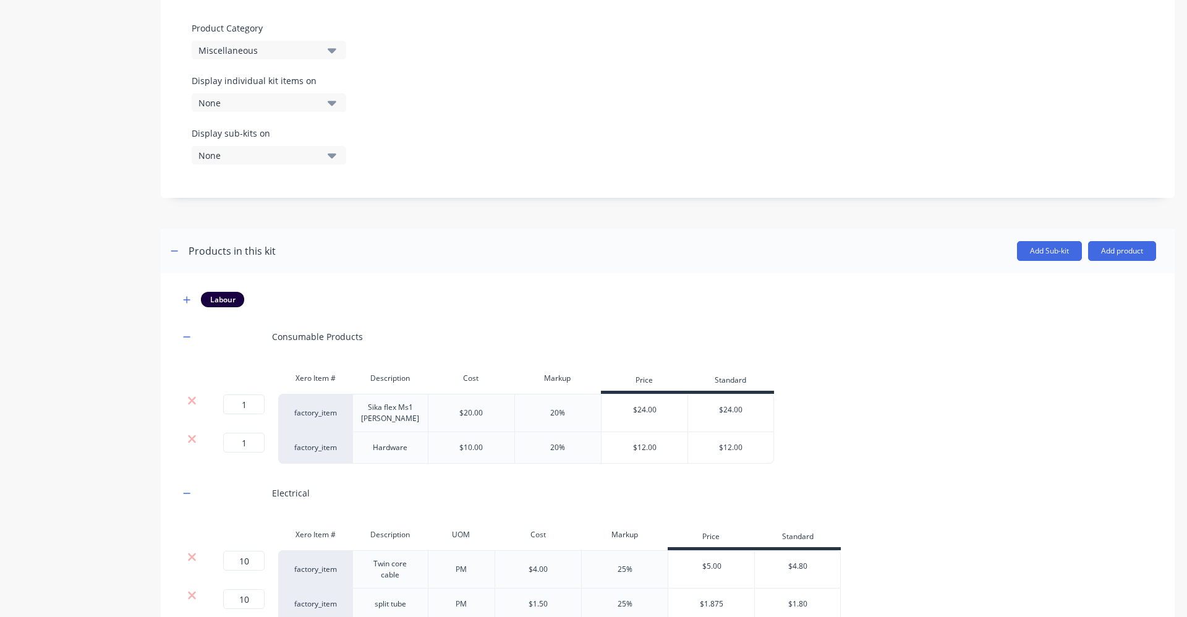
click at [334, 54] on icon "button" at bounding box center [332, 50] width 9 height 14
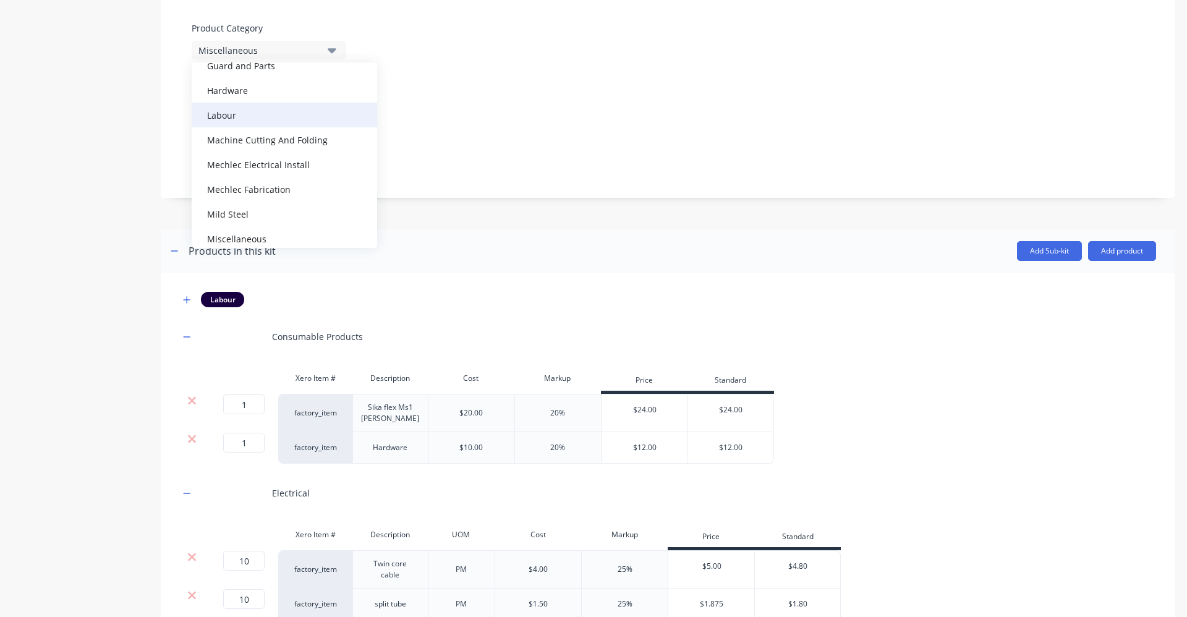
scroll to position [247, 0]
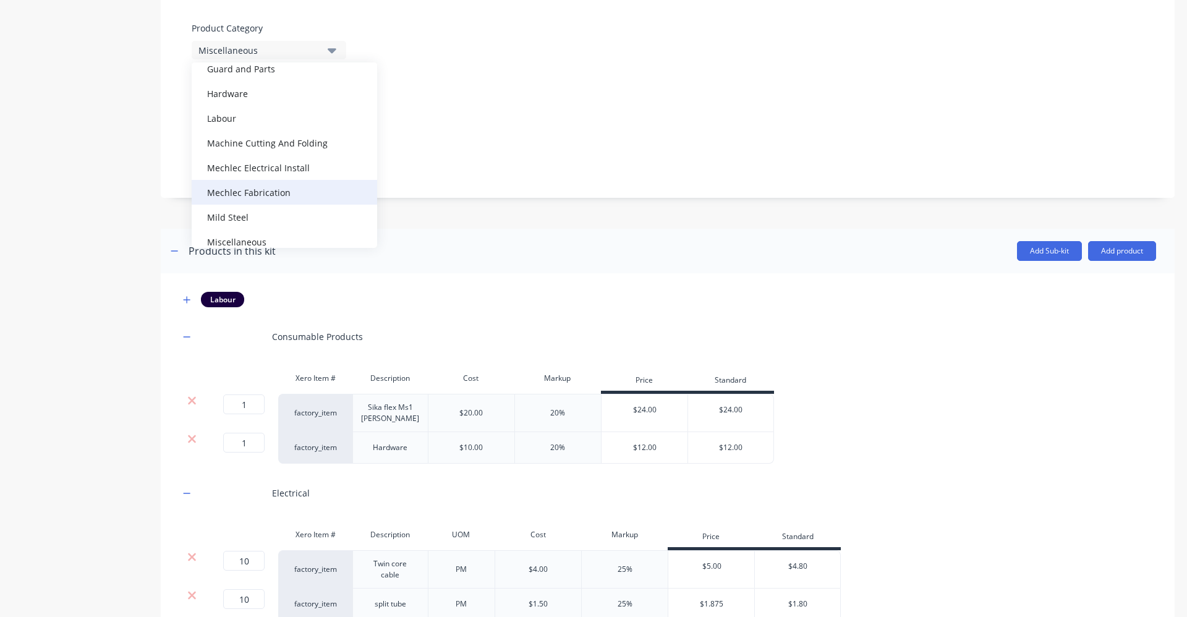
click at [285, 188] on div "Mechlec Fabrication" at bounding box center [284, 192] width 185 height 25
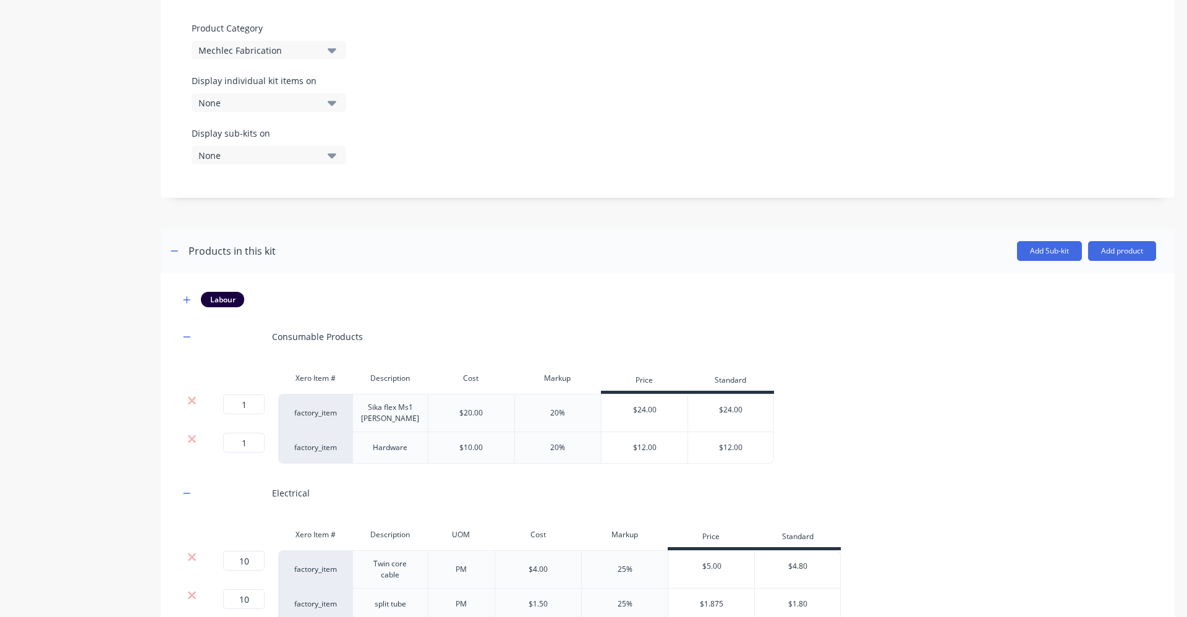
click at [519, 142] on div "Display sub-kits on None" at bounding box center [668, 153] width 952 height 53
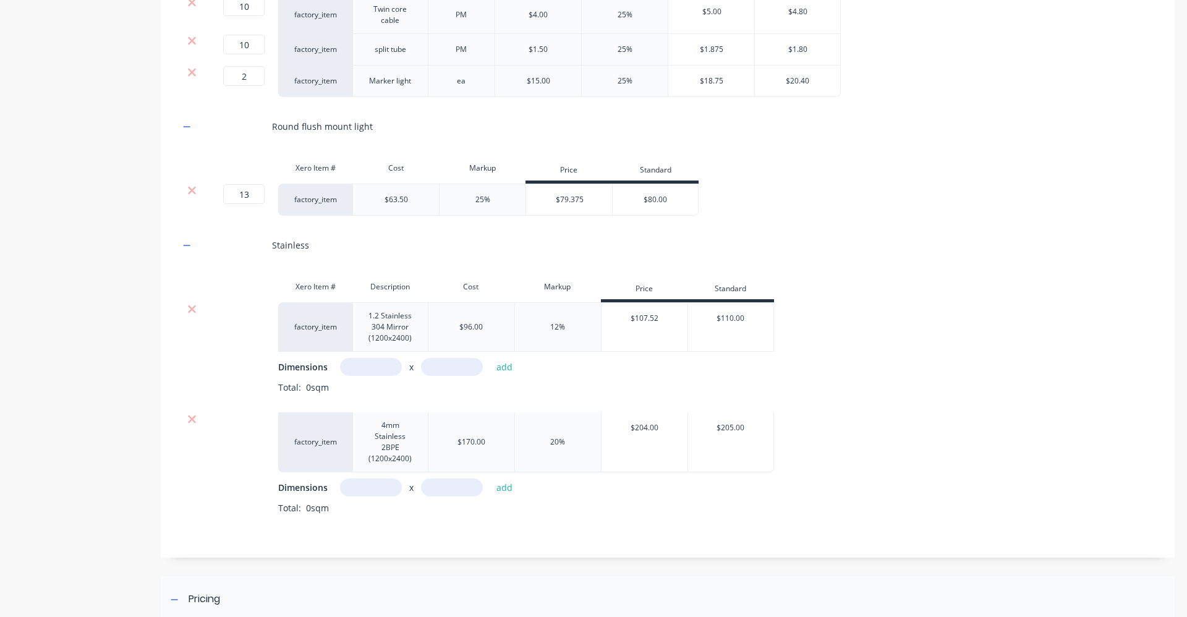
scroll to position [927, 0]
click at [395, 362] on input "text" at bounding box center [371, 365] width 62 height 18
click at [444, 368] on input "text" at bounding box center [452, 365] width 62 height 18
drag, startPoint x: 390, startPoint y: 489, endPoint x: 381, endPoint y: 496, distance: 11.1
click at [390, 489] on input "text" at bounding box center [371, 485] width 62 height 18
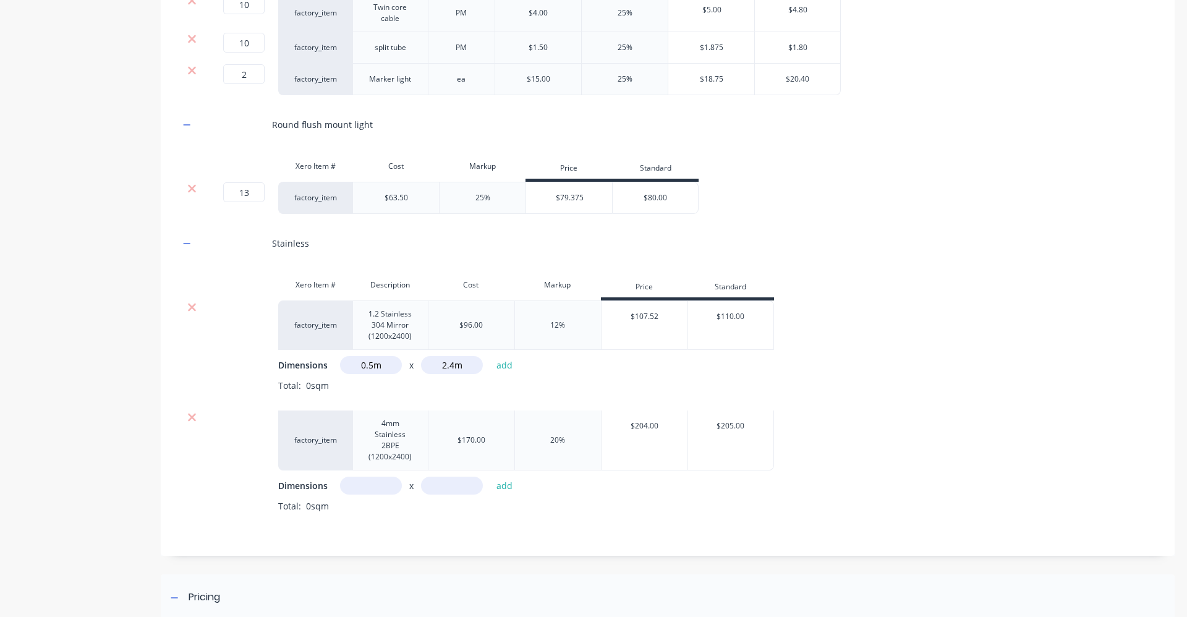
click at [391, 487] on input "text" at bounding box center [371, 485] width 62 height 18
click at [442, 486] on input "text" at bounding box center [452, 485] width 62 height 18
click at [535, 496] on div "Dimensions 0.3m x 2.4m add Total: 0sqm" at bounding box center [717, 503] width 878 height 54
click at [504, 486] on button "add" at bounding box center [504, 485] width 29 height 17
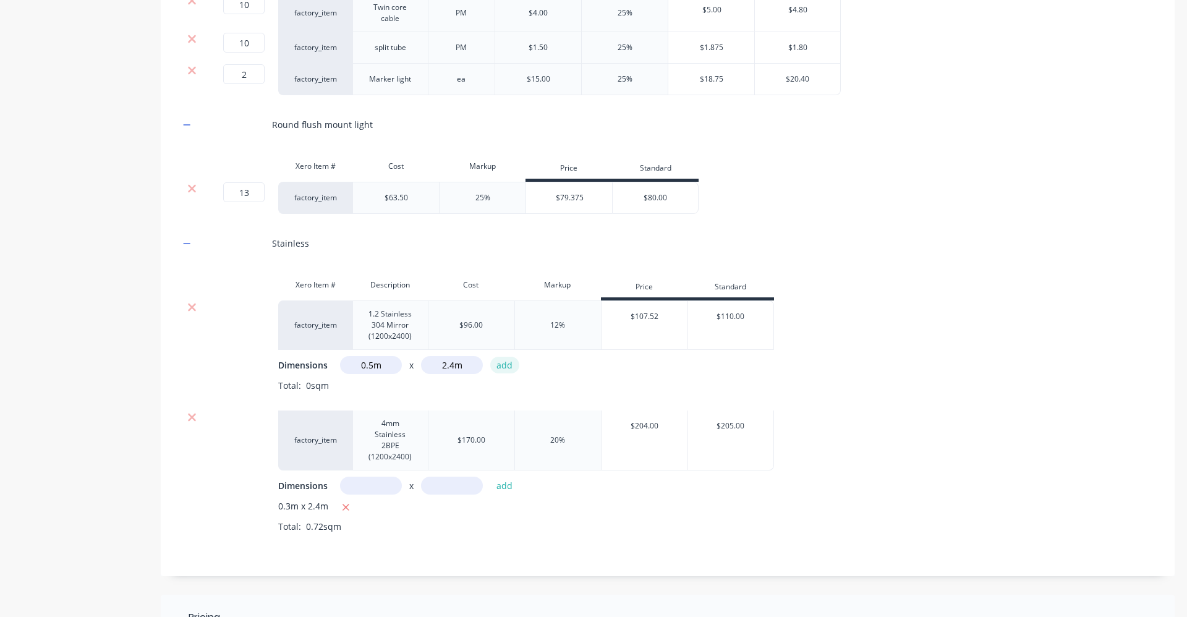
click at [491, 365] on button "add" at bounding box center [504, 365] width 29 height 17
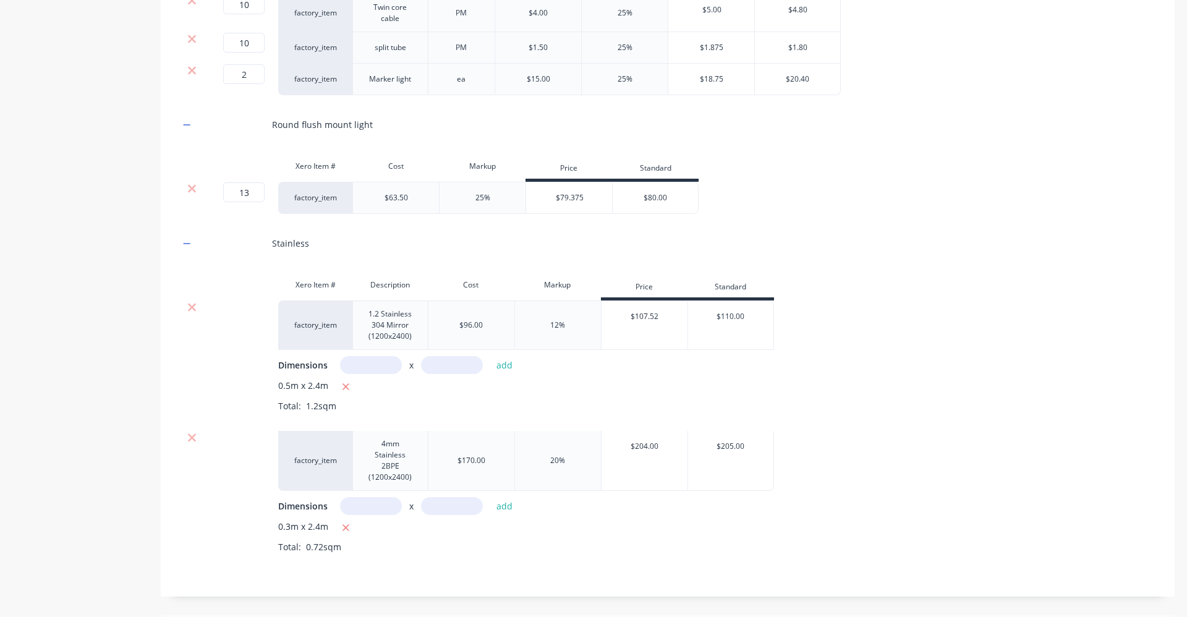
click at [375, 361] on input "text" at bounding box center [371, 365] width 62 height 18
click at [457, 365] on input "text" at bounding box center [452, 365] width 62 height 18
click at [528, 388] on div "0.5m x 2.4m" at bounding box center [717, 386] width 878 height 15
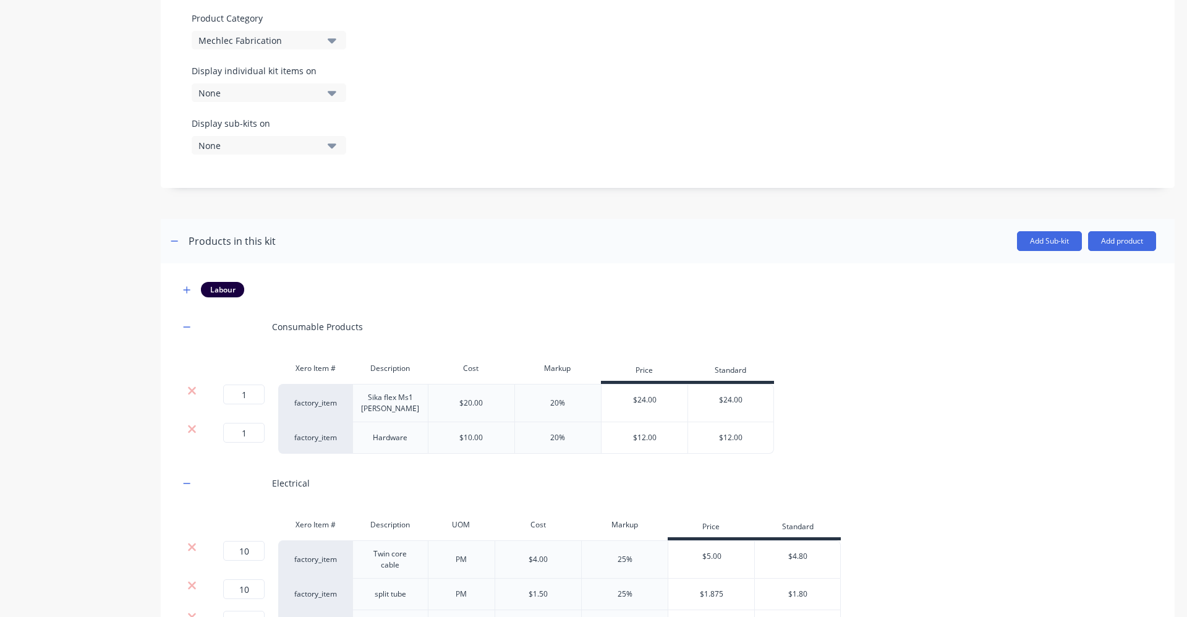
scroll to position [371, 0]
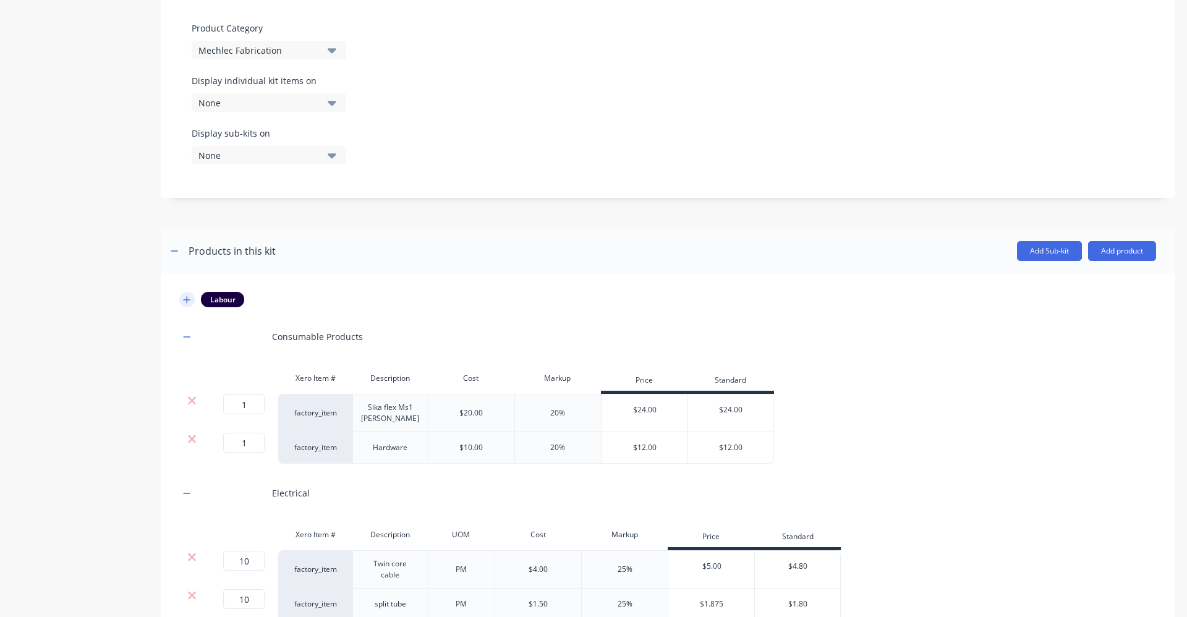
click at [190, 300] on icon "button" at bounding box center [186, 299] width 7 height 9
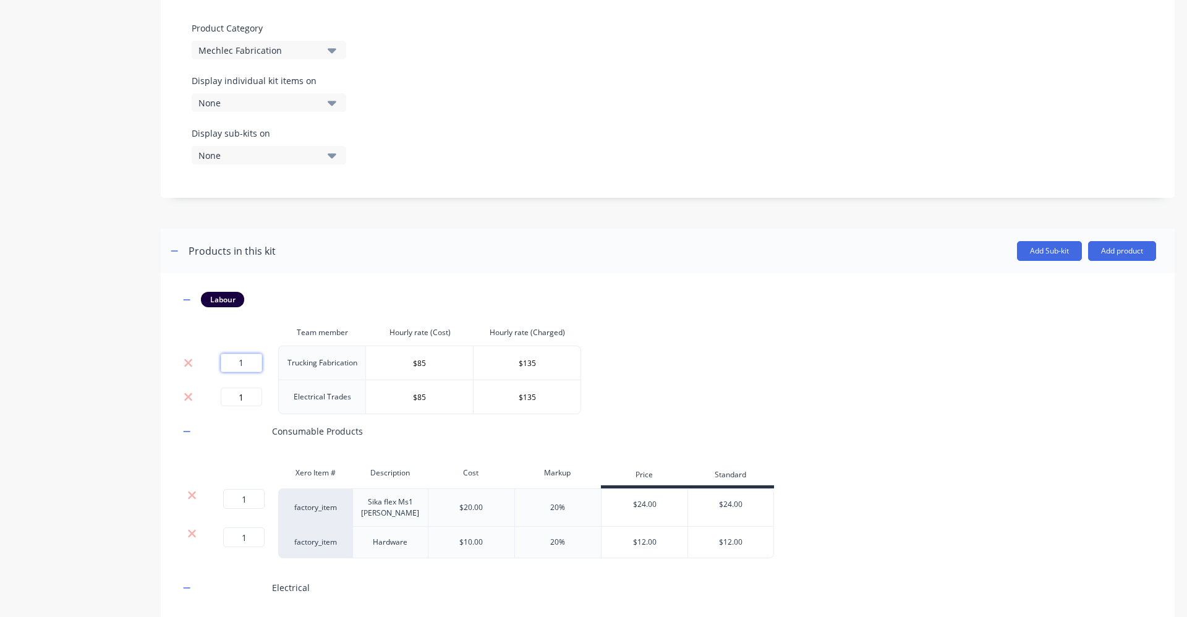
click at [247, 362] on input "1" at bounding box center [241, 362] width 41 height 19
click at [247, 399] on input "1" at bounding box center [241, 396] width 41 height 19
click at [252, 365] on input "1" at bounding box center [241, 362] width 41 height 19
drag, startPoint x: 677, startPoint y: 308, endPoint x: 714, endPoint y: 313, distance: 37.9
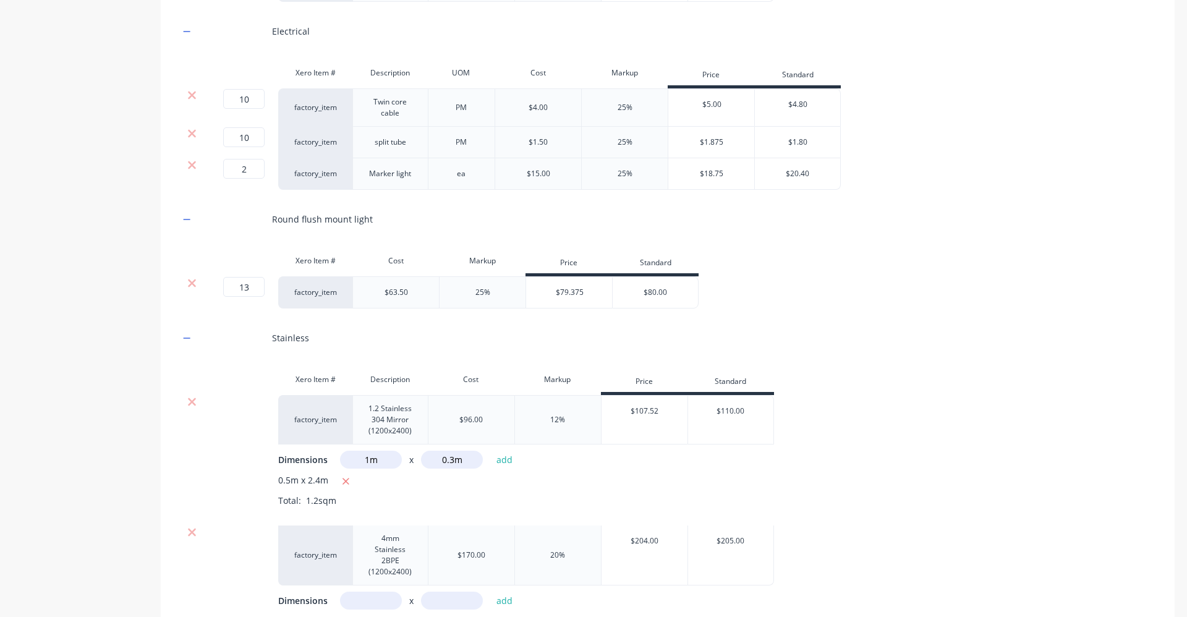
scroll to position [1264, 0]
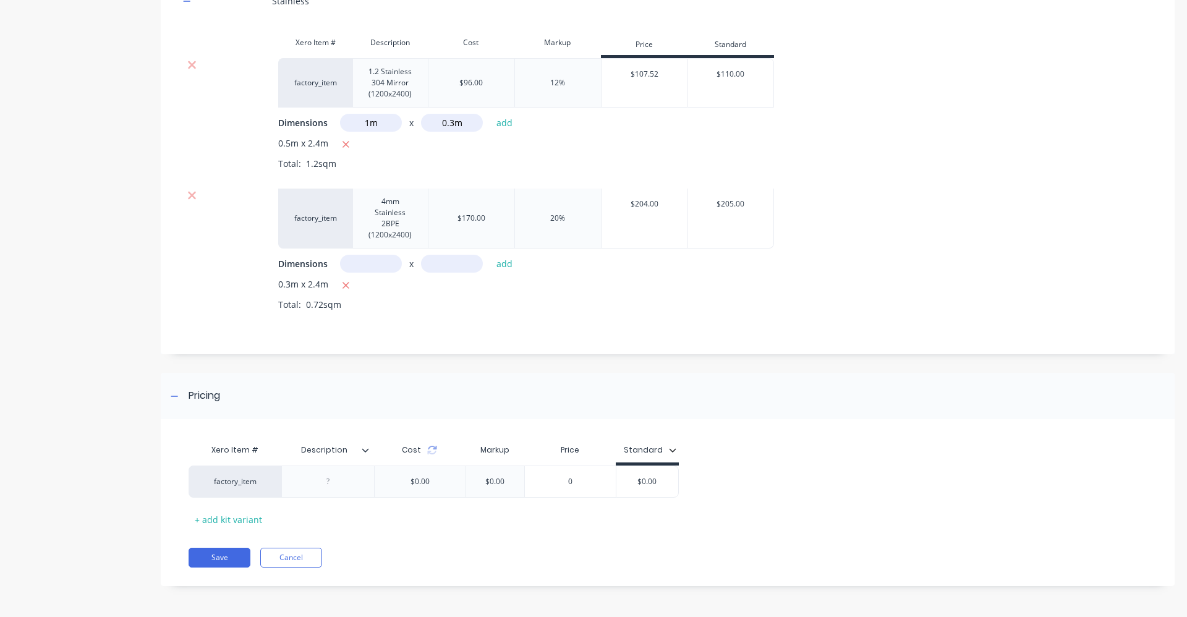
click at [368, 449] on icon at bounding box center [365, 450] width 7 height 4
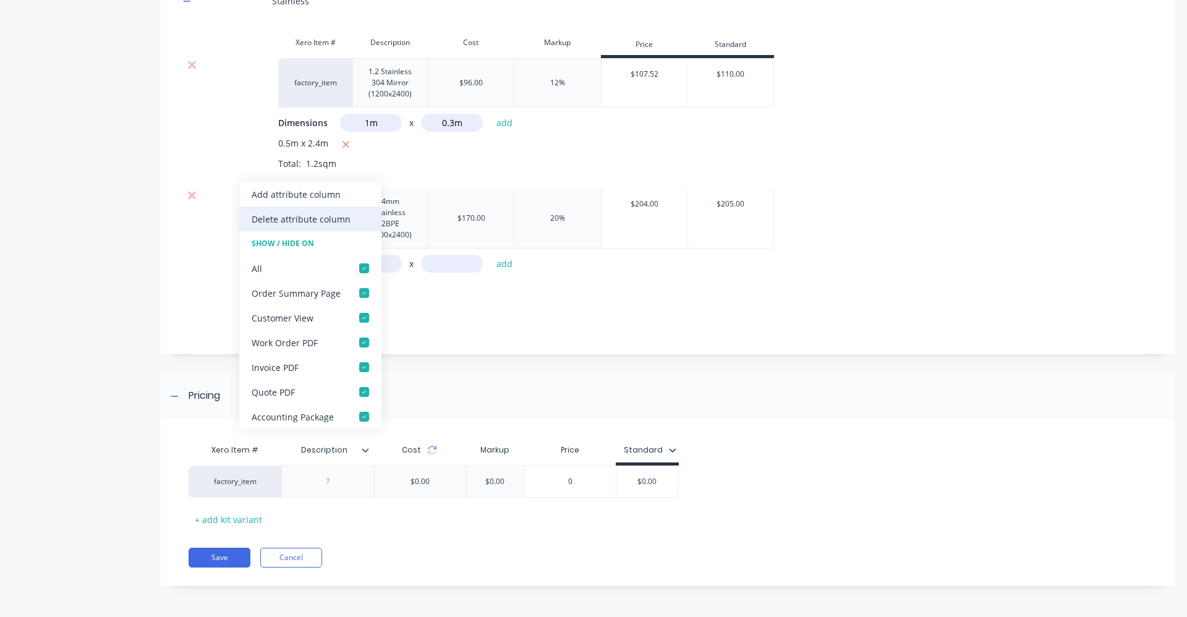
click at [339, 224] on div "Delete attribute column" at bounding box center [301, 219] width 99 height 13
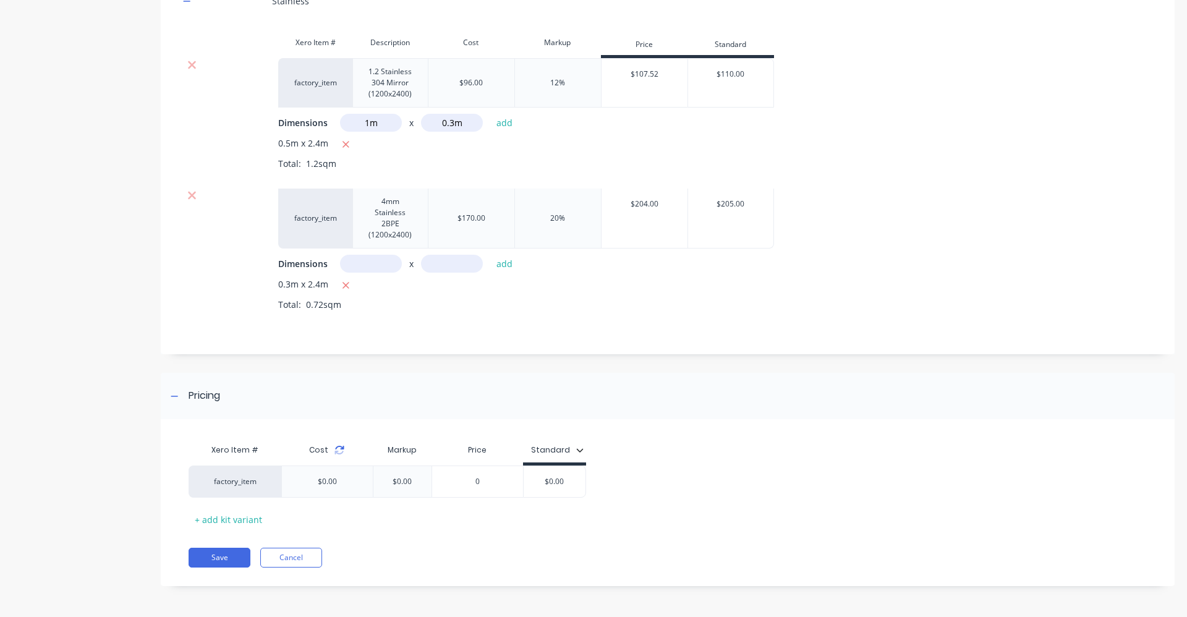
click at [338, 451] on icon at bounding box center [339, 450] width 10 height 10
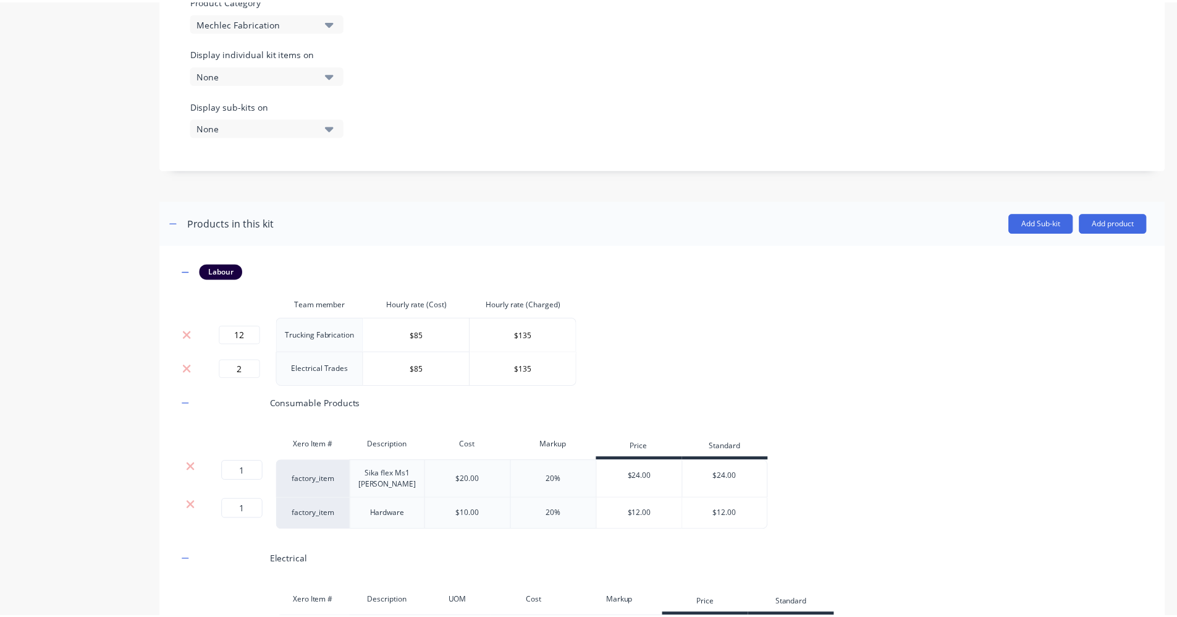
scroll to position [337, 0]
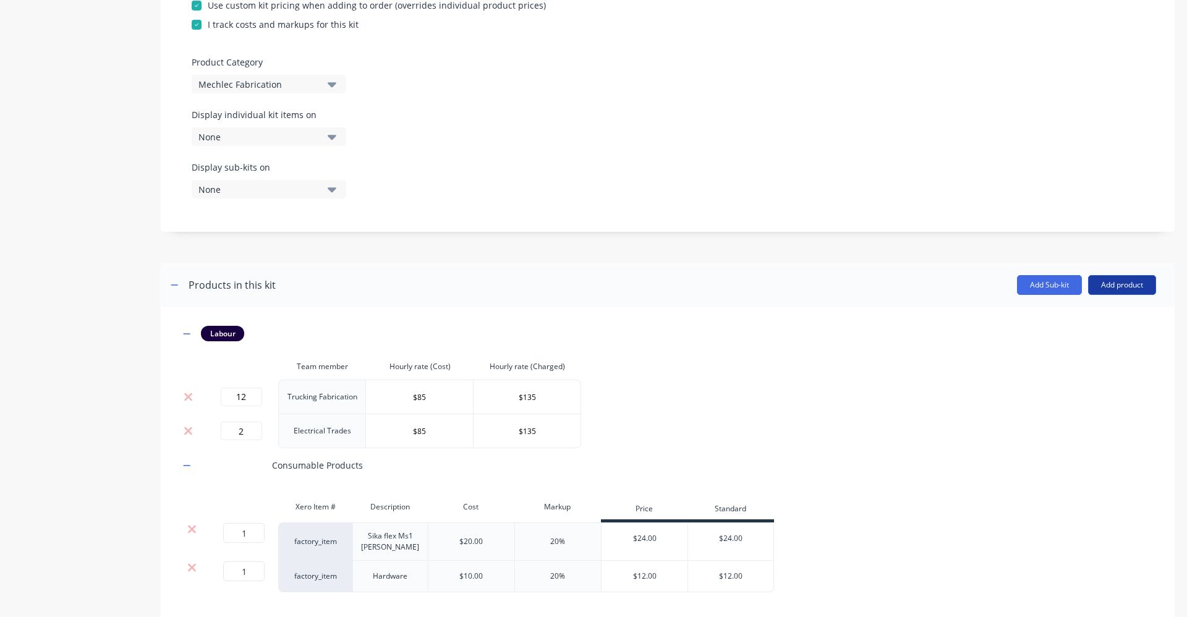
click at [1106, 277] on button "Add product" at bounding box center [1122, 285] width 68 height 20
click at [1080, 322] on div "Product catalogue" at bounding box center [1096, 317] width 95 height 18
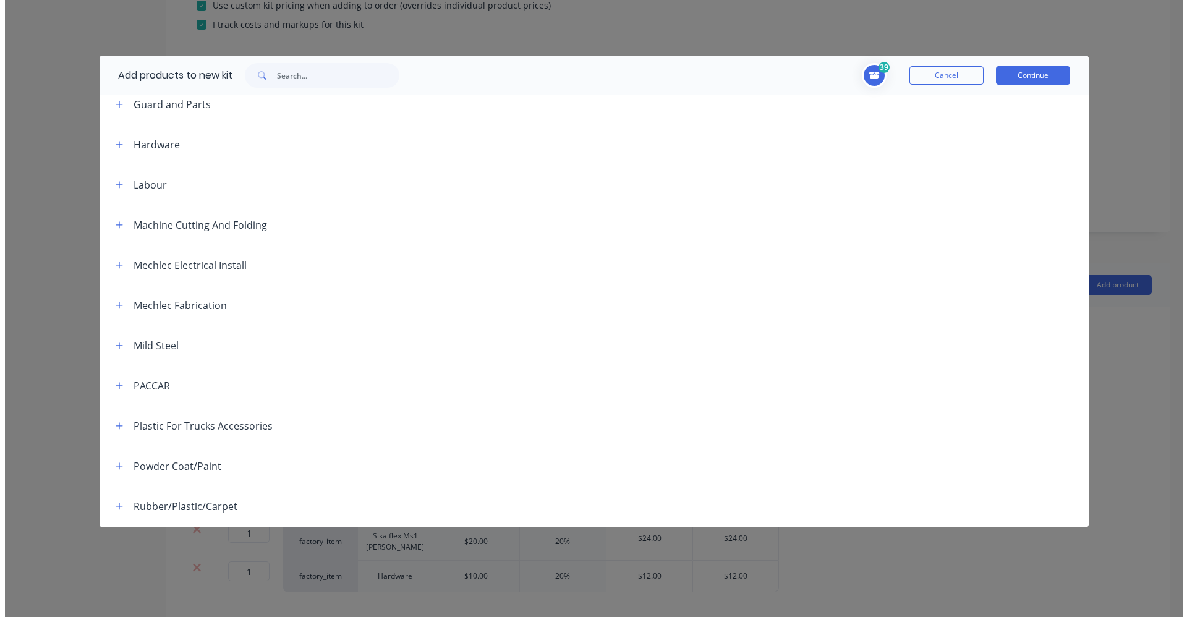
scroll to position [1669, 0]
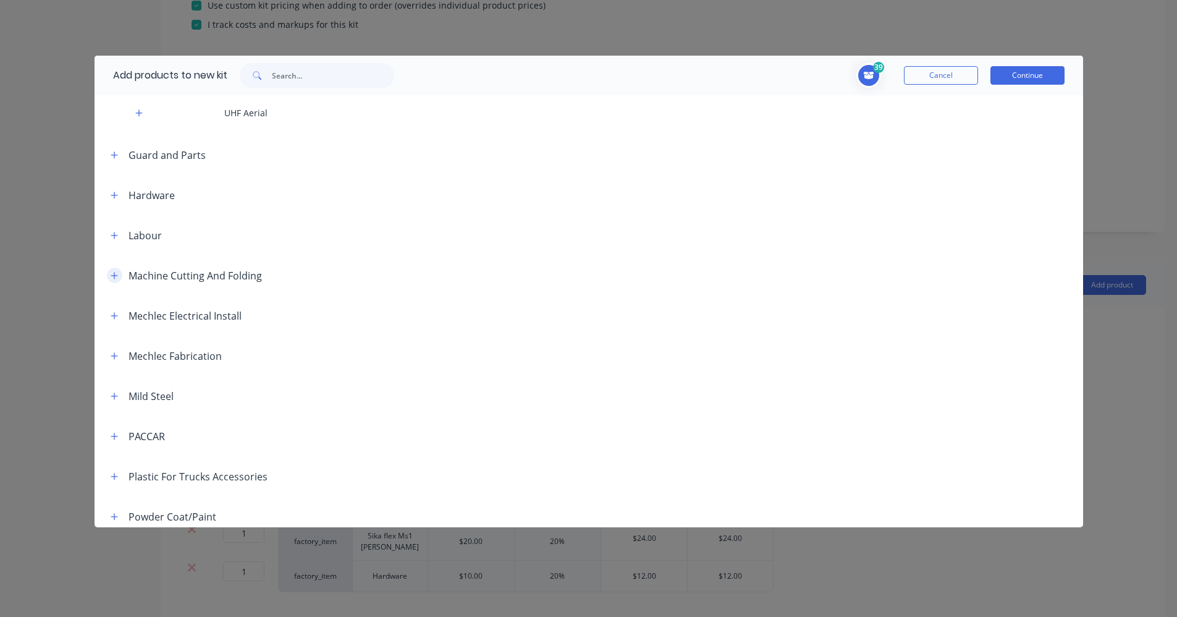
click at [115, 272] on icon "button" at bounding box center [114, 275] width 7 height 7
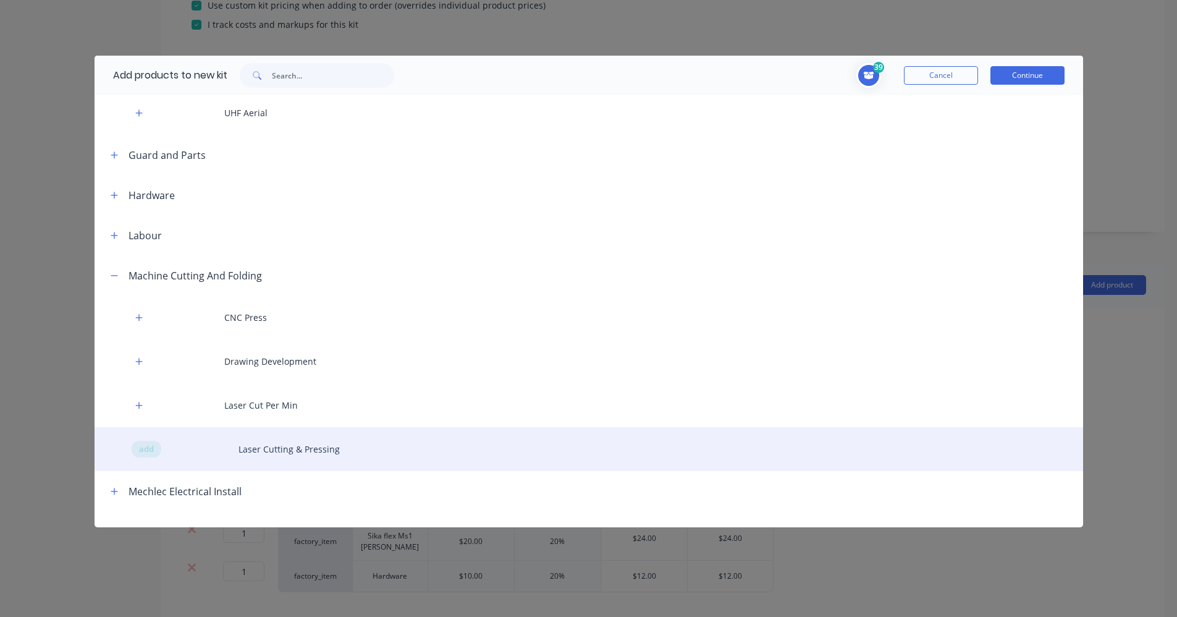
click at [158, 435] on div "add Laser Cutting & Pressing" at bounding box center [589, 449] width 989 height 44
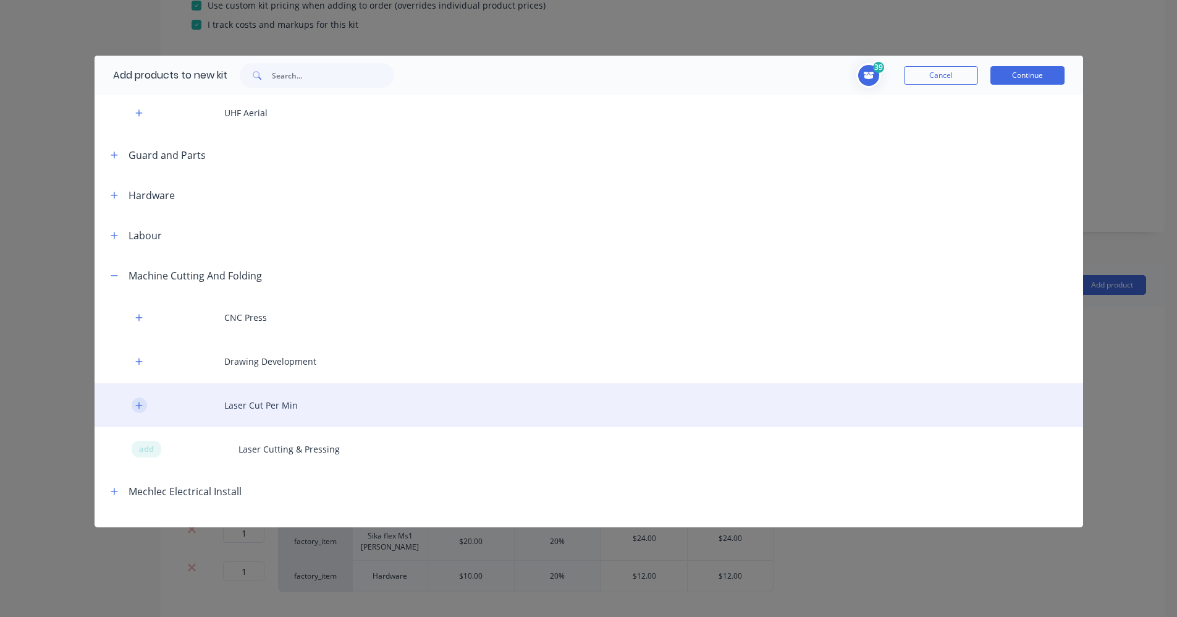
click at [146, 397] on button "button" at bounding box center [139, 404] width 15 height 15
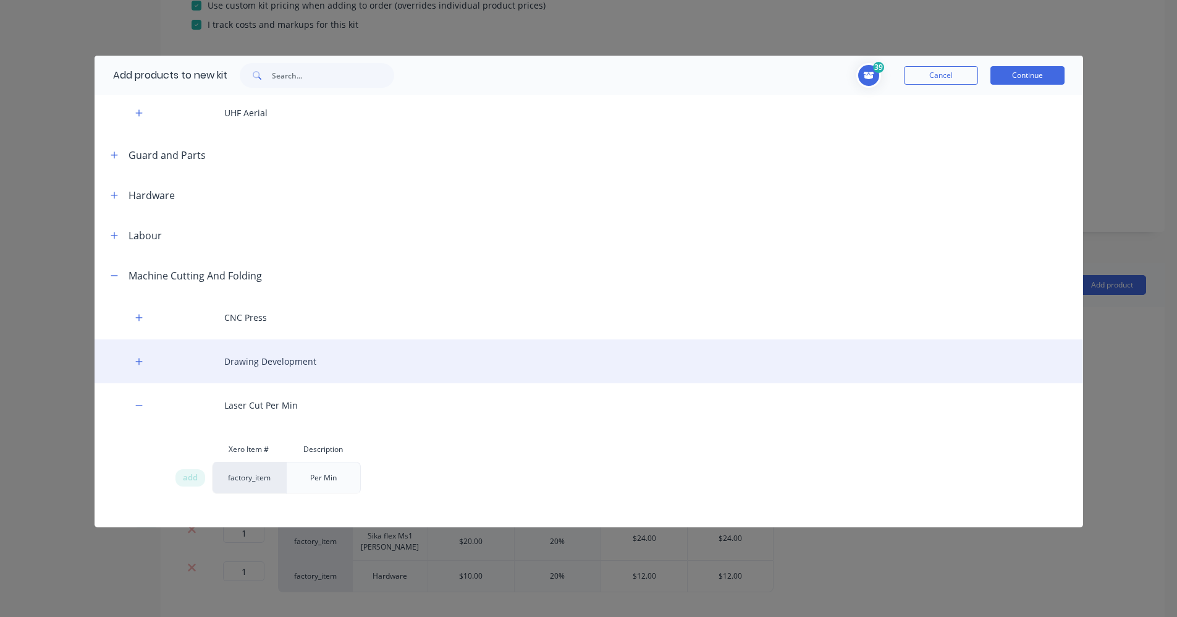
drag, startPoint x: 187, startPoint y: 466, endPoint x: 424, endPoint y: 353, distance: 262.9
click at [187, 472] on span "add" at bounding box center [190, 478] width 15 height 12
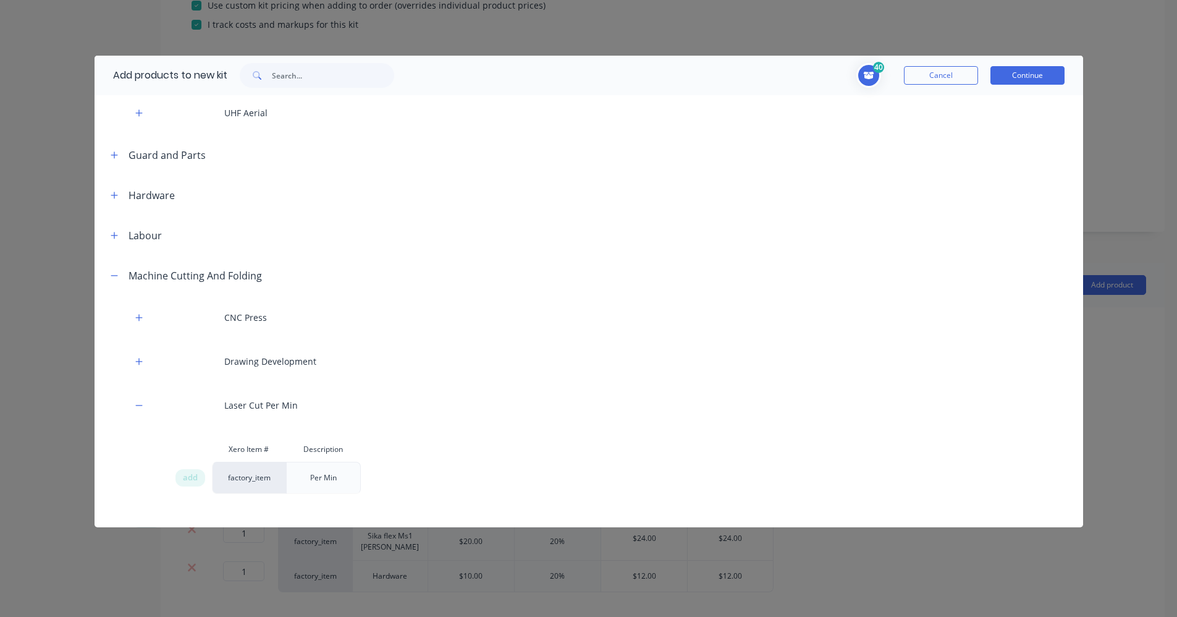
click at [1052, 70] on button "Continue" at bounding box center [1028, 75] width 74 height 19
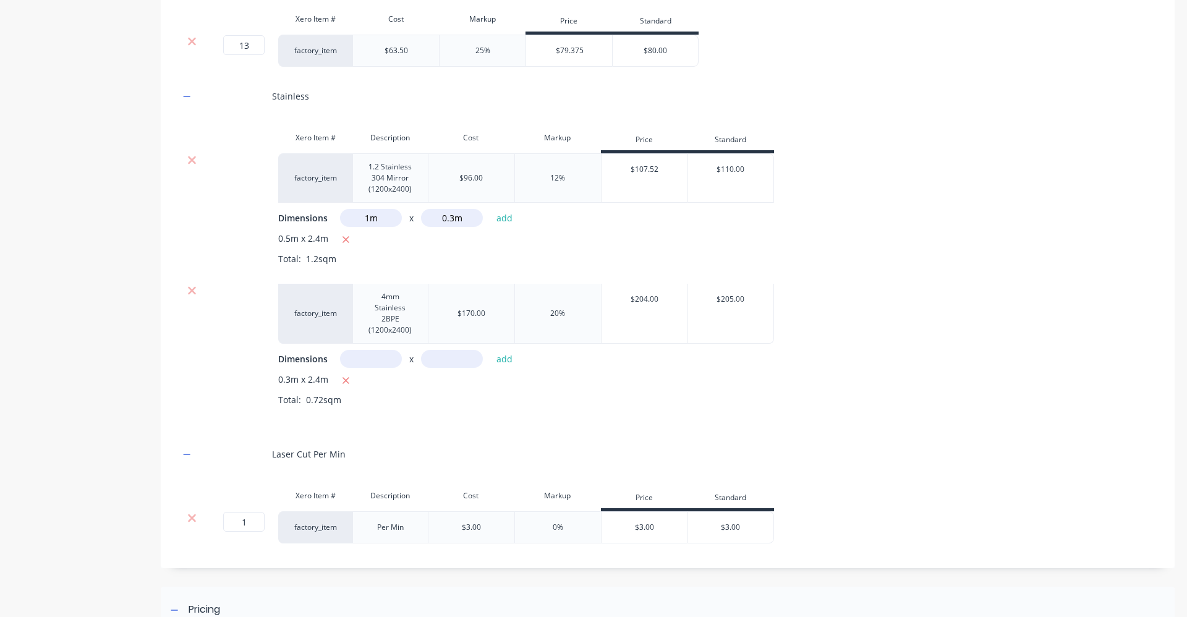
scroll to position [1202, 0]
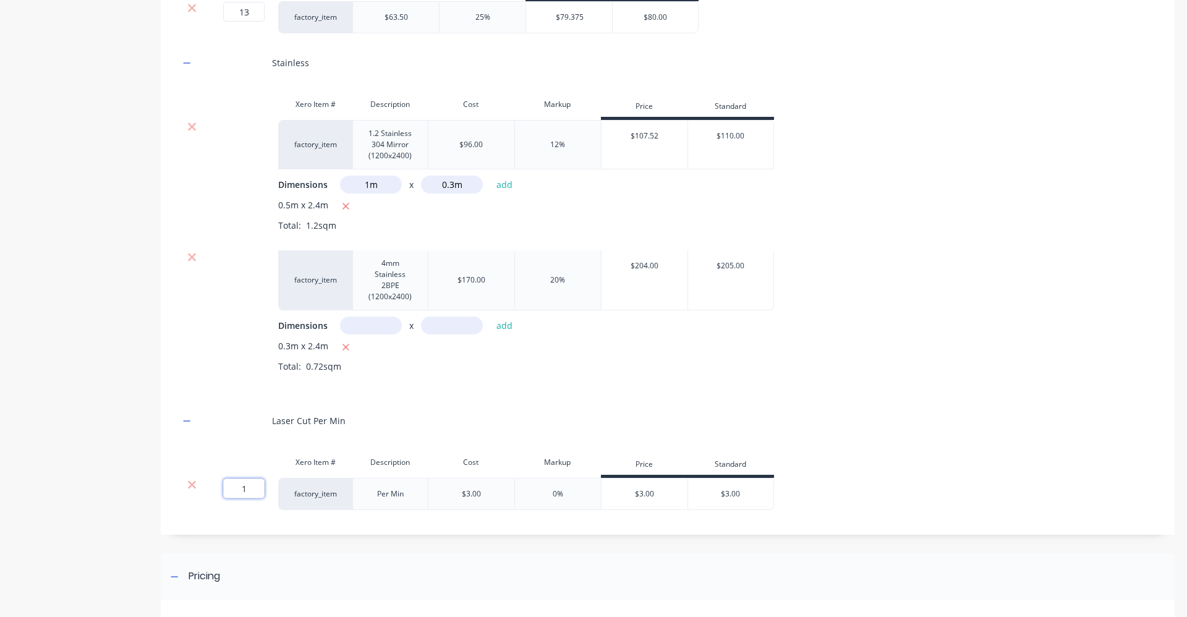
click at [251, 489] on input "1" at bounding box center [243, 488] width 41 height 20
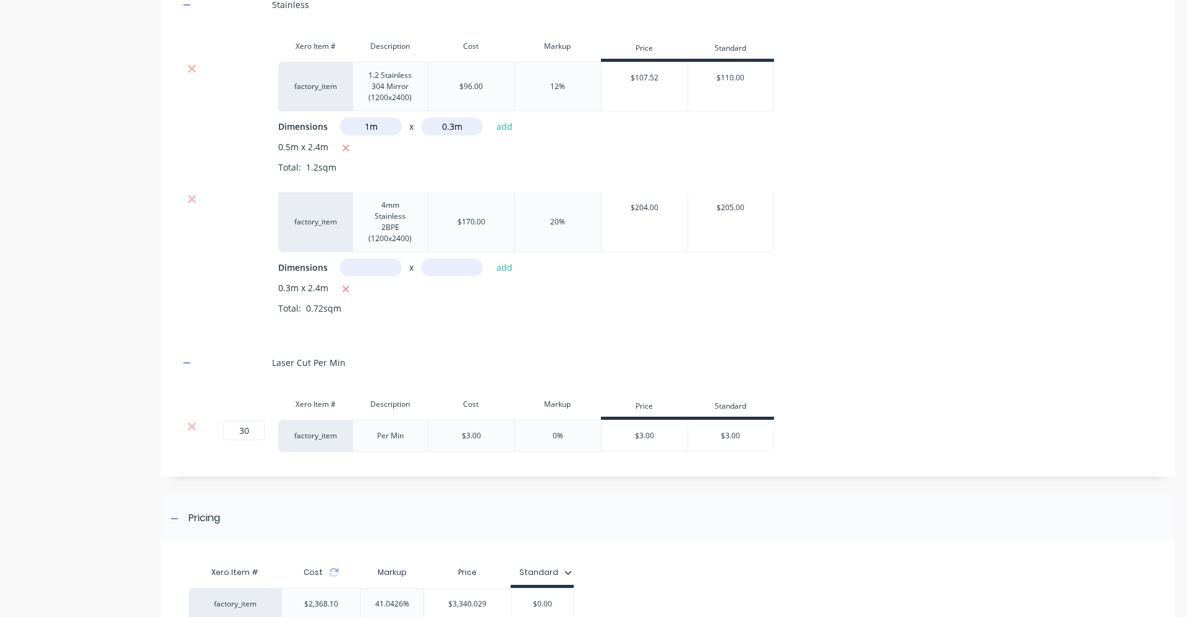
scroll to position [1382, 0]
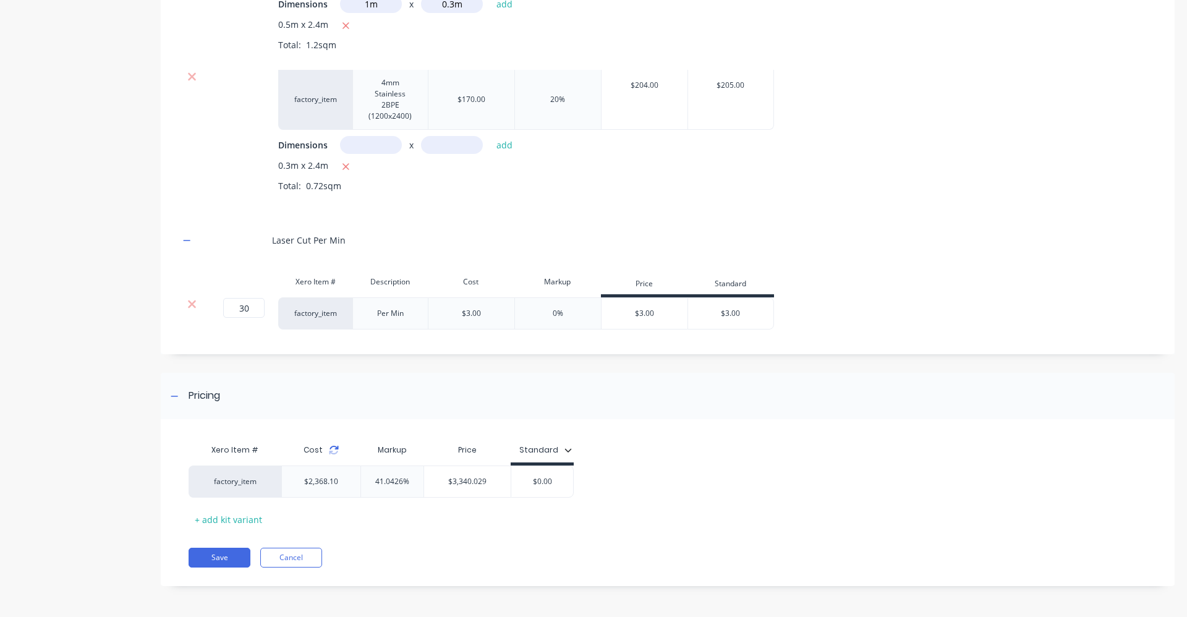
click at [334, 452] on icon at bounding box center [333, 453] width 9 height 4
click at [552, 488] on div "$0.00" at bounding box center [542, 481] width 62 height 31
click at [552, 487] on div "$0.00" at bounding box center [542, 481] width 62 height 31
click at [556, 481] on input "$0.00" at bounding box center [542, 481] width 62 height 11
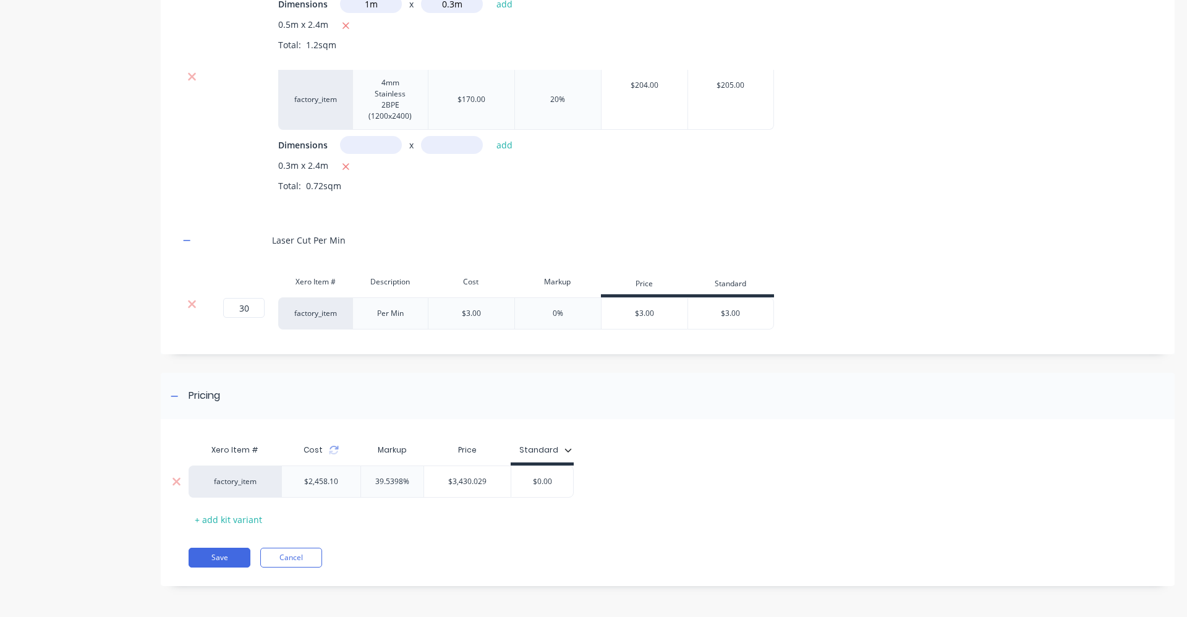
click at [547, 480] on input "$0.00" at bounding box center [542, 481] width 62 height 11
drag, startPoint x: 545, startPoint y: 480, endPoint x: 550, endPoint y: 491, distance: 11.6
click at [546, 483] on input "$0.030" at bounding box center [542, 481] width 62 height 11
click at [551, 484] on input "$0.030" at bounding box center [542, 481] width 62 height 11
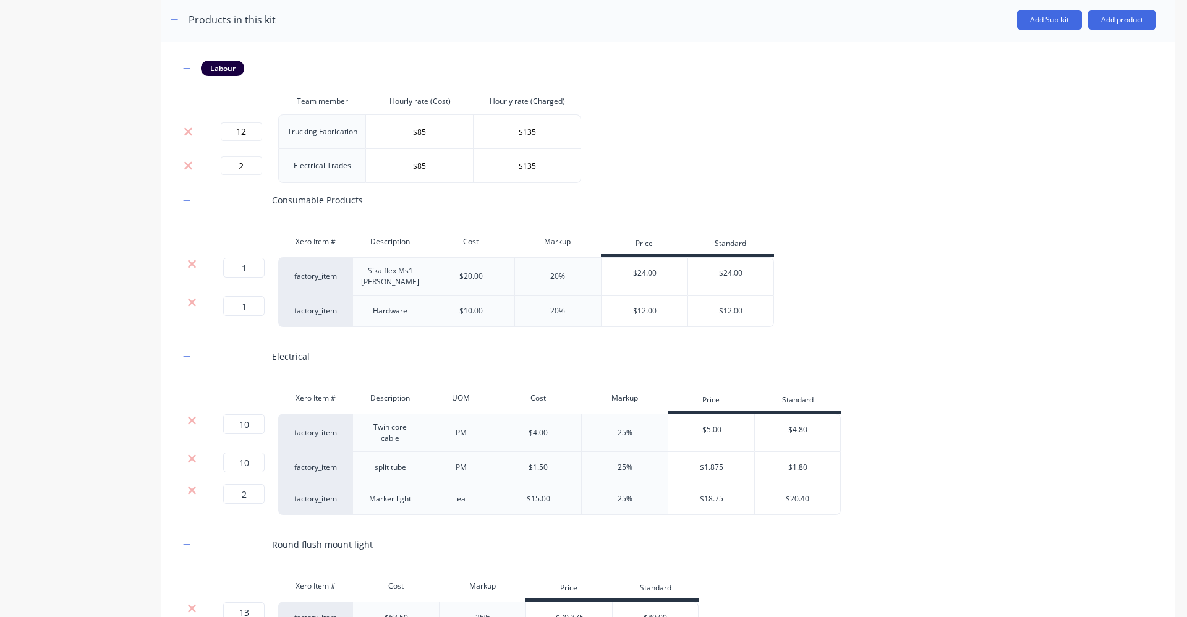
scroll to position [455, 0]
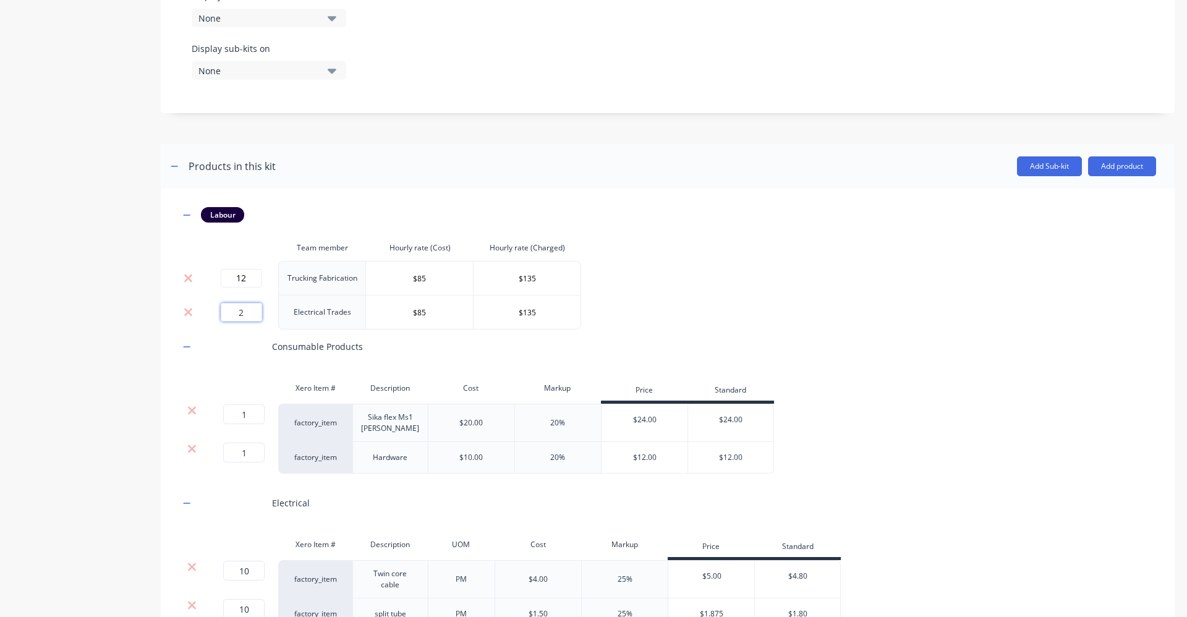
click at [247, 315] on input "2" at bounding box center [241, 312] width 41 height 19
drag, startPoint x: 621, startPoint y: 316, endPoint x: 656, endPoint y: 317, distance: 34.6
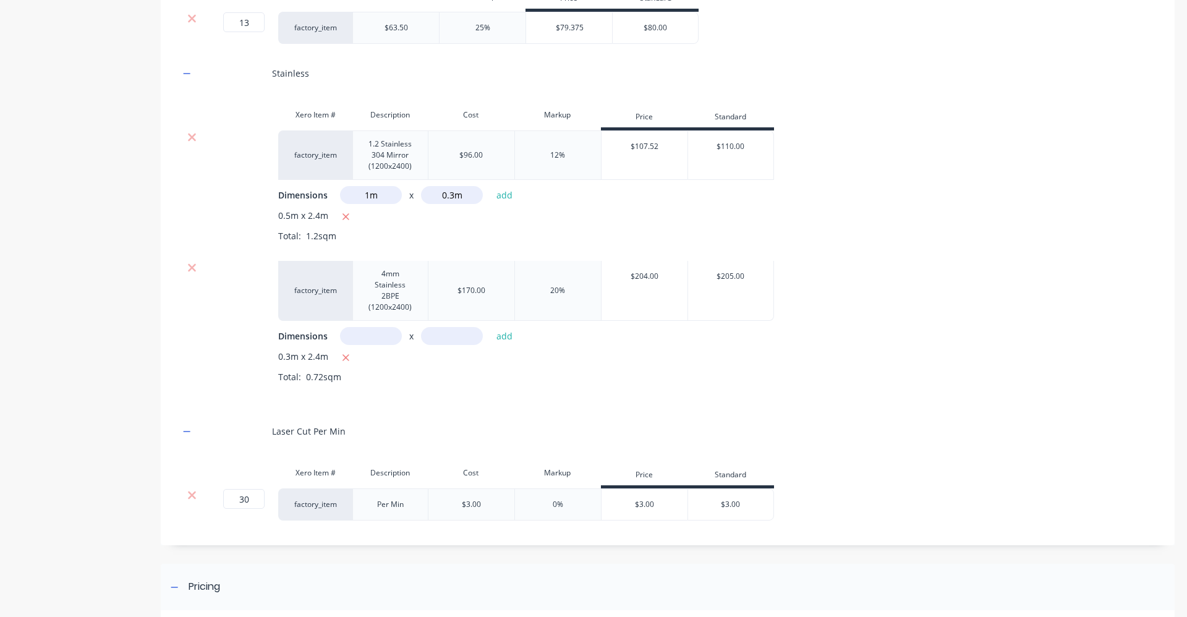
scroll to position [1197, 0]
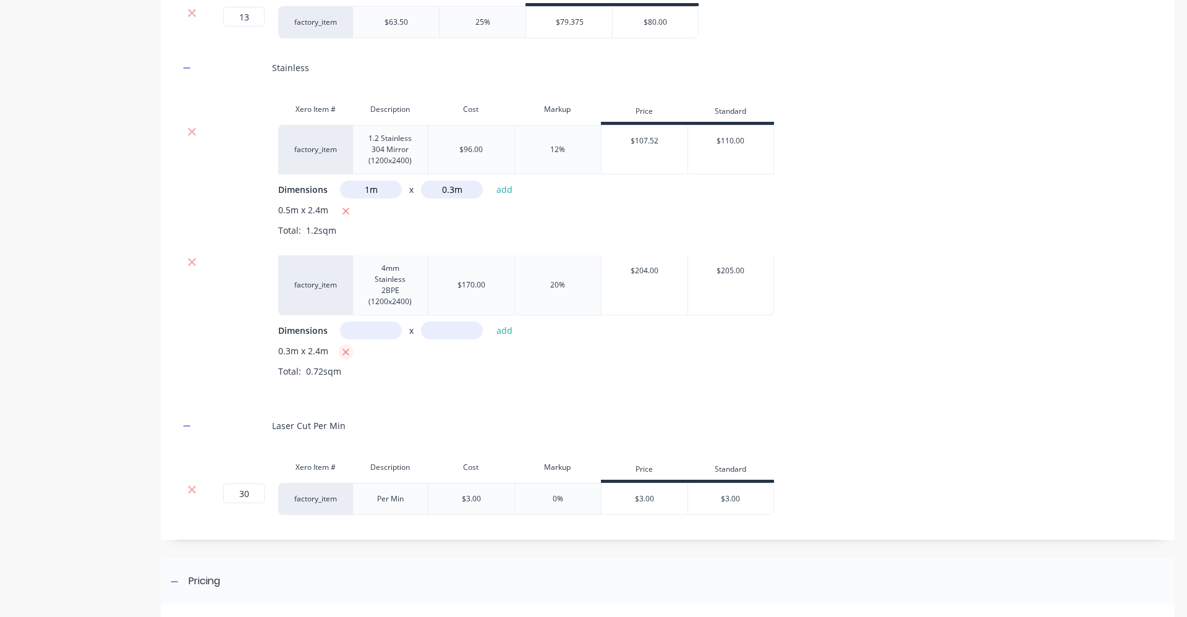
click at [347, 354] on icon "button" at bounding box center [345, 352] width 7 height 7
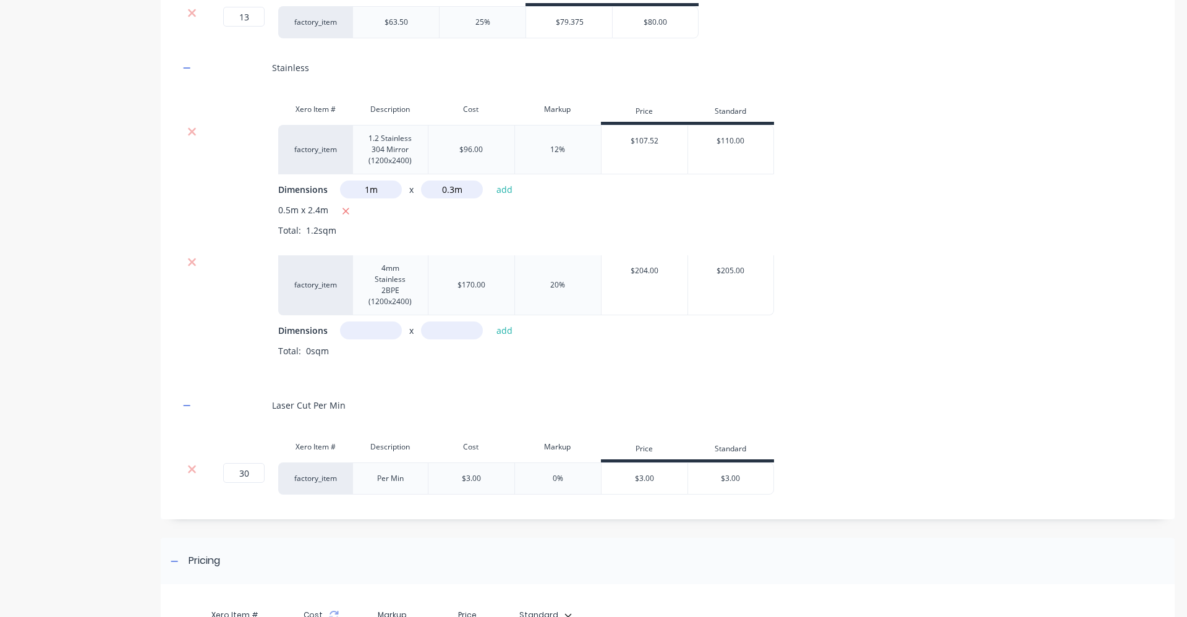
click at [197, 260] on div at bounding box center [191, 262] width 23 height 12
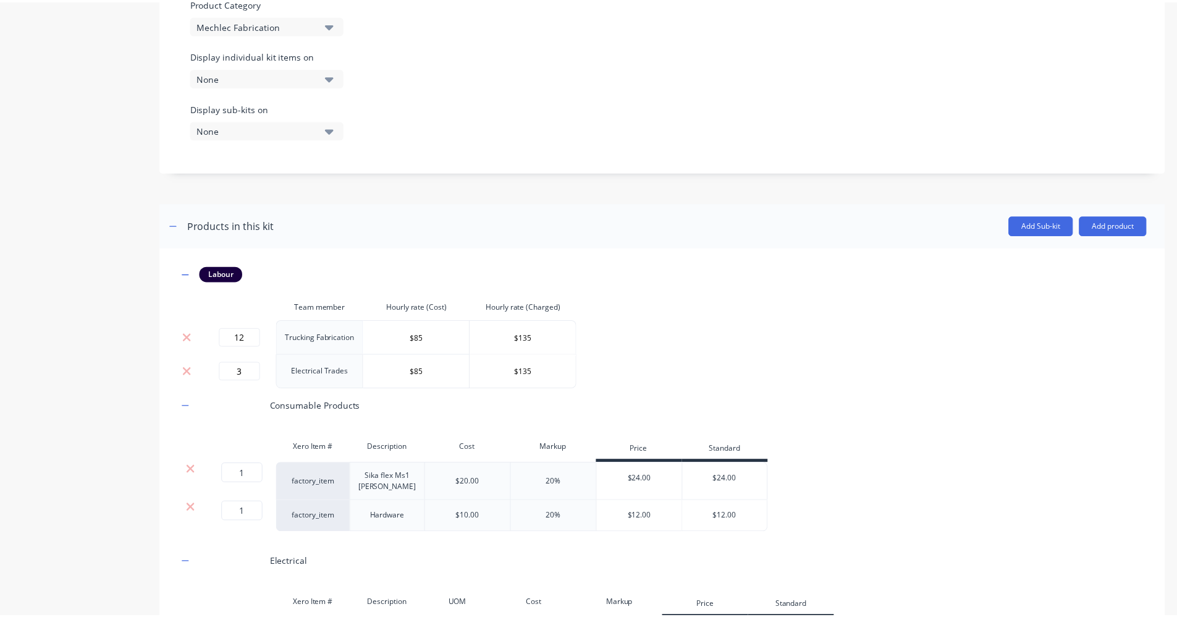
scroll to position [270, 0]
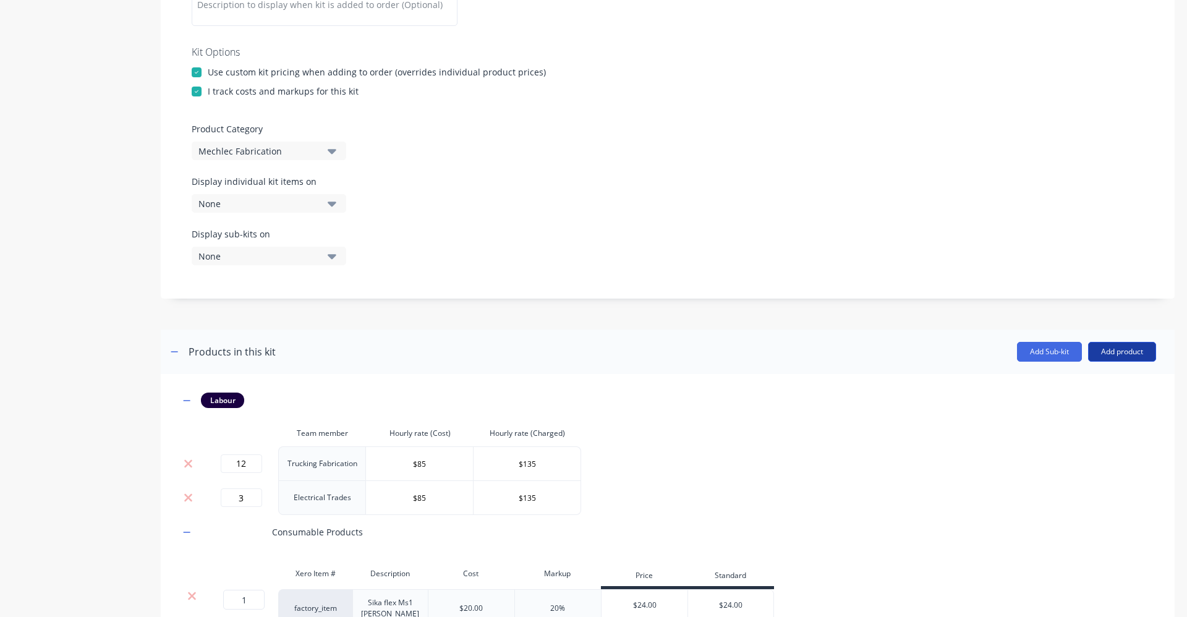
click at [1102, 356] on button "Add product" at bounding box center [1122, 352] width 68 height 20
click at [1093, 386] on div "Product catalogue" at bounding box center [1096, 383] width 95 height 18
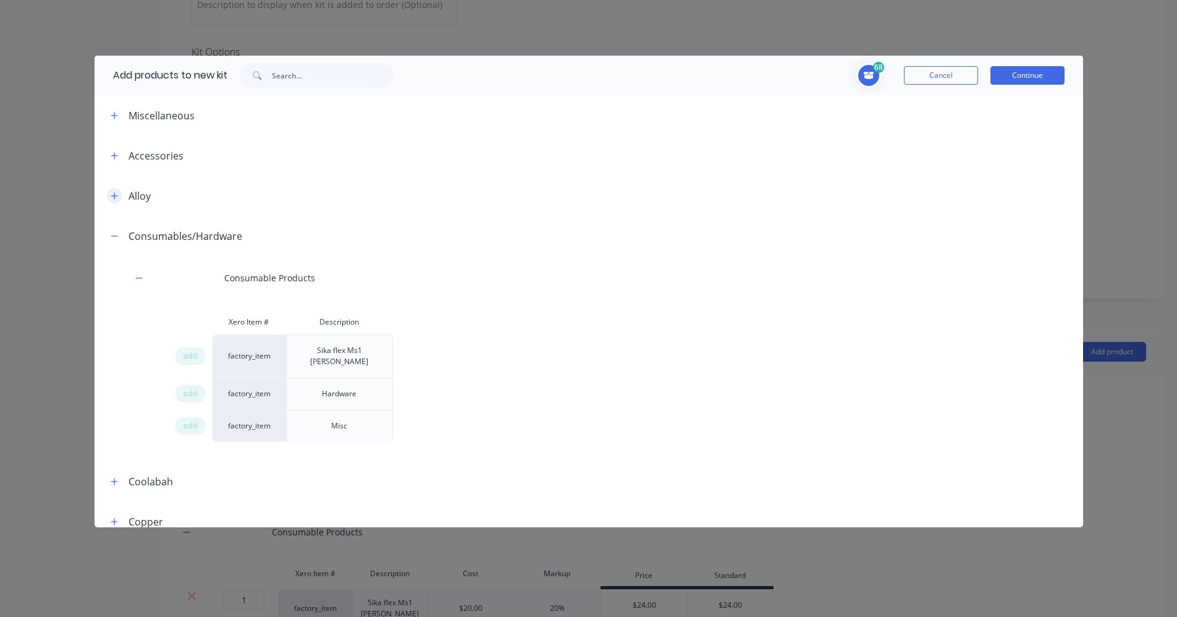
click at [117, 199] on icon "button" at bounding box center [114, 196] width 7 height 9
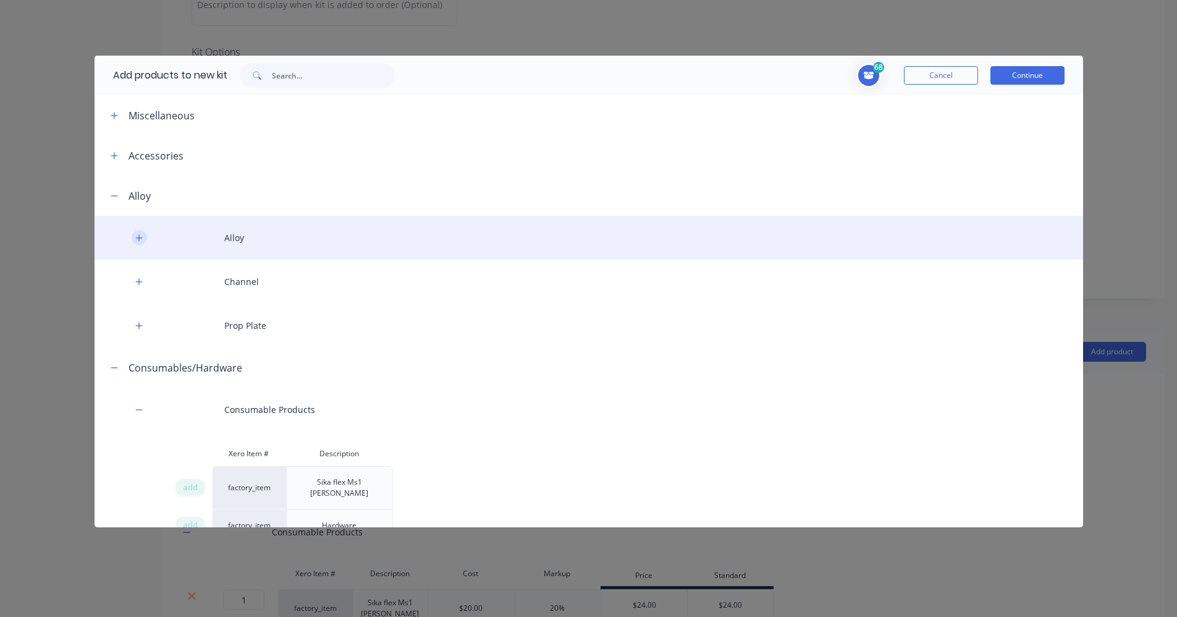
click at [140, 235] on icon "button" at bounding box center [138, 238] width 7 height 9
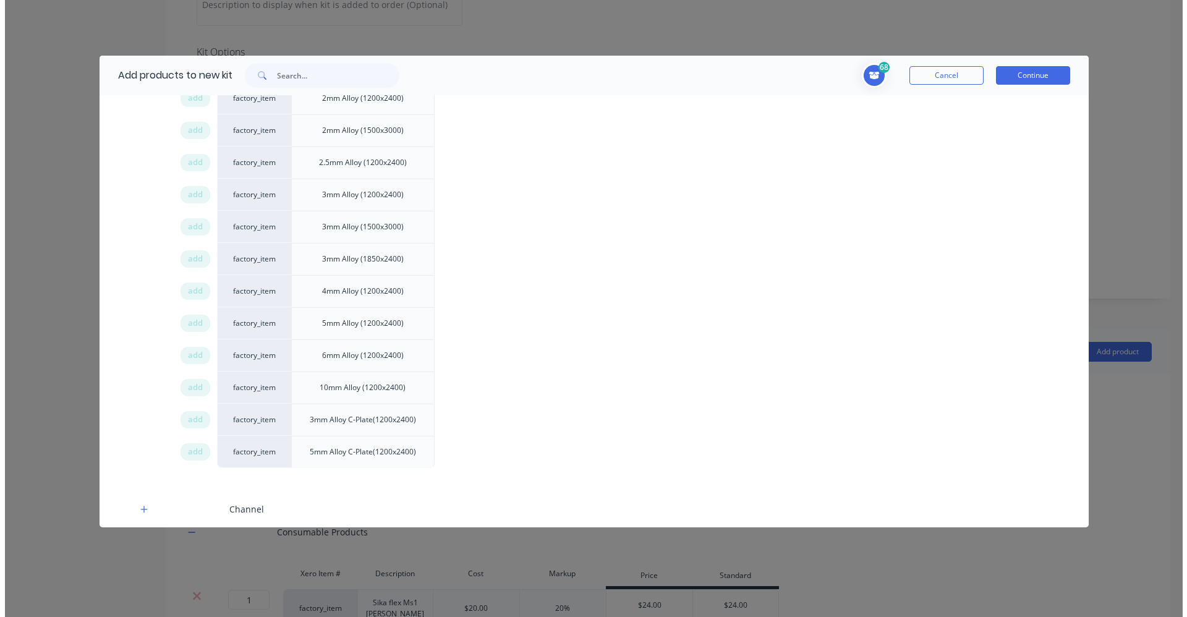
scroll to position [309, 0]
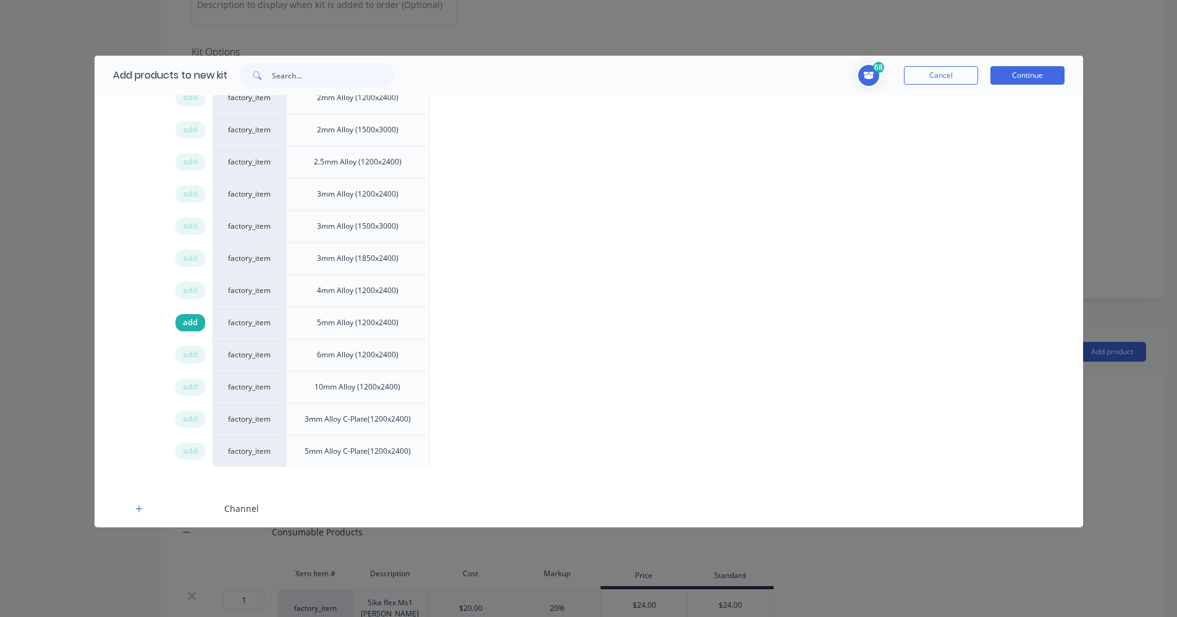
click at [184, 325] on span "add" at bounding box center [190, 322] width 15 height 12
click at [1031, 77] on button "Continue" at bounding box center [1028, 75] width 74 height 19
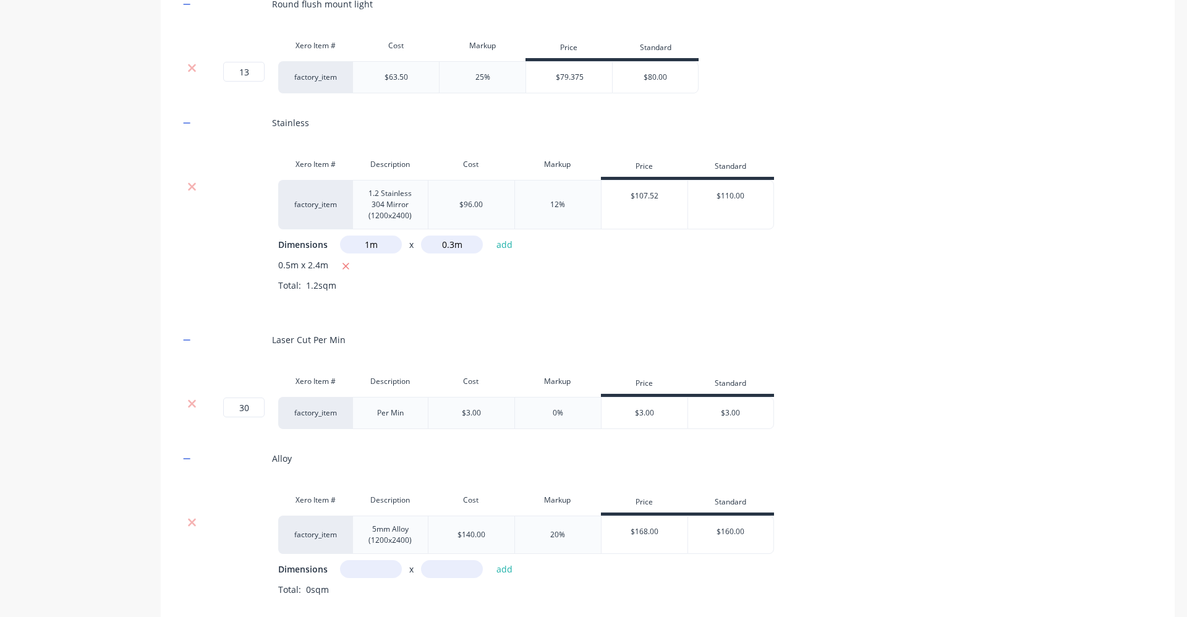
scroll to position [1321, 0]
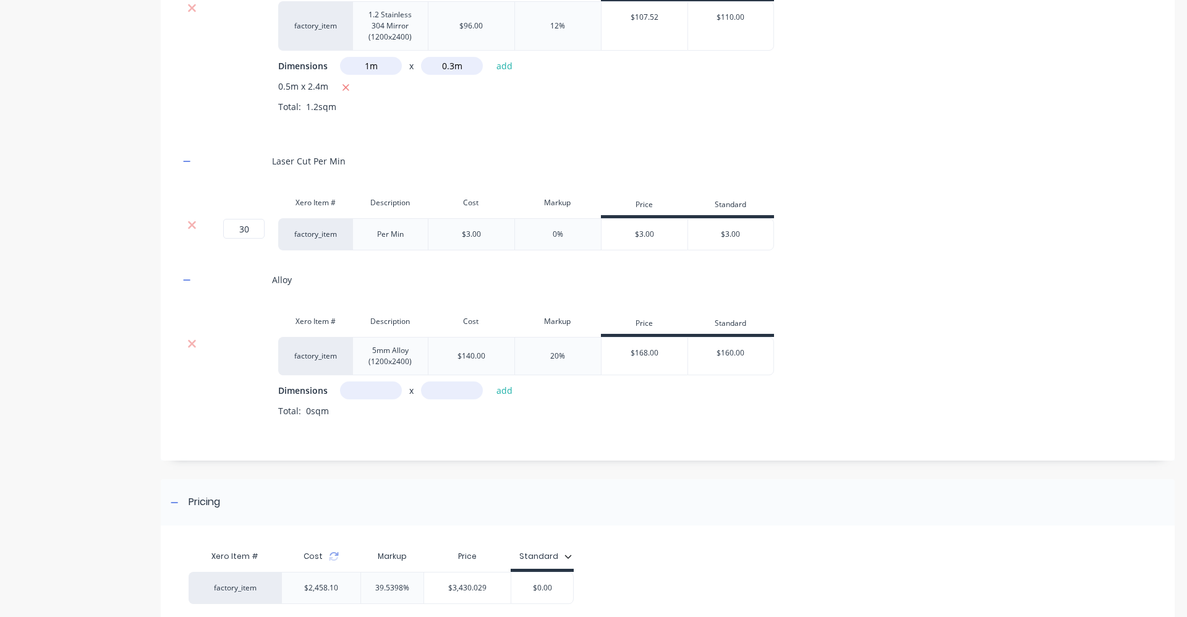
click at [392, 394] on input "text" at bounding box center [371, 390] width 62 height 18
click at [459, 391] on input "text" at bounding box center [452, 390] width 62 height 18
click at [510, 387] on button "add" at bounding box center [504, 390] width 29 height 17
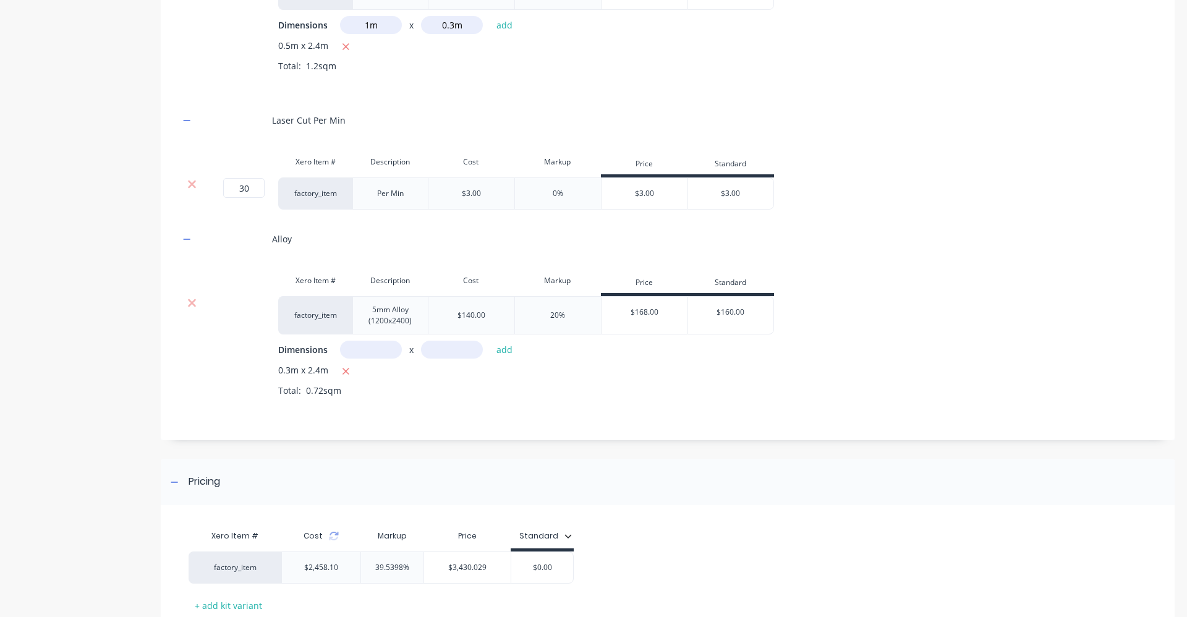
scroll to position [1444, 0]
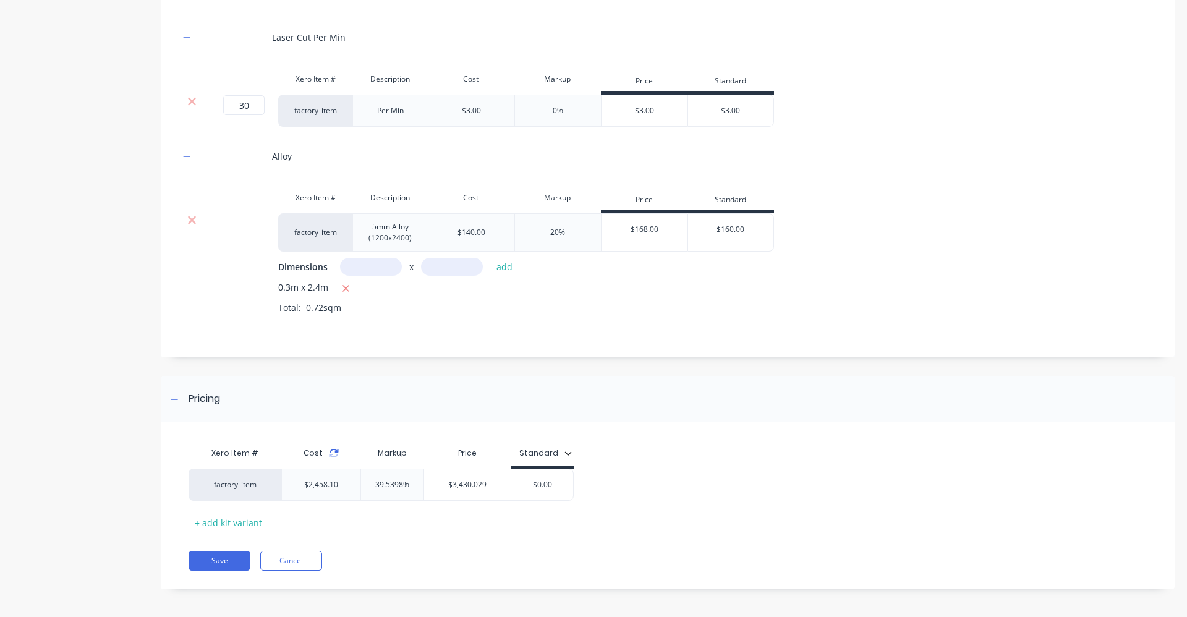
click at [332, 453] on icon at bounding box center [334, 453] width 10 height 10
click at [548, 490] on div "$0.00" at bounding box center [542, 484] width 62 height 31
click at [607, 480] on div "factory_item $2,521.50 40.3573% $3,539.109 $3,550.00 3550" at bounding box center [662, 484] width 948 height 32
click at [234, 559] on button "Save" at bounding box center [219, 561] width 62 height 20
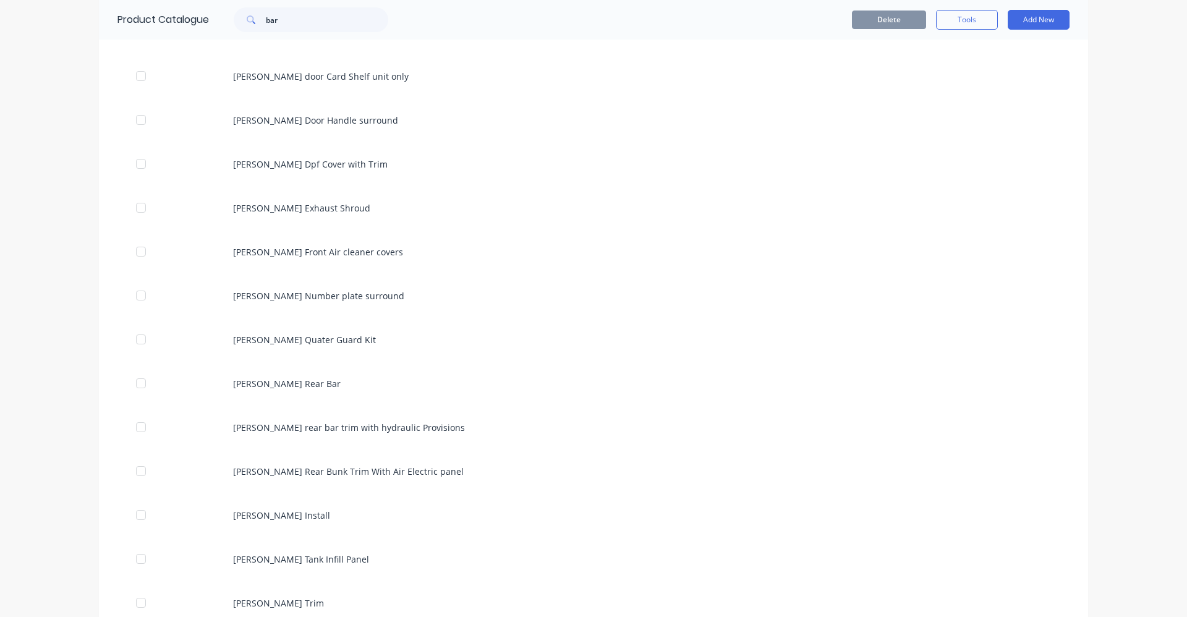
scroll to position [2534, 0]
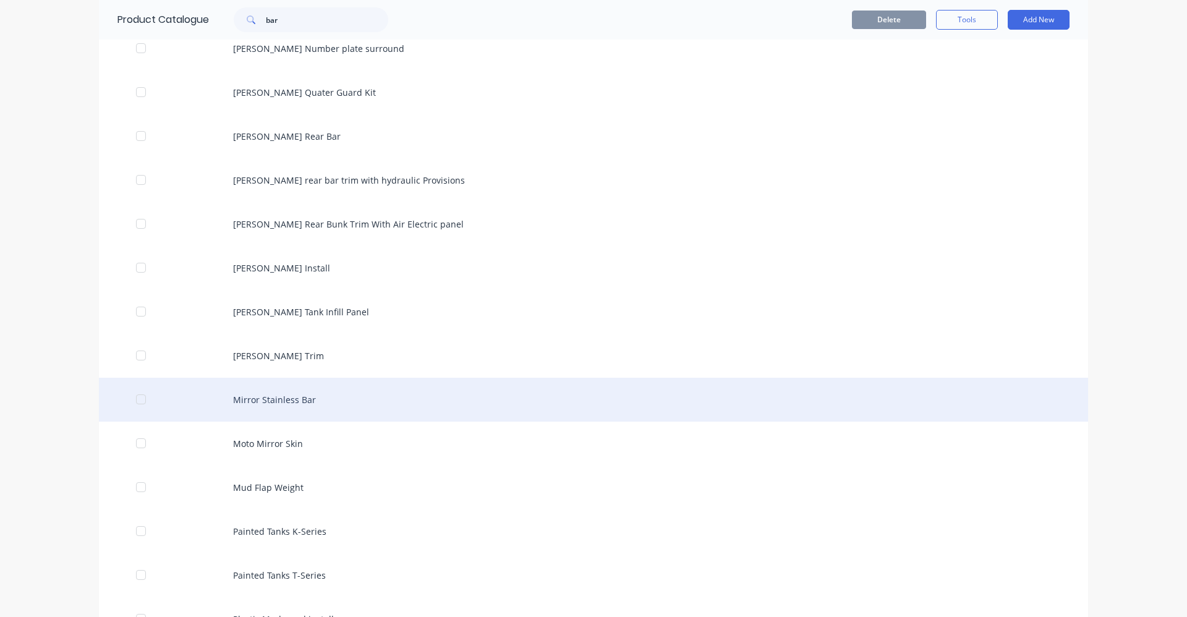
click at [273, 400] on div "Mirror Stainless Bar" at bounding box center [593, 400] width 989 height 44
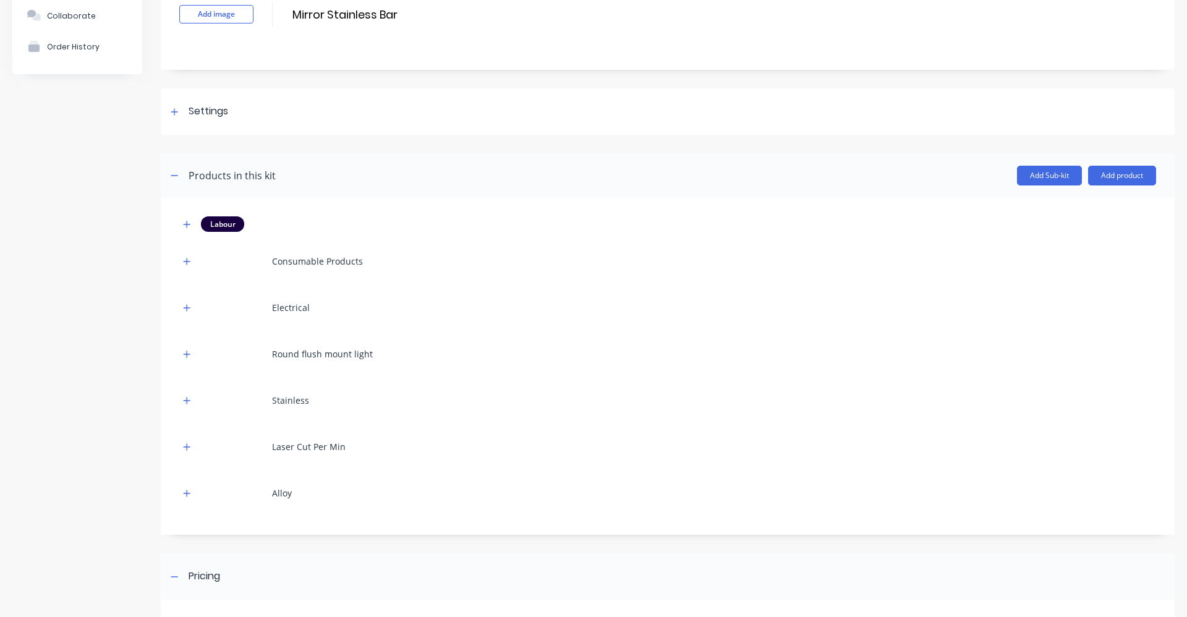
scroll to position [124, 0]
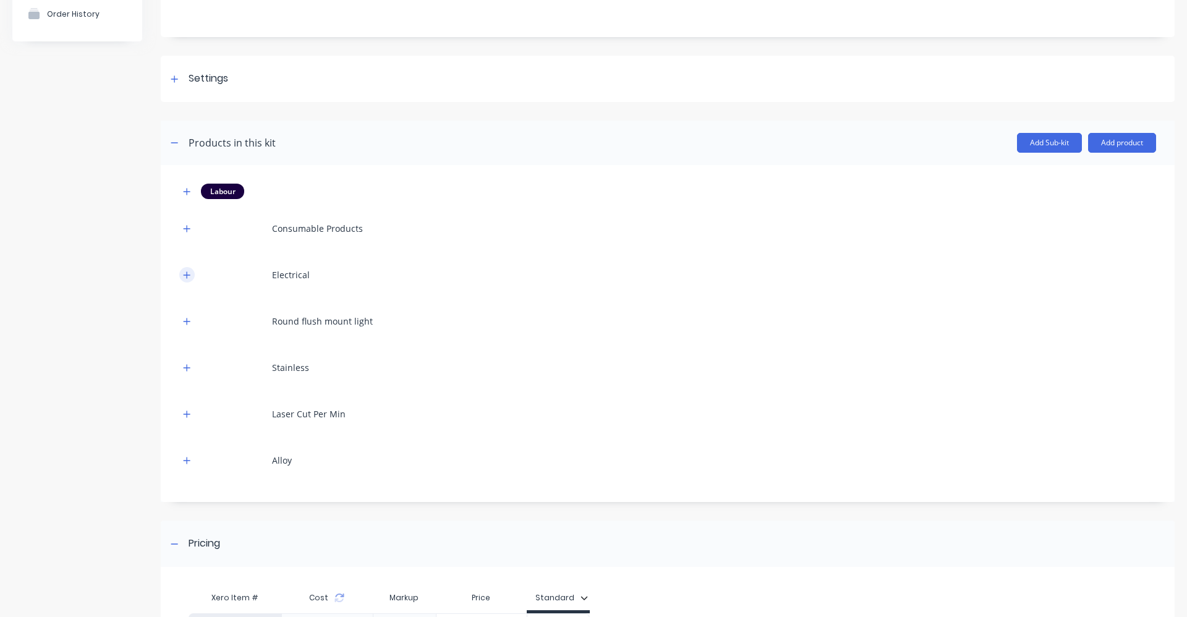
click at [185, 273] on icon "button" at bounding box center [186, 275] width 7 height 9
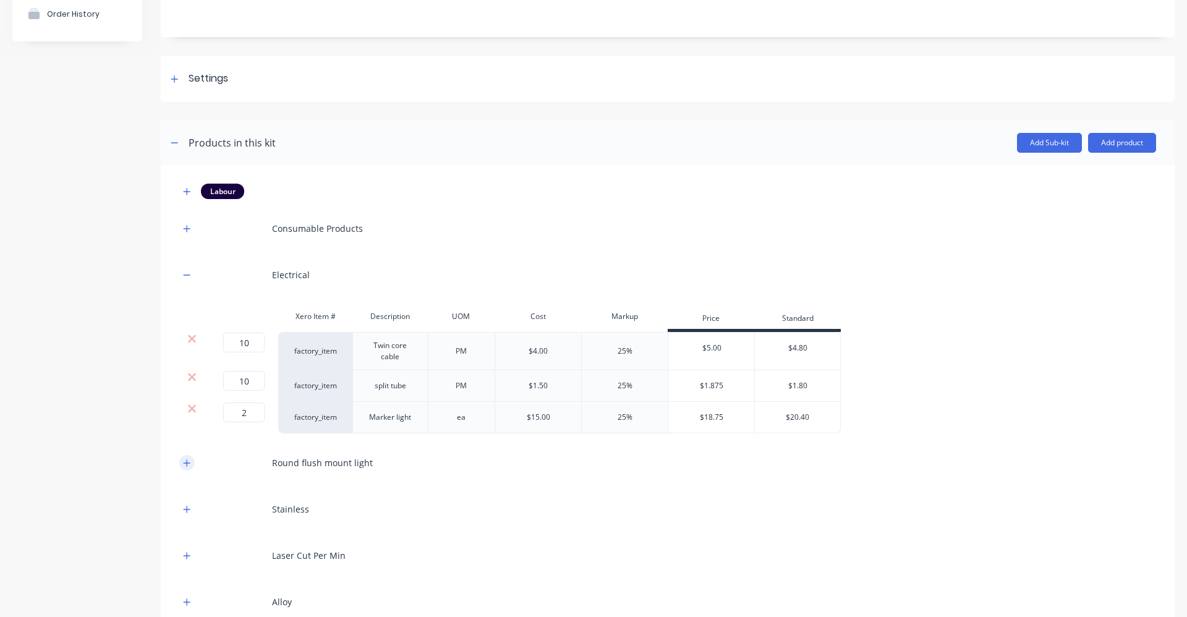
click at [184, 462] on icon "button" at bounding box center [186, 463] width 7 height 9
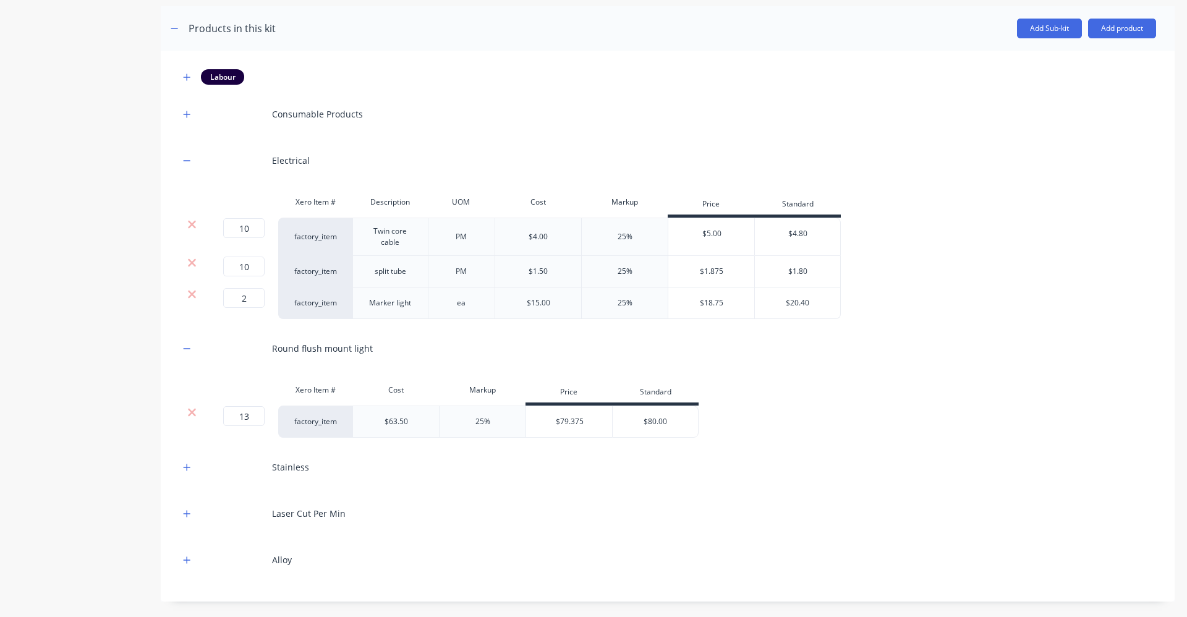
scroll to position [247, 0]
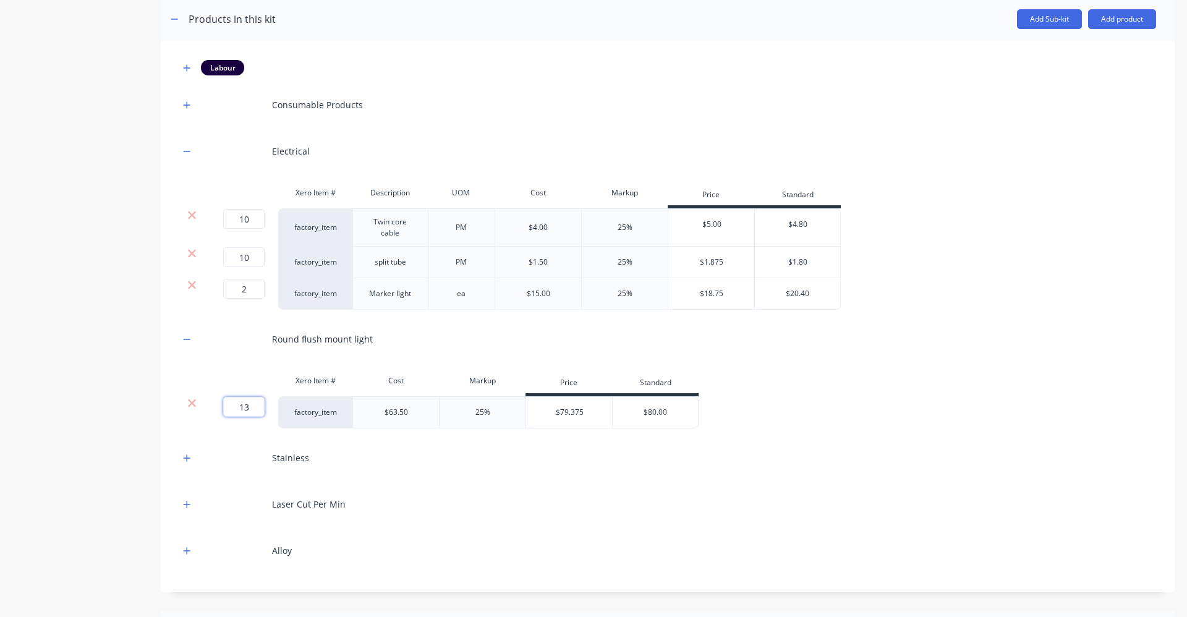
click at [253, 405] on input "13" at bounding box center [243, 407] width 41 height 20
click at [423, 464] on div "Stainless" at bounding box center [667, 458] width 976 height 34
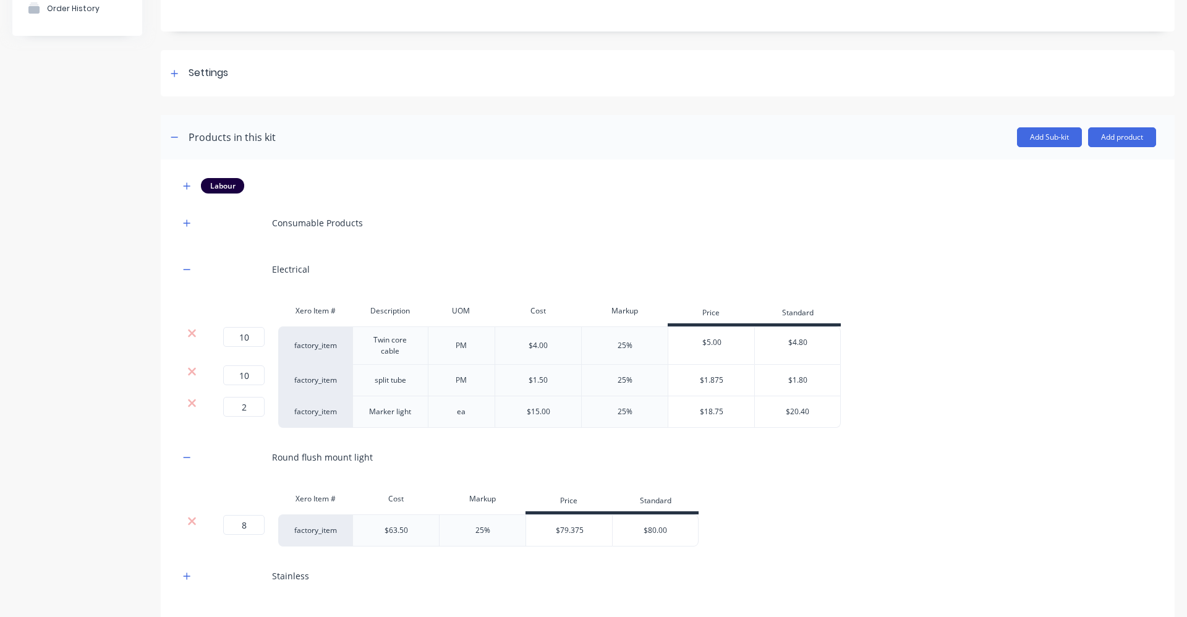
scroll to position [124, 0]
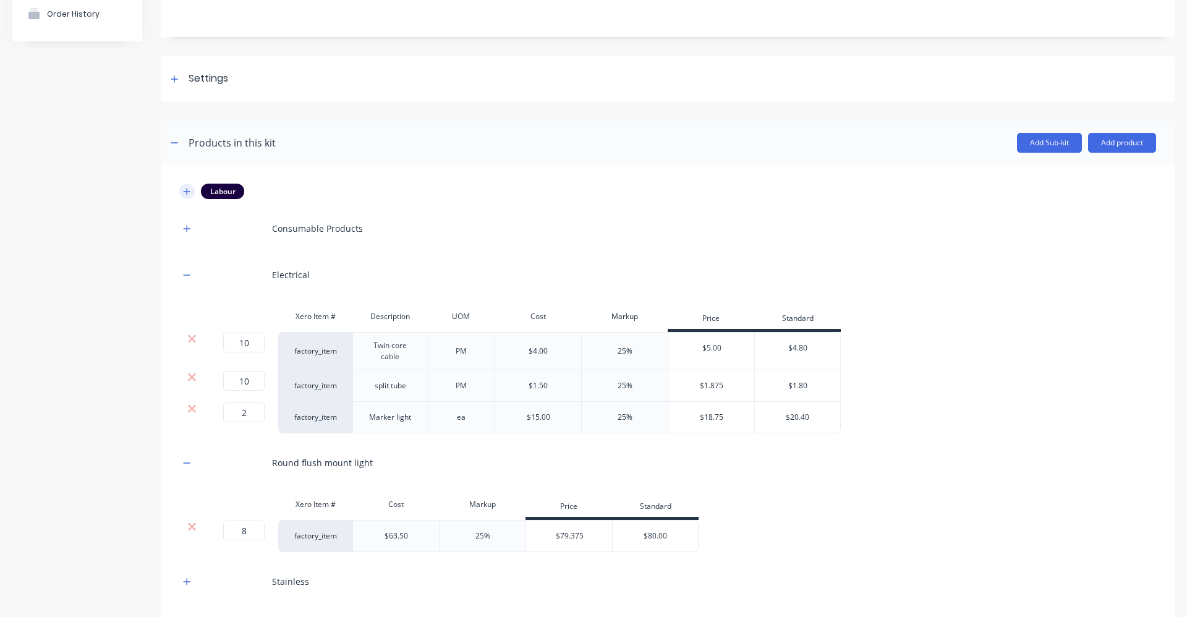
click at [187, 188] on icon "button" at bounding box center [186, 191] width 7 height 9
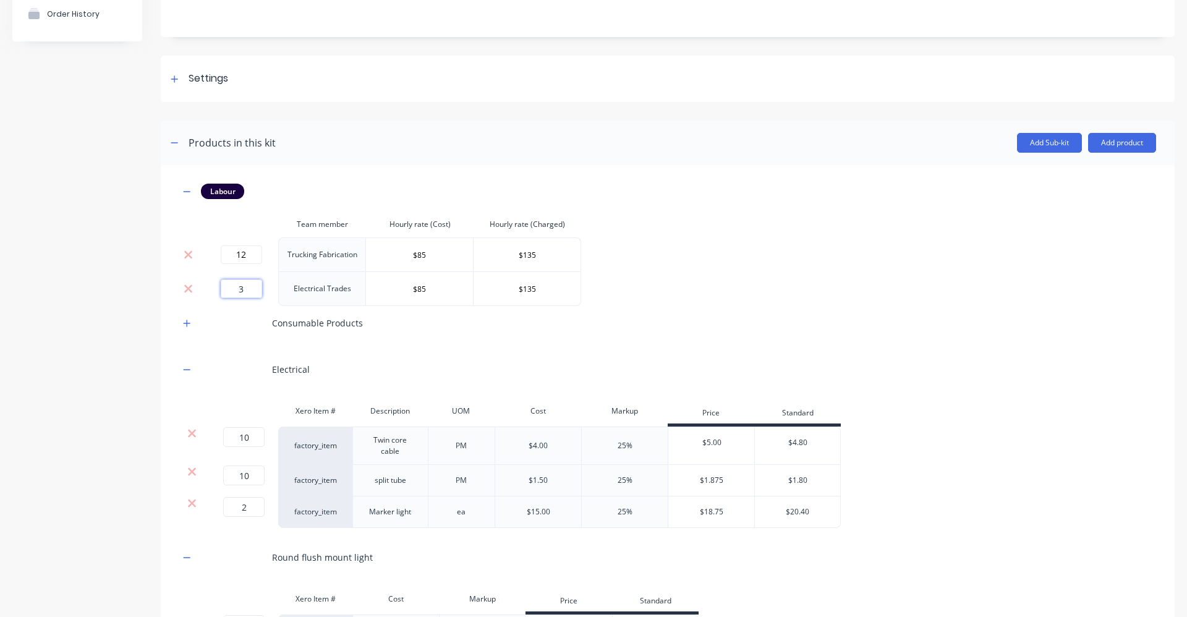
click at [254, 292] on input "3" at bounding box center [241, 288] width 41 height 19
click at [523, 335] on div "Consumable Products" at bounding box center [667, 323] width 976 height 34
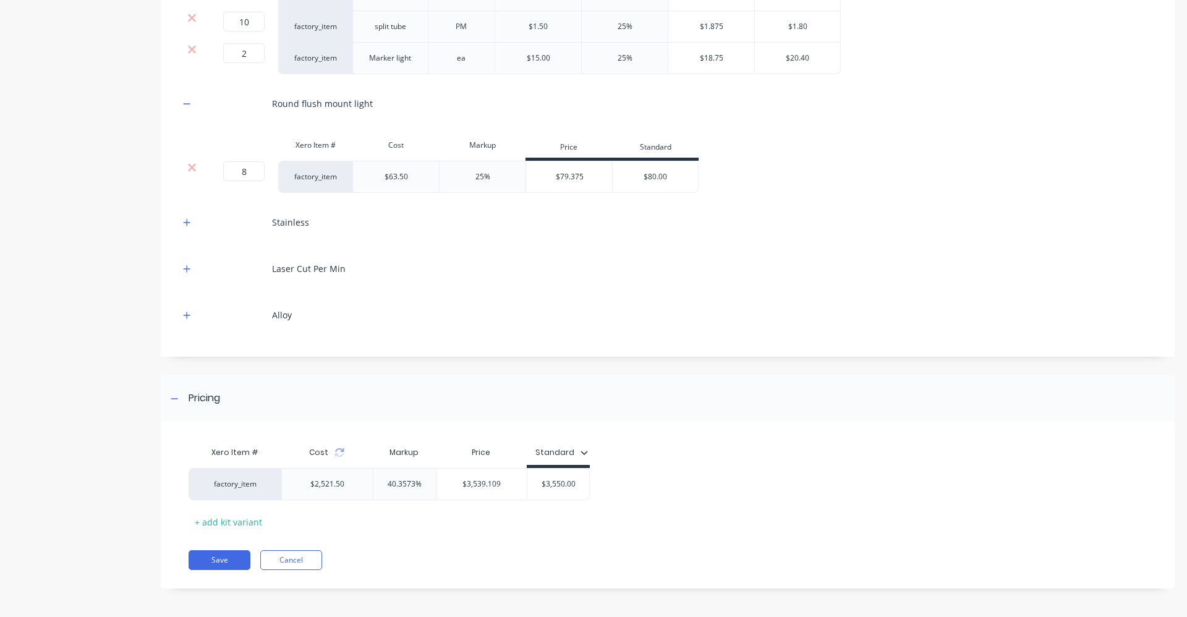
scroll to position [580, 0]
click at [339, 449] on icon at bounding box center [339, 450] width 10 height 10
click at [560, 482] on input "$3,550.00" at bounding box center [534, 481] width 62 height 11
drag, startPoint x: 387, startPoint y: 520, endPoint x: 355, endPoint y: 524, distance: 33.0
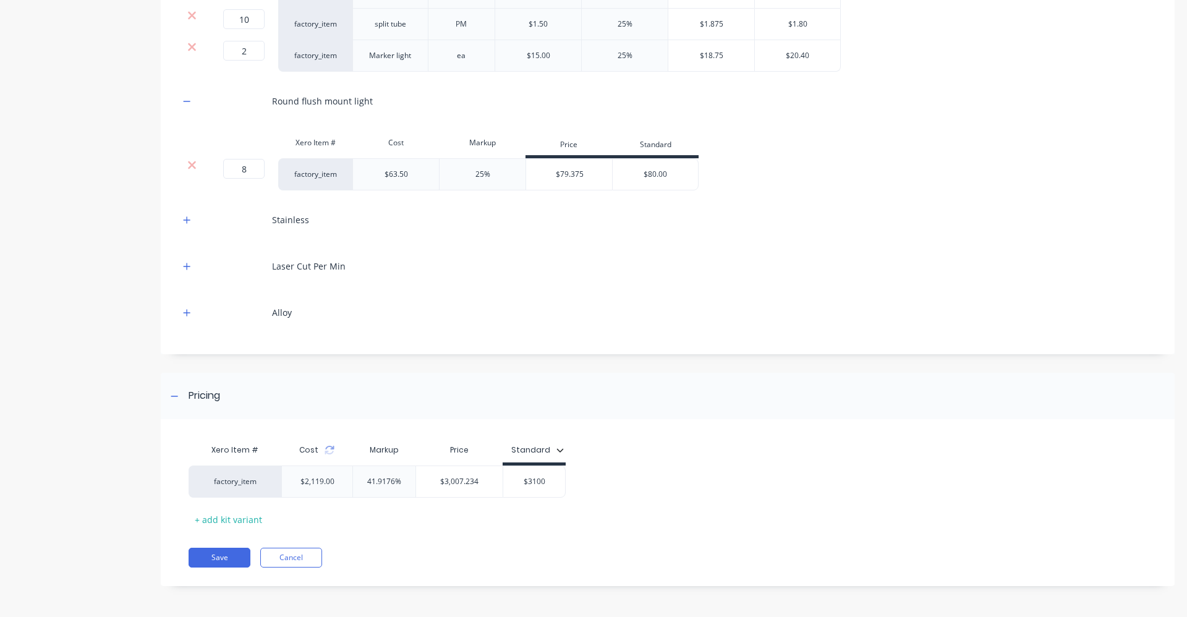
click at [378, 519] on div "Xero Item # Cost Markup Price Standard factory_item $2,119.00 41.9176% $3,007.2…" at bounding box center [662, 483] width 948 height 91
click at [222, 558] on button "Save" at bounding box center [219, 558] width 62 height 20
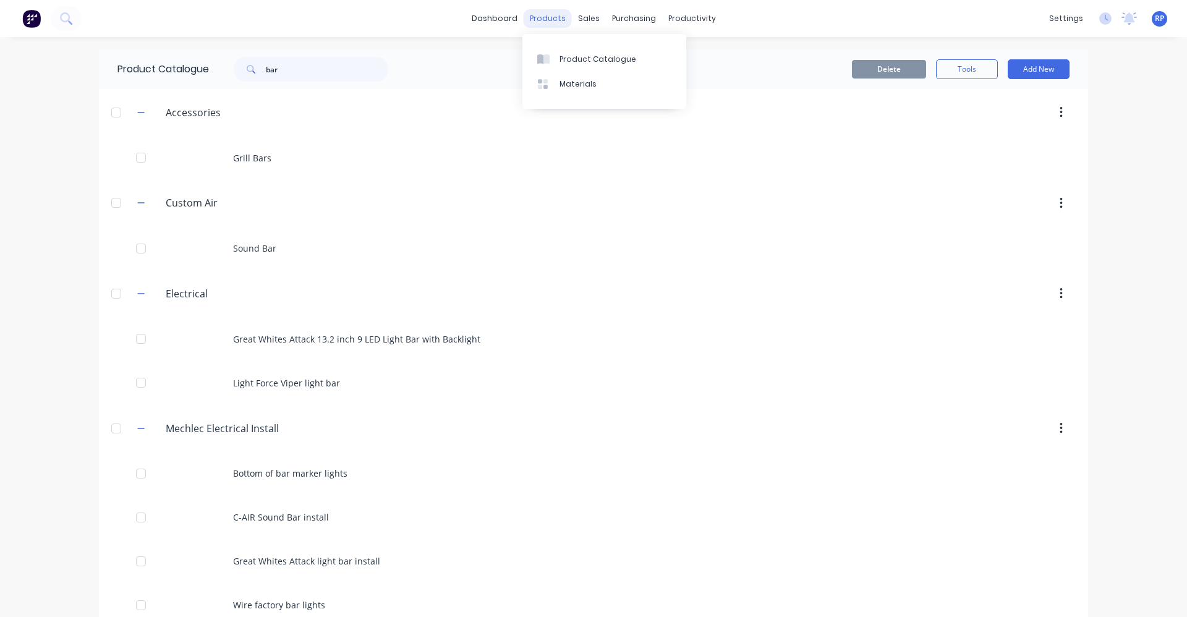
click at [544, 21] on div "products" at bounding box center [547, 18] width 48 height 19
click at [574, 62] on div "Product Catalogue" at bounding box center [597, 59] width 77 height 11
click at [1053, 73] on button "Add New" at bounding box center [1038, 69] width 62 height 20
click at [1007, 130] on div "Product" at bounding box center [1010, 126] width 95 height 18
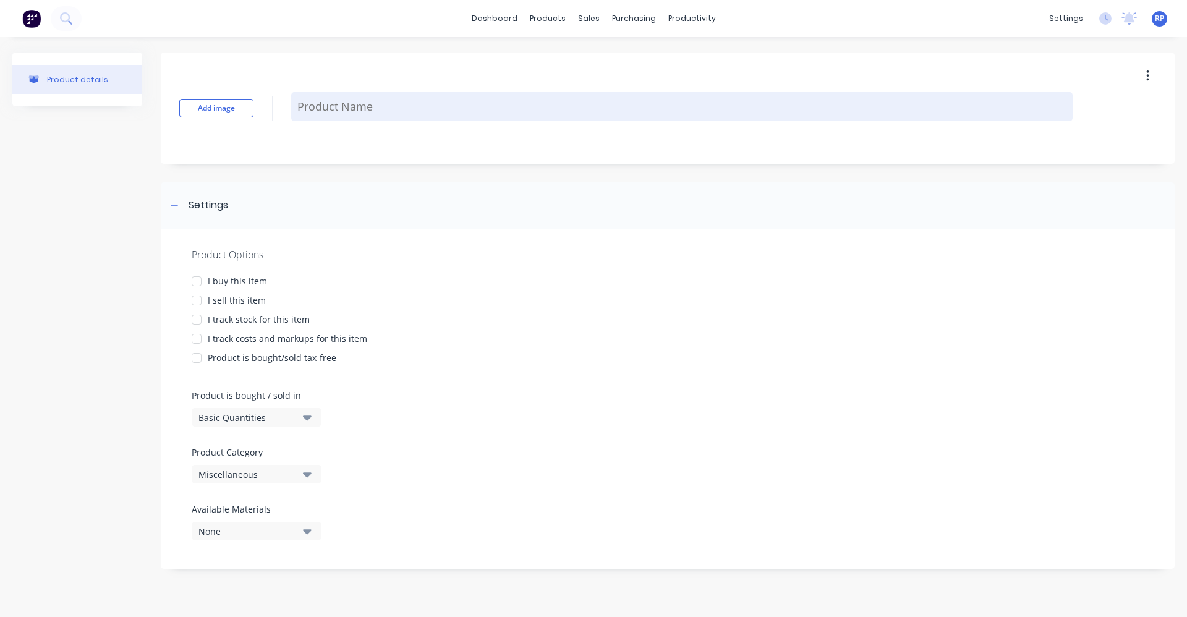
click at [354, 104] on textarea at bounding box center [681, 106] width 781 height 29
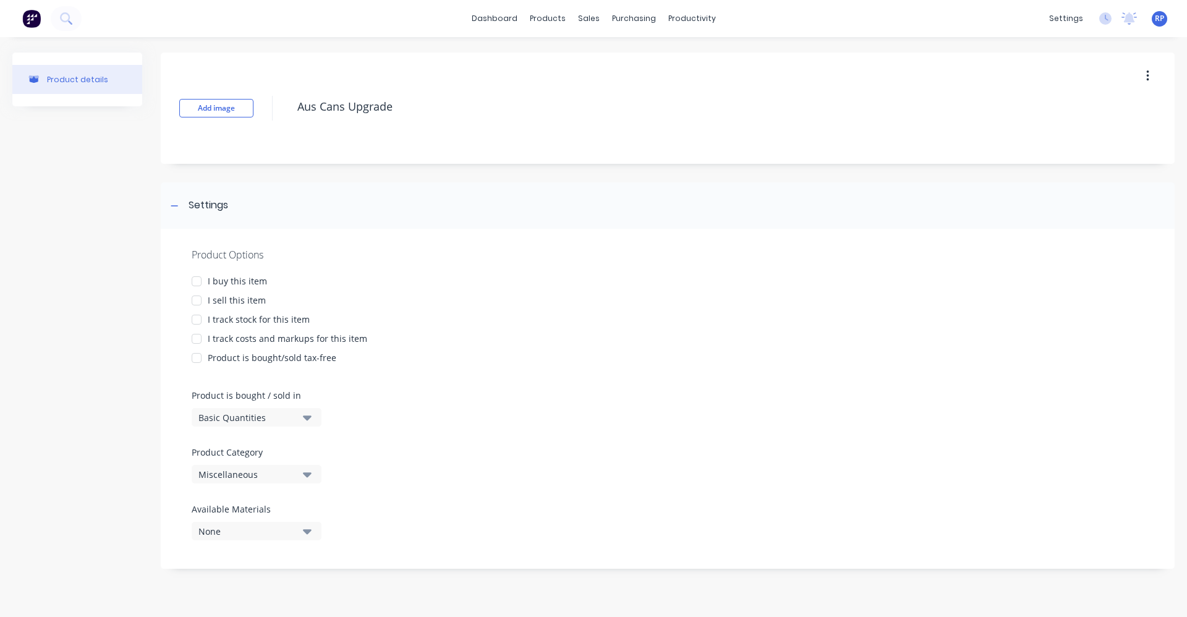
click at [209, 282] on div "I buy this item" at bounding box center [237, 280] width 59 height 13
click at [207, 300] on div at bounding box center [196, 300] width 25 height 25
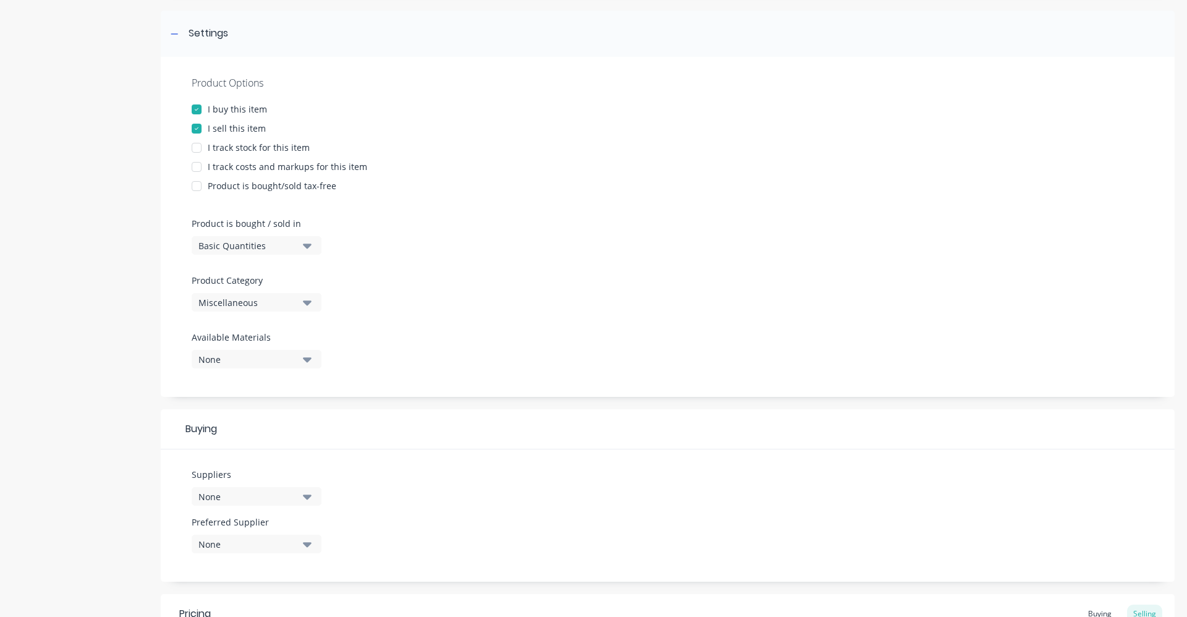
scroll to position [185, 0]
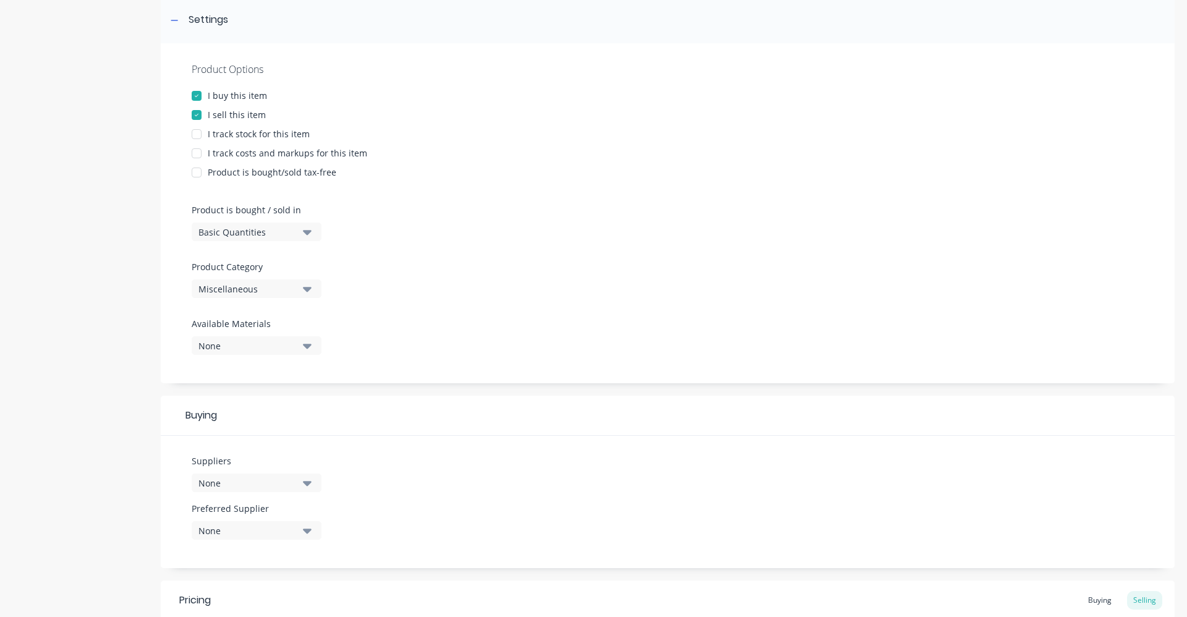
click at [313, 293] on button "Miscellaneous" at bounding box center [257, 288] width 130 height 19
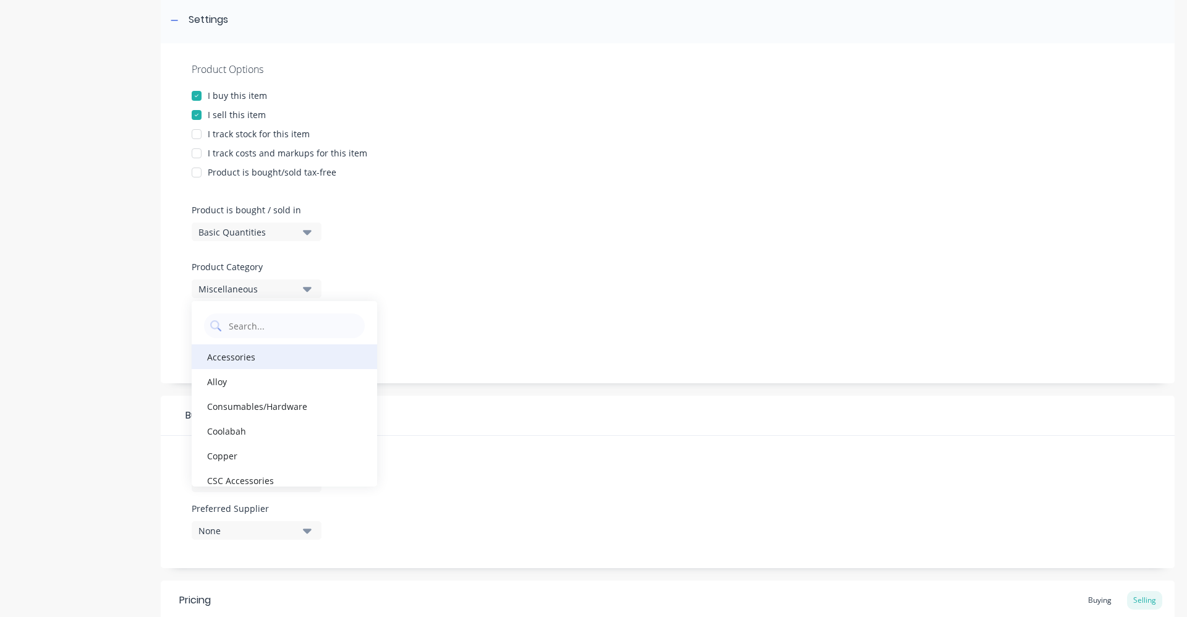
click at [254, 368] on div "Accessories" at bounding box center [284, 356] width 185 height 25
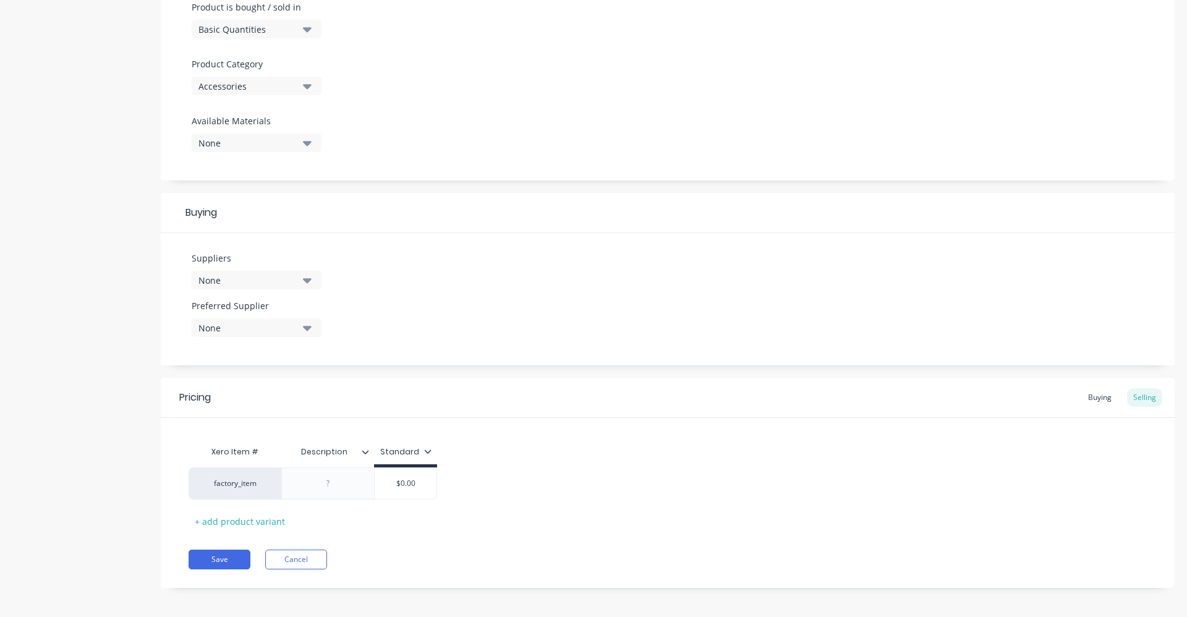
scroll to position [393, 0]
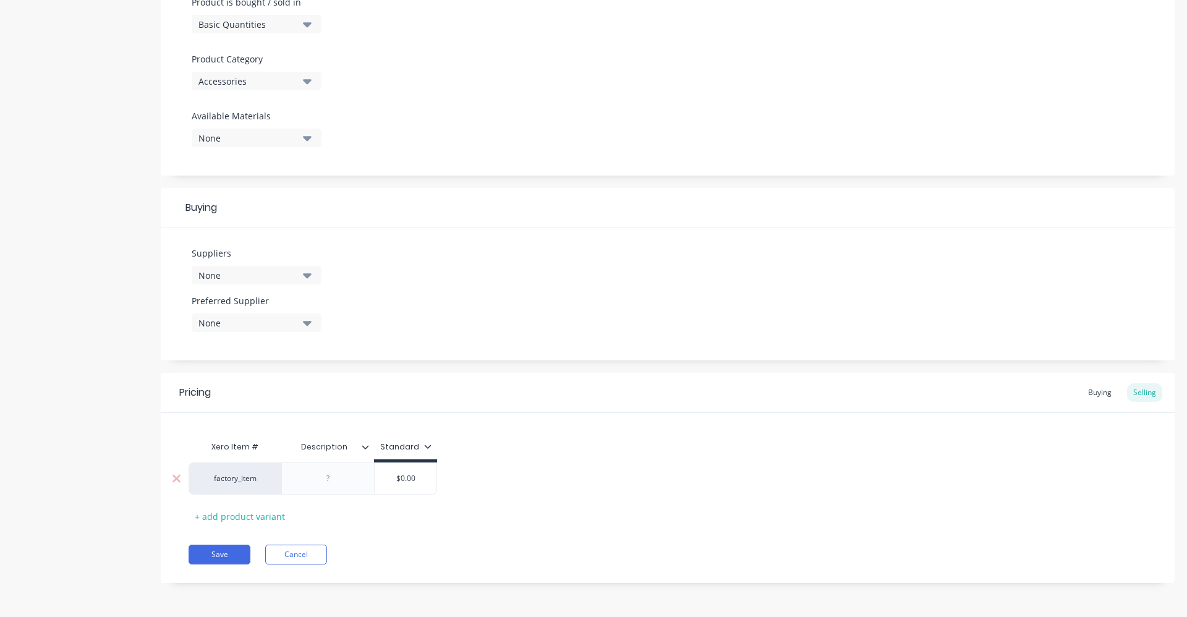
click at [358, 486] on div at bounding box center [327, 478] width 93 height 32
click at [343, 483] on div at bounding box center [328, 478] width 62 height 16
click at [424, 481] on input "$0.00" at bounding box center [405, 478] width 62 height 11
click at [425, 481] on input "$0.00" at bounding box center [408, 478] width 62 height 11
click at [472, 451] on div "Xero Item # Description Standard factory_item Air Canister Kit $3,864.00 $3864 …" at bounding box center [667, 479] width 958 height 91
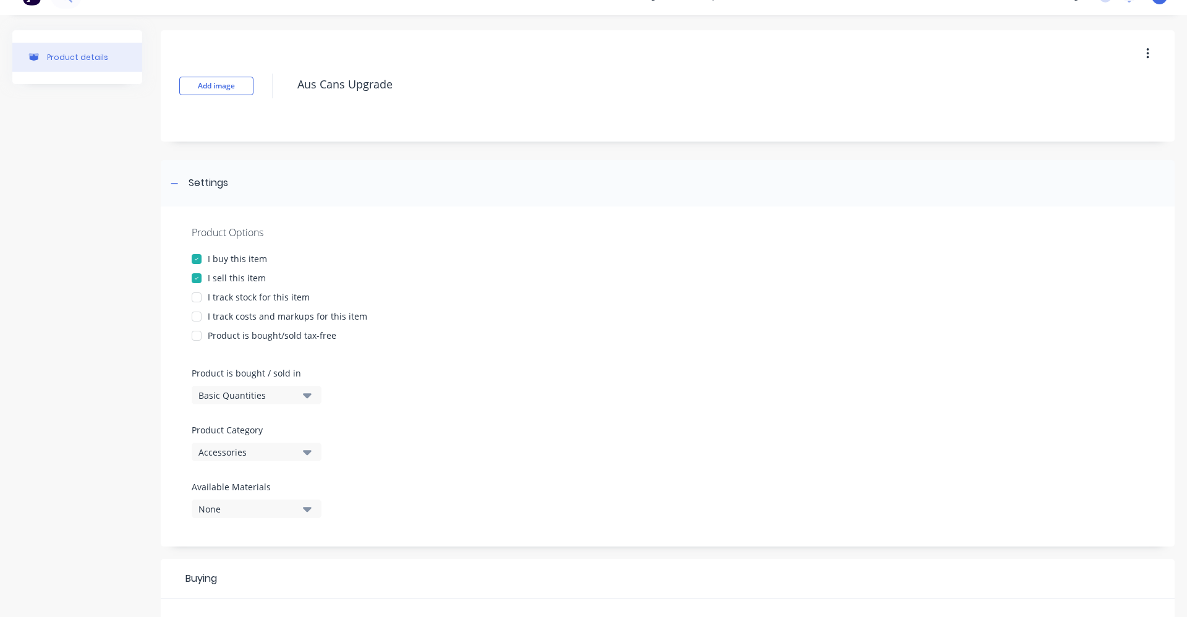
scroll to position [0, 0]
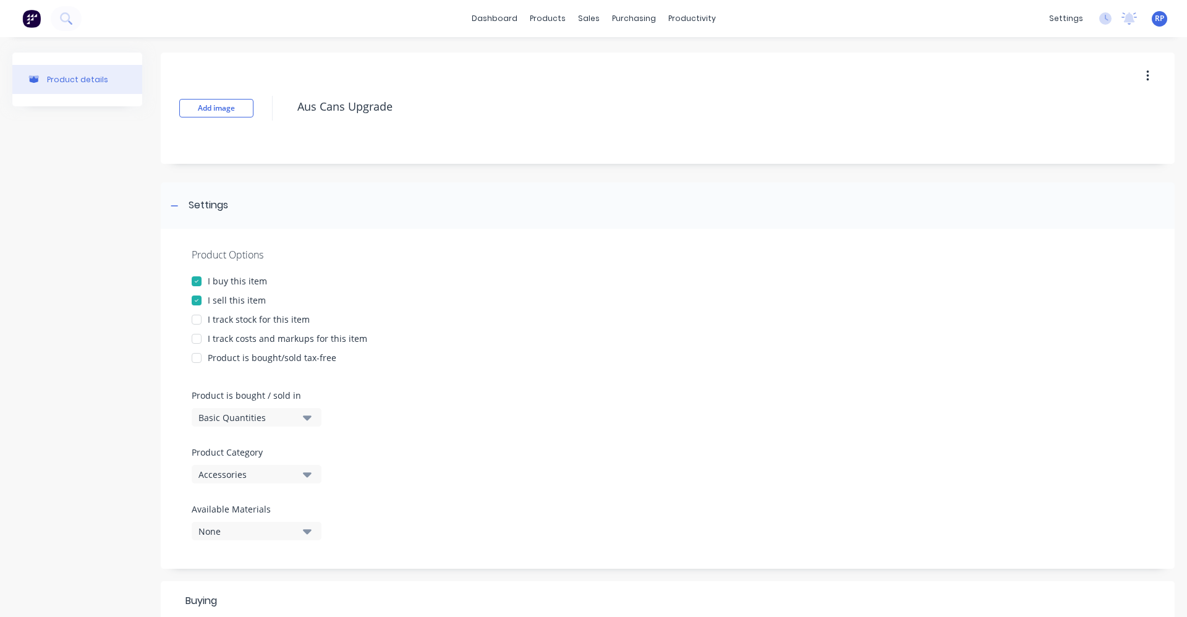
click at [207, 338] on div at bounding box center [196, 338] width 25 height 25
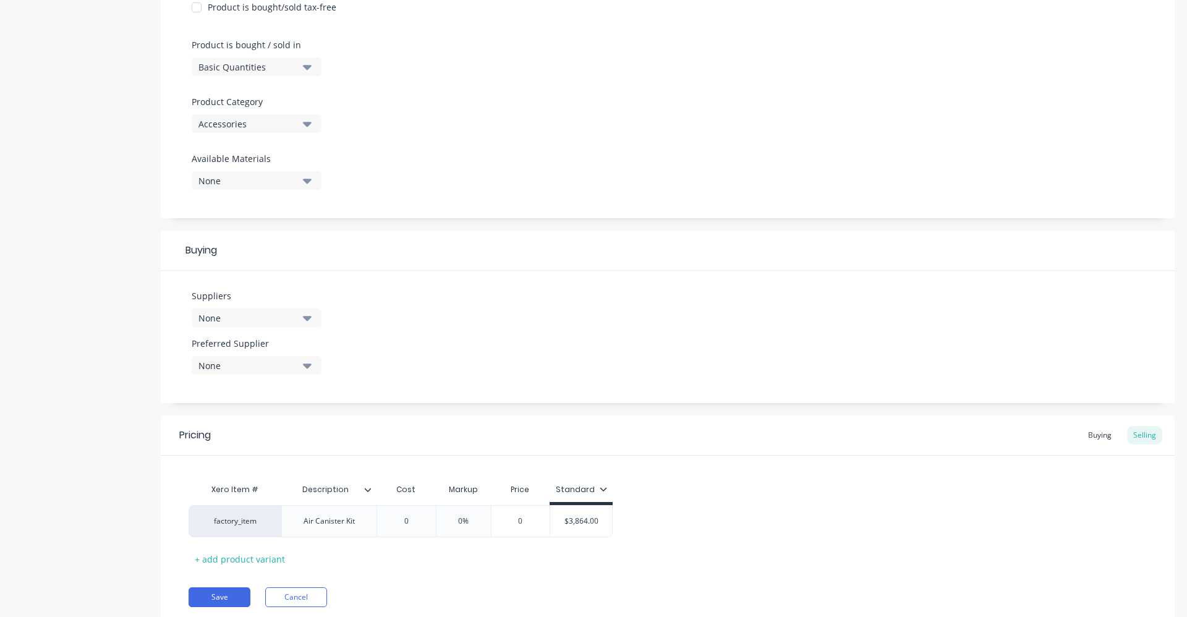
scroll to position [393, 0]
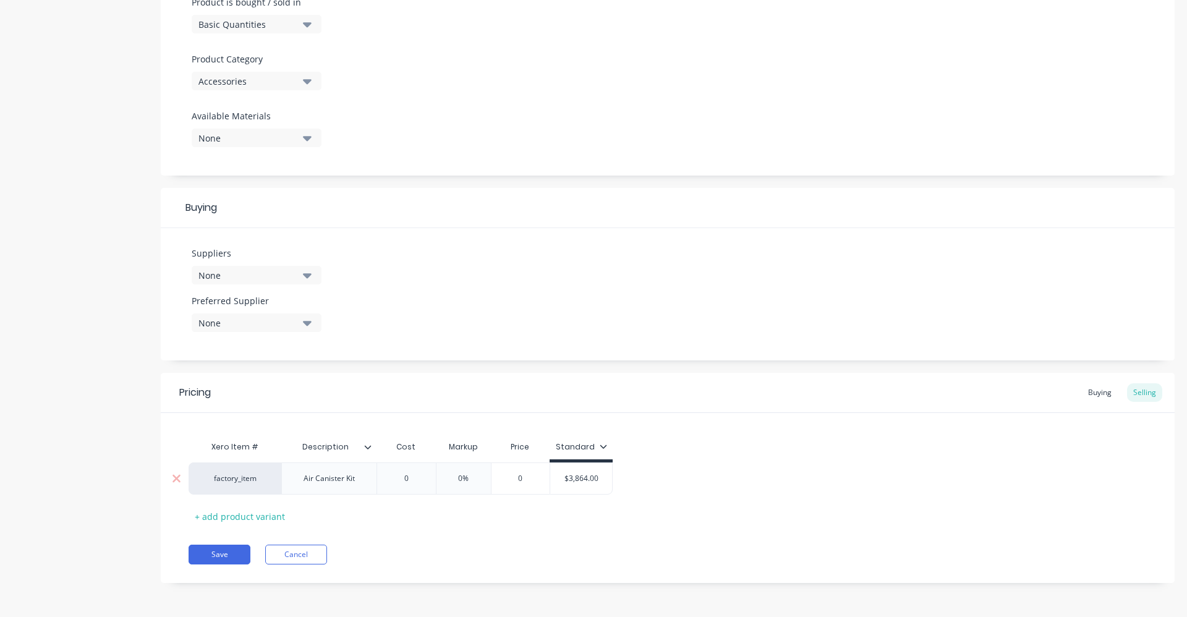
click at [416, 483] on input "0" at bounding box center [406, 478] width 62 height 11
click at [440, 503] on div "Xero Item # Description Cost Markup Price Standard factory_item Air Canister Ki…" at bounding box center [667, 479] width 958 height 91
click at [424, 479] on input "$3,864.00" at bounding box center [412, 478] width 70 height 11
click at [418, 477] on input "0" at bounding box center [406, 478] width 62 height 11
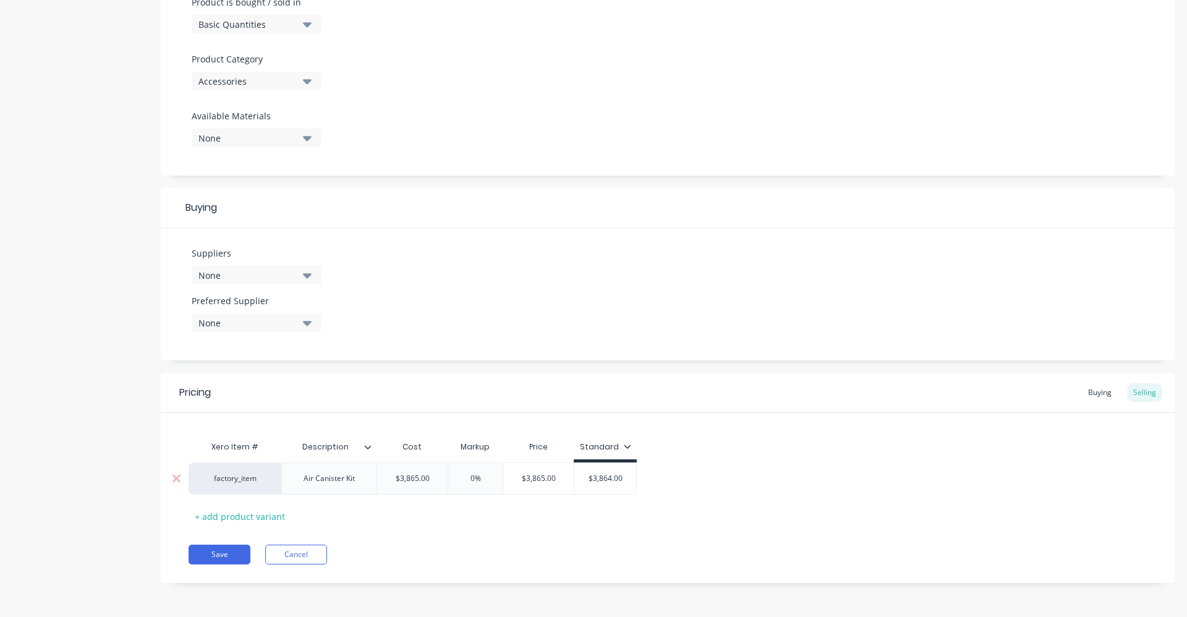
click at [478, 480] on input "0%" at bounding box center [475, 478] width 62 height 11
click at [478, 479] on input "0%" at bounding box center [475, 478] width 62 height 11
drag, startPoint x: 521, startPoint y: 507, endPoint x: 548, endPoint y: 511, distance: 26.8
click at [522, 508] on div "Xero Item # Description Cost Markup Price Standard factory_item Air Canister Ki…" at bounding box center [667, 479] width 958 height 91
click at [627, 480] on input "$3,864.00" at bounding box center [605, 478] width 62 height 11
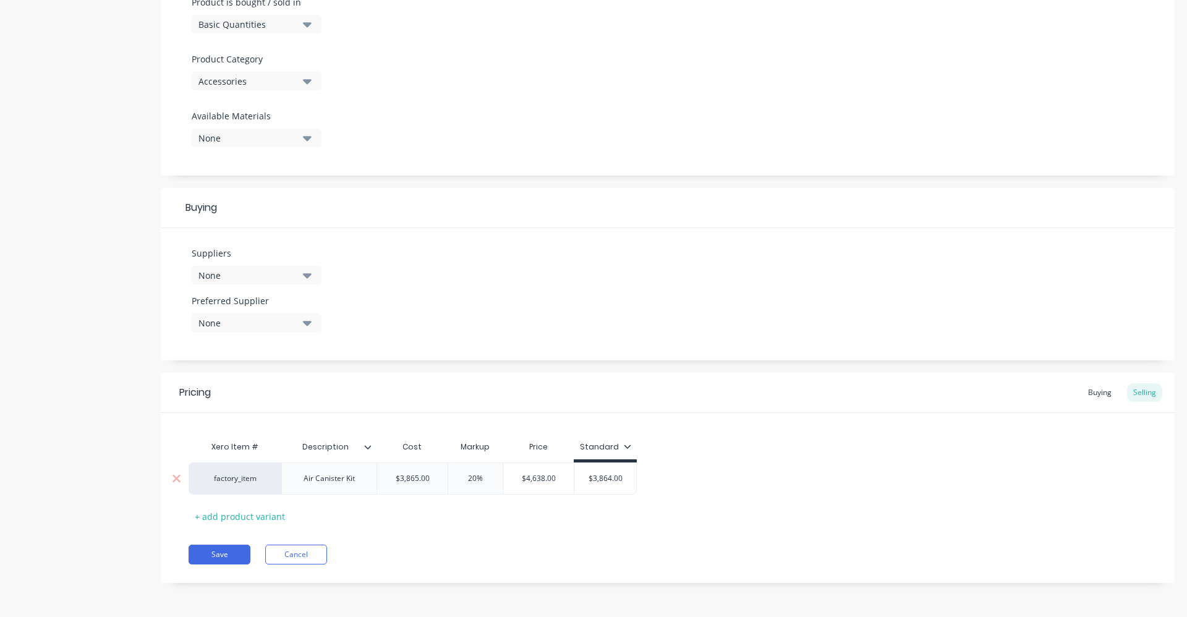
click at [627, 480] on input "$3,864.00" at bounding box center [605, 478] width 62 height 11
click at [679, 483] on div "factory_item Air Canister Kit $3,865.00 3865 20% 020 $4,638.00 $4,700.00 $4700" at bounding box center [667, 478] width 958 height 32
click at [235, 554] on button "Save" at bounding box center [219, 554] width 62 height 20
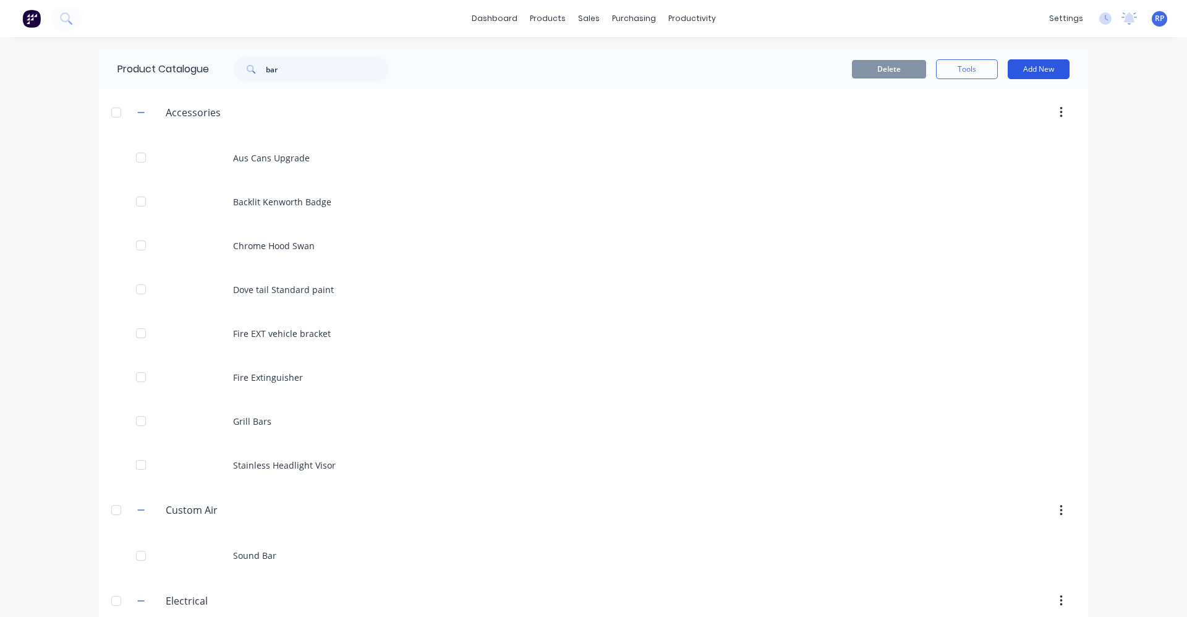
click at [1038, 61] on button "Add New" at bounding box center [1038, 69] width 62 height 20
click at [999, 151] on div "Product Kit" at bounding box center [1010, 151] width 95 height 18
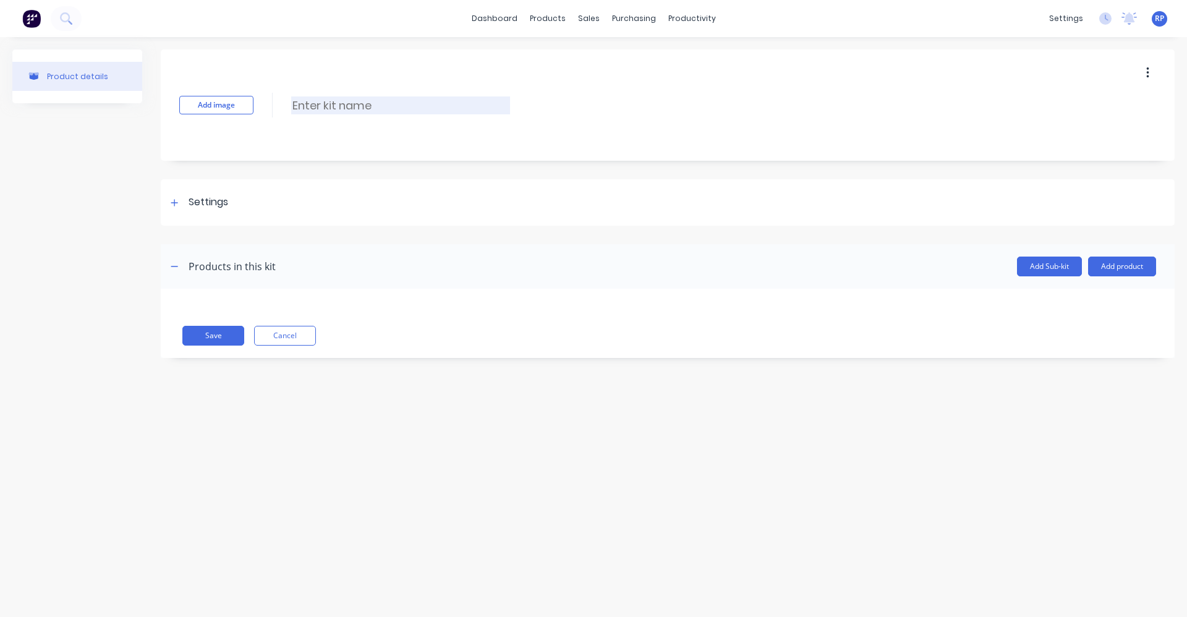
click at [364, 110] on input at bounding box center [400, 105] width 219 height 18
click at [292, 104] on input "Air can" at bounding box center [400, 105] width 219 height 18
click at [400, 103] on input "Supply Fit Air can" at bounding box center [400, 105] width 219 height 18
click at [179, 206] on div at bounding box center [174, 202] width 15 height 15
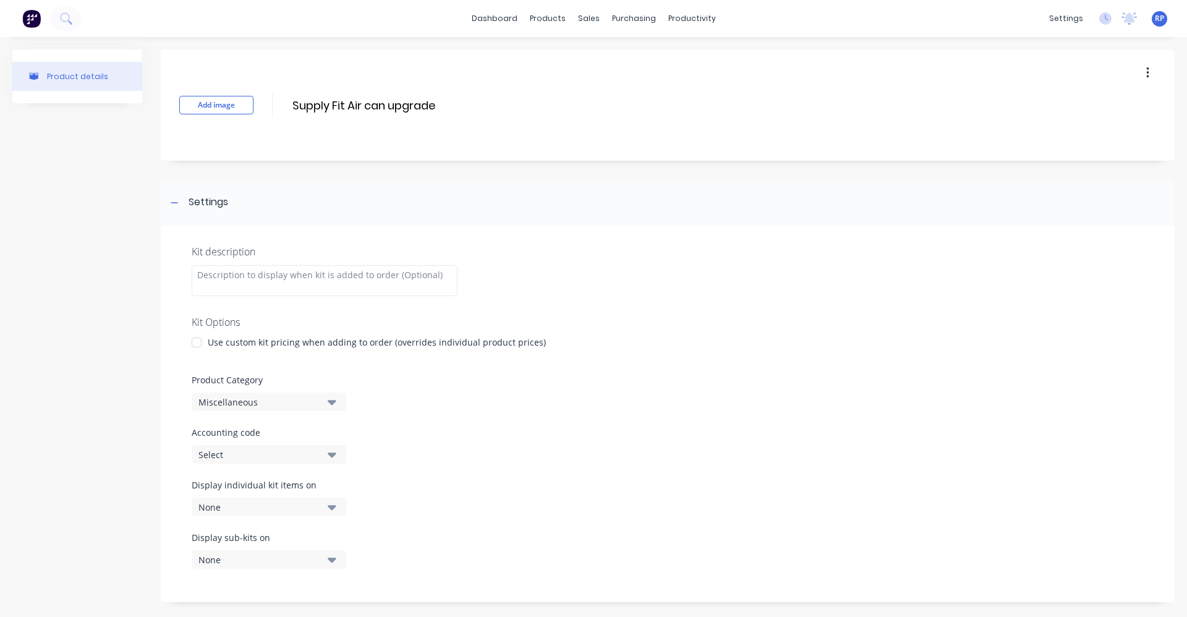
click at [200, 345] on div at bounding box center [196, 342] width 25 height 25
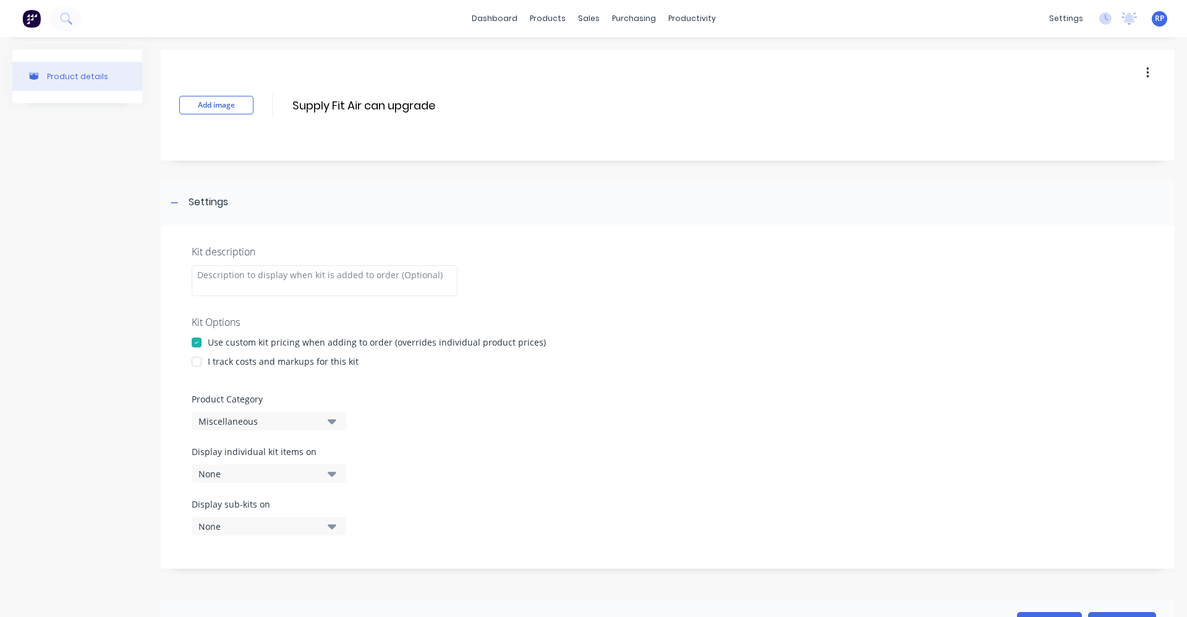
click at [205, 361] on div at bounding box center [196, 361] width 25 height 25
click at [334, 422] on icon "button" at bounding box center [332, 421] width 9 height 5
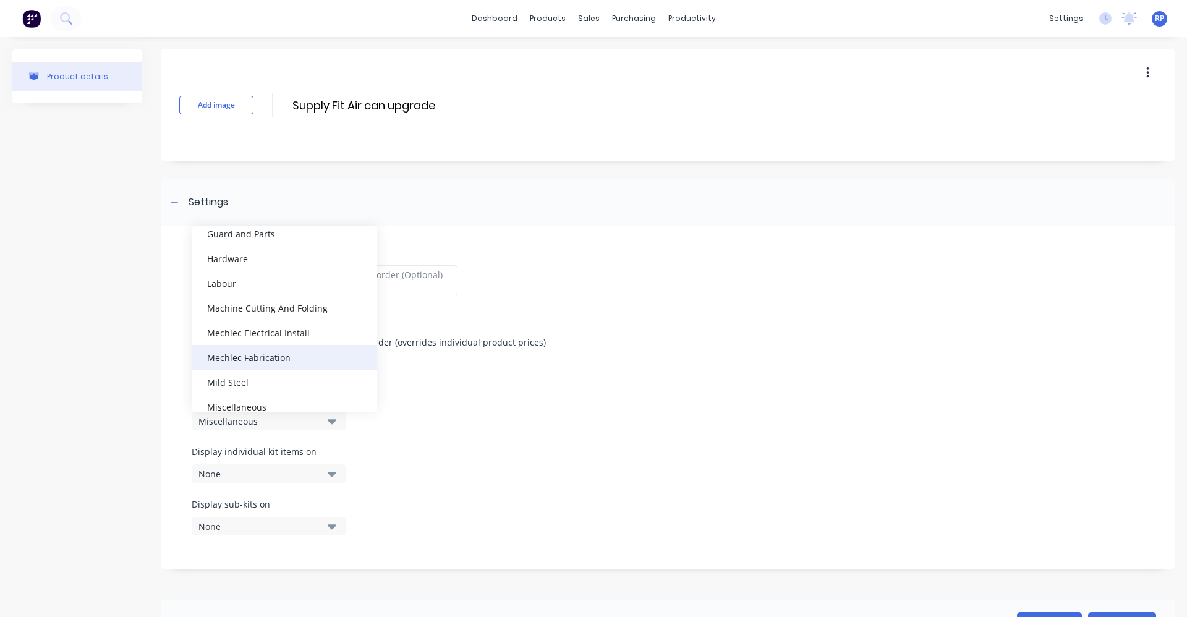
scroll to position [247, 0]
click at [283, 351] on div "Mechlec Fabrication" at bounding box center [284, 356] width 185 height 25
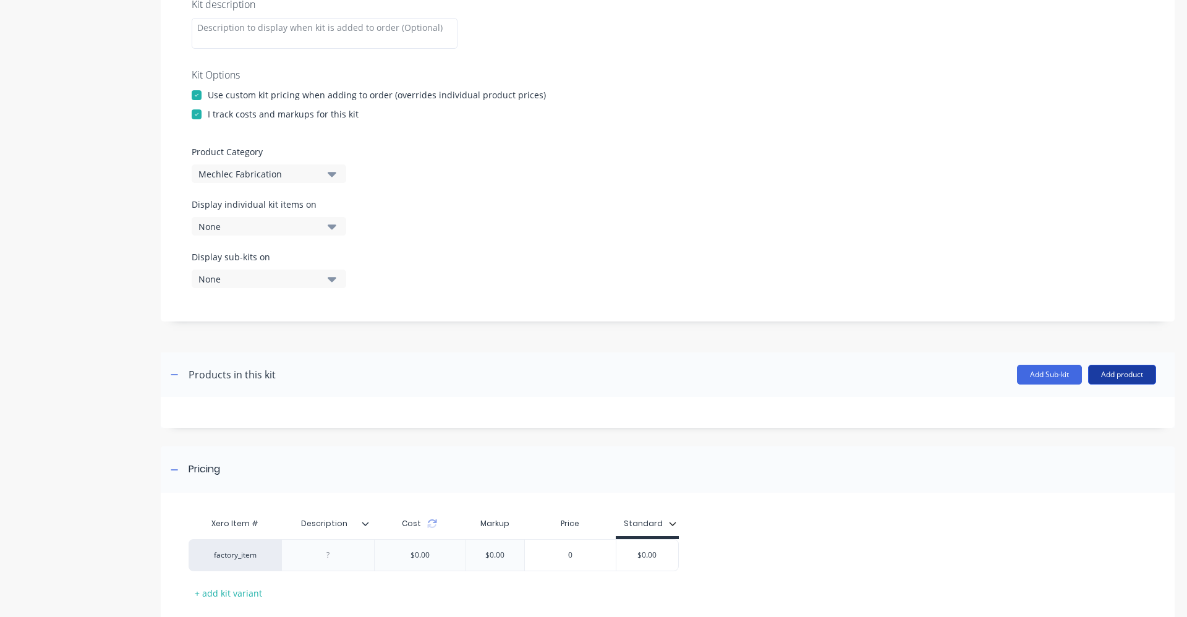
click at [1095, 381] on button "Add product" at bounding box center [1122, 375] width 68 height 20
click at [1106, 414] on div "Product catalogue" at bounding box center [1096, 406] width 95 height 18
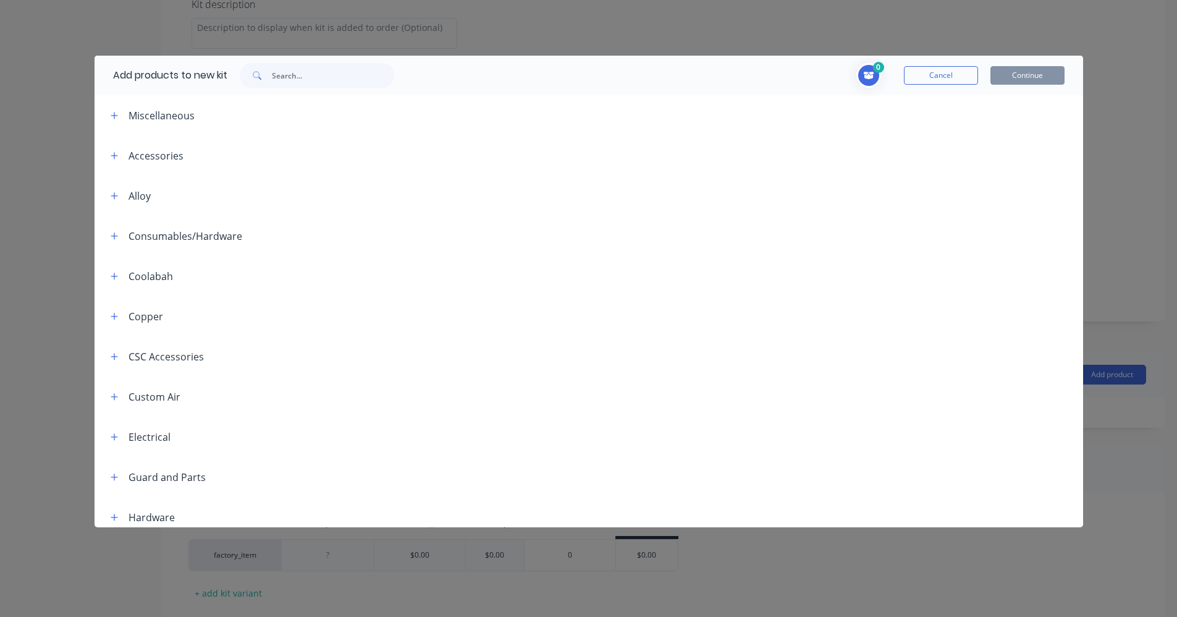
click at [122, 154] on div "Accessories" at bounding box center [142, 155] width 83 height 15
click at [119, 158] on button "button" at bounding box center [114, 155] width 15 height 15
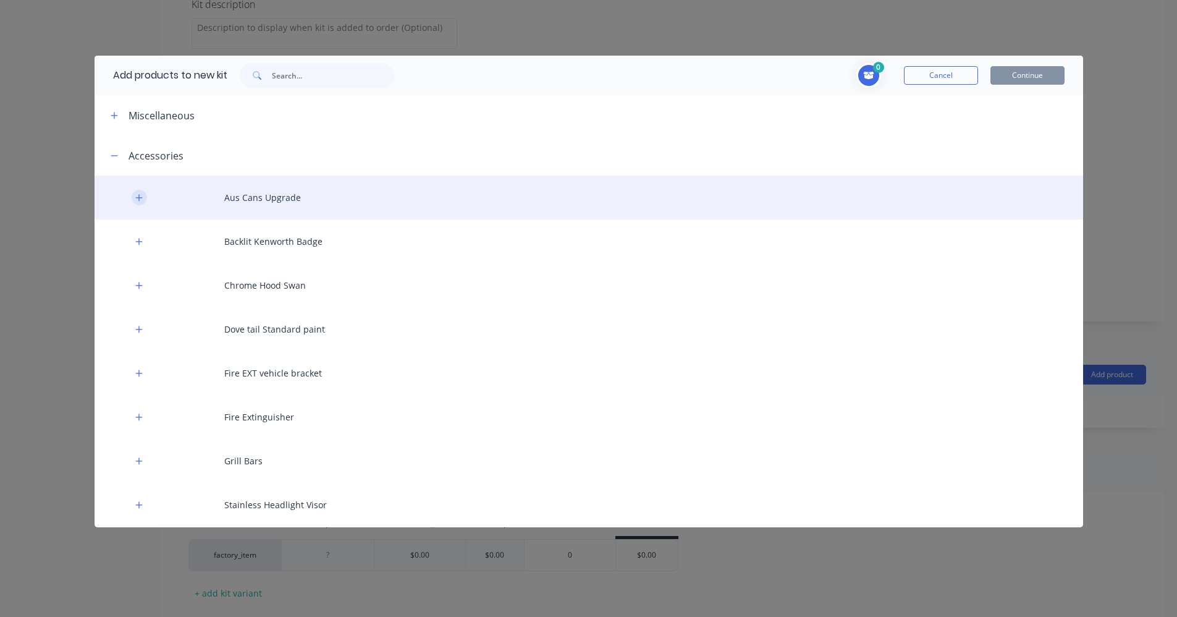
click at [137, 201] on icon "button" at bounding box center [138, 197] width 7 height 9
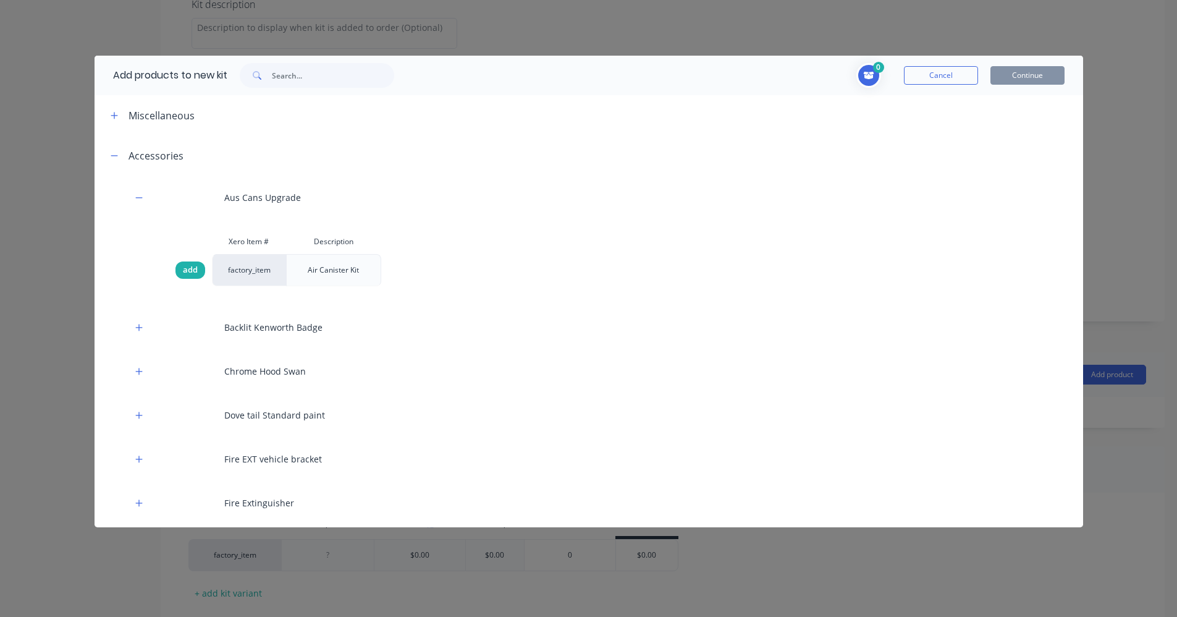
click at [187, 271] on span "add" at bounding box center [190, 270] width 15 height 12
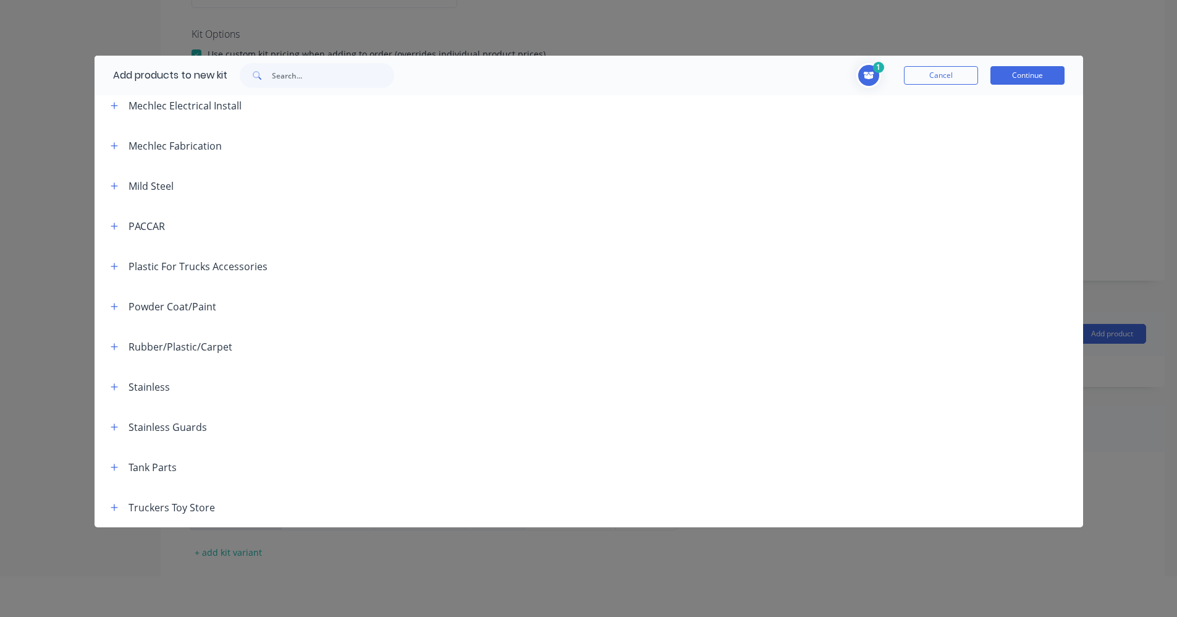
scroll to position [62, 0]
click at [118, 308] on icon "button" at bounding box center [114, 306] width 7 height 9
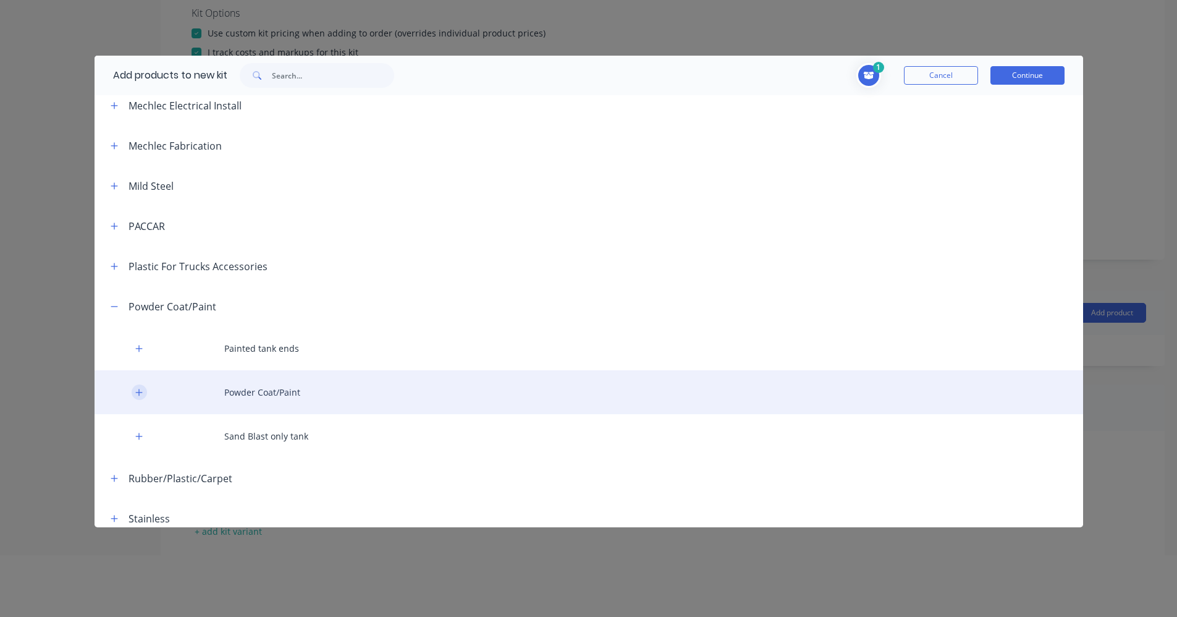
click at [138, 394] on icon "button" at bounding box center [138, 392] width 7 height 9
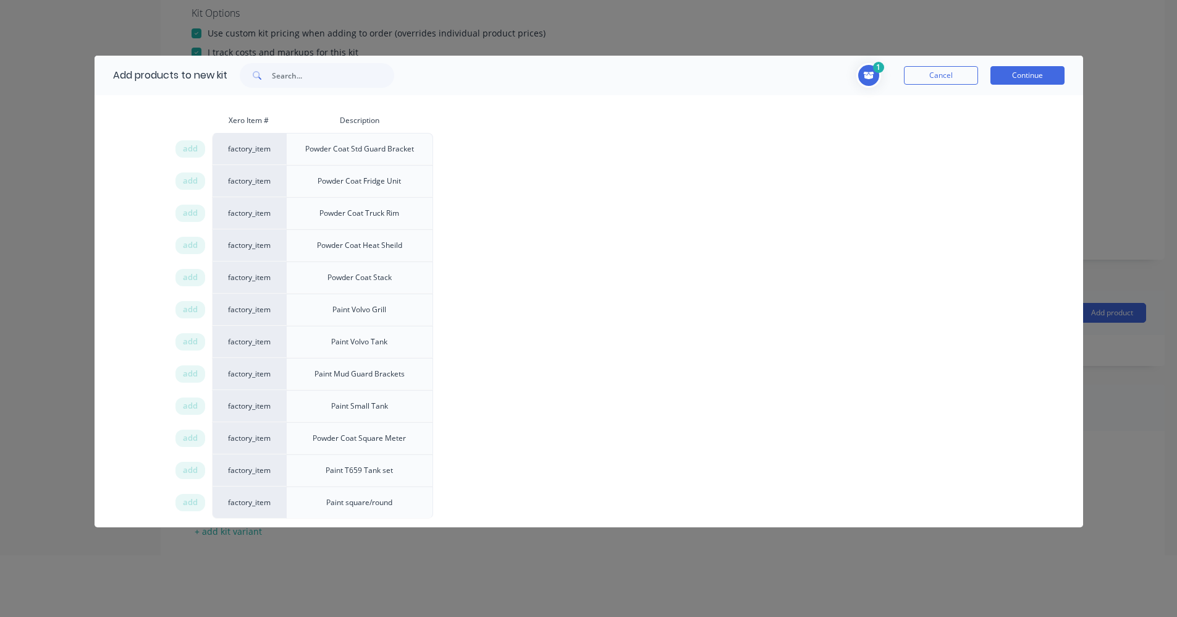
scroll to position [1231, 0]
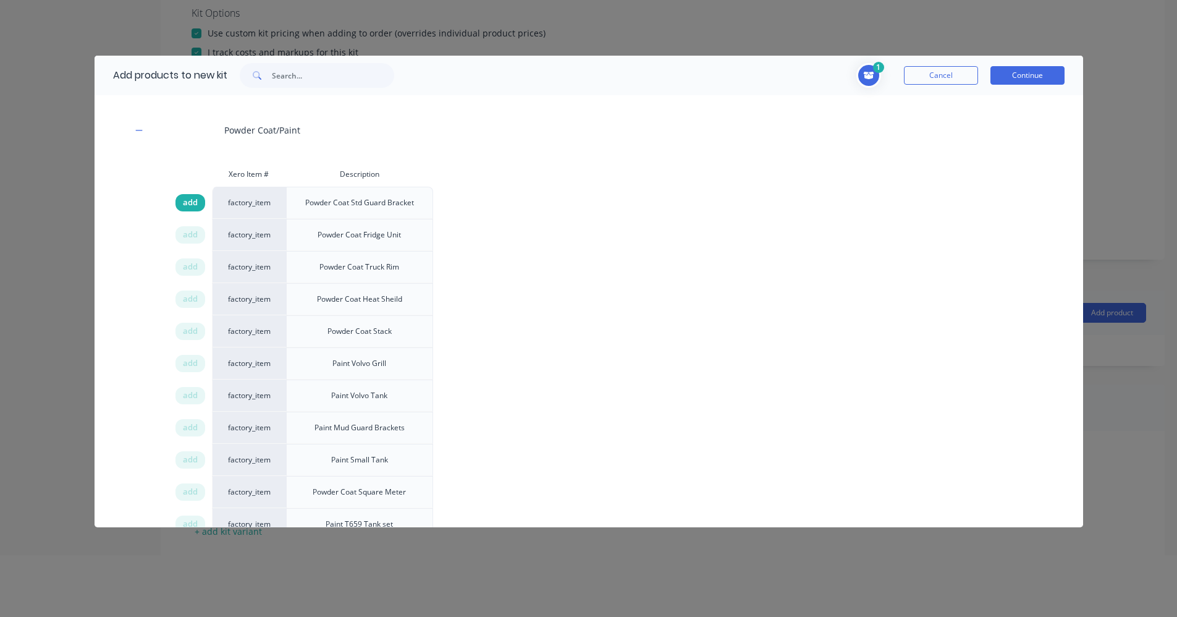
click at [190, 205] on span "add" at bounding box center [190, 203] width 15 height 12
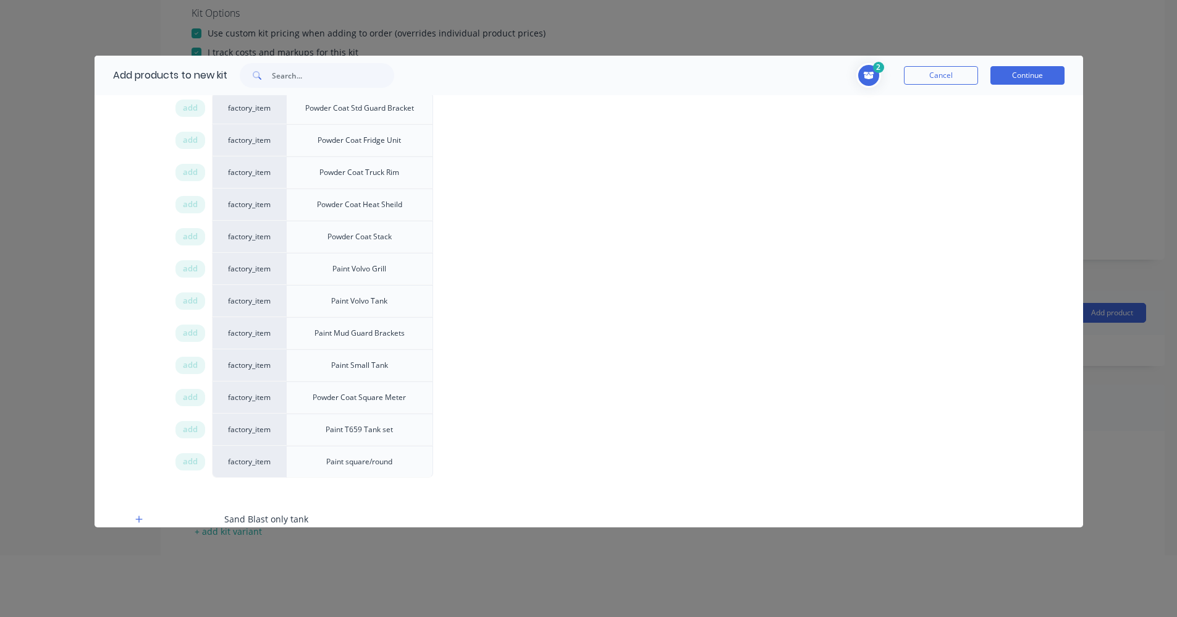
scroll to position [1355, 0]
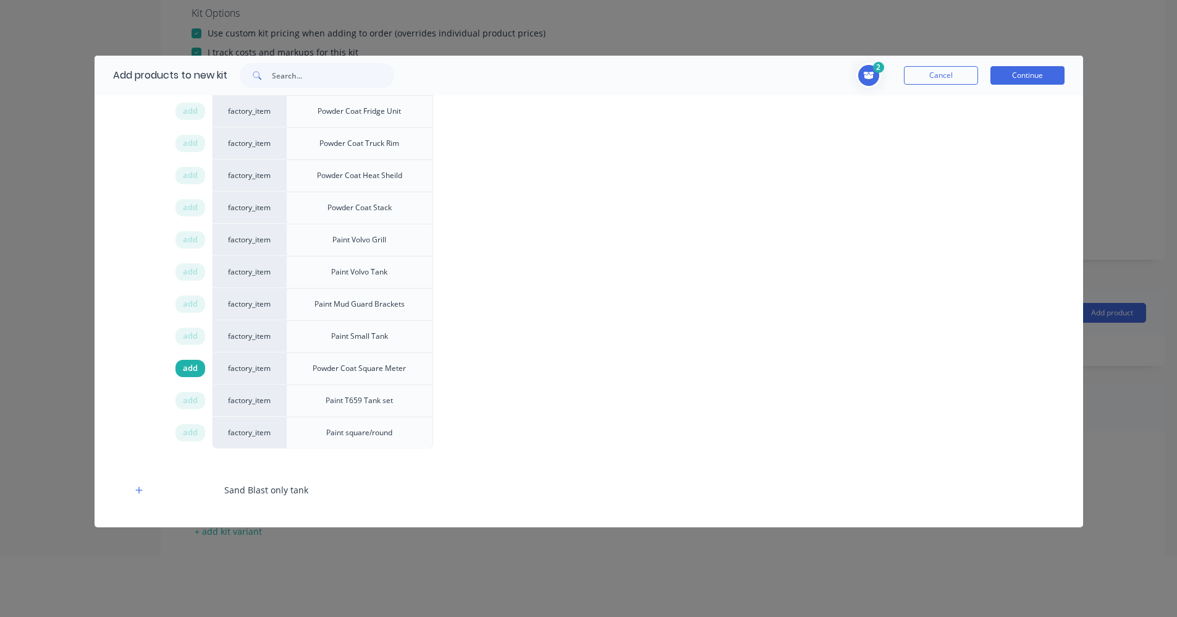
click at [178, 374] on div "add" at bounding box center [191, 368] width 30 height 17
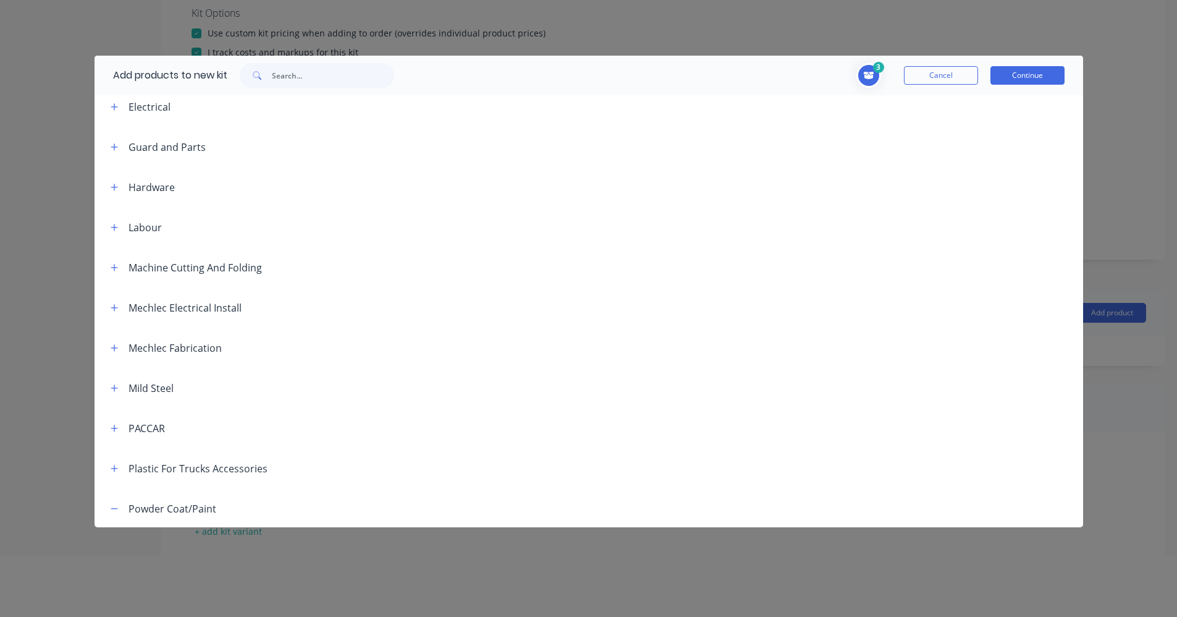
scroll to position [737, 0]
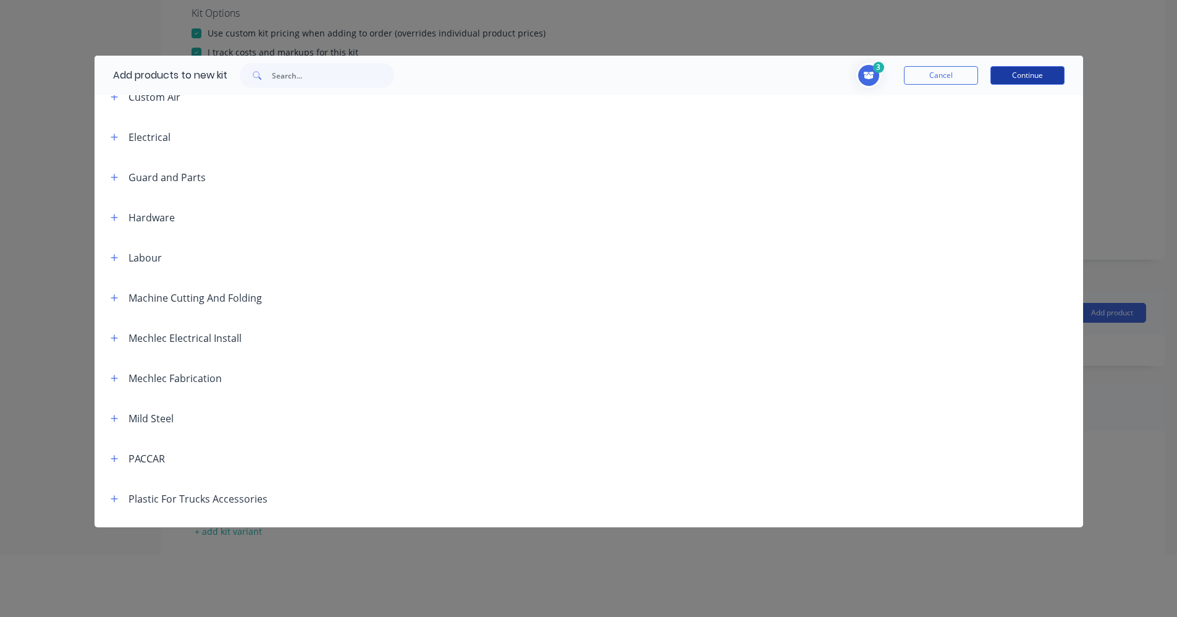
click at [1022, 78] on button "Continue" at bounding box center [1028, 75] width 74 height 19
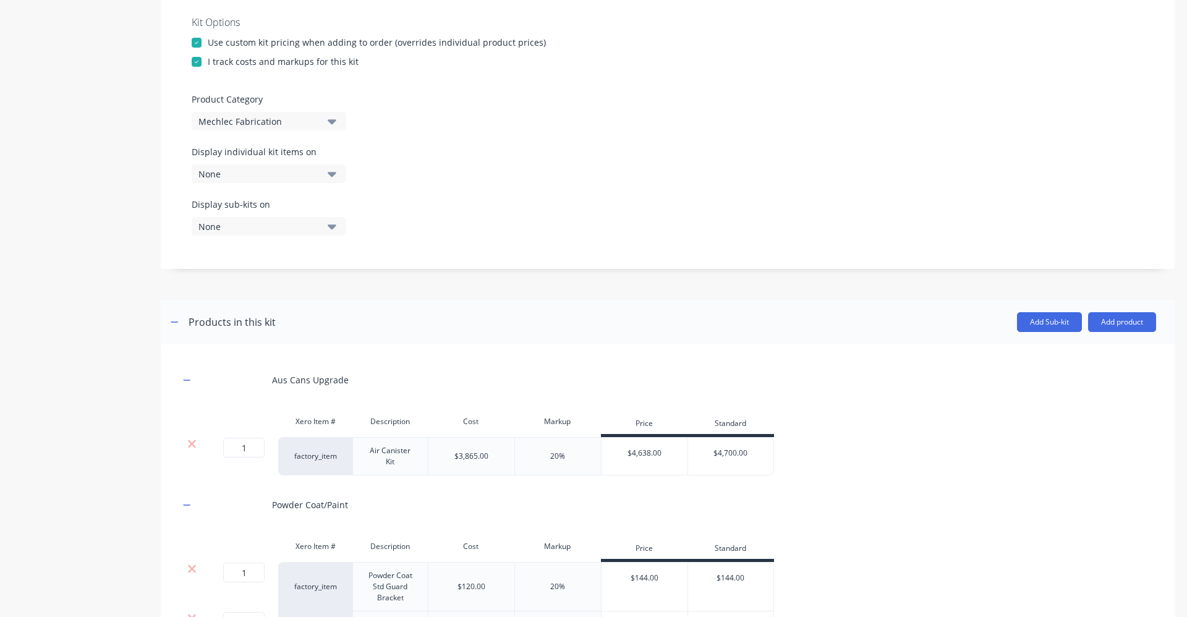
scroll to position [556, 0]
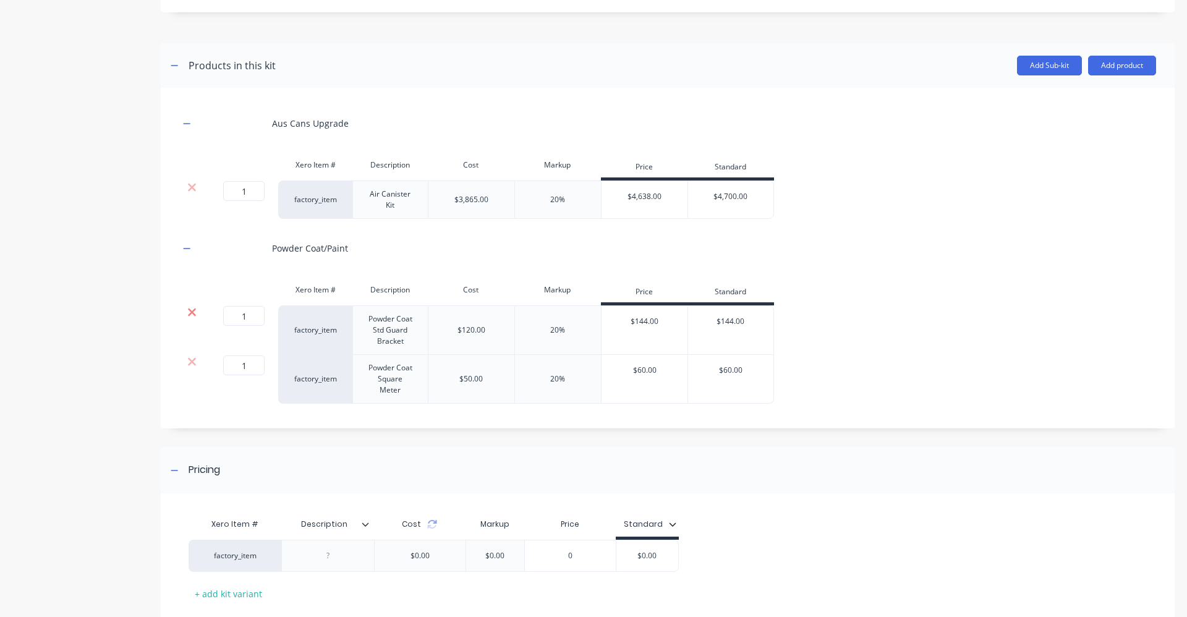
click at [190, 314] on icon at bounding box center [192, 312] width 8 height 8
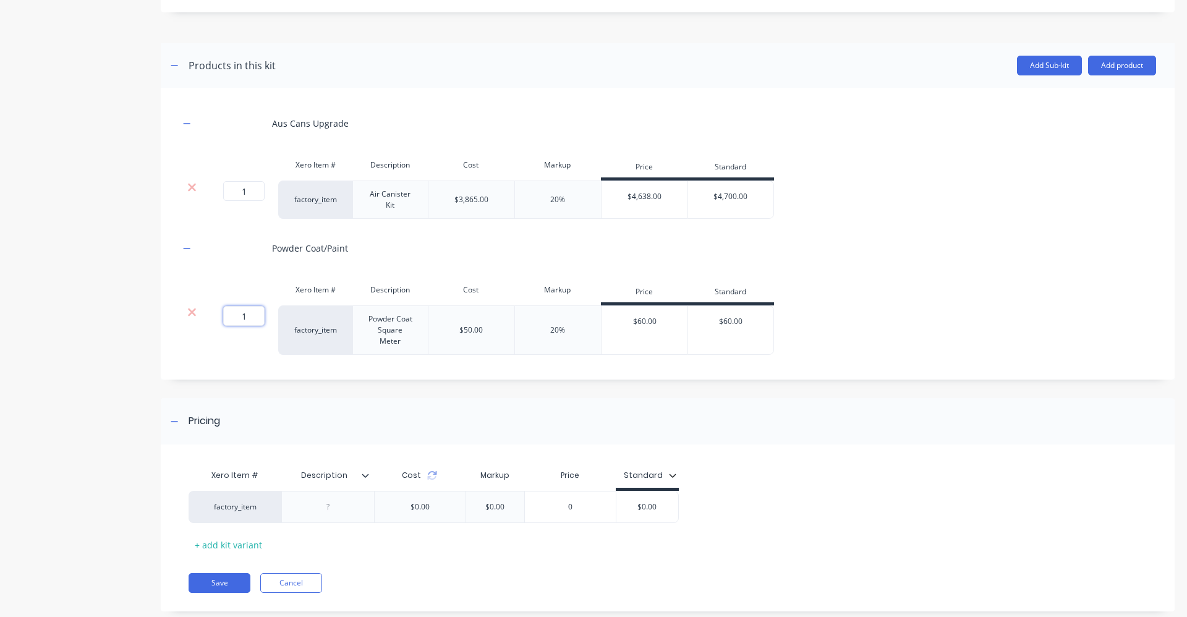
click at [245, 313] on input "1" at bounding box center [243, 316] width 41 height 20
click at [195, 312] on icon at bounding box center [191, 312] width 9 height 12
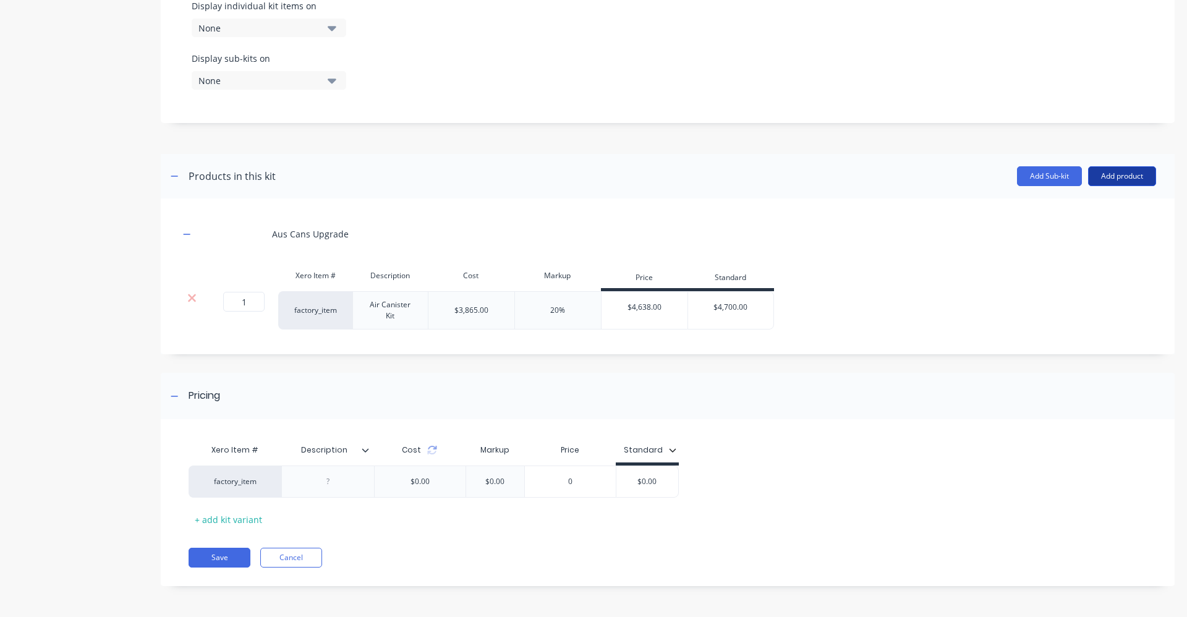
click at [1114, 177] on button "Add product" at bounding box center [1122, 176] width 68 height 20
click at [1062, 209] on div "Product catalogue" at bounding box center [1096, 208] width 95 height 18
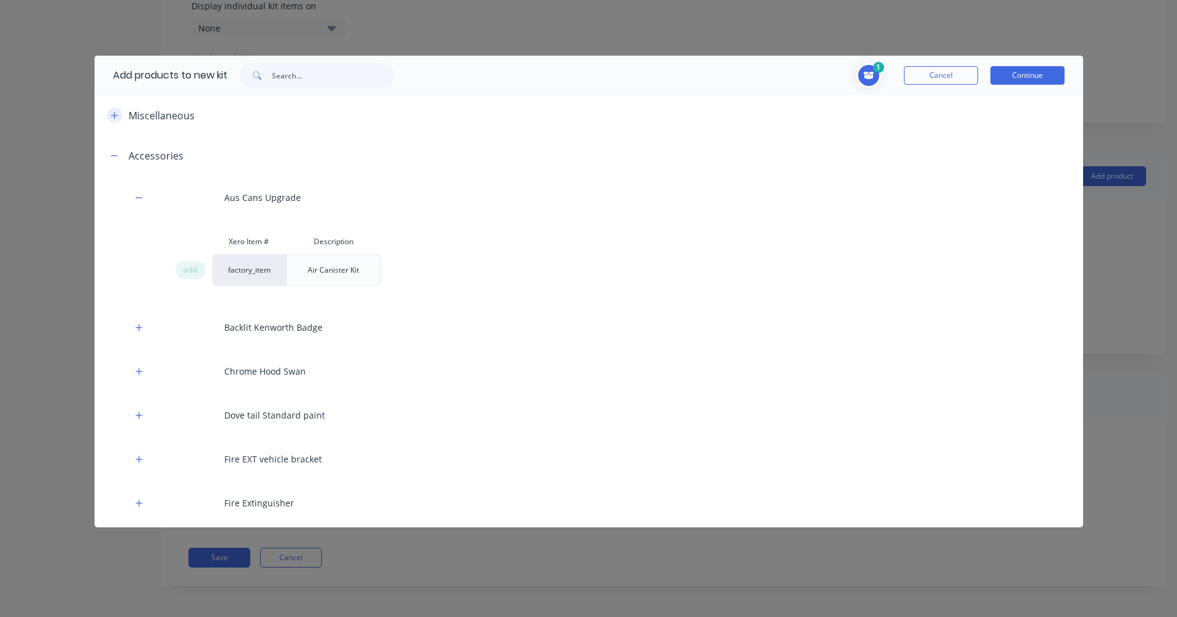
click at [111, 119] on icon "button" at bounding box center [114, 115] width 7 height 9
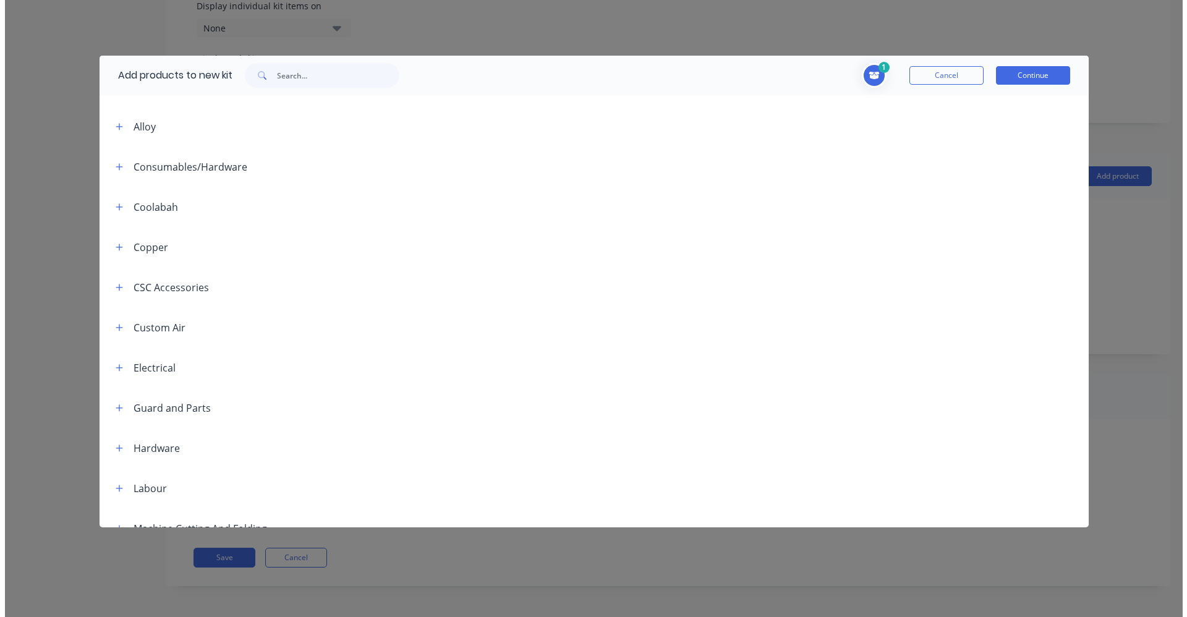
scroll to position [556, 0]
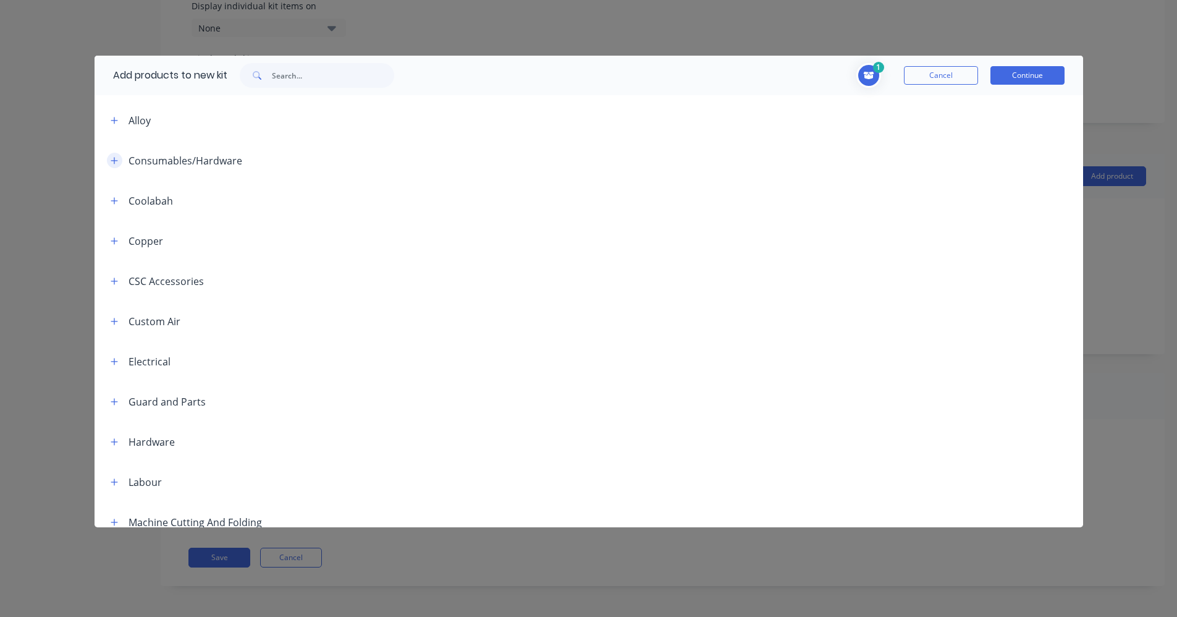
click at [119, 164] on button "button" at bounding box center [114, 160] width 15 height 15
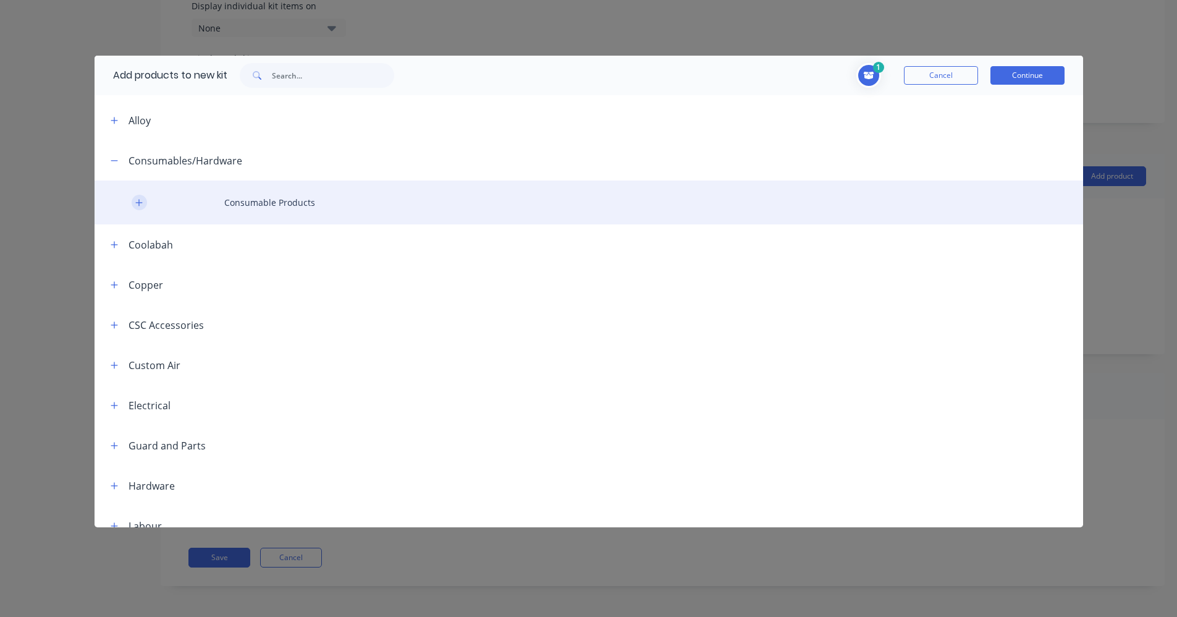
click at [142, 200] on icon "button" at bounding box center [138, 202] width 7 height 9
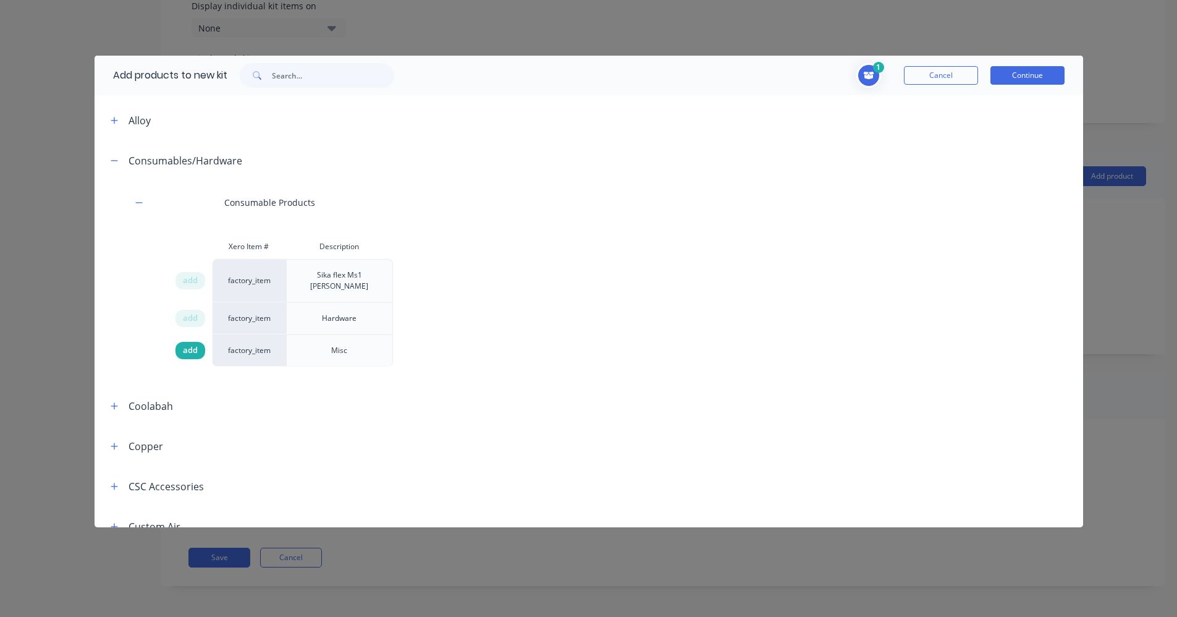
click at [195, 344] on span "add" at bounding box center [190, 350] width 15 height 12
click at [1038, 70] on button "Continue" at bounding box center [1028, 75] width 74 height 19
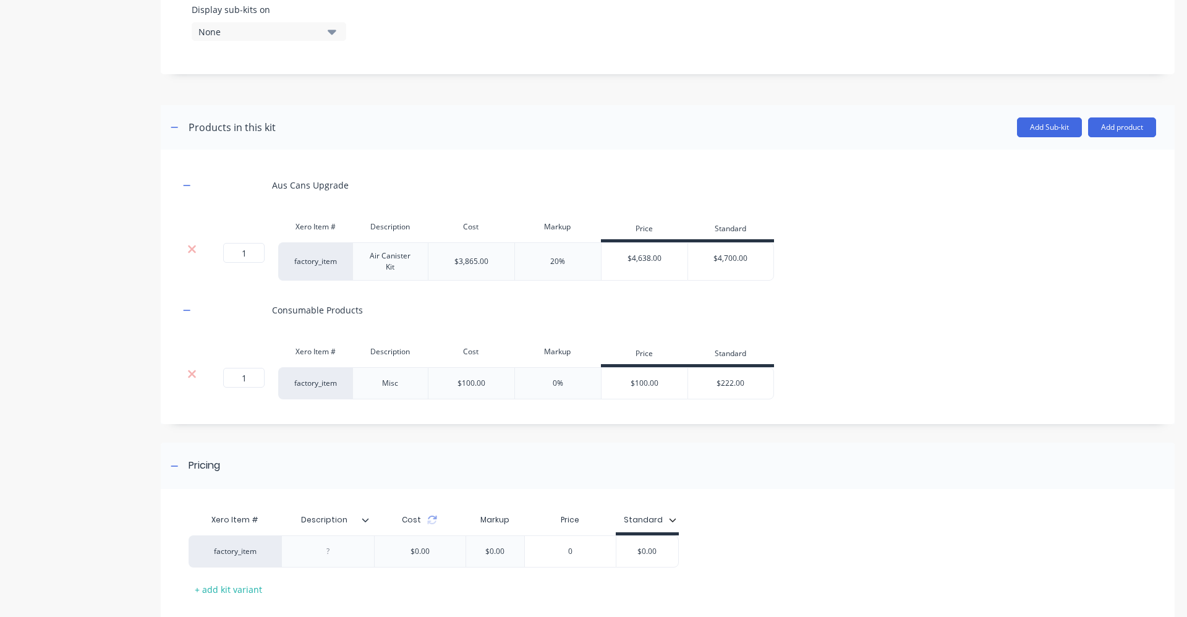
scroll to position [564, 0]
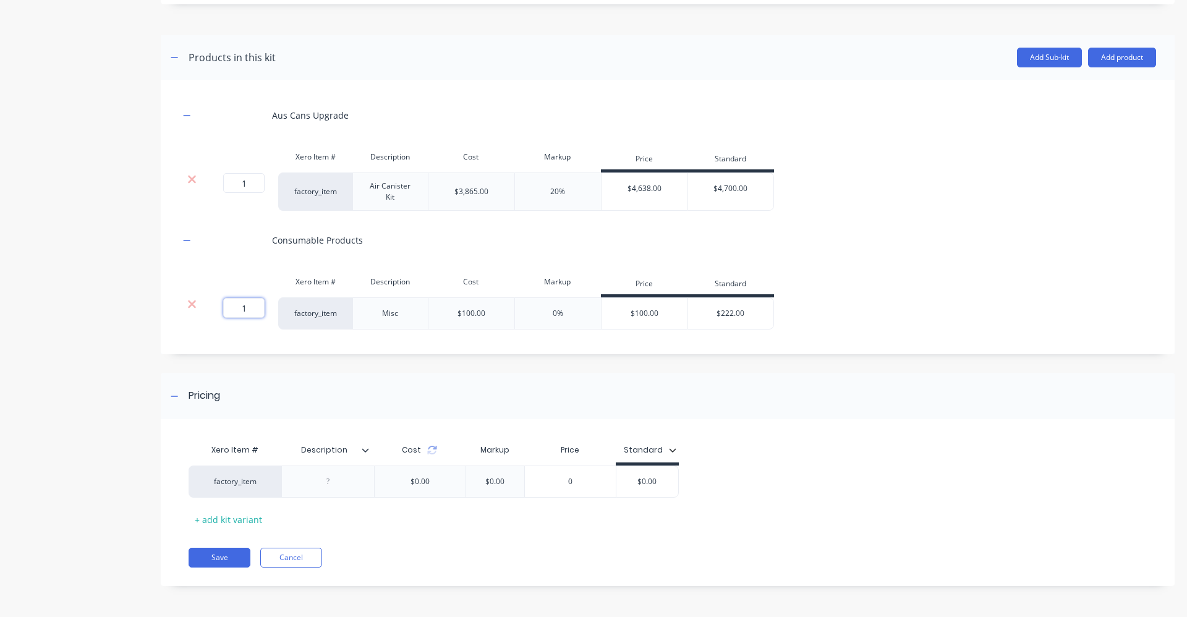
click at [247, 309] on input "1" at bounding box center [243, 308] width 41 height 20
click at [218, 268] on div "Aus Cans Upgrade Xero Item # Description Cost Markup Price Standard 1 1 ? facto…" at bounding box center [667, 213] width 976 height 231
click at [253, 309] on input "6.5" at bounding box center [243, 308] width 41 height 20
click at [1114, 53] on button "Add product" at bounding box center [1122, 58] width 68 height 20
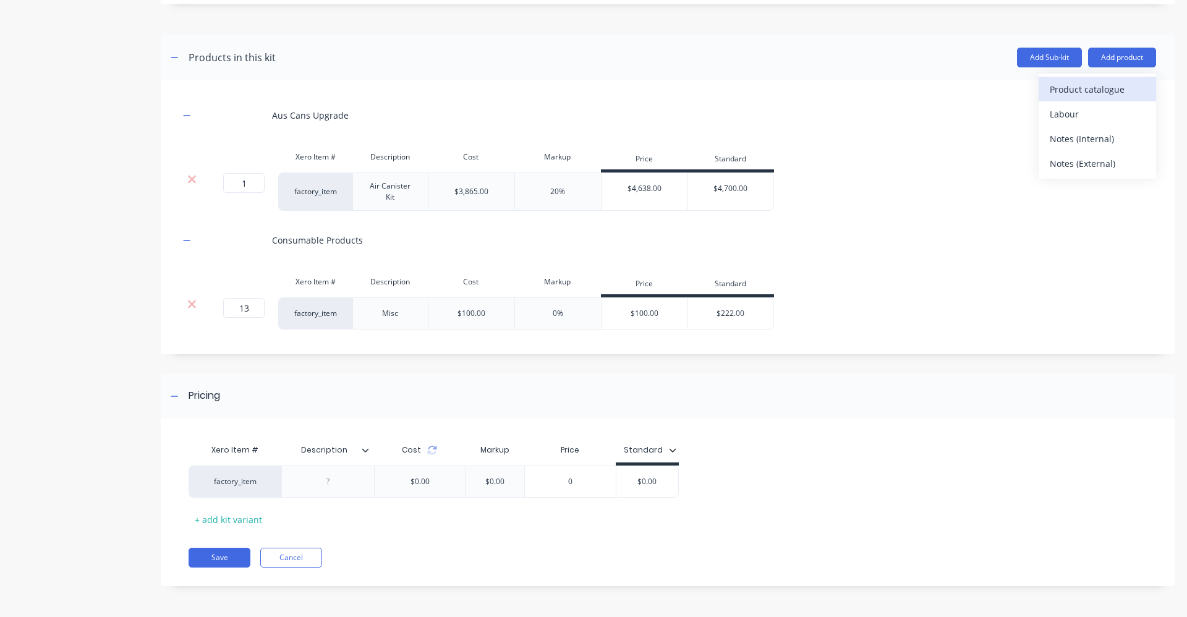
click at [1106, 98] on div "Product catalogue" at bounding box center [1096, 89] width 95 height 18
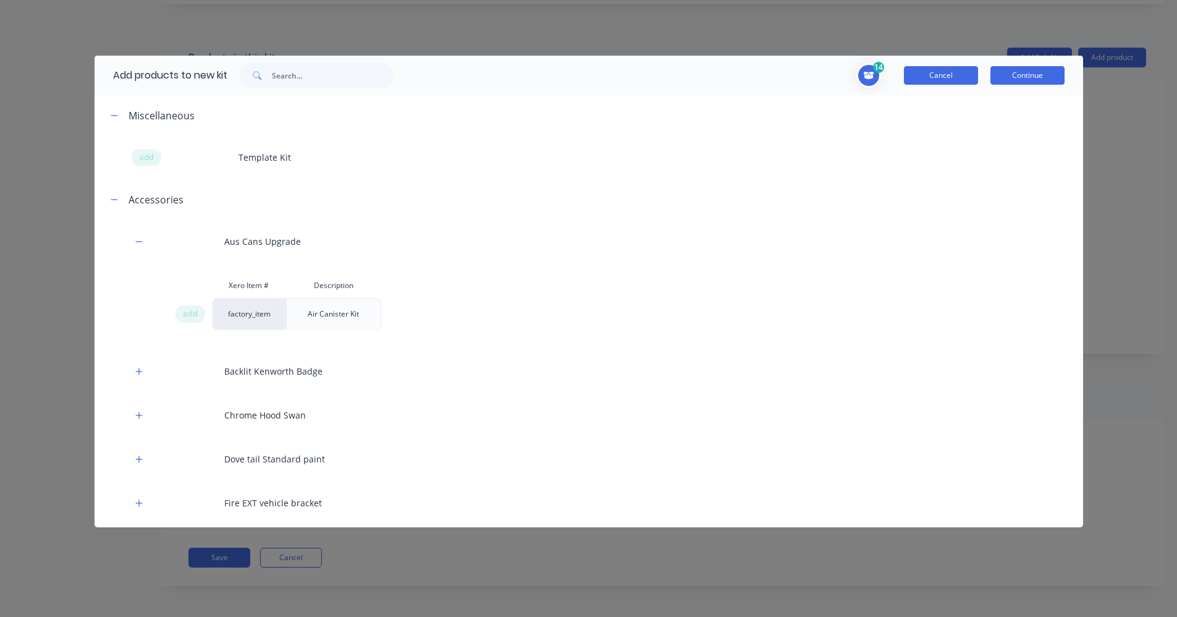
click at [960, 77] on button "Cancel" at bounding box center [941, 75] width 74 height 19
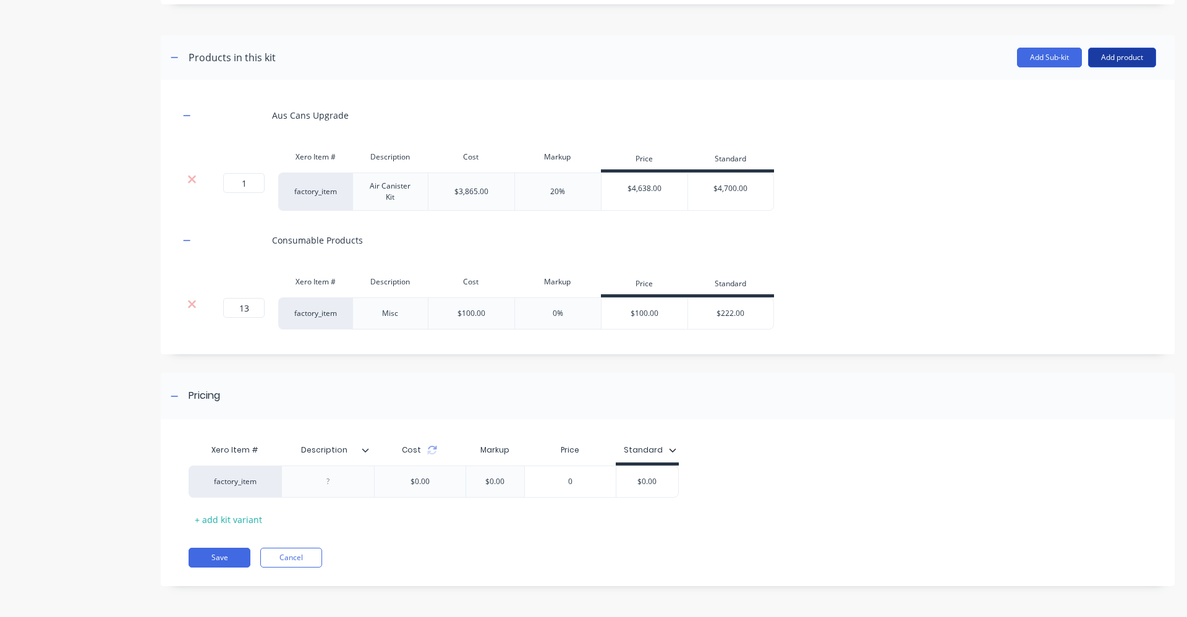
click at [1128, 59] on button "Add product" at bounding box center [1122, 58] width 68 height 20
click at [1096, 108] on div "Labour" at bounding box center [1096, 114] width 95 height 18
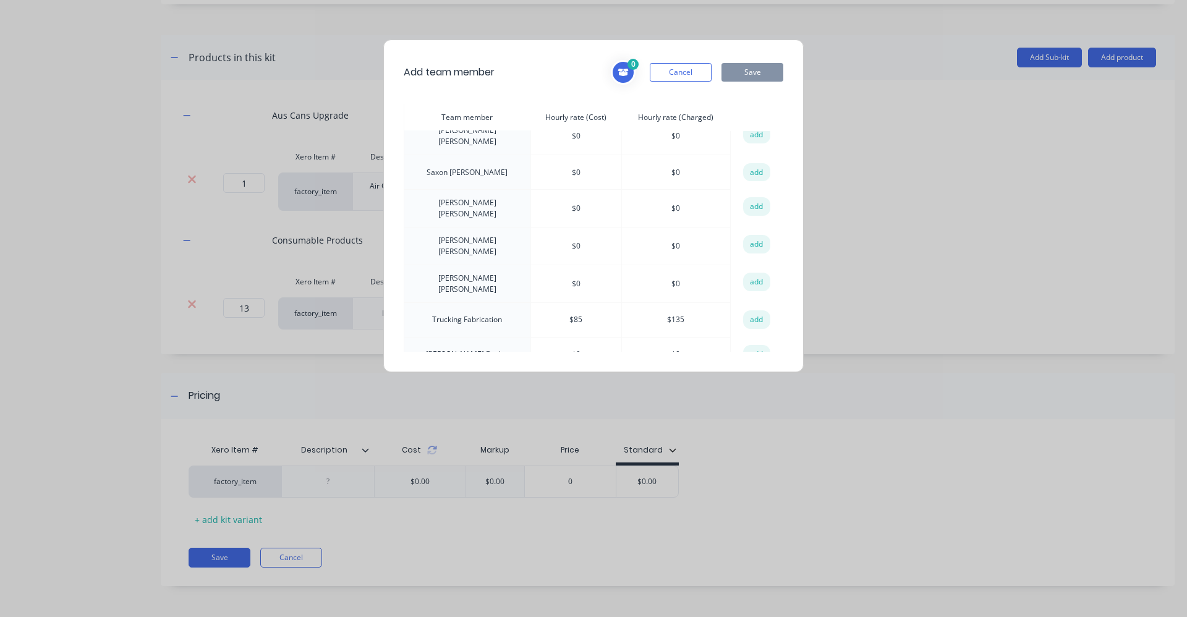
scroll to position [432, 0]
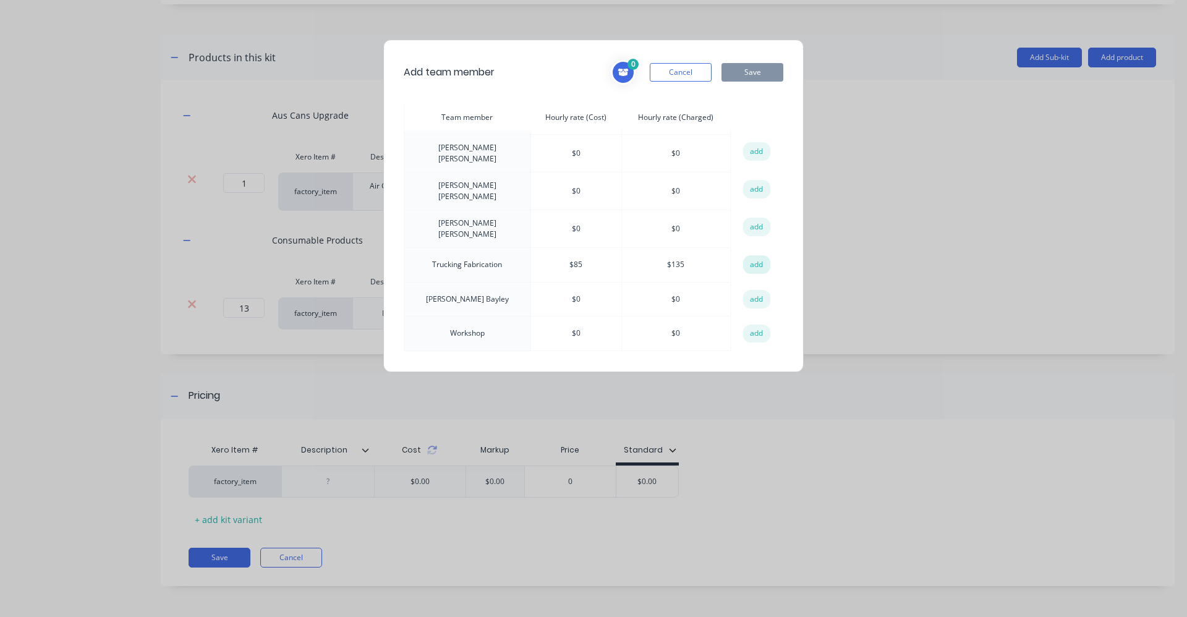
click at [743, 255] on button "add" at bounding box center [756, 264] width 27 height 19
click at [748, 74] on button "Save" at bounding box center [752, 72] width 62 height 19
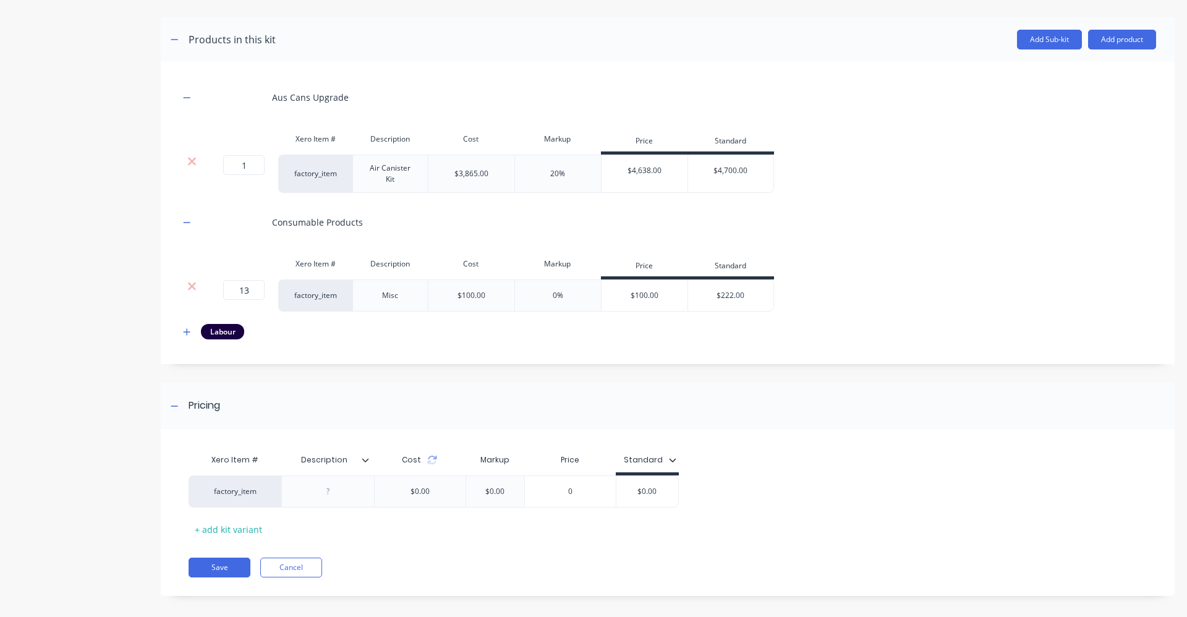
scroll to position [592, 0]
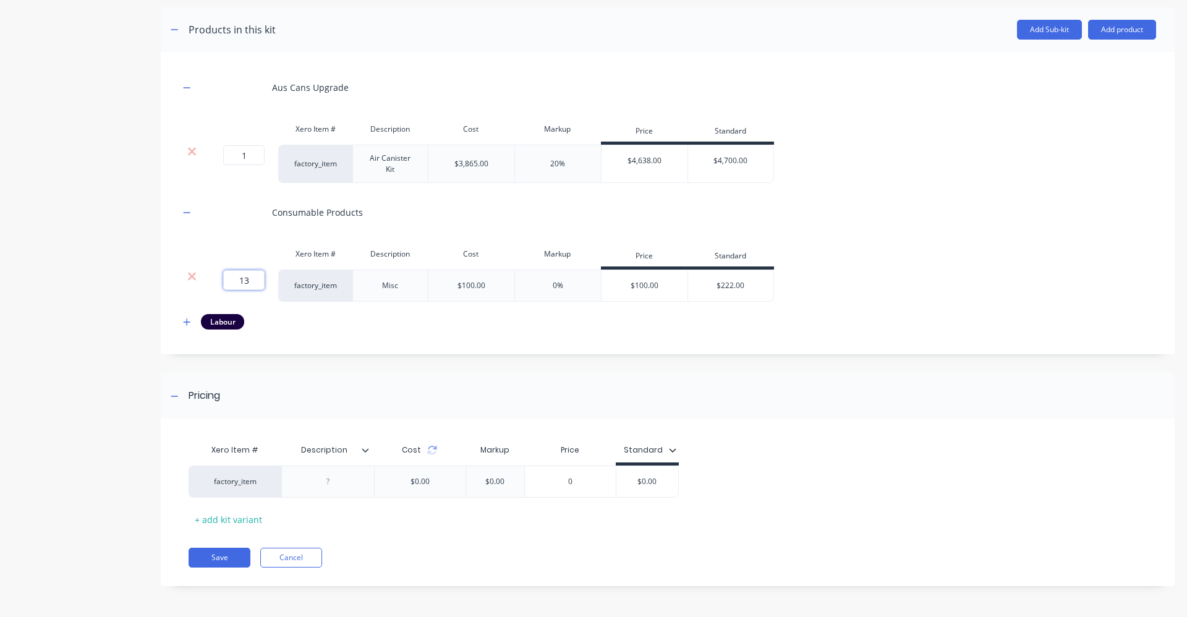
click at [252, 281] on input "13" at bounding box center [243, 280] width 41 height 20
click at [160, 226] on div "Product details Add image Supply Fit Air can upgrade Supply Fit Air can upgrade…" at bounding box center [593, 30] width 1162 height 1147
click at [365, 451] on icon at bounding box center [365, 450] width 7 height 4
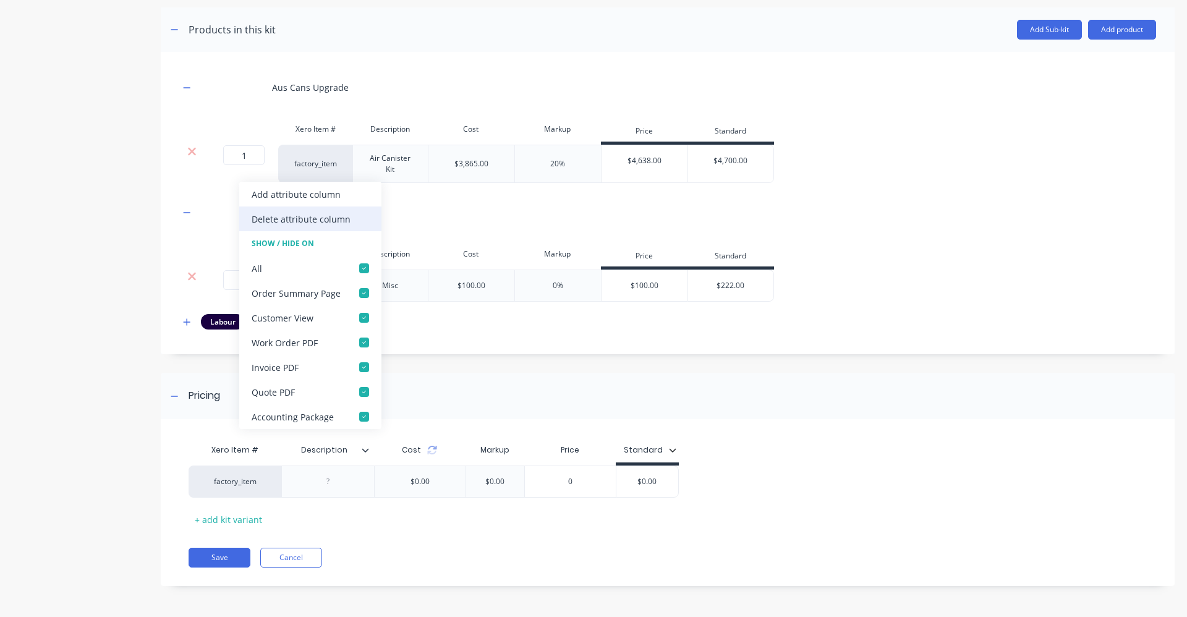
click at [321, 226] on div "Delete attribute column" at bounding box center [310, 218] width 142 height 25
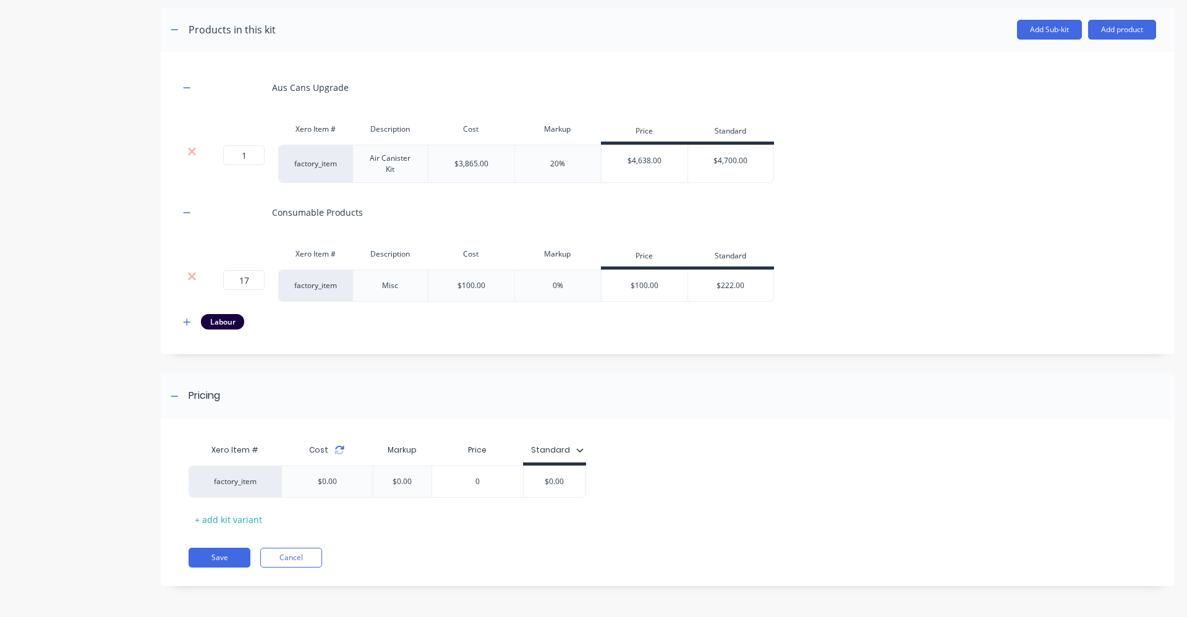
click at [337, 450] on icon at bounding box center [339, 450] width 10 height 10
click at [188, 323] on icon "button" at bounding box center [186, 322] width 7 height 9
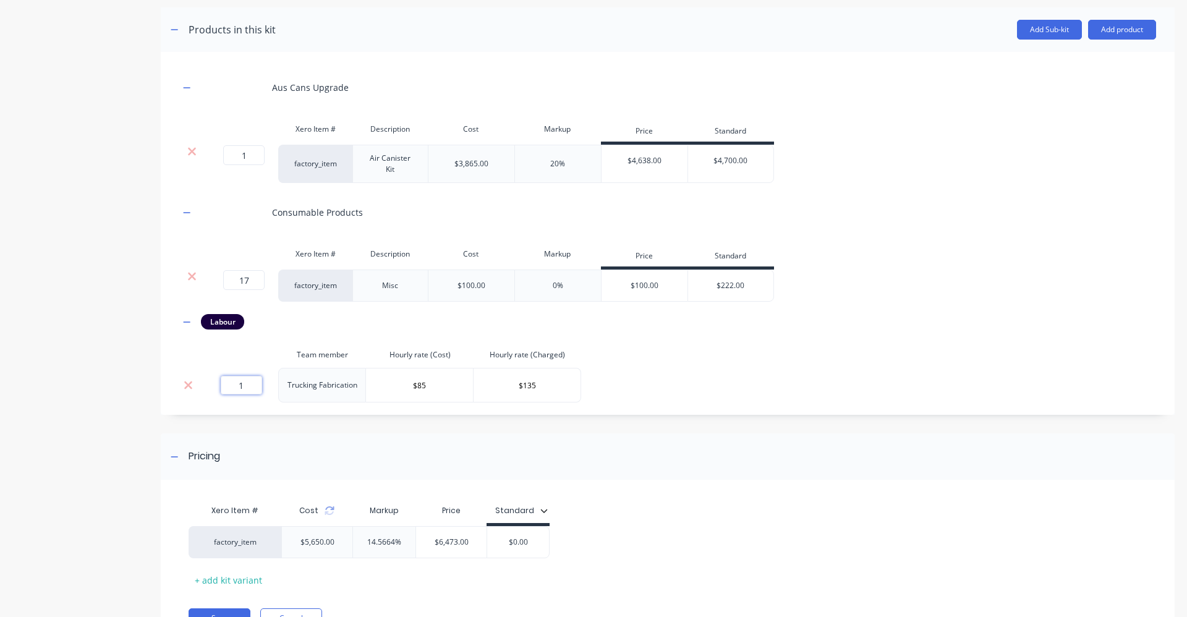
click at [249, 389] on input "1" at bounding box center [241, 385] width 41 height 19
click at [132, 452] on div "Product details" at bounding box center [77, 61] width 130 height 1208
click at [331, 511] on icon at bounding box center [329, 511] width 10 height 10
click at [527, 546] on input "$0.00" at bounding box center [518, 541] width 62 height 11
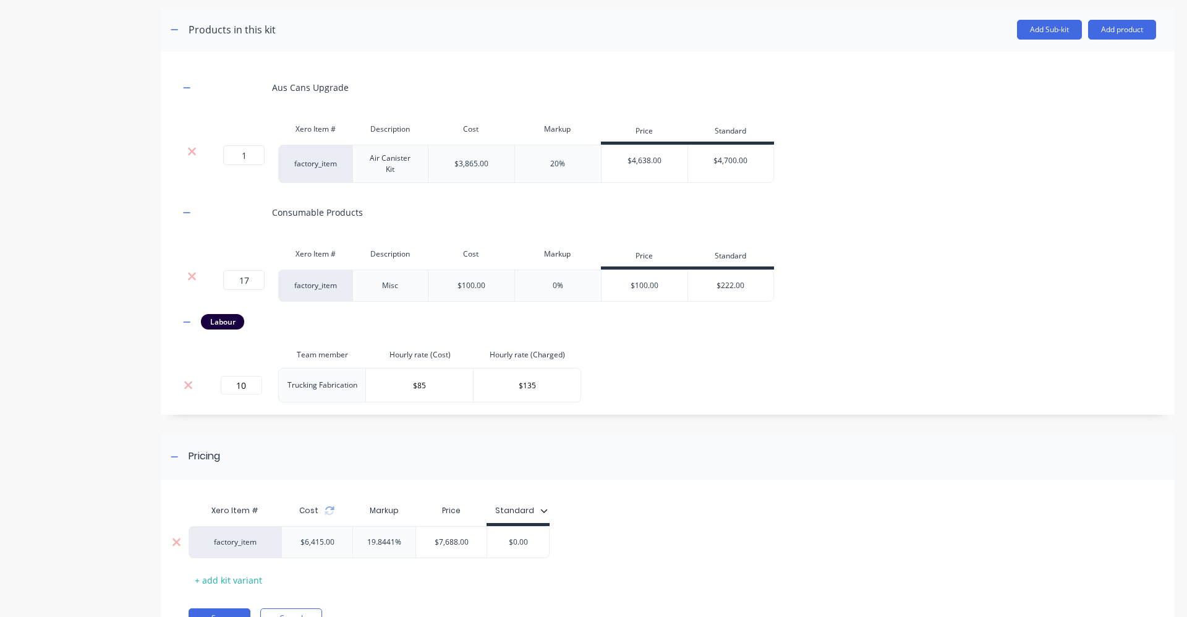
click at [527, 546] on input "$0.00" at bounding box center [518, 541] width 62 height 11
click at [653, 533] on div "factory_item $6,415.00 19.8441% $7,688.00 $7,850.00 $7850" at bounding box center [662, 542] width 948 height 32
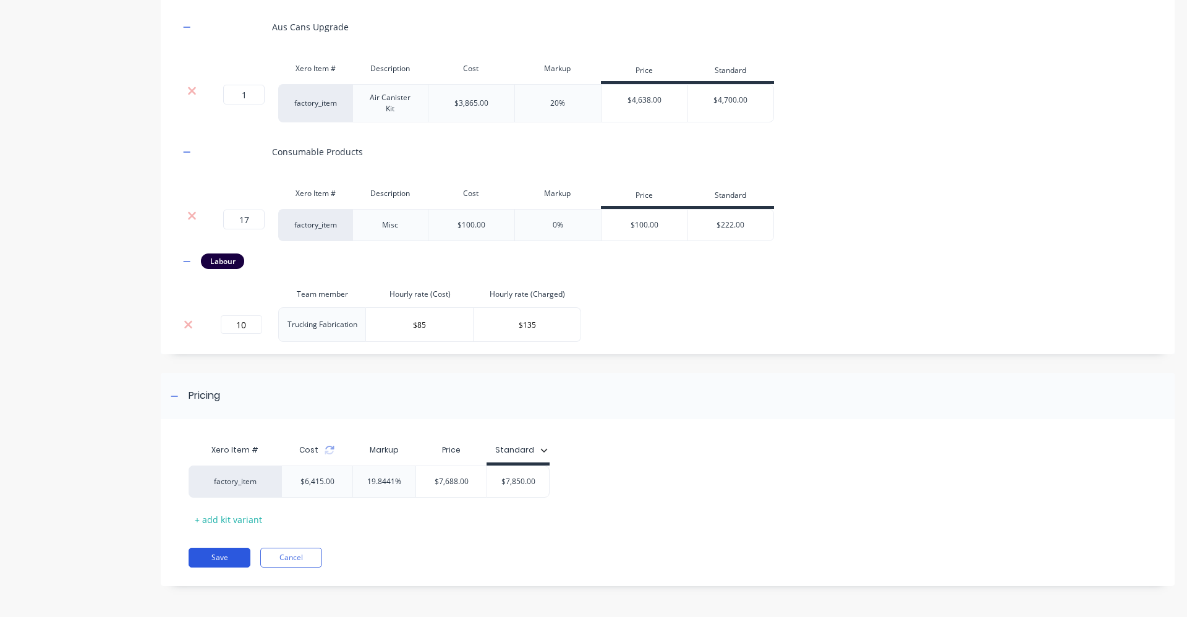
click at [242, 556] on button "Save" at bounding box center [219, 558] width 62 height 20
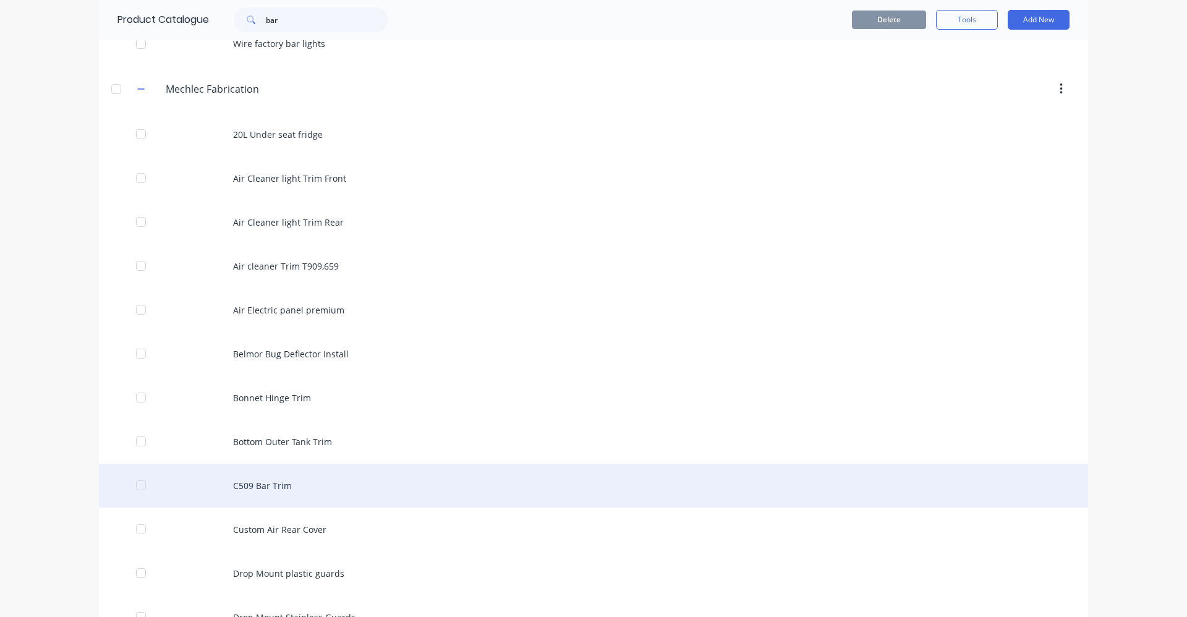
scroll to position [865, 0]
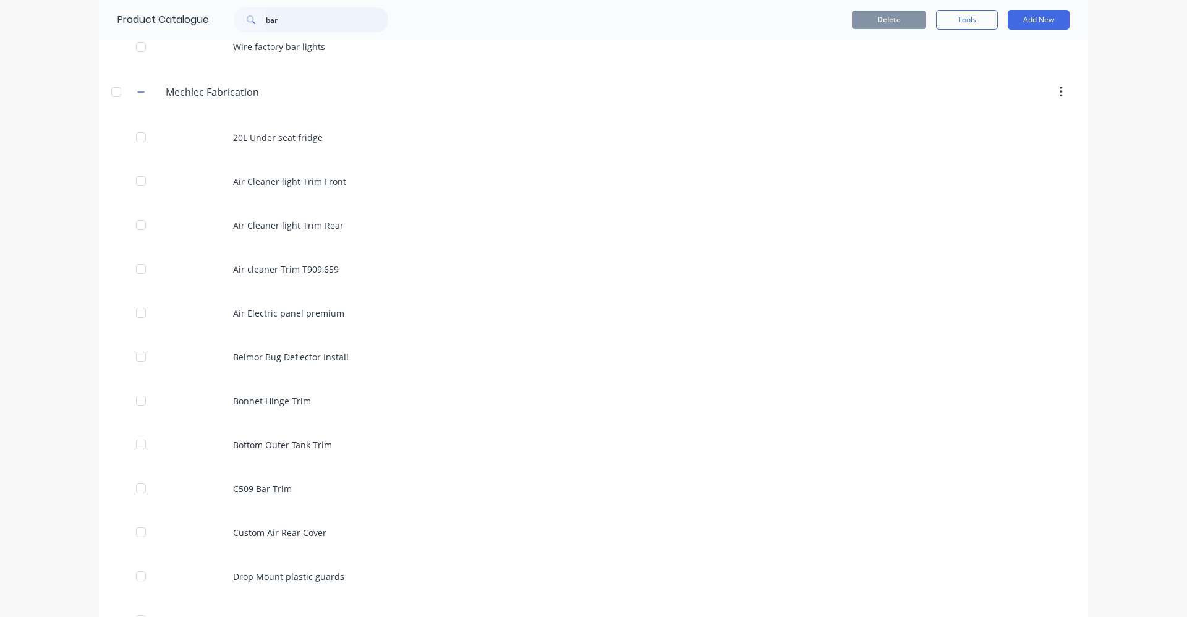
click at [305, 18] on input "bar" at bounding box center [327, 19] width 122 height 25
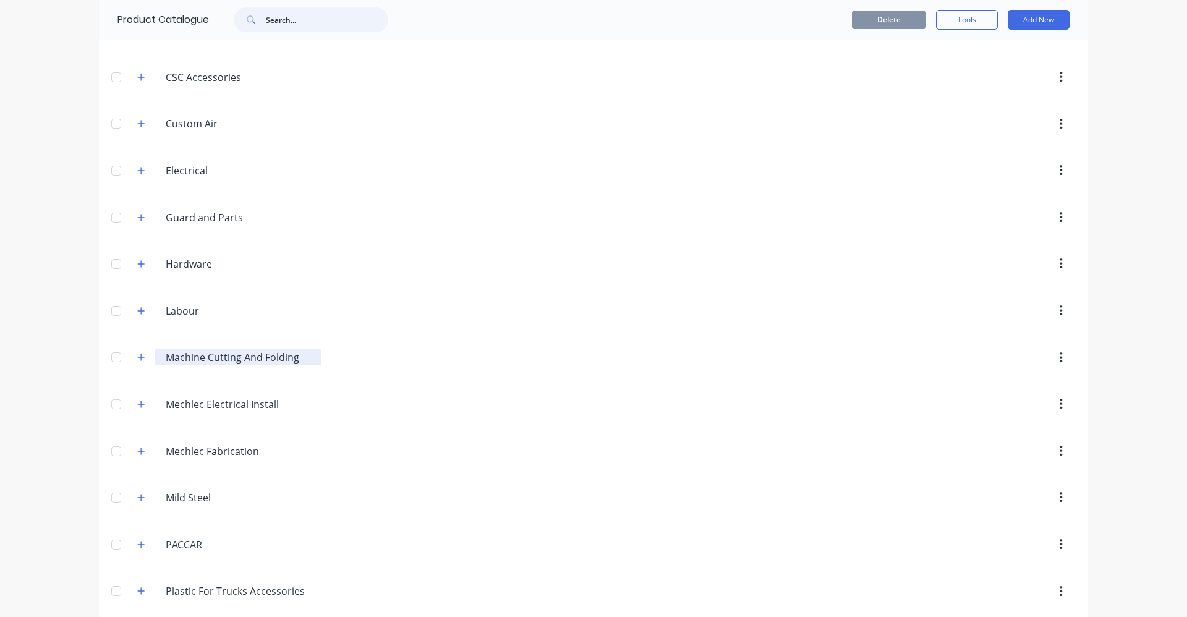
scroll to position [599, 0]
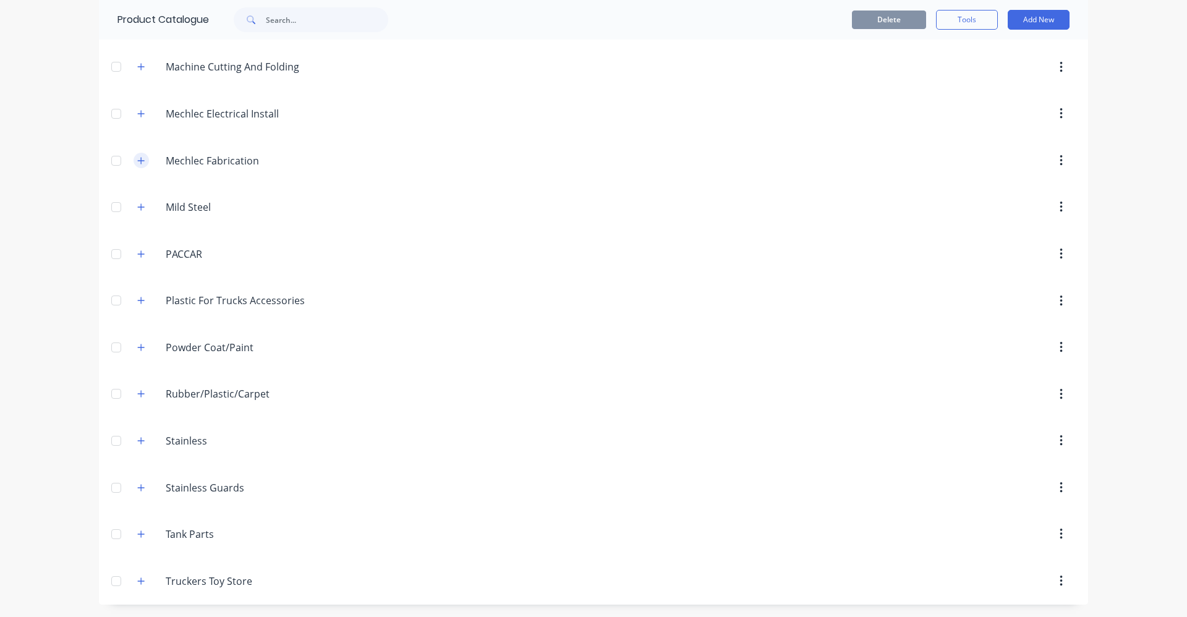
click at [144, 162] on button "button" at bounding box center [140, 160] width 15 height 15
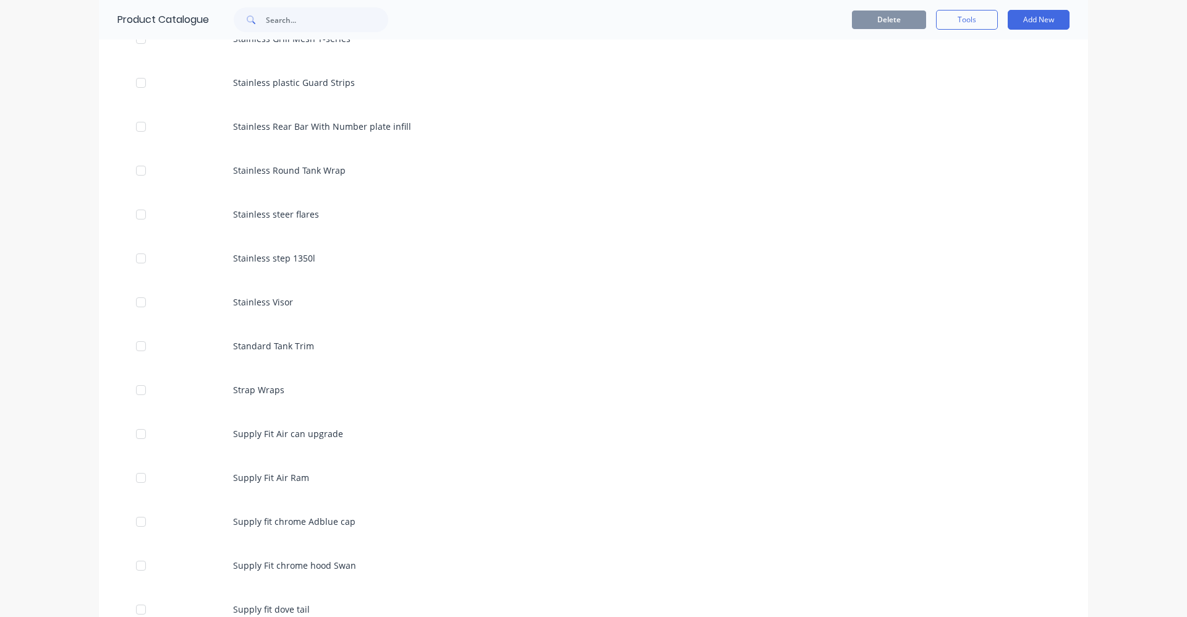
scroll to position [3751, 0]
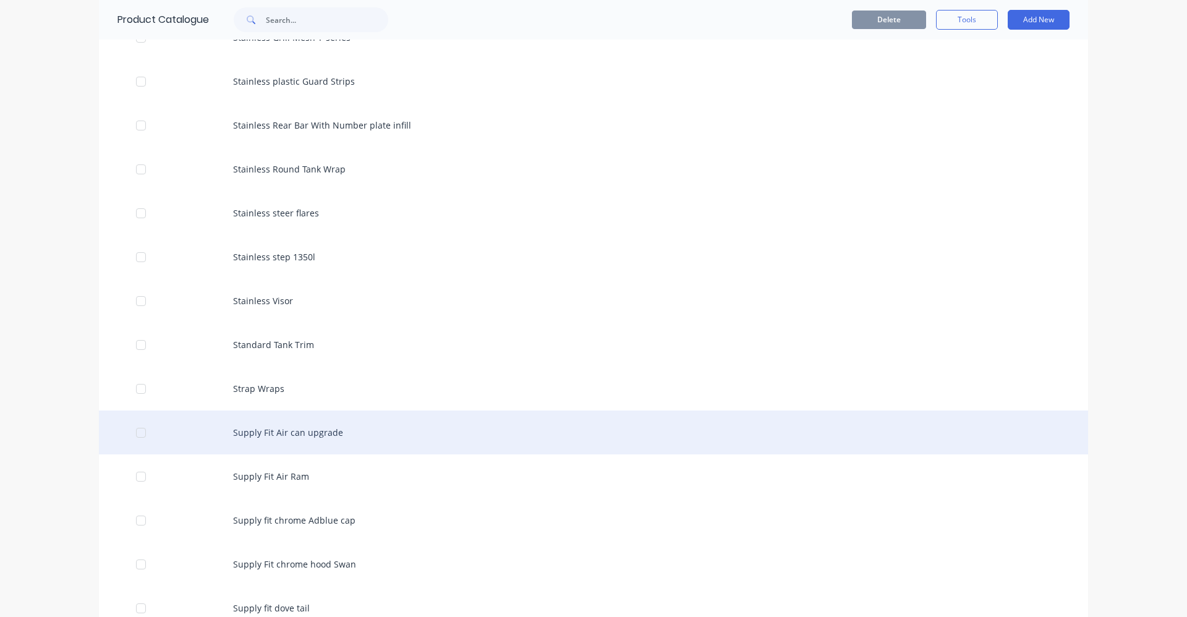
click at [299, 433] on div "Supply Fit Air can upgrade" at bounding box center [593, 432] width 989 height 44
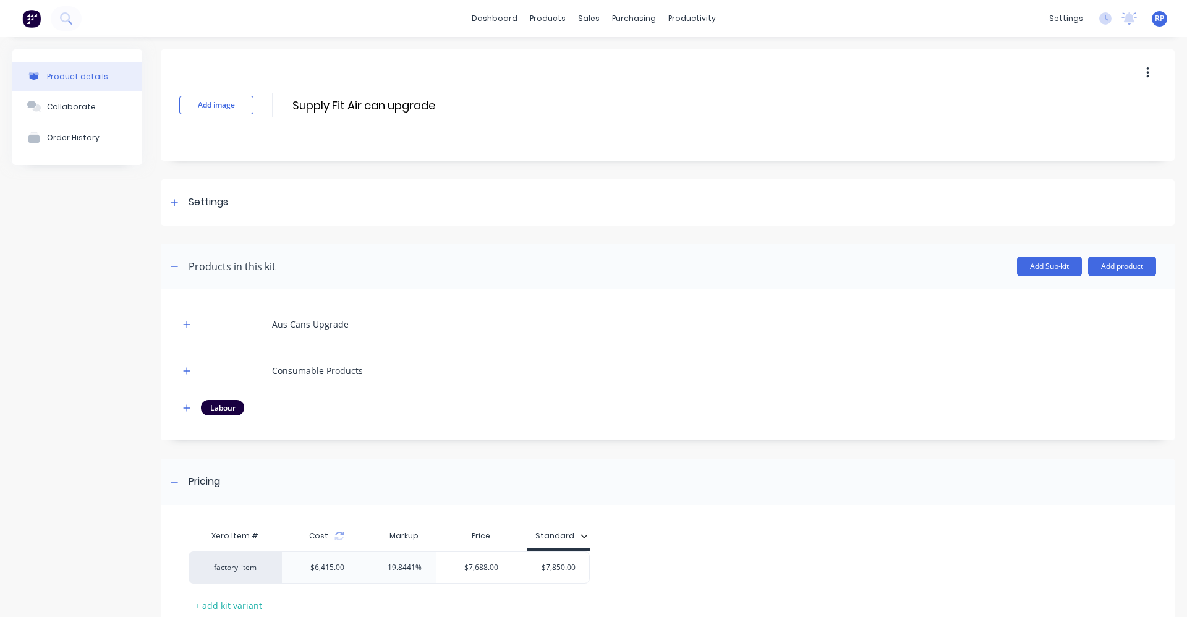
scroll to position [62, 0]
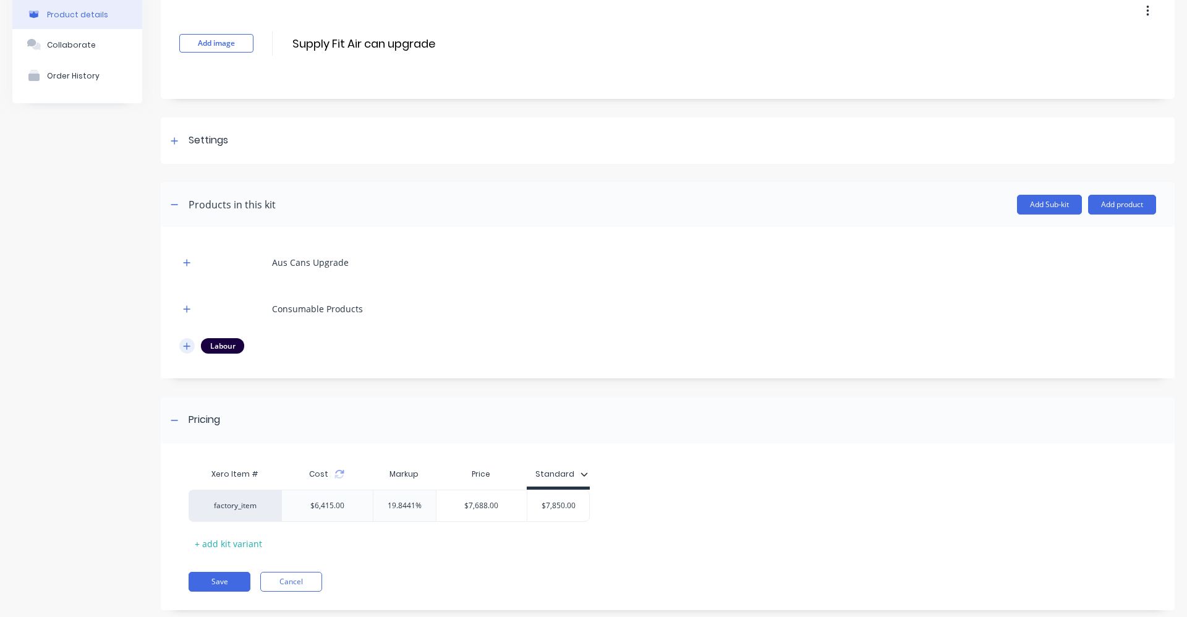
click at [185, 347] on icon "button" at bounding box center [186, 346] width 7 height 9
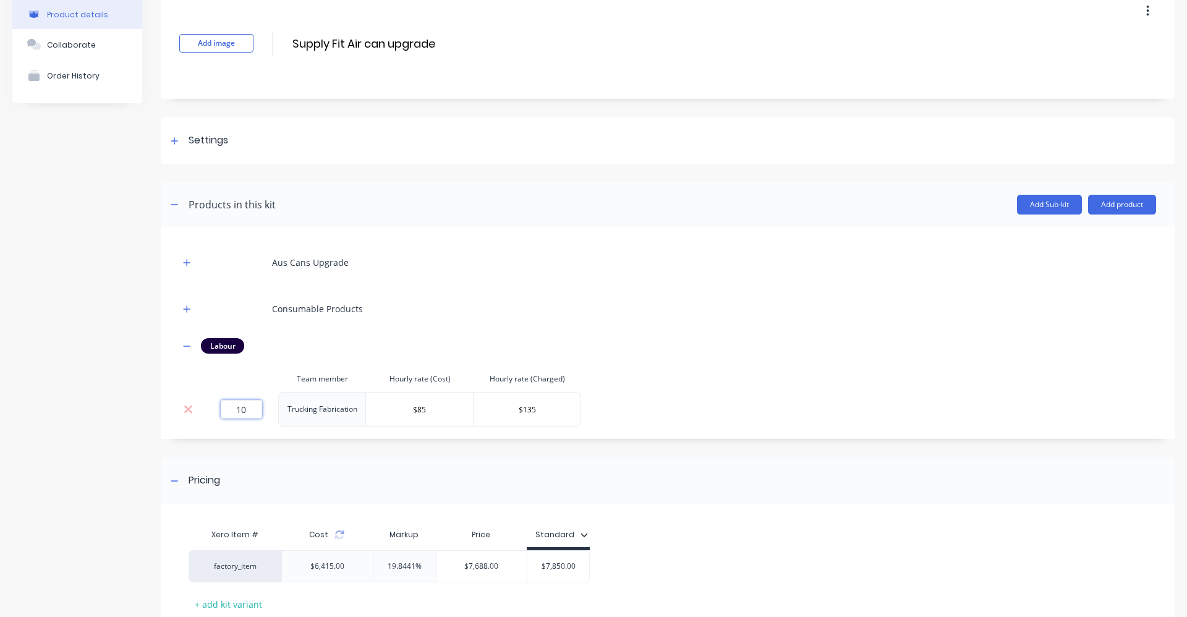
click at [255, 414] on input "10" at bounding box center [241, 409] width 41 height 19
click at [708, 392] on div "Aus Cans Upgrade Consumable Products Labour Team member Hourly rate (Cost) Hour…" at bounding box center [667, 335] width 976 height 181
click at [339, 536] on icon at bounding box center [339, 535] width 10 height 10
click at [538, 565] on input "$7,850.00" at bounding box center [518, 565] width 62 height 11
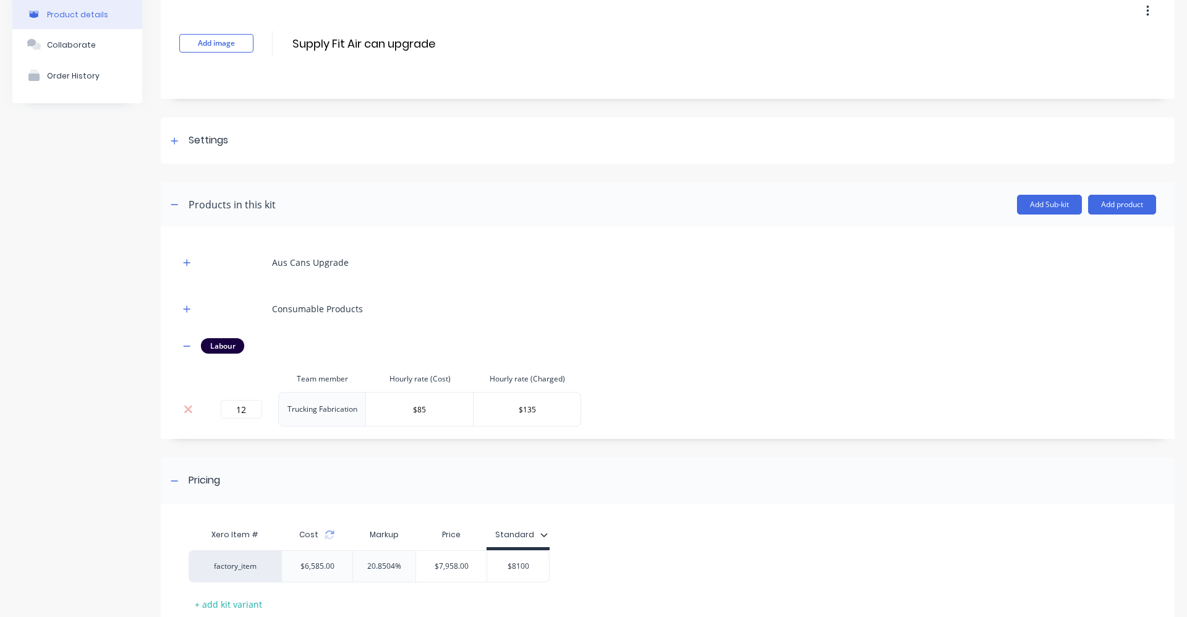
click at [598, 530] on div "Xero Item # Cost Markup Price Standard factory_item $6,585.00 20.8504% $7,958.0…" at bounding box center [662, 567] width 948 height 91
click at [188, 309] on icon "button" at bounding box center [187, 308] width 7 height 7
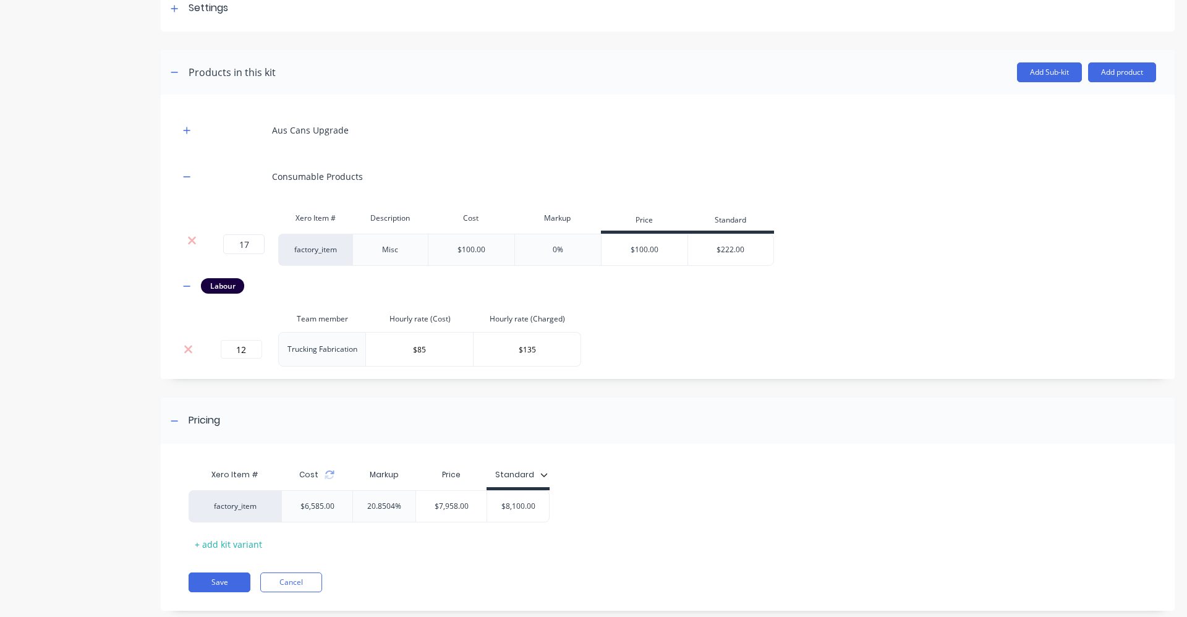
scroll to position [219, 0]
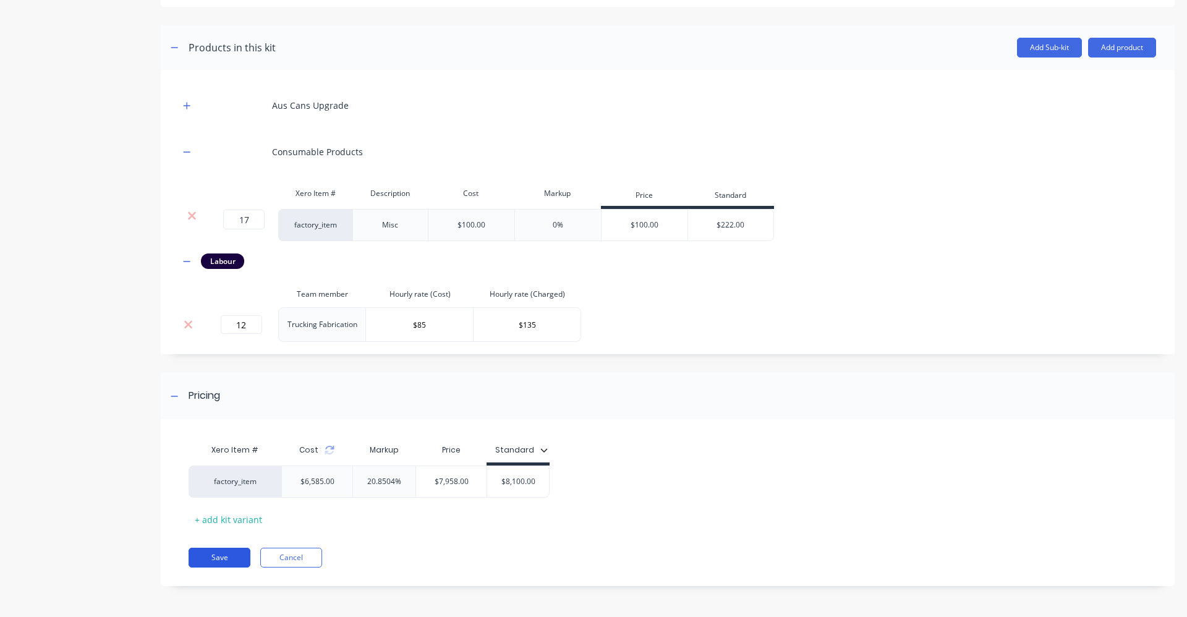
click at [240, 557] on button "Save" at bounding box center [219, 558] width 62 height 20
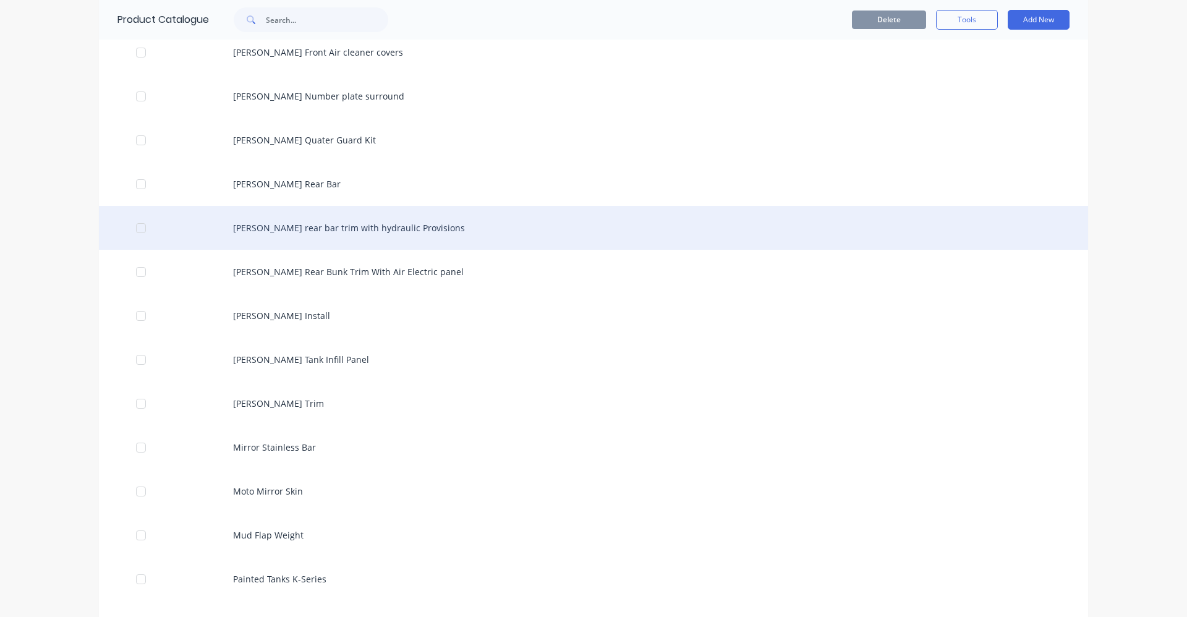
scroll to position [2781, 0]
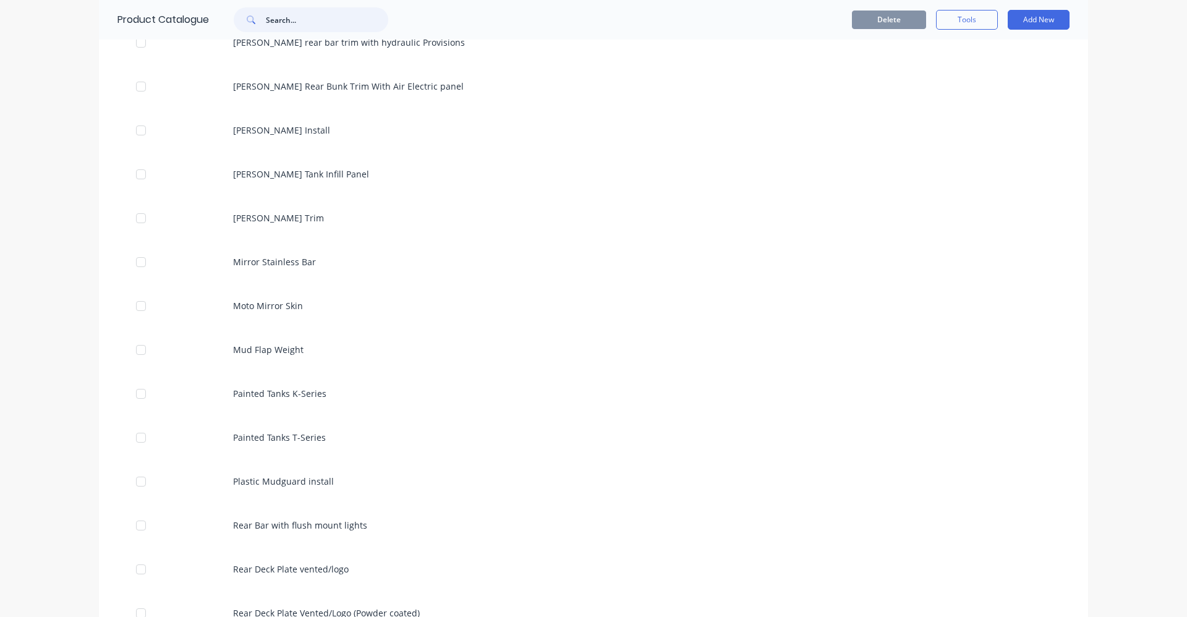
click at [269, 19] on input "text" at bounding box center [327, 19] width 122 height 25
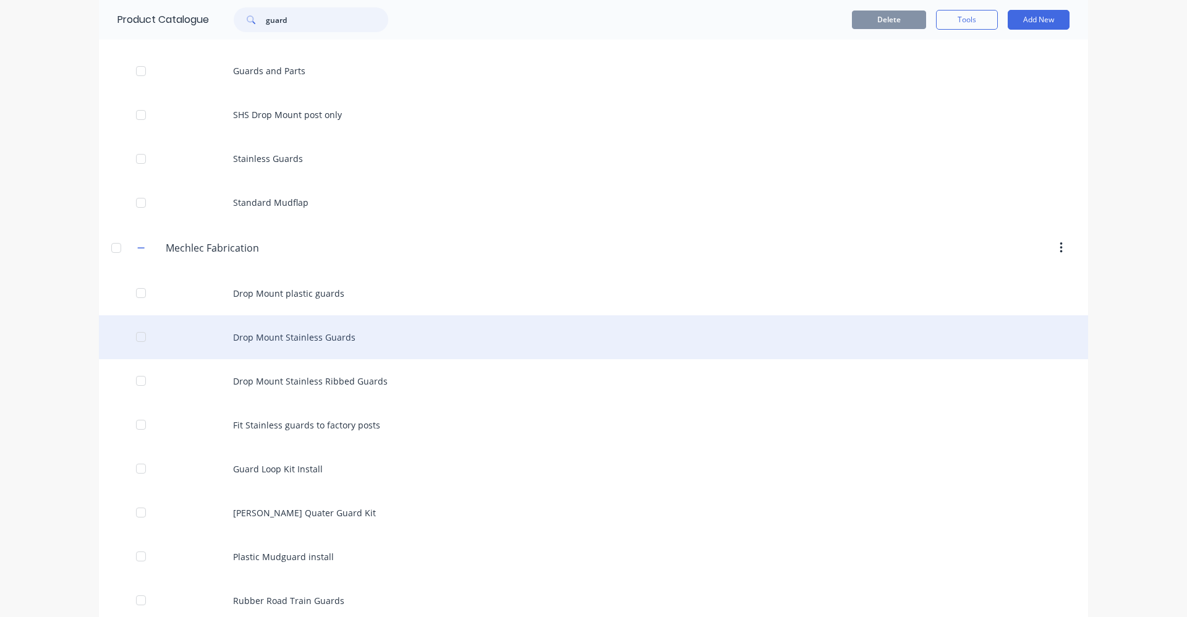
scroll to position [185, 0]
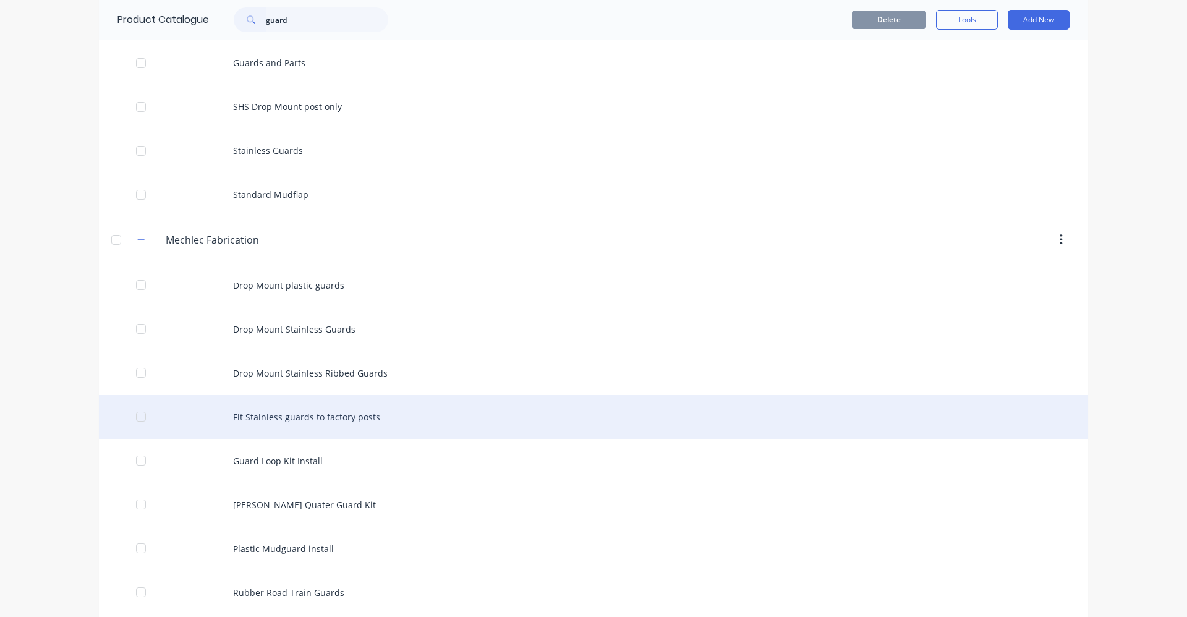
click at [342, 418] on div "Fit Stainless guards to factory posts" at bounding box center [593, 417] width 989 height 44
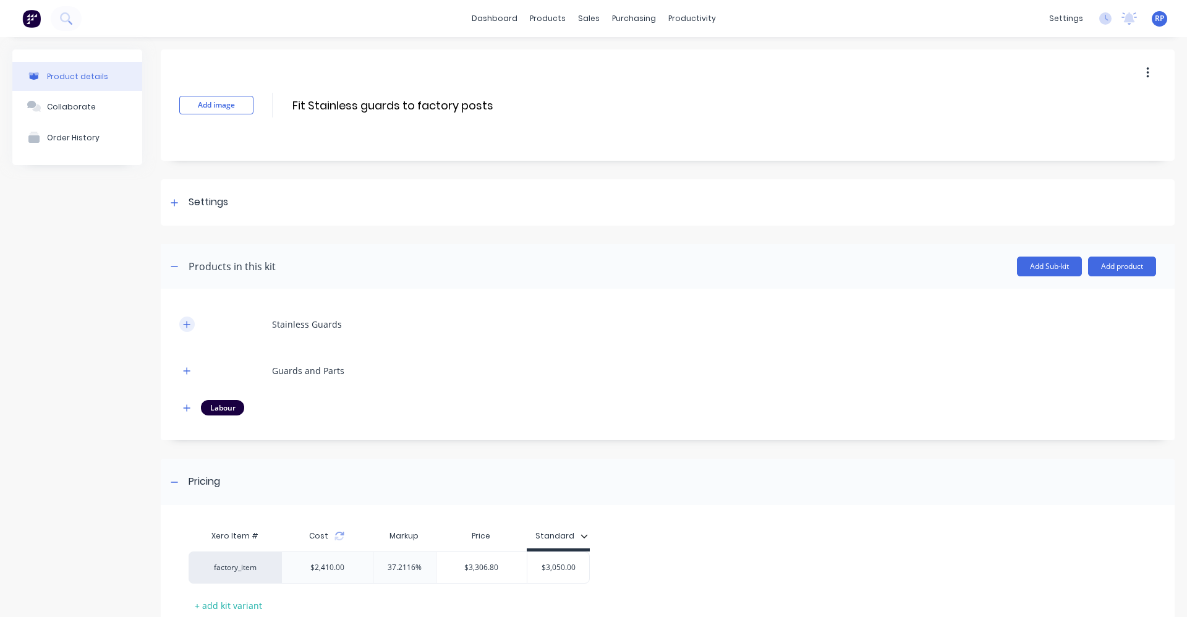
click at [188, 328] on icon "button" at bounding box center [186, 324] width 7 height 9
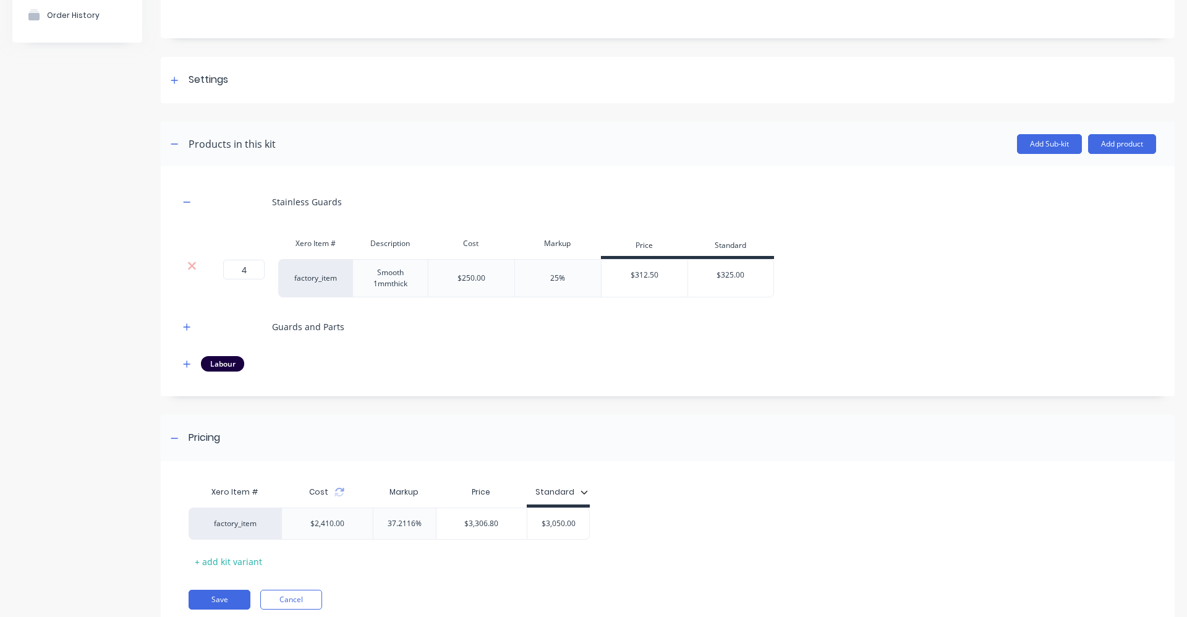
scroll to position [124, 0]
click at [184, 325] on icon "button" at bounding box center [187, 325] width 7 height 7
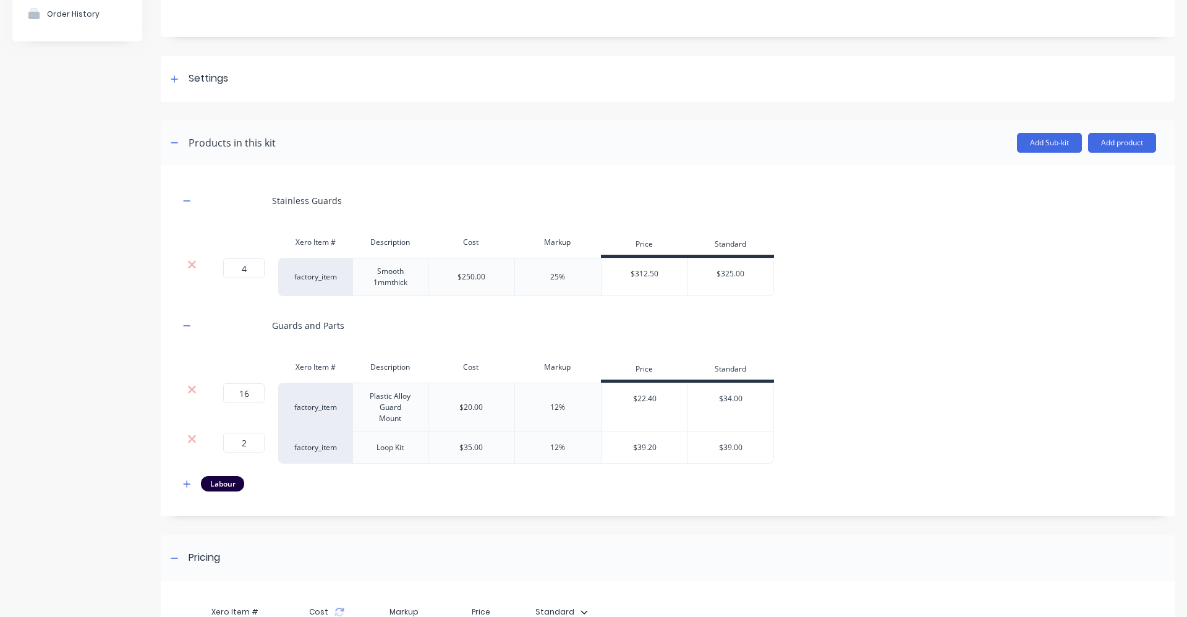
scroll to position [185, 0]
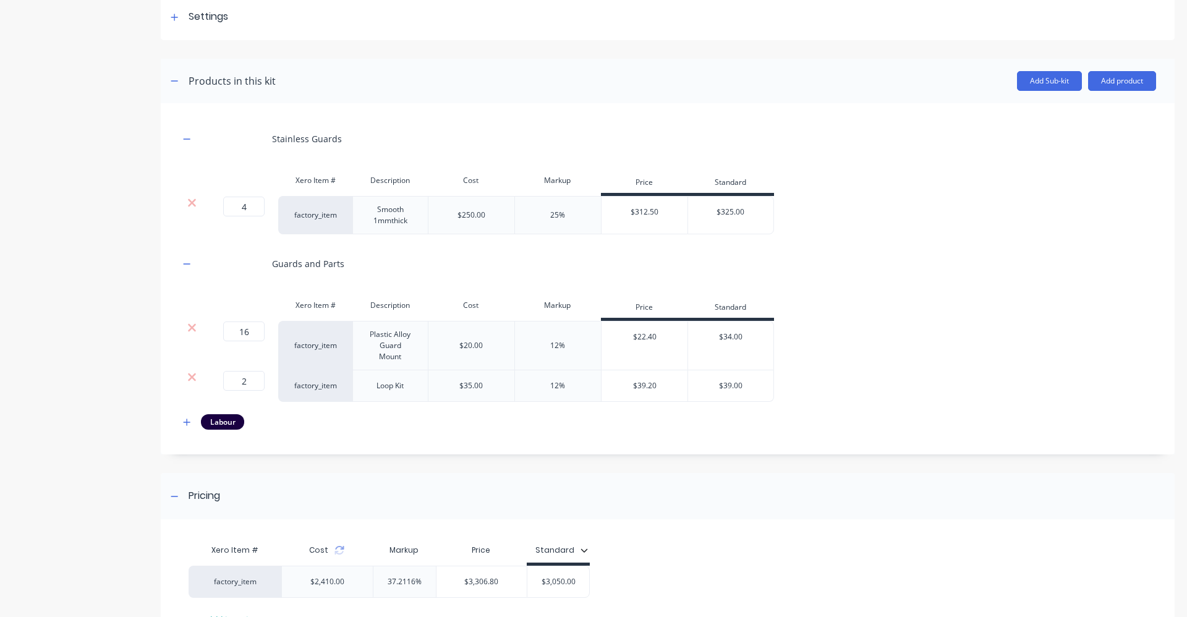
click at [489, 339] on div "$20.00" at bounding box center [471, 345] width 87 height 49
click at [488, 342] on div "$20.00" at bounding box center [471, 345] width 87 height 49
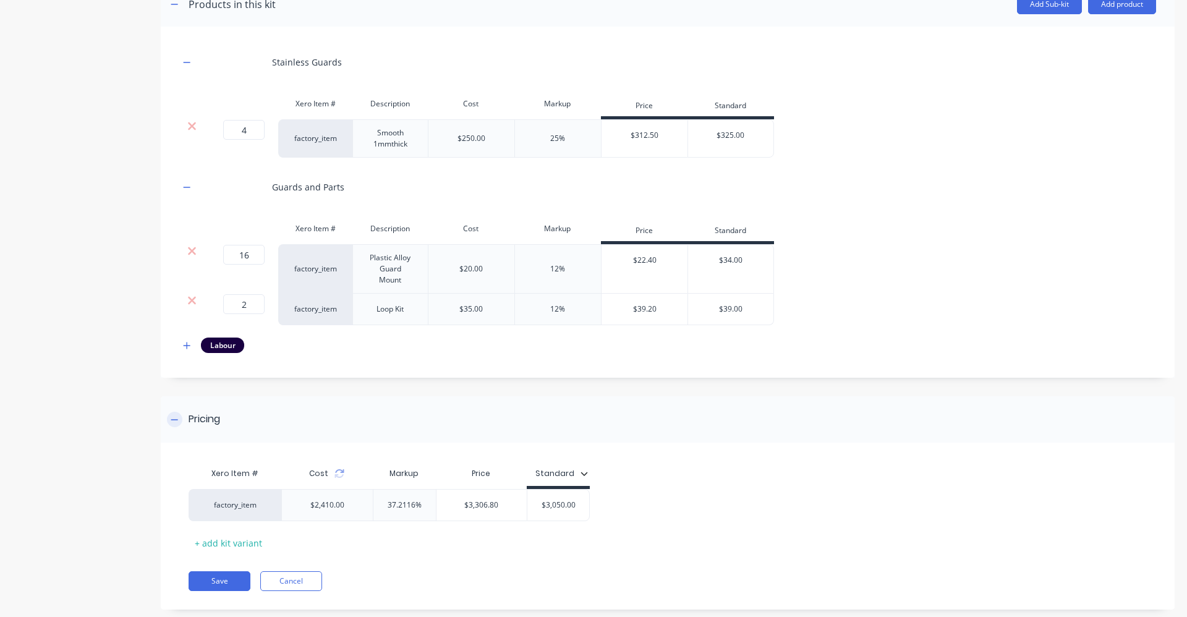
scroll to position [286, 0]
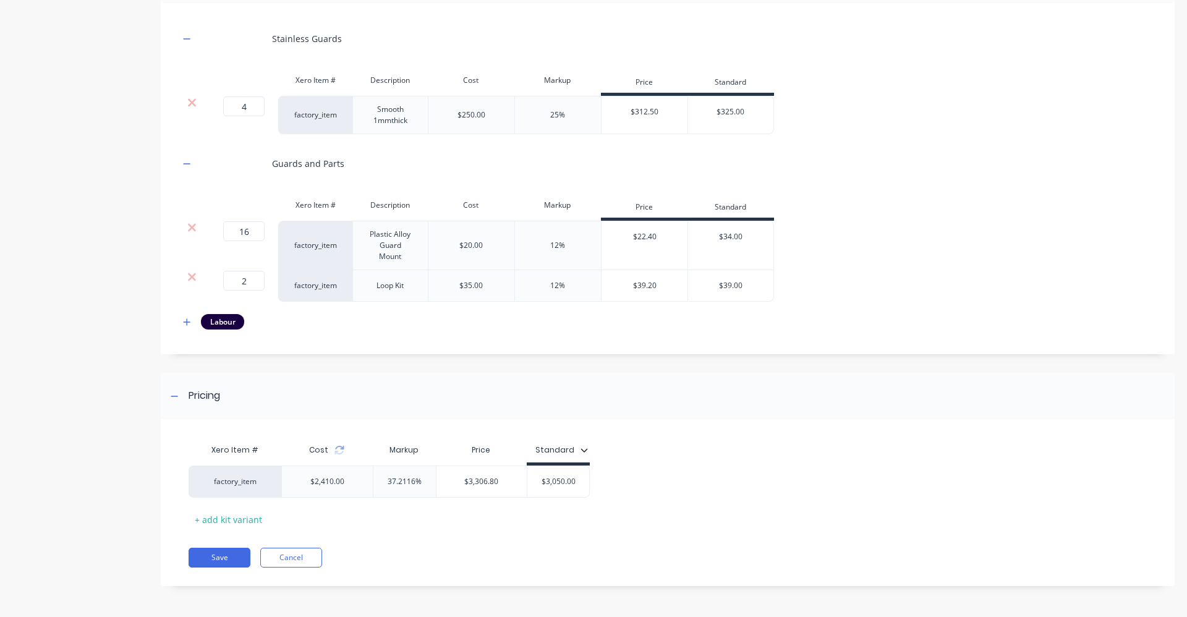
click at [195, 235] on div at bounding box center [191, 245] width 25 height 49
click at [193, 228] on icon at bounding box center [191, 227] width 9 height 12
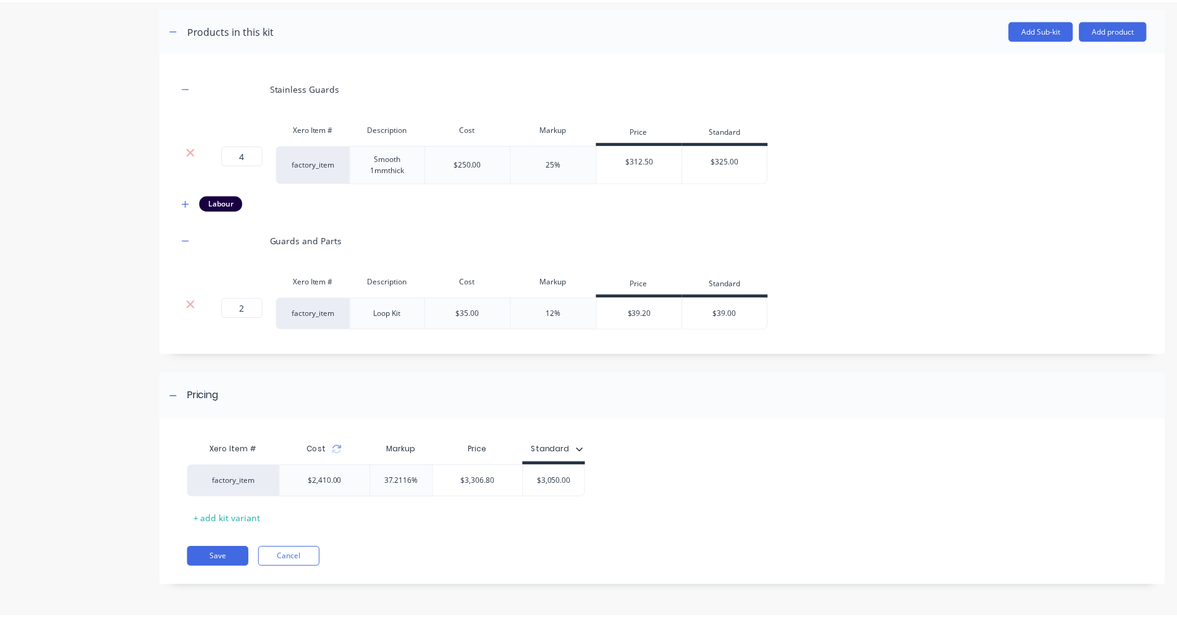
scroll to position [237, 0]
click at [1120, 26] on button "Add product" at bounding box center [1122, 30] width 68 height 20
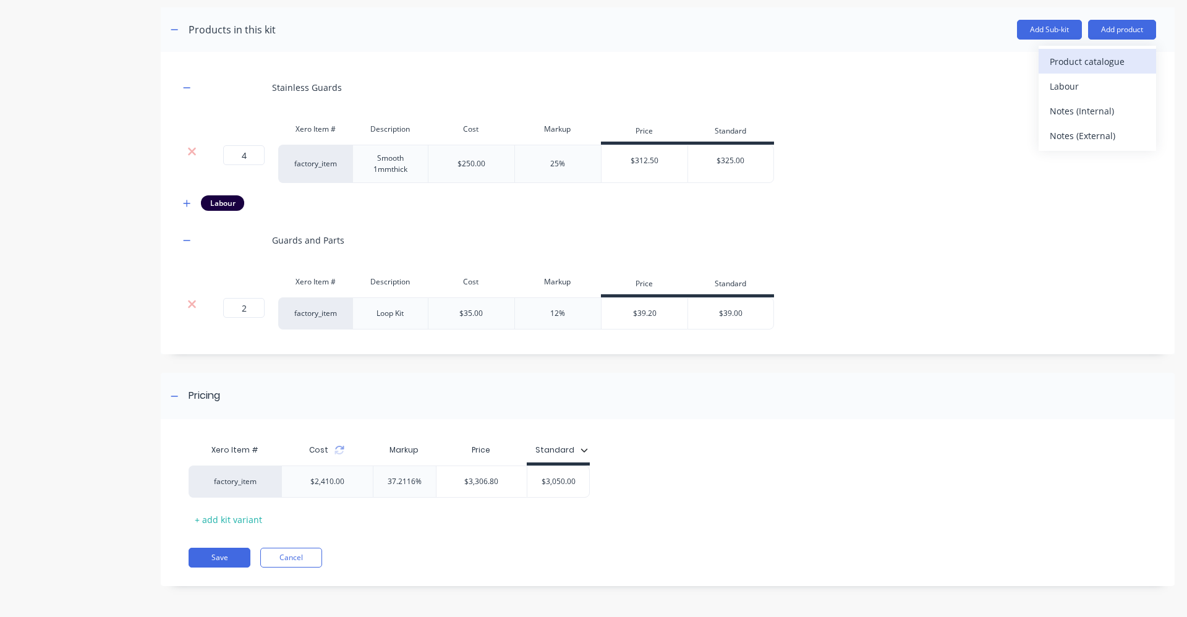
click at [1089, 67] on div "Product catalogue" at bounding box center [1096, 62] width 95 height 18
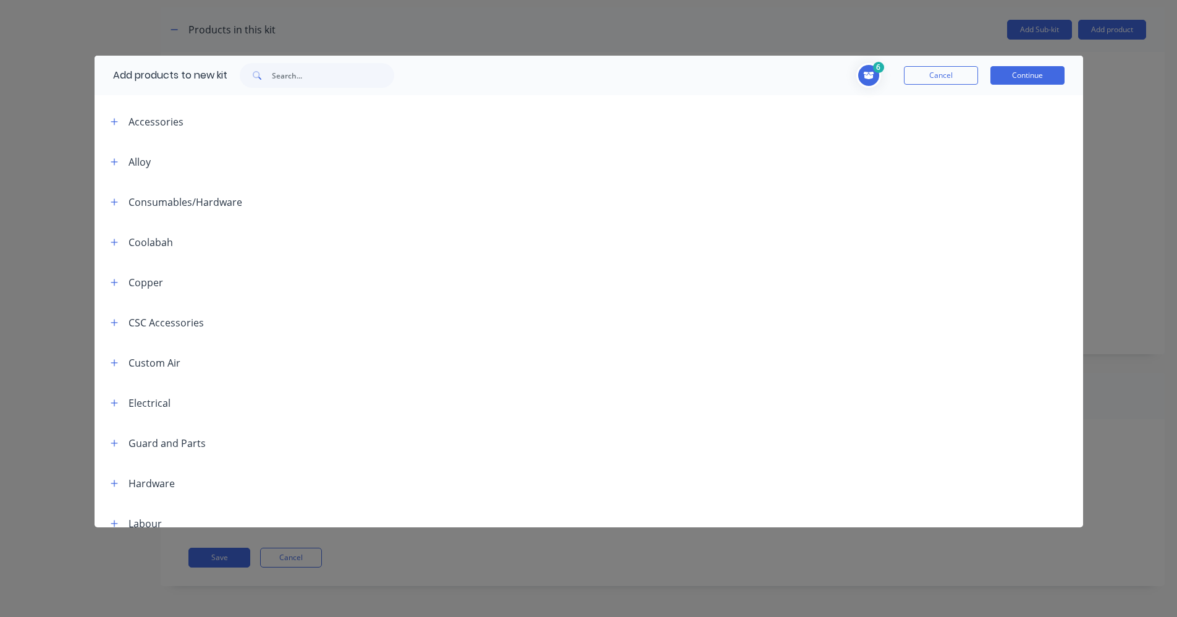
scroll to position [124, 0]
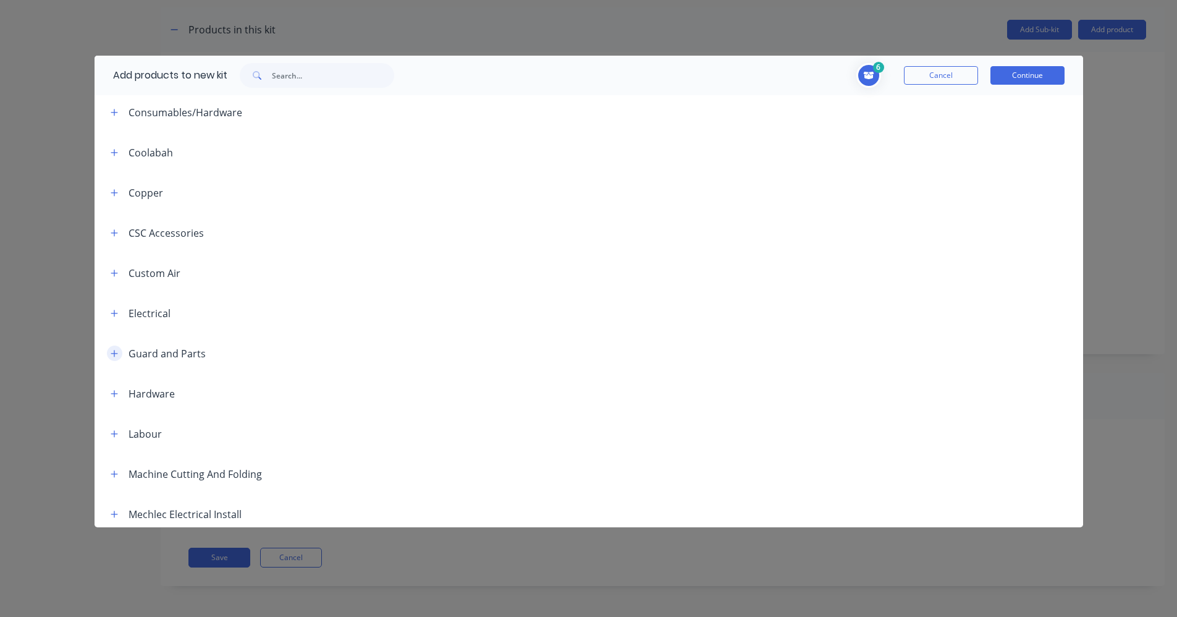
click at [117, 354] on icon "button" at bounding box center [114, 353] width 7 height 9
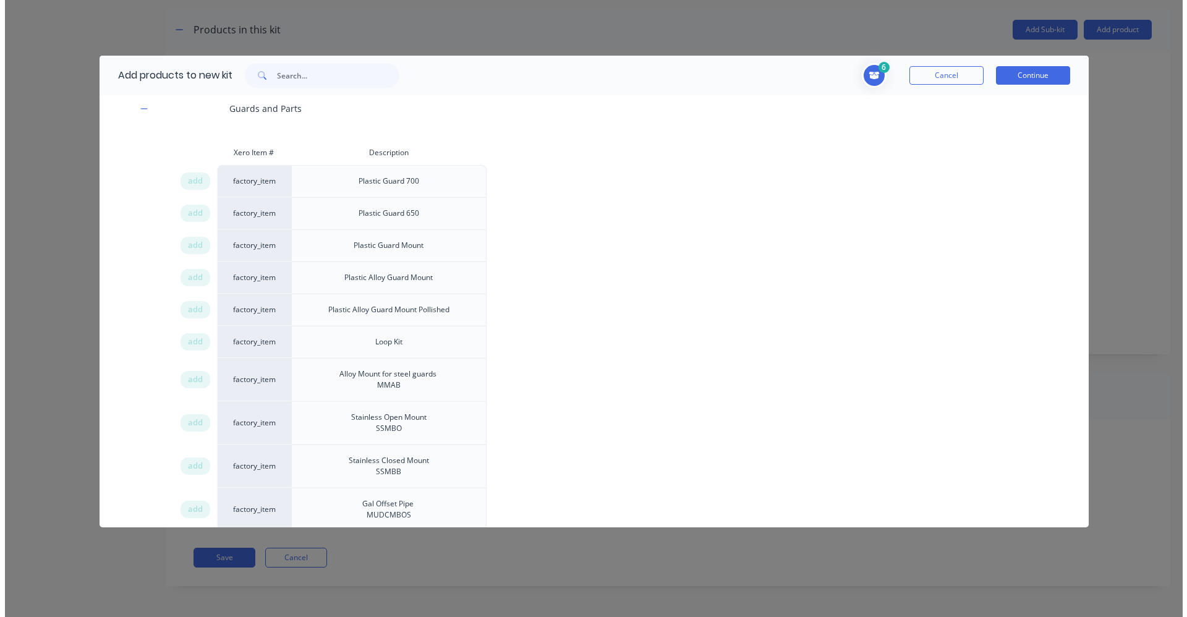
scroll to position [433, 0]
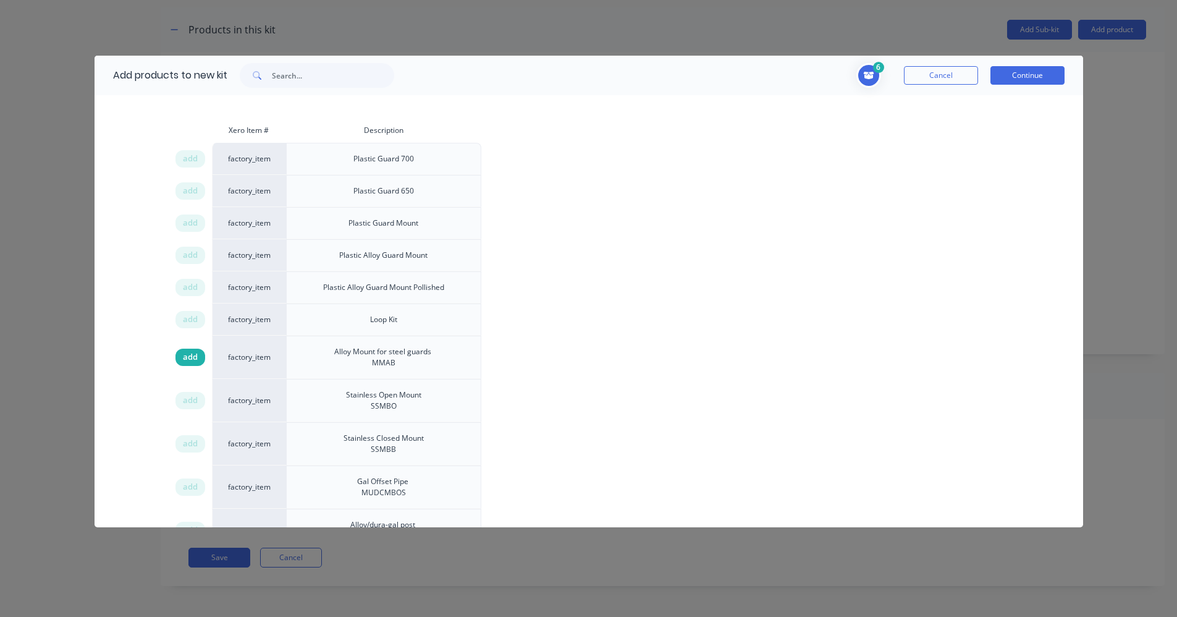
click at [181, 359] on div "add" at bounding box center [191, 357] width 30 height 17
click at [1032, 80] on button "Continue" at bounding box center [1028, 75] width 74 height 19
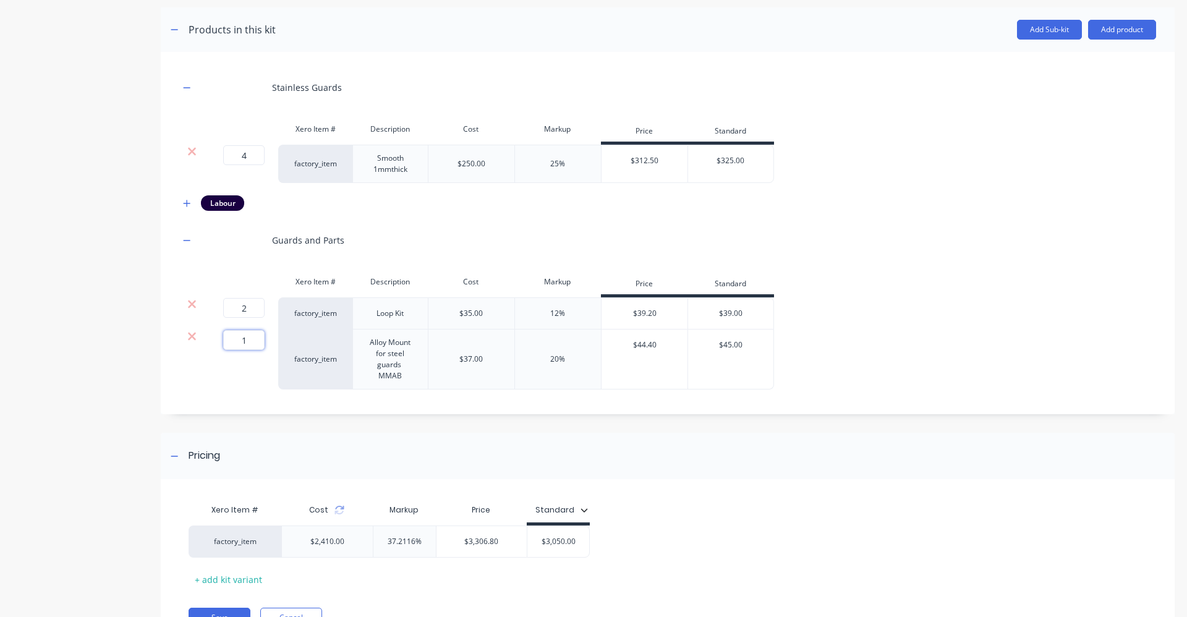
click at [254, 341] on input "1" at bounding box center [243, 340] width 41 height 20
click at [916, 312] on div "2 2 ? factory_item Loop Kit $35.00 12% $39.20 $39.00" at bounding box center [667, 313] width 976 height 32
click at [484, 162] on div "$250.00" at bounding box center [471, 163] width 28 height 11
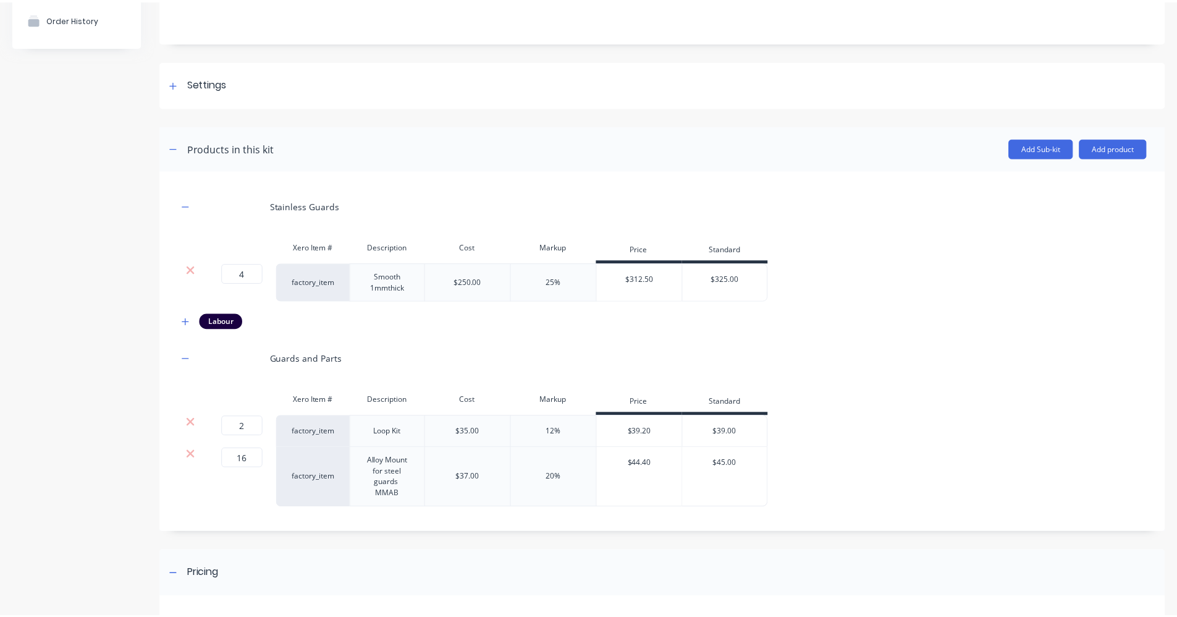
scroll to position [111, 0]
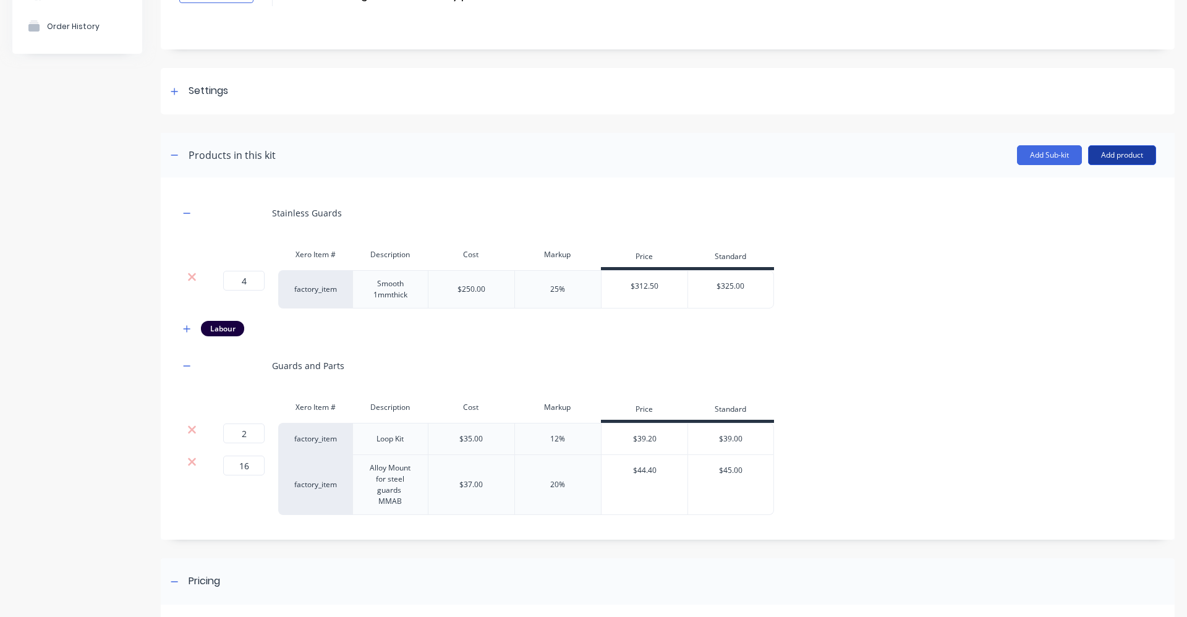
click at [1104, 156] on button "Add product" at bounding box center [1122, 155] width 68 height 20
click at [1081, 188] on div "Product catalogue" at bounding box center [1096, 187] width 95 height 18
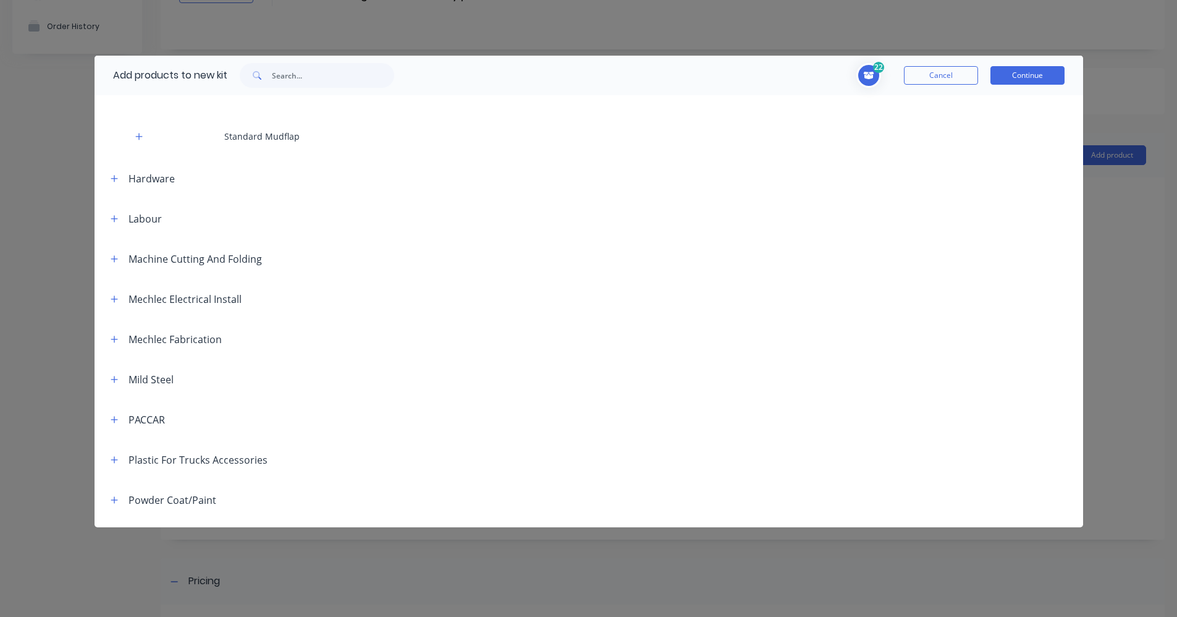
scroll to position [1236, 0]
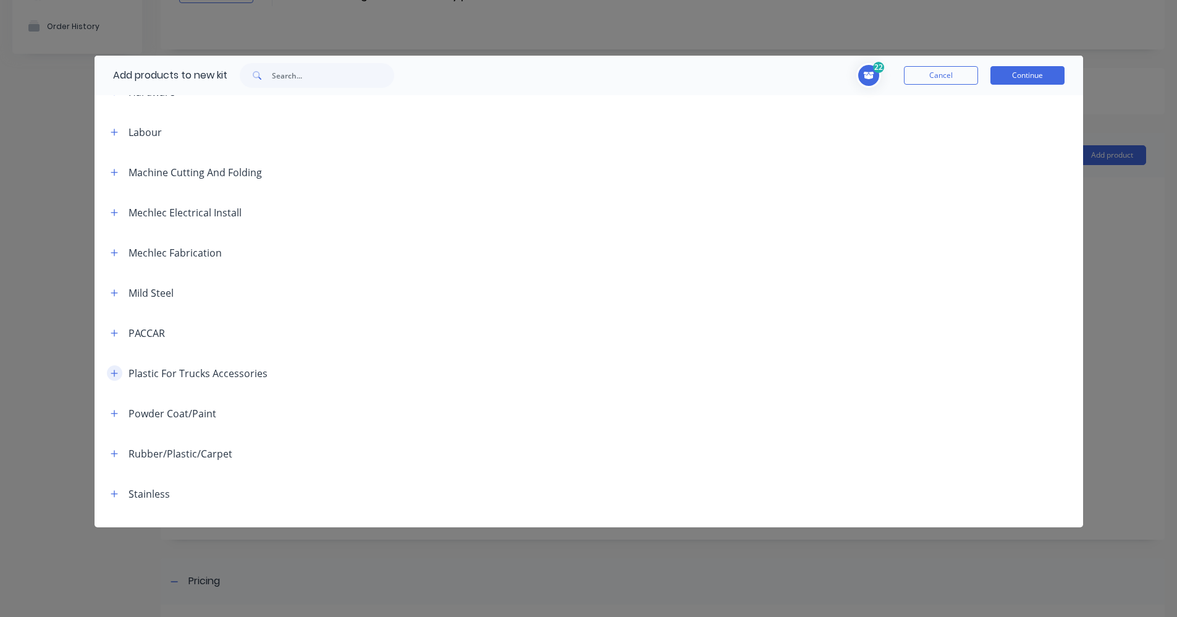
click at [119, 373] on button "button" at bounding box center [114, 372] width 15 height 15
click at [119, 370] on button "button" at bounding box center [114, 372] width 15 height 15
click at [121, 454] on button "button" at bounding box center [114, 453] width 15 height 15
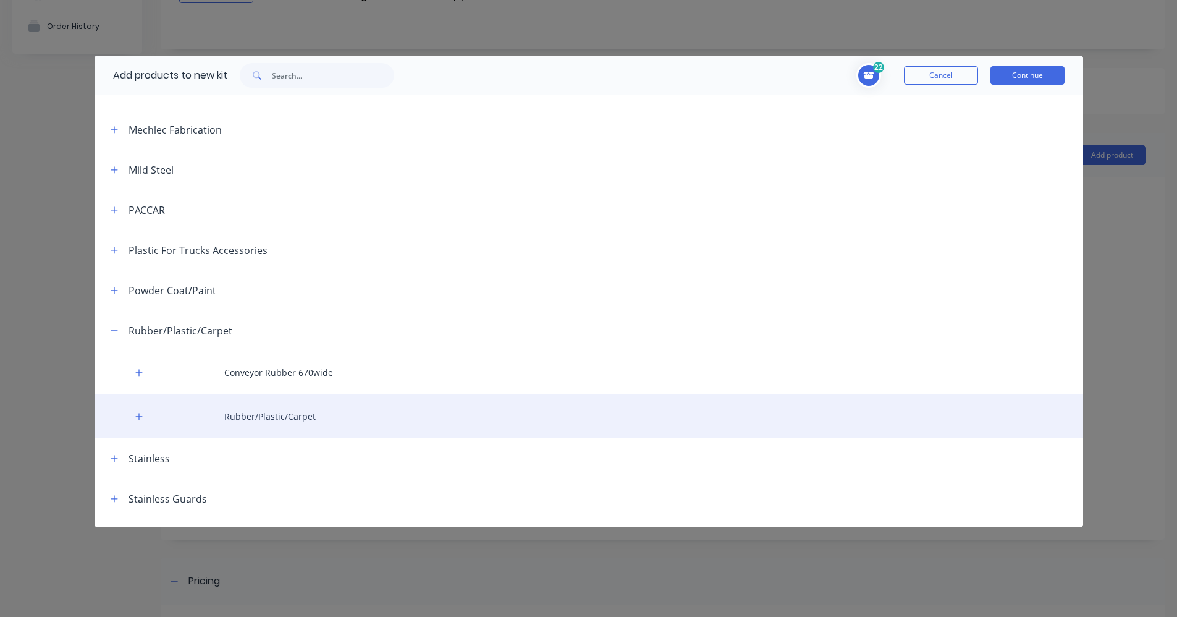
scroll to position [1360, 0]
click at [132, 418] on button "button" at bounding box center [139, 415] width 15 height 15
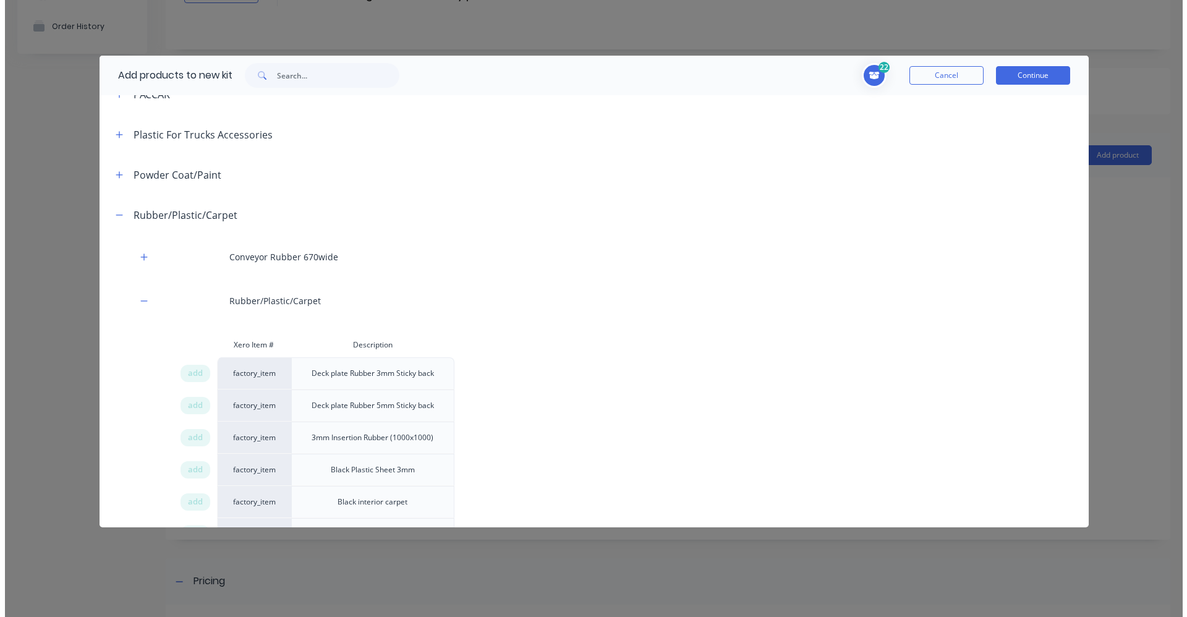
scroll to position [1483, 0]
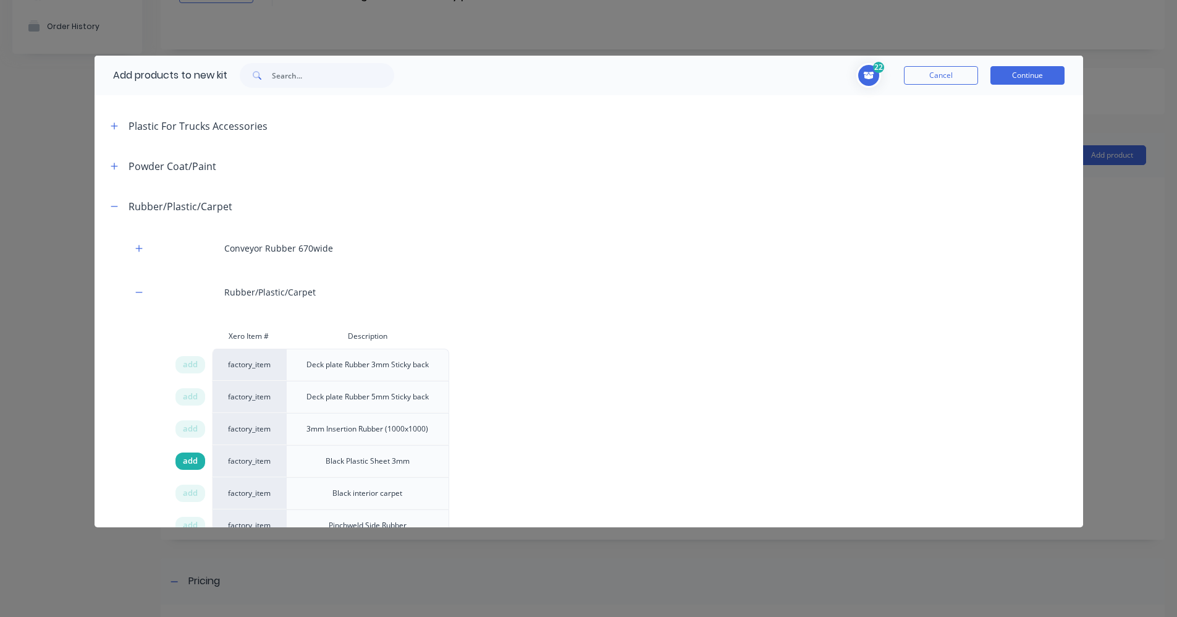
click at [191, 467] on span "add" at bounding box center [190, 461] width 15 height 12
click at [1033, 83] on button "Continue" at bounding box center [1028, 75] width 74 height 19
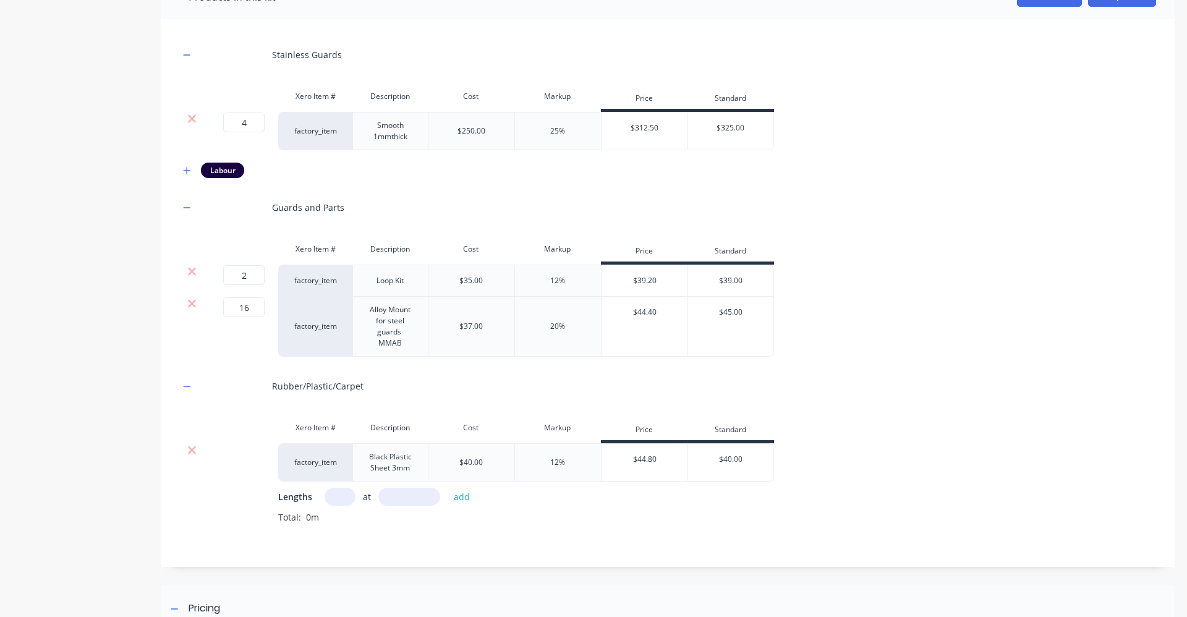
scroll to position [297, 0]
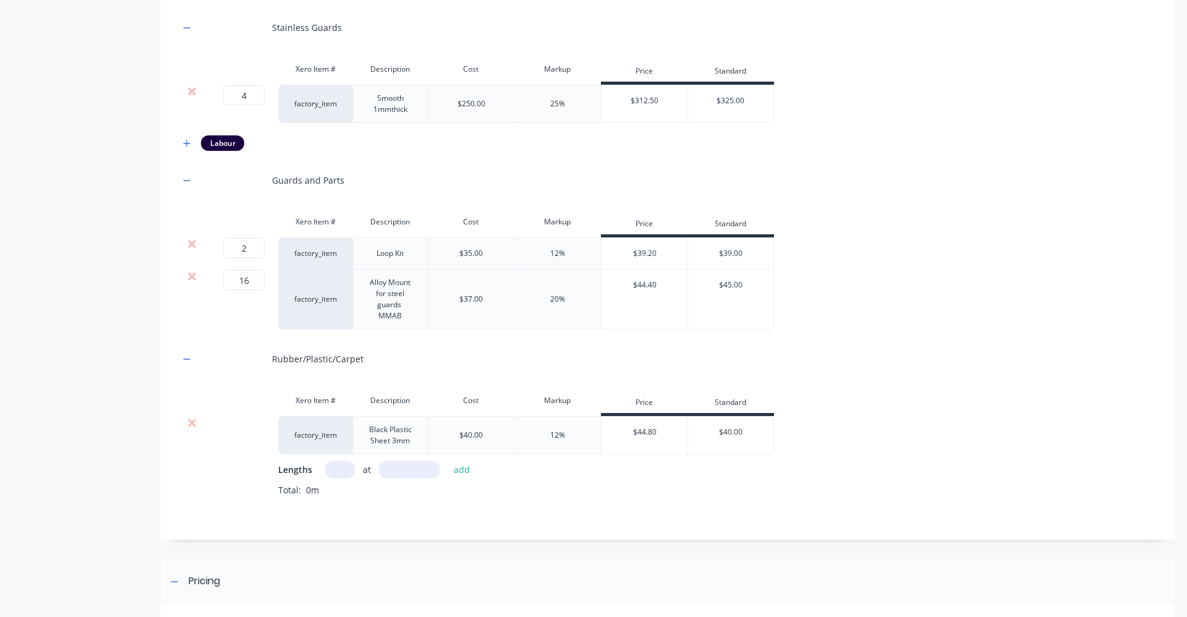
click at [337, 466] on input "text" at bounding box center [339, 469] width 31 height 18
click at [429, 472] on input "text" at bounding box center [409, 469] width 62 height 18
click at [346, 470] on input ".65" at bounding box center [339, 469] width 31 height 18
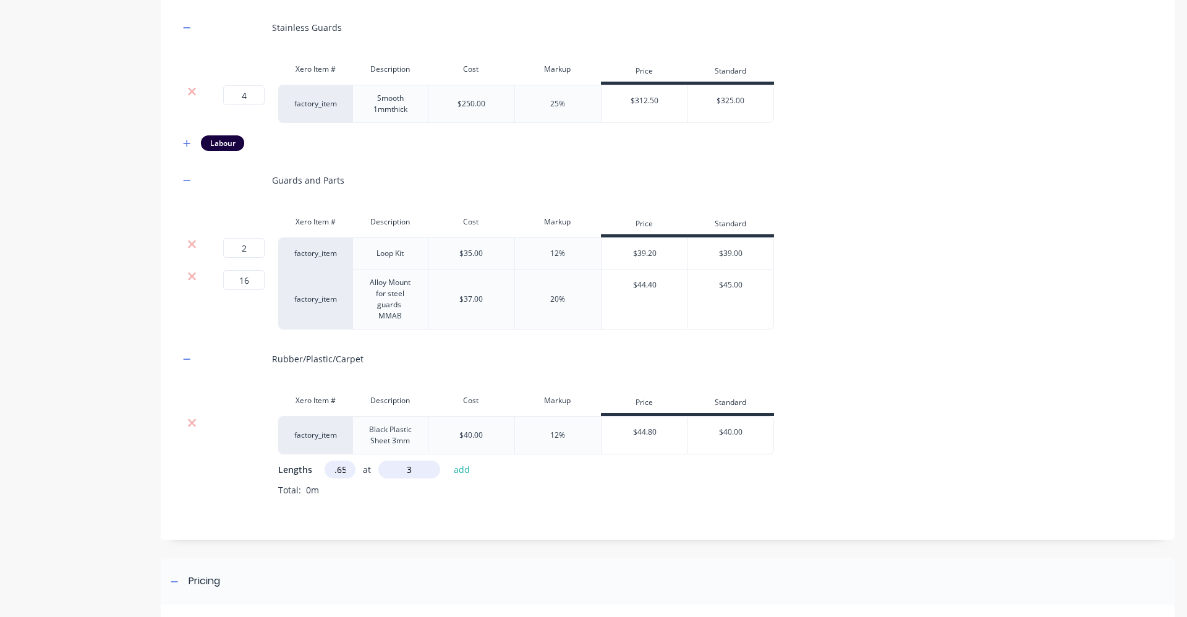
click at [346, 470] on input ".65" at bounding box center [339, 469] width 31 height 18
click at [320, 440] on div "factory_item" at bounding box center [315, 435] width 74 height 38
click at [183, 422] on div at bounding box center [191, 423] width 23 height 12
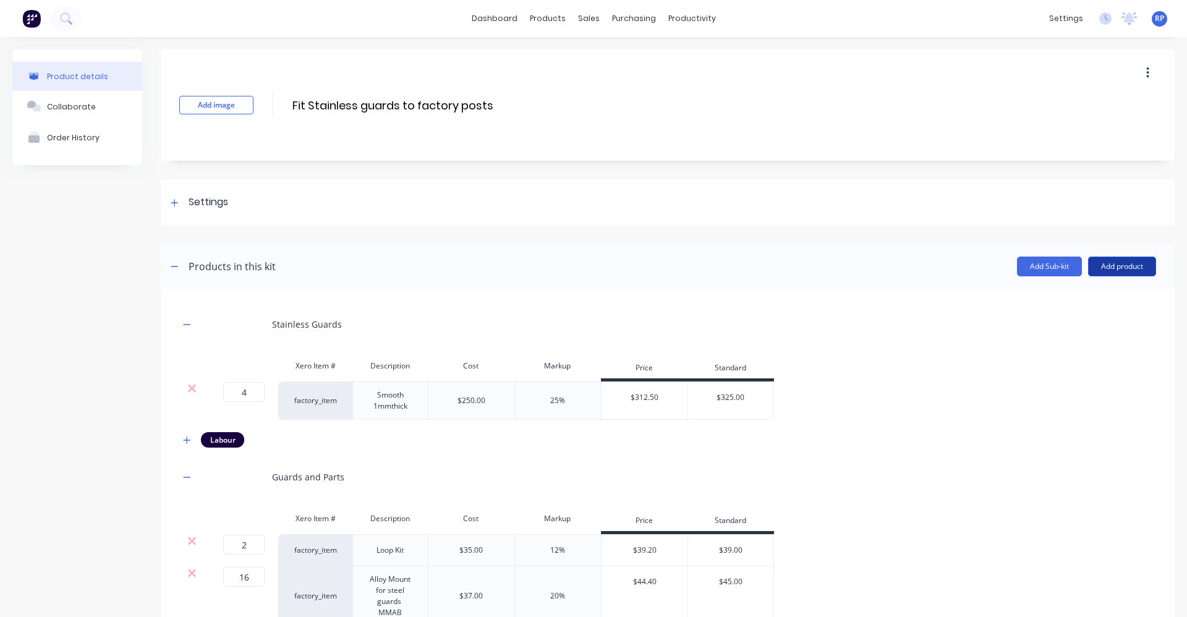
click at [1114, 268] on button "Add product" at bounding box center [1122, 266] width 68 height 20
click at [1110, 295] on div "Product catalogue" at bounding box center [1096, 298] width 95 height 18
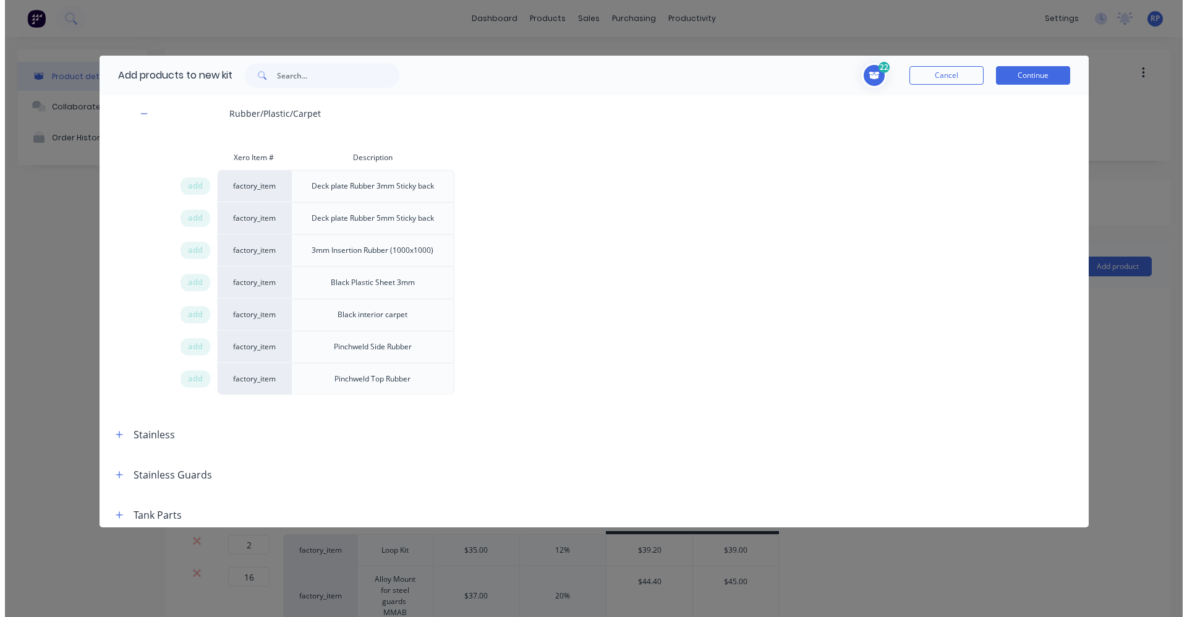
scroll to position [1669, 0]
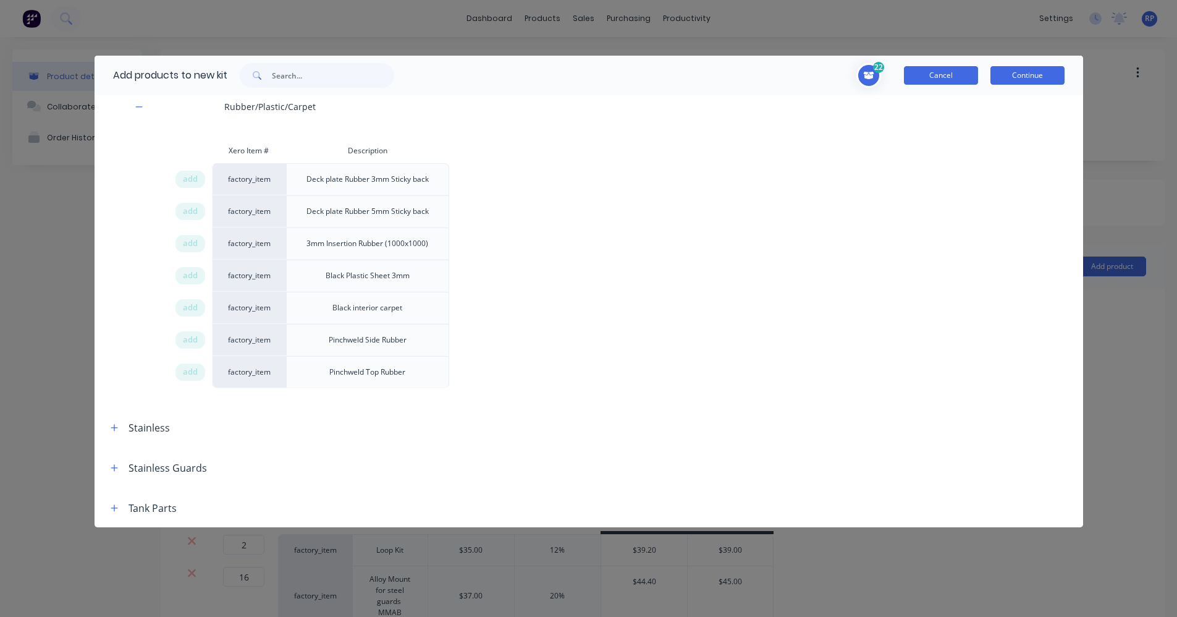
click at [967, 68] on button "Cancel" at bounding box center [941, 75] width 74 height 19
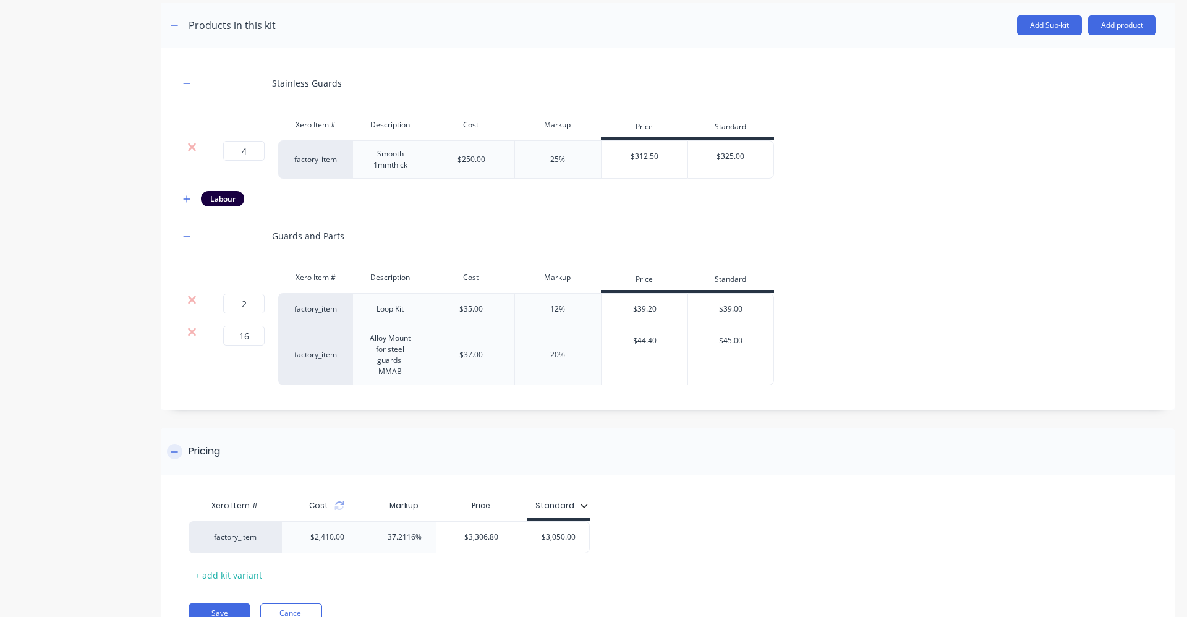
scroll to position [297, 0]
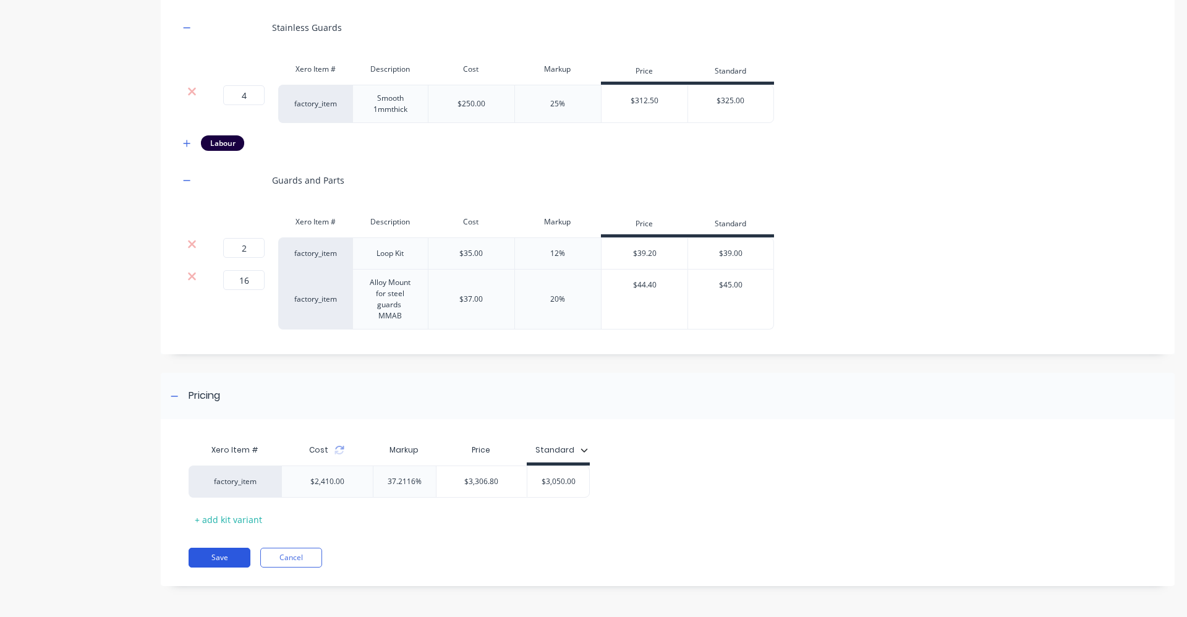
click at [202, 559] on button "Save" at bounding box center [219, 558] width 62 height 20
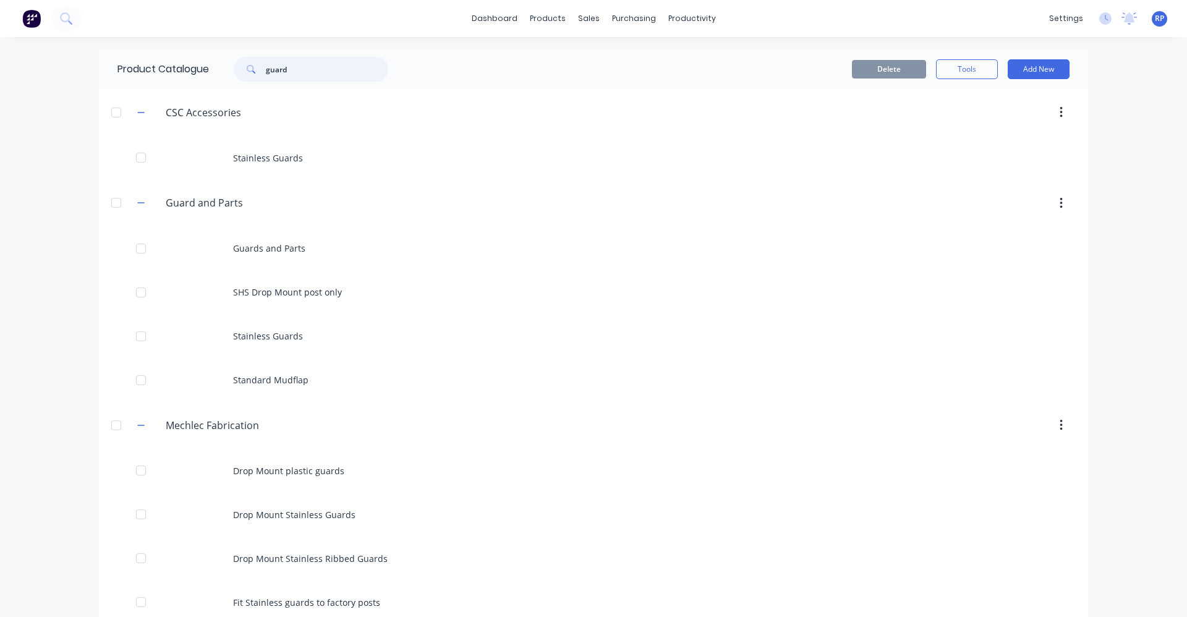
click at [292, 67] on input "guard" at bounding box center [327, 69] width 122 height 25
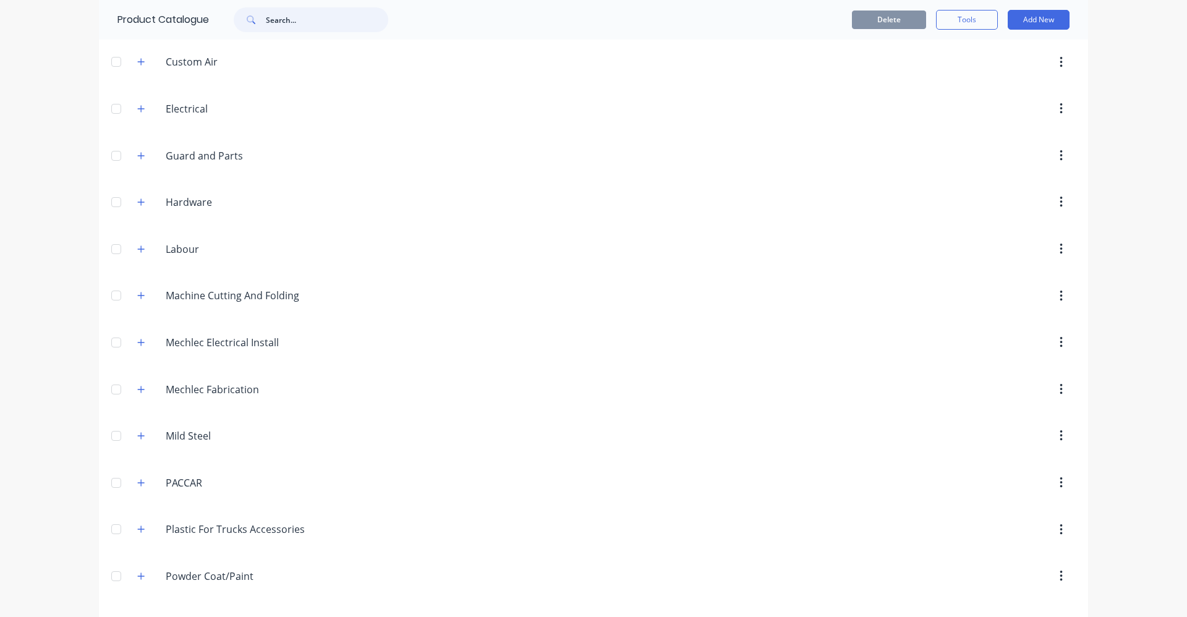
scroll to position [599, 0]
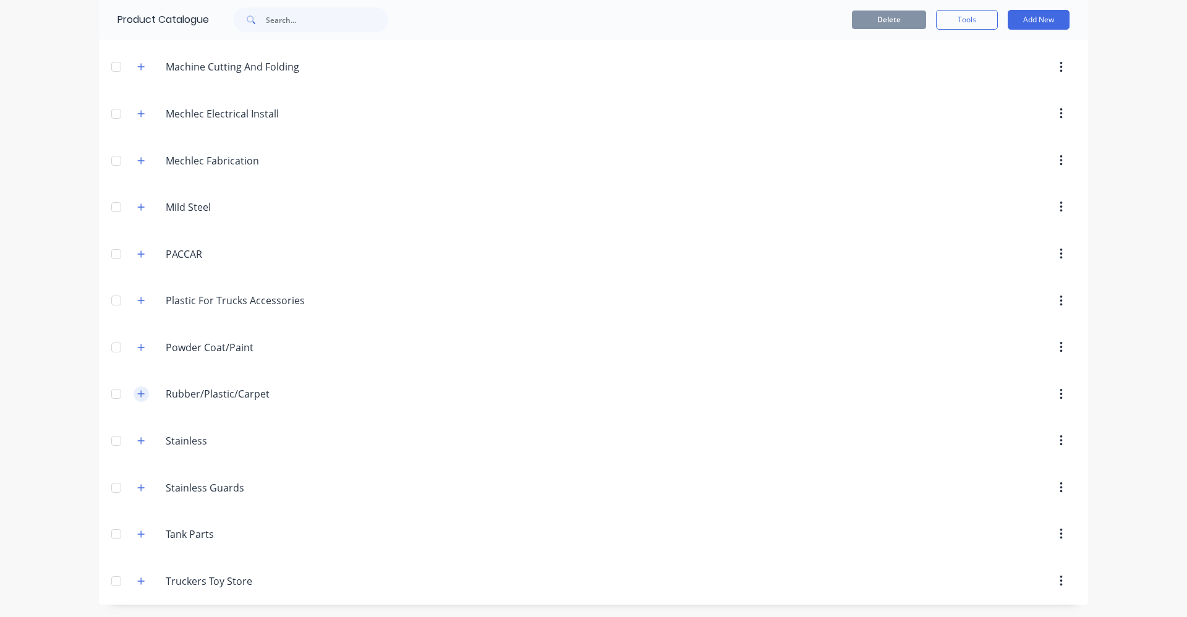
click at [138, 397] on icon "button" at bounding box center [140, 393] width 7 height 9
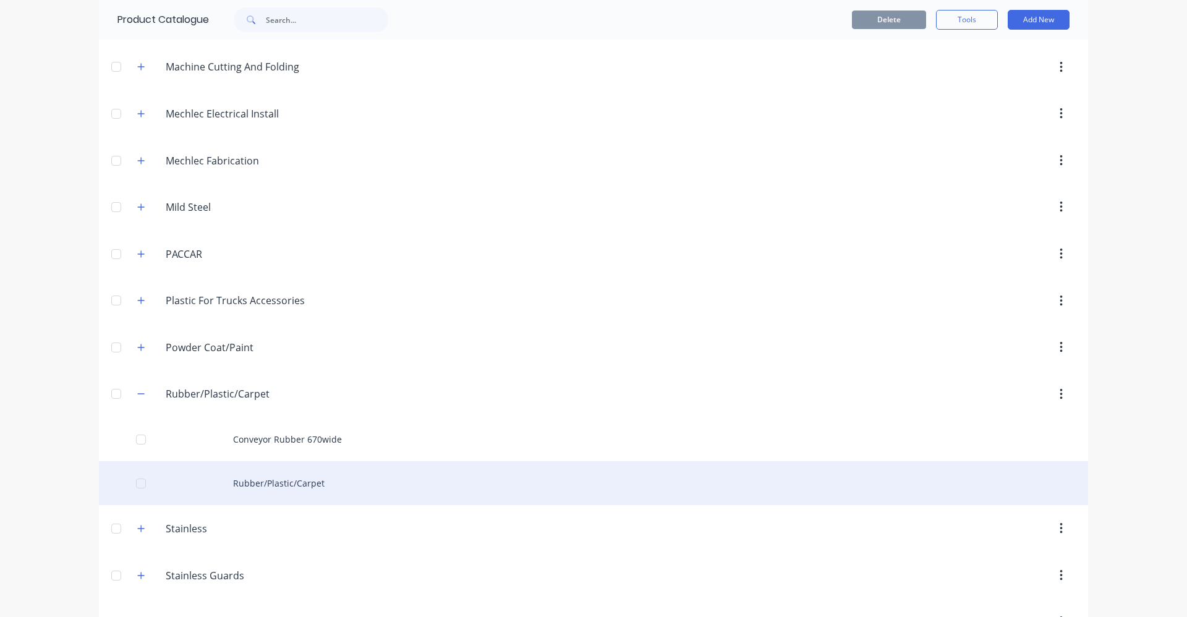
click at [252, 484] on div "Rubber/Plastic/Carpet" at bounding box center [593, 483] width 989 height 44
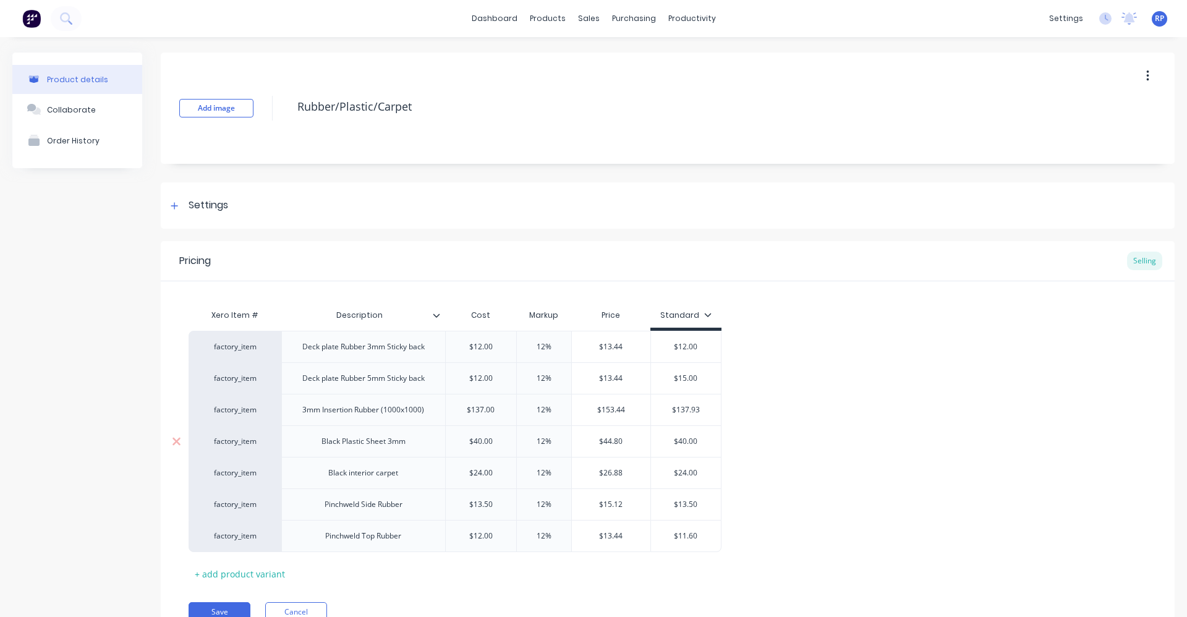
click at [403, 444] on div "Black Plastic Sheet 3mm" at bounding box center [363, 441] width 104 height 16
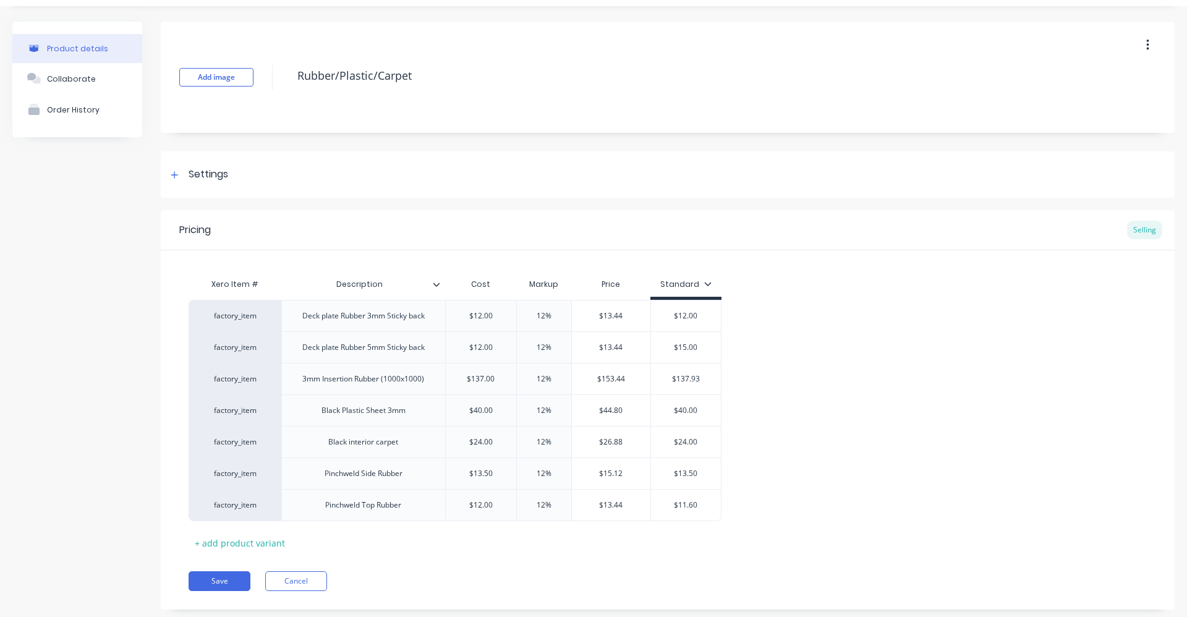
scroll to position [57, 0]
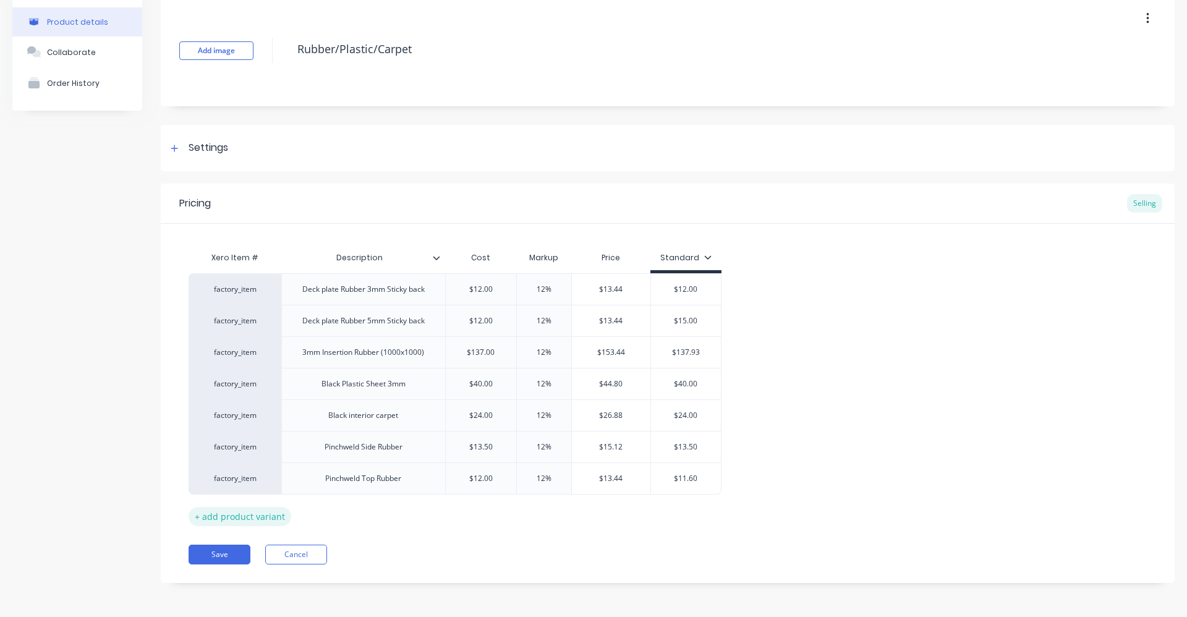
click at [217, 518] on div "+ add product variant" at bounding box center [239, 516] width 103 height 19
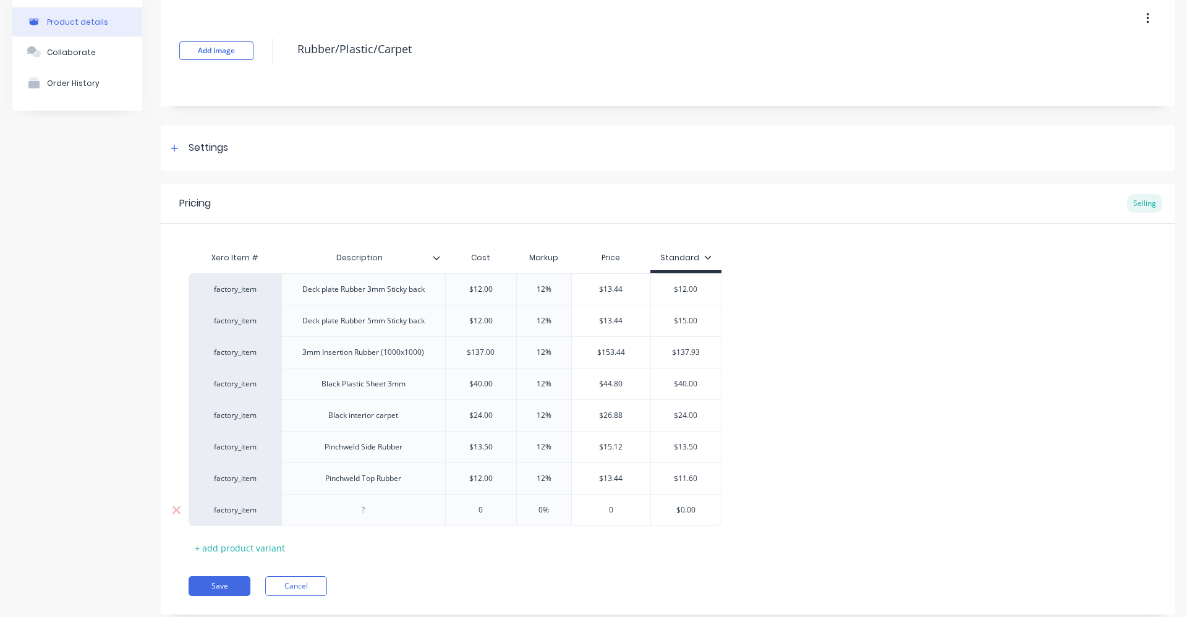
click at [390, 518] on div at bounding box center [363, 510] width 164 height 32
click at [379, 511] on div at bounding box center [363, 510] width 62 height 16
click at [180, 384] on icon at bounding box center [176, 384] width 9 height 12
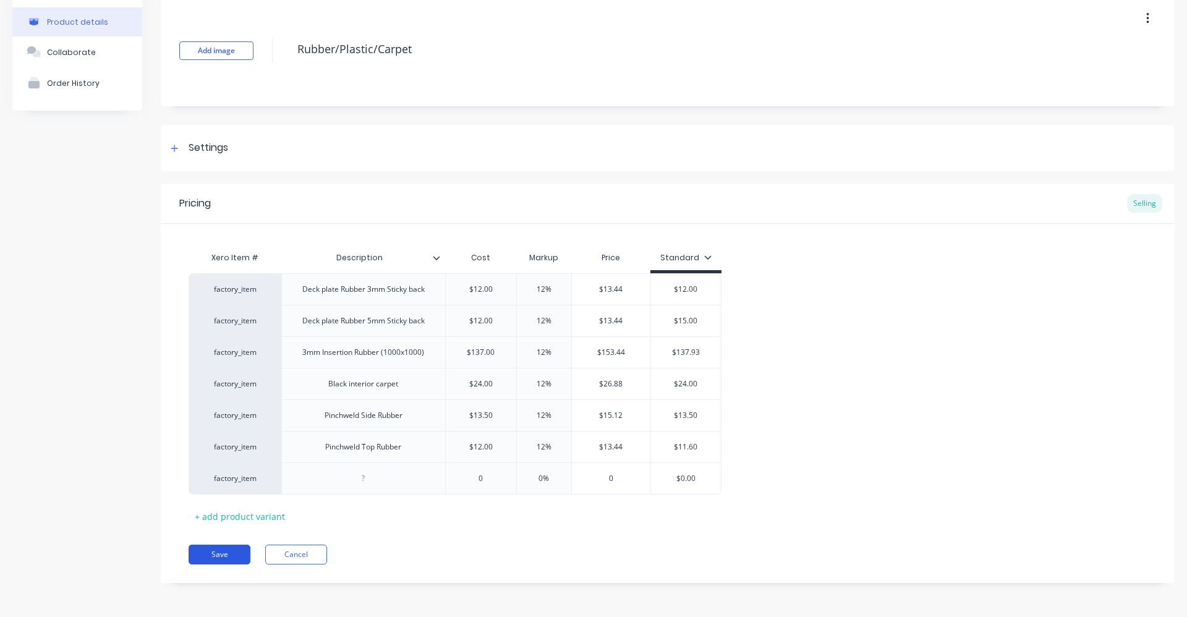
click at [237, 554] on button "Save" at bounding box center [219, 554] width 62 height 20
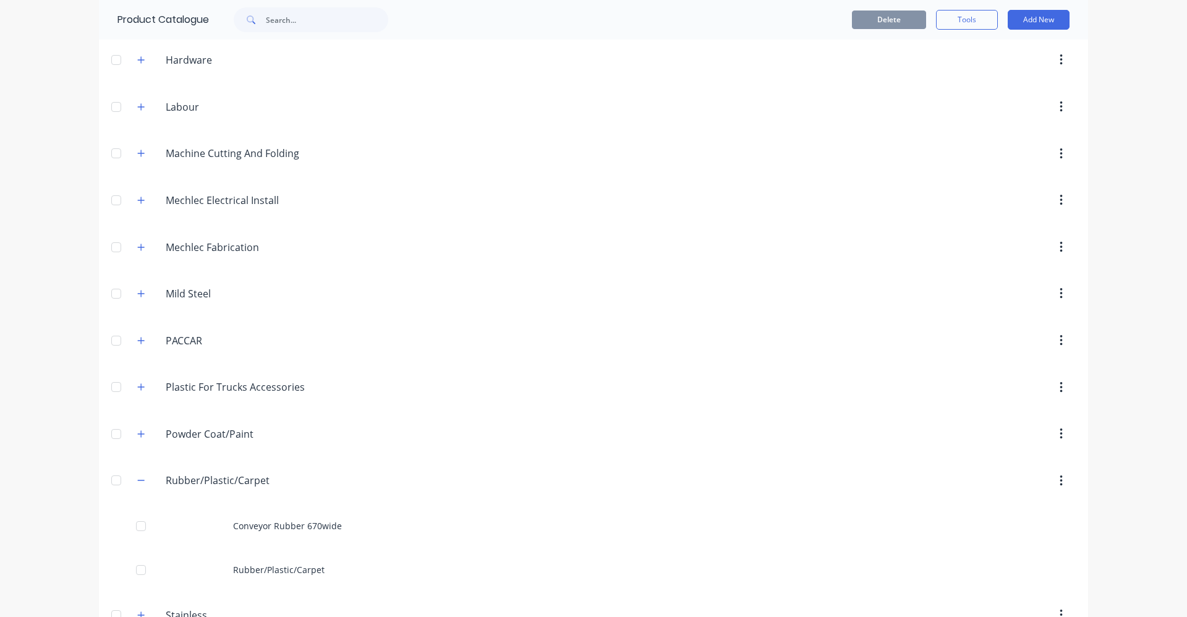
scroll to position [687, 0]
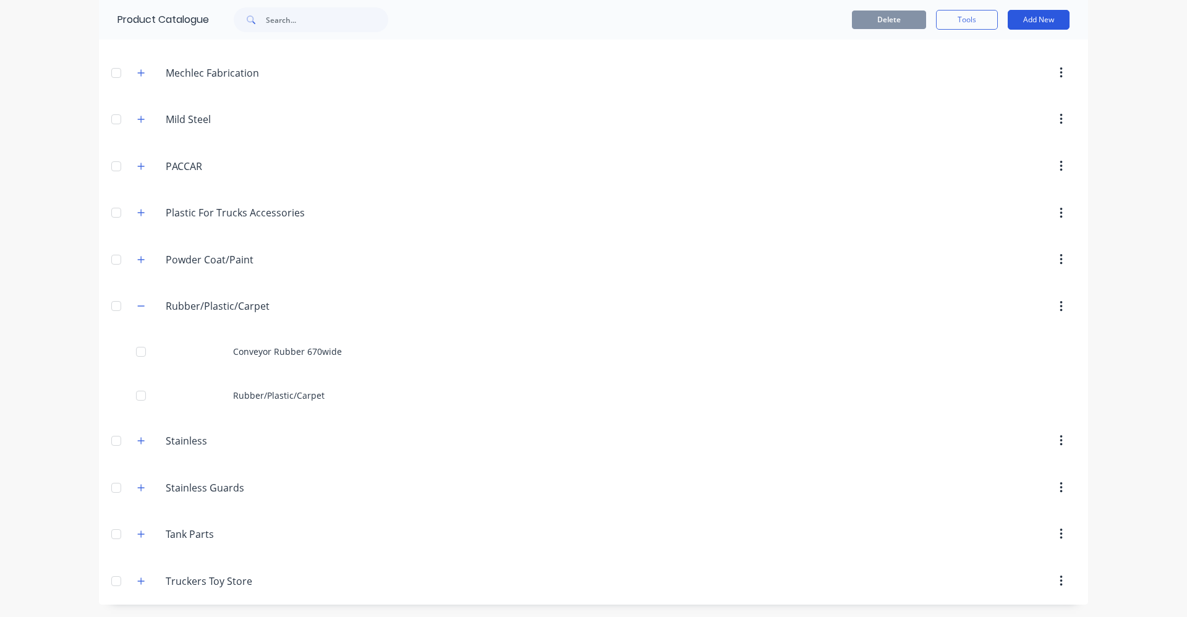
click at [1043, 18] on button "Add New" at bounding box center [1038, 20] width 62 height 20
click at [1034, 77] on div "Product" at bounding box center [1010, 76] width 95 height 18
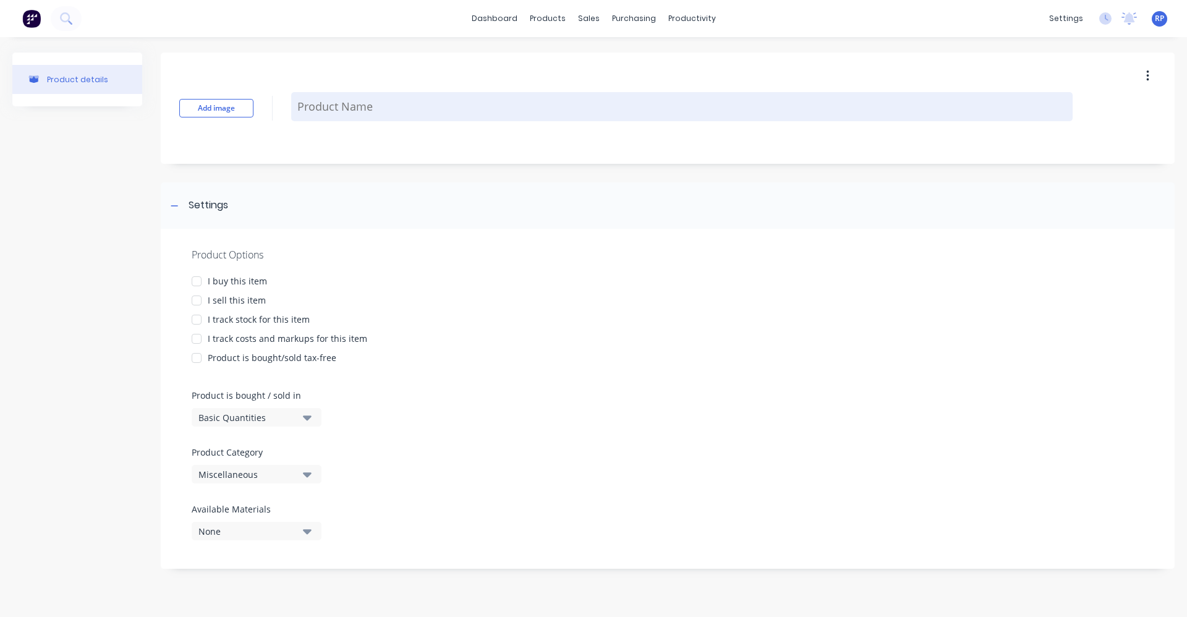
click at [353, 112] on textarea at bounding box center [681, 106] width 781 height 29
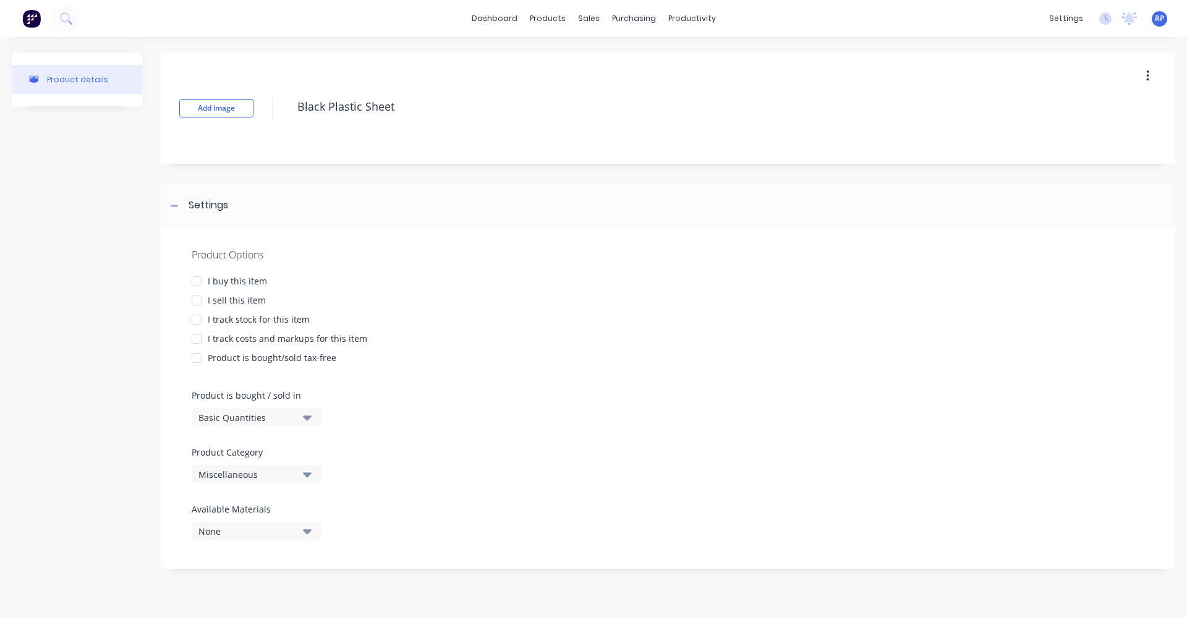
click at [198, 283] on div at bounding box center [196, 281] width 25 height 25
click at [198, 297] on div at bounding box center [196, 300] width 25 height 25
click at [303, 424] on button "Basic Quantities" at bounding box center [257, 417] width 130 height 19
click at [290, 519] on div "Square Metres" at bounding box center [284, 522] width 185 height 25
click at [201, 334] on div at bounding box center [196, 338] width 25 height 25
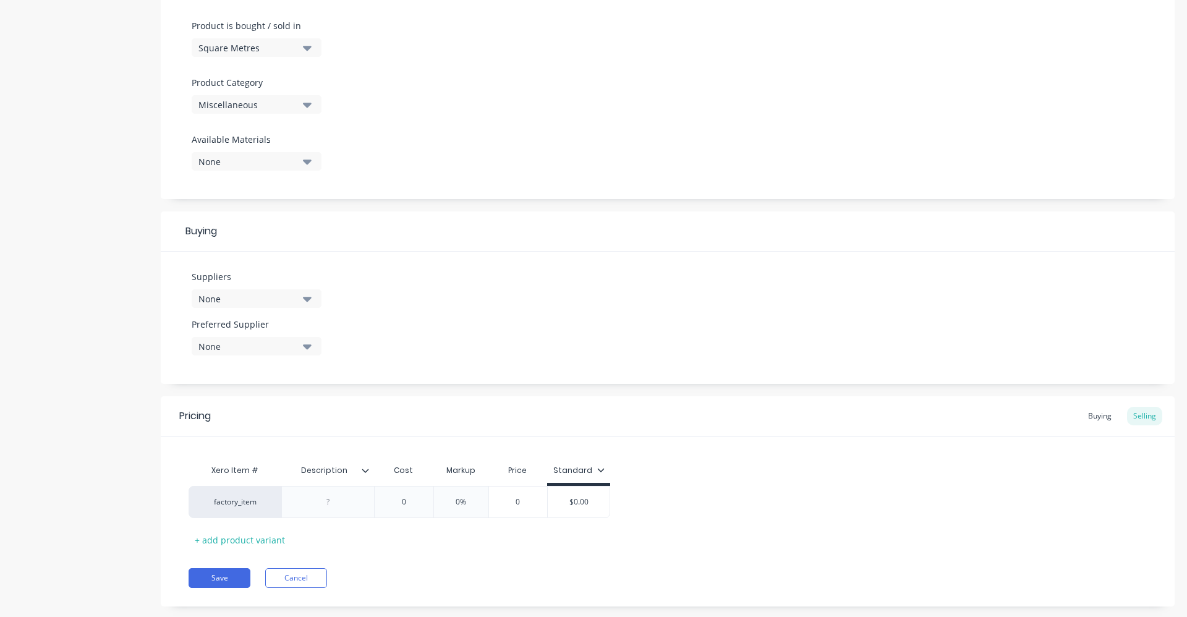
scroll to position [371, 0]
click at [307, 294] on icon "button" at bounding box center [307, 297] width 9 height 14
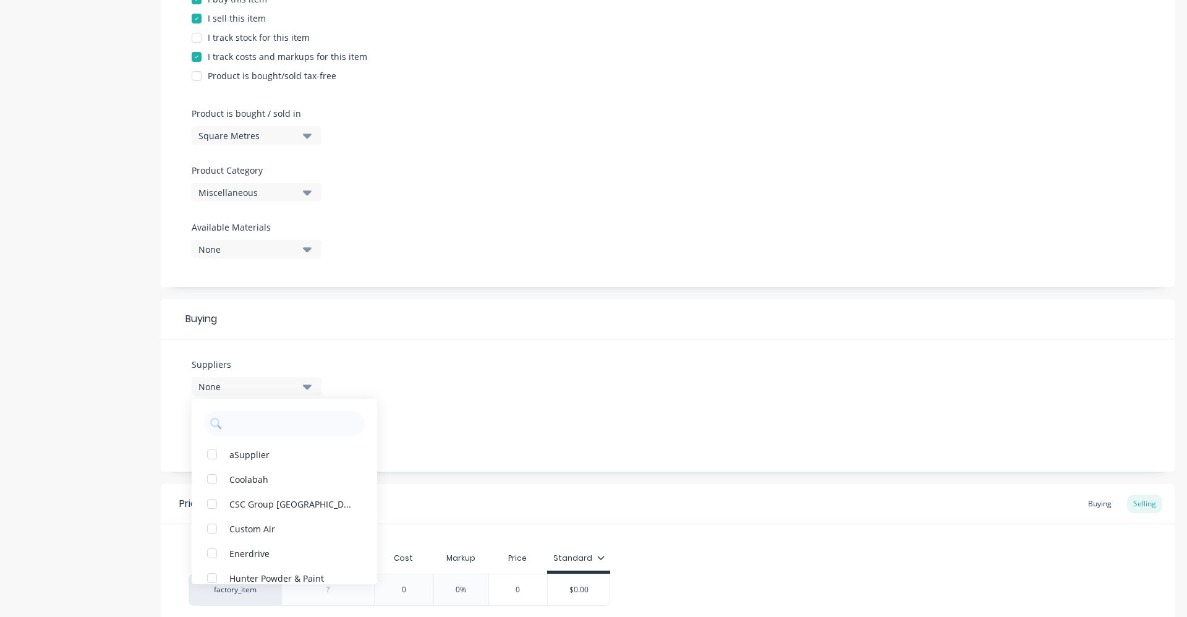
scroll to position [269, 0]
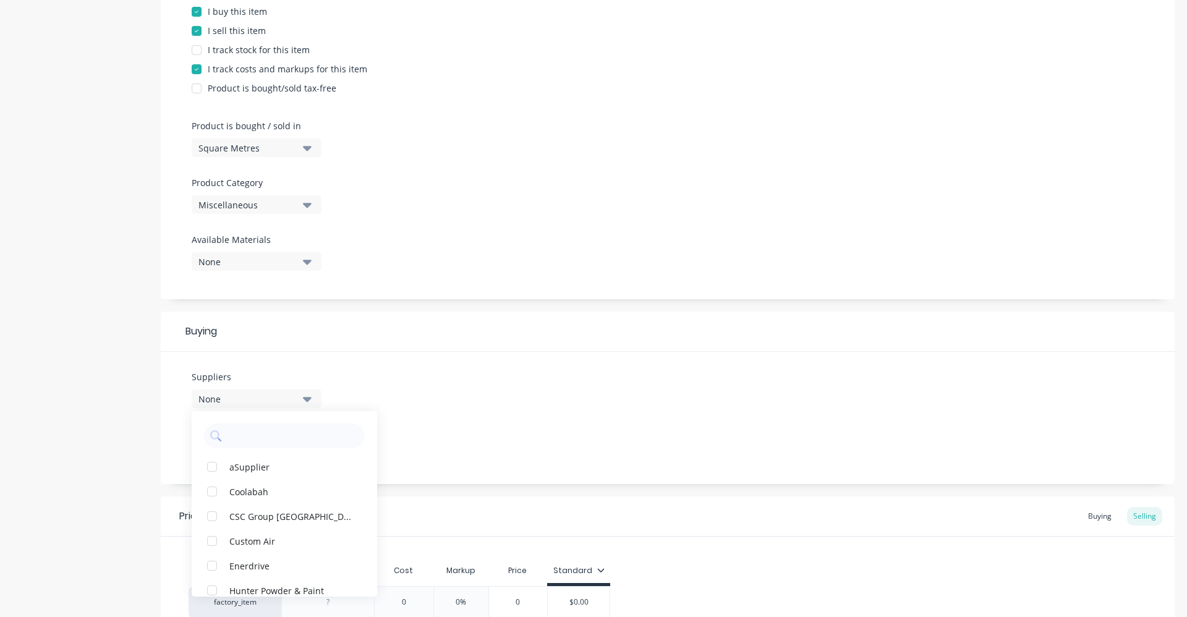
click at [475, 429] on div "Suppliers None aSupplier Coolabah CSC Group Australia Custom Air Enerdrive Hunt…" at bounding box center [667, 418] width 1013 height 132
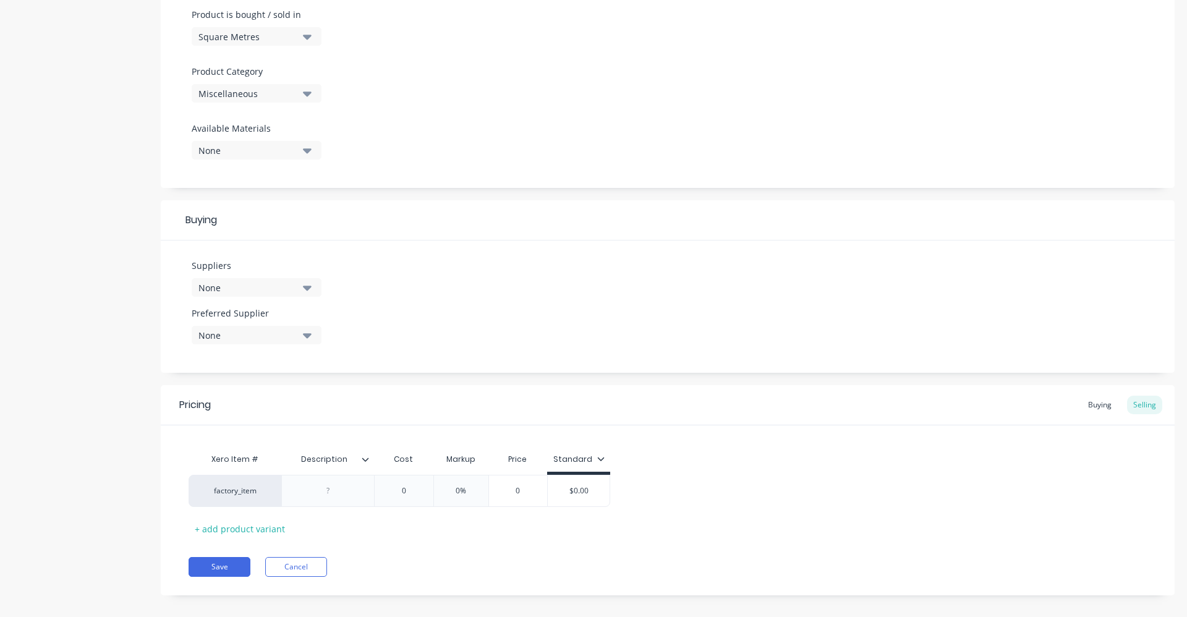
scroll to position [393, 0]
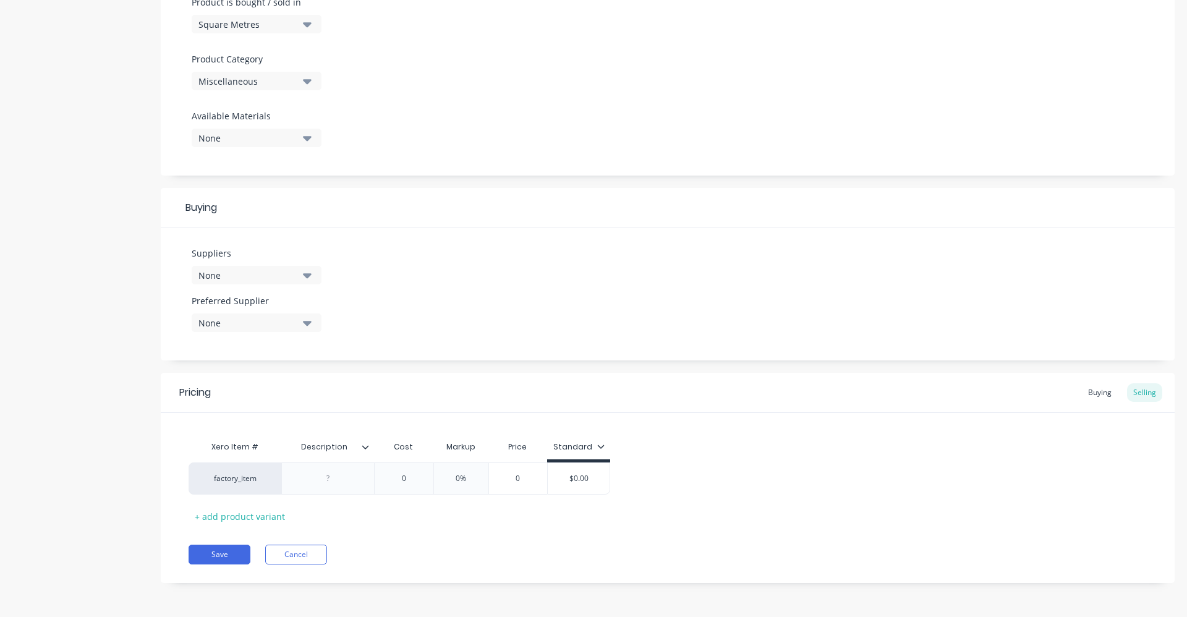
click at [365, 447] on icon at bounding box center [365, 446] width 7 height 7
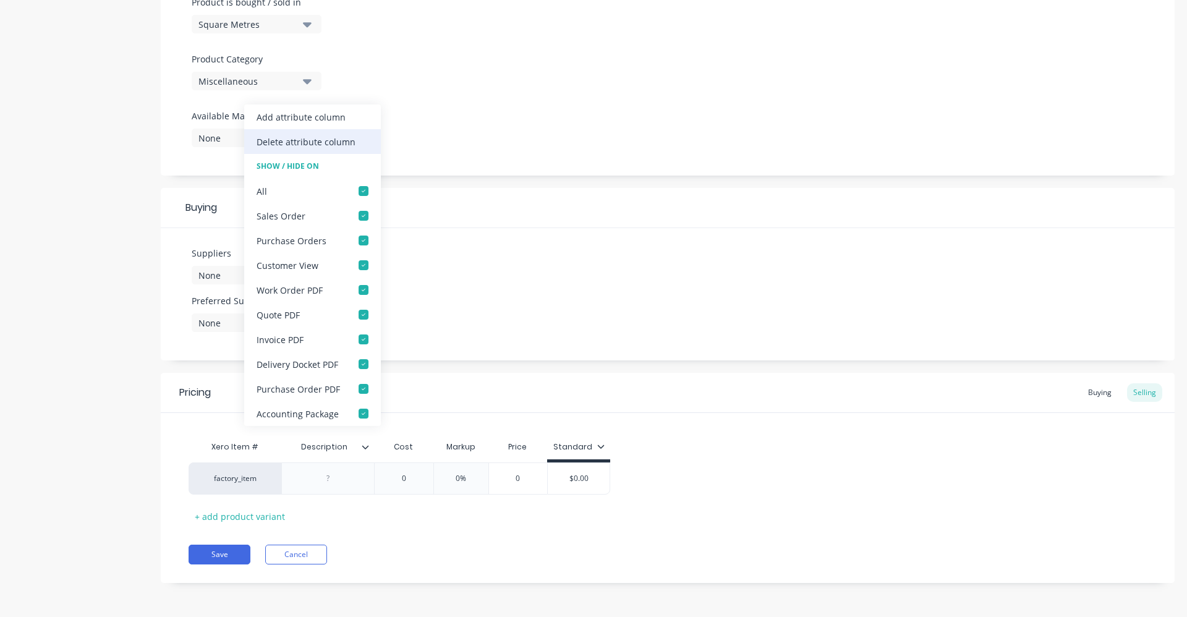
click at [325, 143] on div "Delete attribute column" at bounding box center [305, 141] width 99 height 13
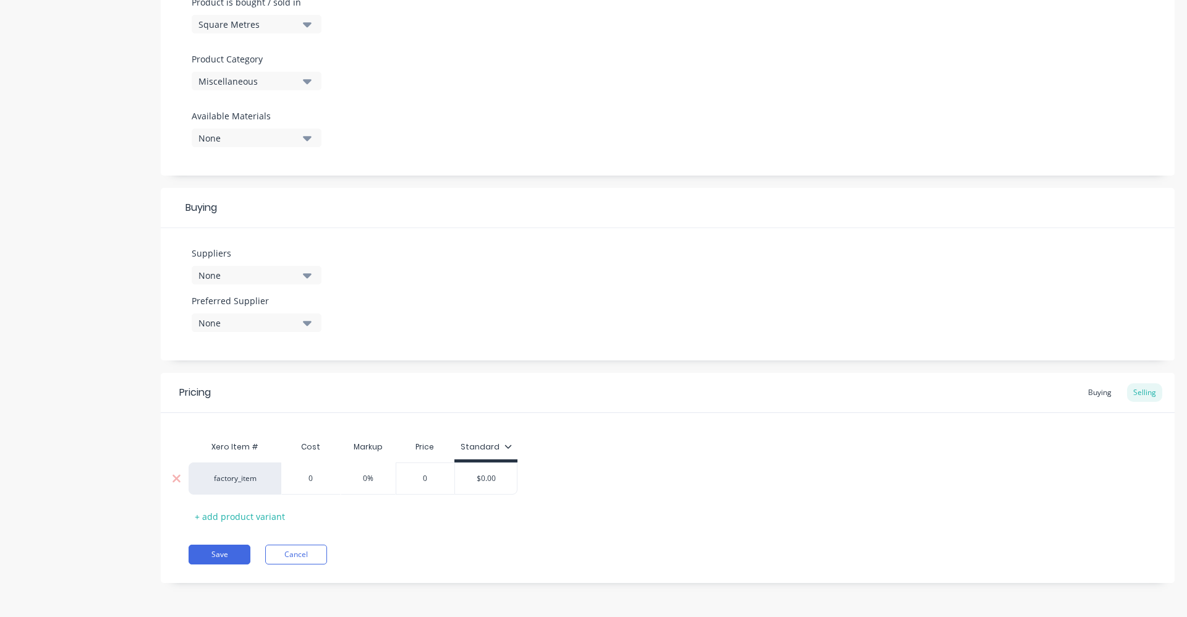
click at [313, 483] on input "0" at bounding box center [311, 478] width 62 height 11
click at [537, 464] on div "factory_item $40.00 40 0% $40.00 $0.00" at bounding box center [667, 478] width 958 height 32
click at [507, 476] on input "$0.00" at bounding box center [494, 478] width 62 height 11
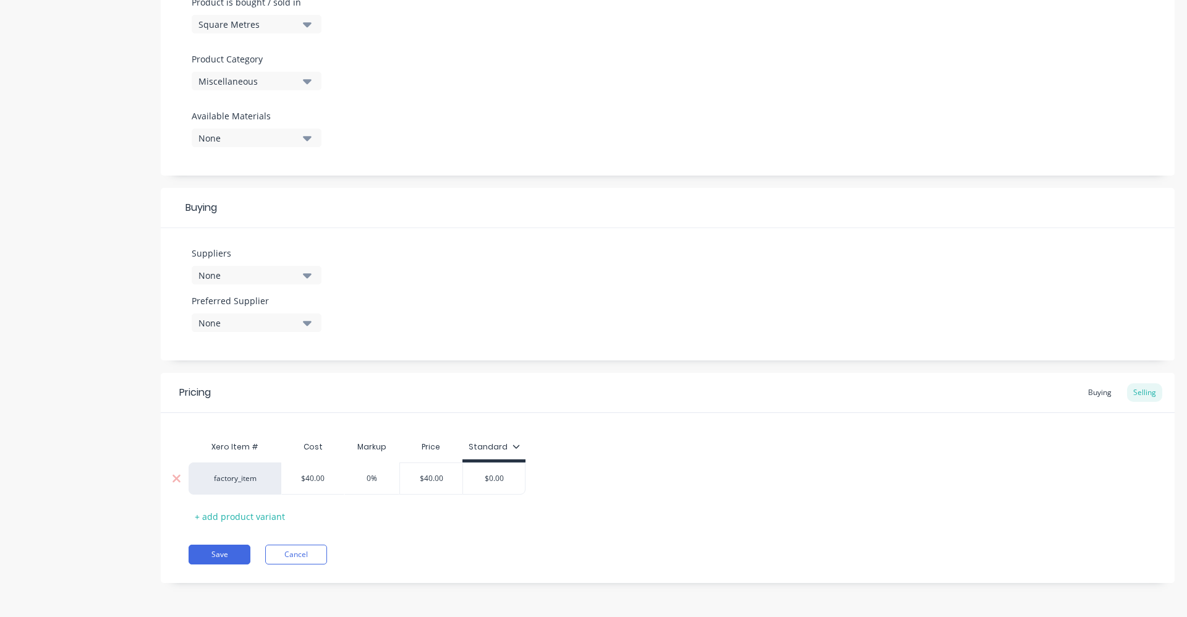
click at [375, 476] on input "0%" at bounding box center [372, 478] width 62 height 11
click at [372, 478] on input "0%" at bounding box center [372, 478] width 62 height 11
click at [372, 479] on input "0%" at bounding box center [372, 478] width 62 height 11
click at [566, 468] on div "factory_item $40.00 40 20% 20 $48.00 $0.00 $0.00" at bounding box center [667, 478] width 958 height 32
click at [511, 484] on div "$0.00" at bounding box center [494, 478] width 62 height 31
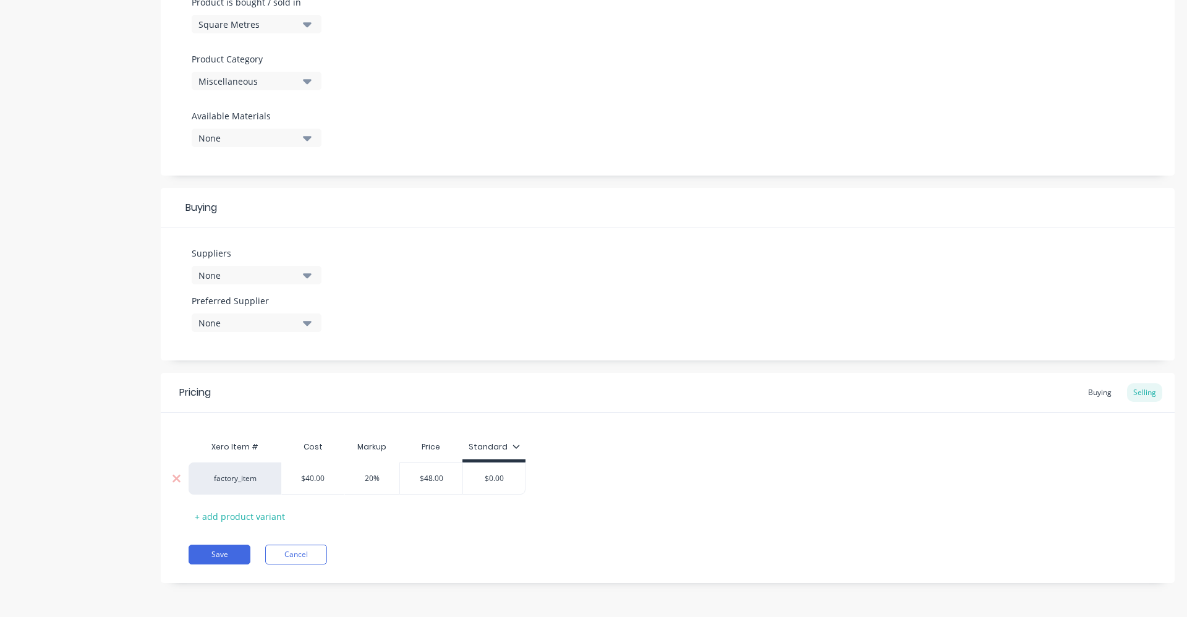
click at [510, 482] on input "$0.00" at bounding box center [494, 478] width 62 height 11
click at [513, 482] on input "$0.00" at bounding box center [494, 478] width 62 height 11
click at [509, 480] on input "$0.00" at bounding box center [494, 478] width 62 height 11
click at [506, 476] on input "$0.00" at bounding box center [494, 478] width 62 height 11
click at [503, 476] on input "$0.00" at bounding box center [494, 478] width 62 height 11
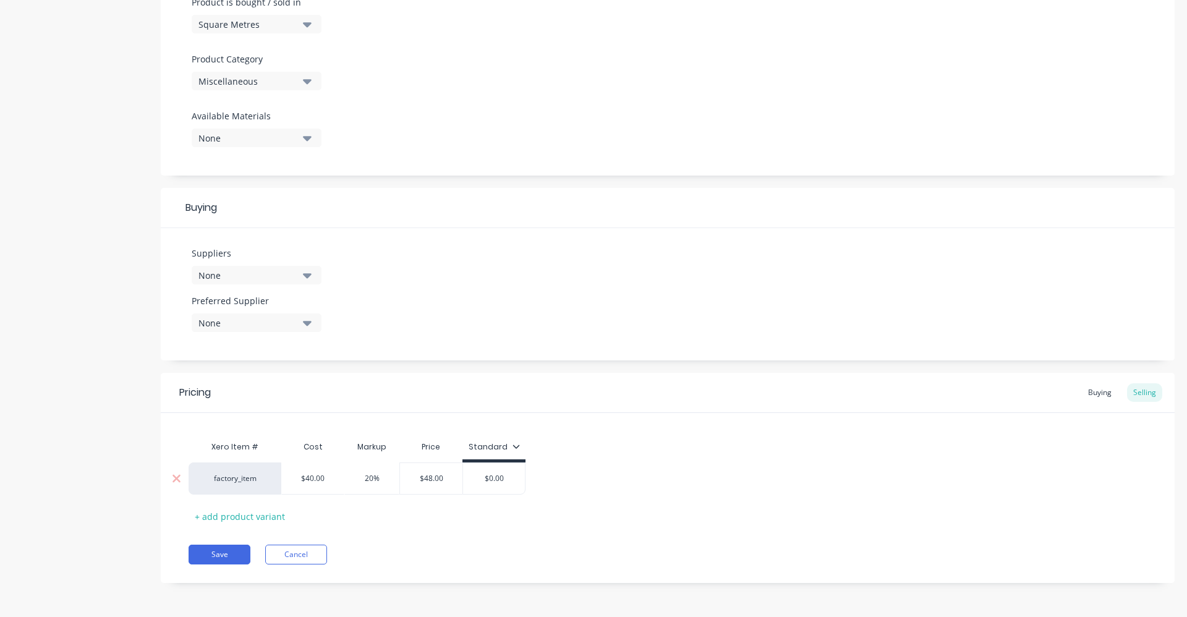
click at [500, 476] on input "$0.00" at bounding box center [494, 478] width 62 height 11
click at [556, 467] on div "factory_item $40.00 40 20% 20 $48.00 $50.00 $50" at bounding box center [667, 478] width 958 height 32
click at [233, 555] on button "Save" at bounding box center [219, 554] width 62 height 20
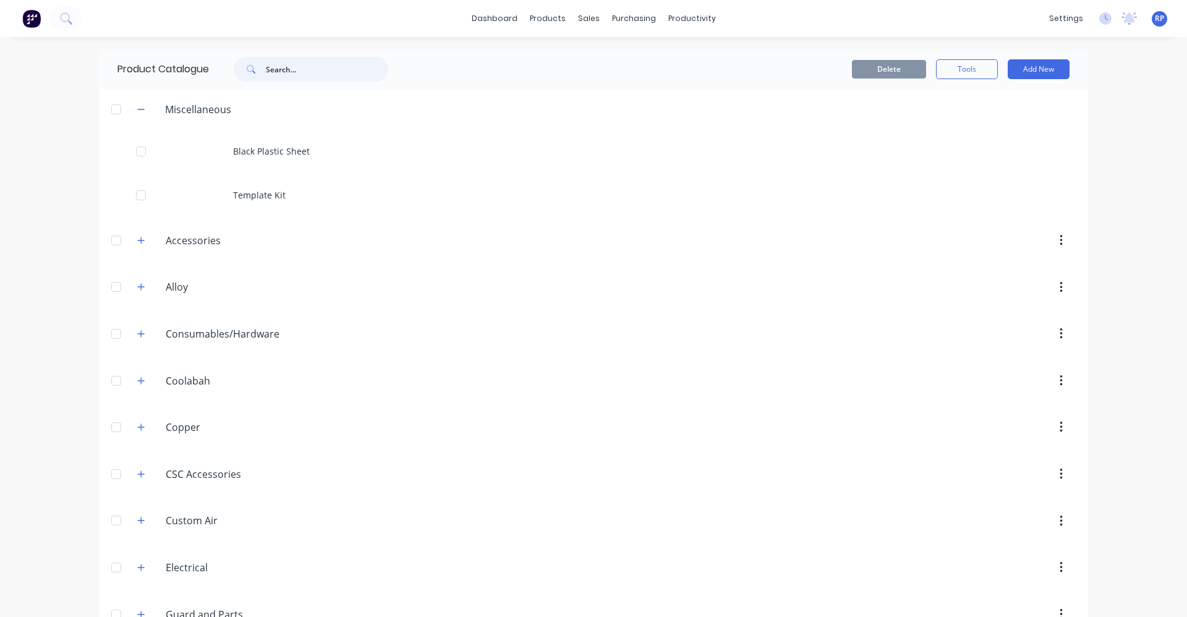
click at [284, 67] on input "text" at bounding box center [327, 69] width 122 height 25
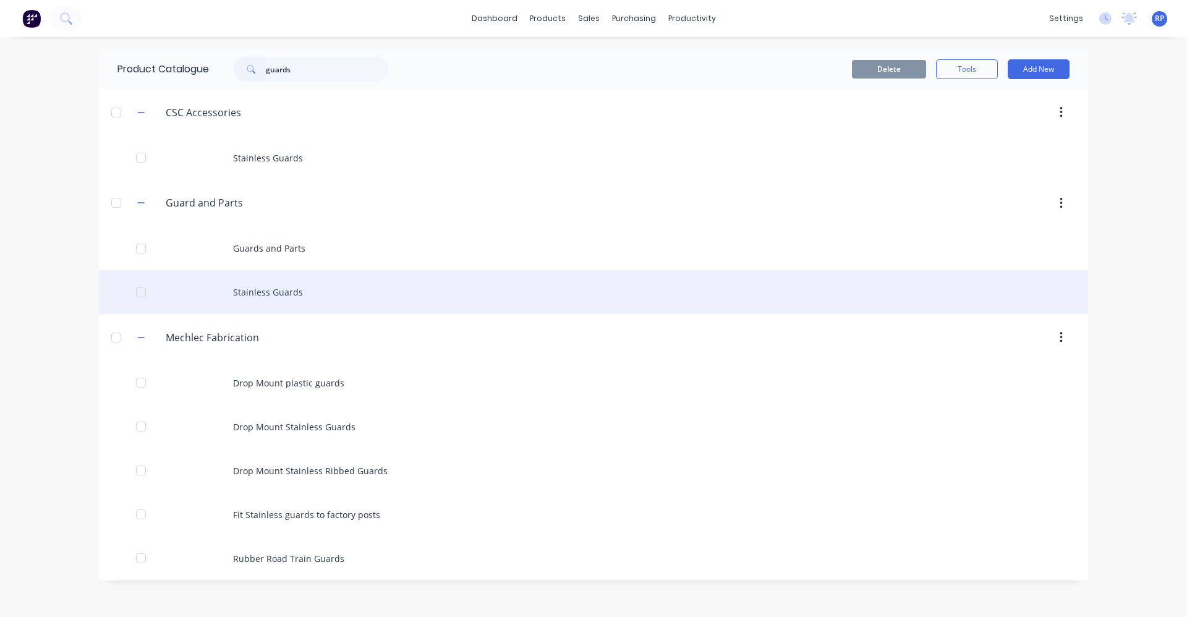
click at [274, 292] on div "Stainless Guards" at bounding box center [593, 292] width 989 height 44
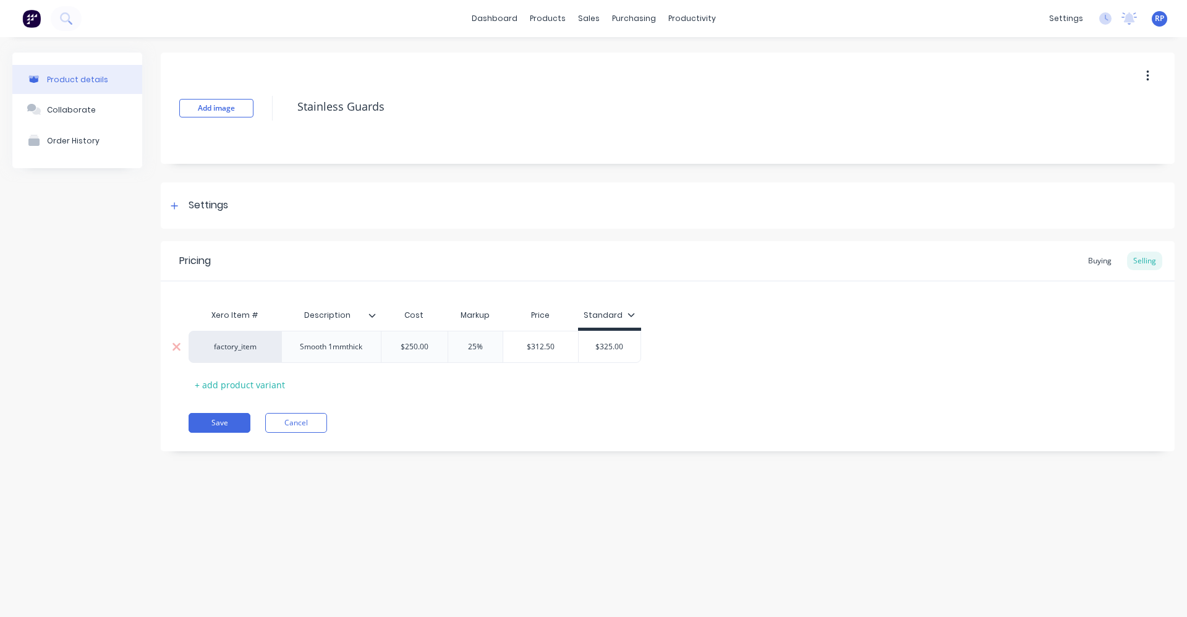
click at [430, 347] on input "$250.00" at bounding box center [414, 346] width 67 height 11
click at [454, 384] on div "Xero Item # Description Cost Markup Price Standard factory_item Smooth 1mmthick…" at bounding box center [667, 348] width 958 height 91
click at [617, 347] on input "$325.00" at bounding box center [609, 346] width 62 height 11
click at [622, 345] on input "$325.00" at bounding box center [609, 346] width 62 height 11
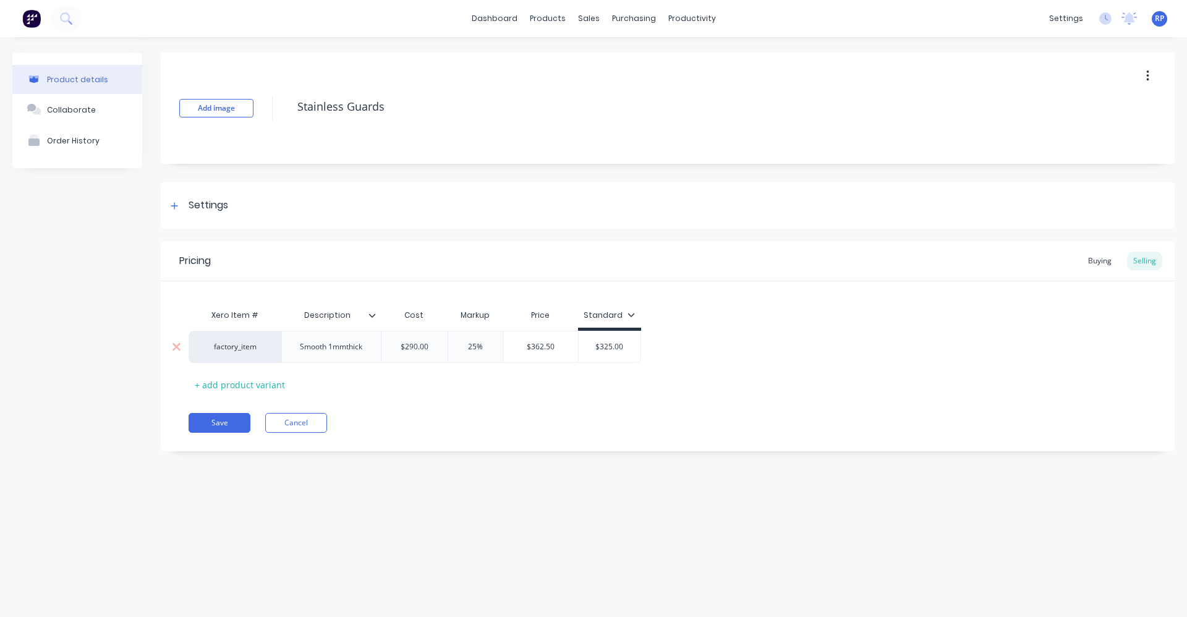
click at [622, 345] on input "$325.00" at bounding box center [609, 346] width 62 height 11
click at [661, 363] on div "Xero Item # Description Cost Markup Price Standard factory_item Smooth 1mmthick…" at bounding box center [667, 348] width 958 height 91
click at [616, 346] on input "$565.00" at bounding box center [609, 346] width 62 height 11
click at [617, 346] on input "$565.00" at bounding box center [609, 346] width 62 height 11
click at [667, 350] on div "factory_item Smooth 1mmthick $290.00 $290 25% $362.50 $365.00 $365" at bounding box center [667, 347] width 958 height 32
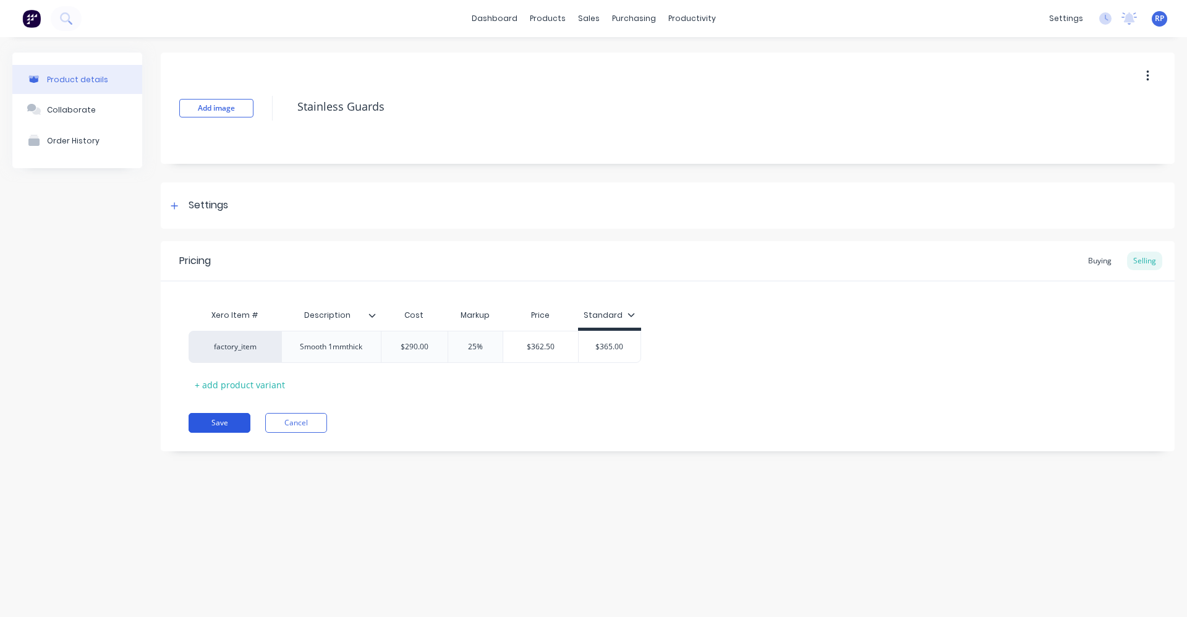
click at [194, 422] on button "Save" at bounding box center [219, 423] width 62 height 20
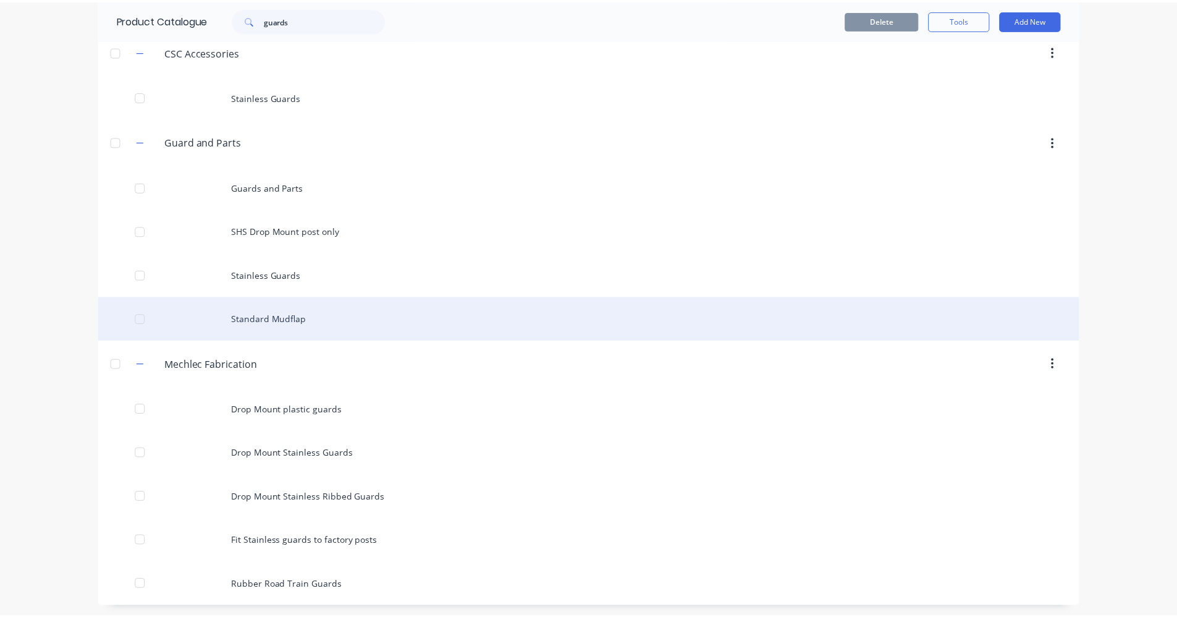
scroll to position [64, 0]
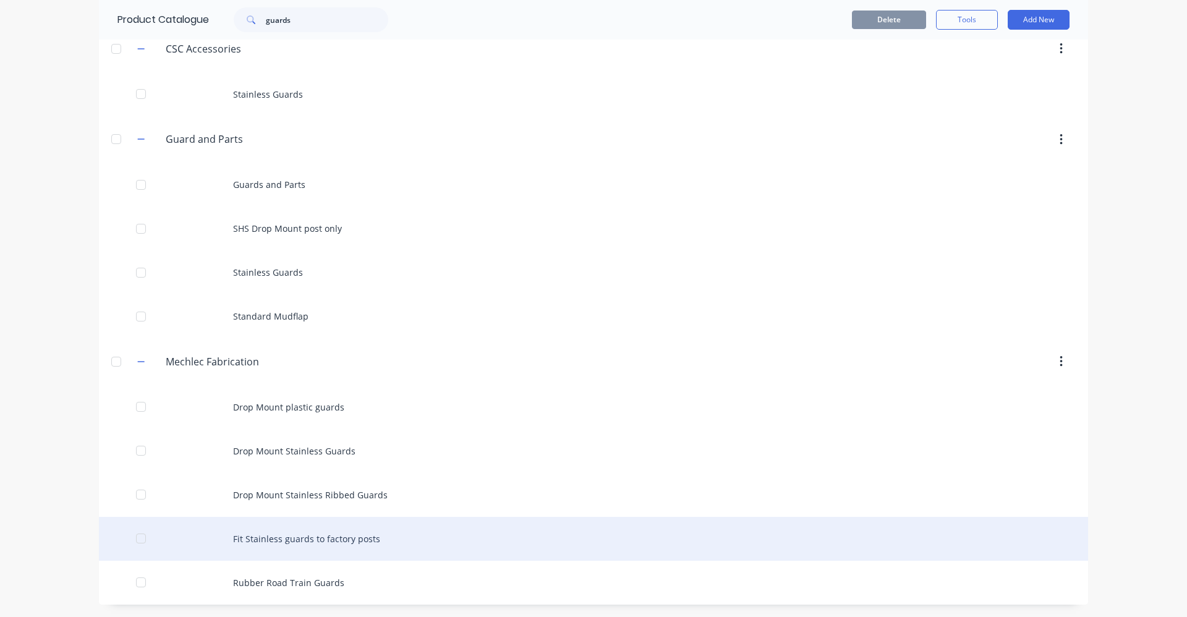
click at [330, 544] on div "Fit Stainless guards to factory posts" at bounding box center [593, 539] width 989 height 44
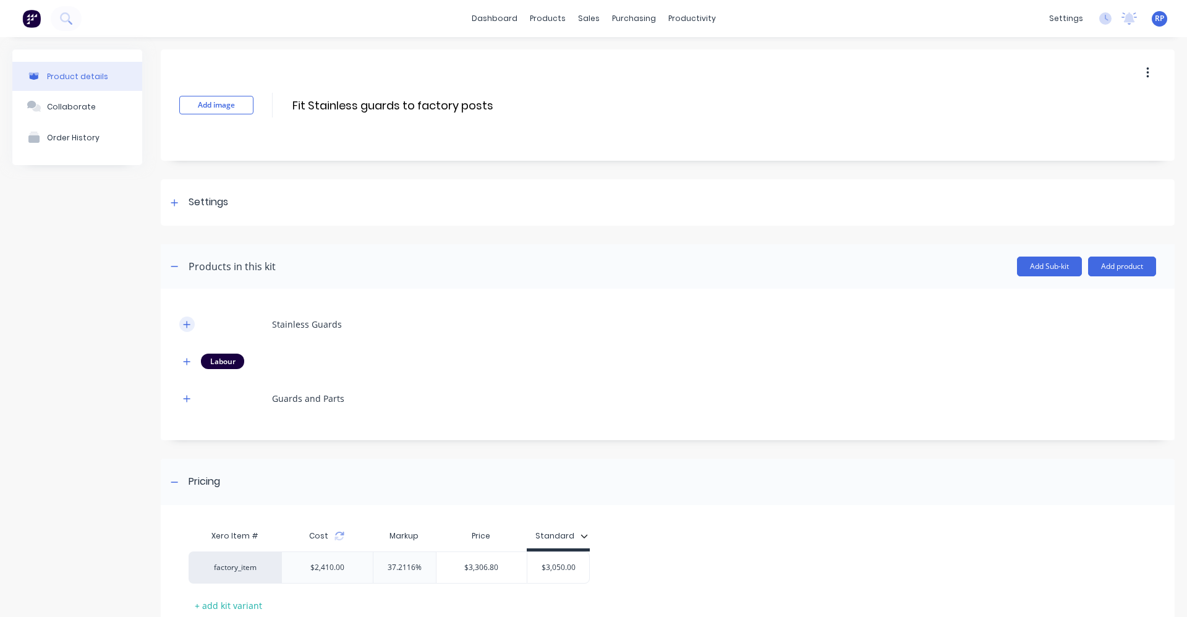
click at [184, 318] on button "button" at bounding box center [186, 323] width 15 height 15
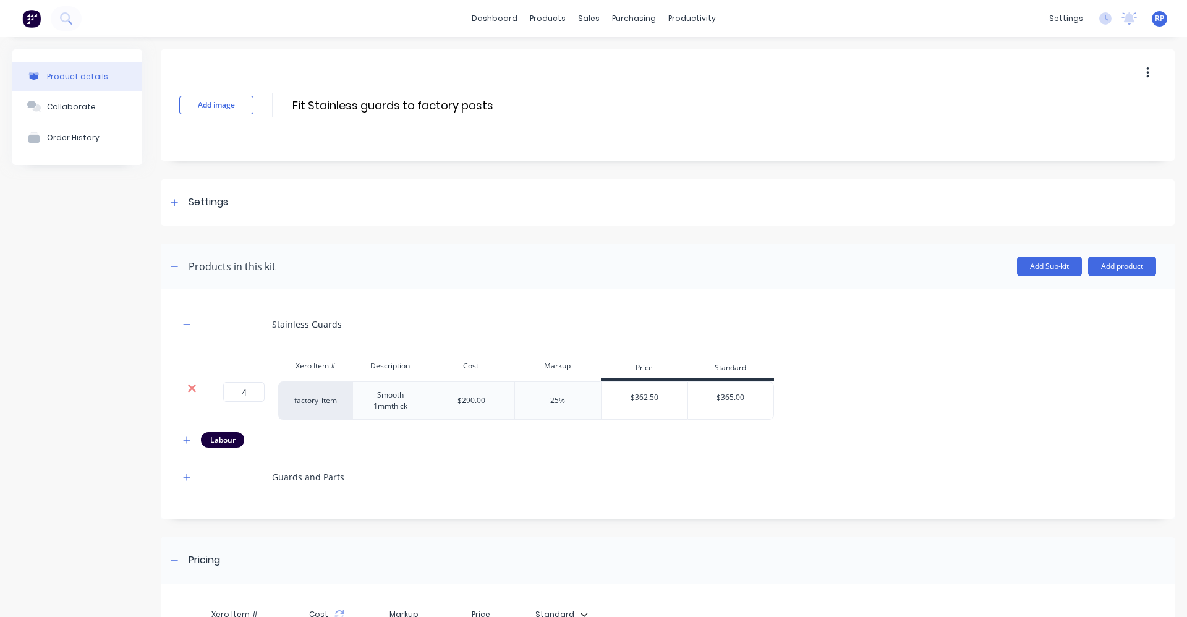
click at [190, 388] on icon at bounding box center [191, 388] width 9 height 12
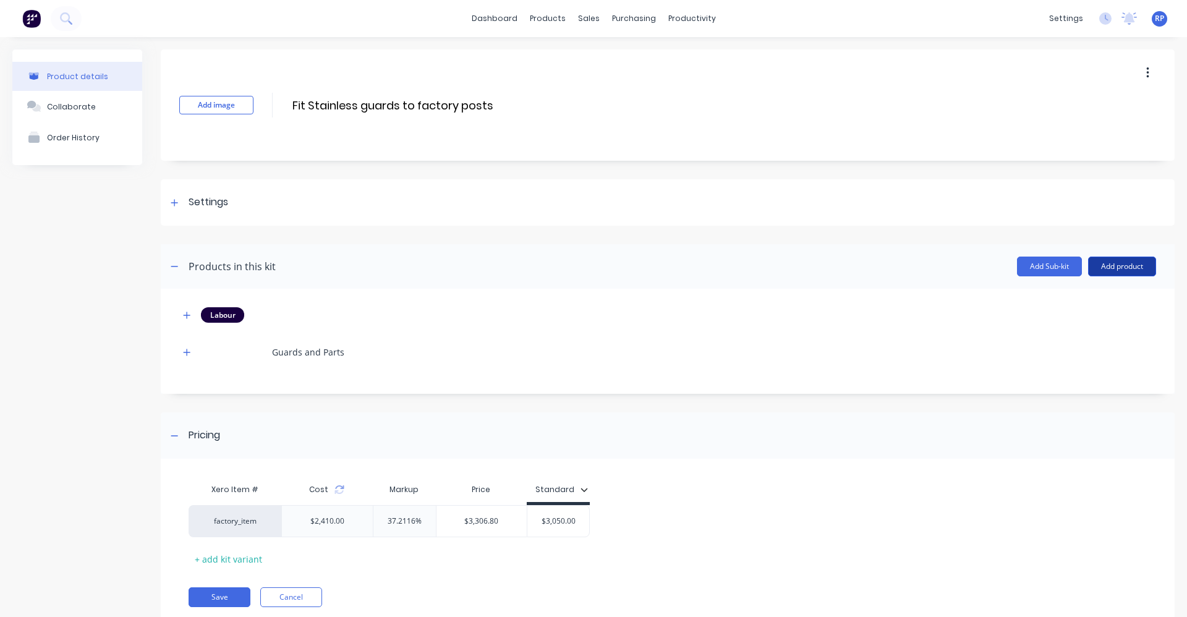
click at [1140, 258] on button "Add product" at bounding box center [1122, 266] width 68 height 20
click at [1089, 300] on div "Product catalogue" at bounding box center [1096, 298] width 95 height 18
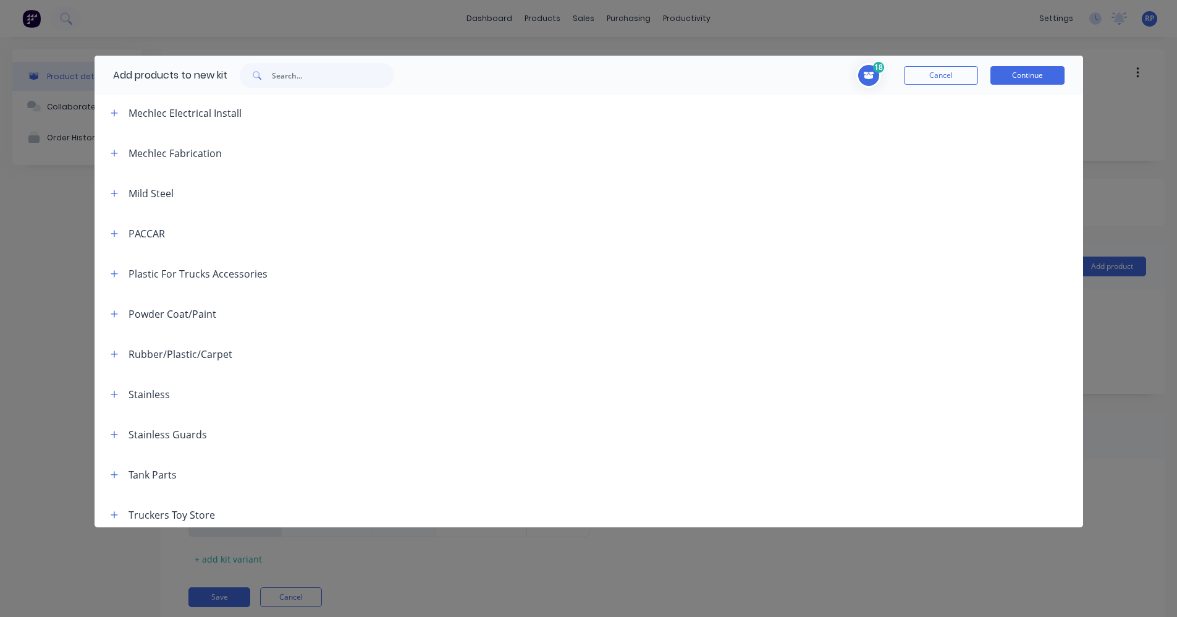
scroll to position [532, 0]
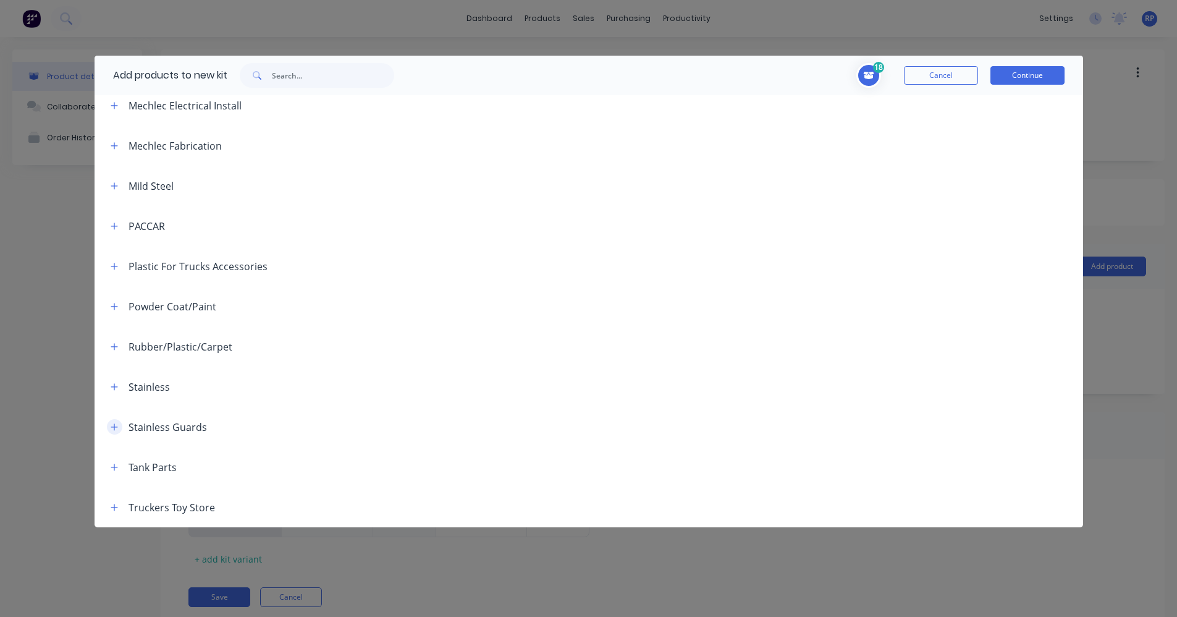
click at [115, 426] on icon "button" at bounding box center [114, 426] width 7 height 7
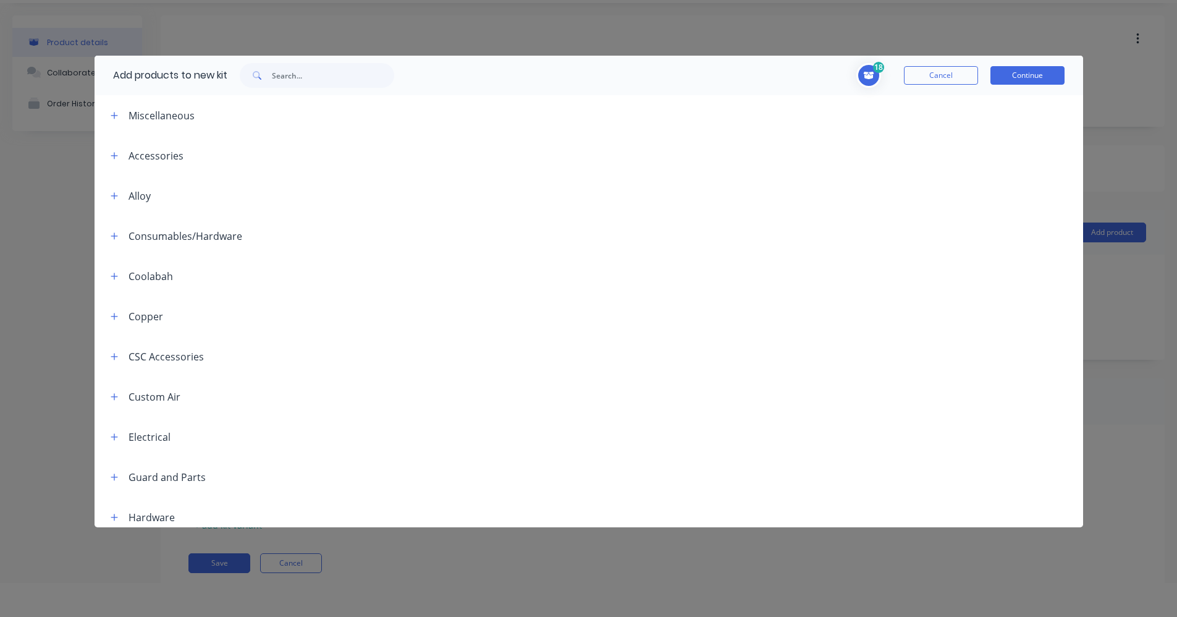
scroll to position [62, 0]
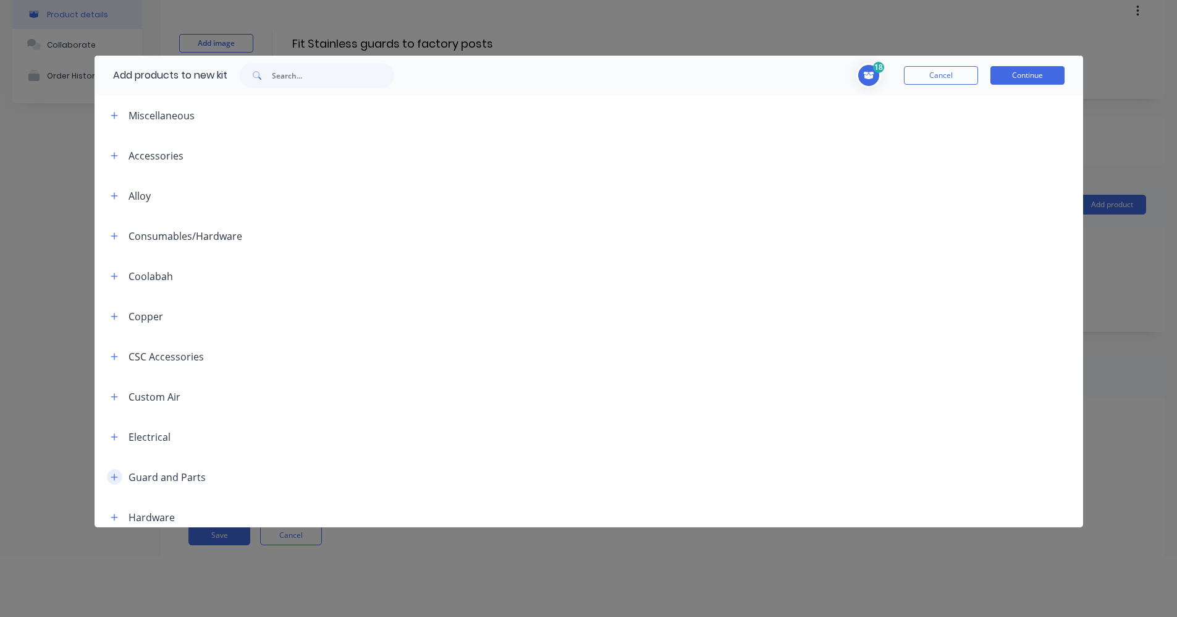
click at [117, 476] on icon "button" at bounding box center [114, 477] width 7 height 9
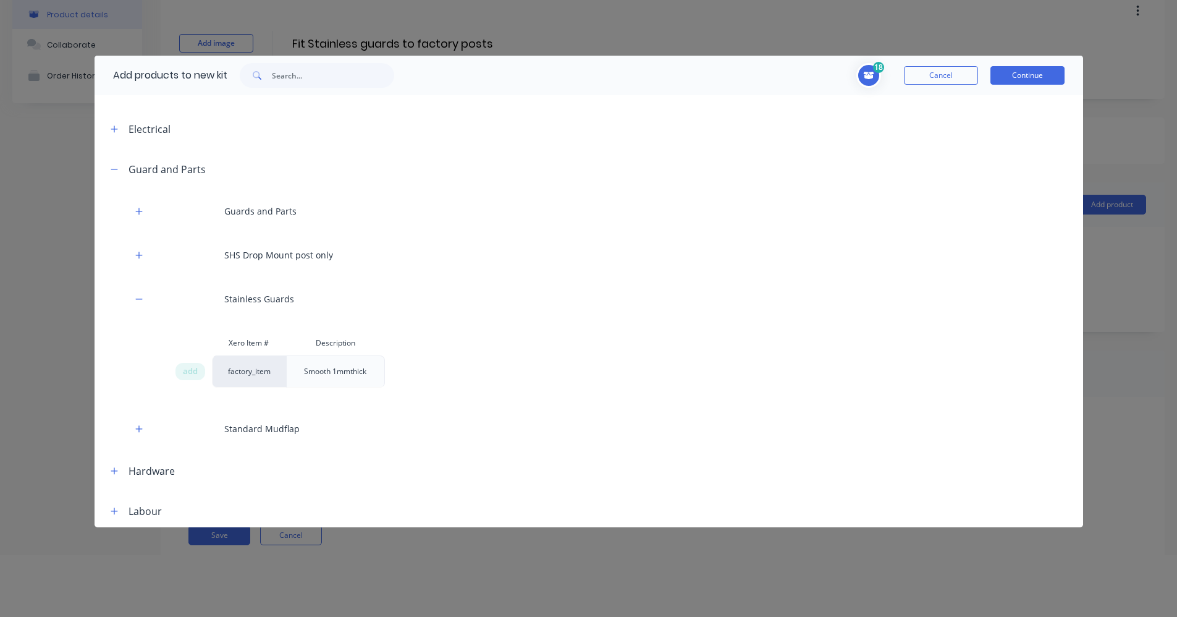
scroll to position [309, 0]
click at [195, 368] on span "add" at bounding box center [190, 370] width 15 height 12
click at [1016, 75] on button "Continue" at bounding box center [1028, 75] width 74 height 19
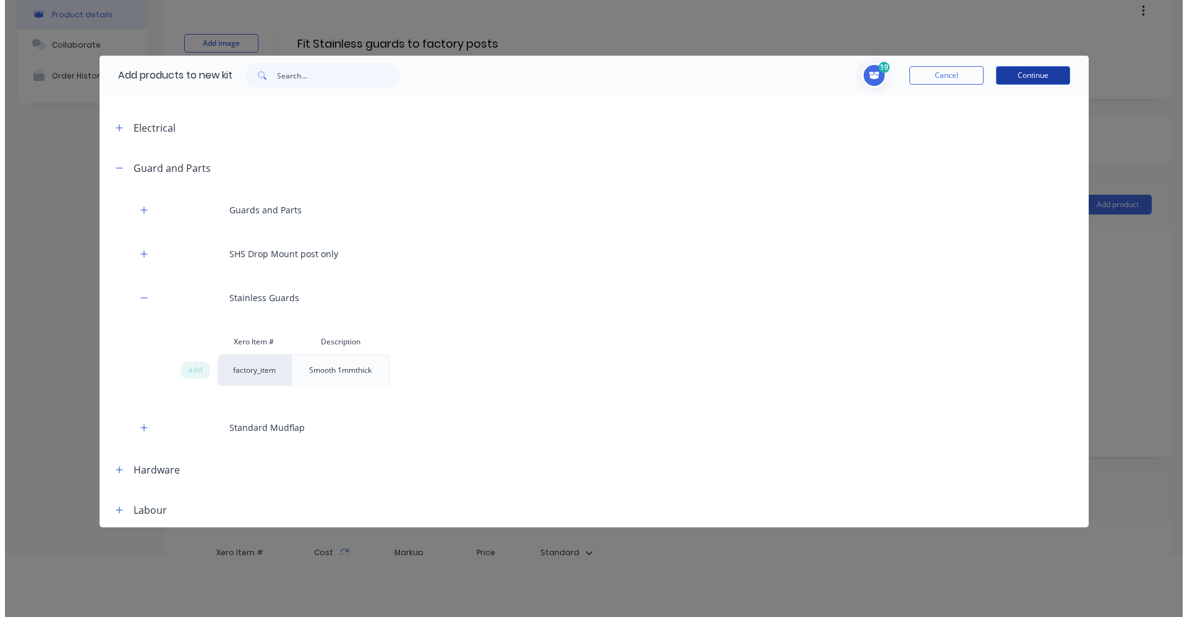
scroll to position [0, 0]
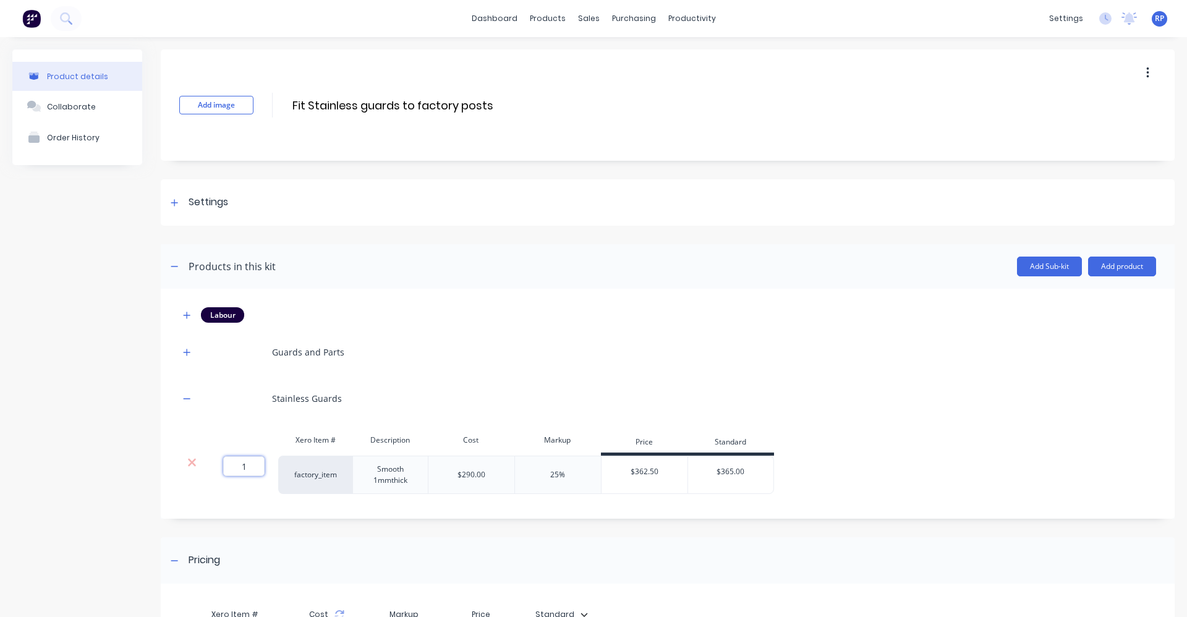
click at [248, 468] on input "1" at bounding box center [243, 466] width 41 height 20
click at [537, 368] on div "Guards and Parts" at bounding box center [667, 352] width 976 height 34
click at [184, 350] on icon "button" at bounding box center [186, 352] width 7 height 9
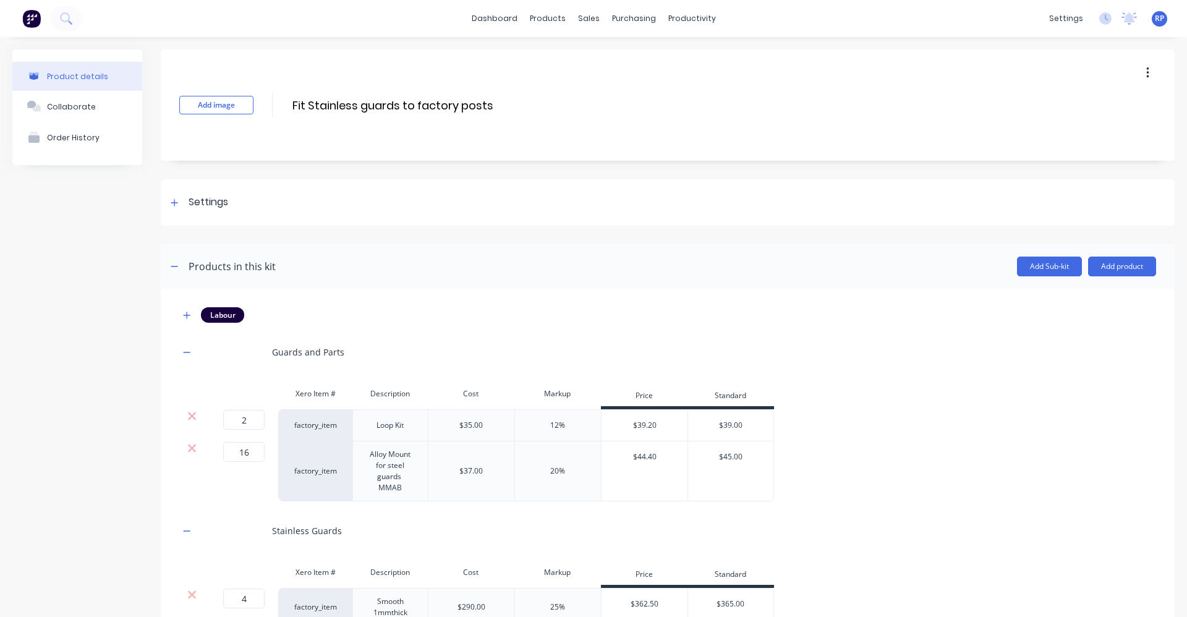
scroll to position [62, 0]
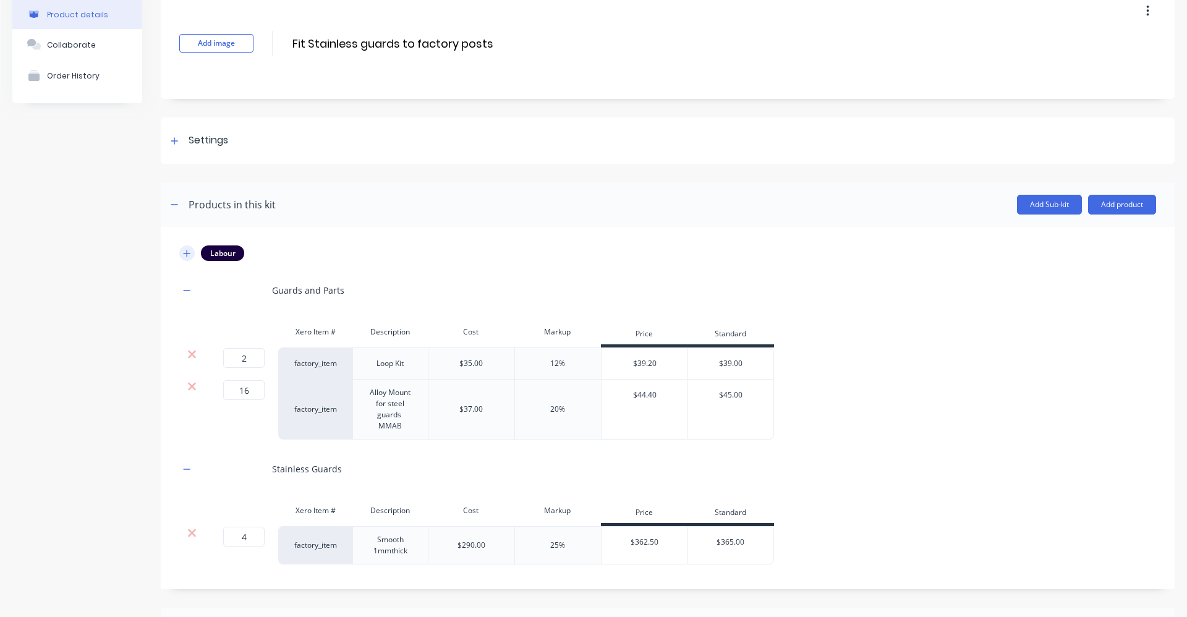
click at [188, 255] on icon "button" at bounding box center [186, 253] width 7 height 9
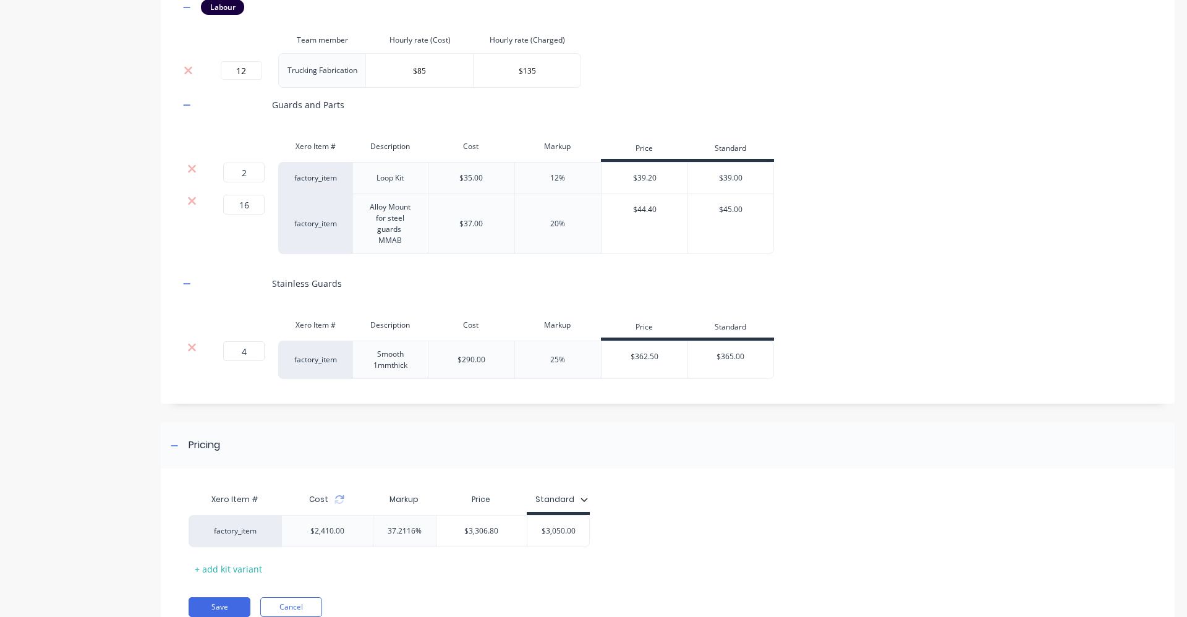
scroll to position [309, 0]
click at [337, 498] on icon at bounding box center [339, 498] width 10 height 10
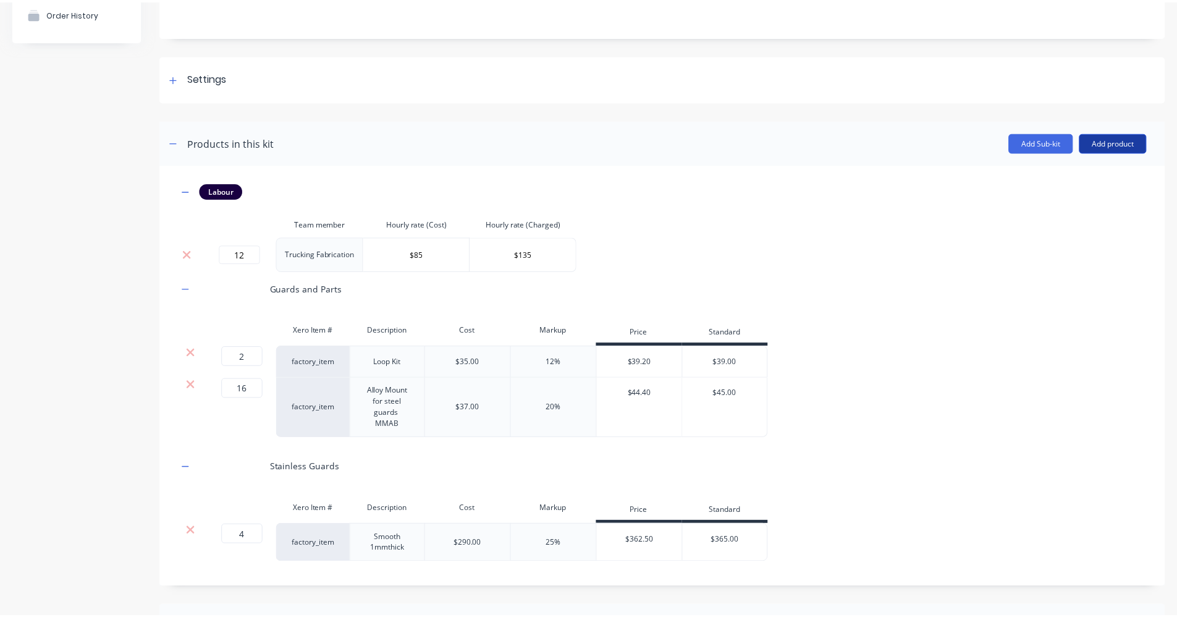
scroll to position [124, 0]
click at [1126, 148] on button "Add product" at bounding box center [1122, 143] width 68 height 20
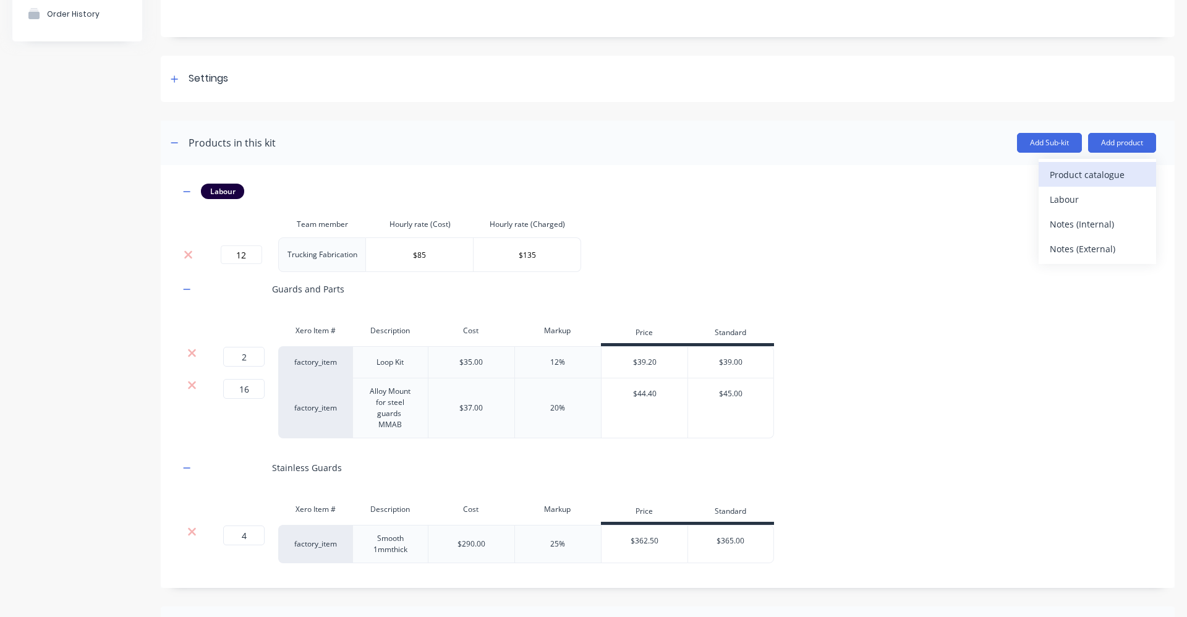
click at [1092, 173] on div "Product catalogue" at bounding box center [1096, 175] width 95 height 18
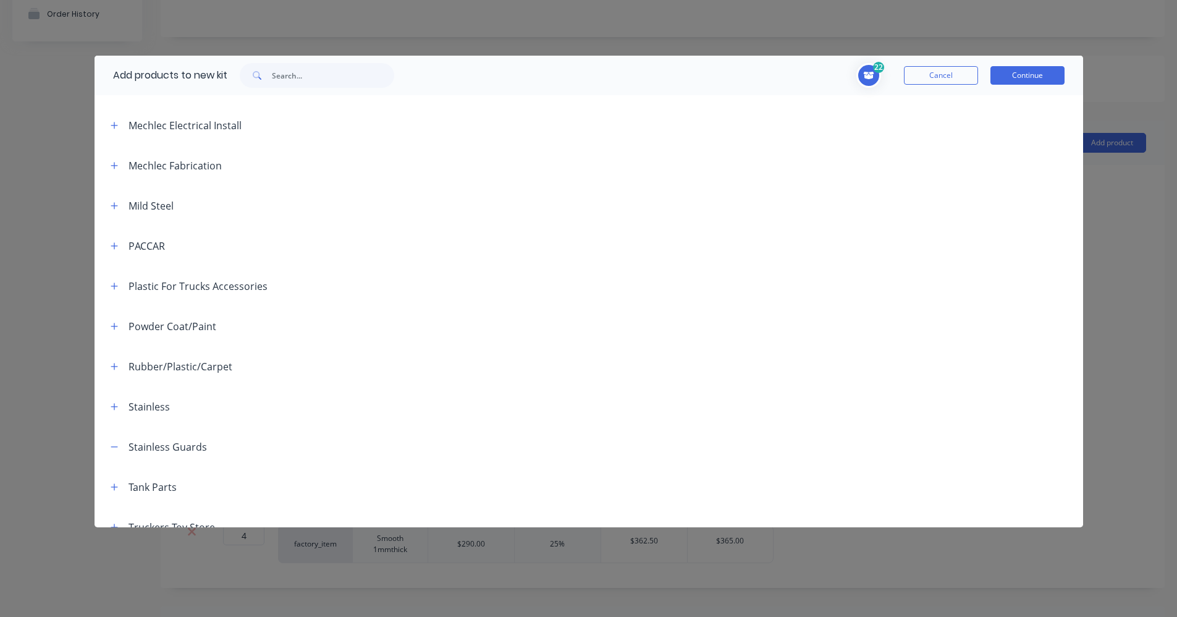
scroll to position [1343, 0]
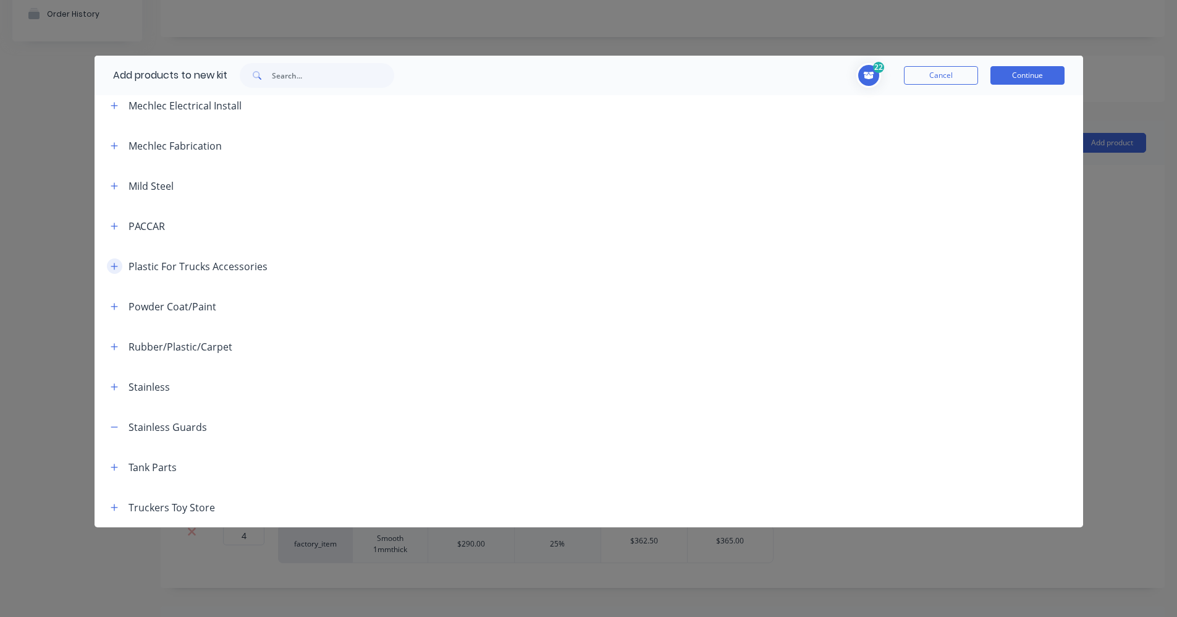
click at [115, 264] on icon "button" at bounding box center [114, 266] width 7 height 9
click at [117, 391] on icon "button" at bounding box center [114, 390] width 7 height 9
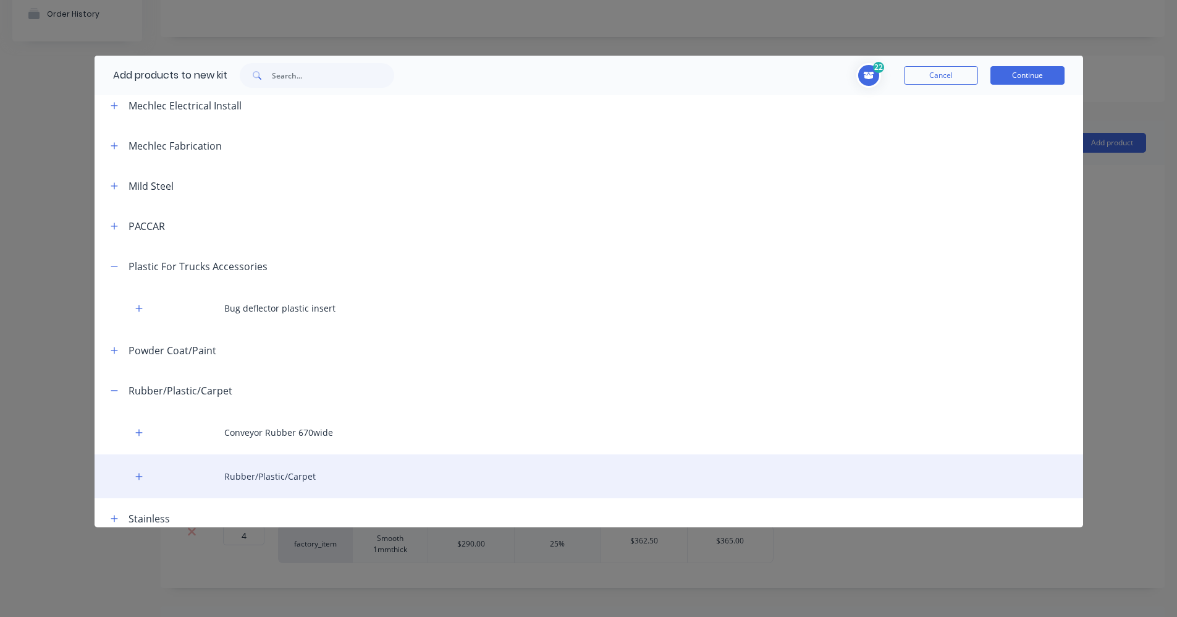
click at [133, 470] on div "Rubber/Plastic/Carpet" at bounding box center [589, 476] width 989 height 44
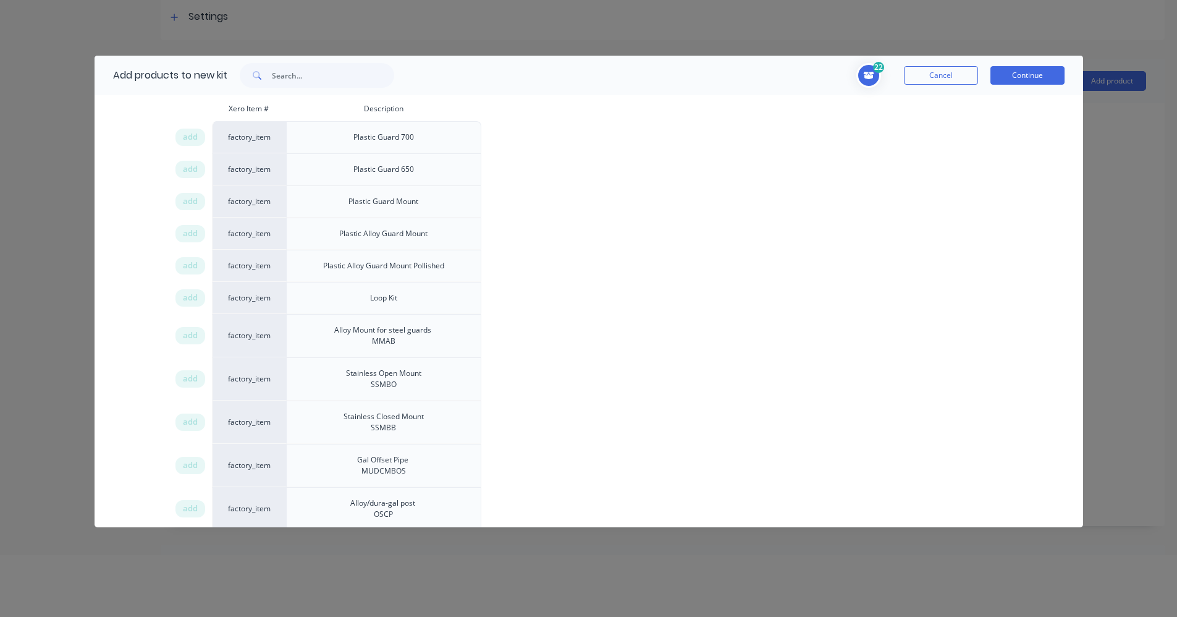
scroll to position [0, 0]
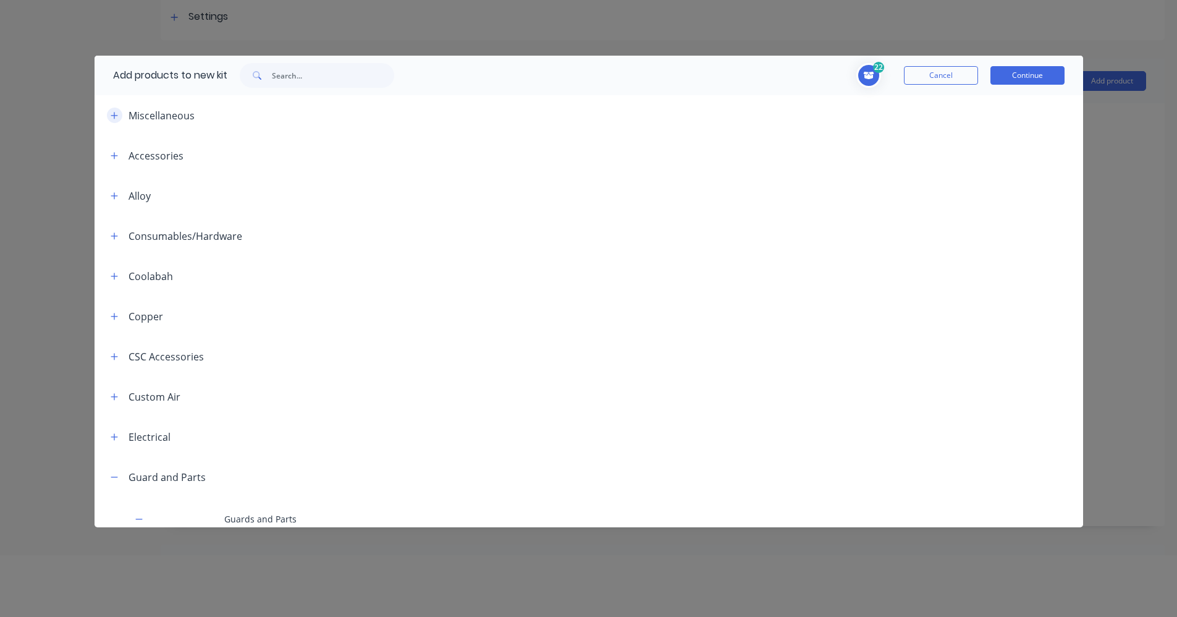
click at [116, 117] on icon "button" at bounding box center [114, 115] width 7 height 9
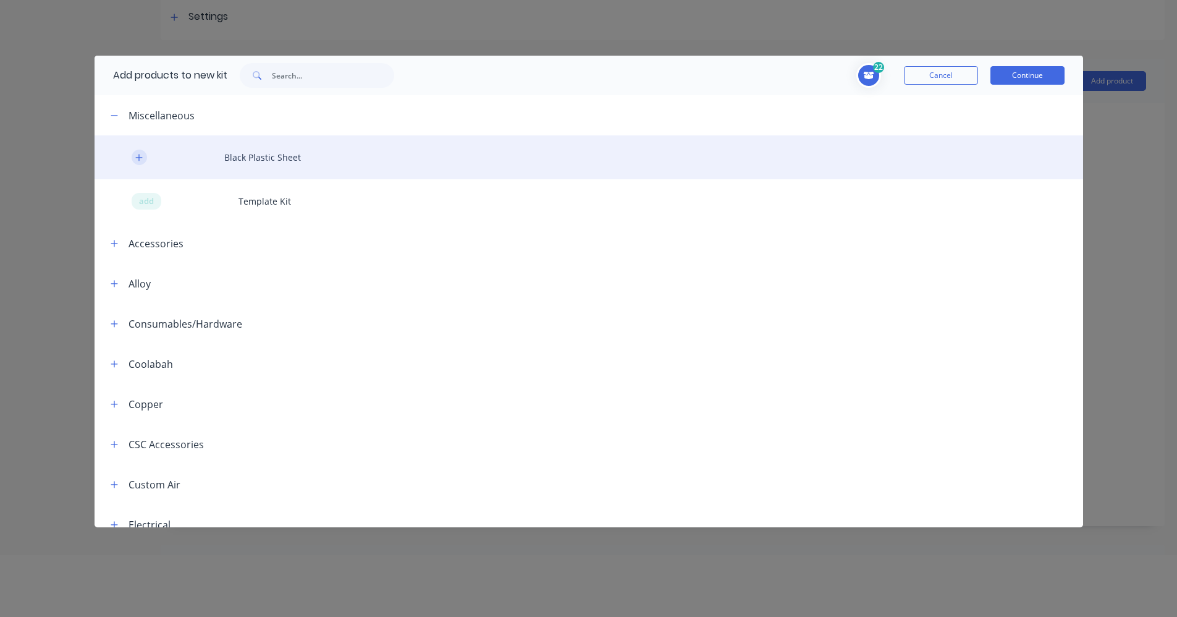
click at [146, 159] on button "button" at bounding box center [139, 157] width 15 height 15
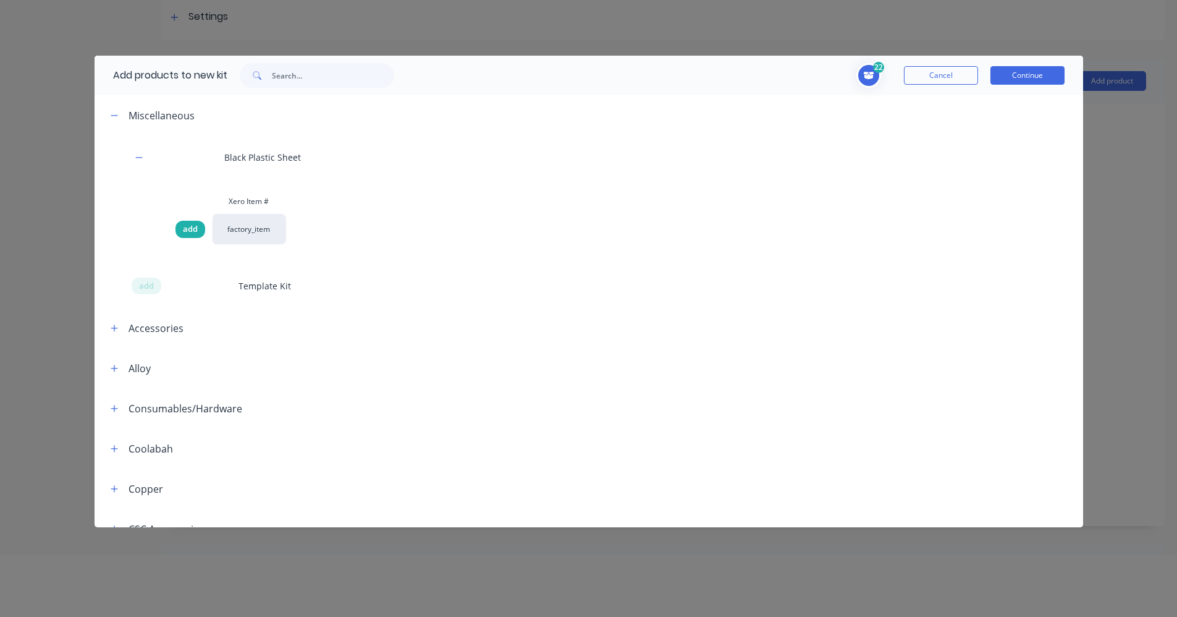
click at [184, 230] on span "add" at bounding box center [190, 229] width 15 height 12
click at [1032, 70] on button "Continue" at bounding box center [1028, 75] width 74 height 19
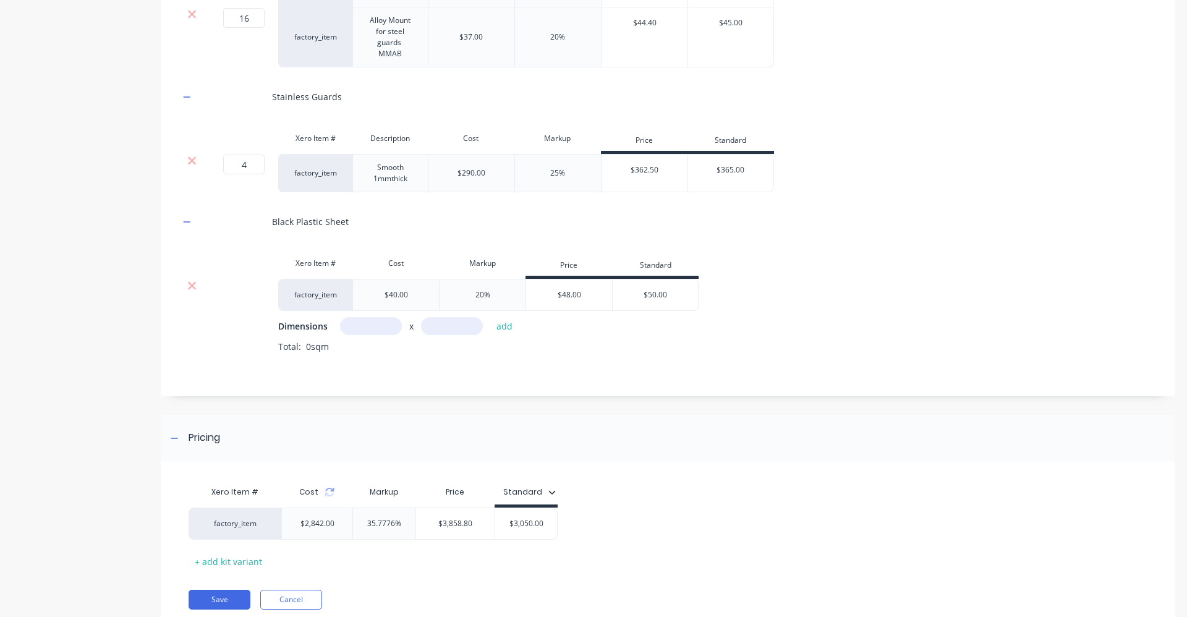
scroll to position [536, 0]
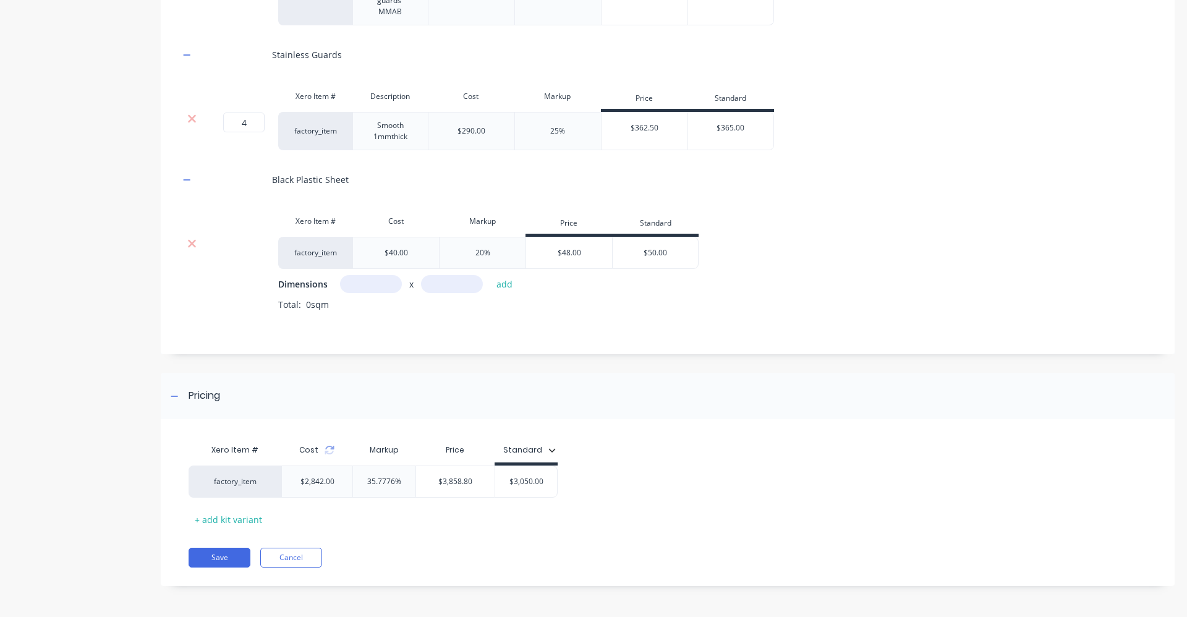
click at [394, 288] on input "text" at bounding box center [371, 284] width 62 height 18
click at [450, 279] on input "text" at bounding box center [452, 284] width 62 height 18
click at [507, 285] on button "add" at bounding box center [504, 284] width 29 height 17
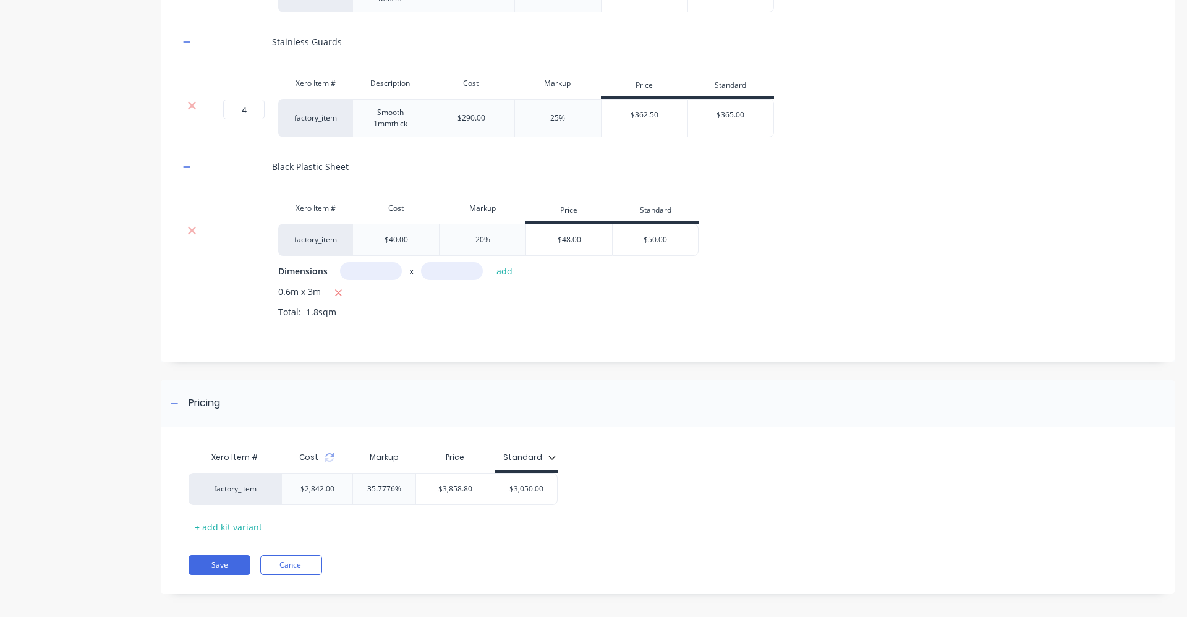
scroll to position [557, 0]
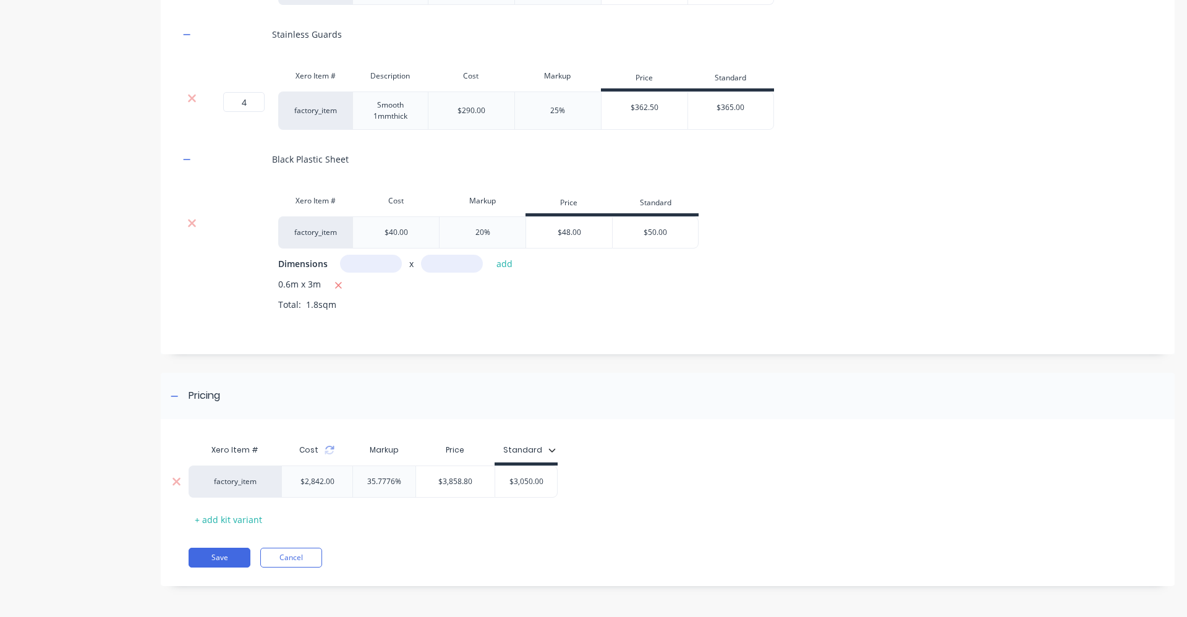
click at [541, 482] on input "$3,050.00" at bounding box center [526, 481] width 62 height 11
click at [542, 482] on input "$3,050.00" at bounding box center [526, 481] width 62 height 11
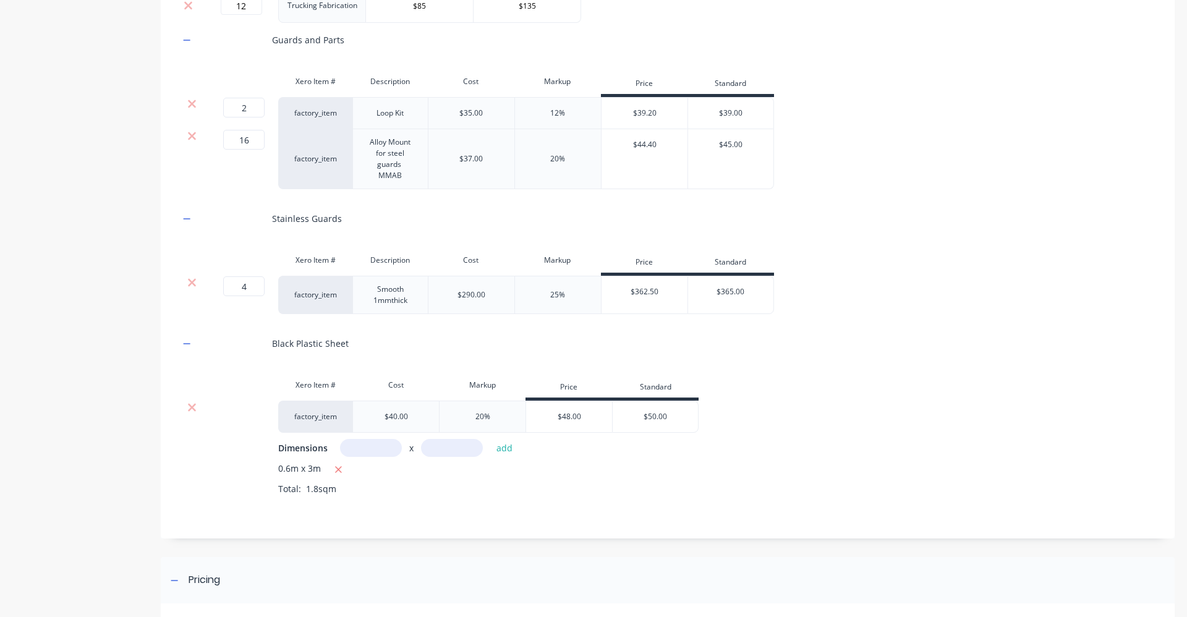
scroll to position [371, 0]
click at [188, 137] on icon at bounding box center [191, 137] width 9 height 12
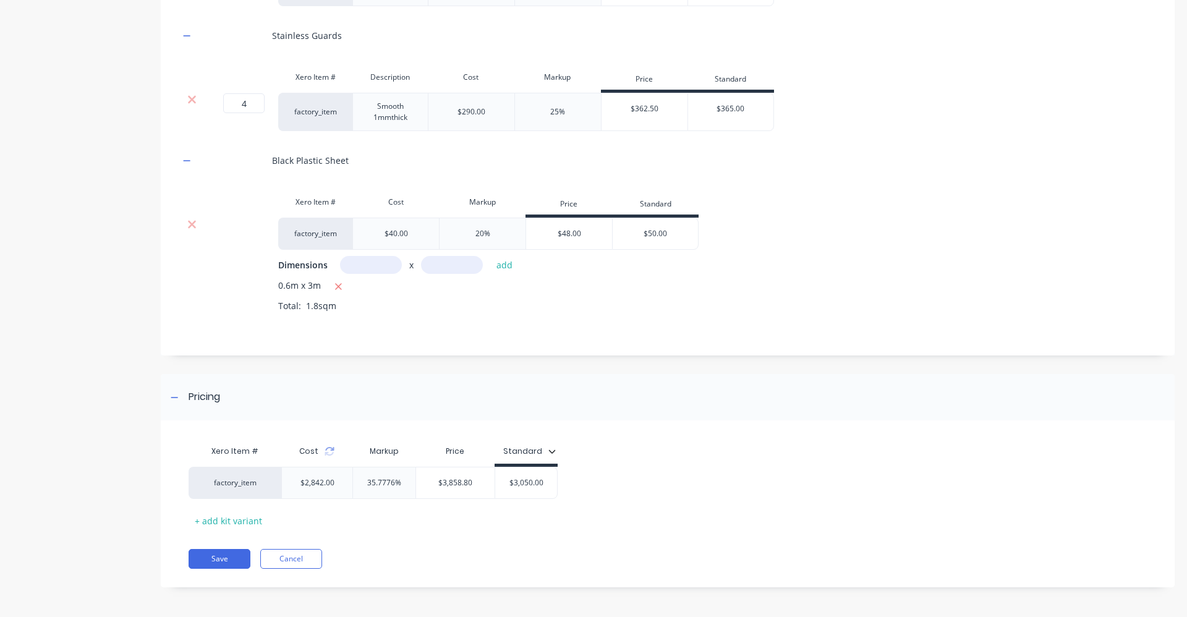
scroll to position [497, 0]
click at [331, 447] on icon at bounding box center [329, 448] width 9 height 4
click at [545, 484] on input "$3,050.00" at bounding box center [526, 481] width 62 height 11
click at [585, 452] on div "Xero Item # Cost Markup Price Standard factory_item $2,322.00 39.3109% $3,234.8…" at bounding box center [662, 483] width 948 height 91
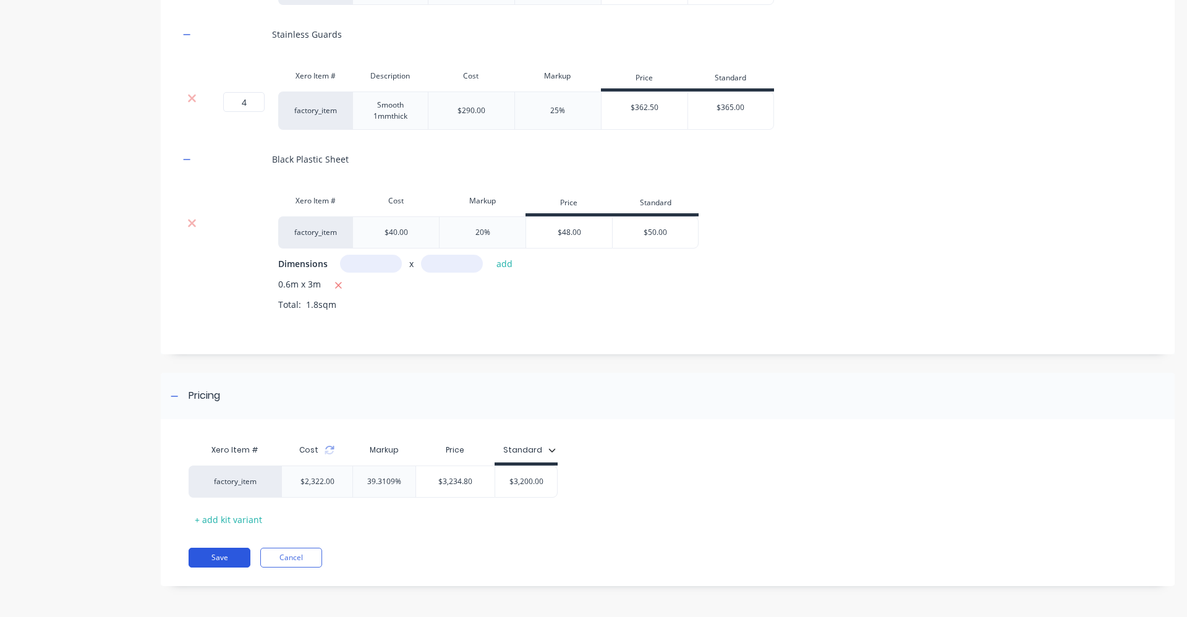
click at [236, 560] on button "Save" at bounding box center [219, 558] width 62 height 20
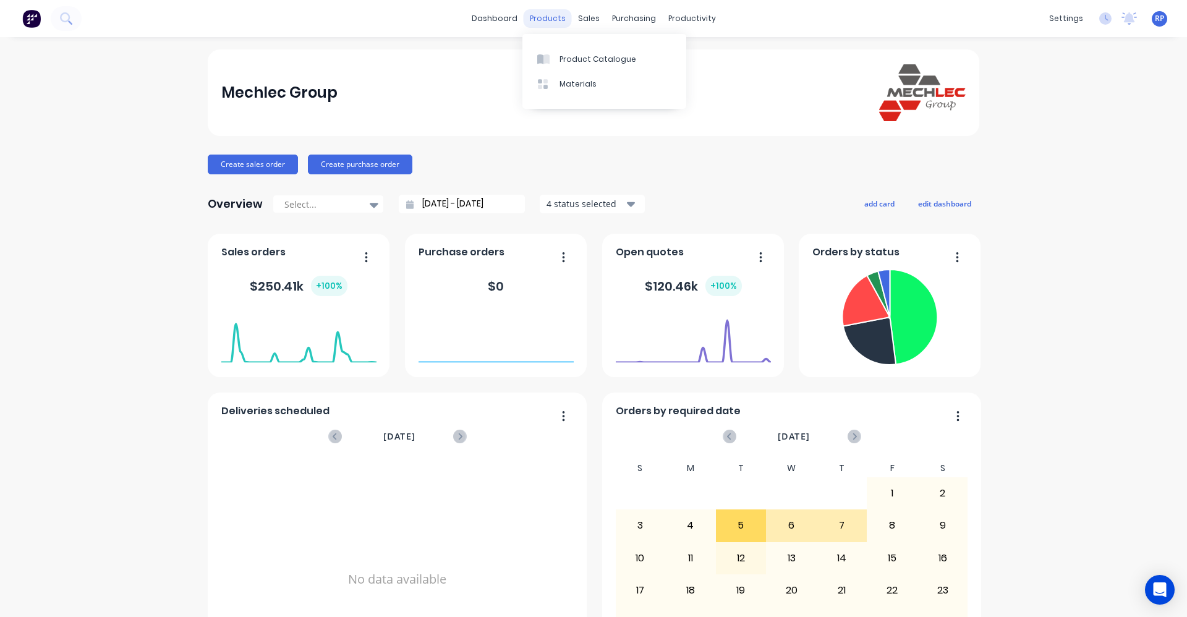
click at [544, 20] on div "products" at bounding box center [547, 18] width 48 height 19
click at [546, 59] on icon at bounding box center [546, 59] width 6 height 10
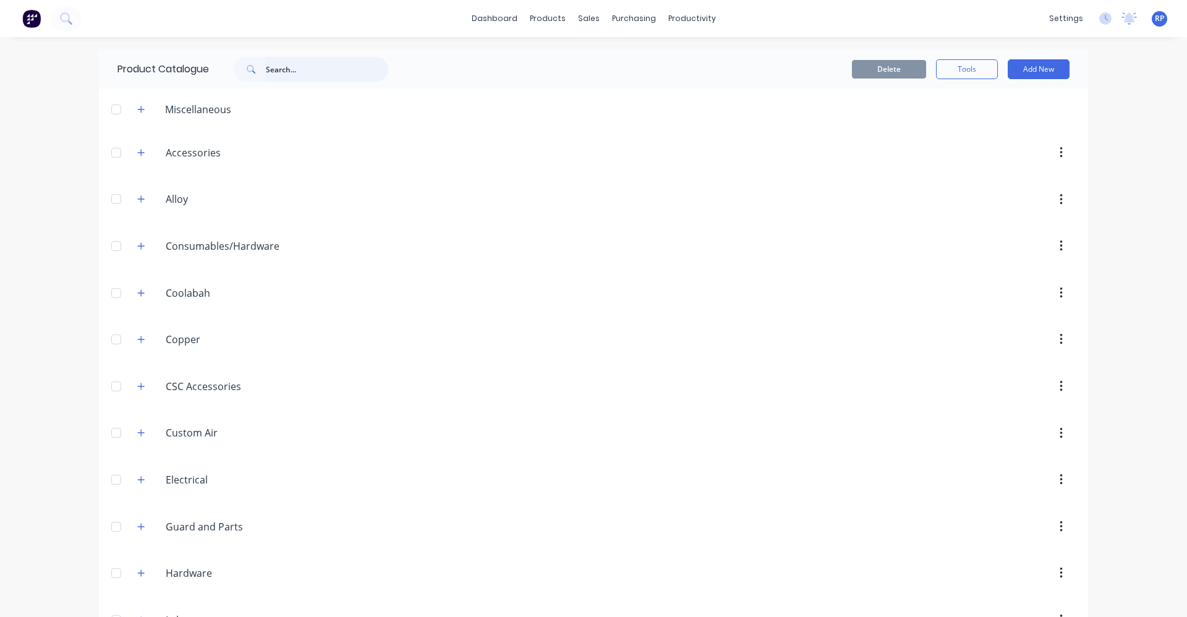
click at [269, 74] on input "text" at bounding box center [327, 69] width 122 height 25
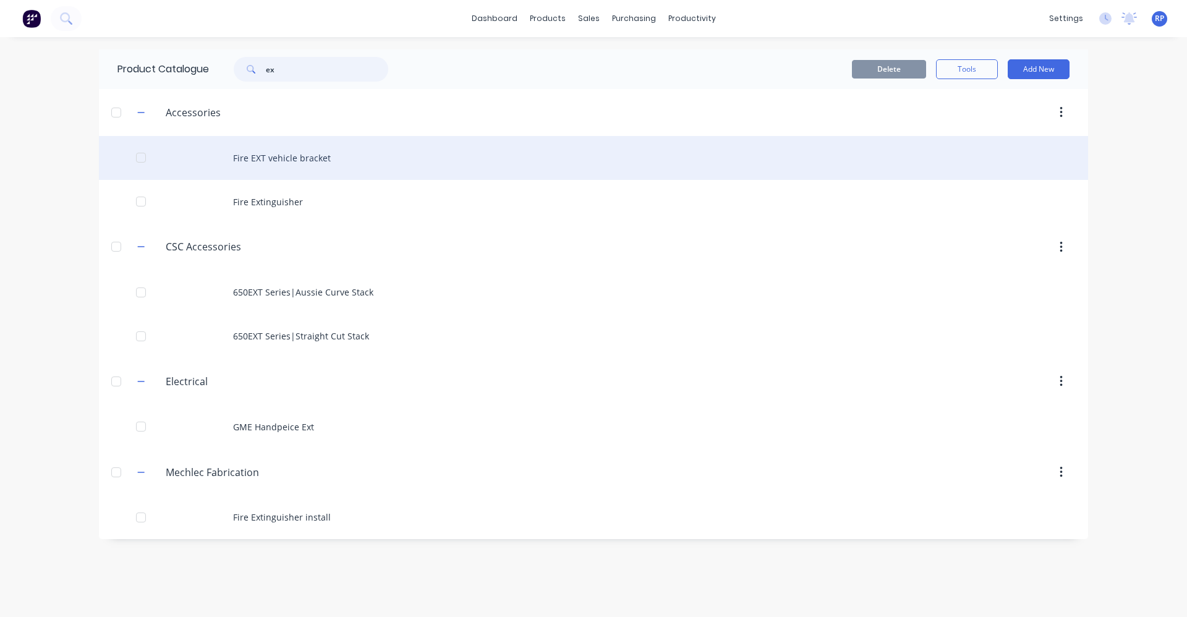
type input "e"
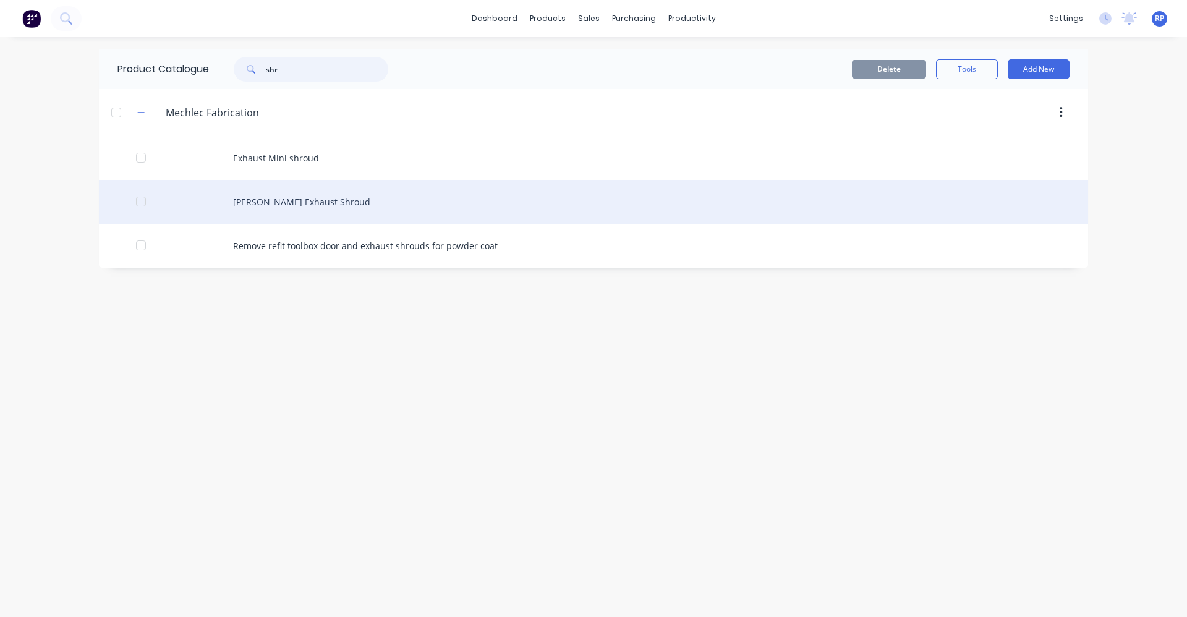
type input "shr"
click at [300, 204] on div "[PERSON_NAME] Exhaust Shroud" at bounding box center [593, 202] width 989 height 44
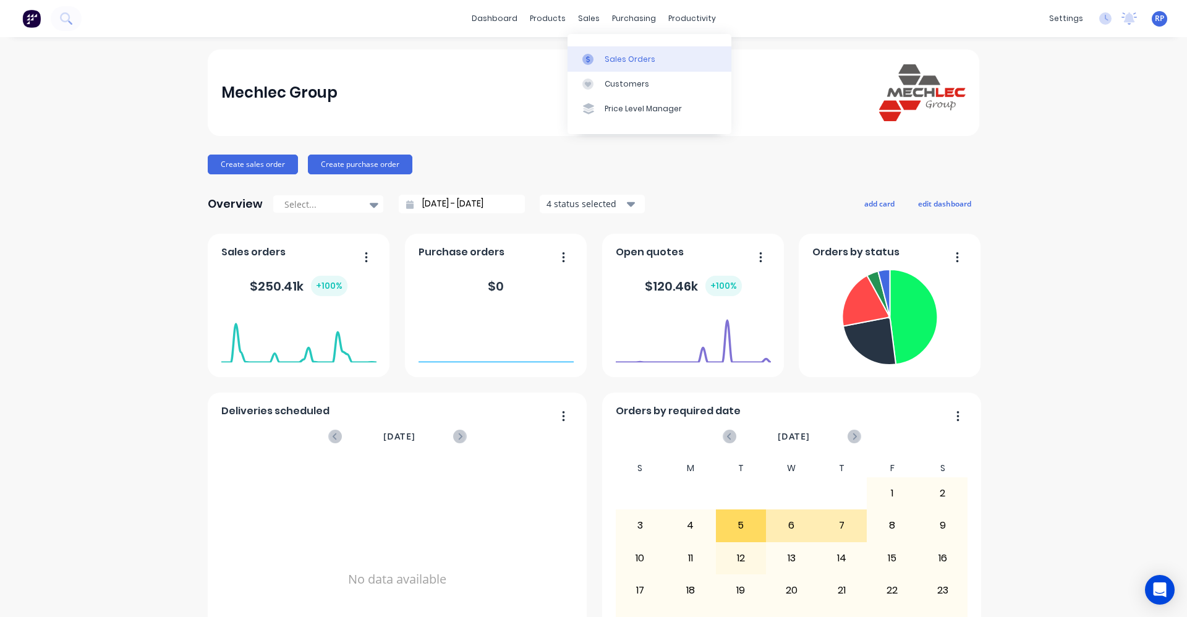
click at [601, 54] on link "Sales Orders" at bounding box center [649, 58] width 164 height 25
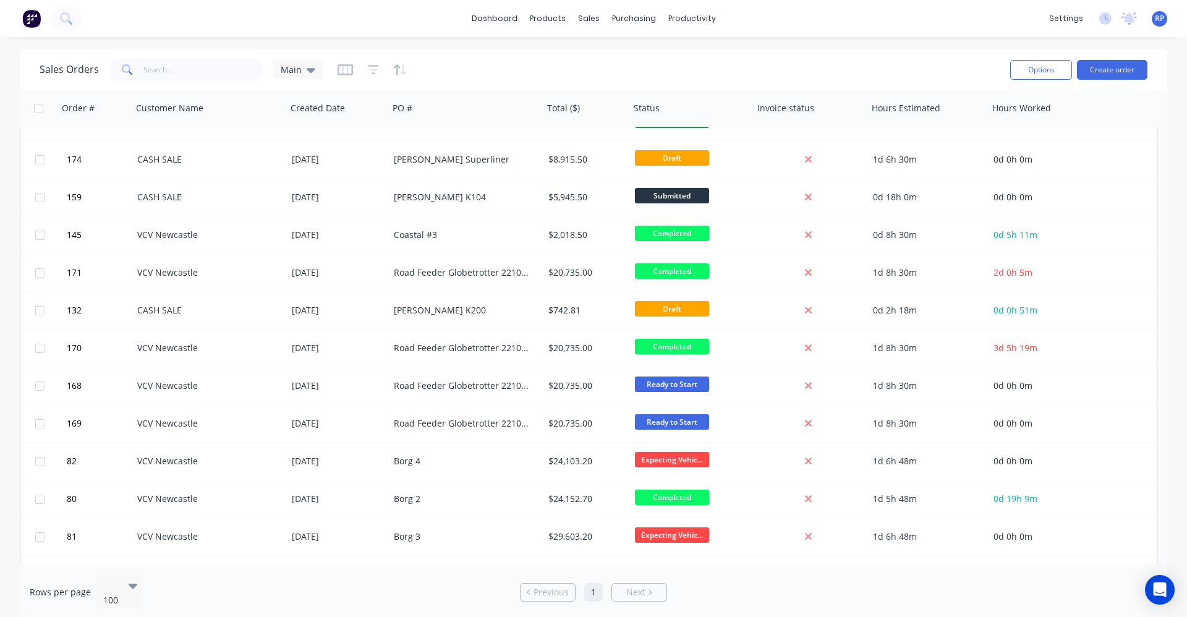
scroll to position [1236, 0]
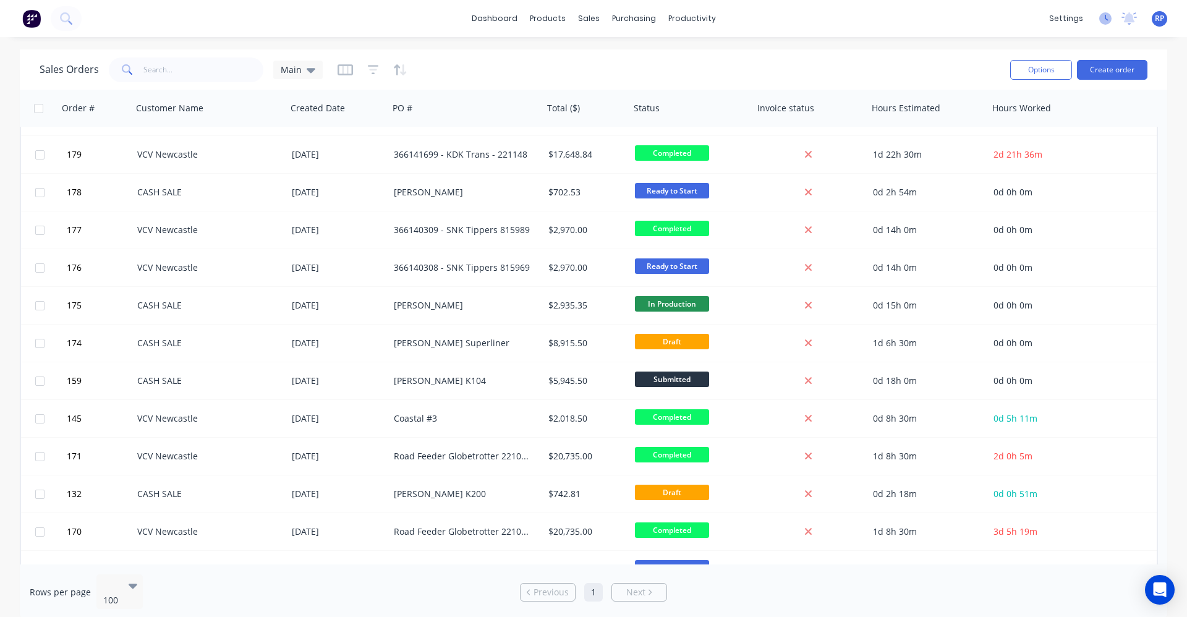
click at [1099, 19] on div "settings No new notifications Mark all as read You have no notifications RP Mec…" at bounding box center [1115, 18] width 144 height 19
click at [1104, 17] on icon at bounding box center [1105, 18] width 12 height 12
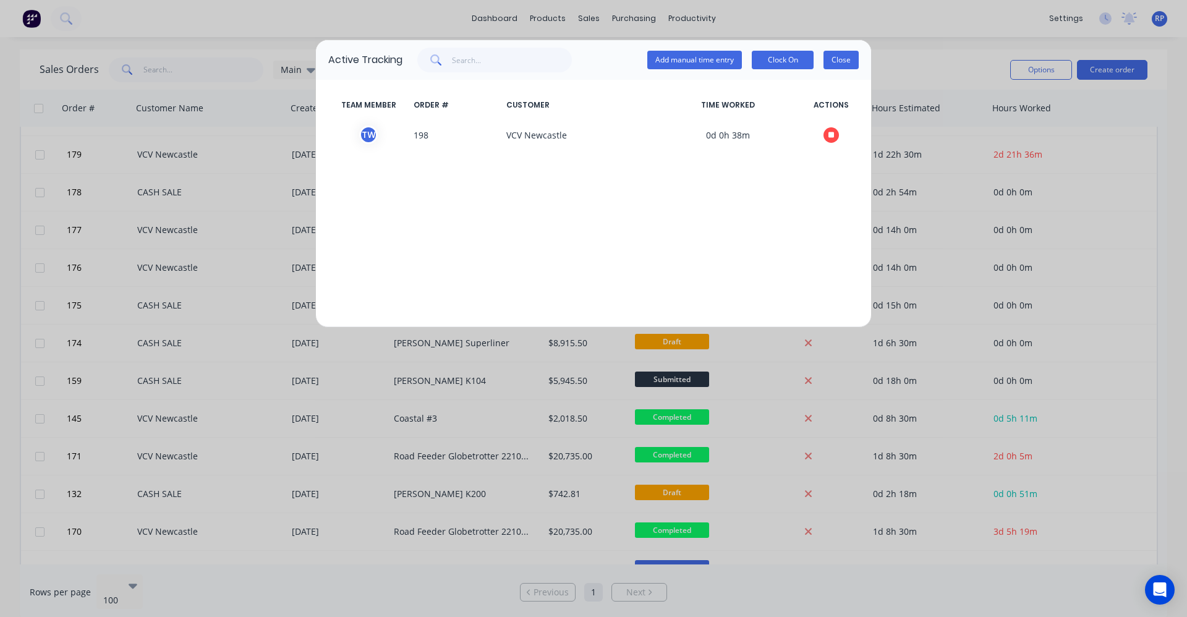
click at [846, 61] on button "Close" at bounding box center [840, 60] width 35 height 19
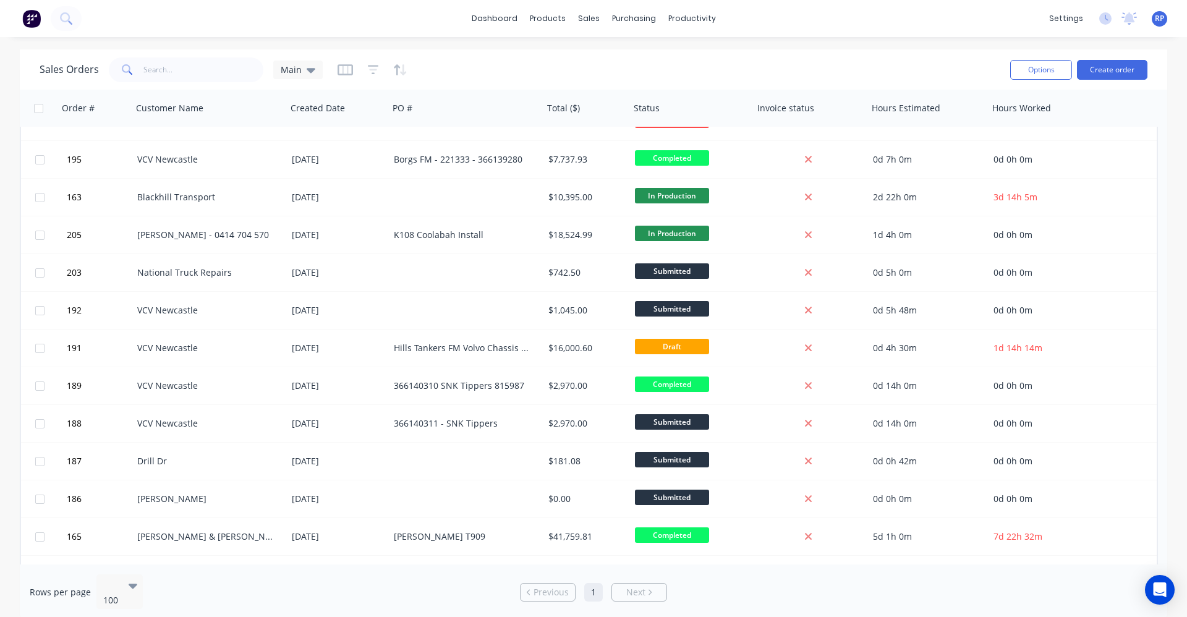
scroll to position [556, 0]
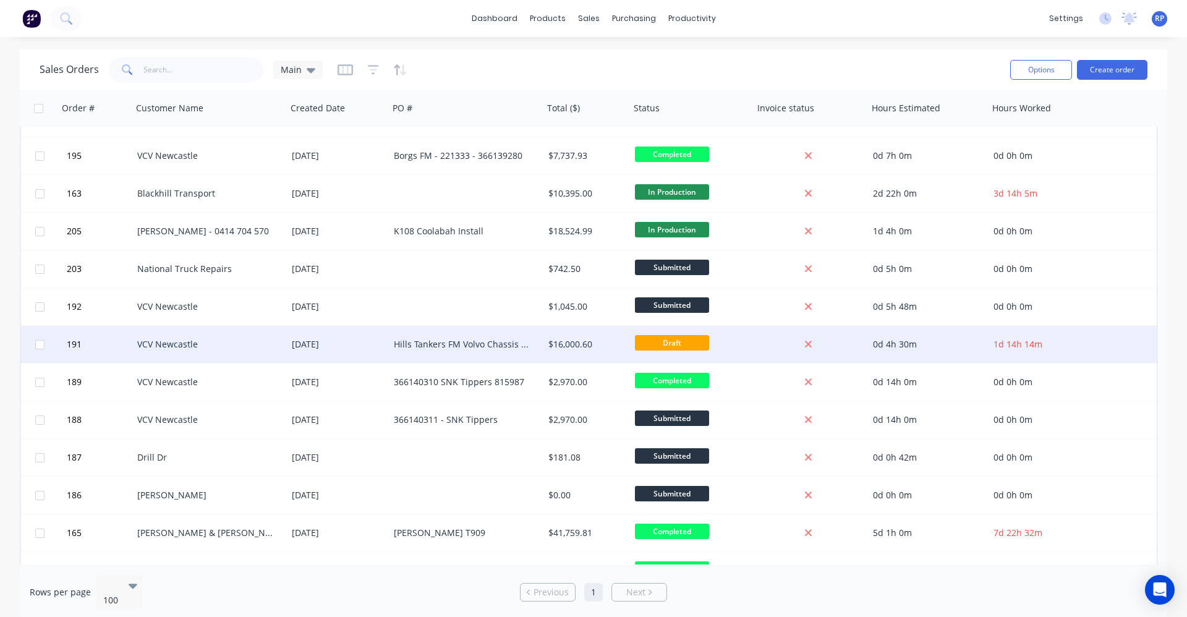
click at [373, 348] on div "[DATE]" at bounding box center [338, 344] width 92 height 12
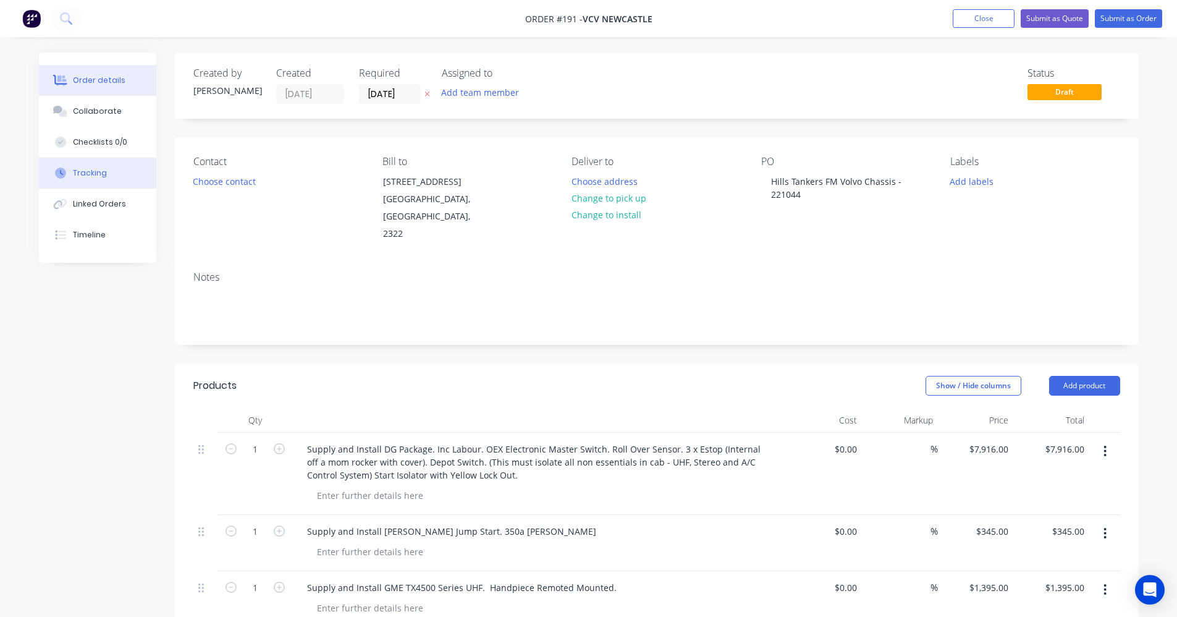
click at [93, 187] on button "Tracking" at bounding box center [97, 173] width 117 height 31
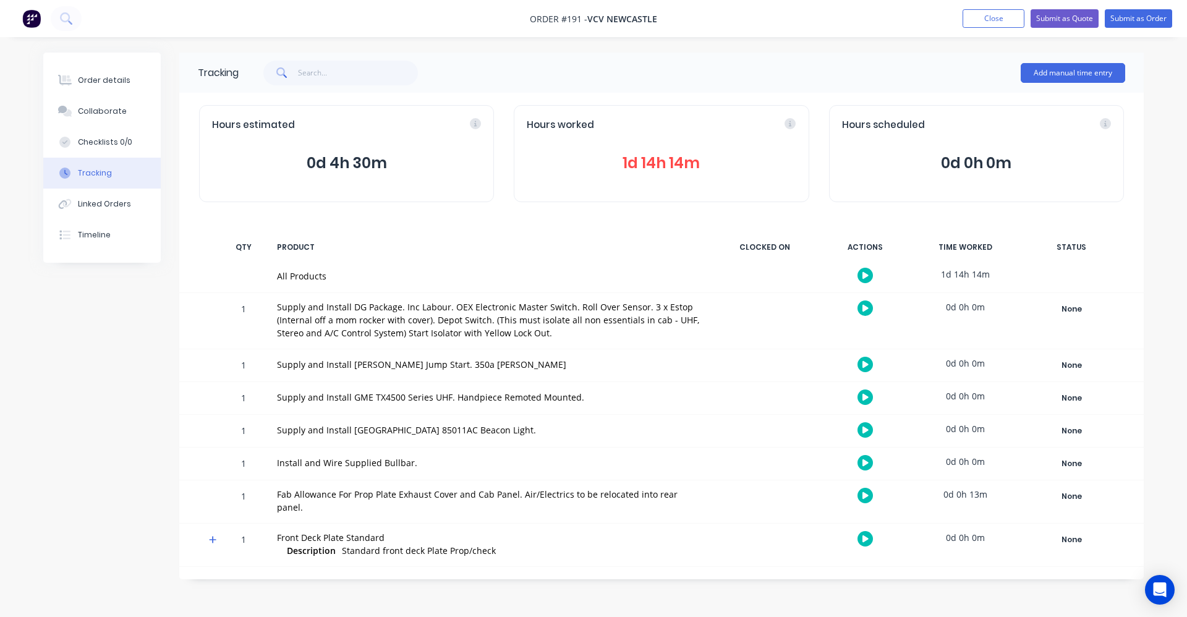
click at [704, 177] on div "Hours worked 1d 14h 14m" at bounding box center [661, 153] width 295 height 97
click at [670, 156] on span "1d 14h 14m" at bounding box center [661, 163] width 269 height 22
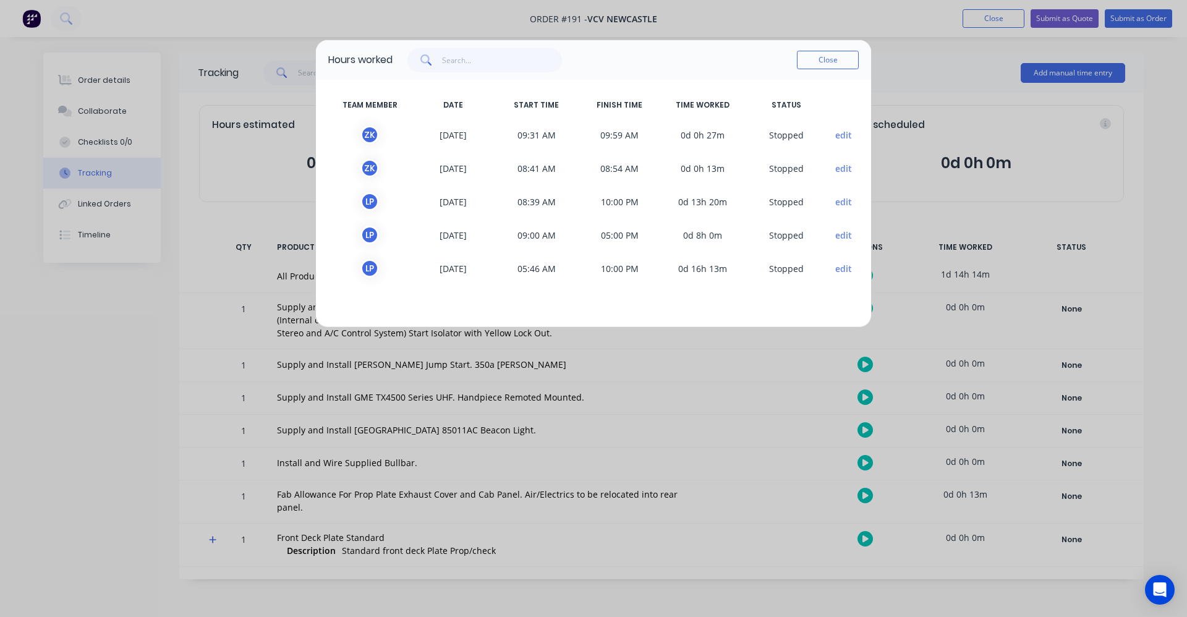
click at [842, 200] on button "edit" at bounding box center [843, 201] width 17 height 13
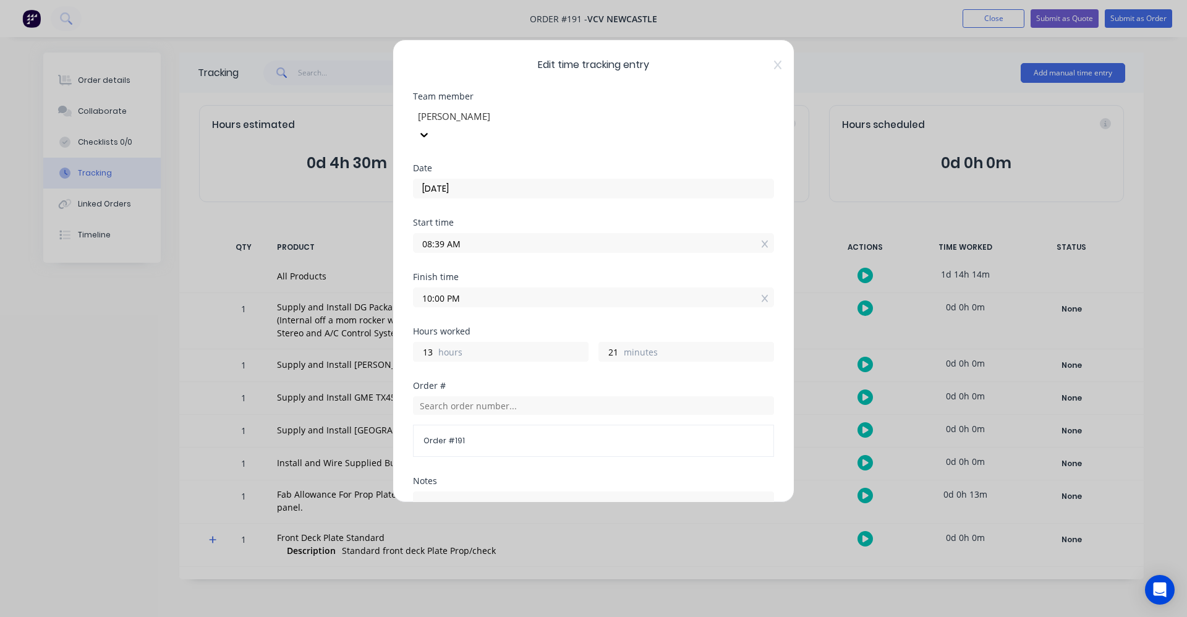
click at [484, 288] on input "10:00 PM" at bounding box center [593, 297] width 360 height 19
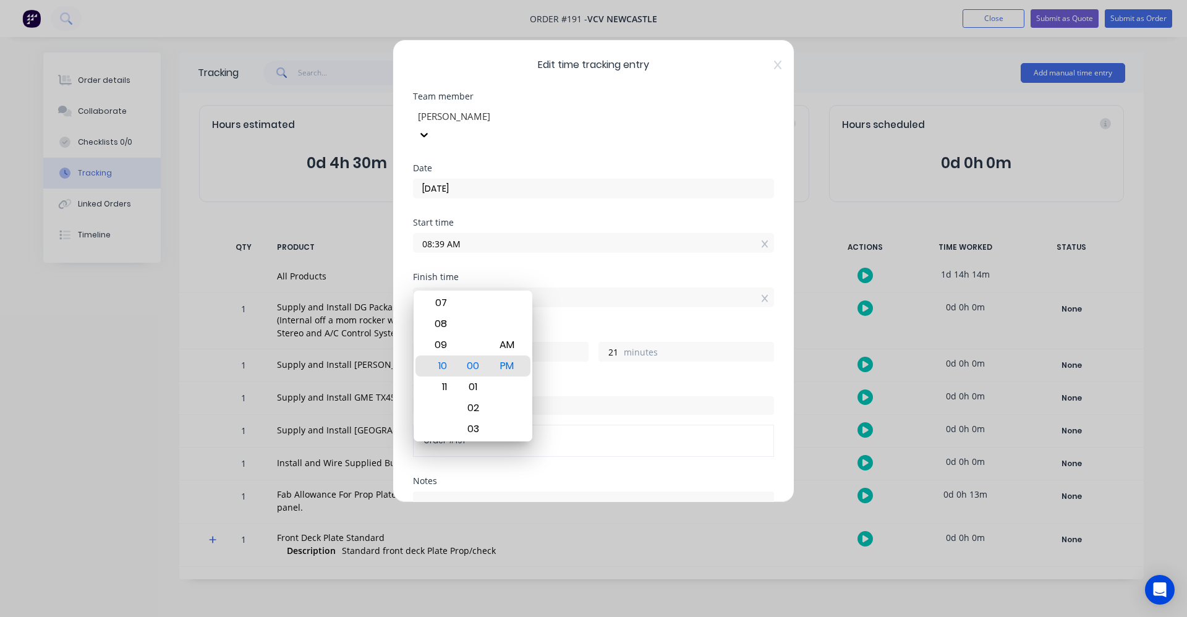
click at [484, 288] on input "10:00 PM" at bounding box center [593, 297] width 360 height 19
type input "05:00 AM"
type input "-3"
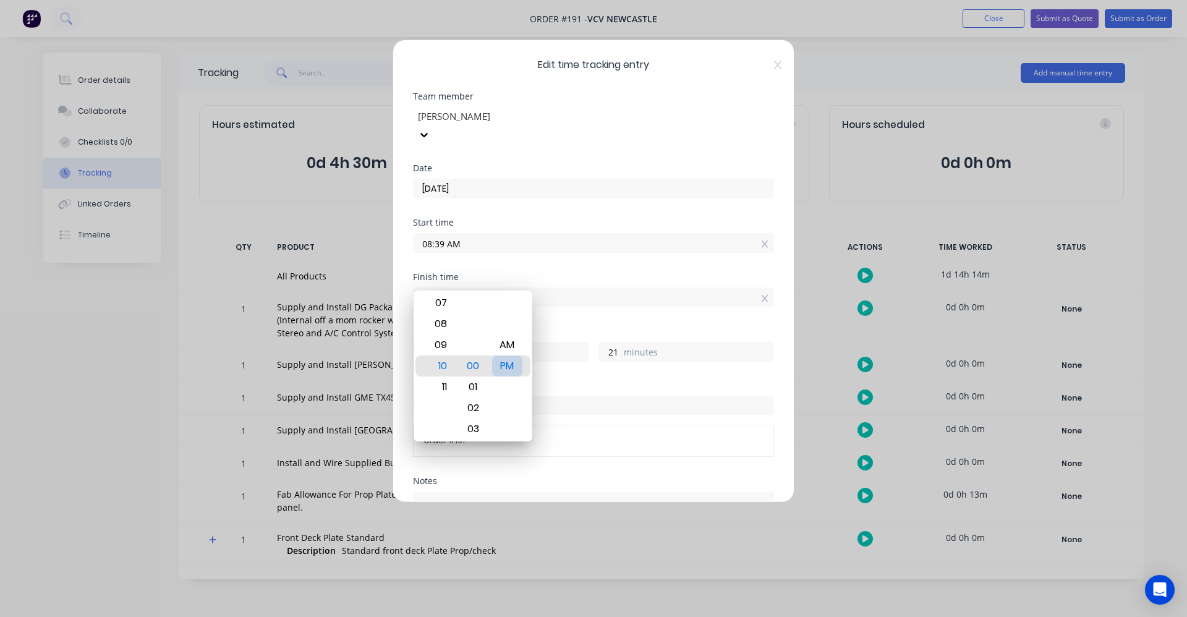
type input "-39"
click at [515, 368] on div "PM" at bounding box center [507, 365] width 30 height 21
type input "05:00 PM"
type input "8"
type input "21"
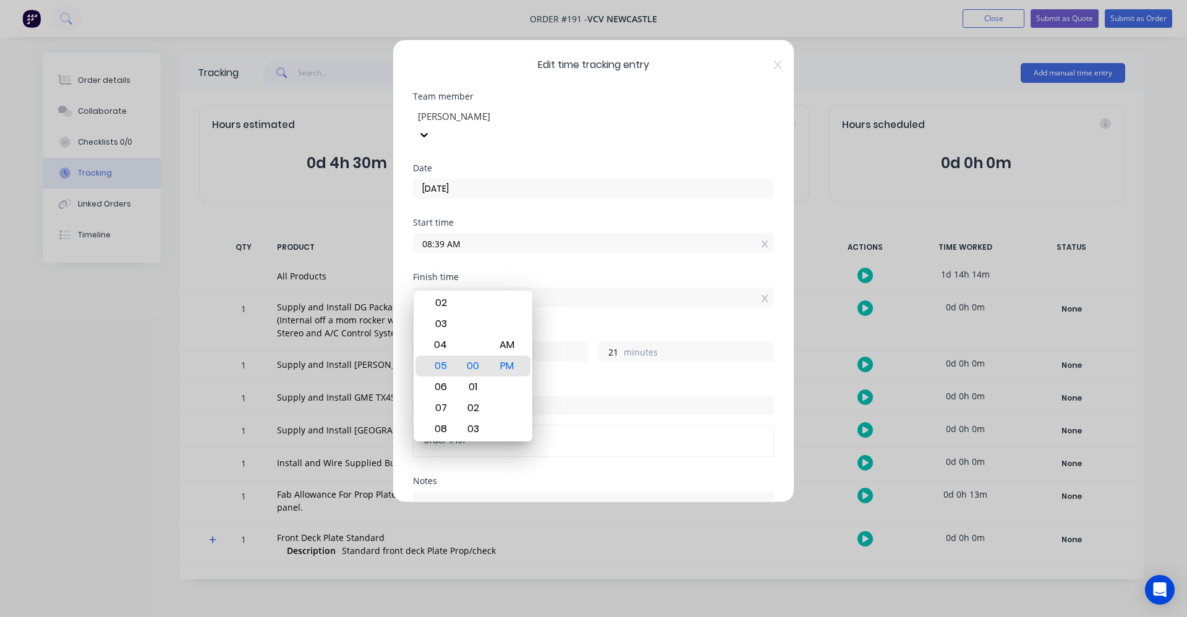
click at [667, 293] on div "Finish time 05:00 PM" at bounding box center [593, 300] width 361 height 54
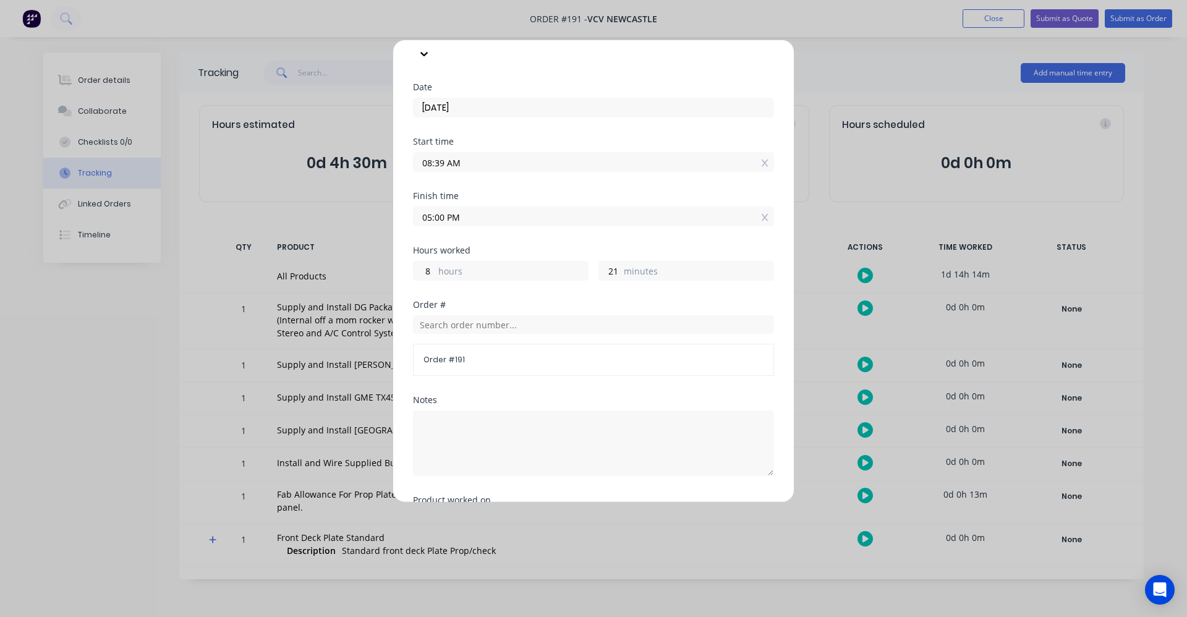
scroll to position [188, 0]
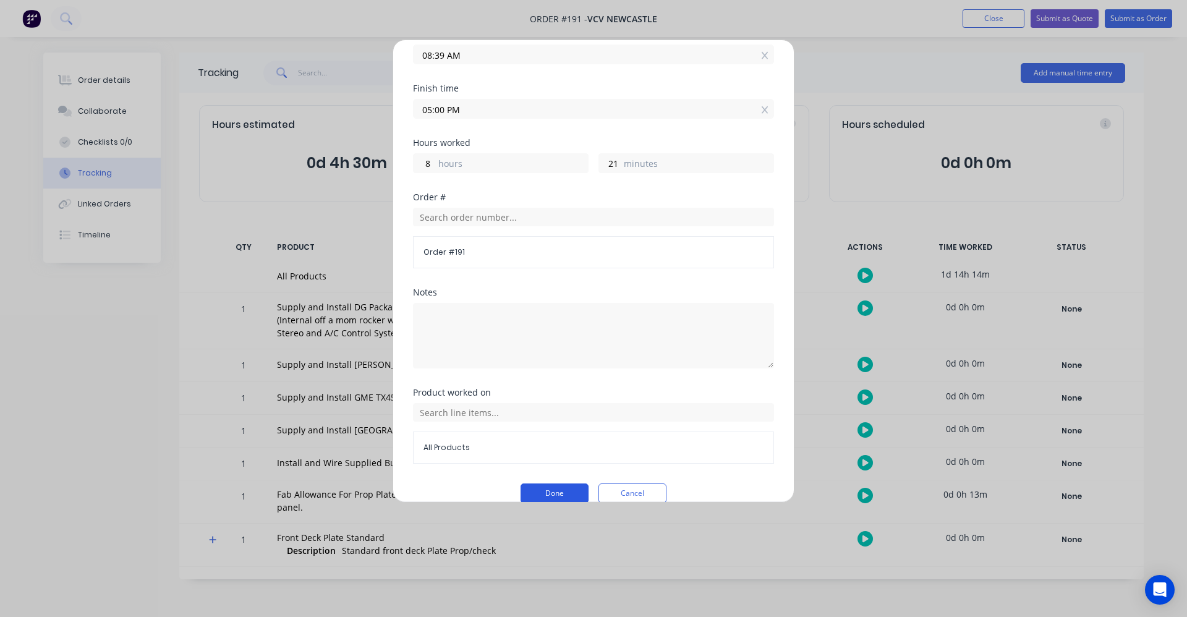
click at [562, 483] on button "Done" at bounding box center [554, 493] width 68 height 20
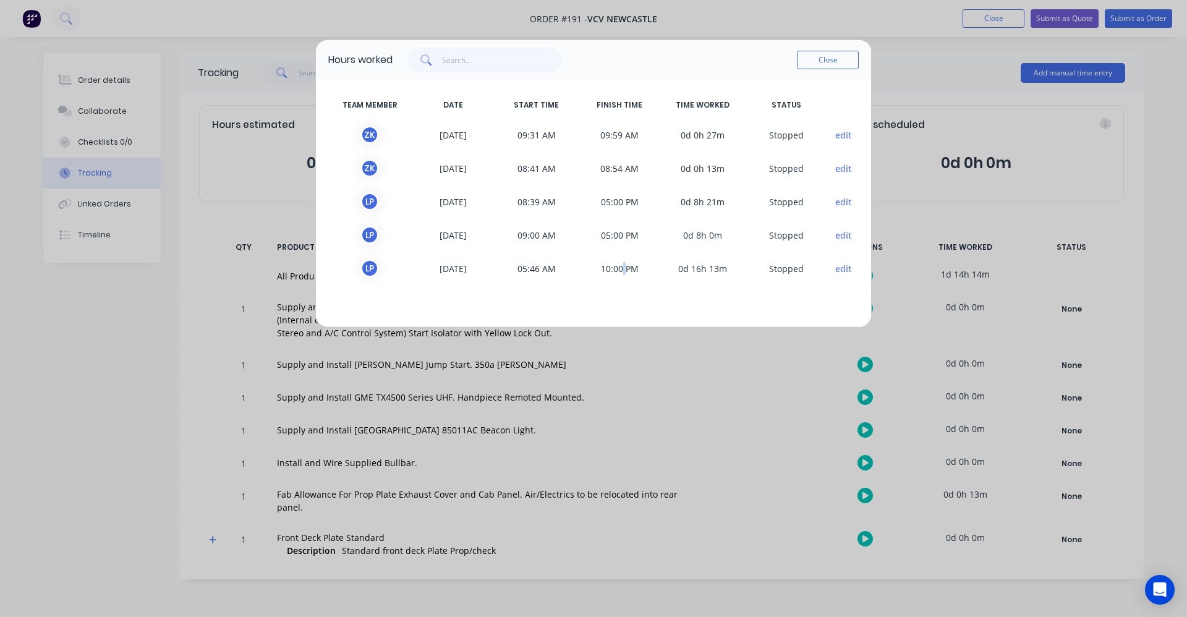
click at [624, 271] on span "10:00 PM" at bounding box center [619, 268] width 83 height 19
click at [843, 272] on button "edit" at bounding box center [843, 268] width 17 height 13
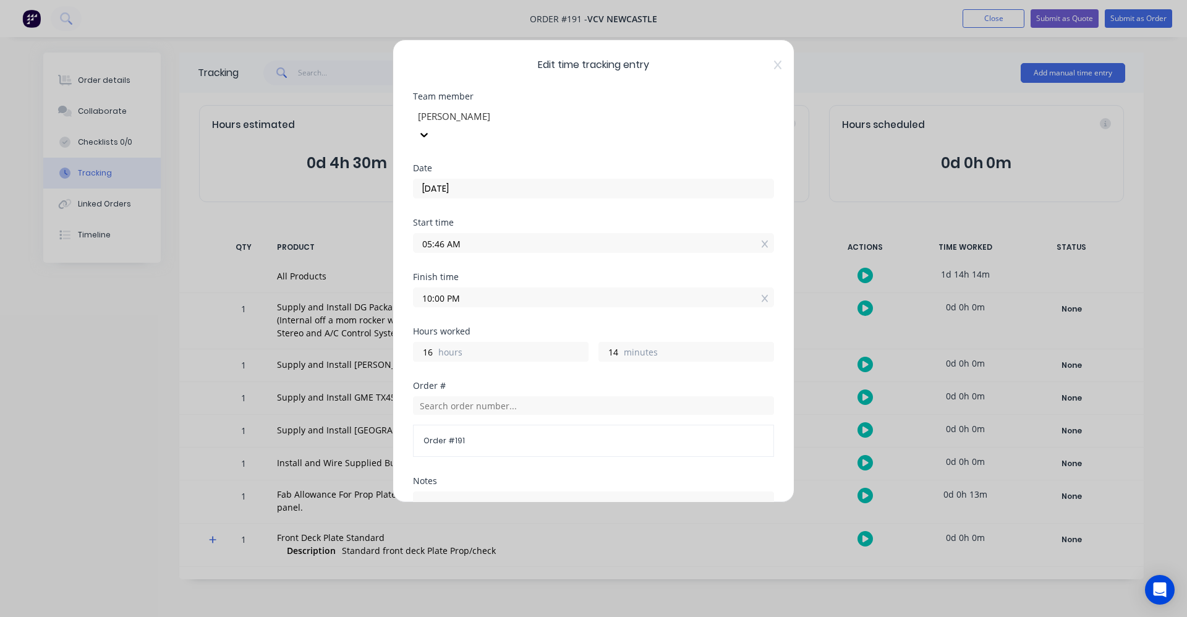
click at [543, 291] on div "Finish time 10:00 PM" at bounding box center [593, 300] width 361 height 54
click at [539, 288] on input "10:00 PM" at bounding box center [593, 297] width 360 height 19
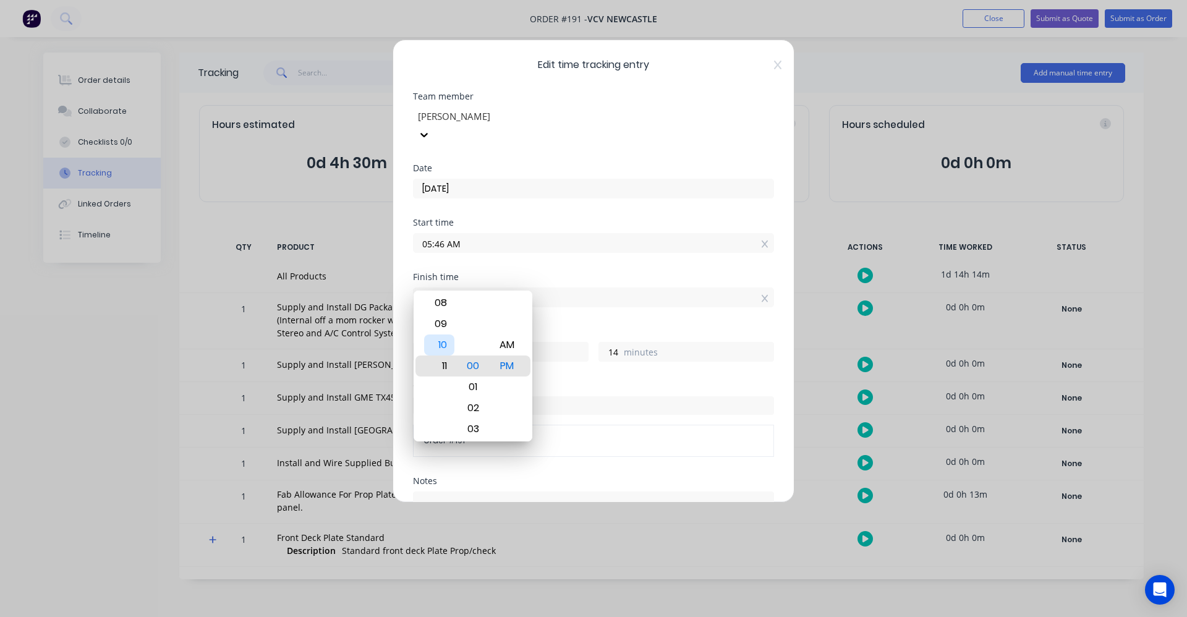
type input "11:00 PM"
type input "17"
type input "09:00 PM"
type input "15"
type input "07:00 PM"
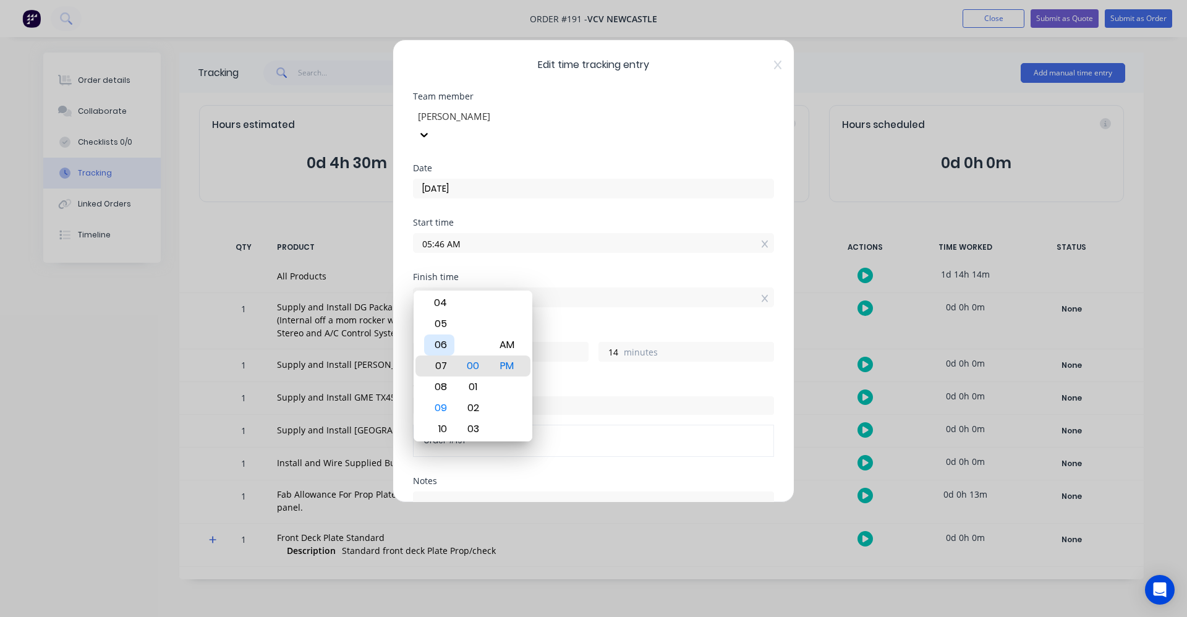
type input "13"
click at [452, 328] on div "05" at bounding box center [439, 323] width 30 height 21
type input "05:00 PM"
type input "11"
click at [633, 288] on input "05:00 PM" at bounding box center [593, 297] width 360 height 19
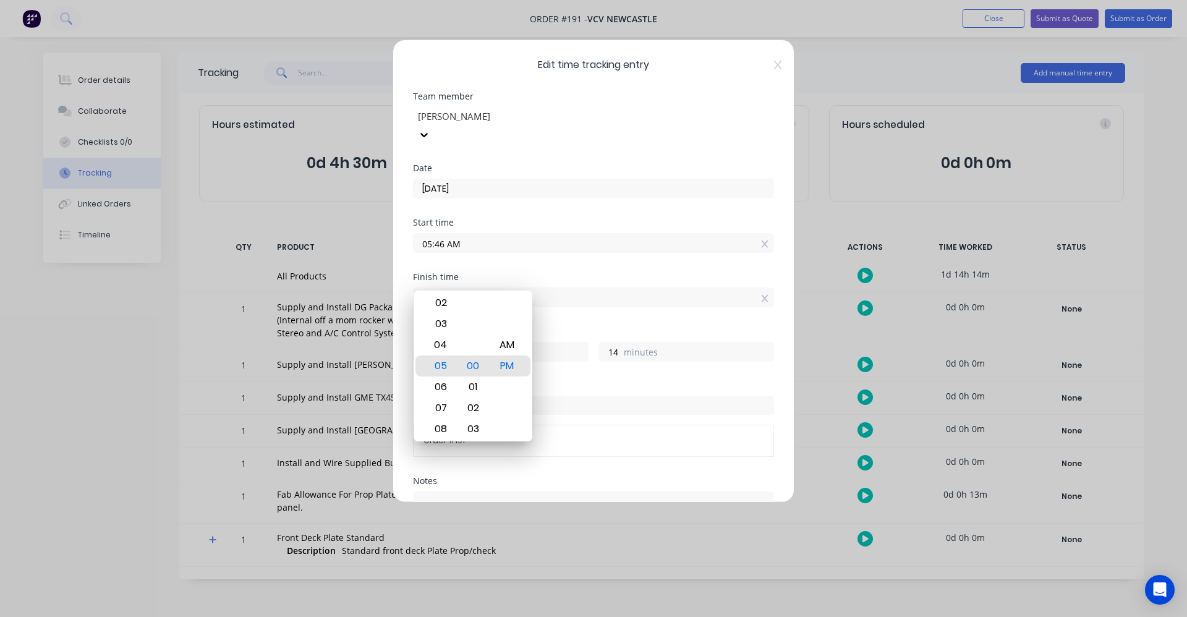
click at [624, 242] on div "Start time 05:46 AM" at bounding box center [593, 245] width 361 height 54
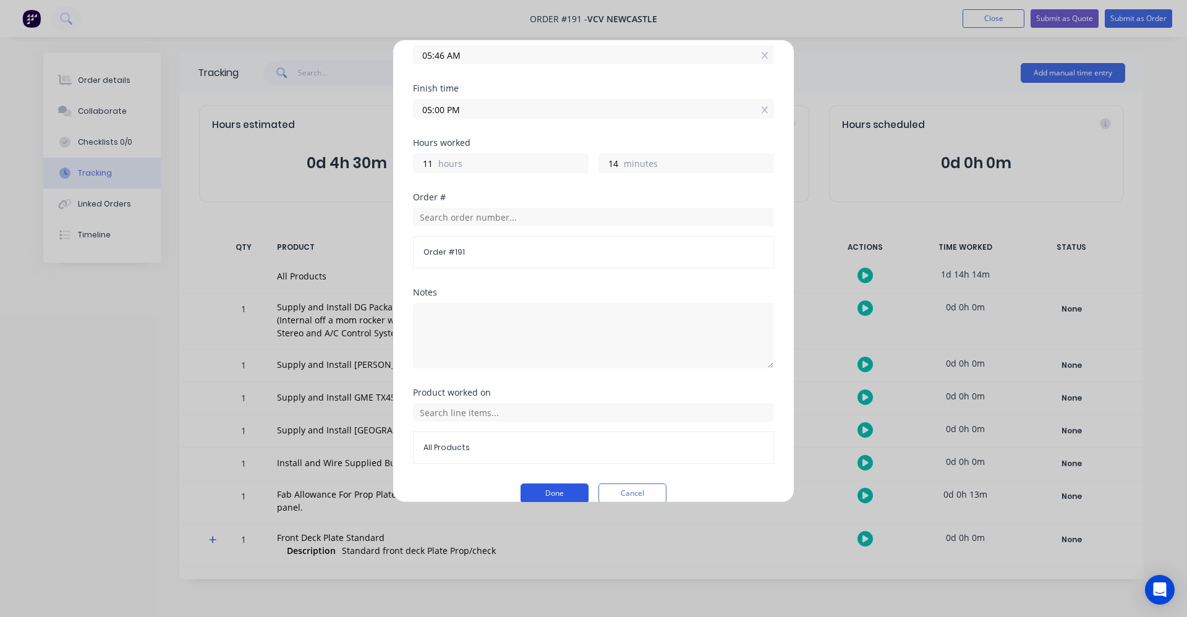
drag, startPoint x: 548, startPoint y: 481, endPoint x: 562, endPoint y: 481, distance: 14.2
click at [549, 483] on button "Done" at bounding box center [554, 493] width 68 height 20
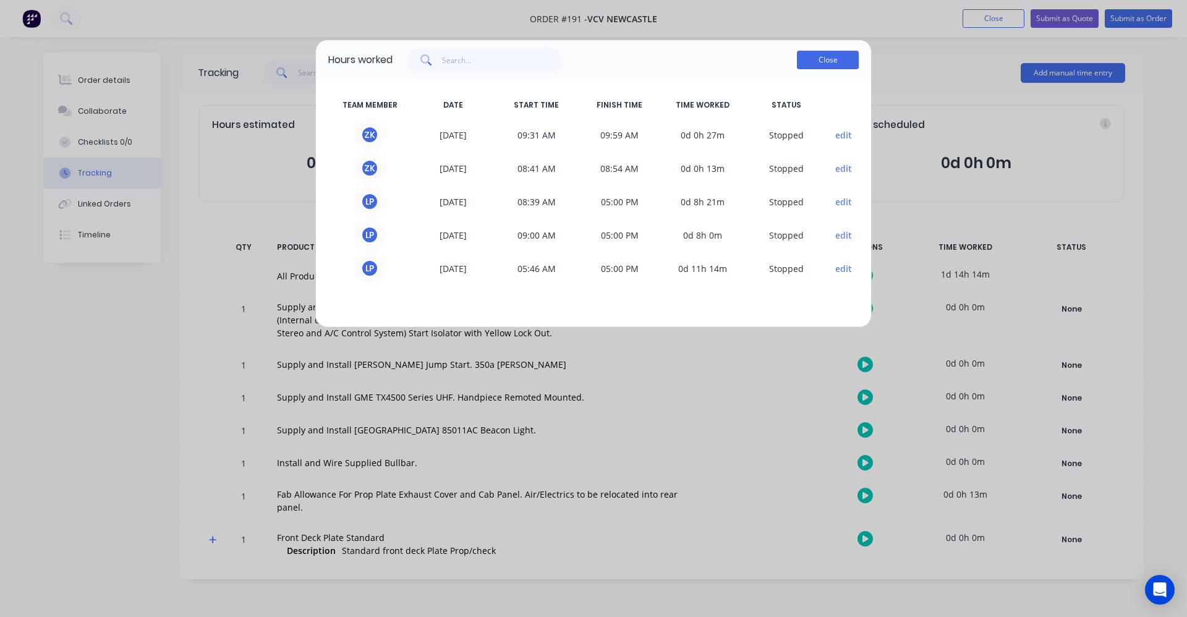
click at [835, 57] on button "Close" at bounding box center [828, 60] width 62 height 19
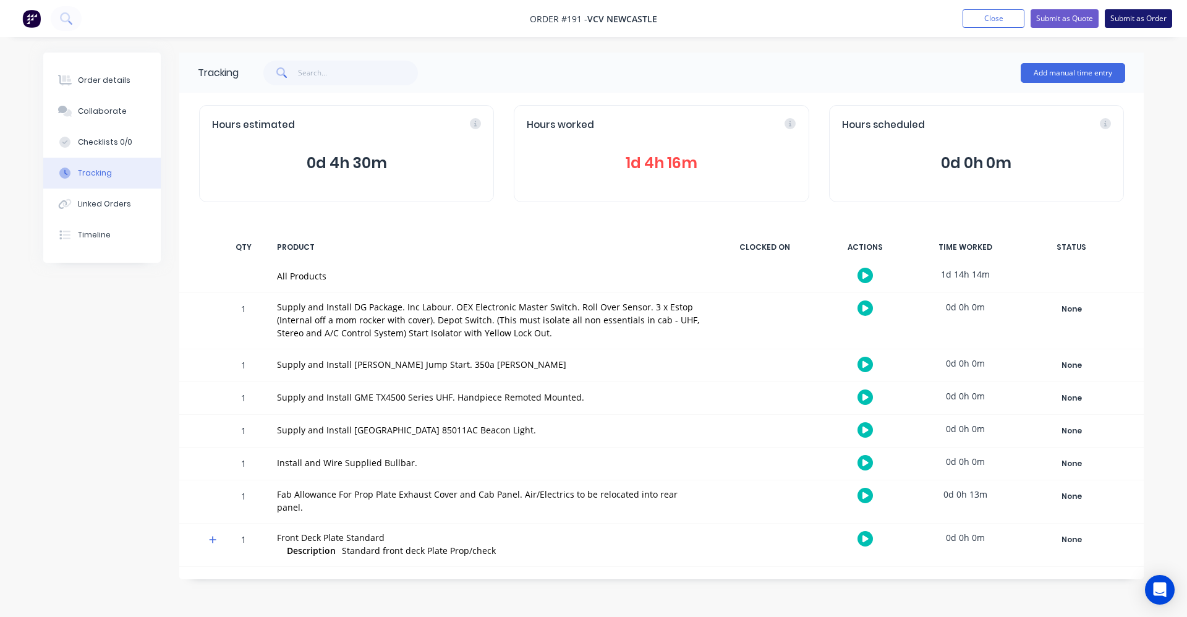
click at [1117, 20] on button "Submit as Order" at bounding box center [1137, 18] width 67 height 19
click at [997, 16] on button "Close" at bounding box center [1005, 18] width 62 height 19
